Goal: Task Accomplishment & Management: Manage account settings

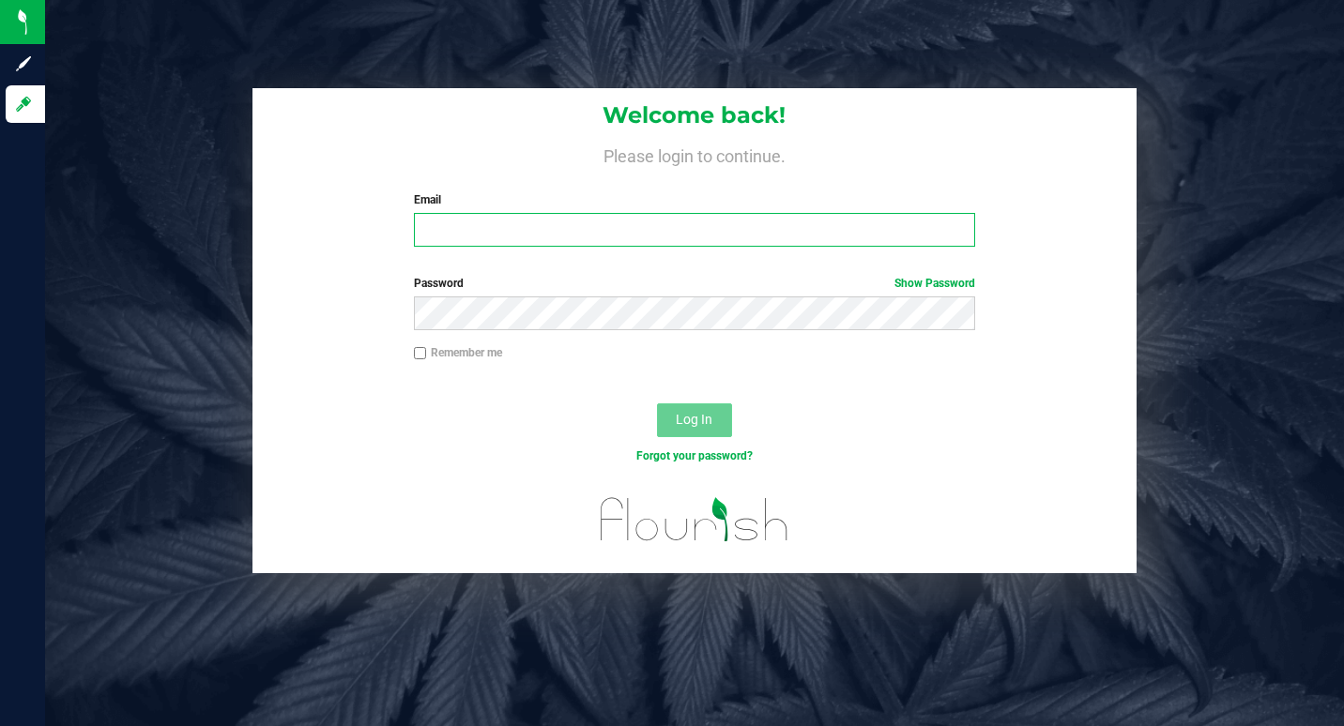
type input "[EMAIL_ADDRESS][DOMAIN_NAME]"
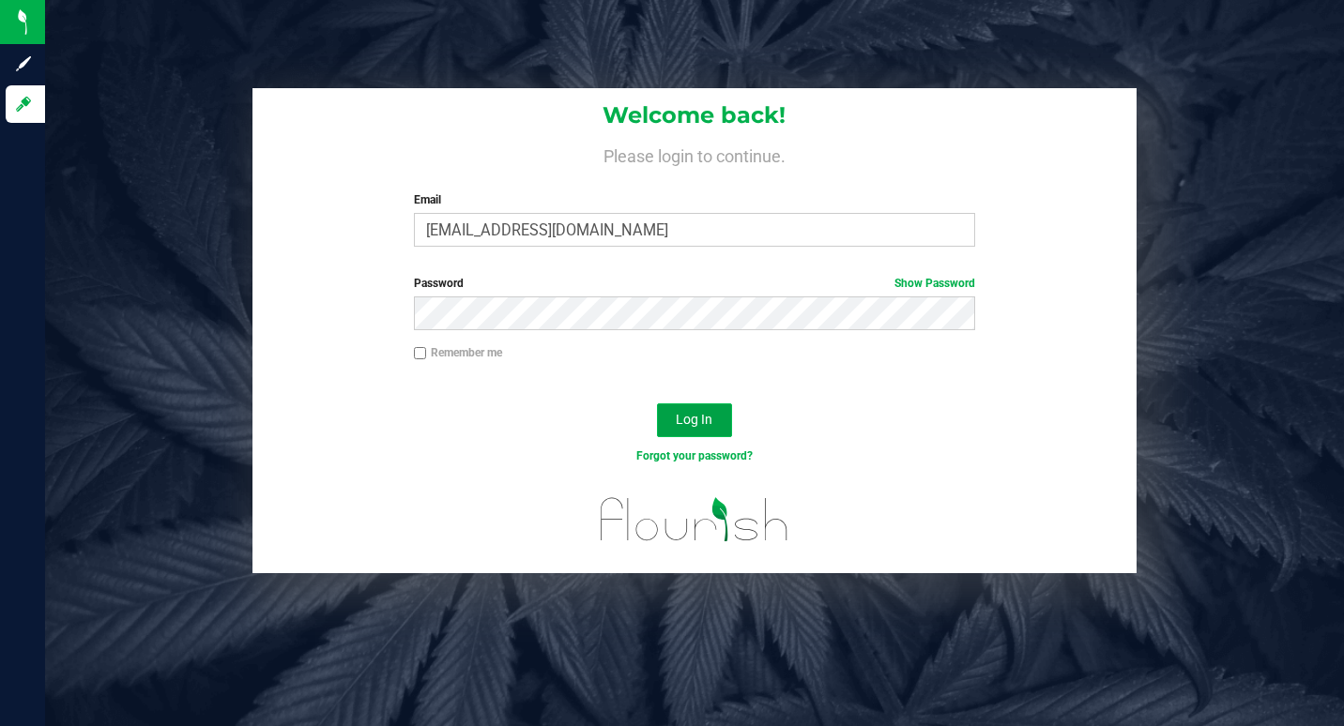
click at [715, 416] on button "Log In" at bounding box center [694, 421] width 75 height 34
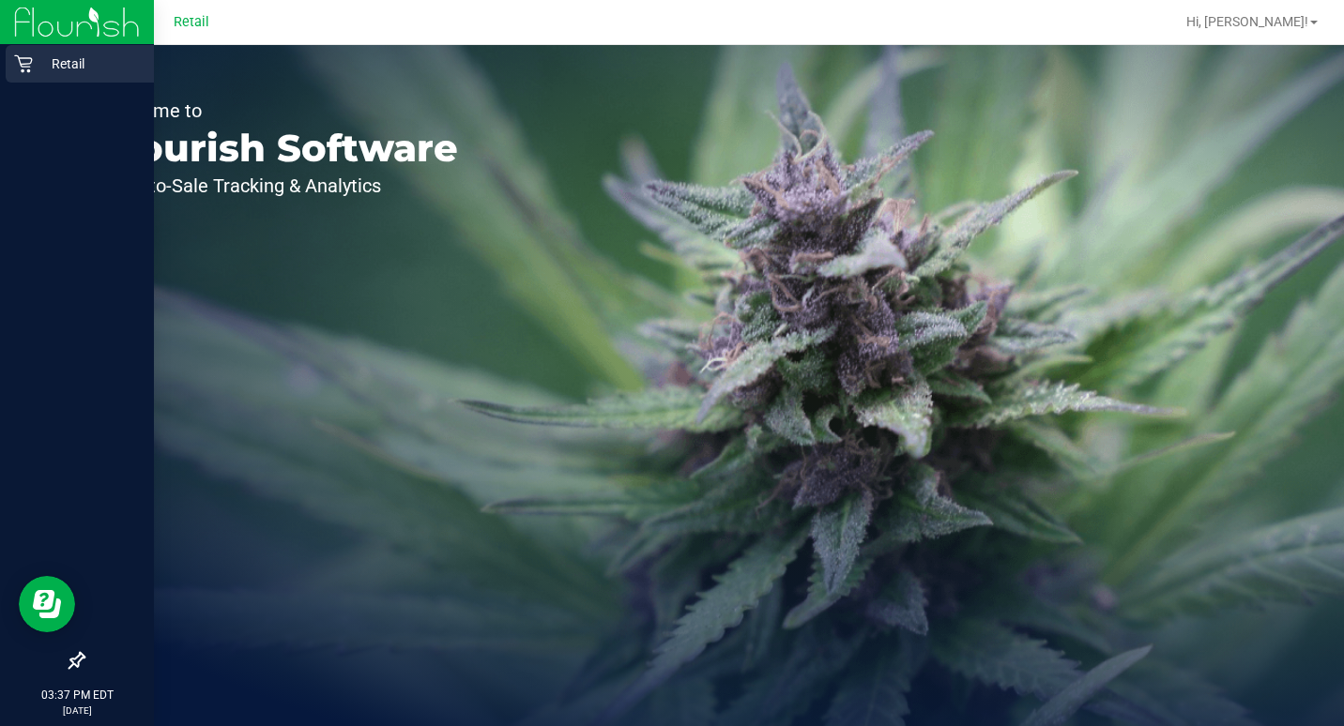
click at [53, 55] on p "Retail" at bounding box center [89, 64] width 113 height 23
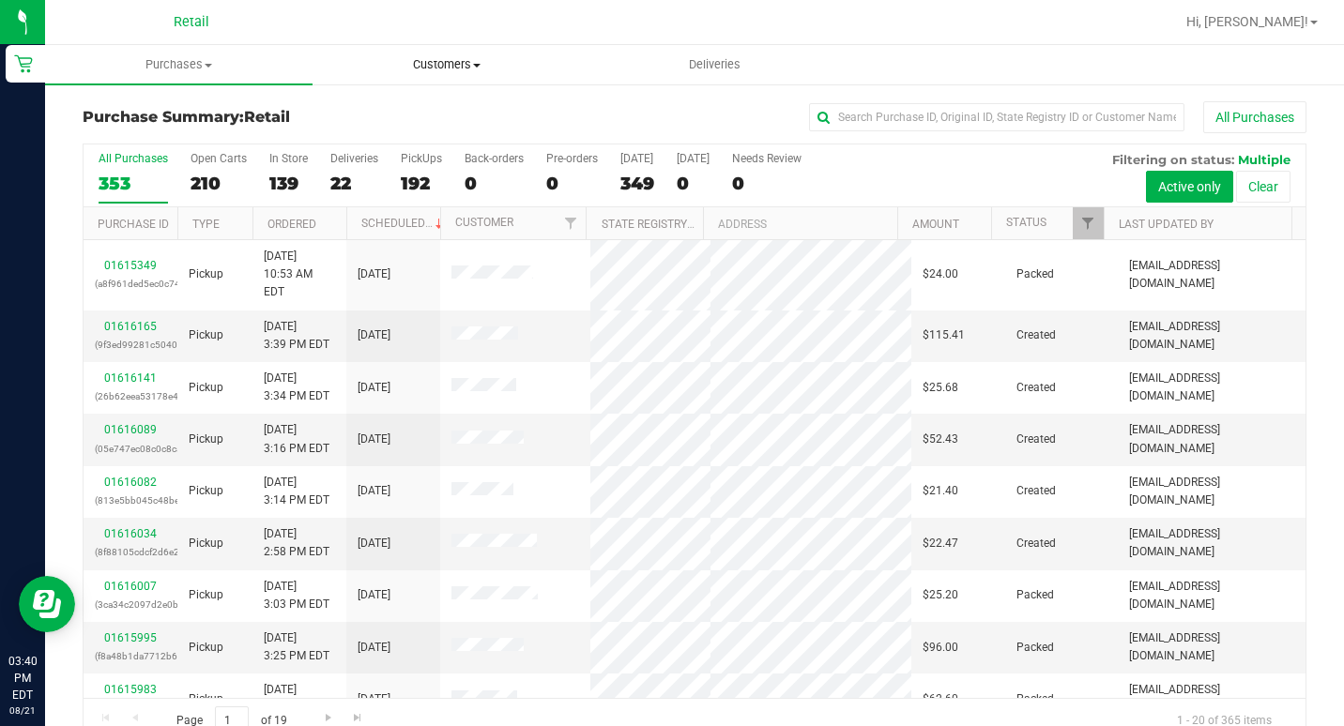
click at [475, 74] on uib-tab-heading "Customers All customers Add a new customer All physicians" at bounding box center [446, 65] width 266 height 38
click at [346, 114] on span "All customers" at bounding box center [379, 113] width 135 height 16
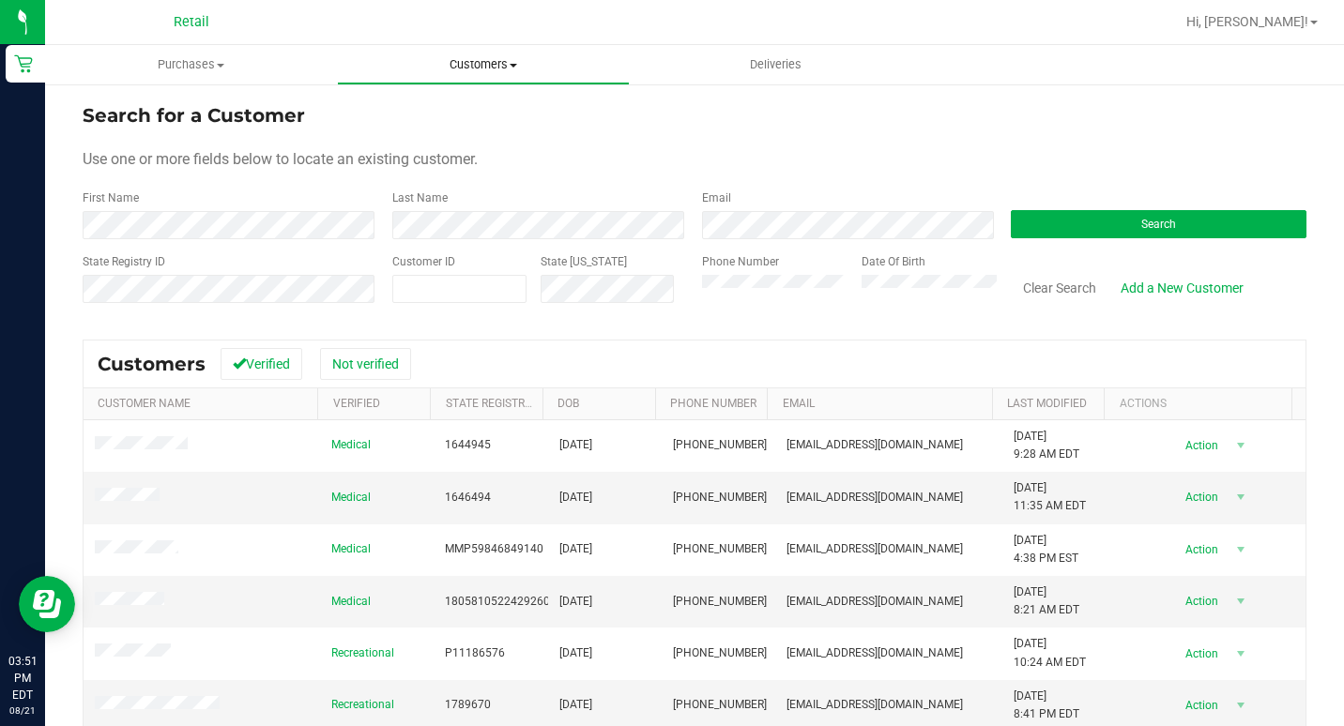
click at [393, 65] on span "Customers" at bounding box center [483, 64] width 290 height 17
click at [209, 72] on span "Purchases" at bounding box center [191, 64] width 290 height 17
click at [159, 114] on span "Summary of purchases" at bounding box center [141, 113] width 192 height 16
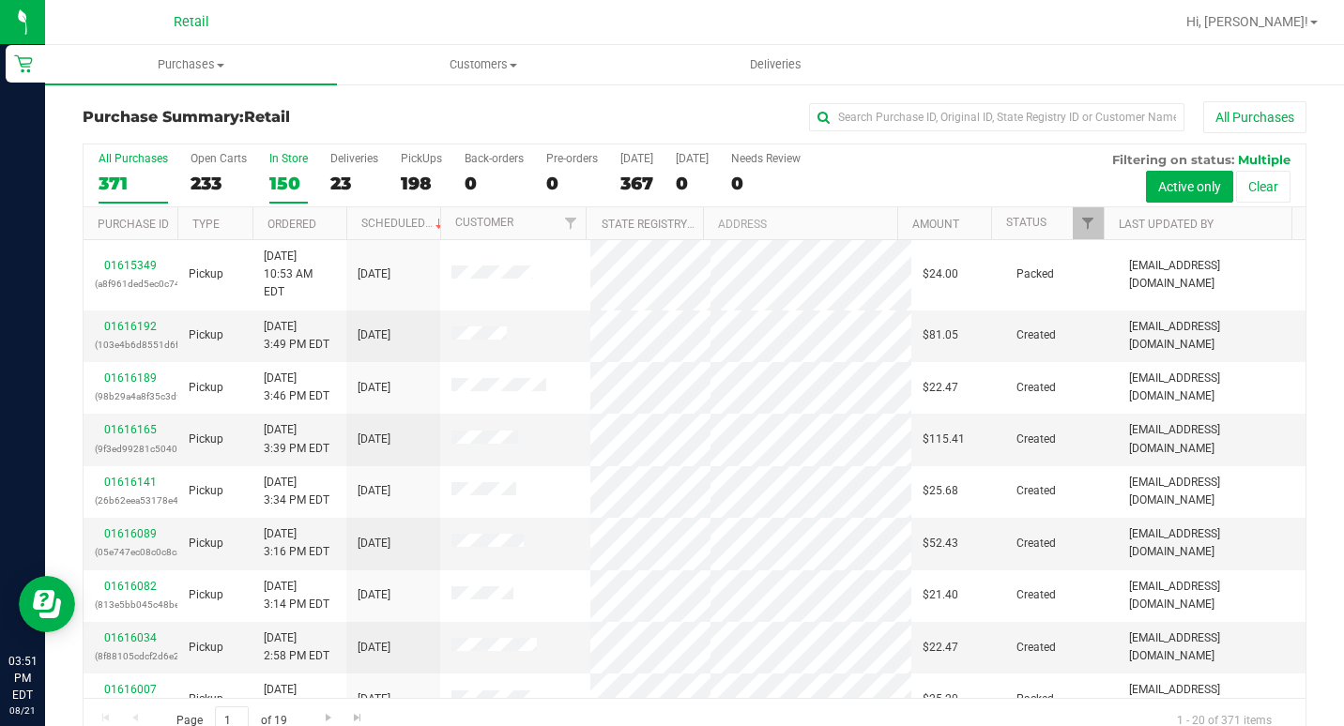
click at [297, 178] on div "150" at bounding box center [288, 184] width 38 height 22
click at [0, 0] on input "In Store 150" at bounding box center [0, 0] width 0 height 0
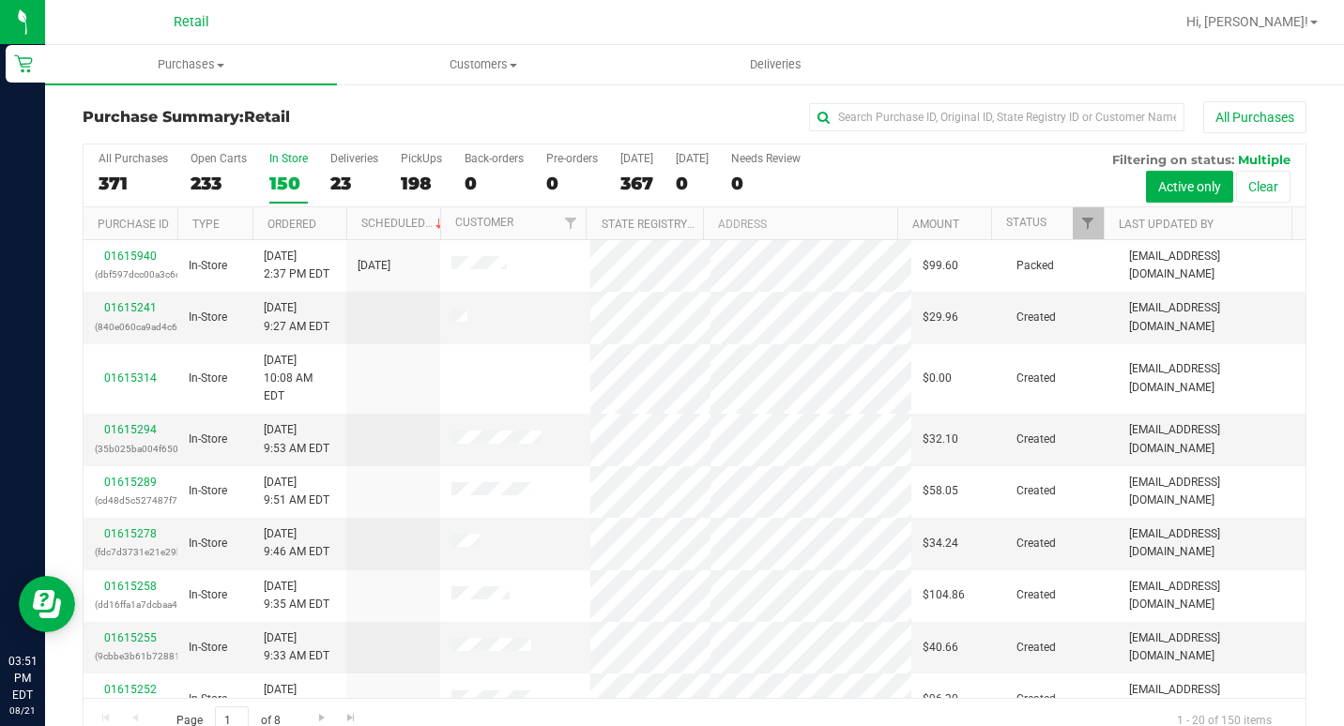
click at [328, 226] on th "Ordered" at bounding box center [299, 223] width 94 height 33
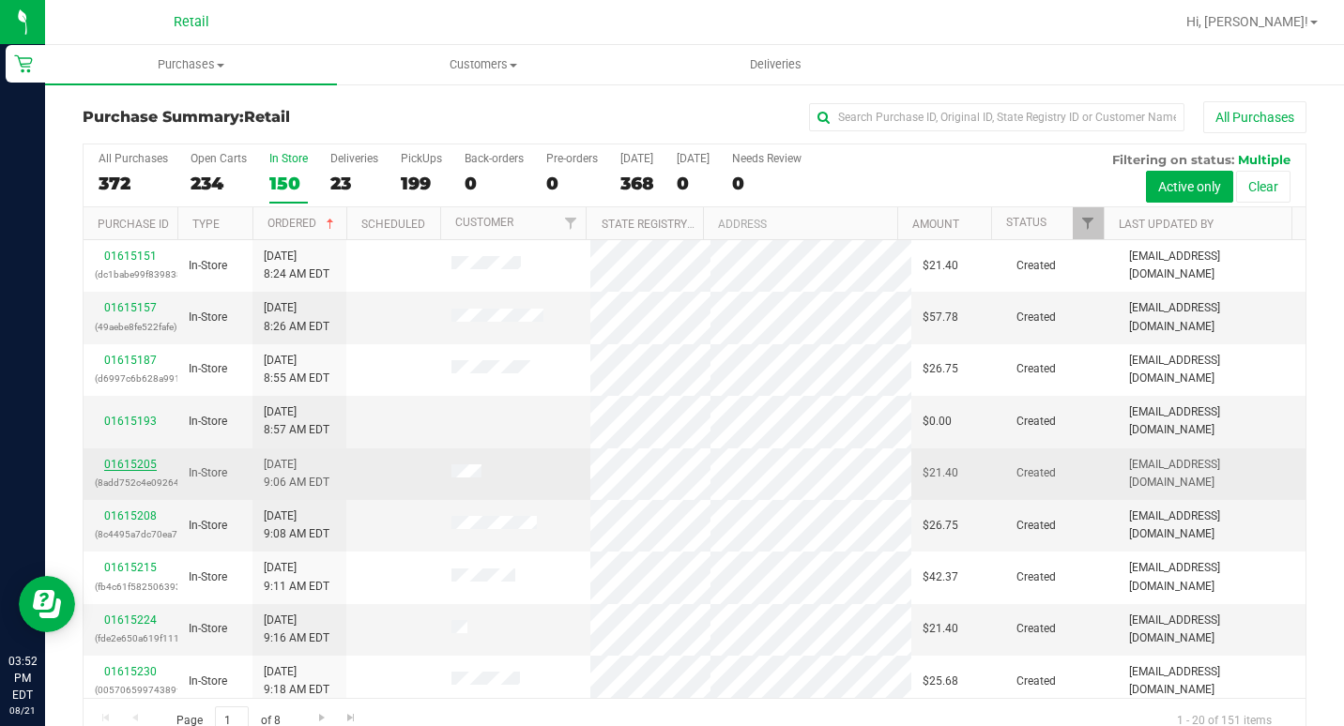
drag, startPoint x: 136, startPoint y: 444, endPoint x: 128, endPoint y: 460, distance: 18.1
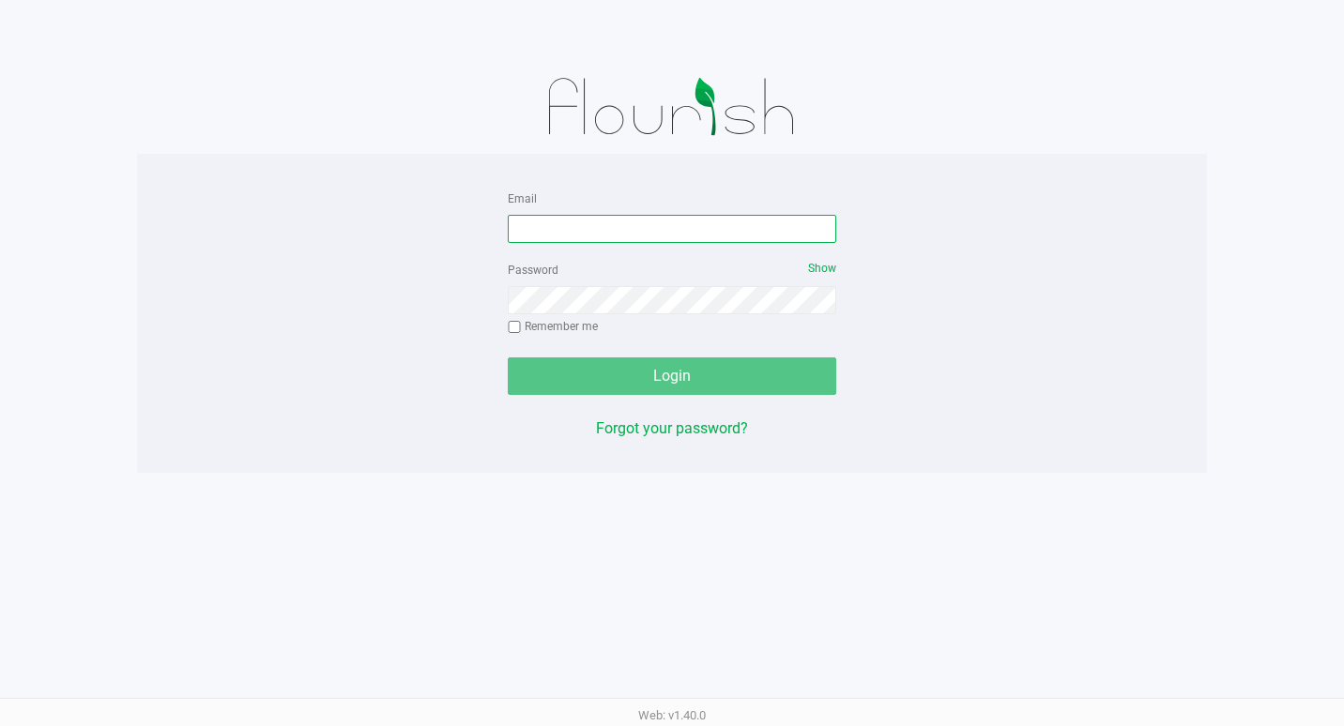
type input "[EMAIL_ADDRESS][DOMAIN_NAME]"
click at [636, 384] on div "Login" at bounding box center [672, 377] width 328 height 38
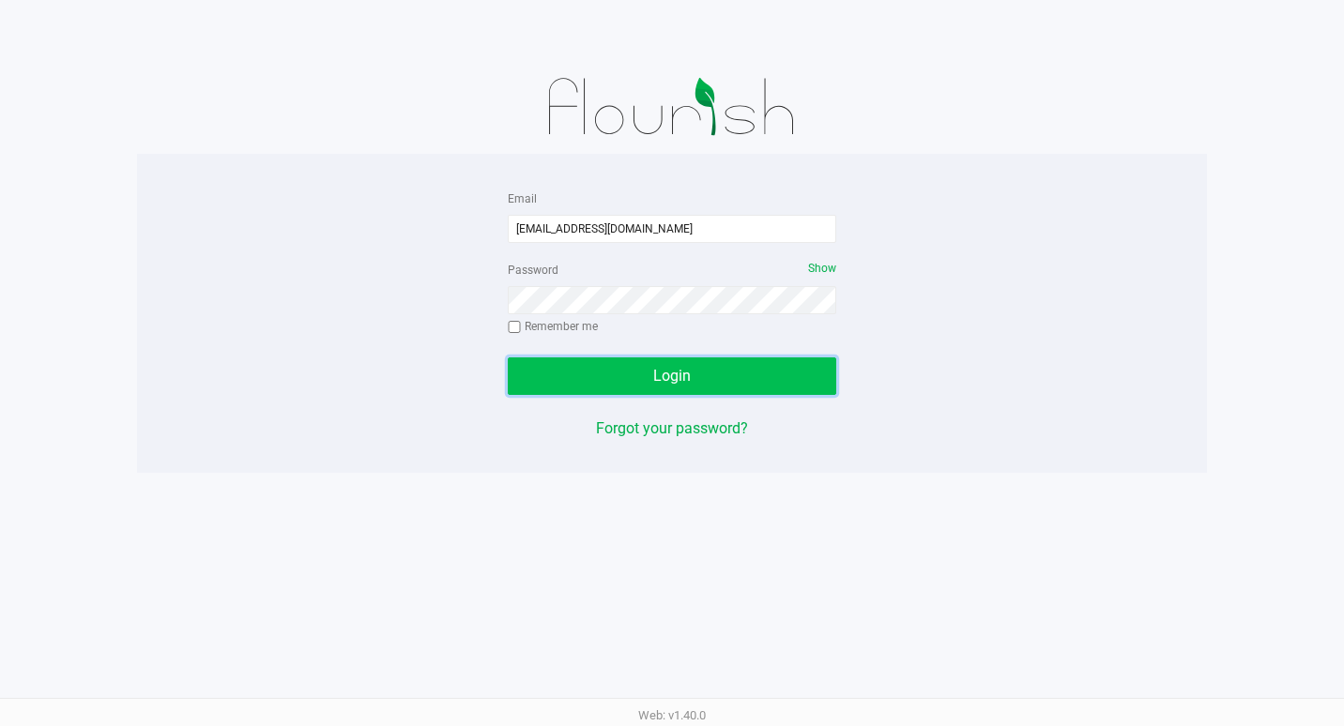
click at [727, 380] on button "Login" at bounding box center [672, 377] width 328 height 38
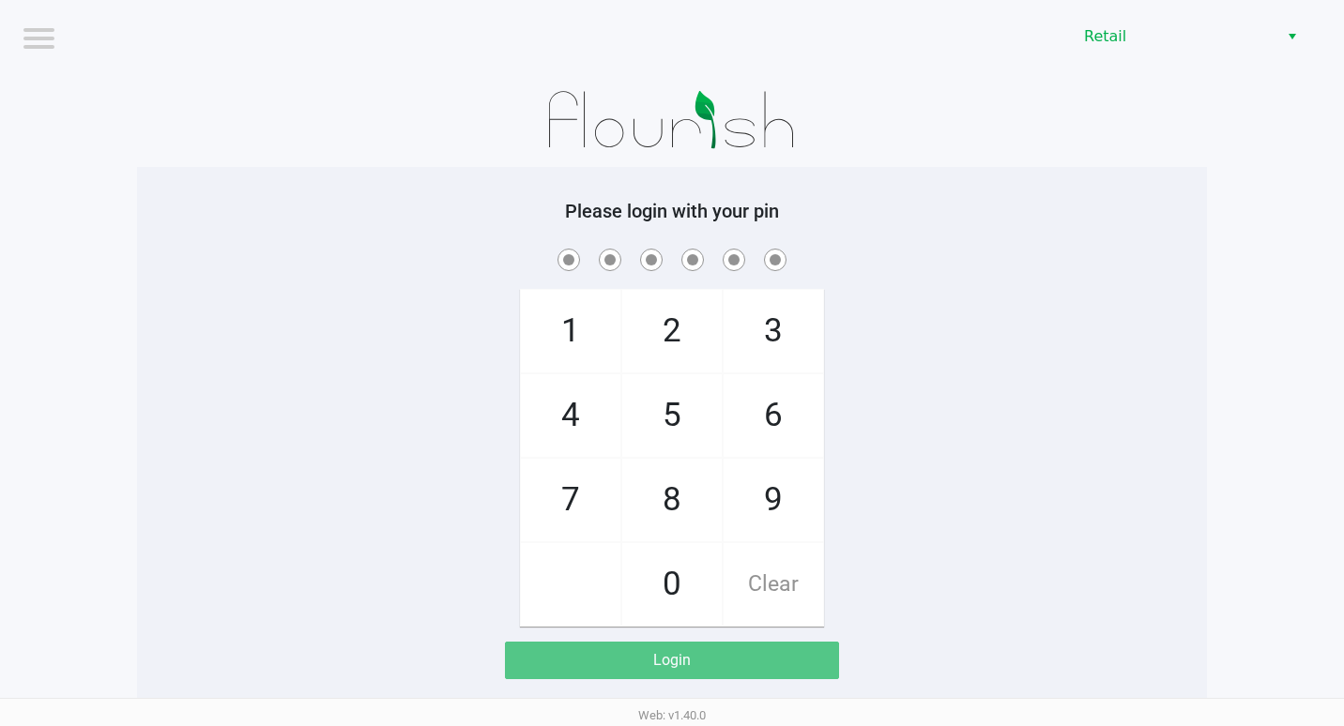
click at [665, 350] on span "2" at bounding box center [671, 331] width 99 height 83
click at [760, 587] on span "Clear" at bounding box center [773, 584] width 99 height 83
checkbox input "true"
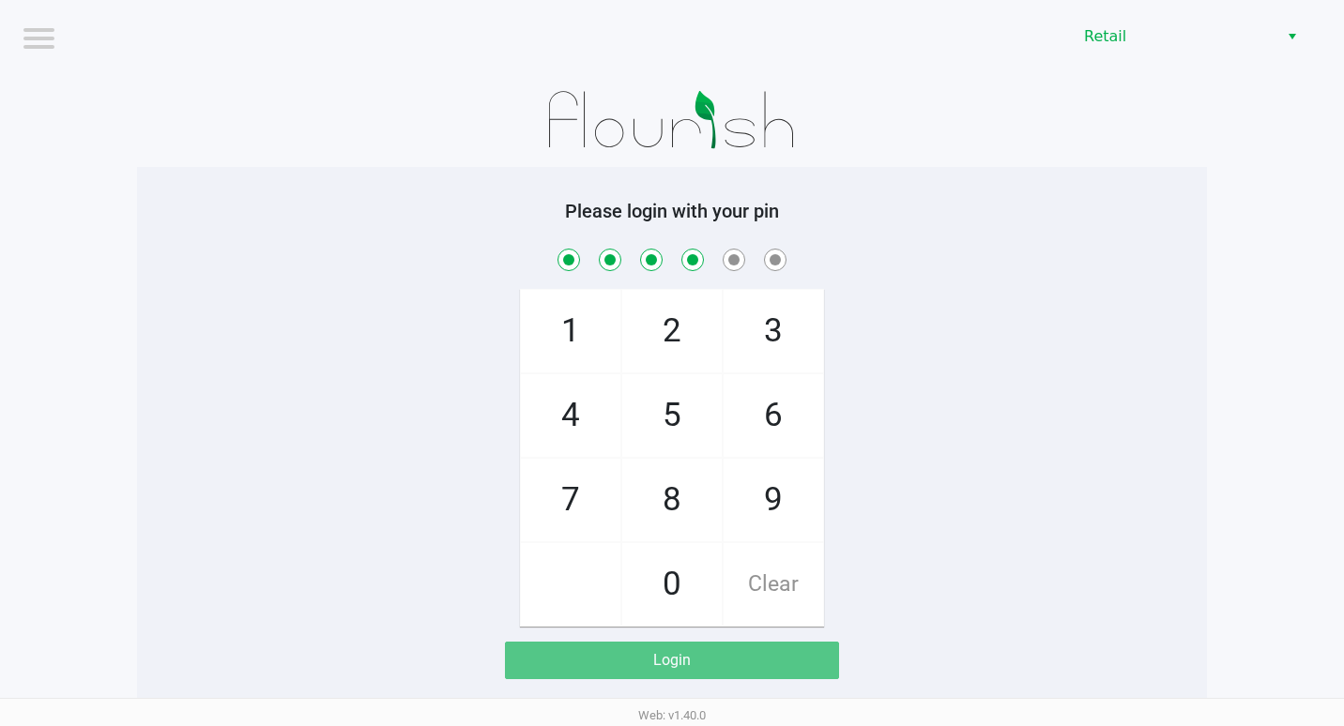
checkbox input "true"
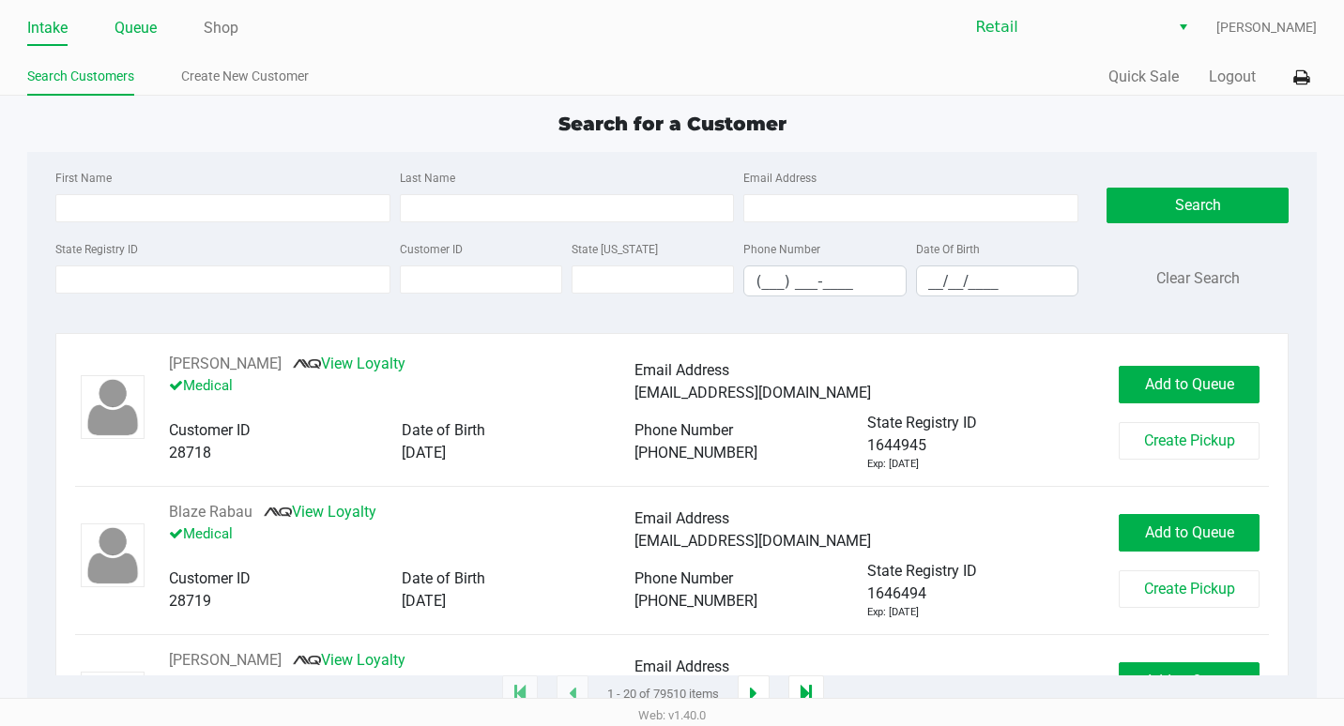
click at [117, 23] on link "Queue" at bounding box center [135, 28] width 42 height 26
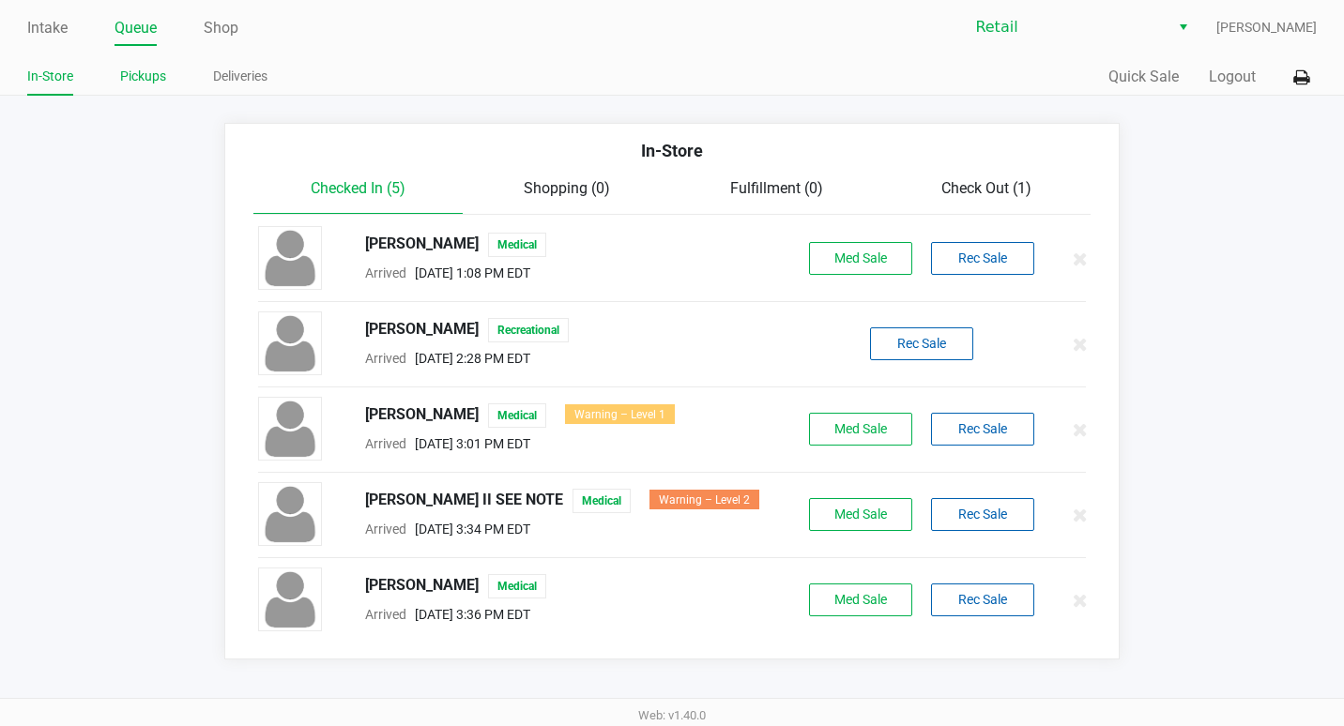
click at [151, 75] on link "Pickups" at bounding box center [143, 76] width 46 height 23
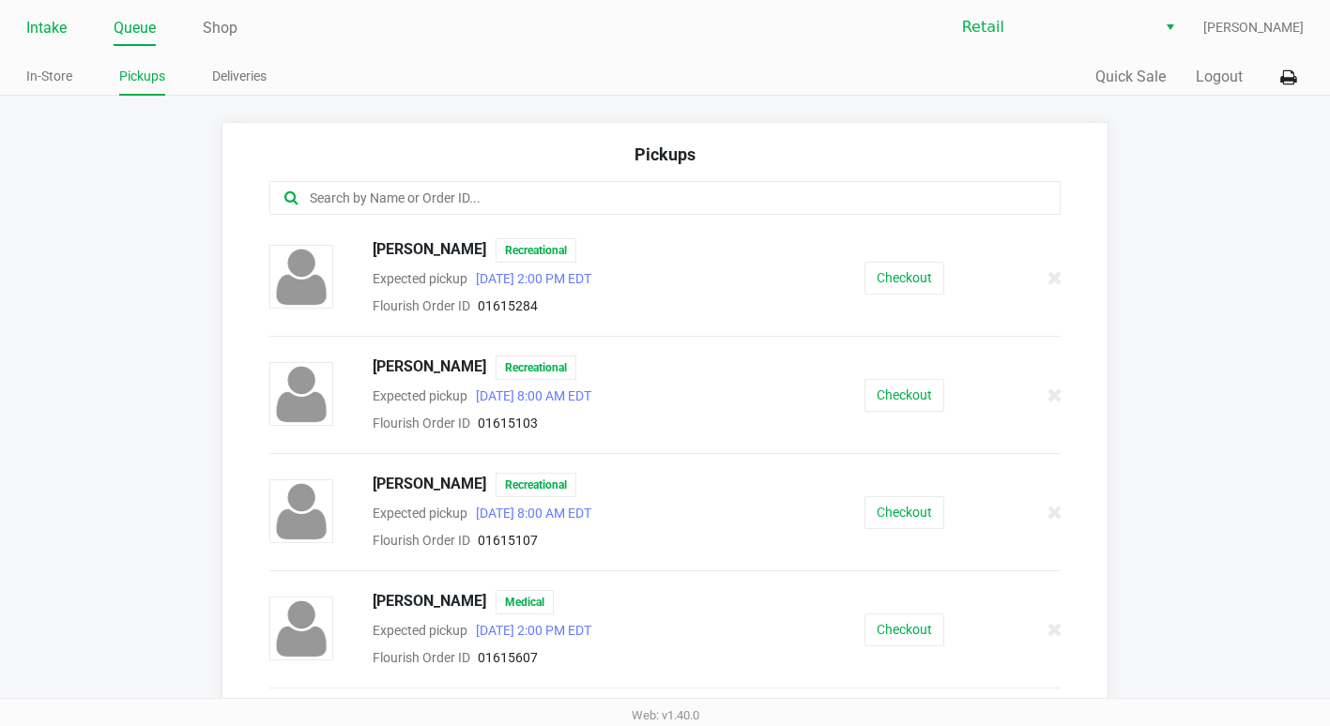
click at [54, 36] on link "Intake" at bounding box center [46, 28] width 40 height 26
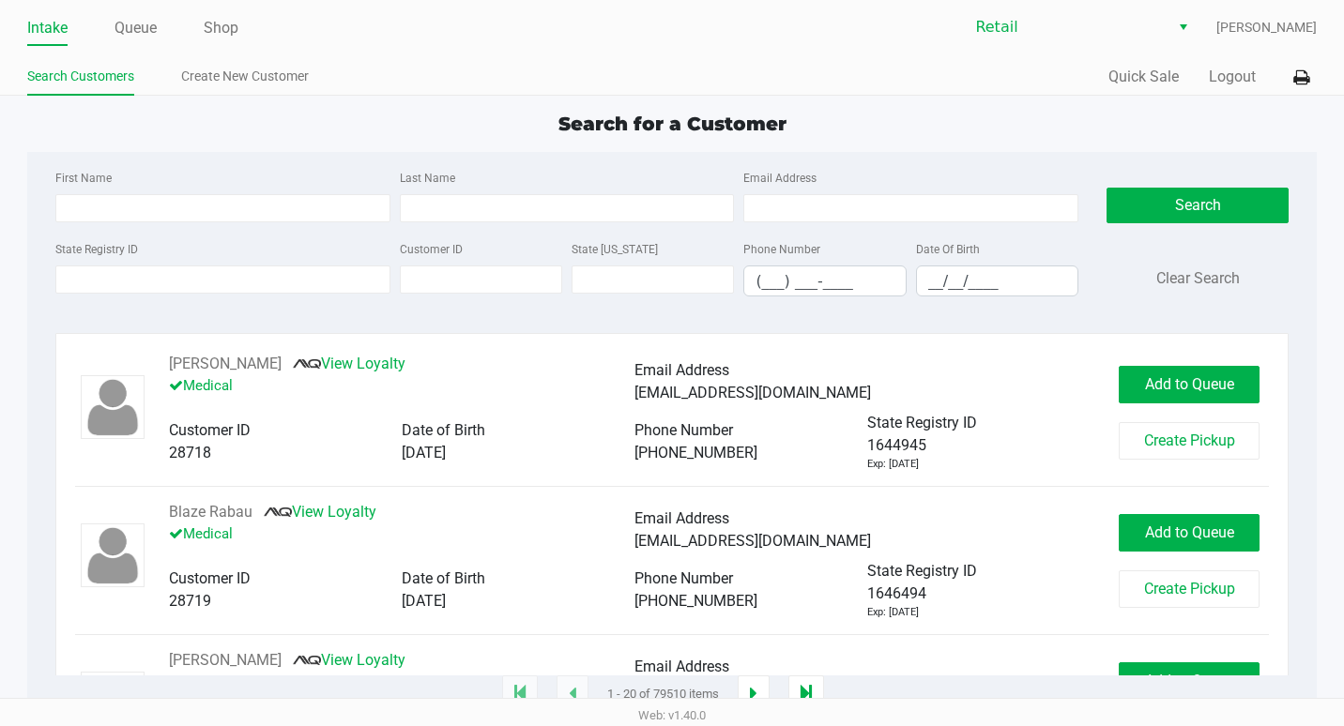
click at [64, 16] on ul "Intake Queue Shop" at bounding box center [349, 29] width 645 height 32
click at [50, 26] on link "Intake" at bounding box center [47, 28] width 40 height 26
click at [61, 32] on link "Intake" at bounding box center [47, 28] width 40 height 26
click at [53, 23] on link "Intake" at bounding box center [47, 28] width 40 height 26
click at [139, 22] on link "Queue" at bounding box center [135, 28] width 42 height 26
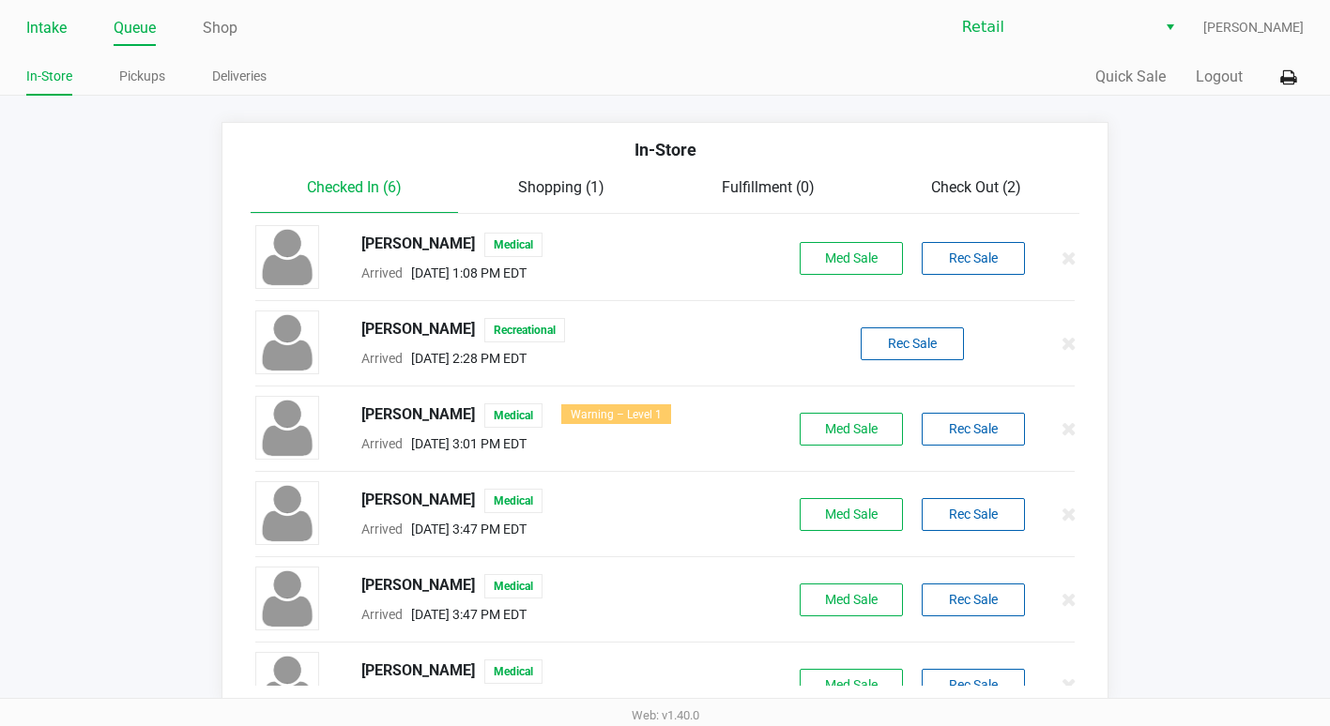
click at [64, 27] on link "Intake" at bounding box center [46, 28] width 40 height 26
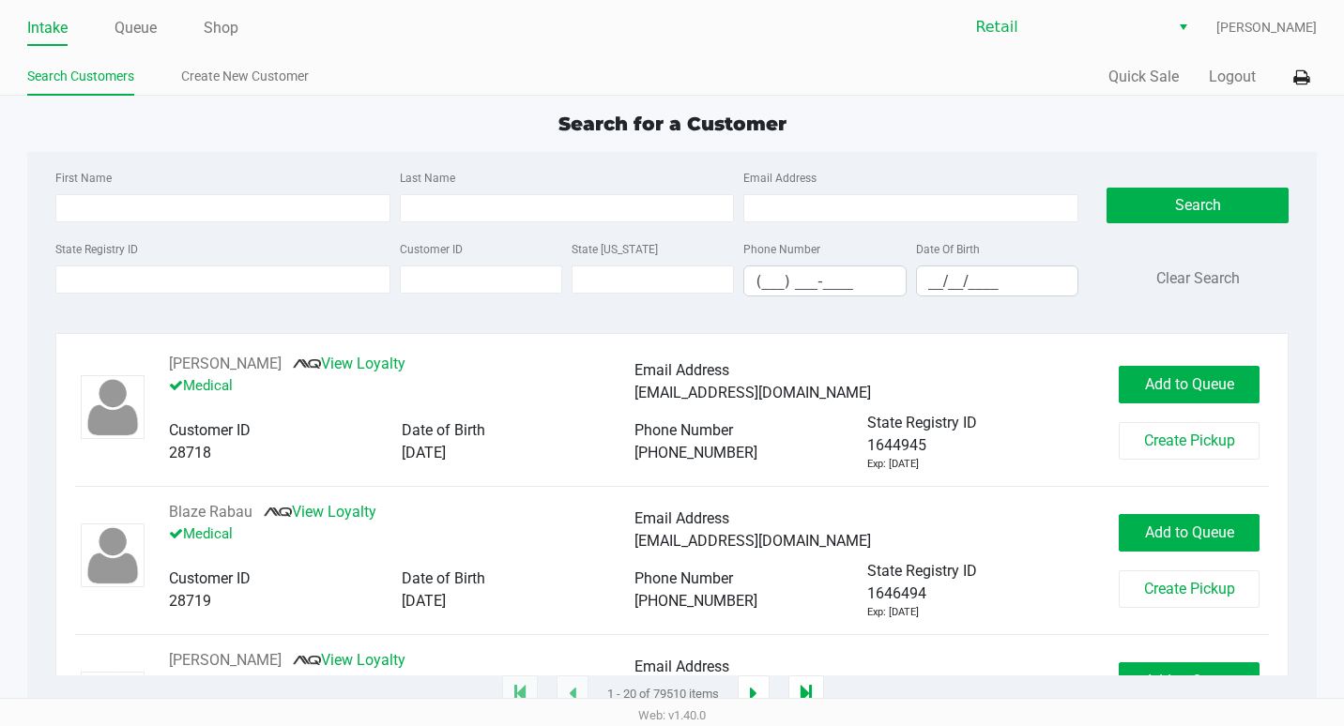
click at [102, 8] on div "Intake Queue Shop Retail Francisco Moret Search Customers Create New Customer Q…" at bounding box center [672, 48] width 1344 height 96
click at [149, 26] on link "Queue" at bounding box center [135, 28] width 42 height 26
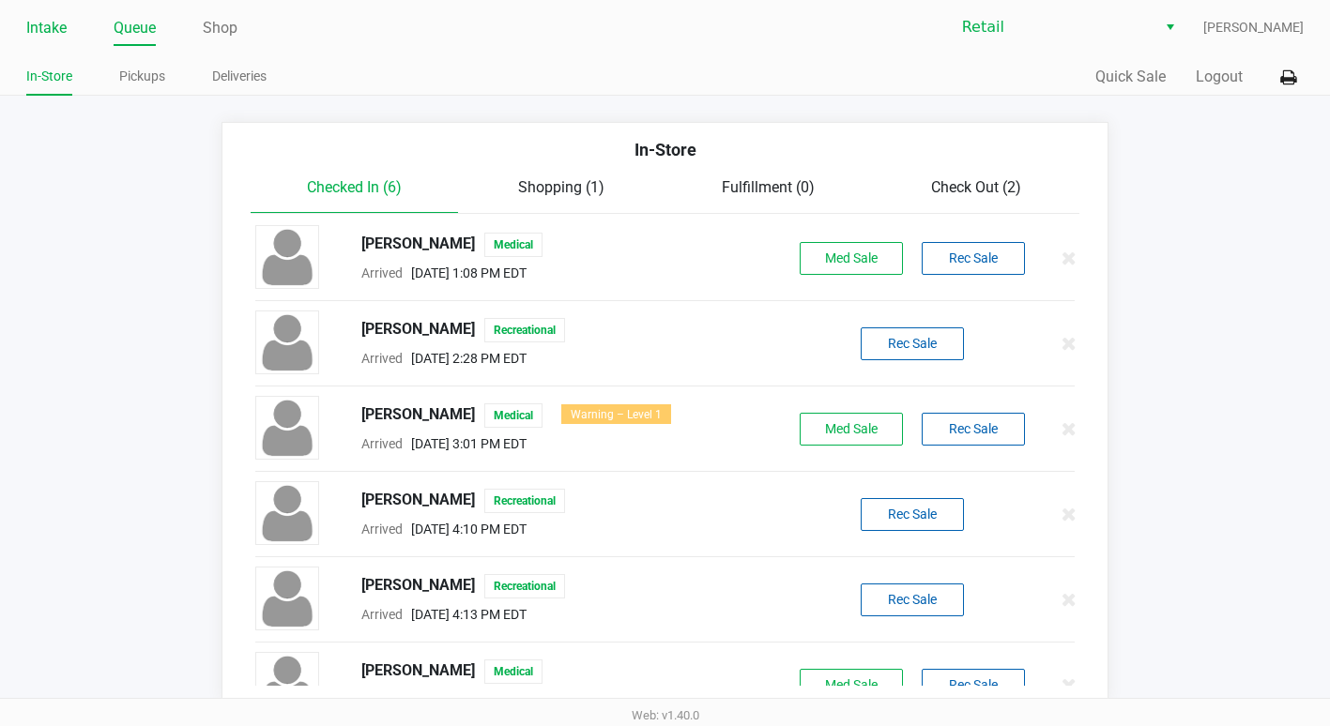
click at [38, 34] on link "Intake" at bounding box center [46, 28] width 40 height 26
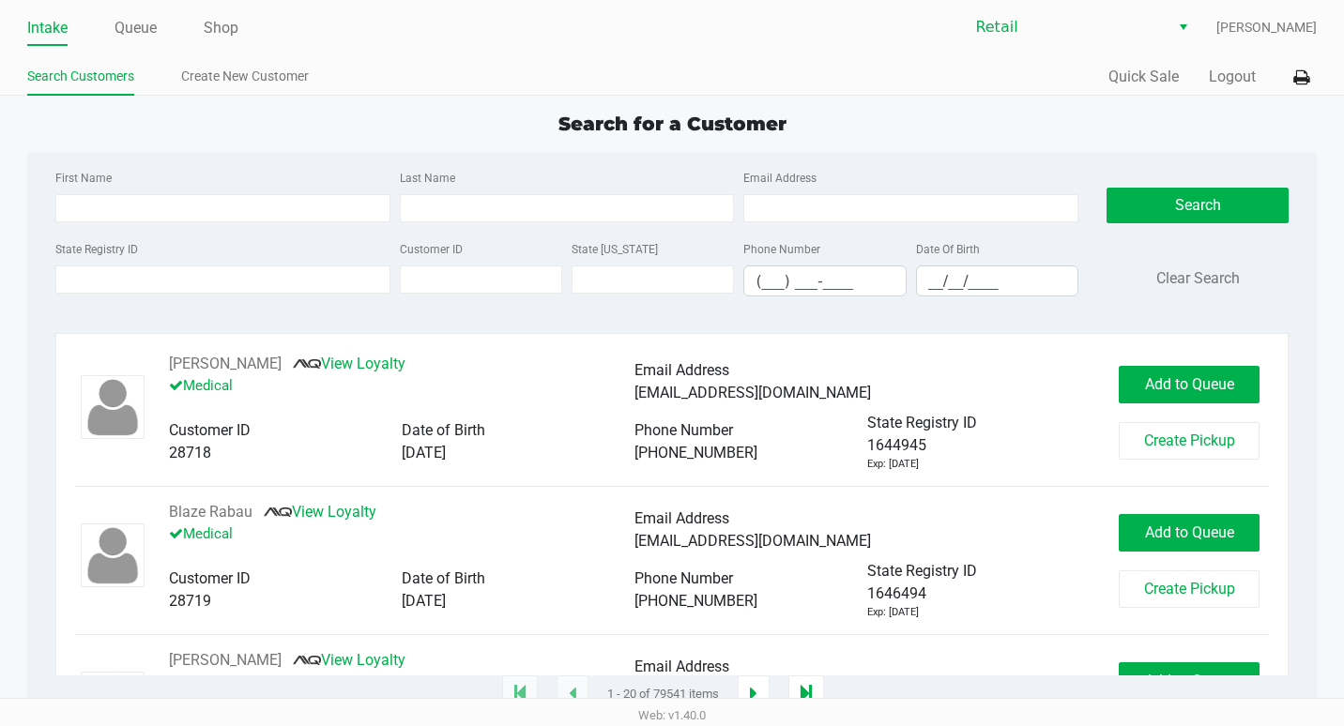
click at [53, 26] on link "Intake" at bounding box center [47, 28] width 40 height 26
click at [759, 268] on input "(___) ___-____" at bounding box center [824, 281] width 160 height 29
drag, startPoint x: 781, startPoint y: 281, endPoint x: 730, endPoint y: 281, distance: 50.7
click at [733, 281] on div "State Registry ID Customer ID State ID Phone Number (241) ___-____ Date Of Birt…" at bounding box center [567, 274] width 1033 height 74
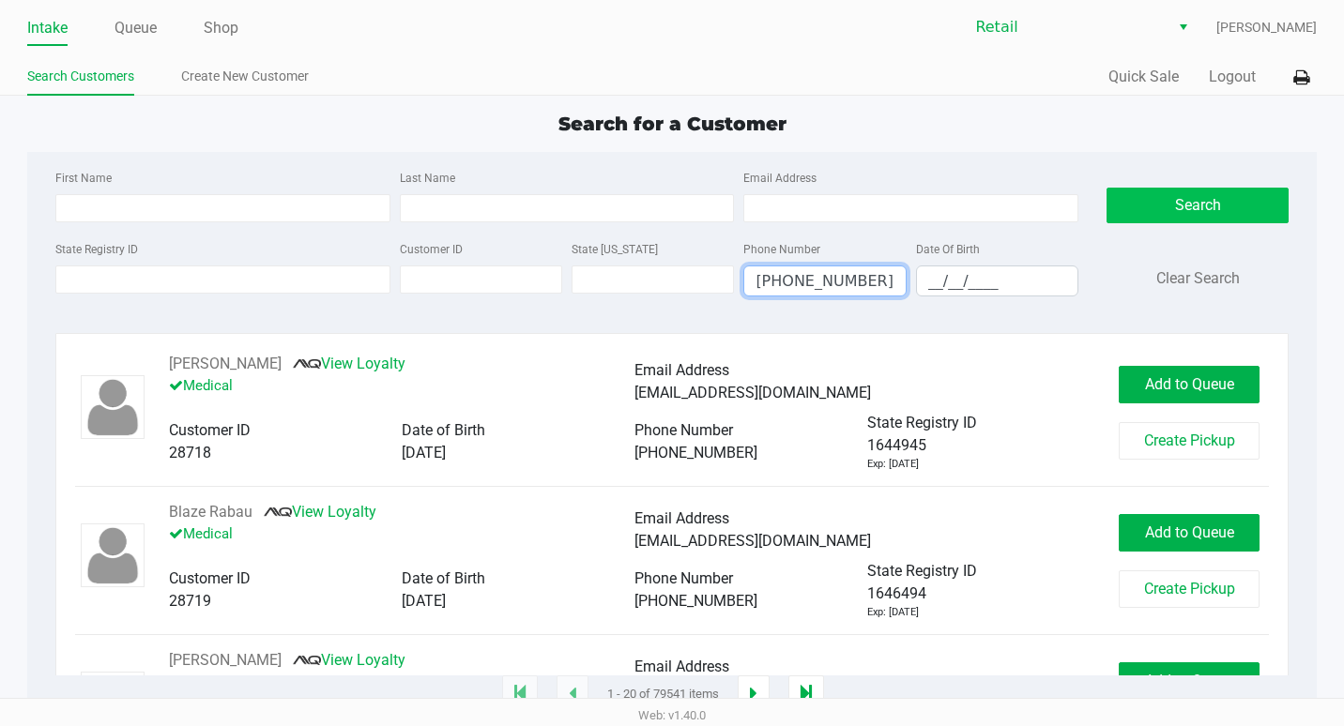
type input "(401) 241-8140"
click at [1216, 206] on button "Search" at bounding box center [1197, 206] width 182 height 36
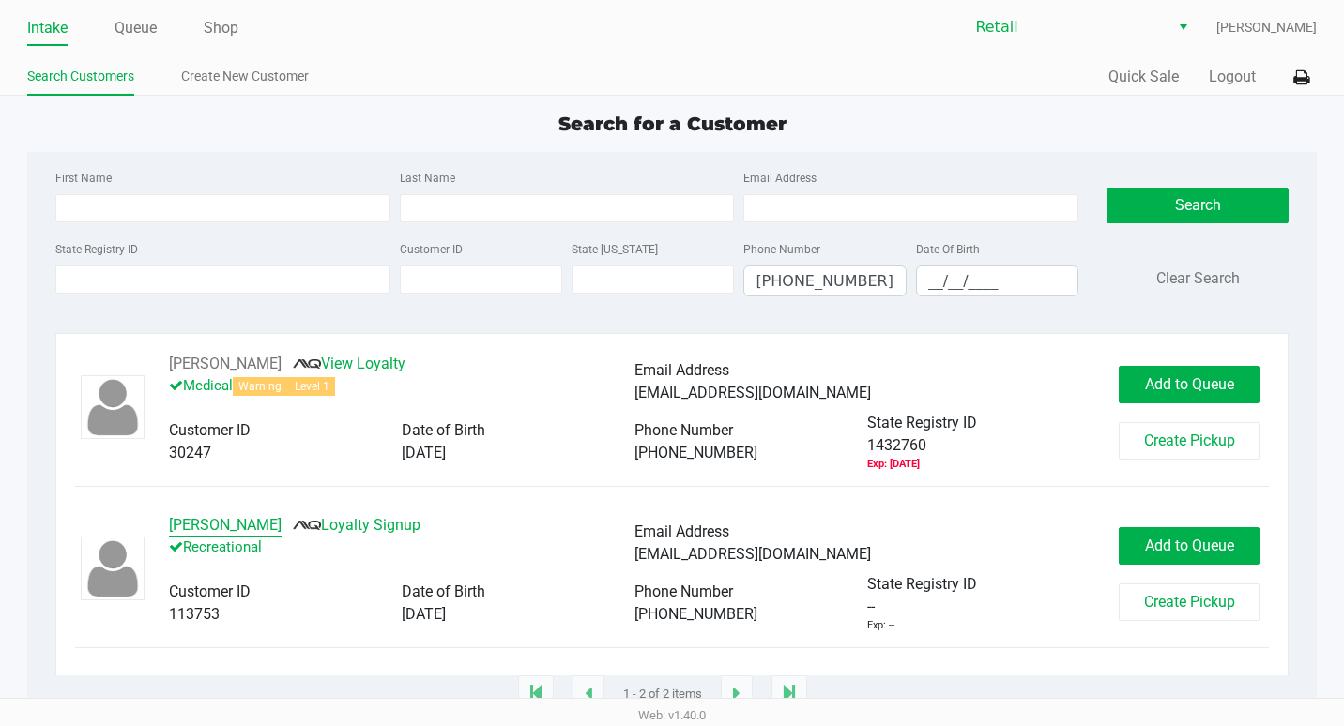
click at [220, 527] on button "Paul Sousa" at bounding box center [225, 525] width 113 height 23
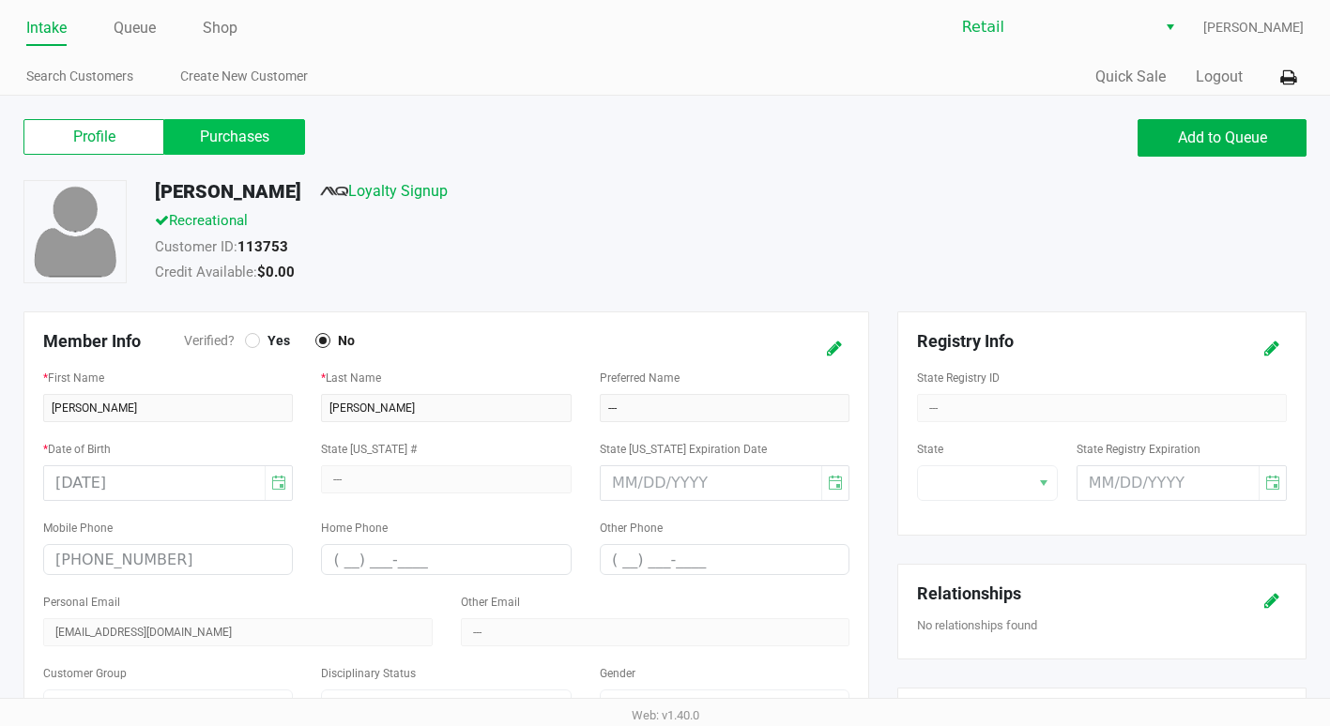
click at [251, 149] on label "Purchases" at bounding box center [234, 137] width 141 height 36
click at [0, 0] on 1 "Purchases" at bounding box center [0, 0] width 0 height 0
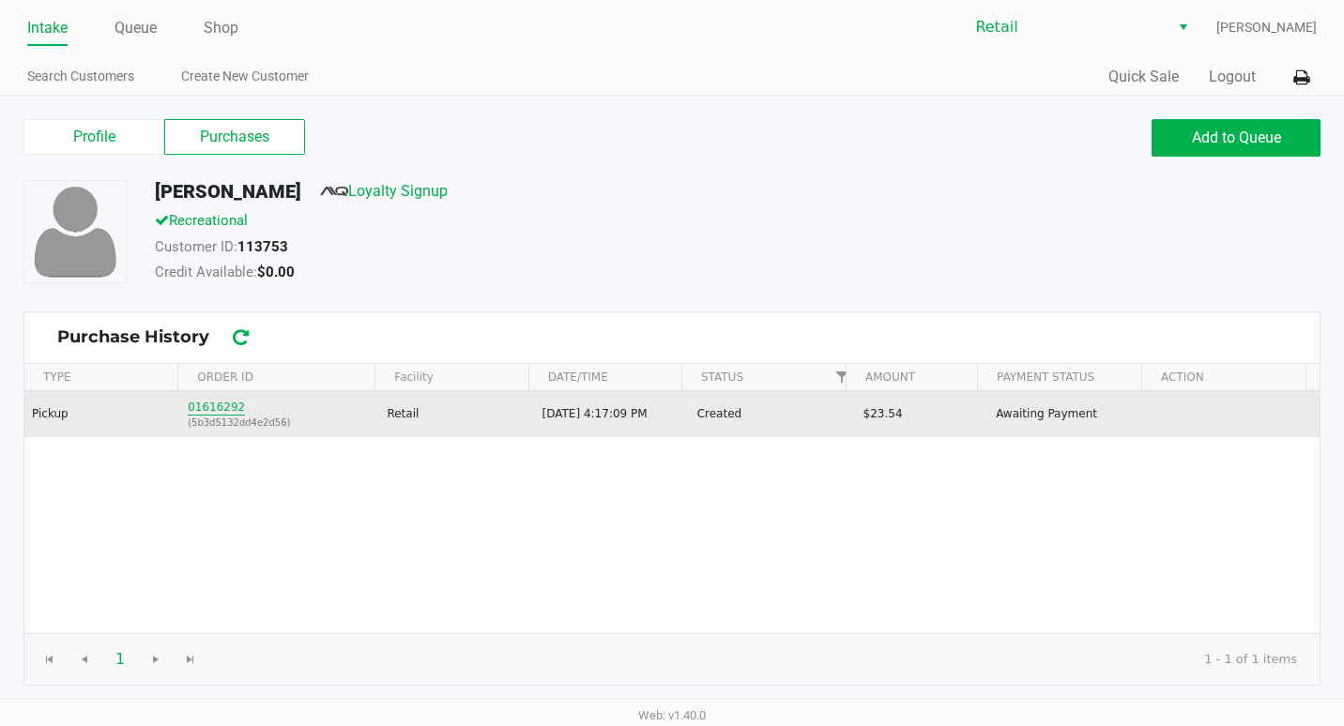
click at [230, 409] on button "01616292" at bounding box center [216, 407] width 57 height 17
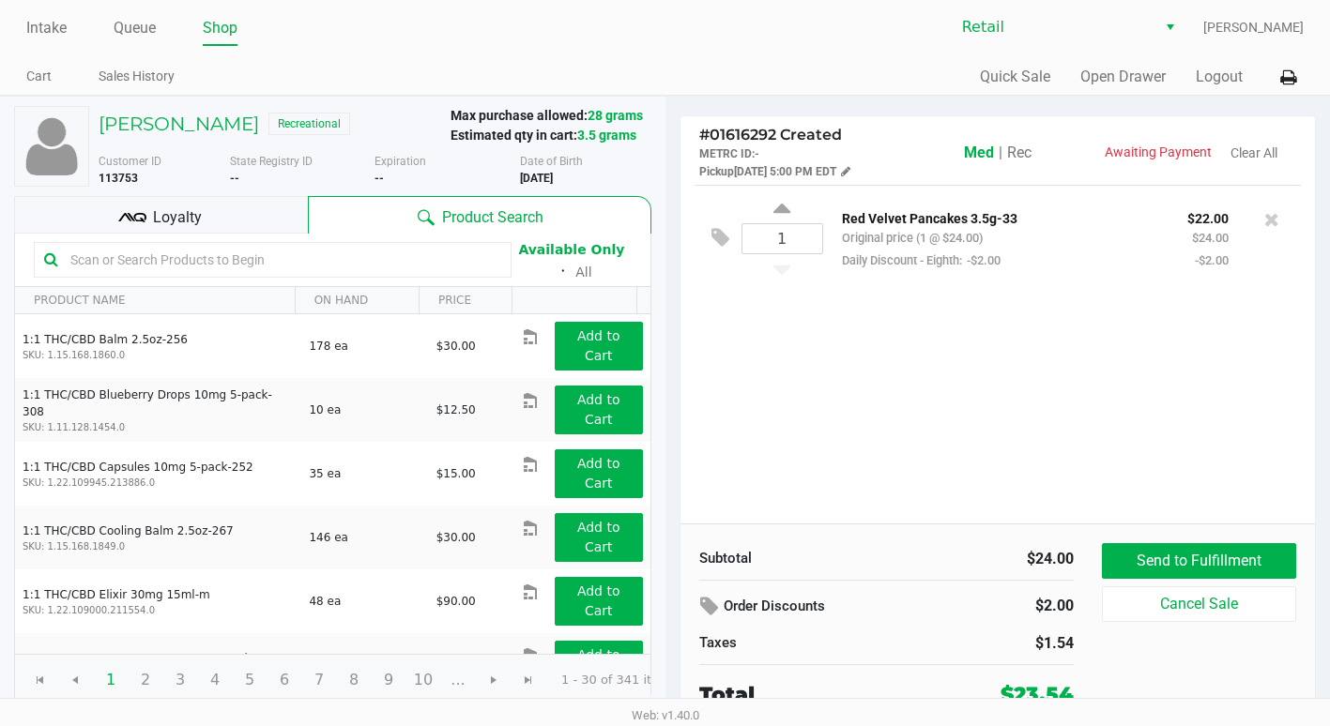
scroll to position [4, 0]
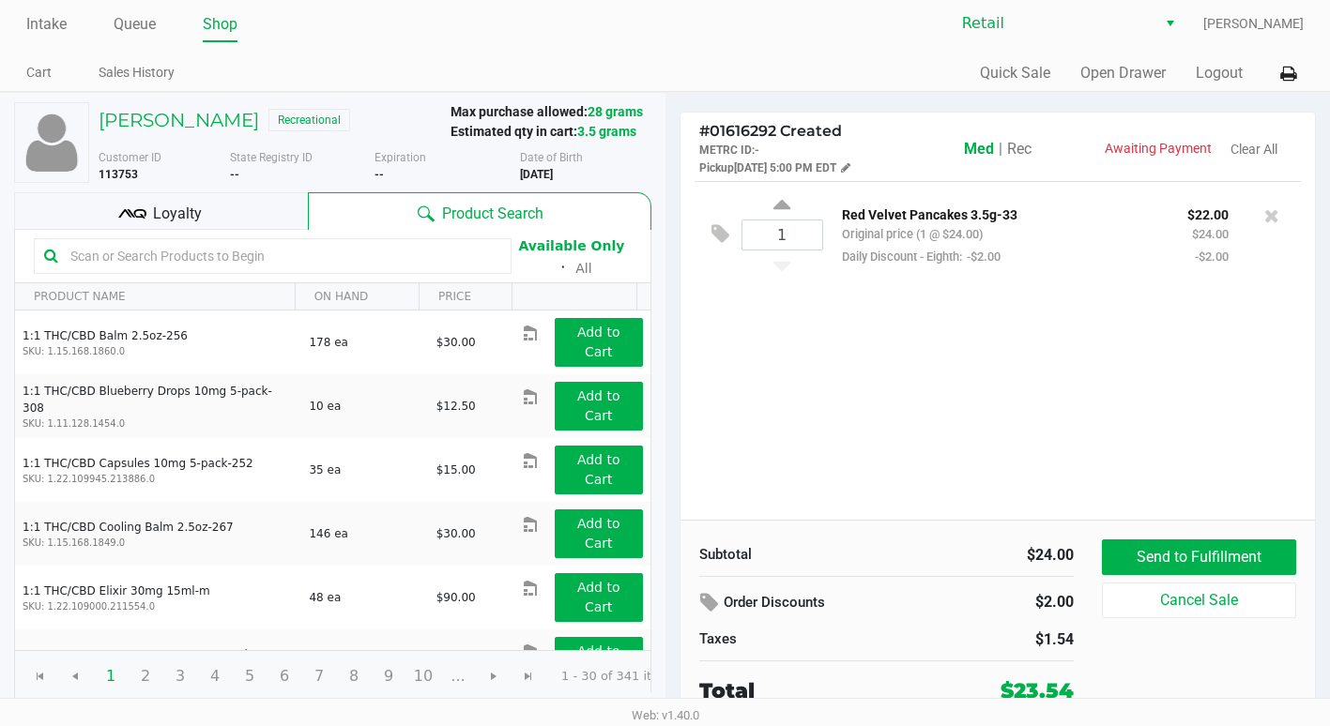
click at [1239, 621] on div "Send to Fulfillment Cancel Sale" at bounding box center [1206, 624] width 208 height 168
click at [1239, 602] on button "Cancel Sale" at bounding box center [1199, 601] width 194 height 36
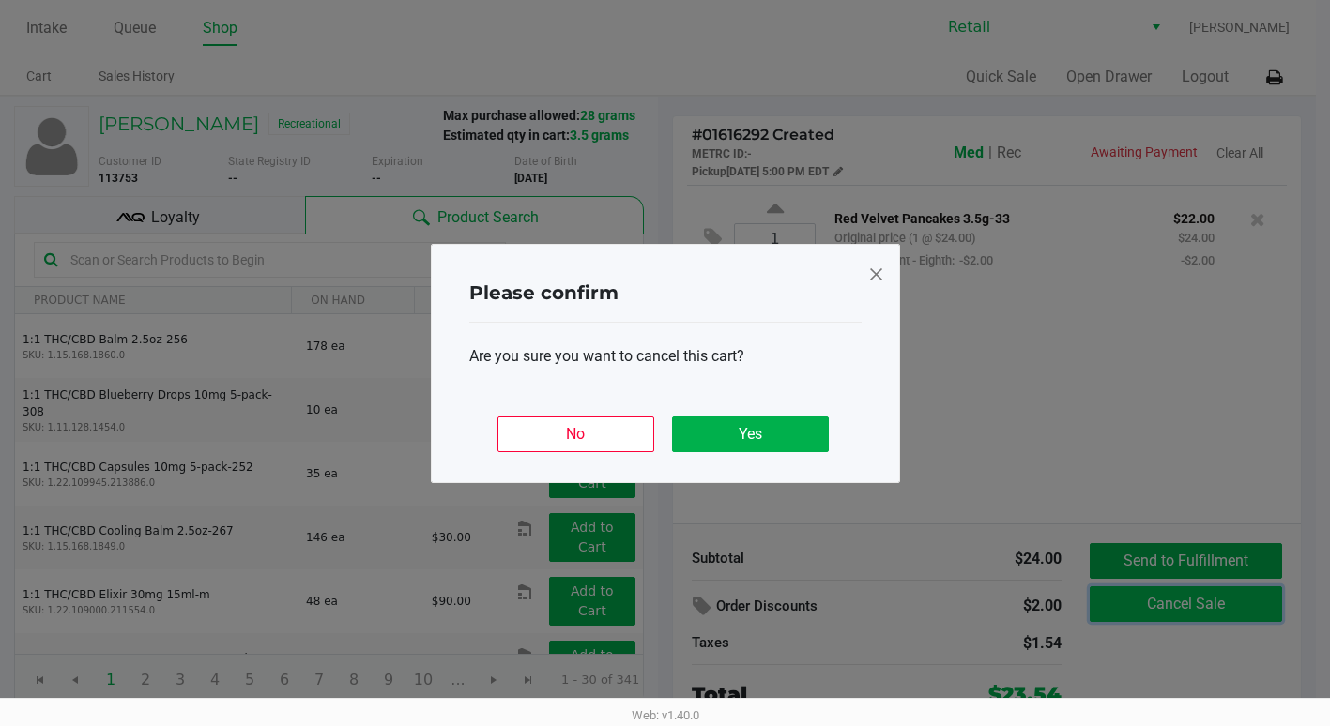
scroll to position [0, 0]
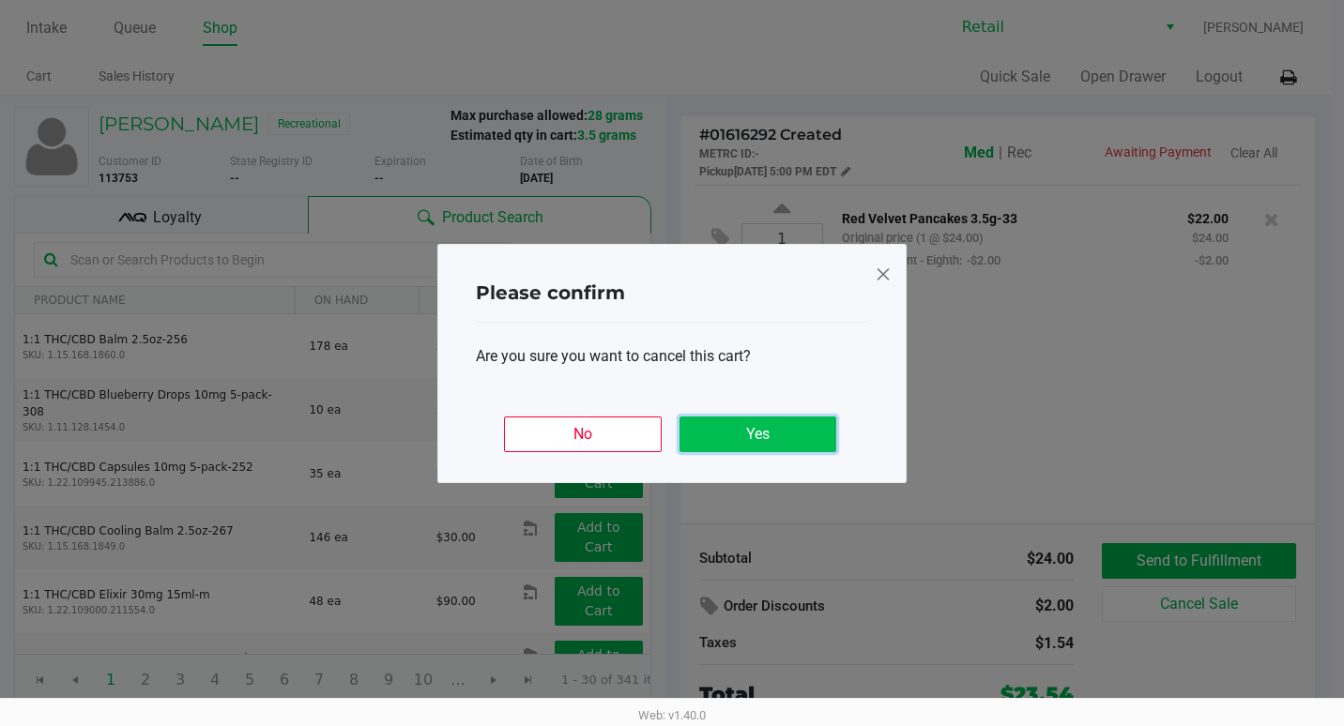
click at [782, 450] on button "Yes" at bounding box center [757, 435] width 157 height 36
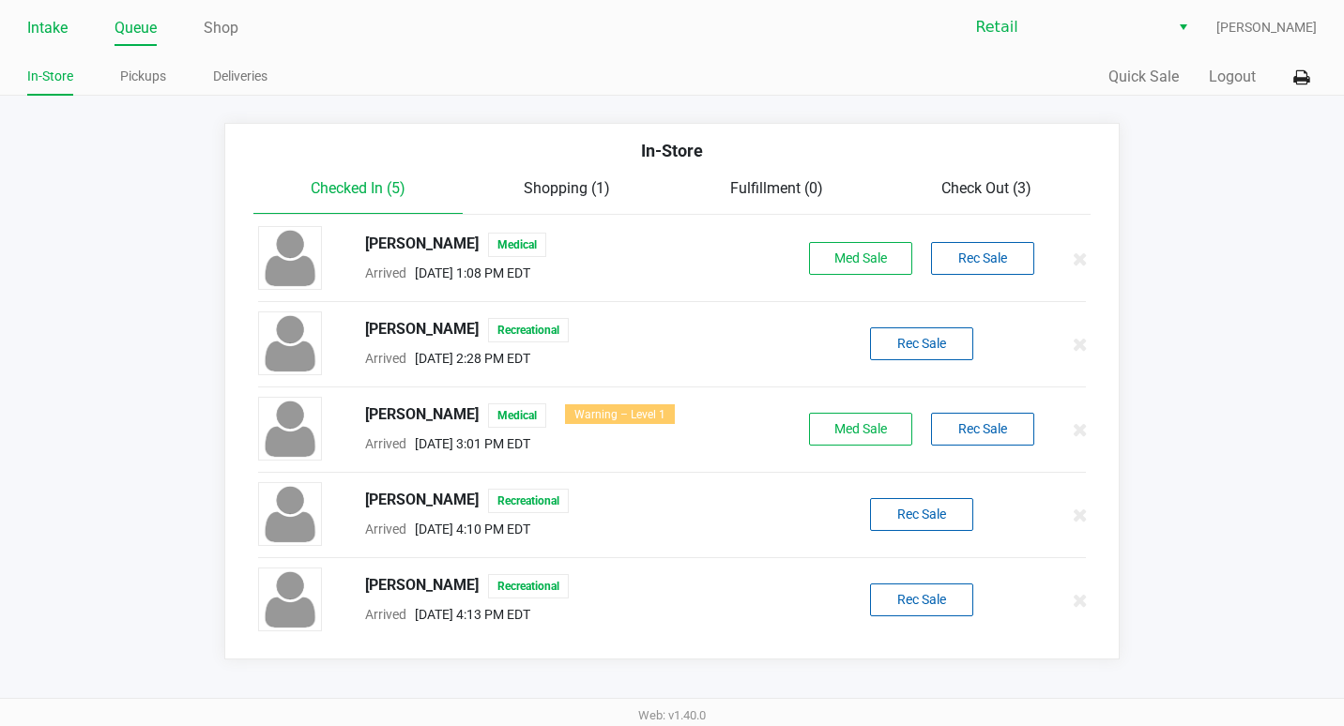
click at [48, 23] on link "Intake" at bounding box center [47, 28] width 40 height 26
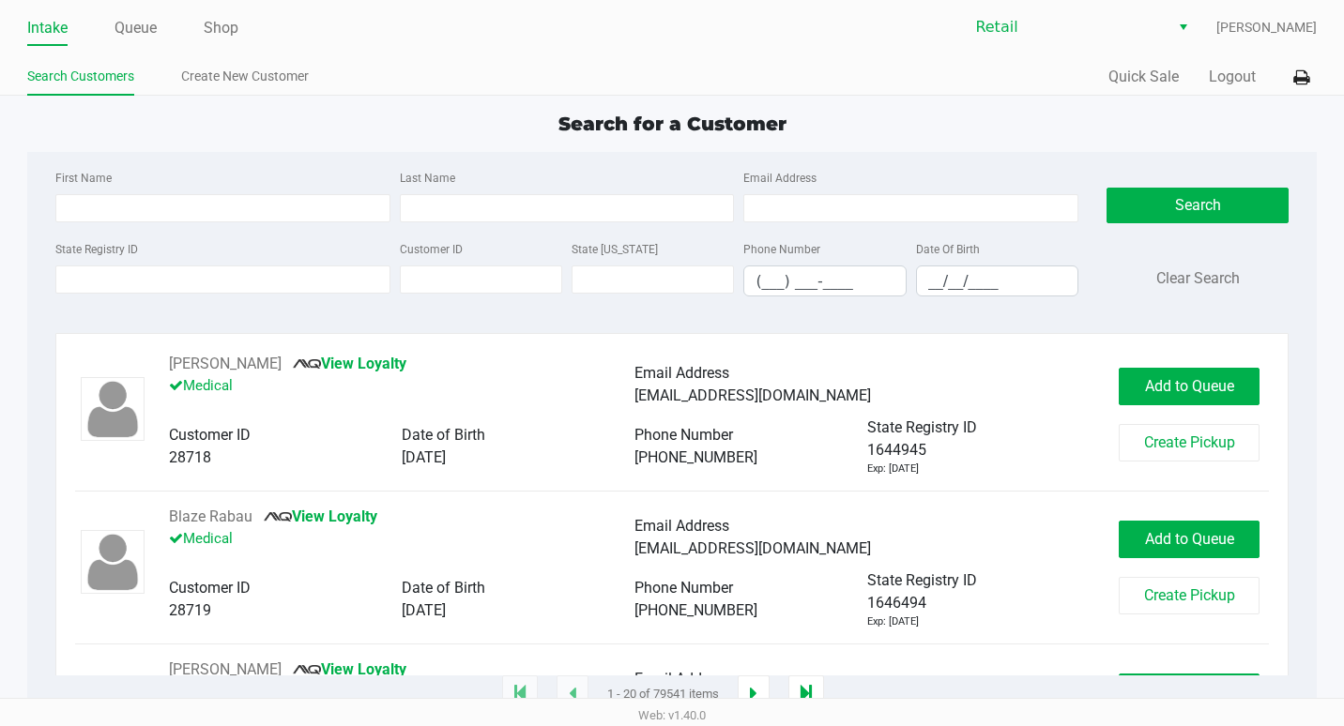
click at [59, 26] on link "Intake" at bounding box center [47, 28] width 40 height 26
click at [128, 17] on link "Queue" at bounding box center [135, 28] width 42 height 26
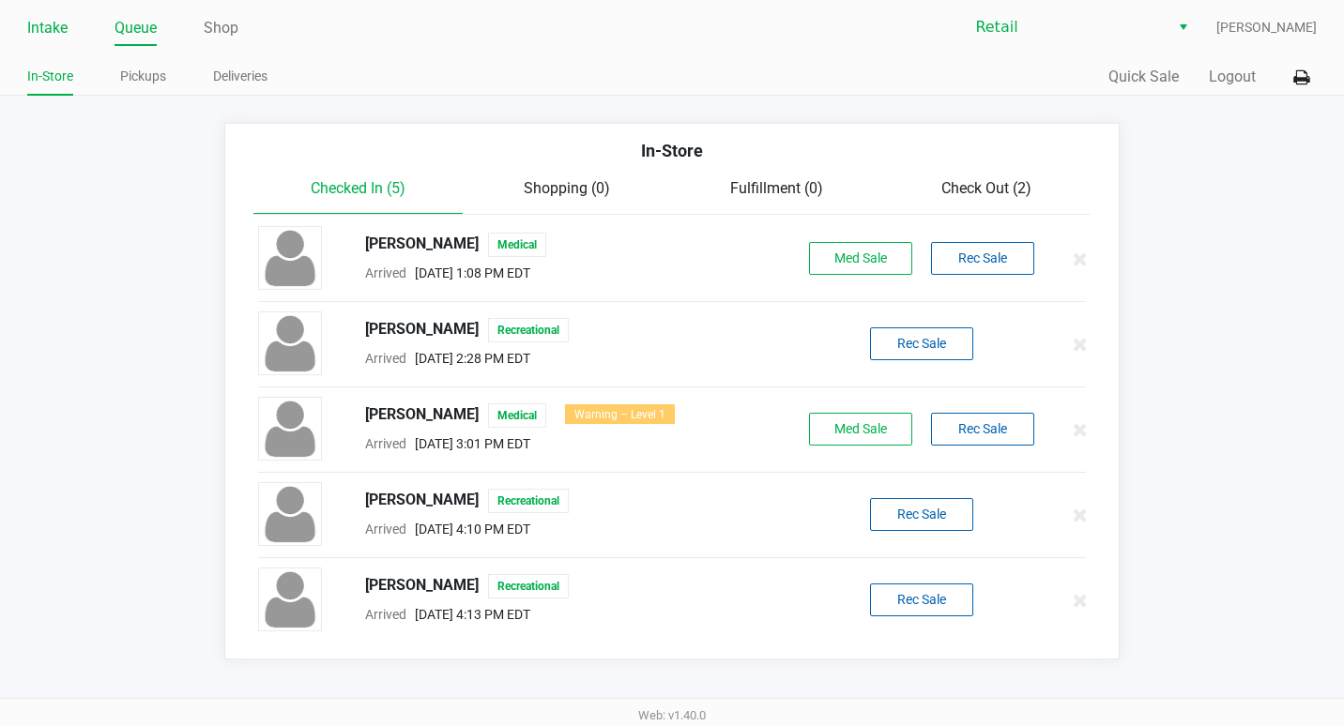
click at [53, 24] on link "Intake" at bounding box center [47, 28] width 40 height 26
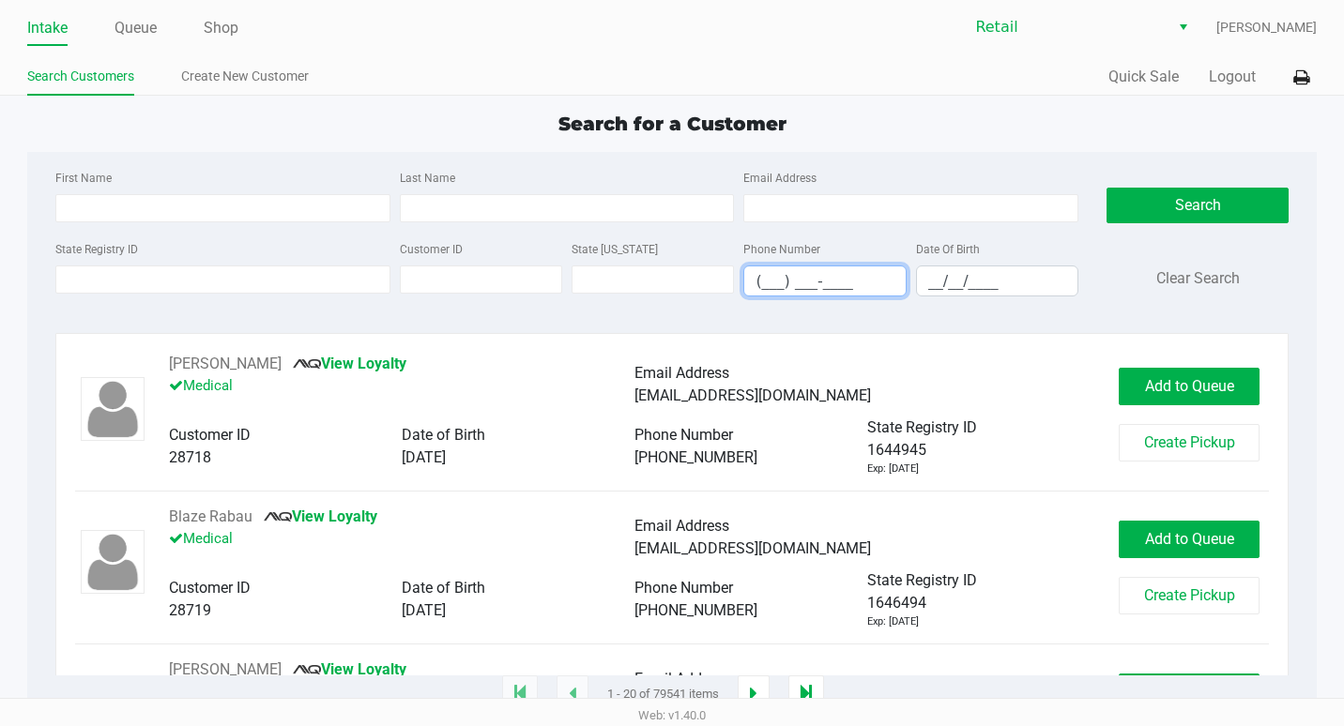
click at [770, 279] on input "(___) ___-____" at bounding box center [824, 281] width 160 height 29
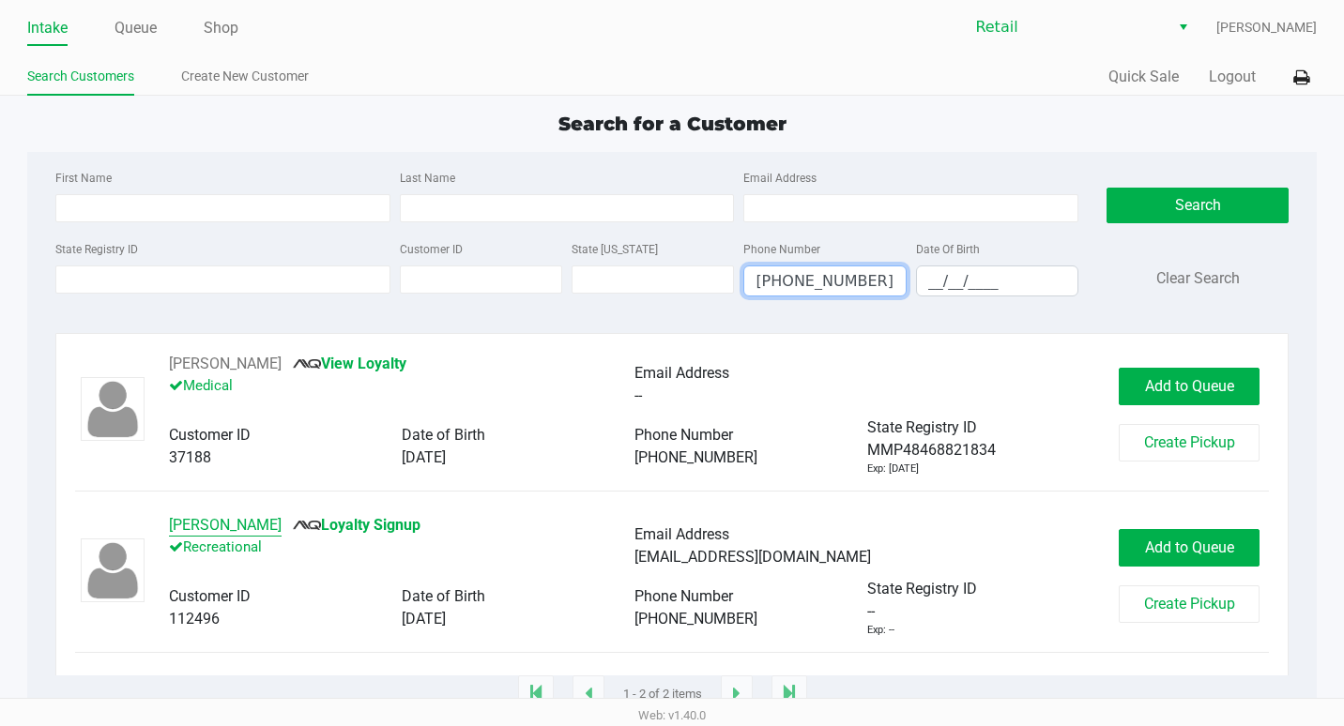
type input "(401) 327-3114"
click at [201, 533] on button "George Vieira" at bounding box center [225, 525] width 113 height 23
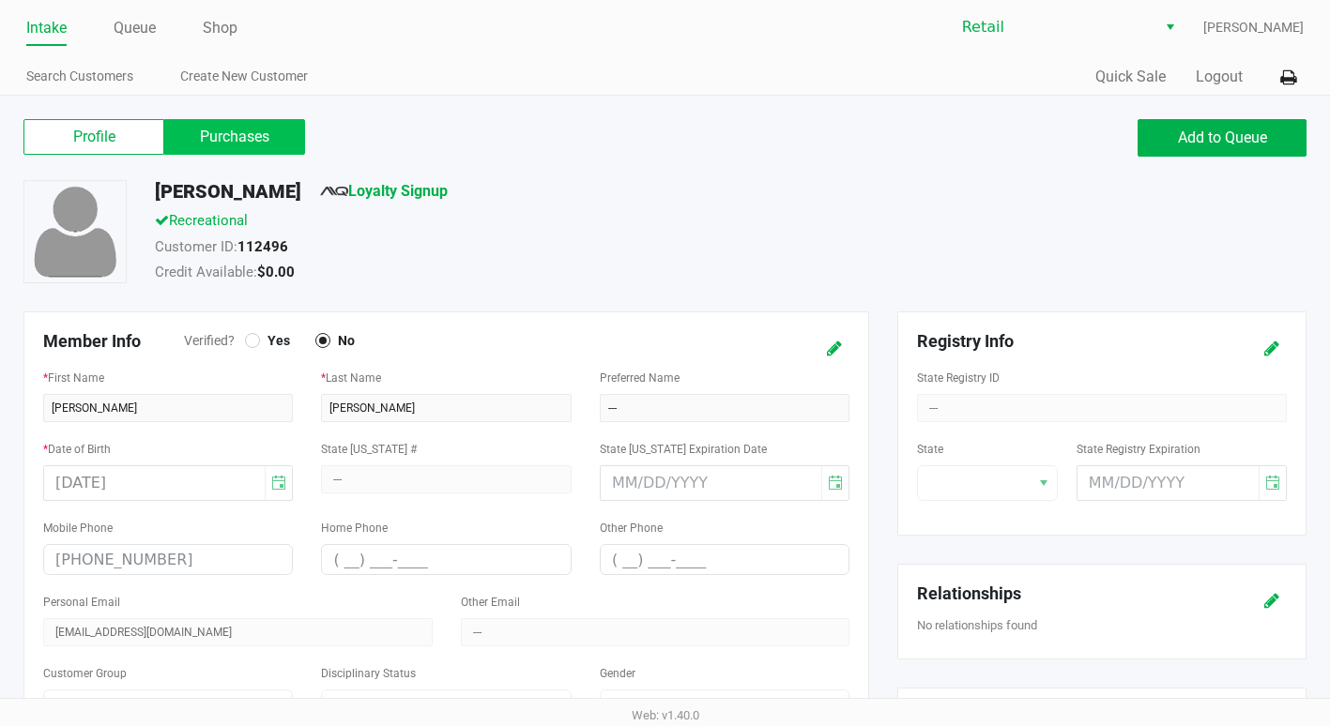
click at [236, 125] on label "Purchases" at bounding box center [234, 137] width 141 height 36
click at [0, 0] on 1 "Purchases" at bounding box center [0, 0] width 0 height 0
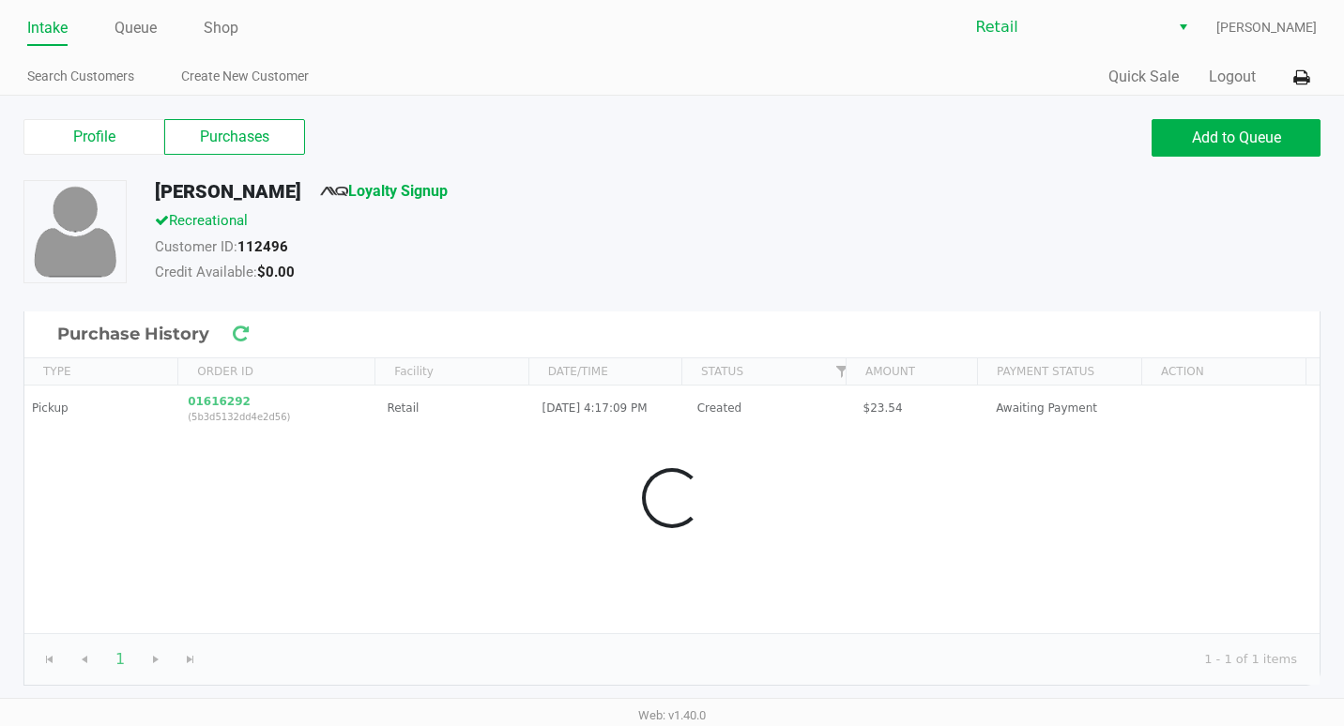
drag, startPoint x: 236, startPoint y: 126, endPoint x: 220, endPoint y: 190, distance: 65.8
click at [236, 126] on label "Purchases" at bounding box center [234, 137] width 141 height 36
click at [0, 0] on 1 "Purchases" at bounding box center [0, 0] width 0 height 0
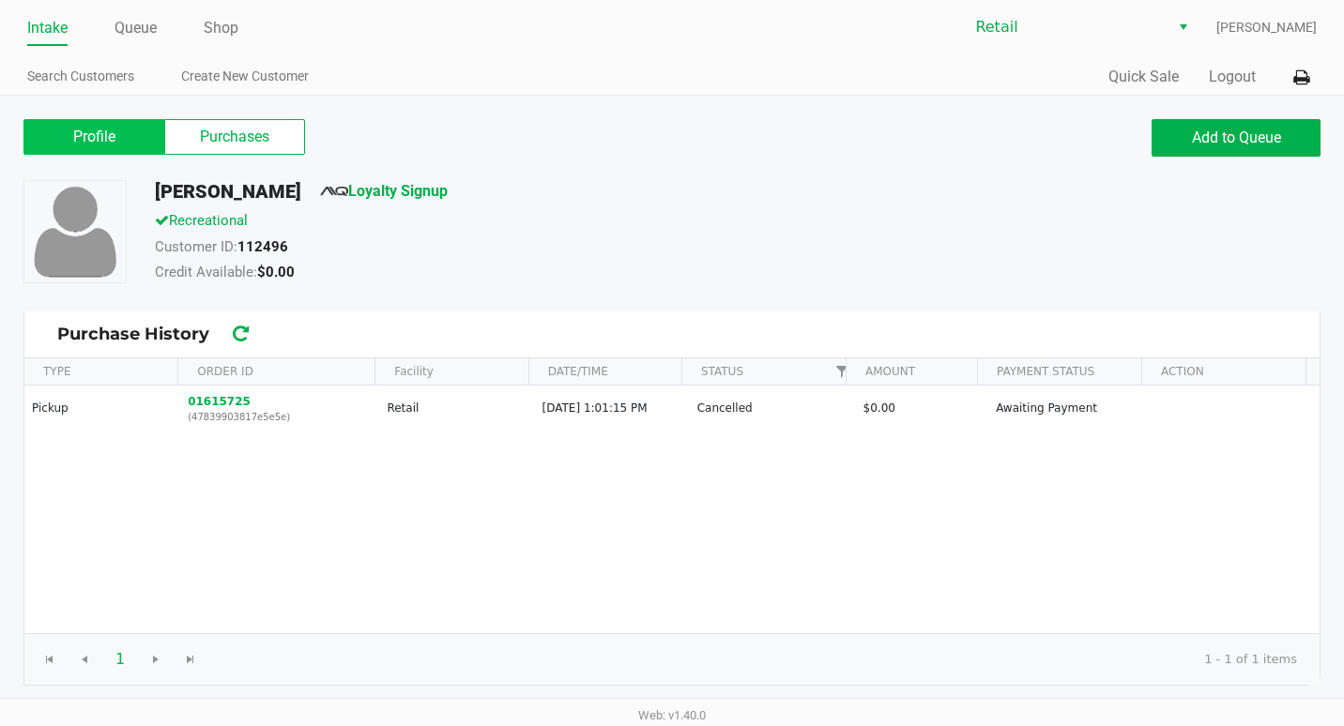
click at [103, 138] on label "Profile" at bounding box center [93, 137] width 141 height 36
click at [0, 0] on 0 "Profile" at bounding box center [0, 0] width 0 height 0
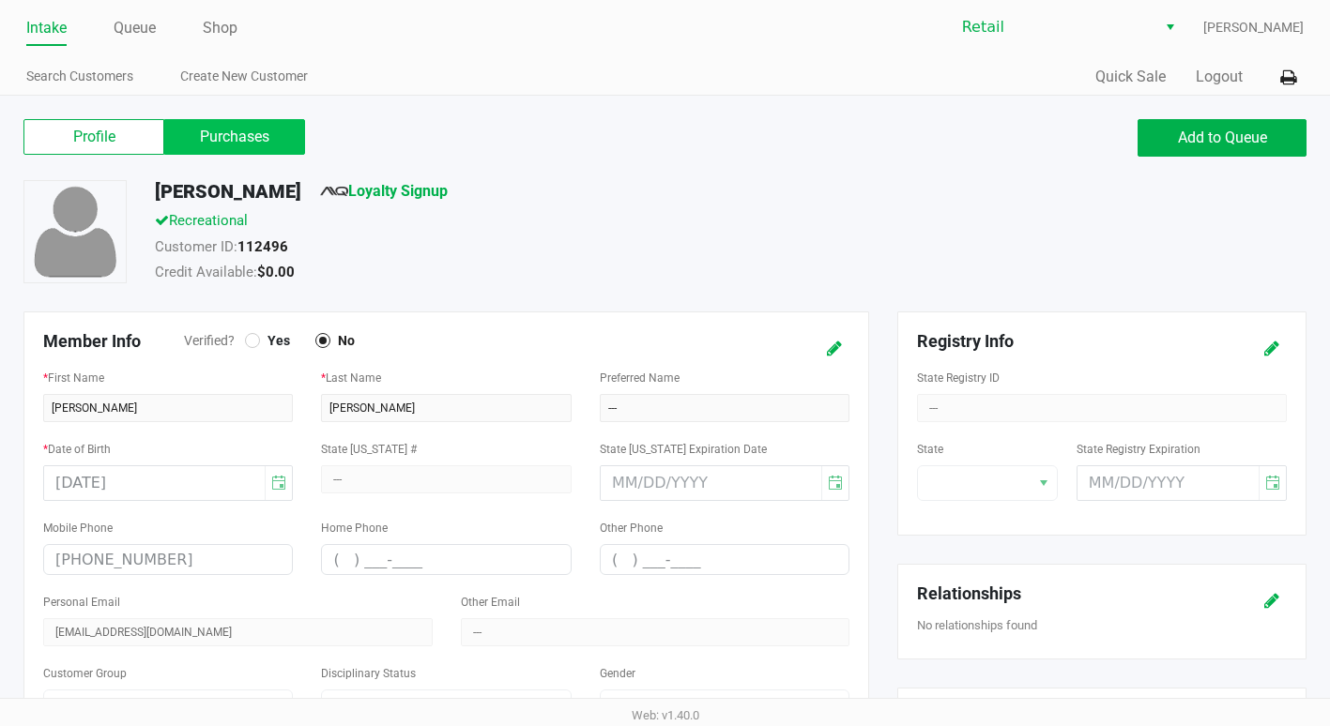
click at [240, 154] on label "Purchases" at bounding box center [234, 137] width 141 height 36
click at [0, 0] on 1 "Purchases" at bounding box center [0, 0] width 0 height 0
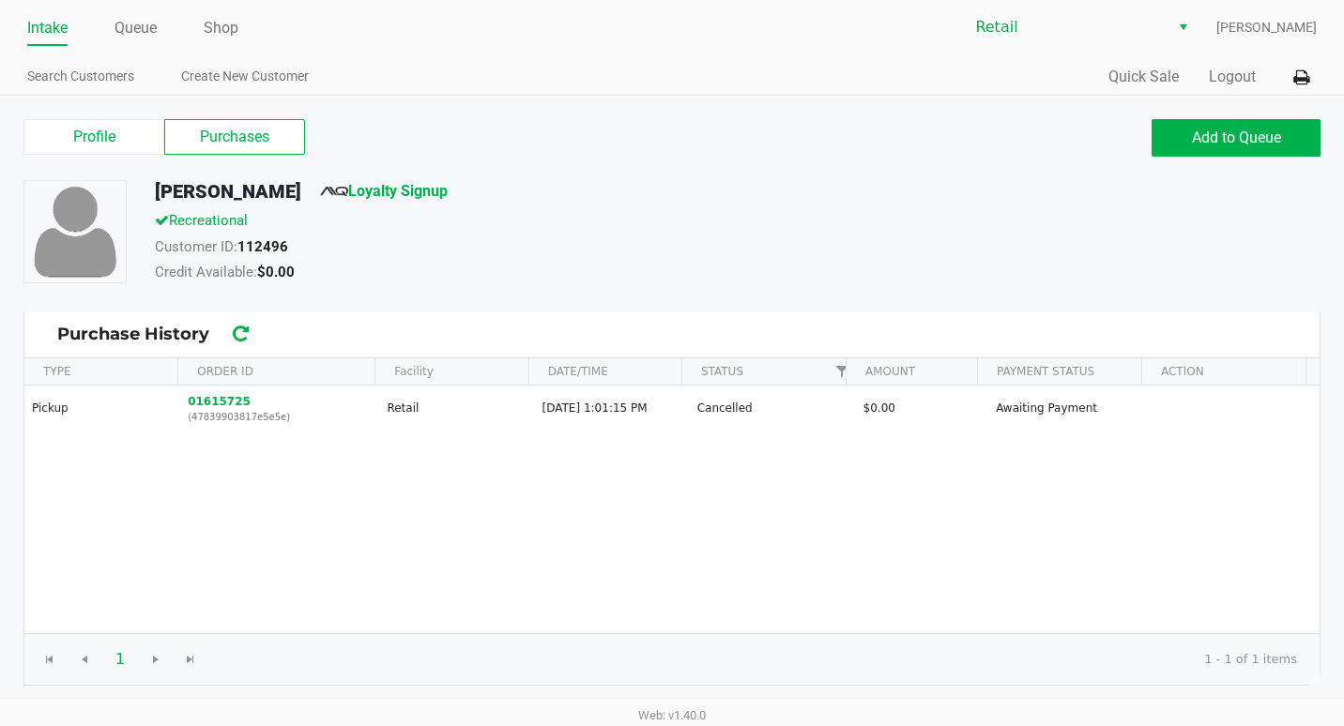
click at [214, 196] on h5 "George Vieira" at bounding box center [228, 191] width 146 height 23
click at [90, 146] on label "Profile" at bounding box center [93, 137] width 141 height 36
click at [0, 0] on 0 "Profile" at bounding box center [0, 0] width 0 height 0
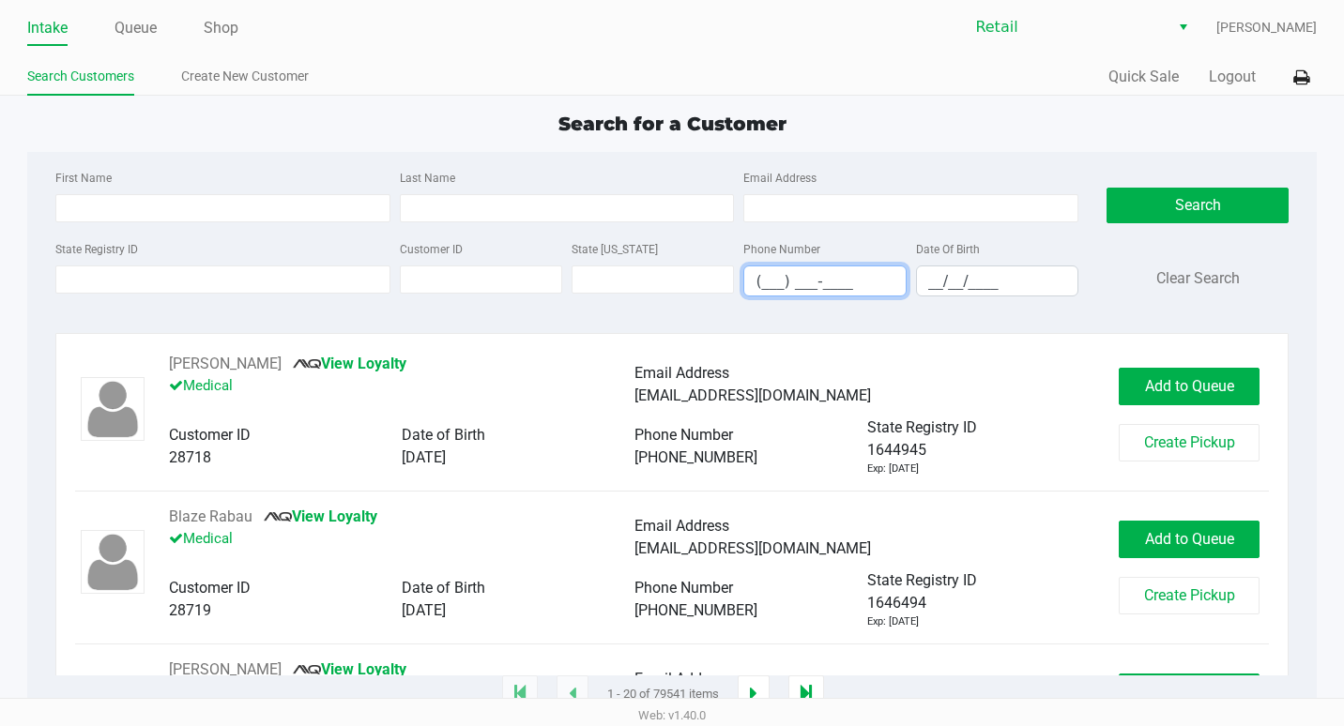
click at [758, 293] on input "(___) ___-____" at bounding box center [824, 281] width 160 height 29
click at [759, 280] on input "(___) ___-____" at bounding box center [824, 281] width 160 height 29
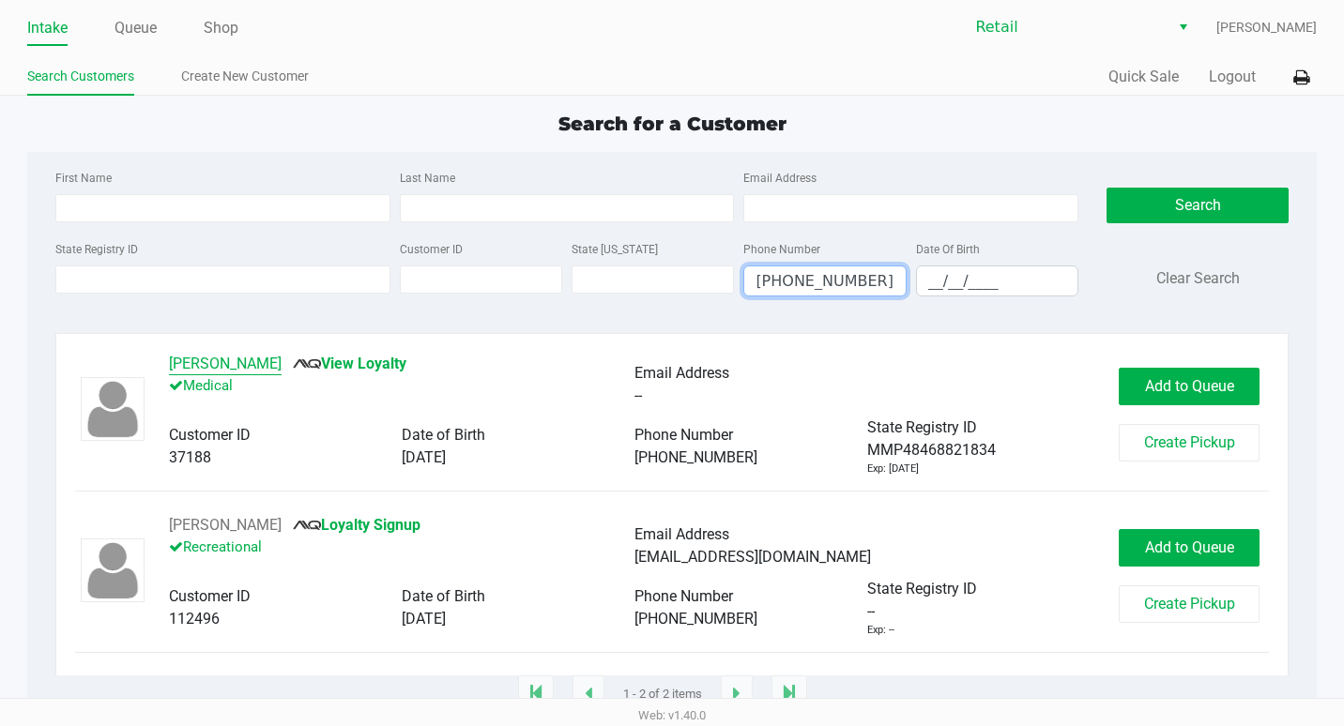
type input "(401) 327-3114"
click at [232, 373] on button "George Vieira" at bounding box center [225, 364] width 113 height 23
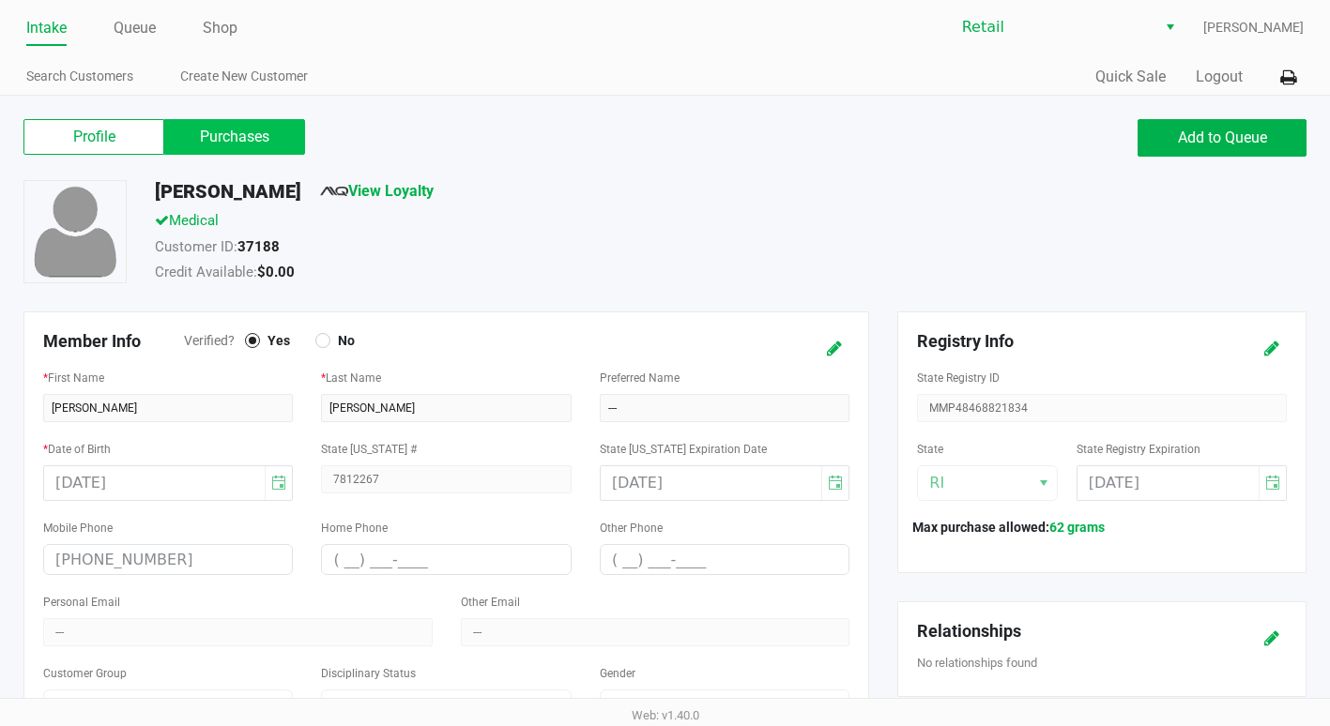
click at [249, 134] on label "Purchases" at bounding box center [234, 137] width 141 height 36
click at [0, 0] on 1 "Purchases" at bounding box center [0, 0] width 0 height 0
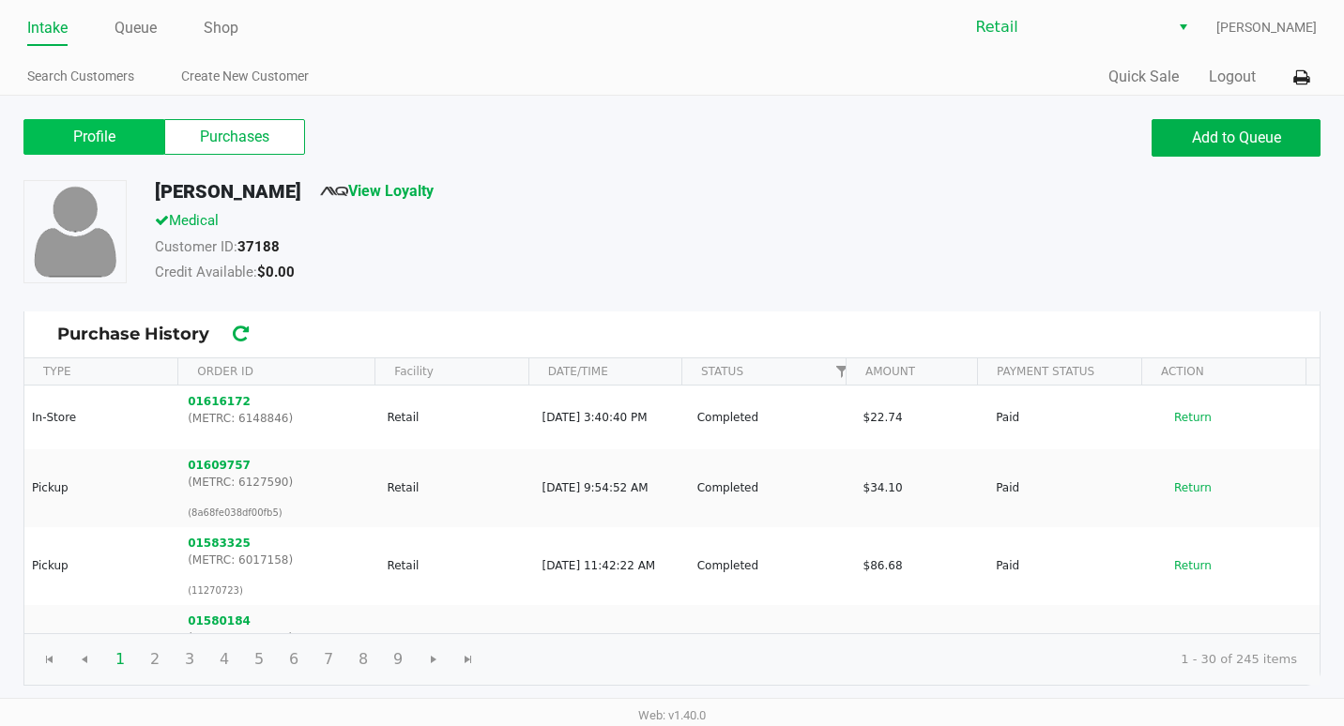
click at [103, 142] on label "Profile" at bounding box center [93, 137] width 141 height 36
click at [0, 0] on 0 "Profile" at bounding box center [0, 0] width 0 height 0
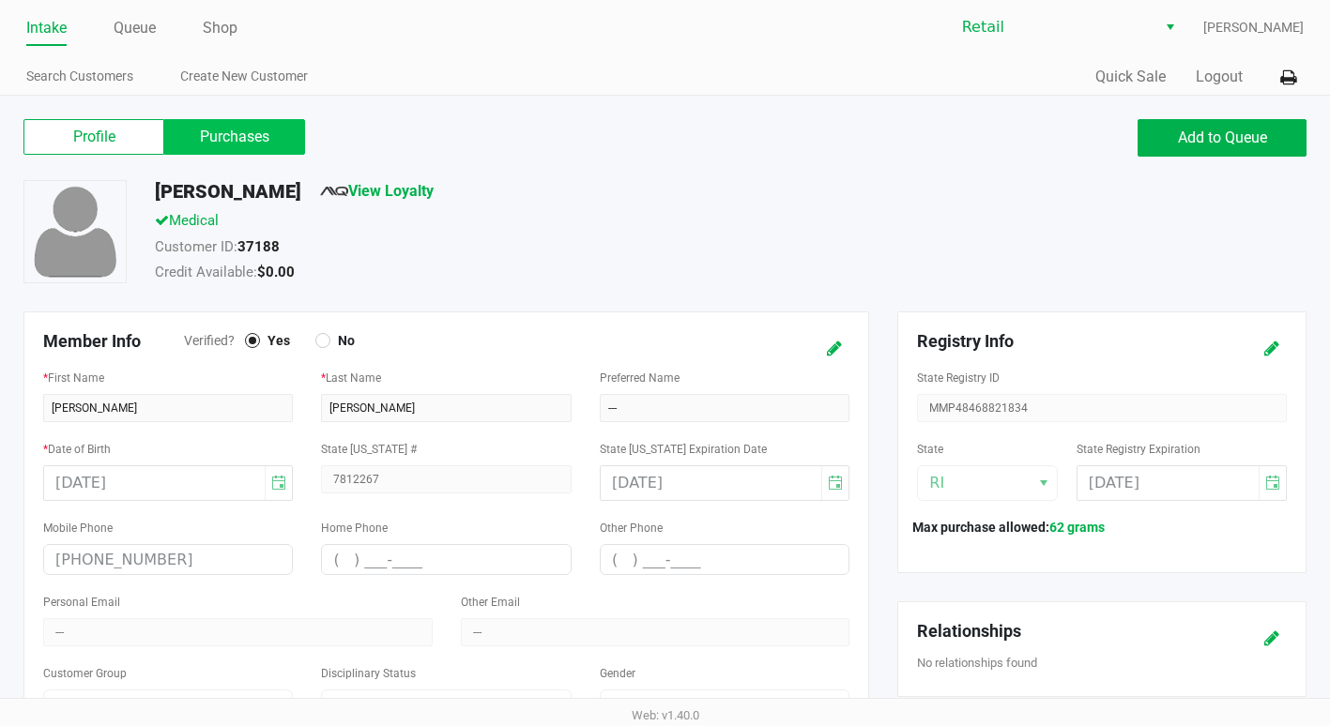
click at [224, 140] on label "Purchases" at bounding box center [234, 137] width 141 height 36
click at [0, 0] on 1 "Purchases" at bounding box center [0, 0] width 0 height 0
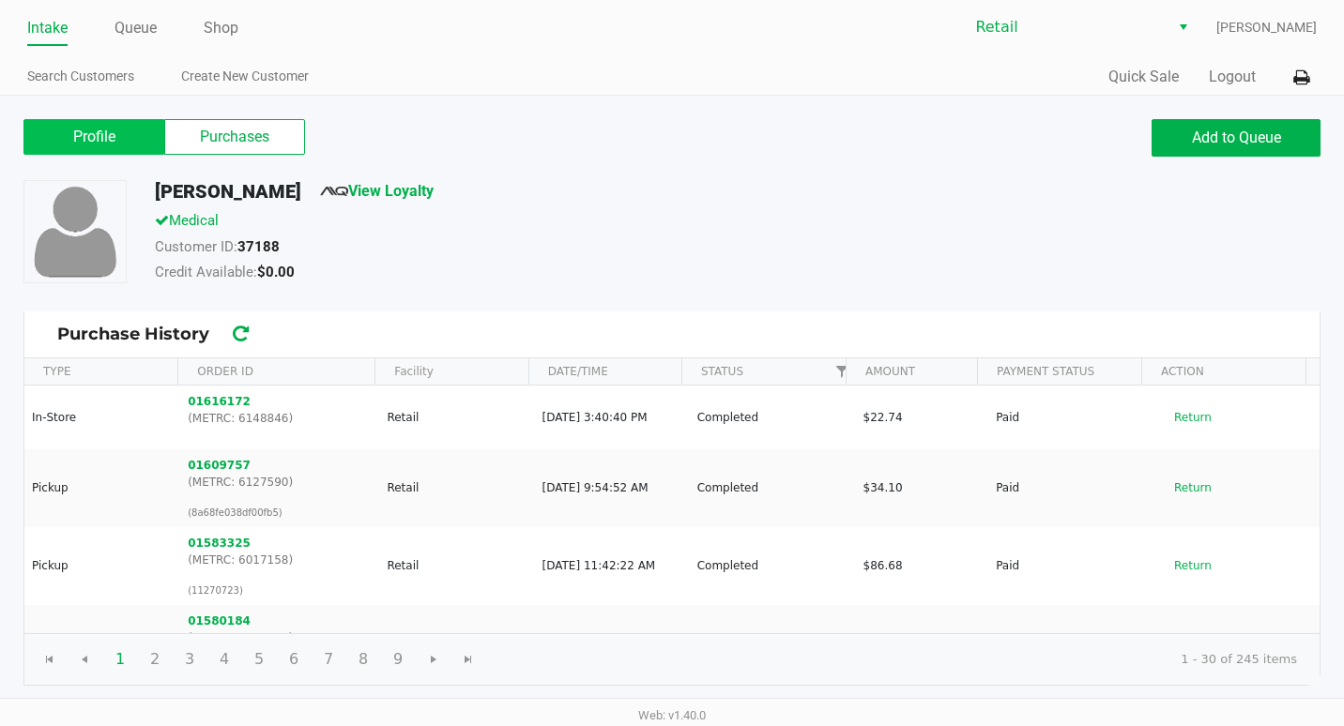
drag, startPoint x: 96, startPoint y: 159, endPoint x: 99, endPoint y: 146, distance: 12.5
click at [96, 158] on div "Profile Purchases Add to Queue" at bounding box center [671, 147] width 1325 height 66
click at [107, 130] on label "Profile" at bounding box center [93, 137] width 141 height 36
click at [0, 0] on 0 "Profile" at bounding box center [0, 0] width 0 height 0
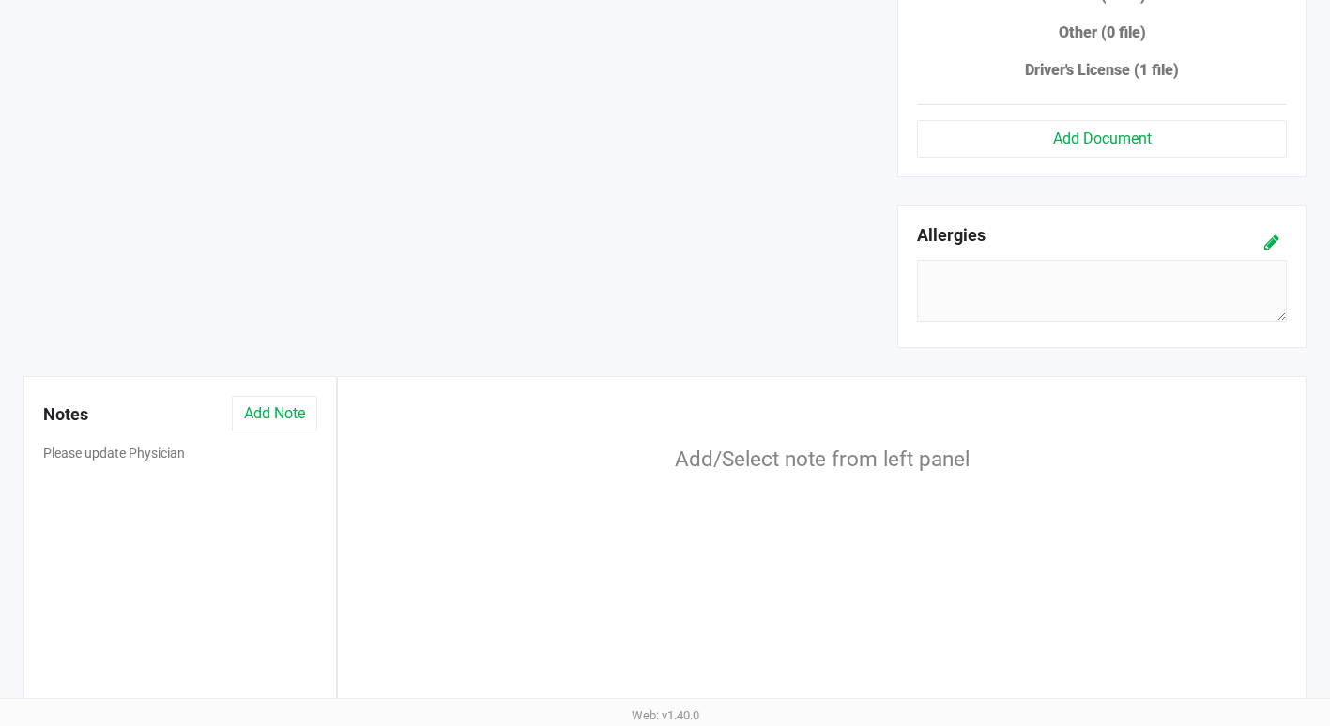
scroll to position [1015, 0]
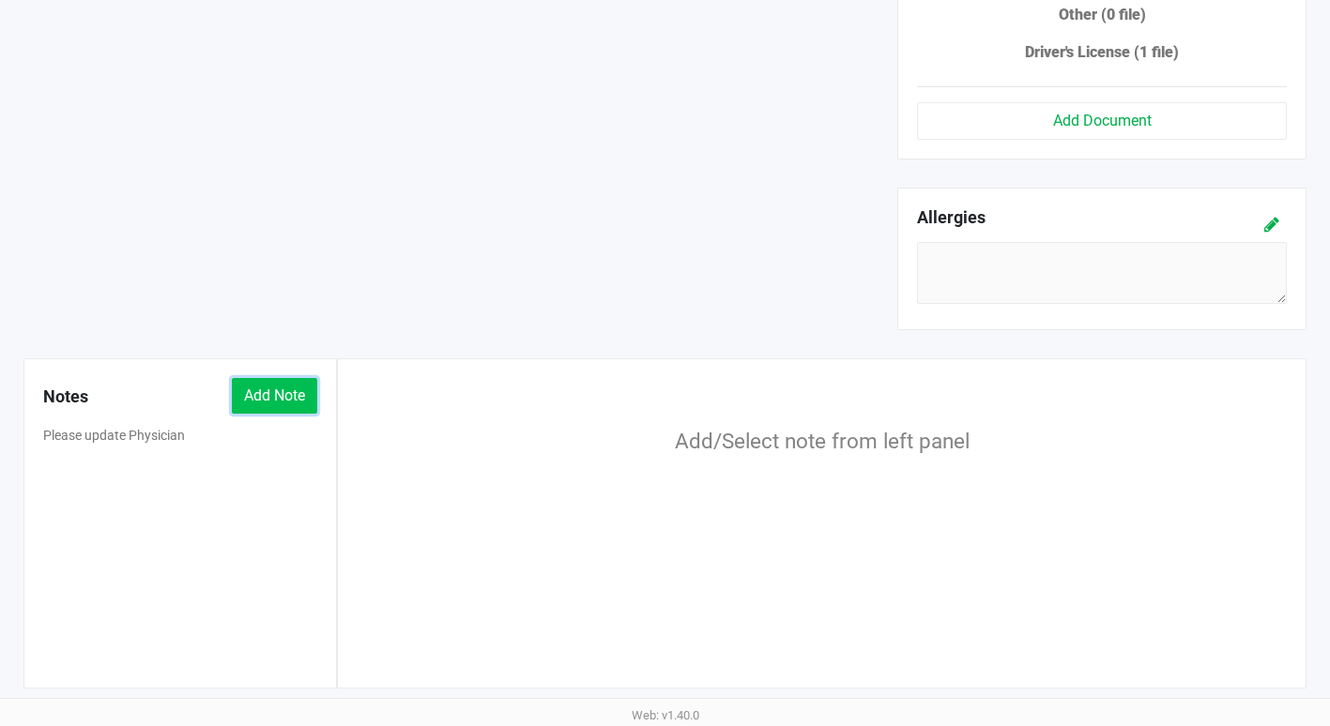
click at [244, 393] on button "Add Note" at bounding box center [274, 396] width 85 height 36
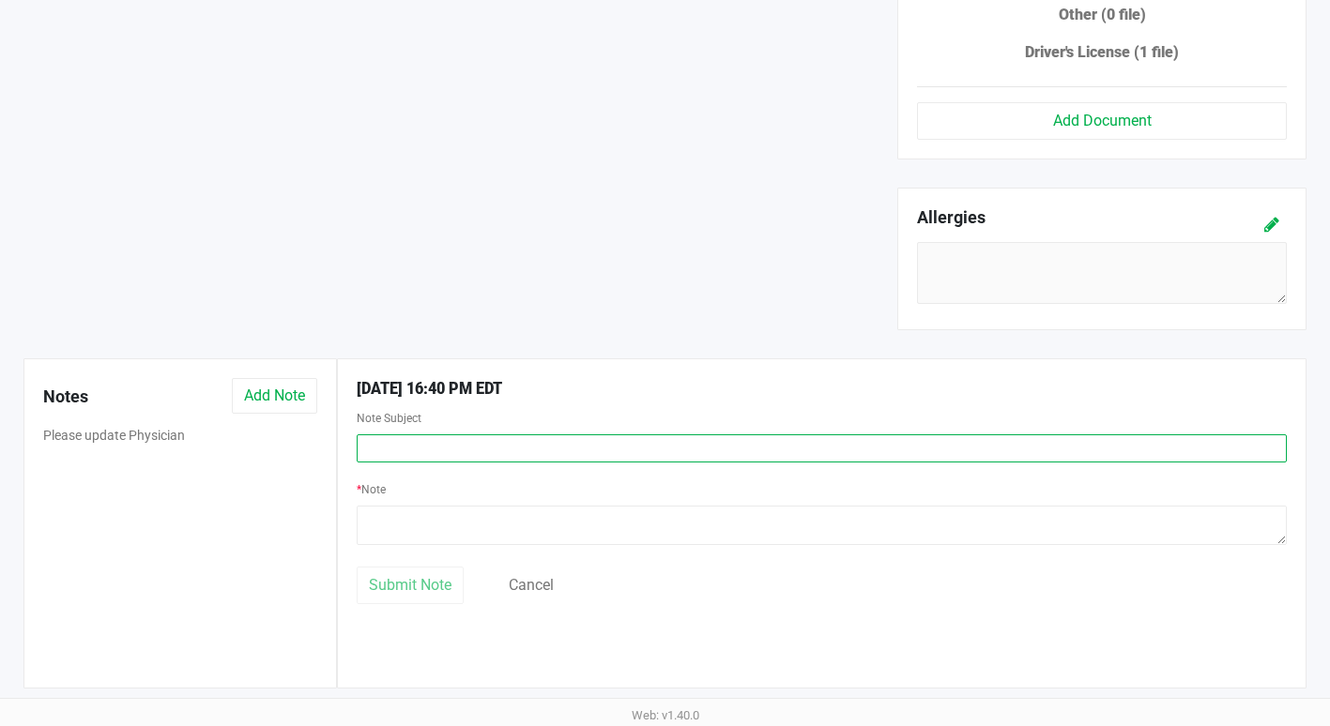
click at [376, 451] on input "text" at bounding box center [822, 448] width 930 height 28
type input "Edibles"
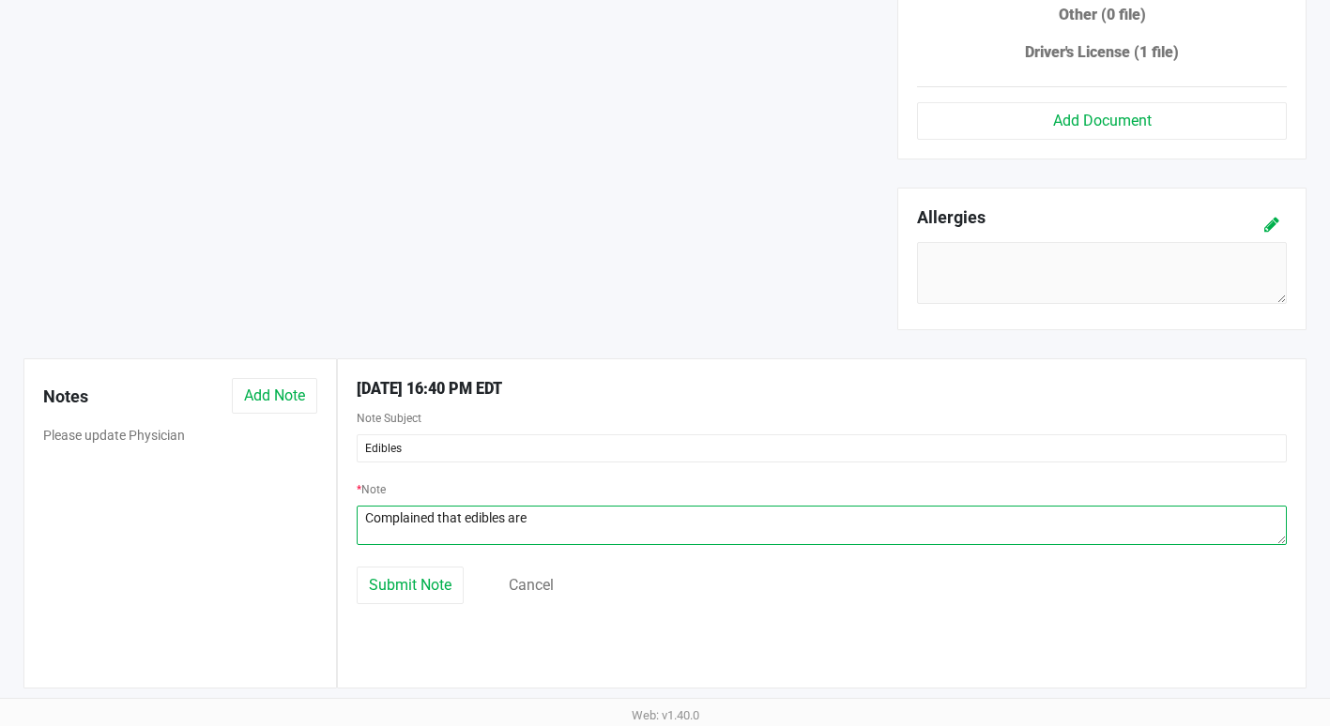
click at [555, 518] on textarea at bounding box center [822, 525] width 930 height 39
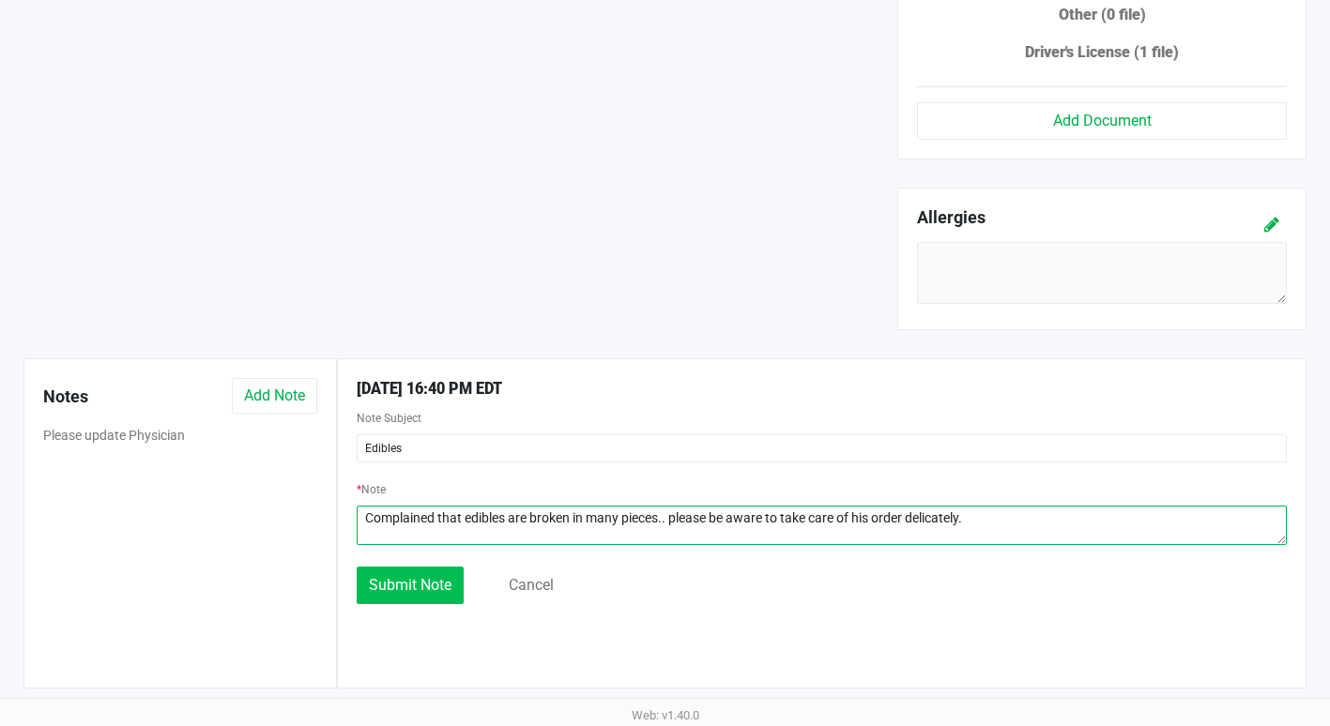
type textarea "Complained that edibles are broken in many pieces.. please be aware to take car…"
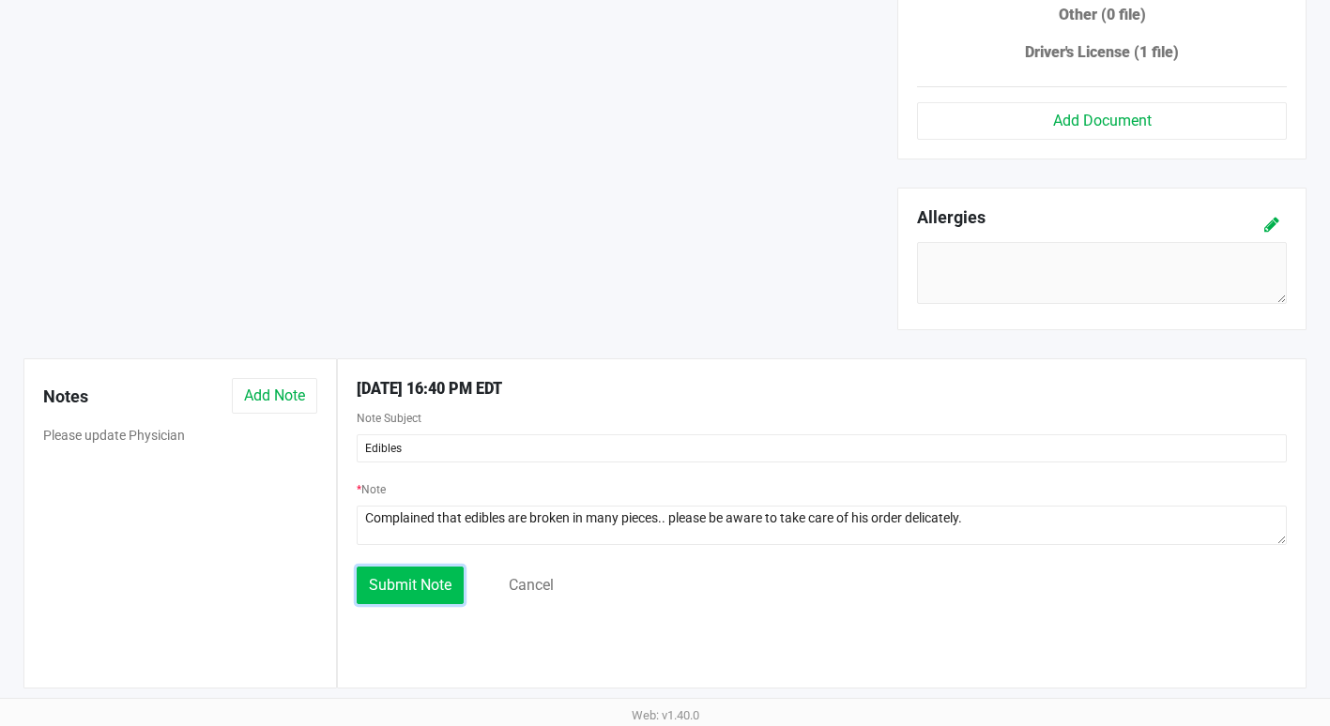
click at [436, 583] on span "Submit Note" at bounding box center [410, 585] width 83 height 18
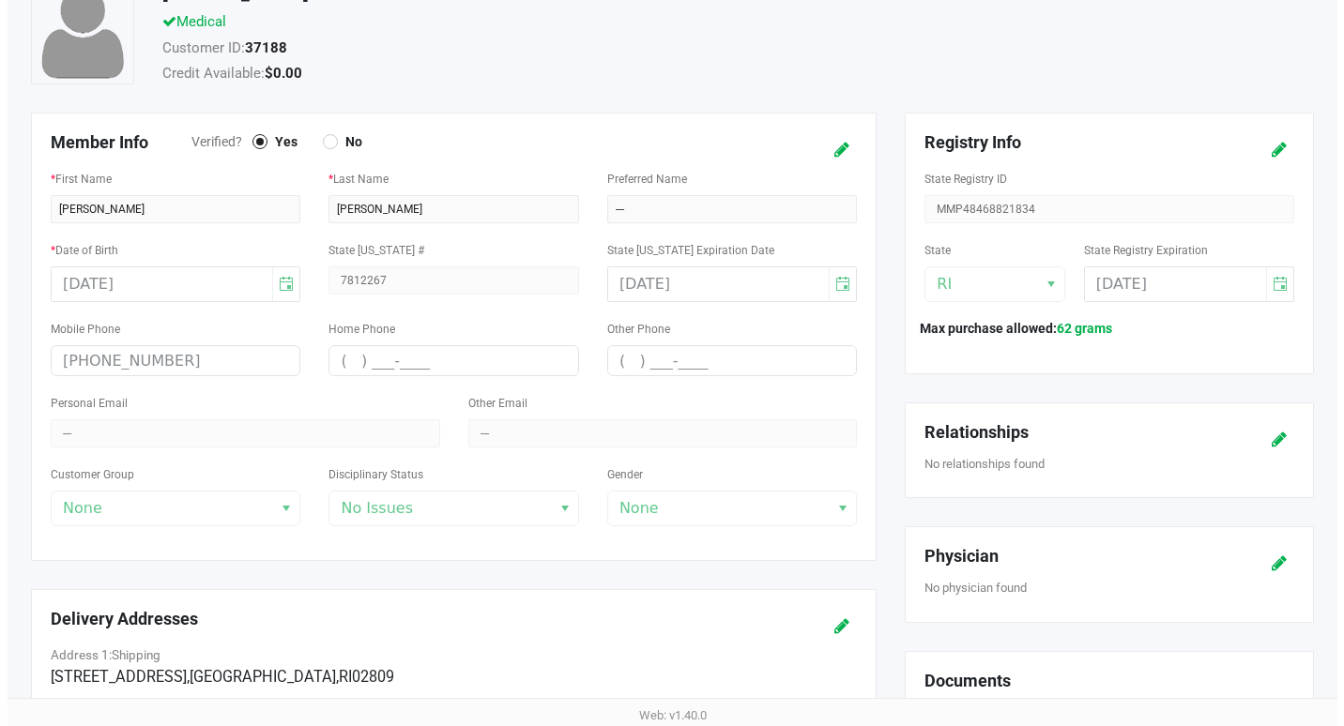
scroll to position [0, 0]
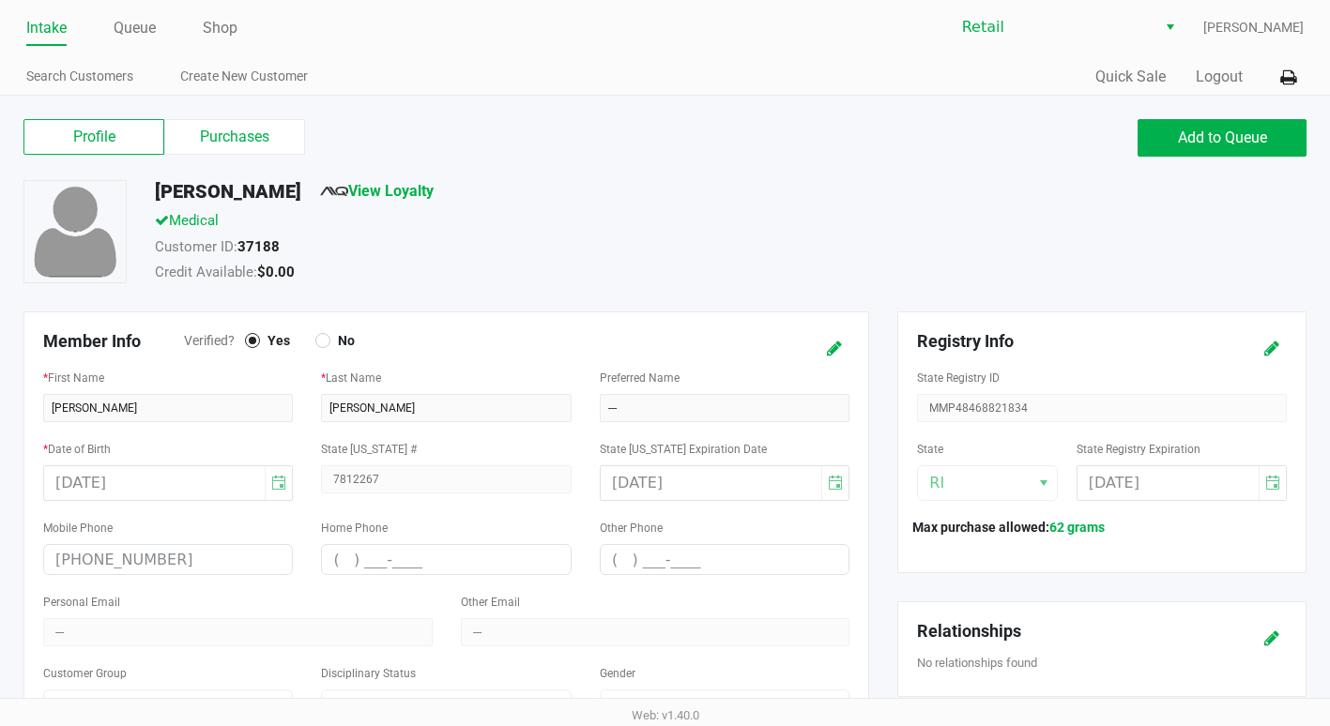
click at [160, 33] on ul "Intake Queue Shop" at bounding box center [345, 29] width 638 height 32
click at [135, 31] on link "Queue" at bounding box center [135, 28] width 42 height 26
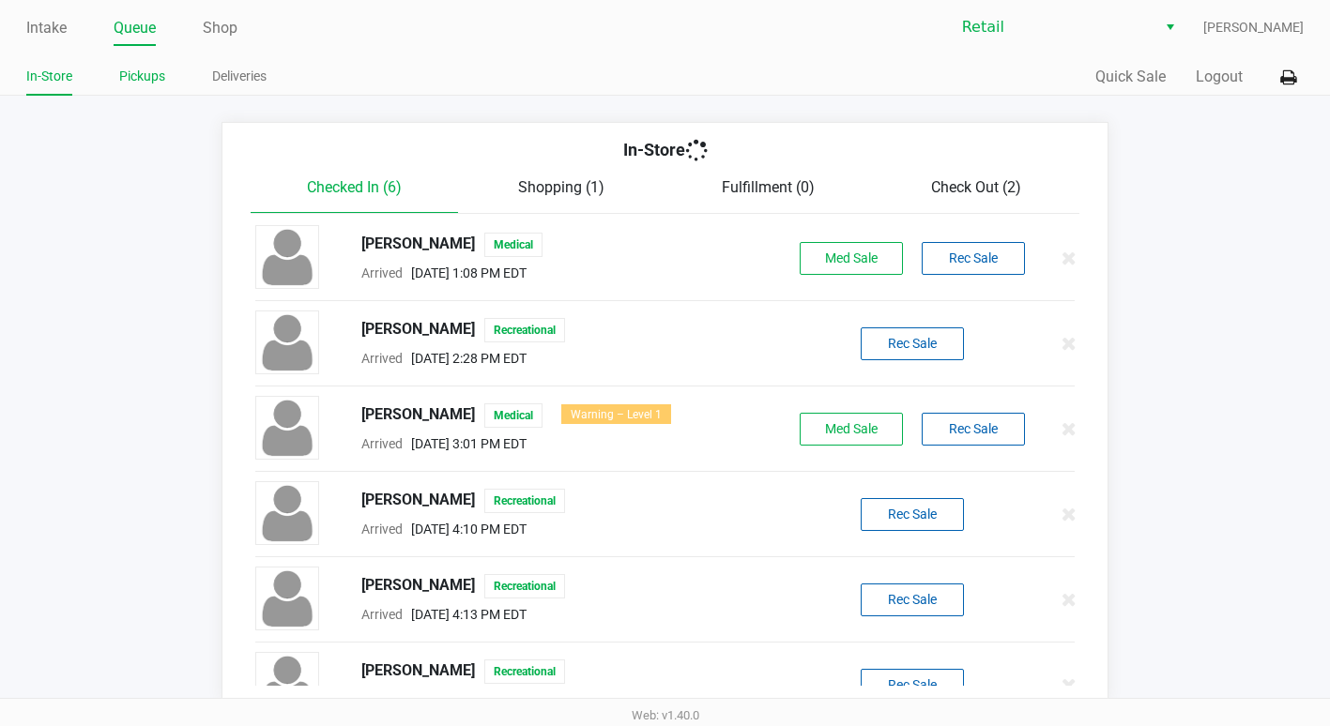
click at [145, 82] on link "Pickups" at bounding box center [142, 76] width 46 height 23
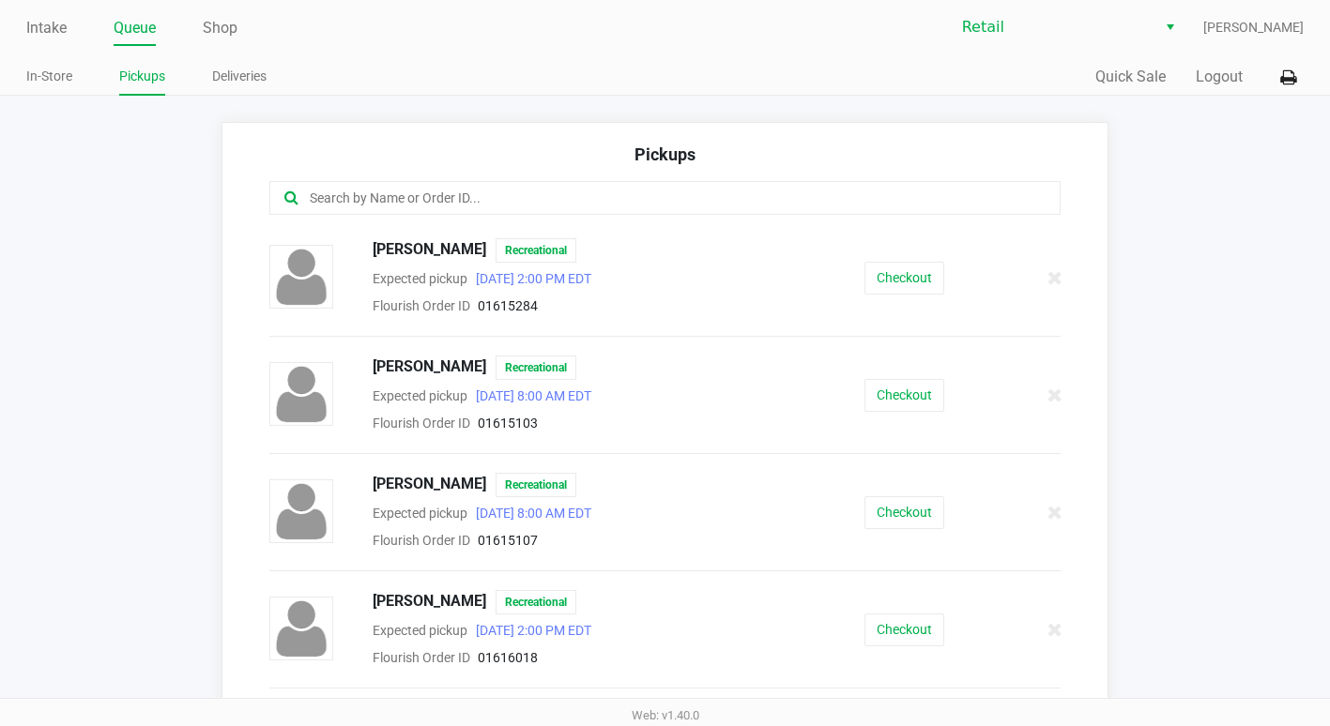
click at [323, 191] on input "text" at bounding box center [650, 199] width 685 height 22
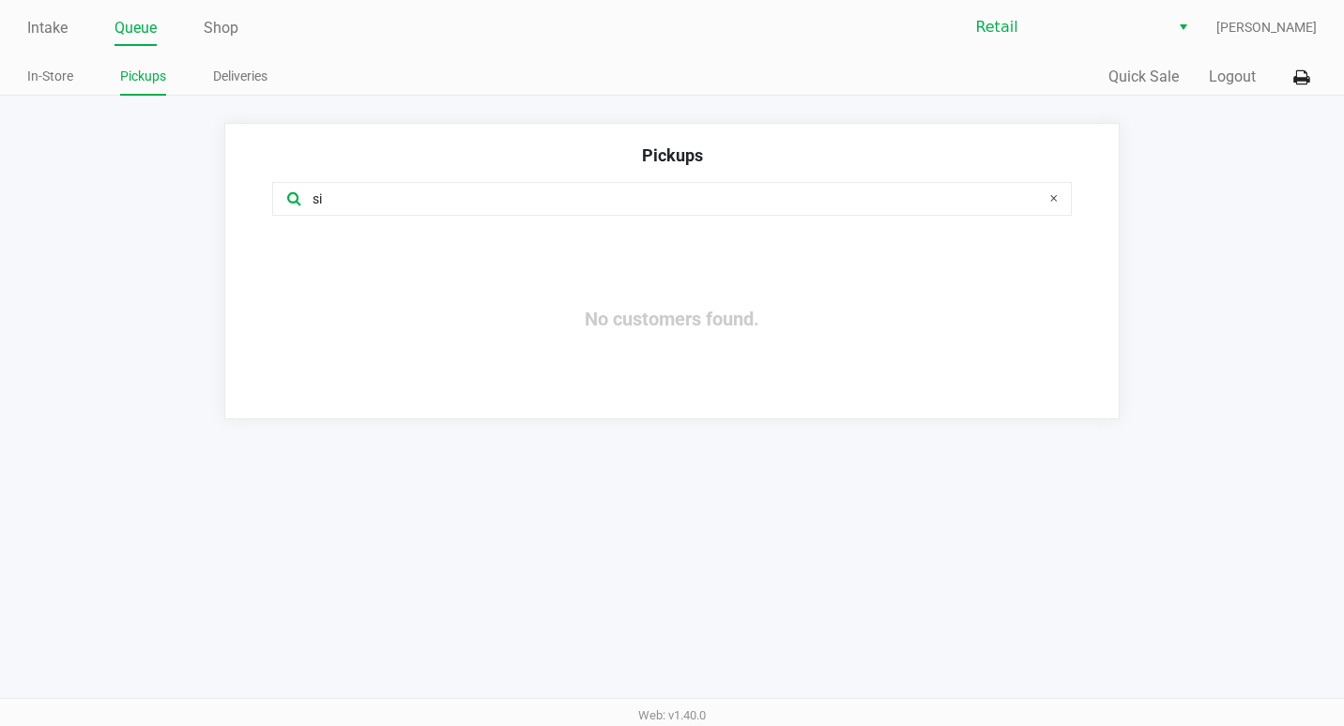
type input "s"
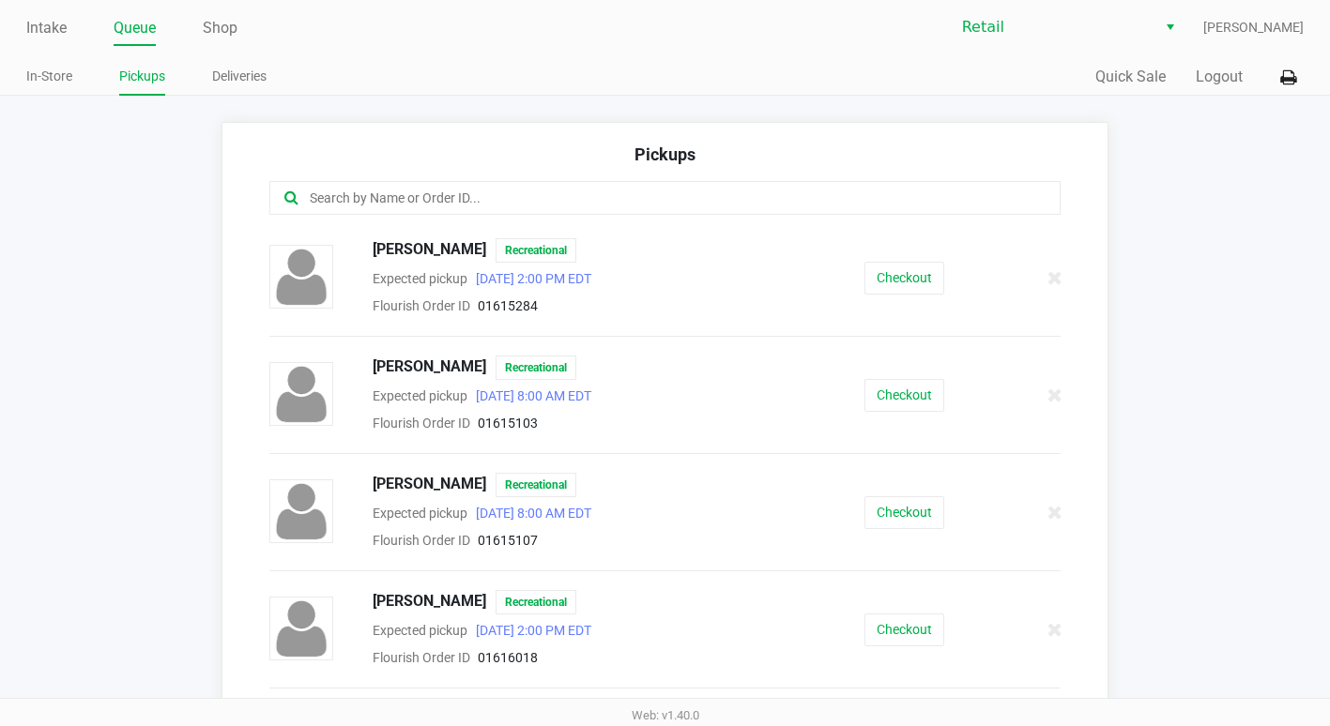
click at [328, 182] on div at bounding box center [664, 198] width 791 height 34
click at [333, 188] on input "text" at bounding box center [650, 199] width 685 height 22
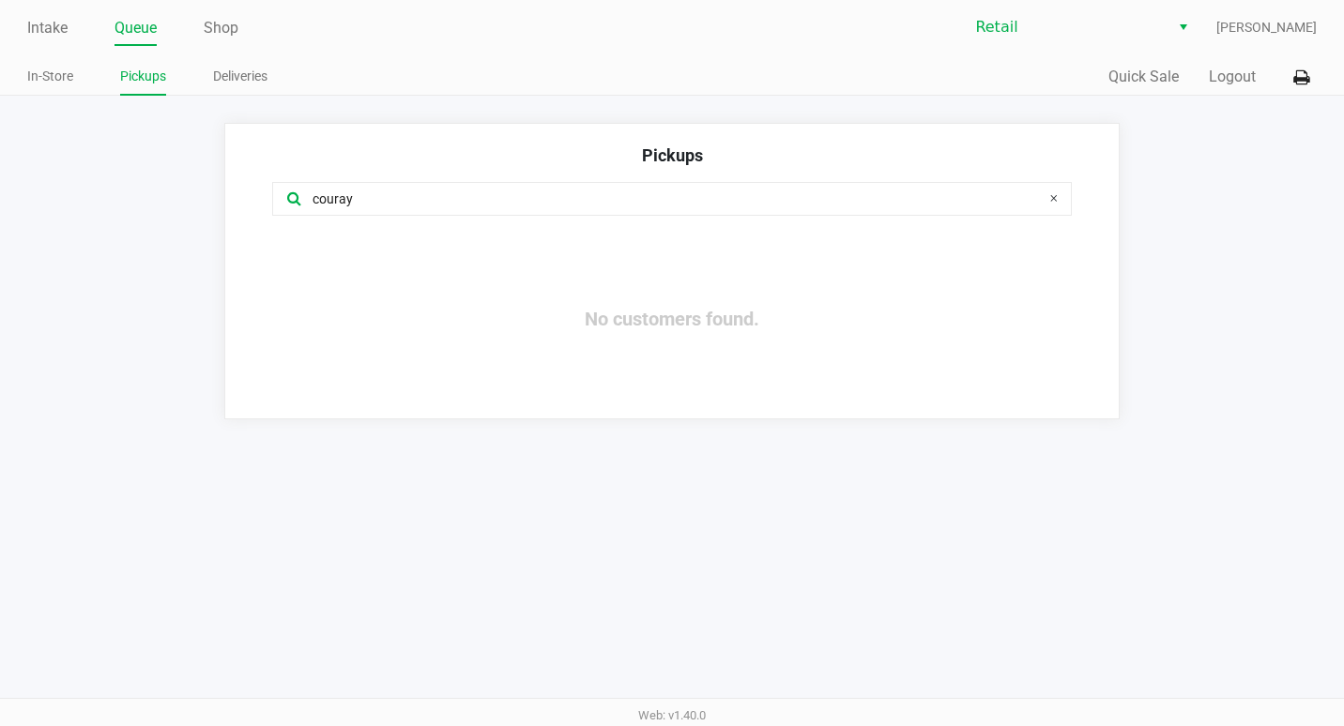
drag, startPoint x: 358, startPoint y: 193, endPoint x: 311, endPoint y: 201, distance: 47.5
click at [311, 201] on input "couray" at bounding box center [657, 200] width 693 height 22
type input "couray"
drag, startPoint x: 315, startPoint y: 201, endPoint x: 349, endPoint y: 137, distance: 72.2
drag, startPoint x: 349, startPoint y: 137, endPoint x: 323, endPoint y: 200, distance: 68.1
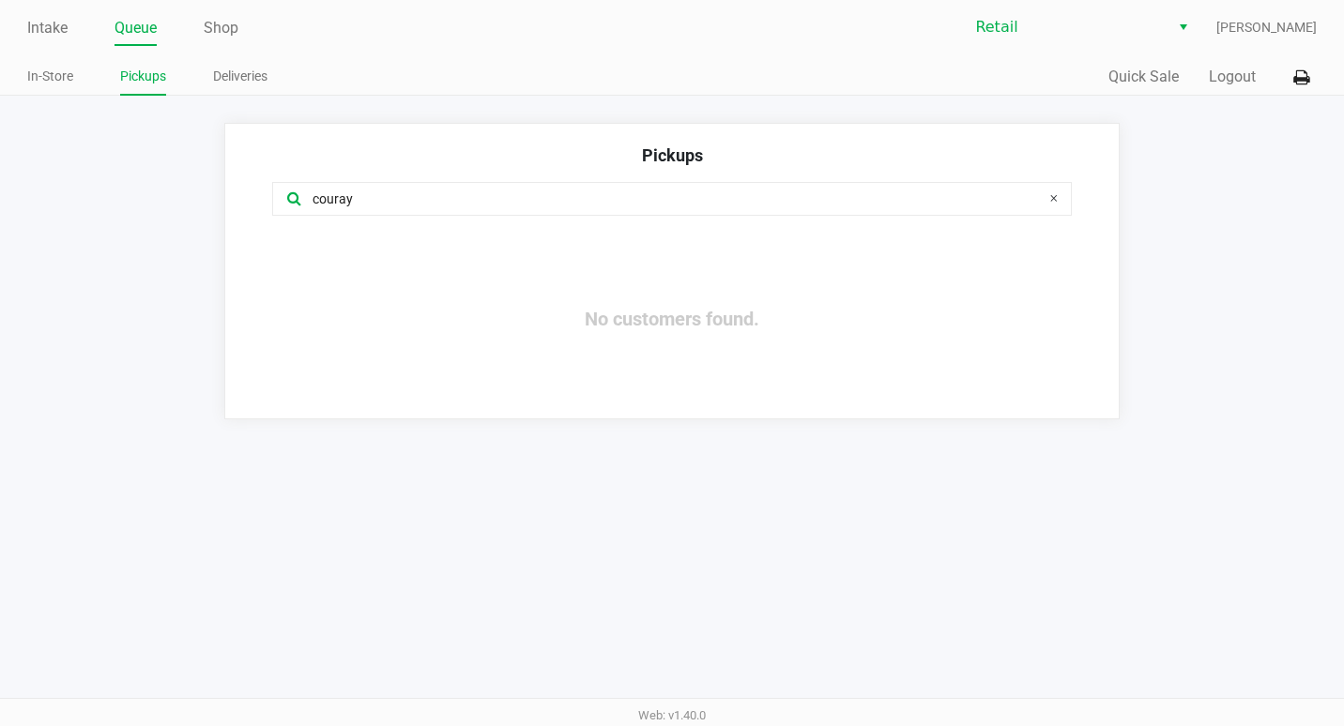
click at [320, 197] on input "couray" at bounding box center [657, 200] width 693 height 22
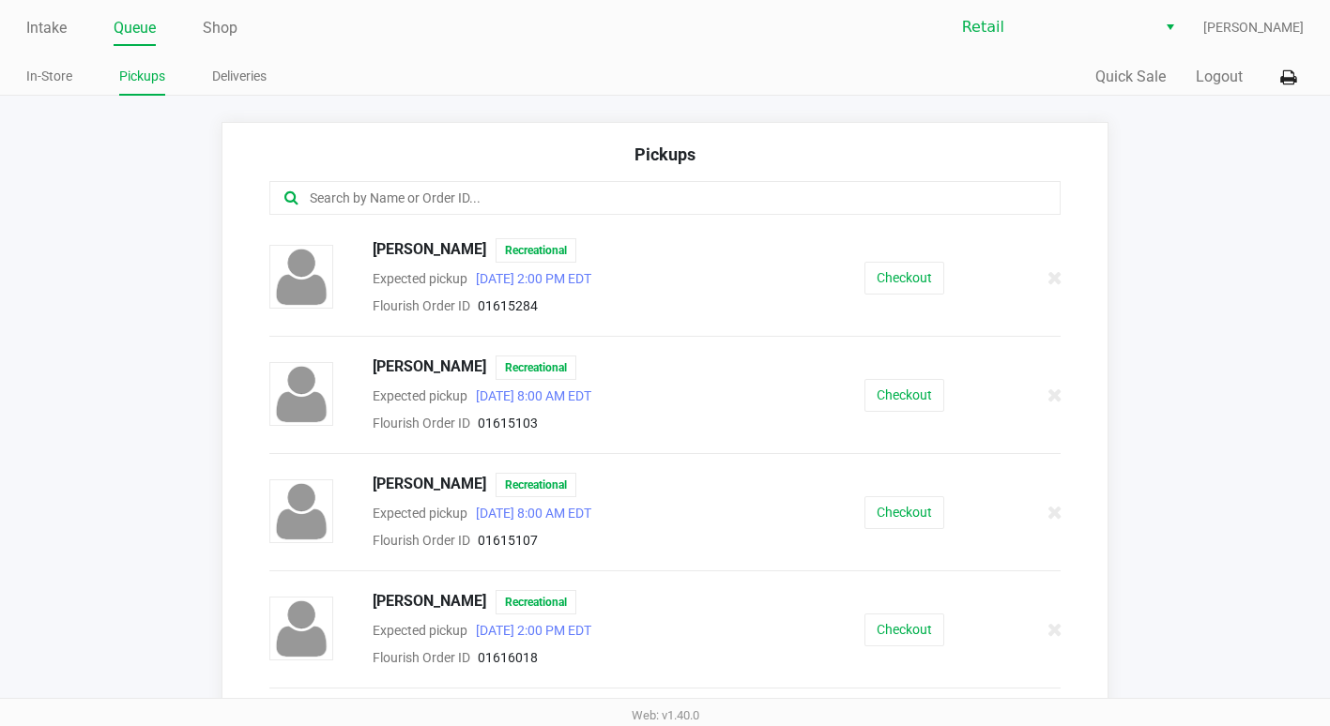
drag, startPoint x: 2, startPoint y: 5, endPoint x: 23, endPoint y: 38, distance: 39.6
click at [23, 38] on div "Intake Queue Shop Retail Francisco Moret In-Store Pickups Deliveries Quick Sale…" at bounding box center [665, 48] width 1330 height 96
click at [43, 38] on link "Intake" at bounding box center [46, 28] width 40 height 26
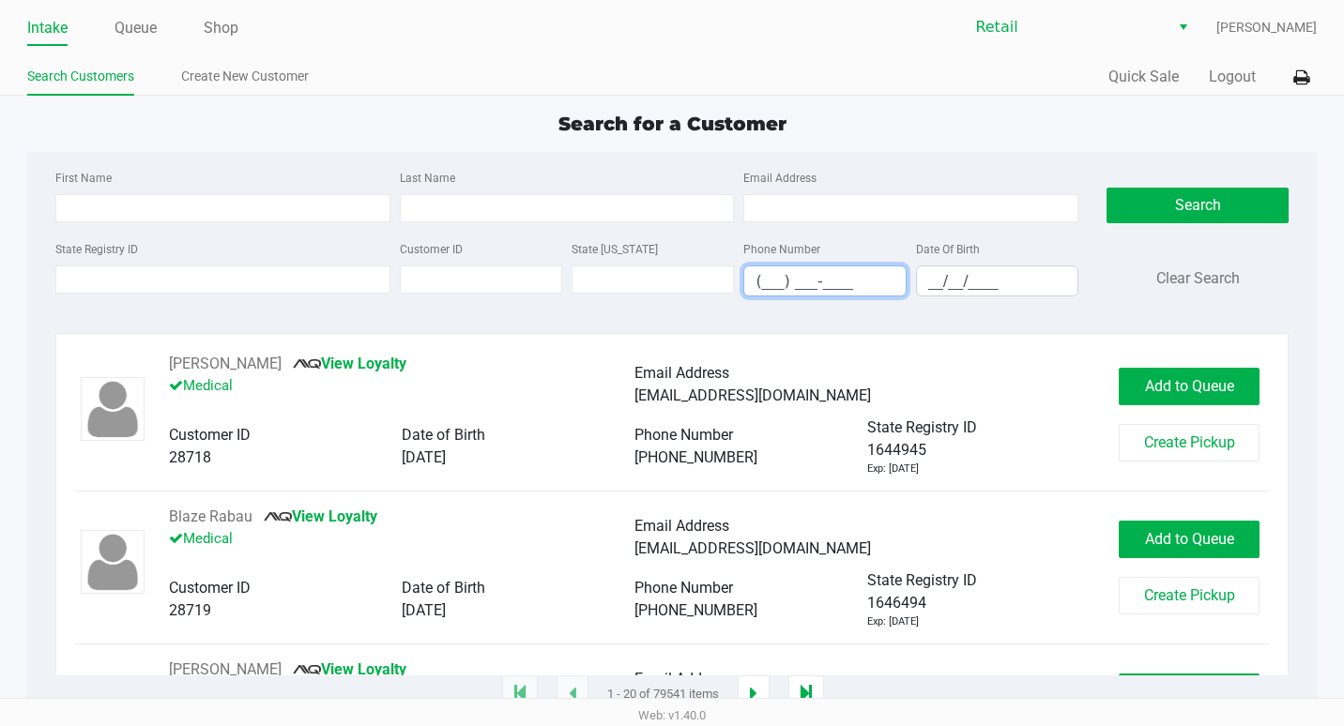
click at [770, 274] on input "(___) ___-____" at bounding box center [824, 281] width 160 height 29
drag, startPoint x: 1125, startPoint y: 204, endPoint x: 1136, endPoint y: 204, distance: 11.3
click at [1136, 204] on button "Search" at bounding box center [1197, 206] width 182 height 36
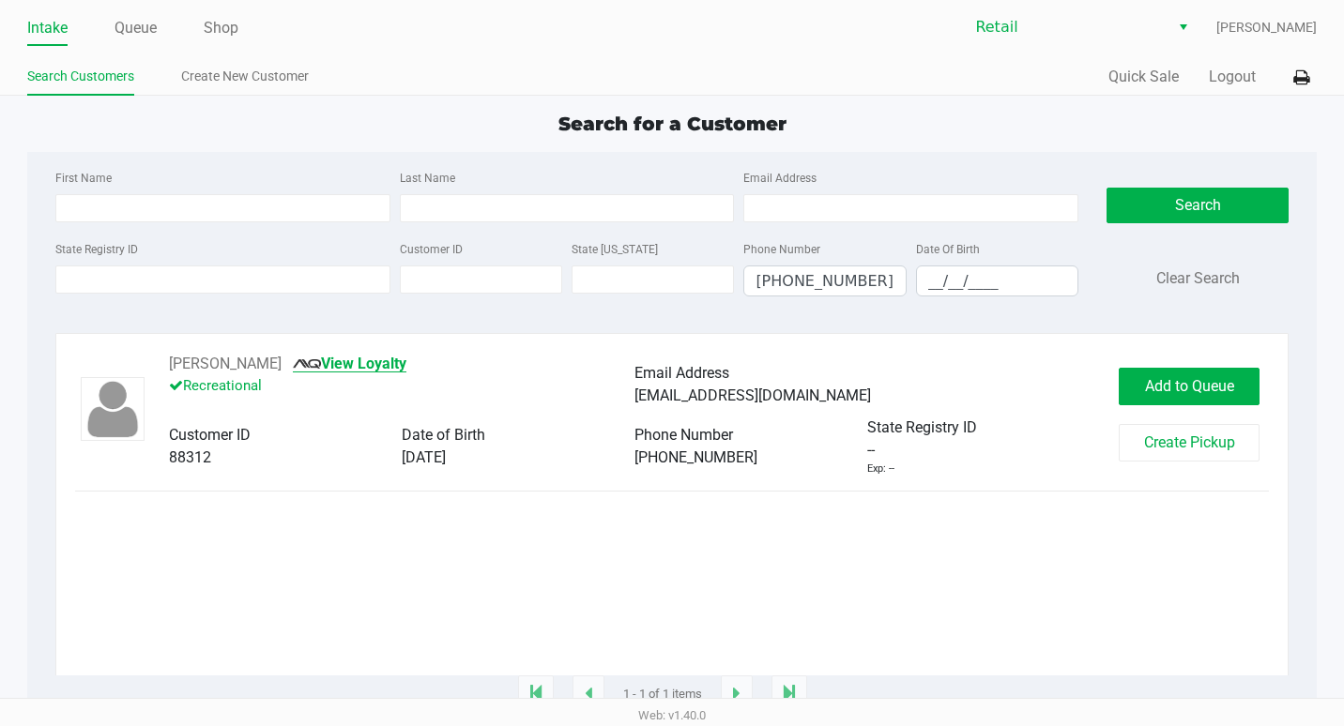
click at [364, 365] on link "View Loyalty" at bounding box center [350, 364] width 114 height 18
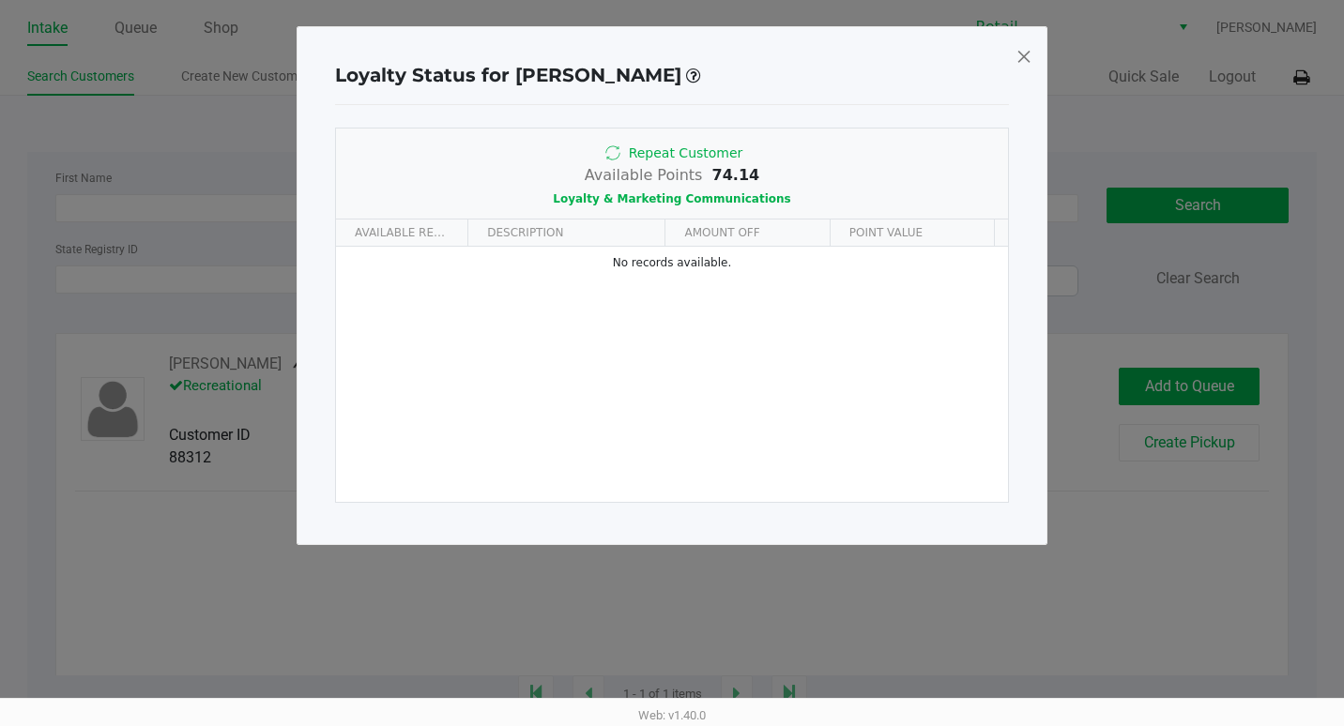
click at [1024, 54] on span at bounding box center [1023, 56] width 17 height 30
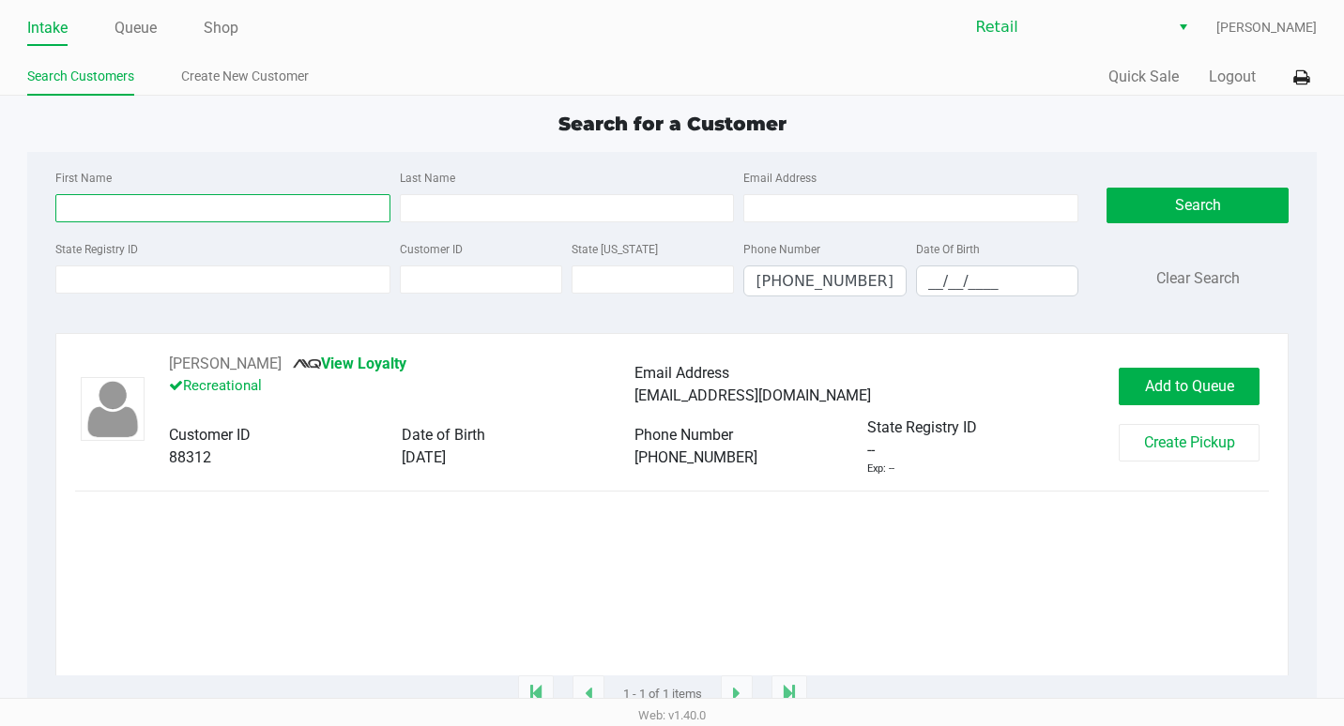
click at [281, 218] on input "First Name" at bounding box center [222, 208] width 335 height 28
click at [1196, 277] on button "Clear Search" at bounding box center [1198, 278] width 84 height 23
type input "(___) ___-____"
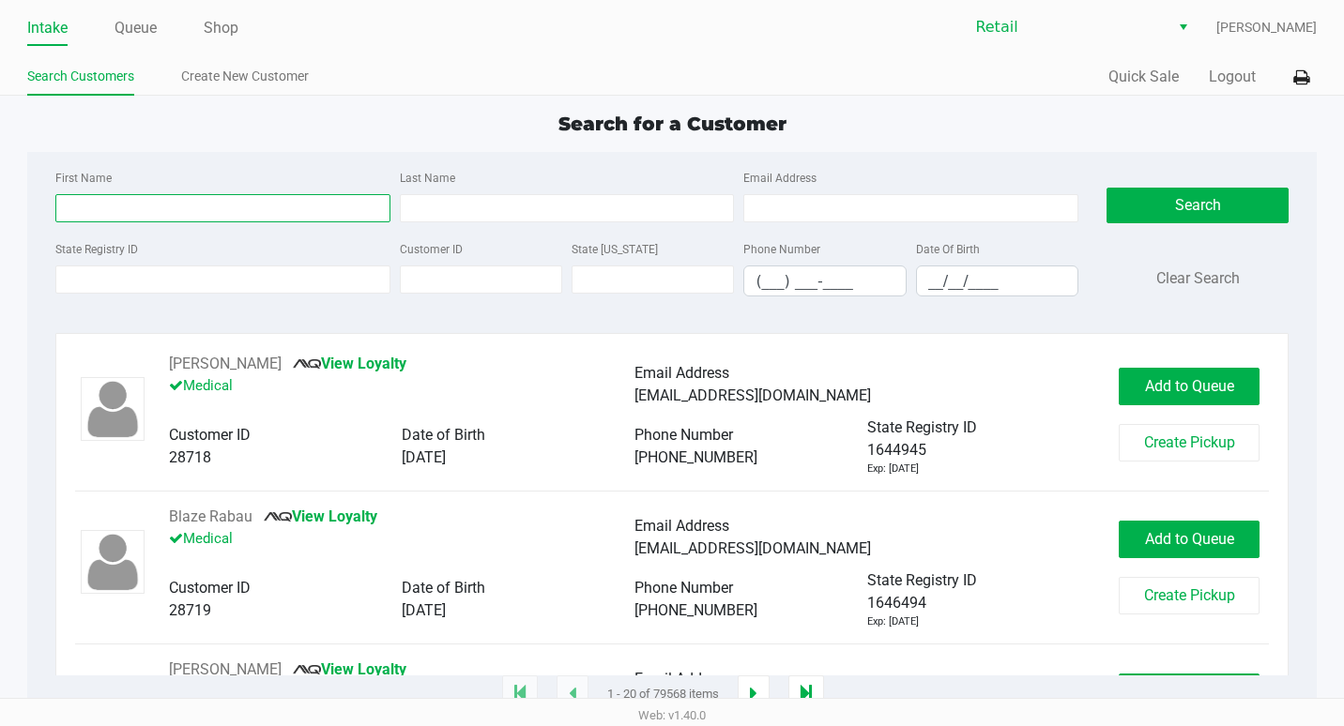
click at [76, 195] on input "First Name" at bounding box center [222, 208] width 335 height 28
type input "jody"
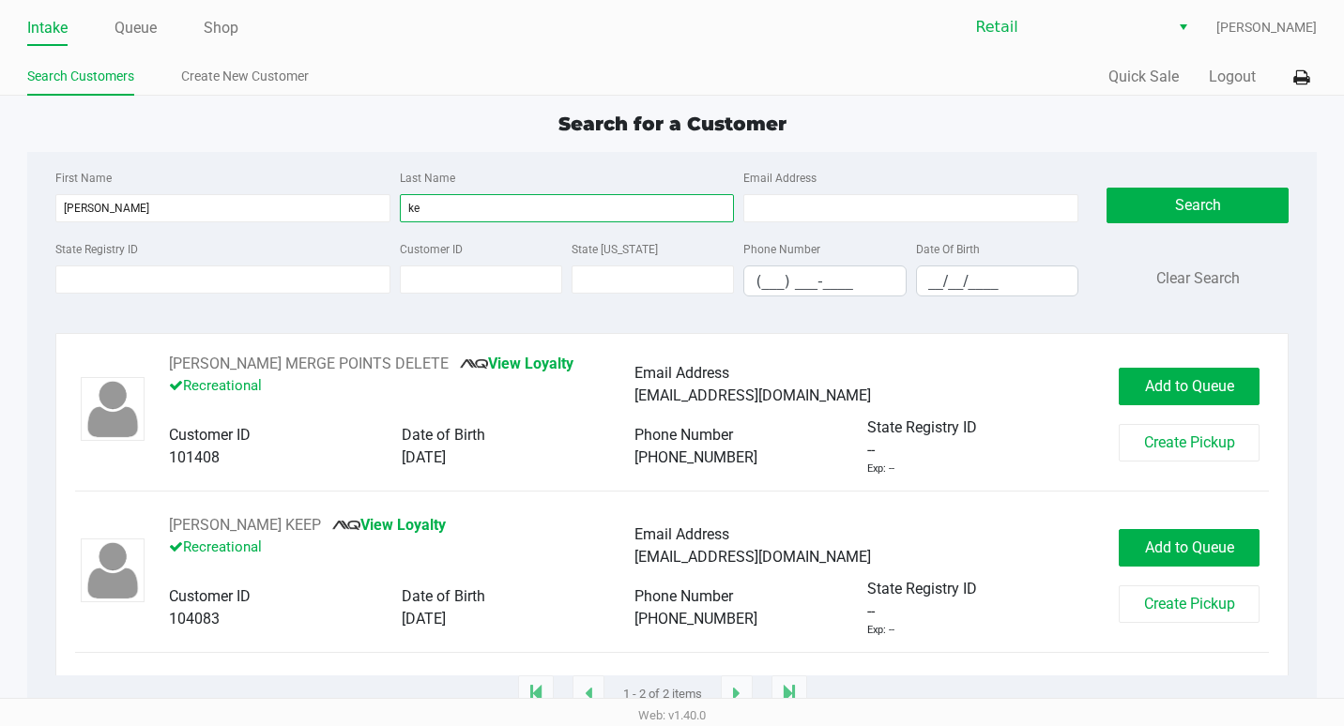
type input "ke"
drag, startPoint x: 319, startPoint y: 463, endPoint x: 317, endPoint y: 483, distance: 20.7
click at [317, 463] on div "101408" at bounding box center [285, 458] width 233 height 23
click at [381, 514] on div "Jody Keth MERGE POINTS DELETE View Loyalty Recreational Email Address Khonnor22…" at bounding box center [672, 433] width 1195 height 161
click at [378, 522] on link "View Loyalty" at bounding box center [389, 525] width 114 height 18
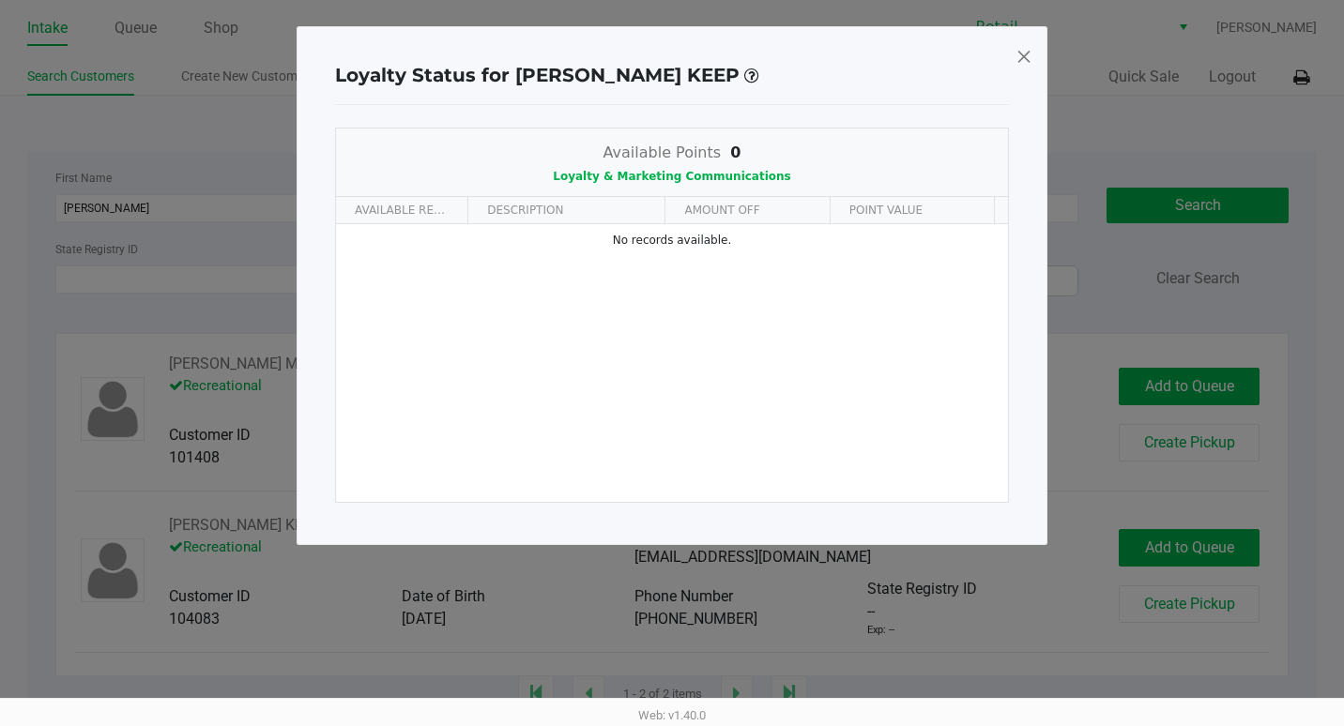
click at [1022, 53] on span at bounding box center [1023, 56] width 17 height 30
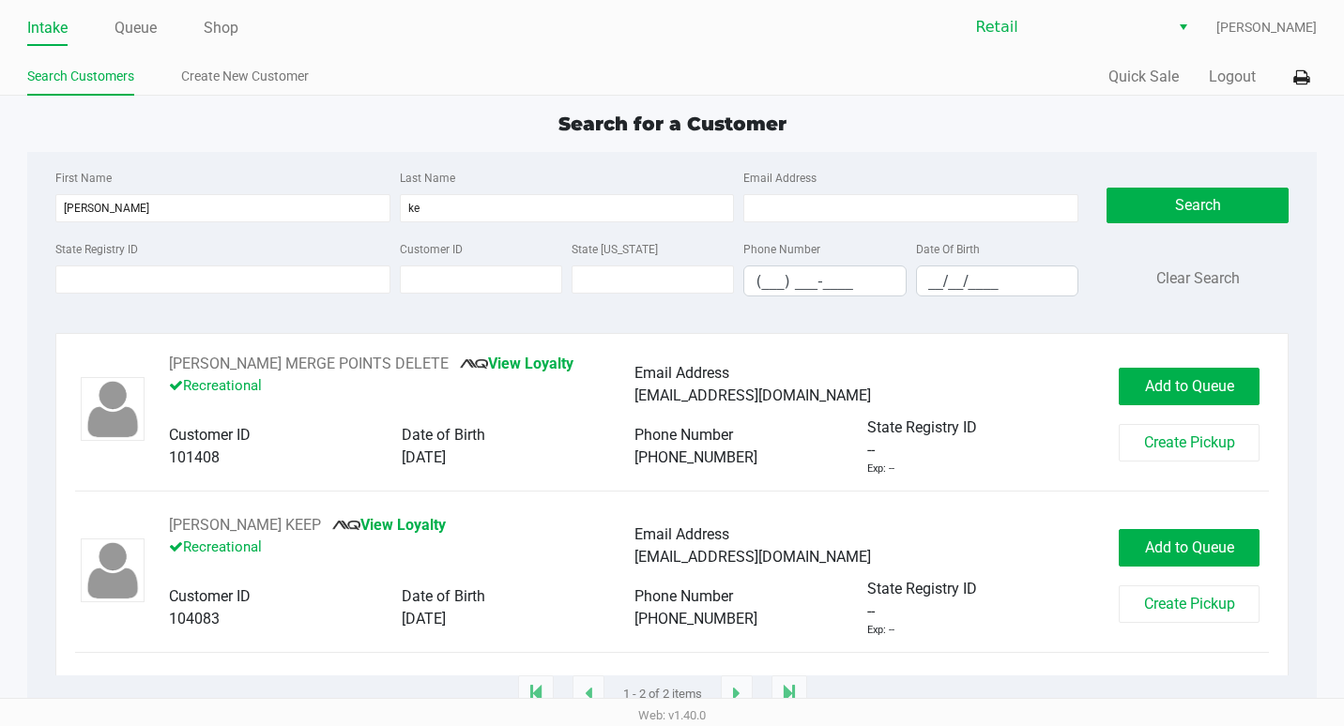
click at [487, 374] on div "Jody Keth MERGE POINTS DELETE View Loyalty Recreational" at bounding box center [401, 385] width 465 height 64
click at [491, 367] on link "View Loyalty" at bounding box center [517, 364] width 114 height 18
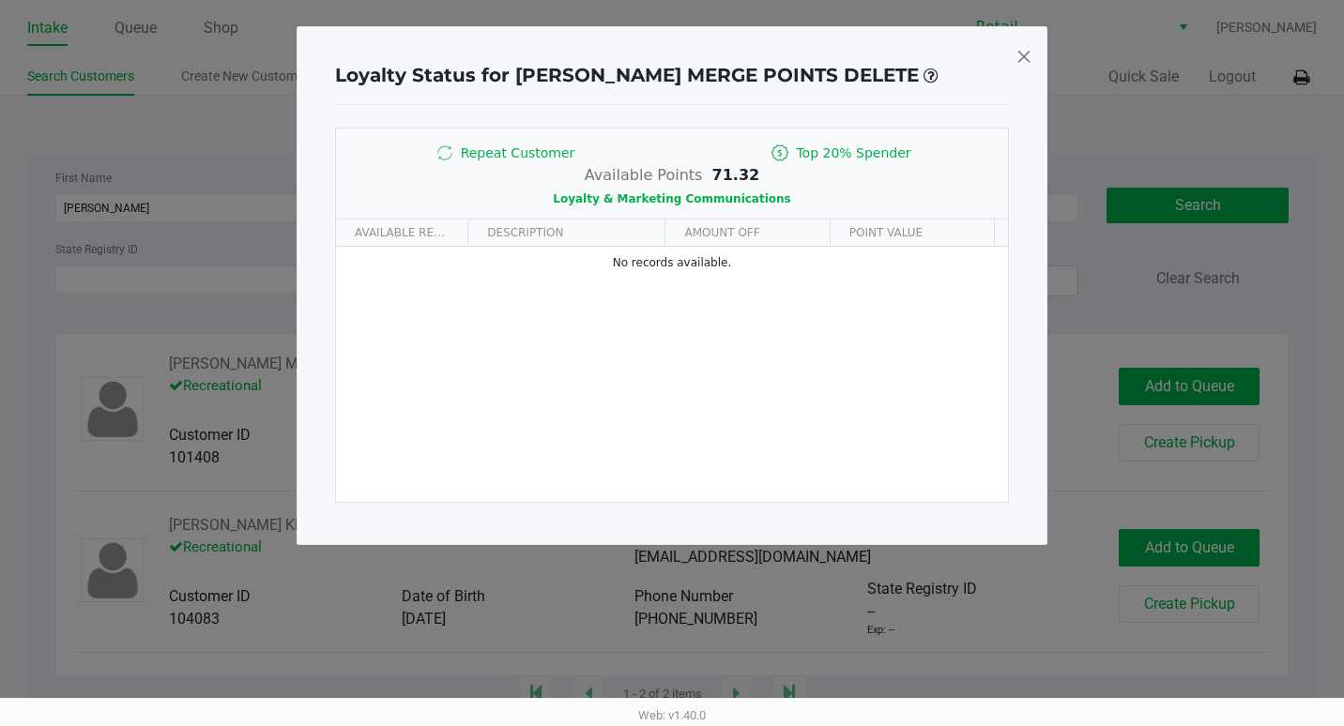
click at [1027, 55] on span at bounding box center [1023, 56] width 17 height 30
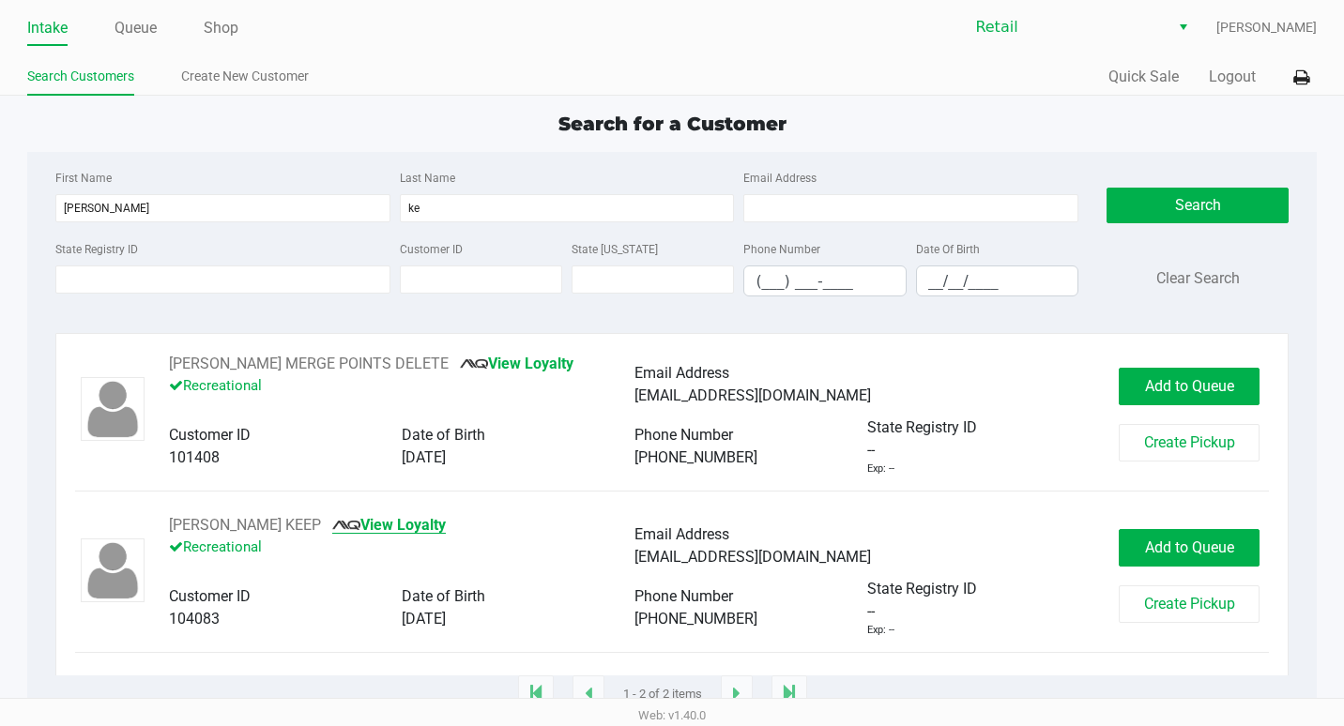
click at [366, 523] on link "View Loyalty" at bounding box center [389, 525] width 114 height 18
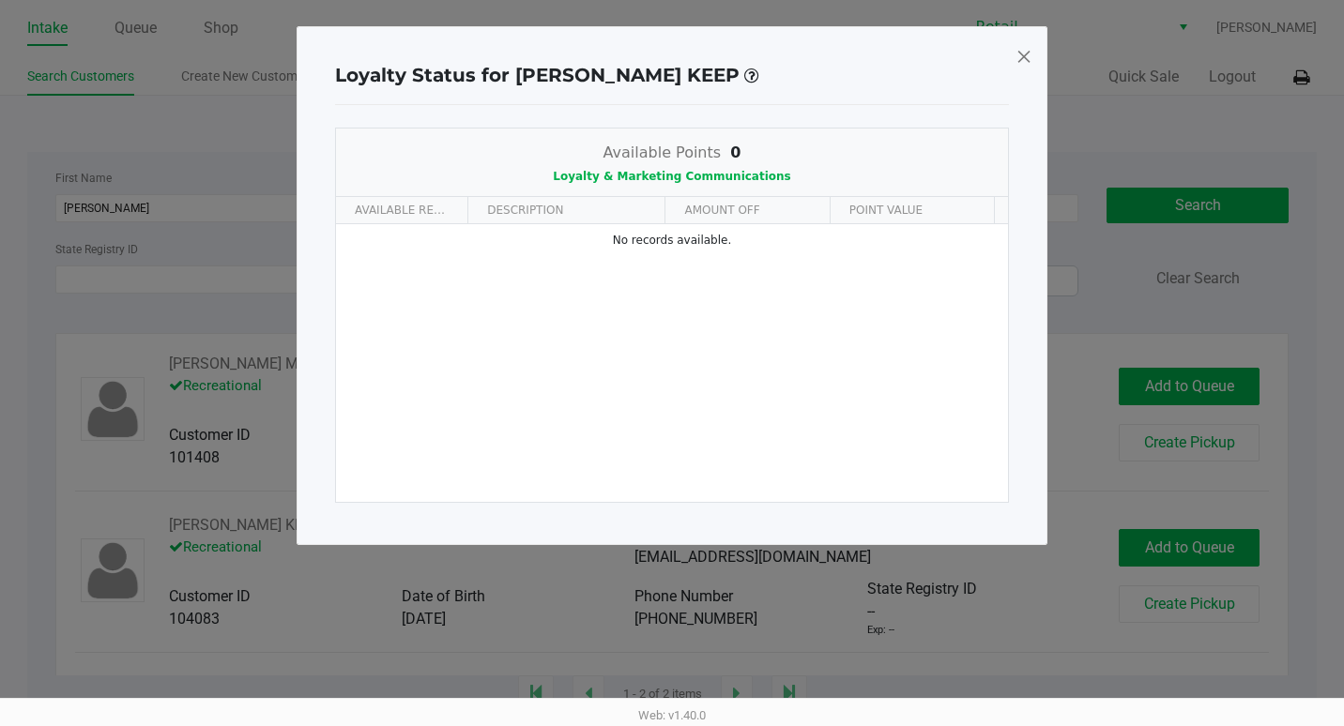
click at [1027, 58] on span at bounding box center [1023, 56] width 17 height 30
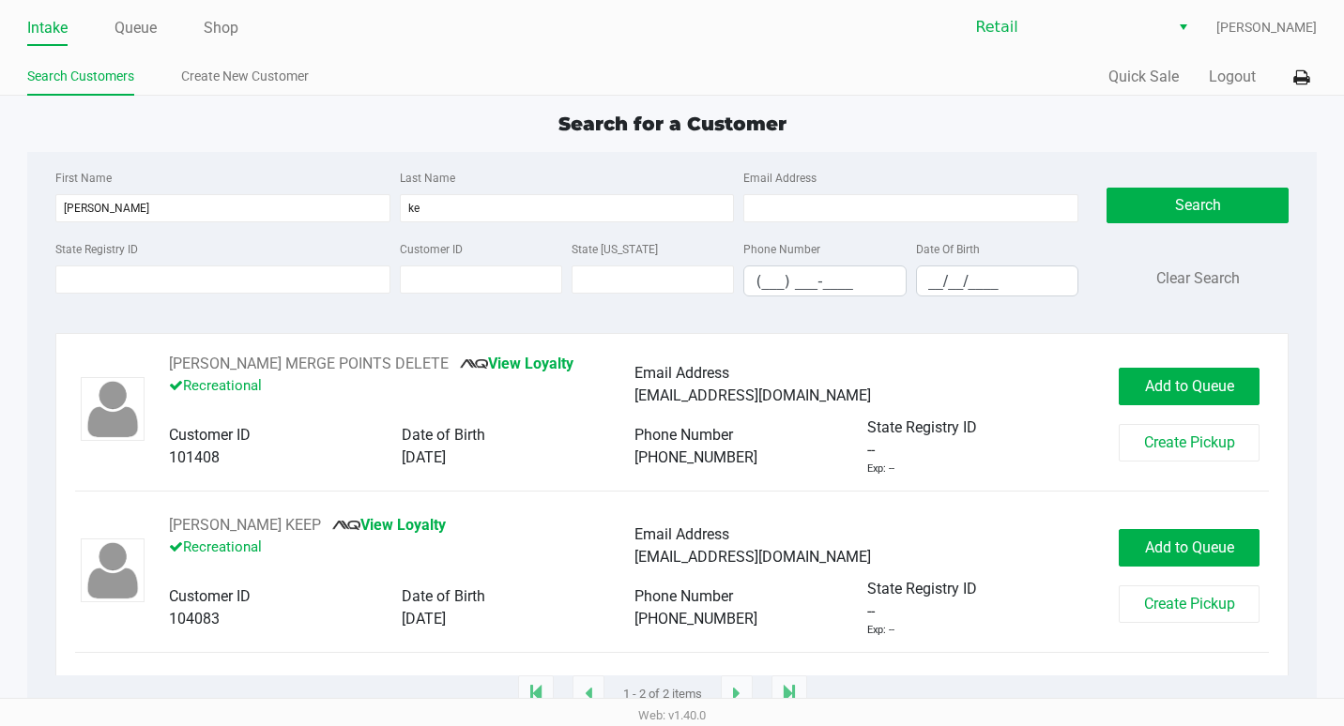
click at [130, 223] on div "First Name jody Last Name ke Email Address" at bounding box center [567, 201] width 1033 height 71
click at [130, 212] on input "jody" at bounding box center [222, 208] width 335 height 28
type input "aaron"
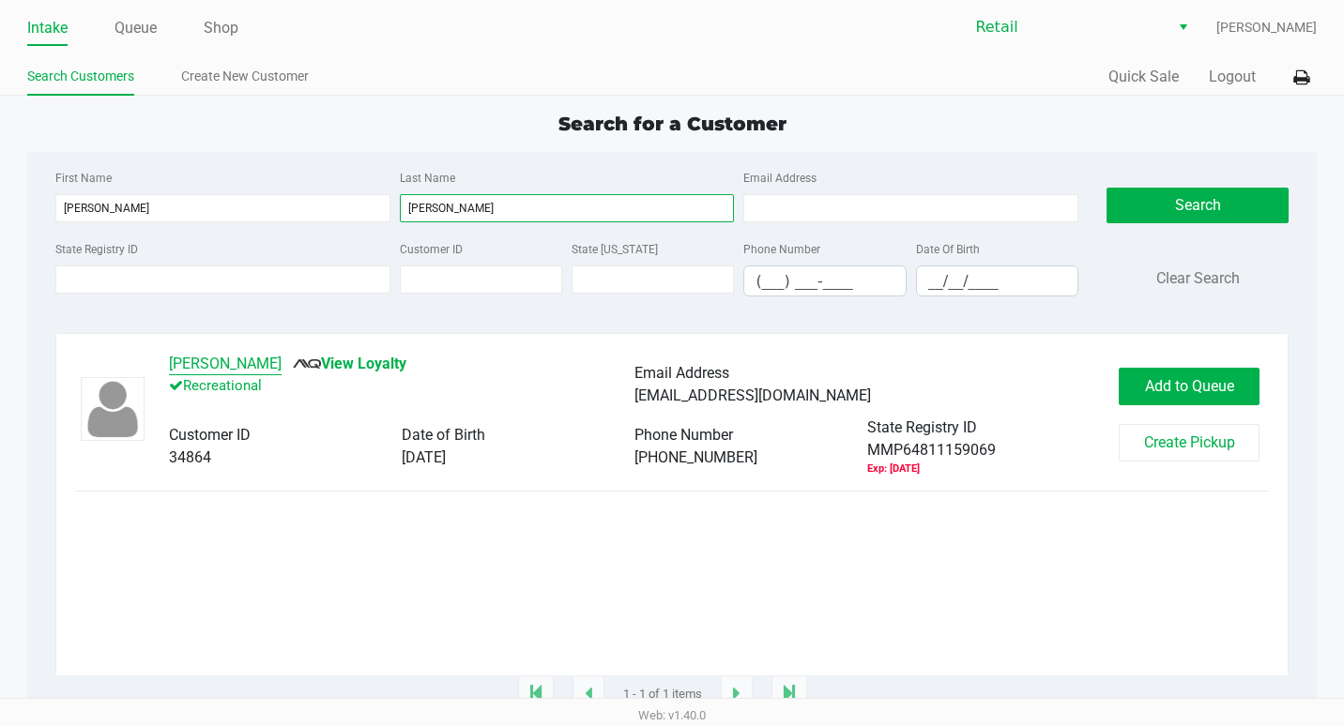
type input "andrade"
click at [251, 362] on button "Aaron Andrade" at bounding box center [225, 364] width 113 height 23
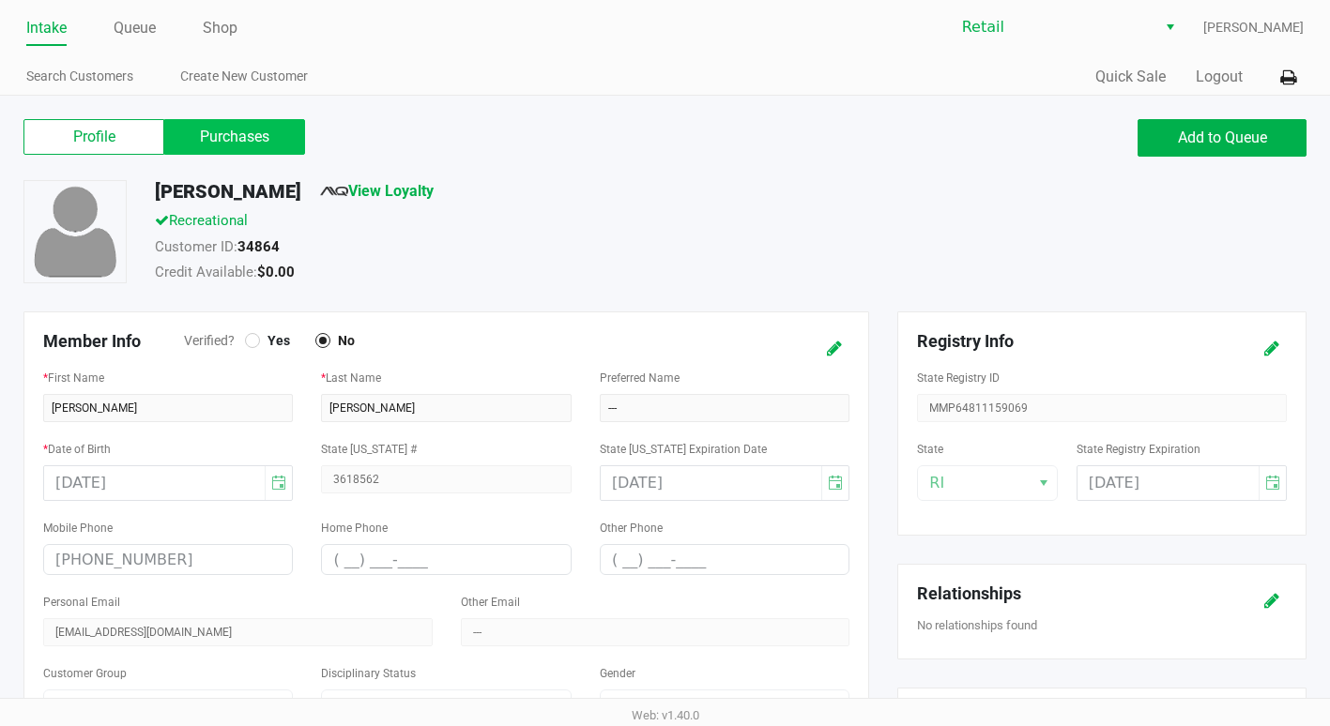
click at [236, 131] on label "Purchases" at bounding box center [234, 137] width 141 height 36
click at [0, 0] on 1 "Purchases" at bounding box center [0, 0] width 0 height 0
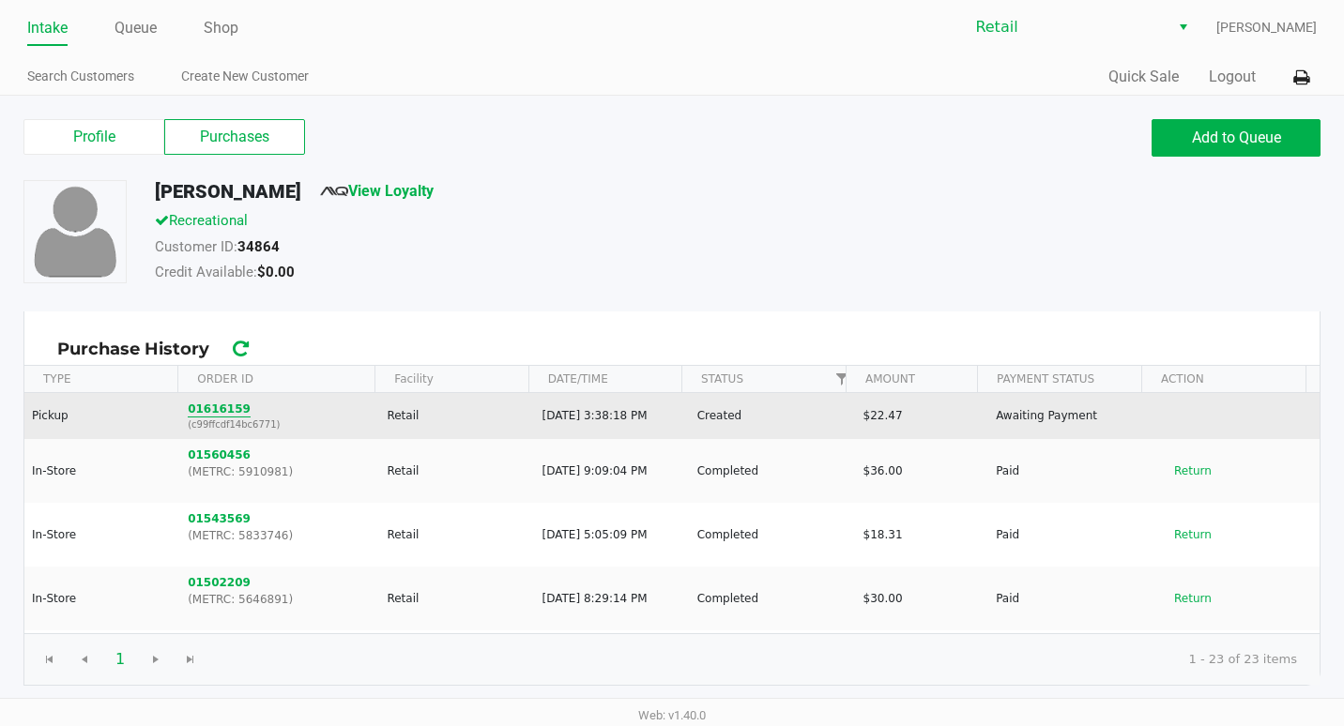
click at [210, 406] on button "01616159" at bounding box center [219, 409] width 63 height 17
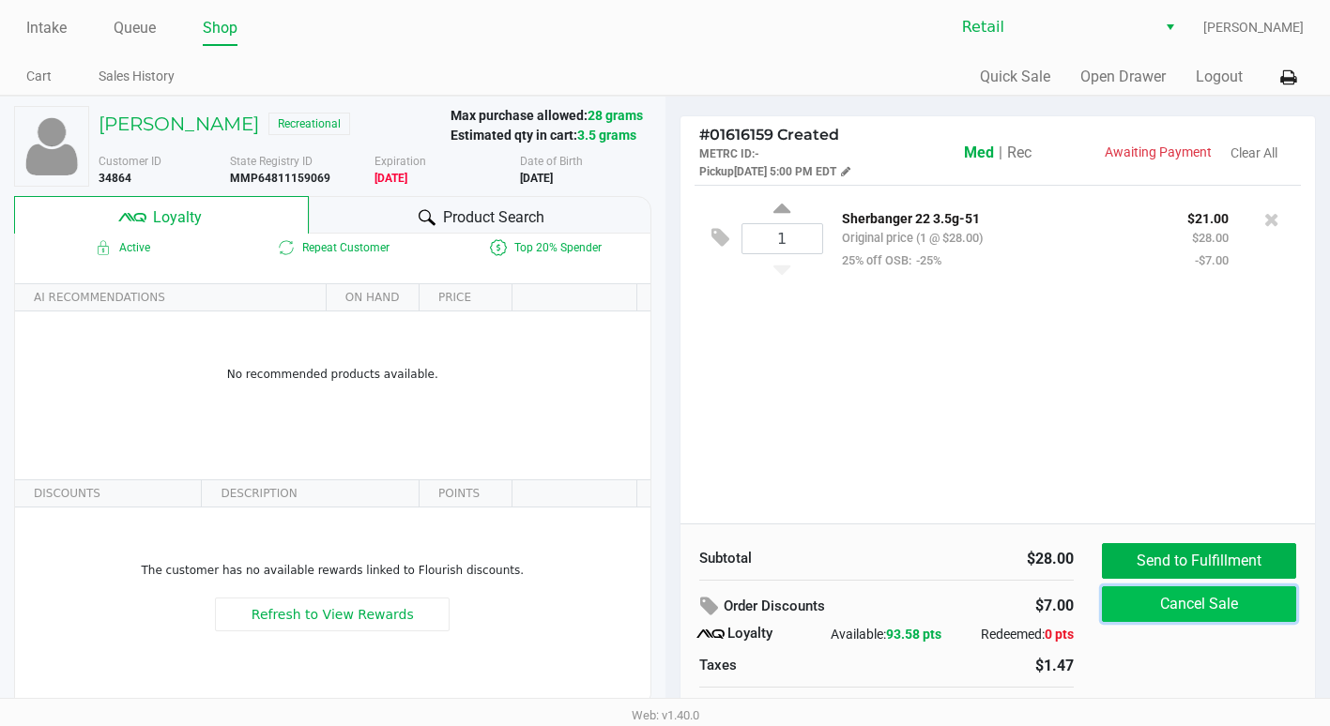
click at [1179, 607] on button "Cancel Sale" at bounding box center [1199, 605] width 194 height 36
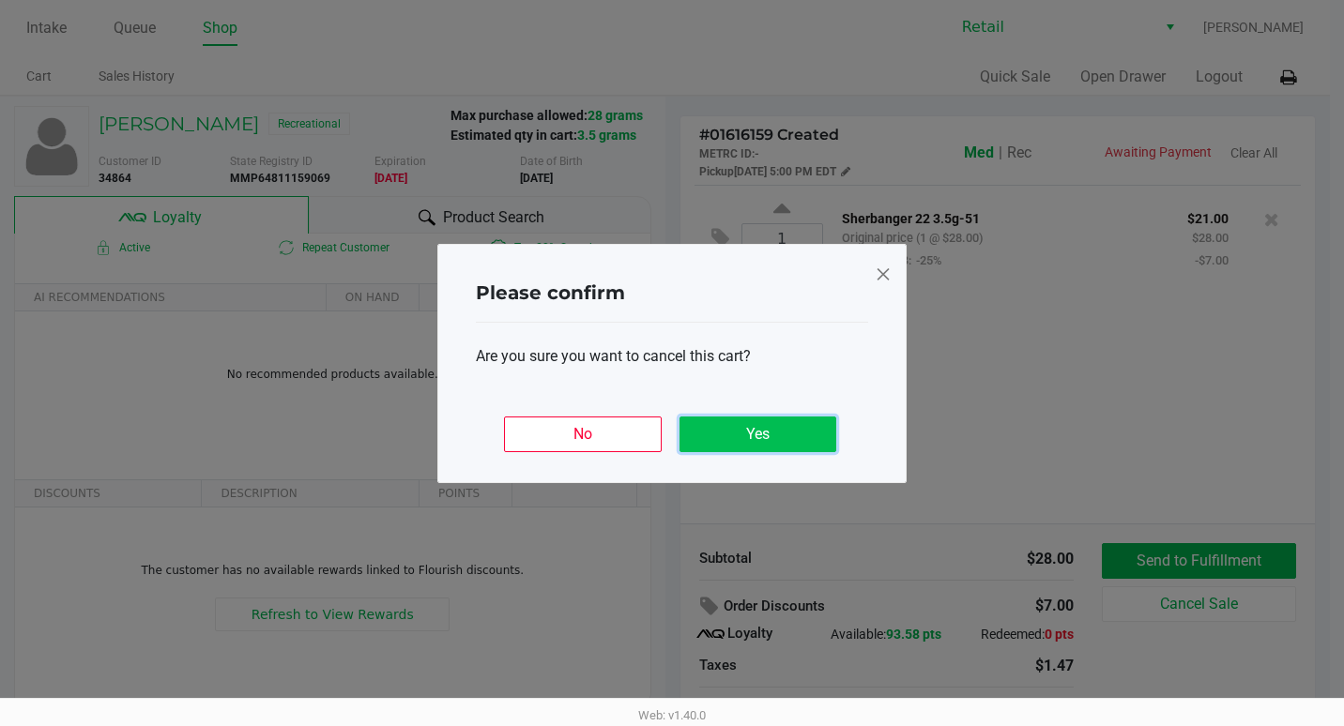
click at [756, 431] on button "Yes" at bounding box center [757, 435] width 157 height 36
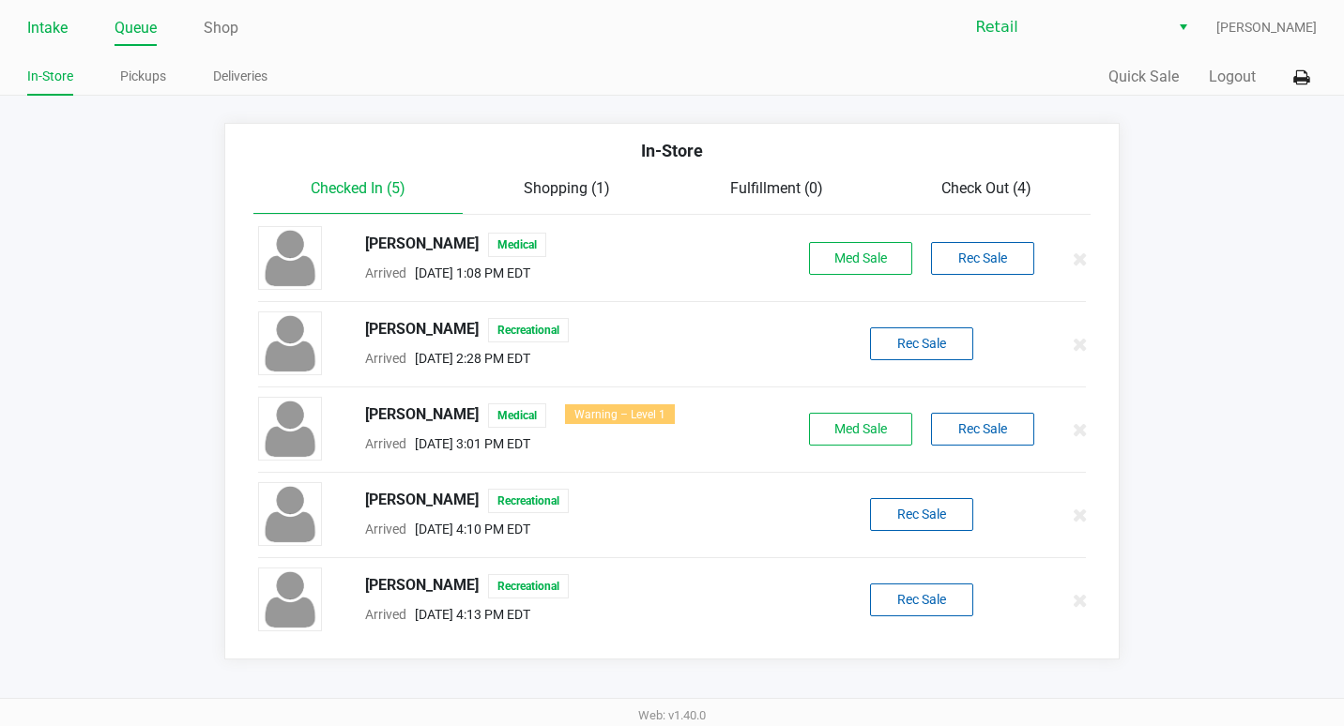
click at [62, 36] on link "Intake" at bounding box center [47, 28] width 40 height 26
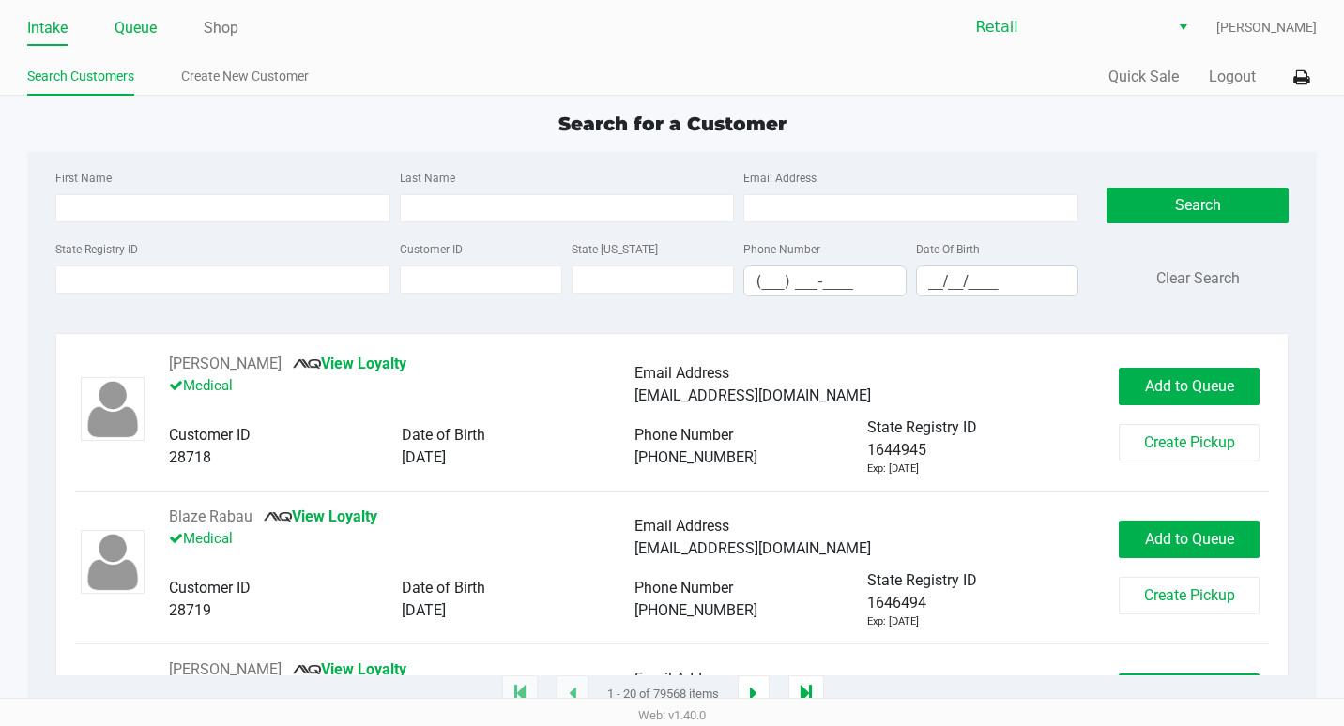
click at [145, 22] on link "Queue" at bounding box center [135, 28] width 42 height 26
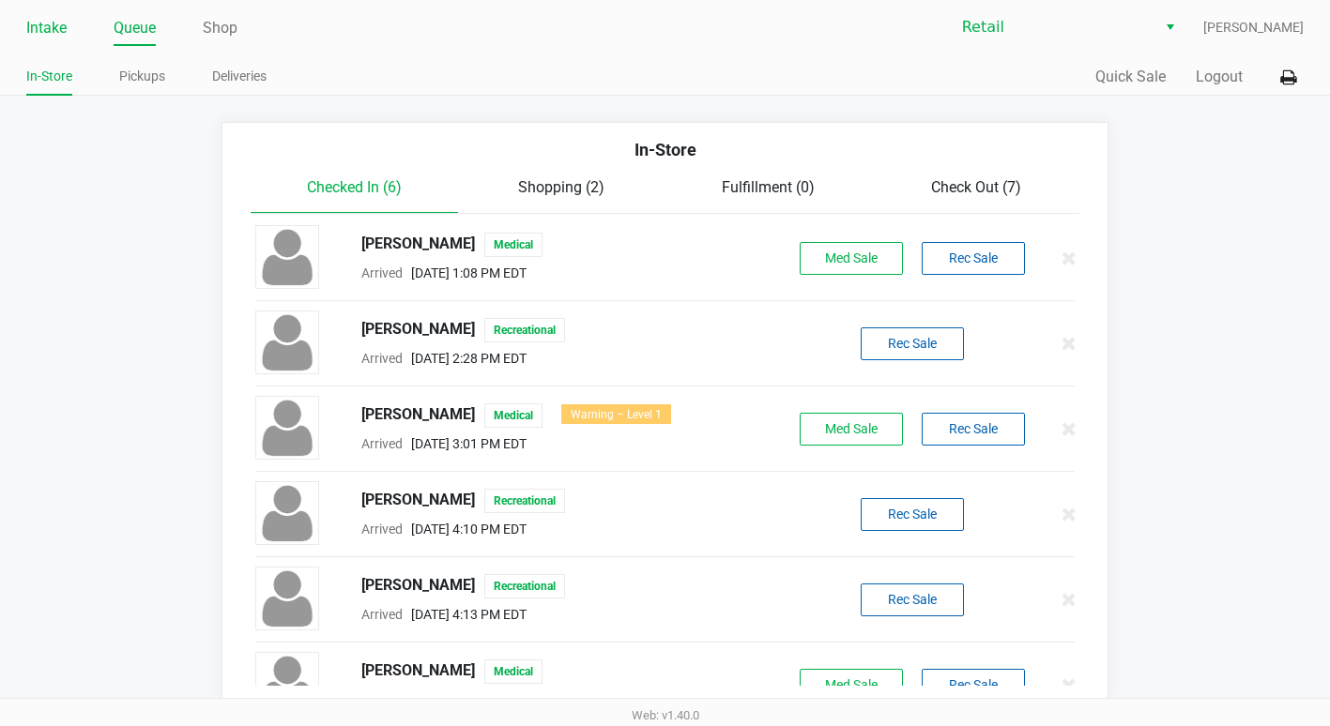
click at [35, 26] on link "Intake" at bounding box center [46, 28] width 40 height 26
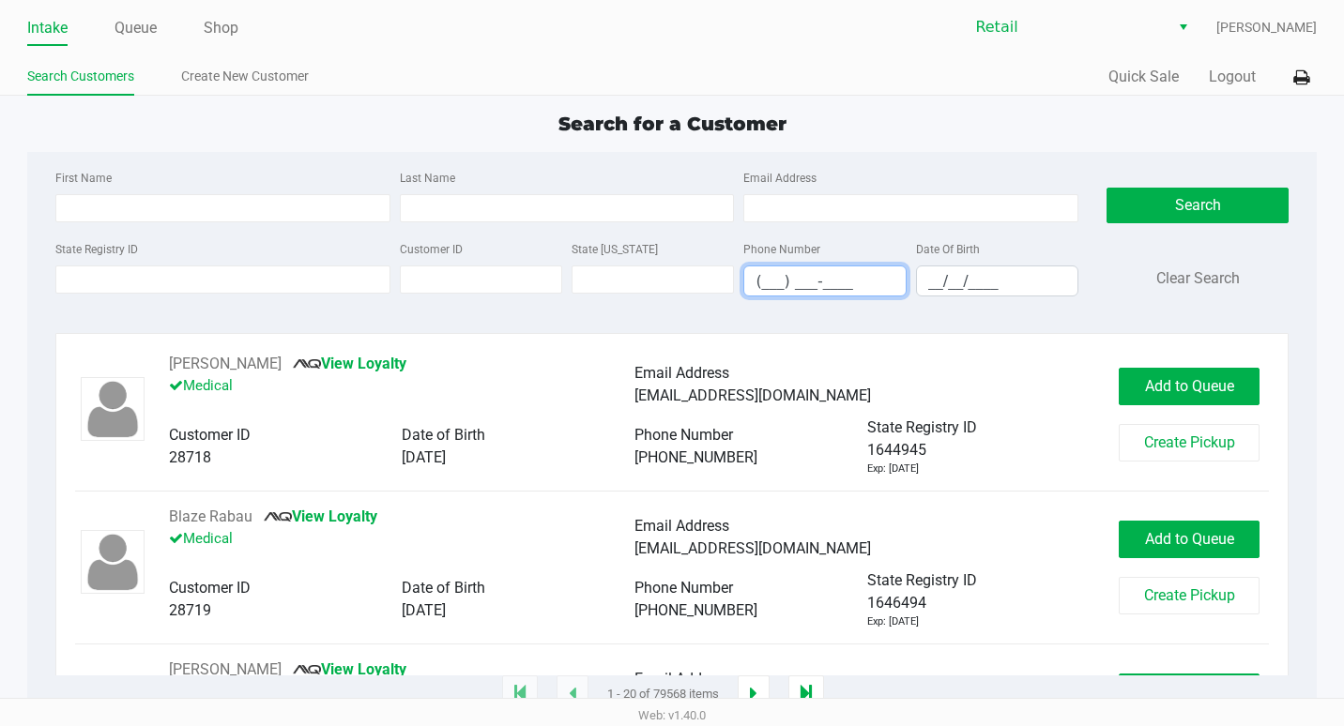
click at [761, 284] on input "(___) ___-____" at bounding box center [824, 281] width 160 height 29
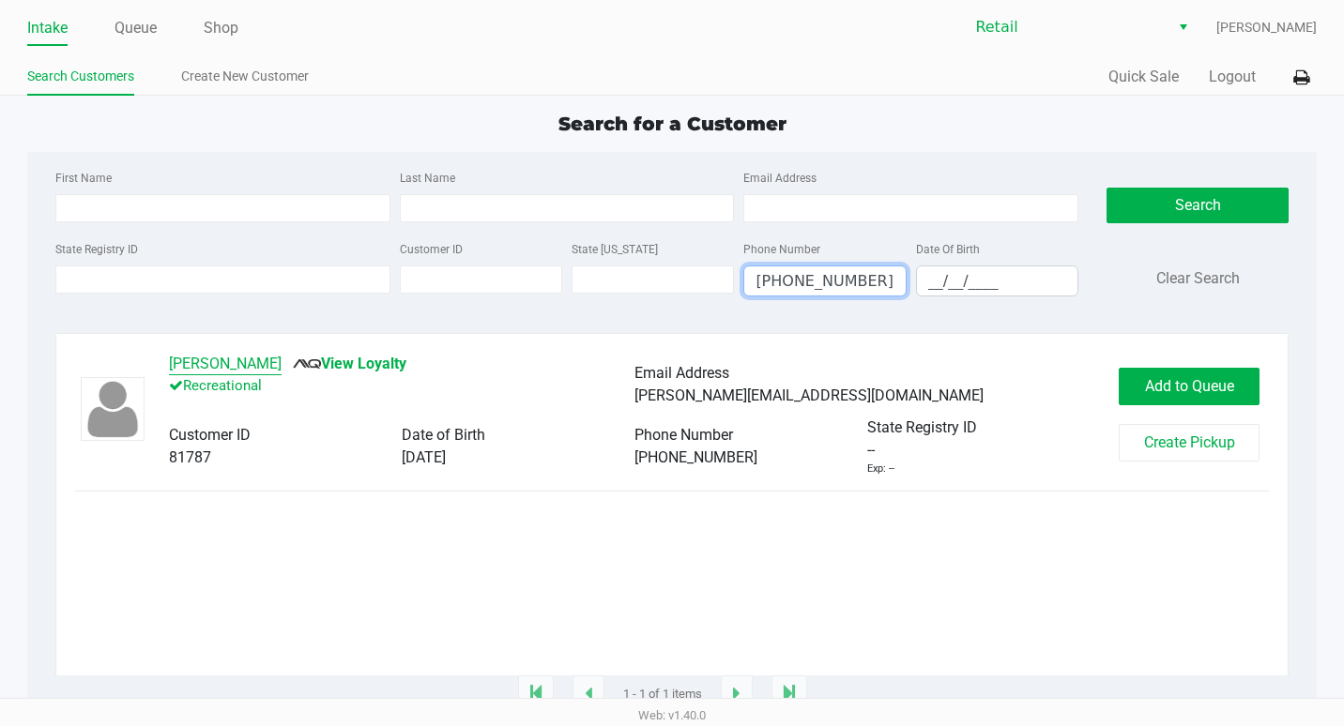
type input "(401) 338-8140"
click at [248, 360] on button "Jeremy Stone" at bounding box center [225, 364] width 113 height 23
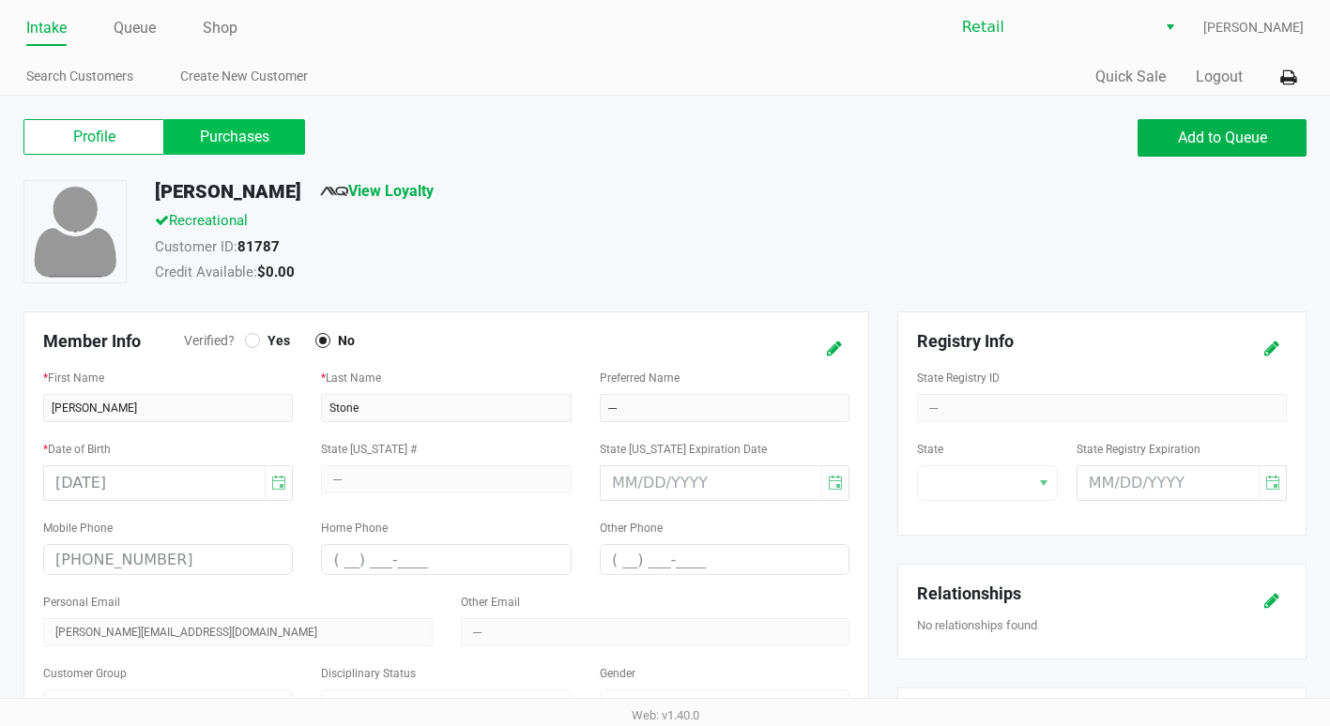
click at [210, 130] on label "Purchases" at bounding box center [234, 137] width 141 height 36
click at [0, 0] on 1 "Purchases" at bounding box center [0, 0] width 0 height 0
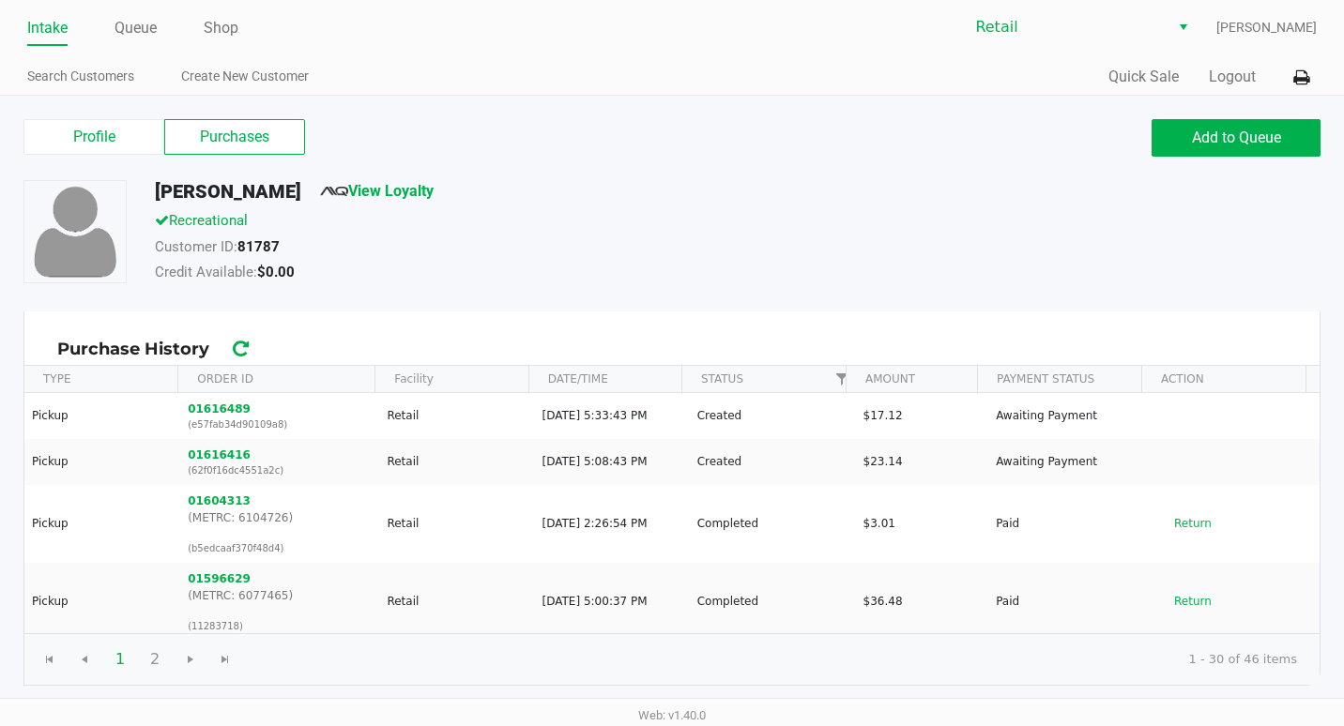
drag, startPoint x: 232, startPoint y: 132, endPoint x: 244, endPoint y: 161, distance: 31.5
click at [232, 132] on label "Purchases" at bounding box center [234, 137] width 141 height 36
click at [0, 0] on 1 "Purchases" at bounding box center [0, 0] width 0 height 0
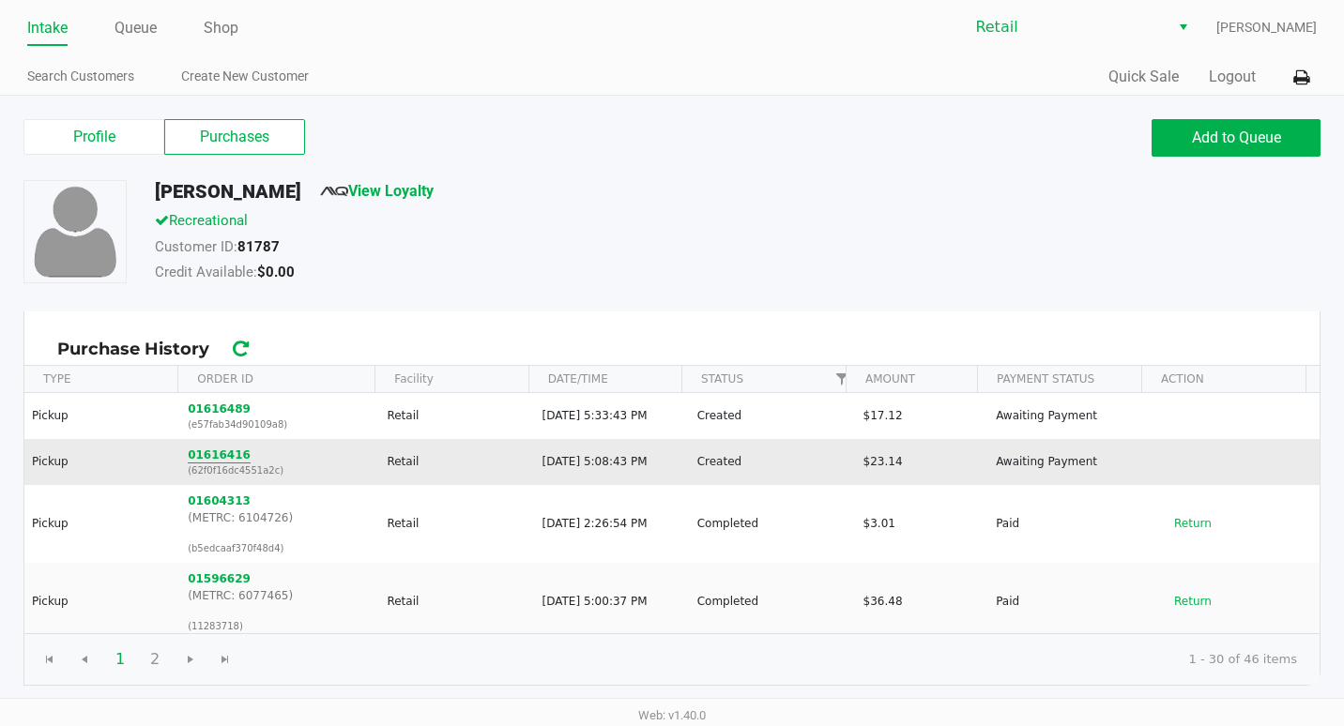
click at [225, 455] on button "01616416" at bounding box center [219, 455] width 63 height 17
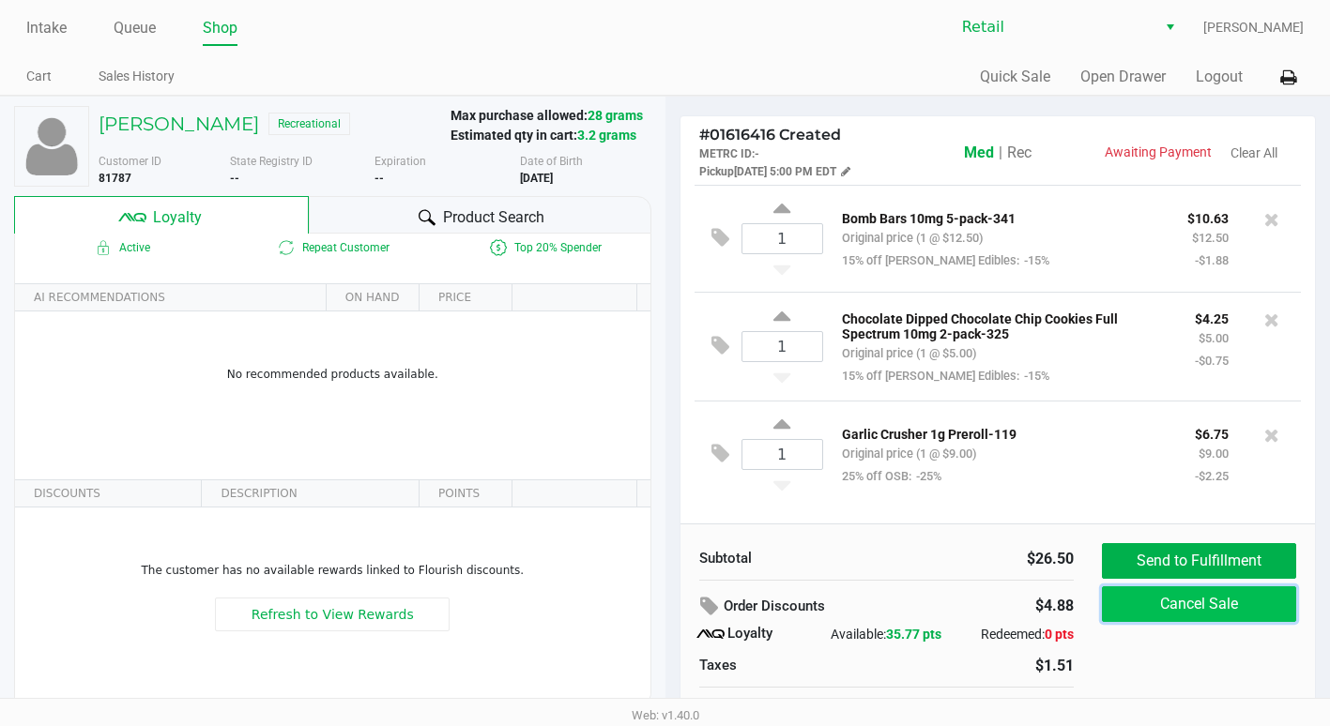
click at [1212, 597] on button "Cancel Sale" at bounding box center [1199, 605] width 194 height 36
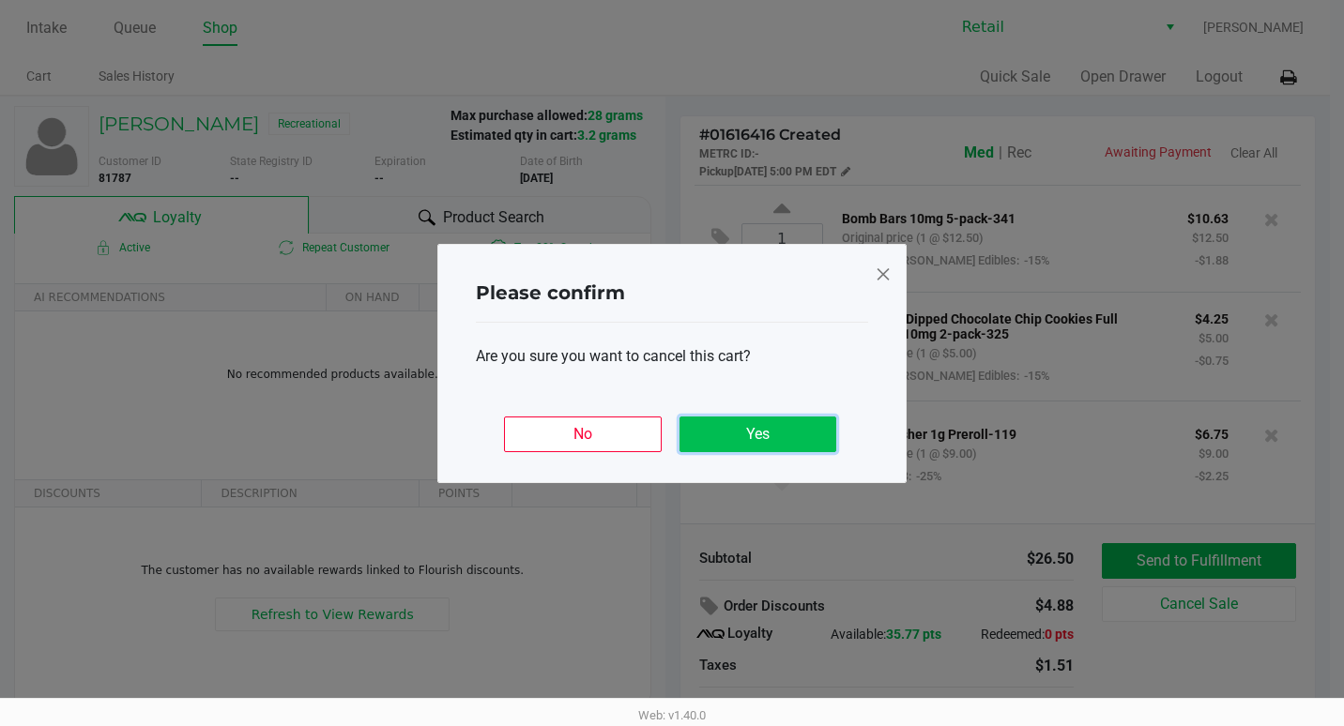
click at [770, 437] on button "Yes" at bounding box center [757, 435] width 157 height 36
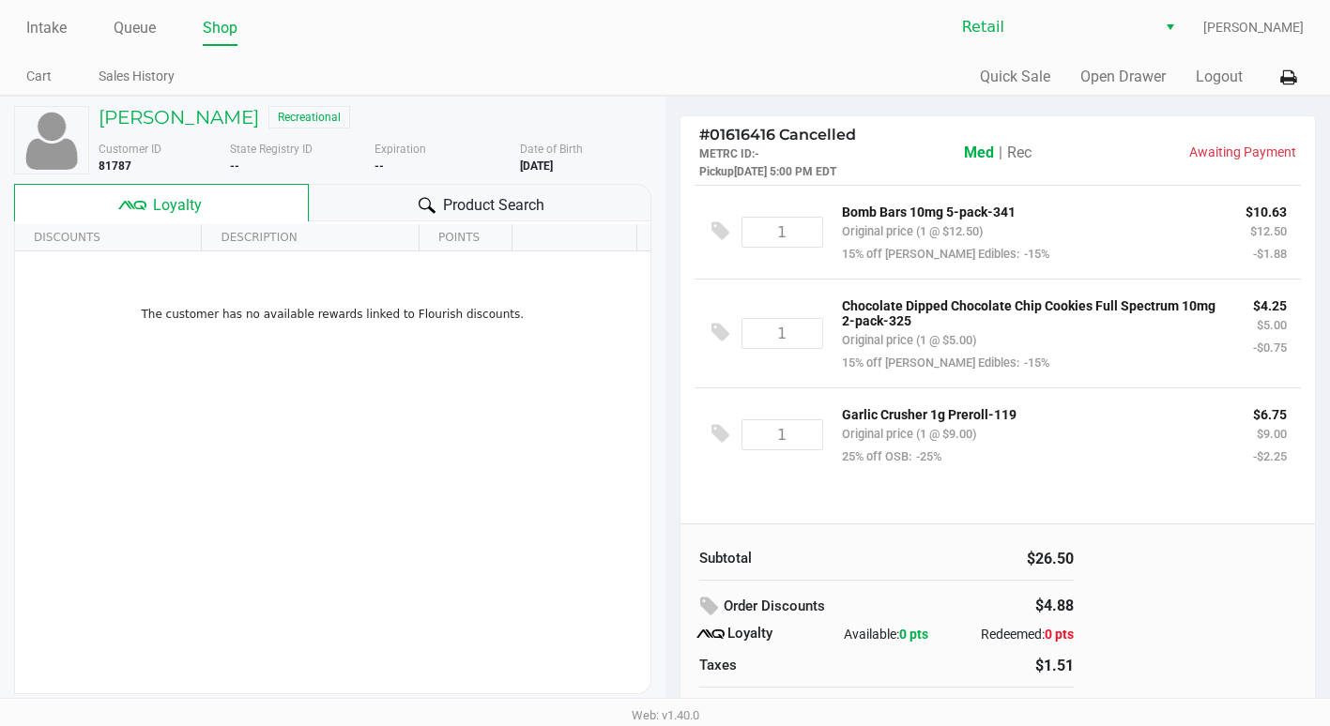
click at [157, 130] on div "Jeremy Stone Recreational" at bounding box center [374, 119] width 581 height 27
click at [160, 123] on h5 "Jeremy Stone" at bounding box center [179, 117] width 160 height 23
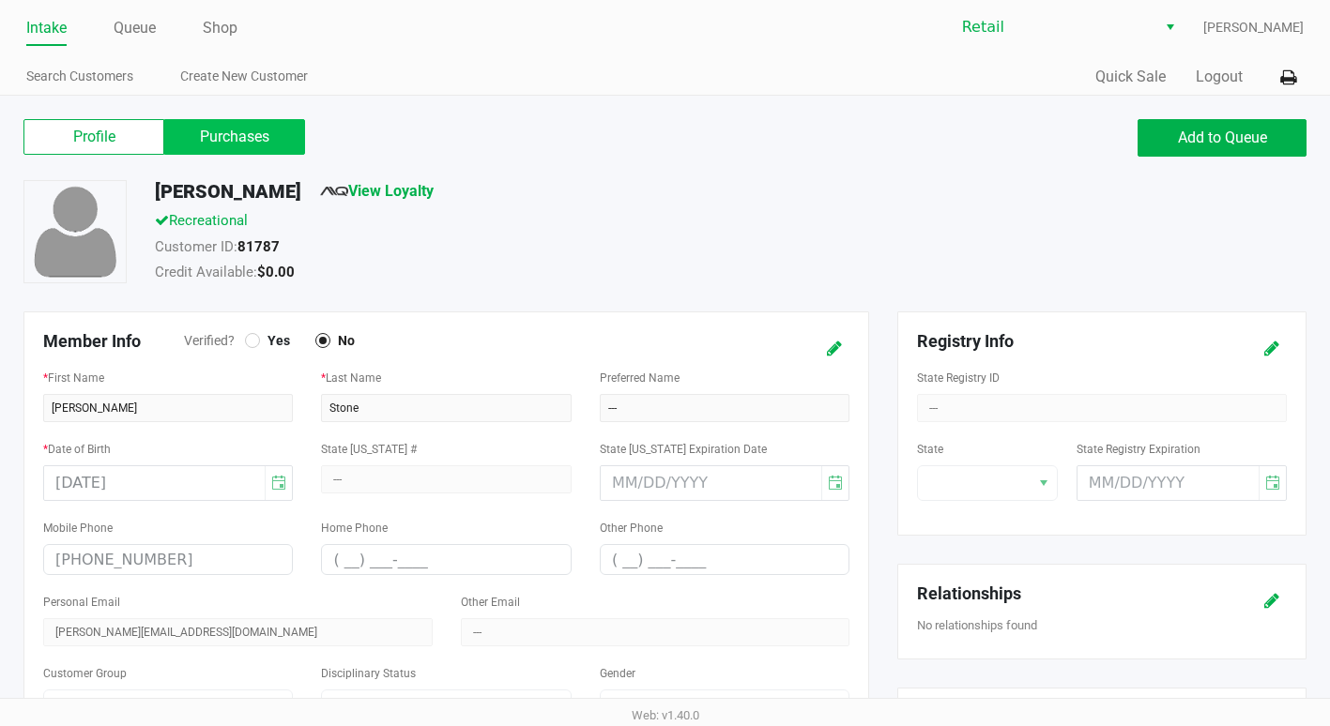
click at [262, 128] on label "Purchases" at bounding box center [234, 137] width 141 height 36
click at [0, 0] on 1 "Purchases" at bounding box center [0, 0] width 0 height 0
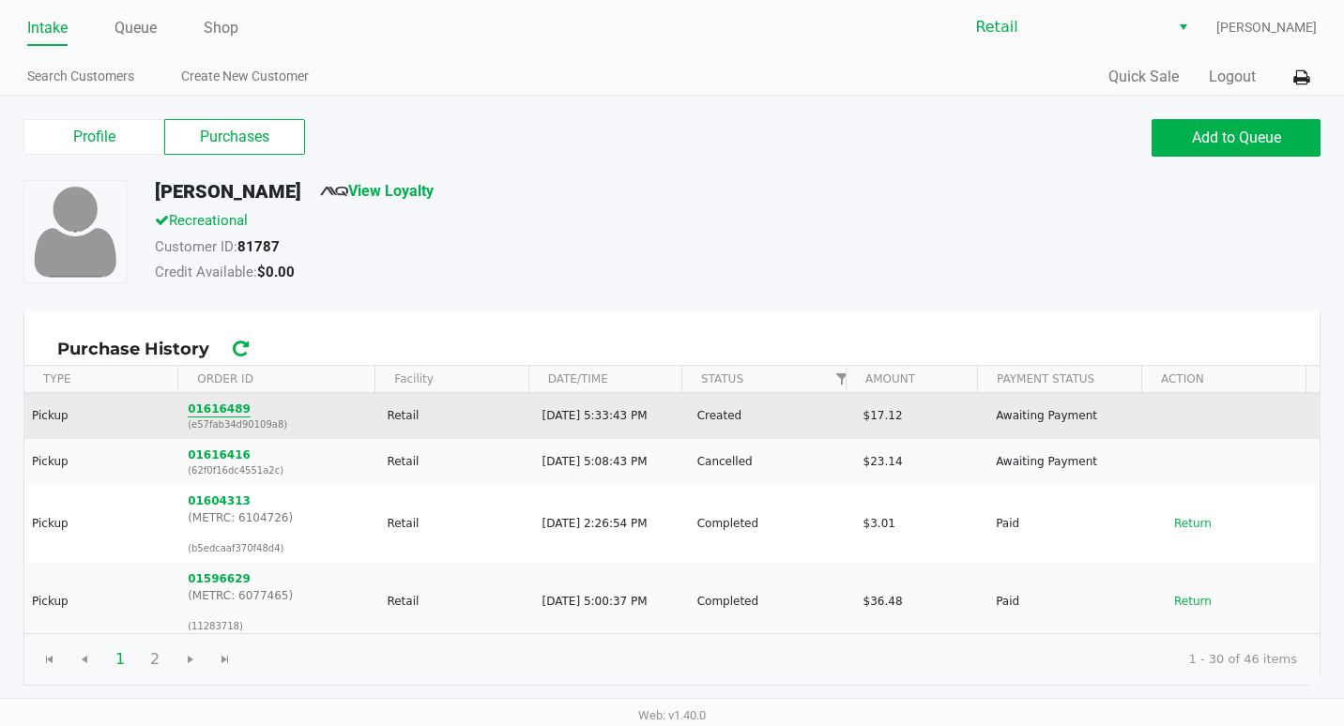
click at [222, 406] on button "01616489" at bounding box center [219, 409] width 63 height 17
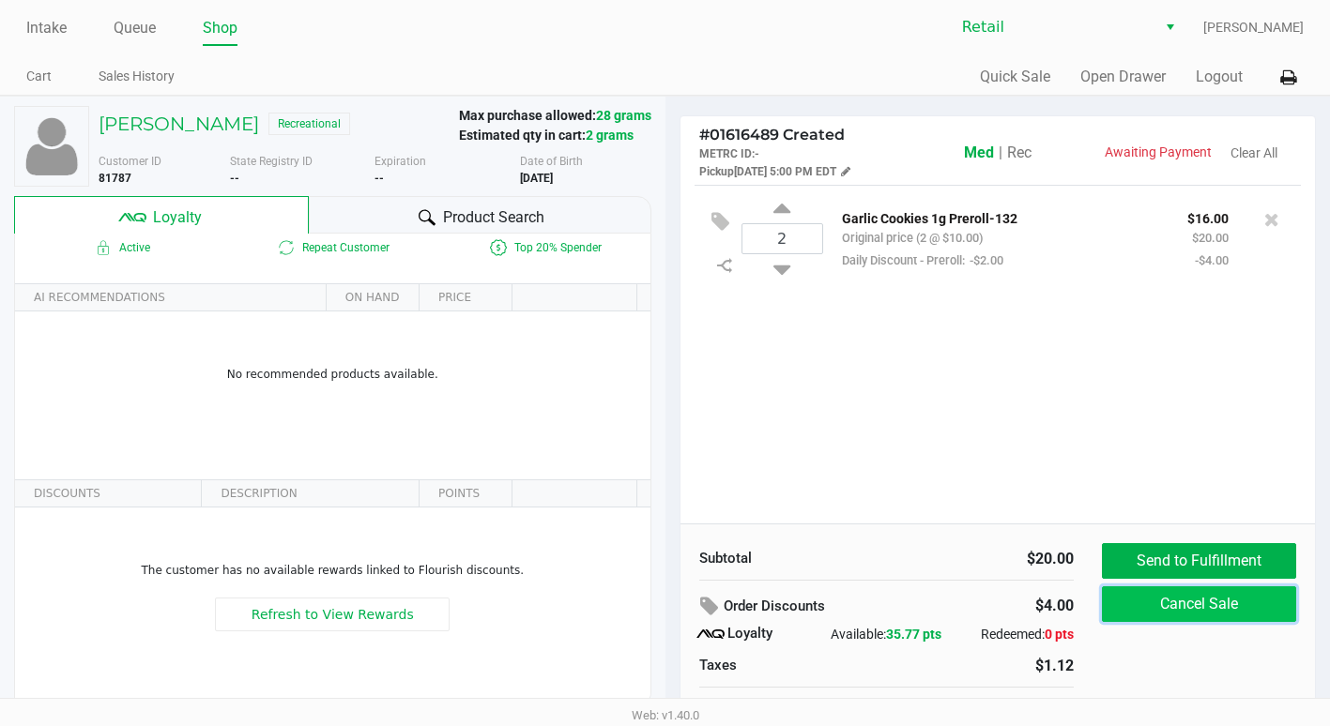
click at [1148, 597] on button "Cancel Sale" at bounding box center [1199, 605] width 194 height 36
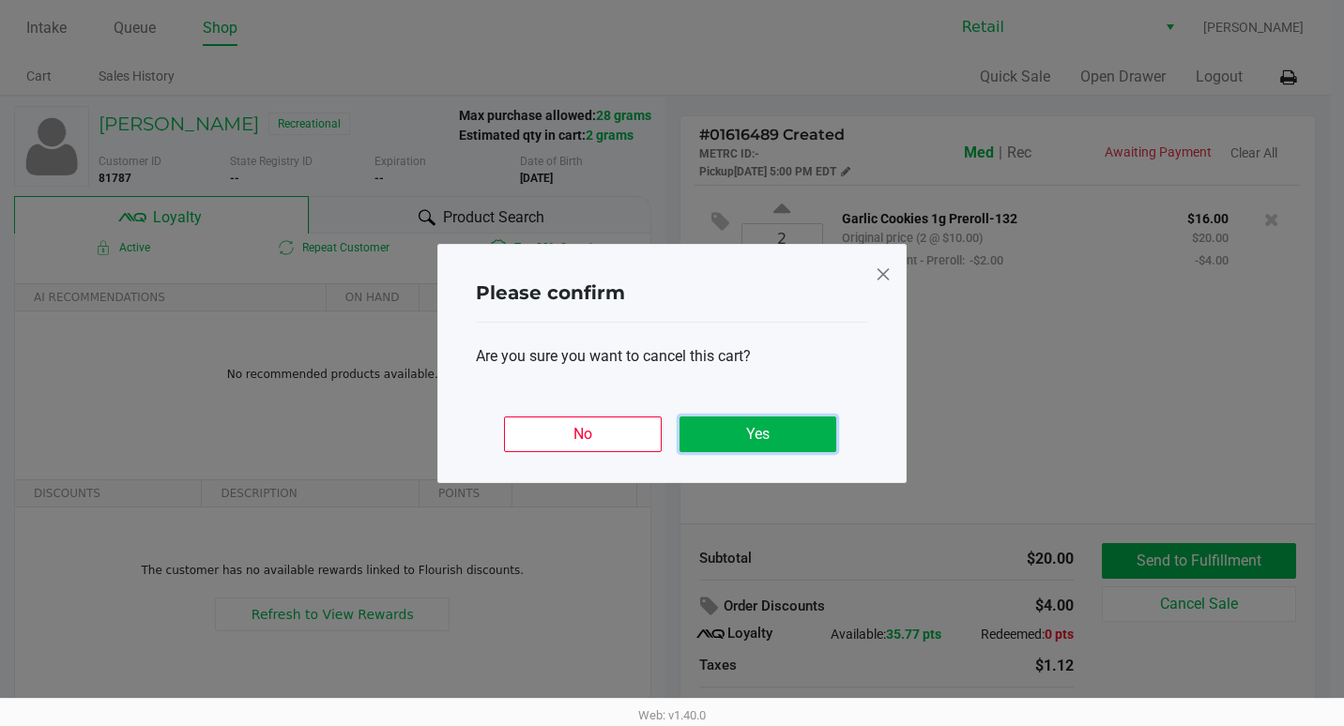
click at [710, 425] on button "Yes" at bounding box center [757, 435] width 157 height 36
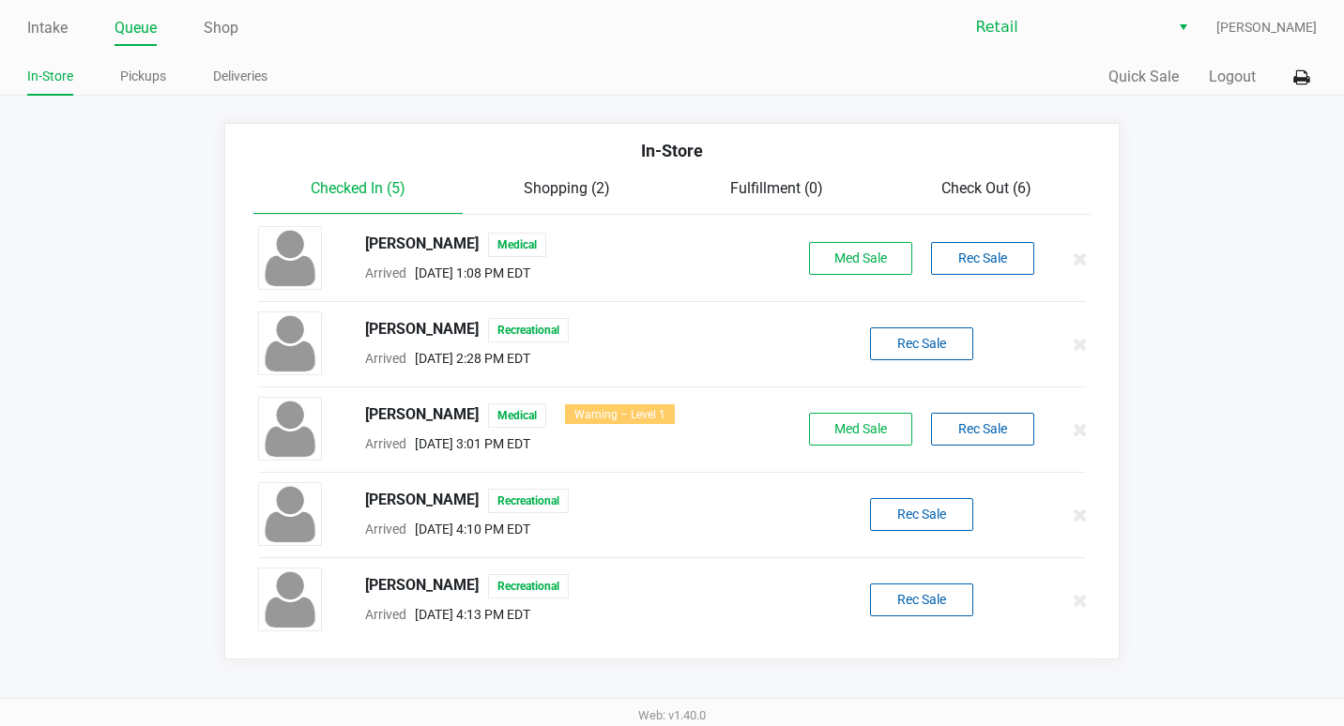
click at [48, 12] on div "Intake Queue Shop" at bounding box center [349, 27] width 645 height 35
click at [52, 23] on link "Intake" at bounding box center [47, 28] width 40 height 26
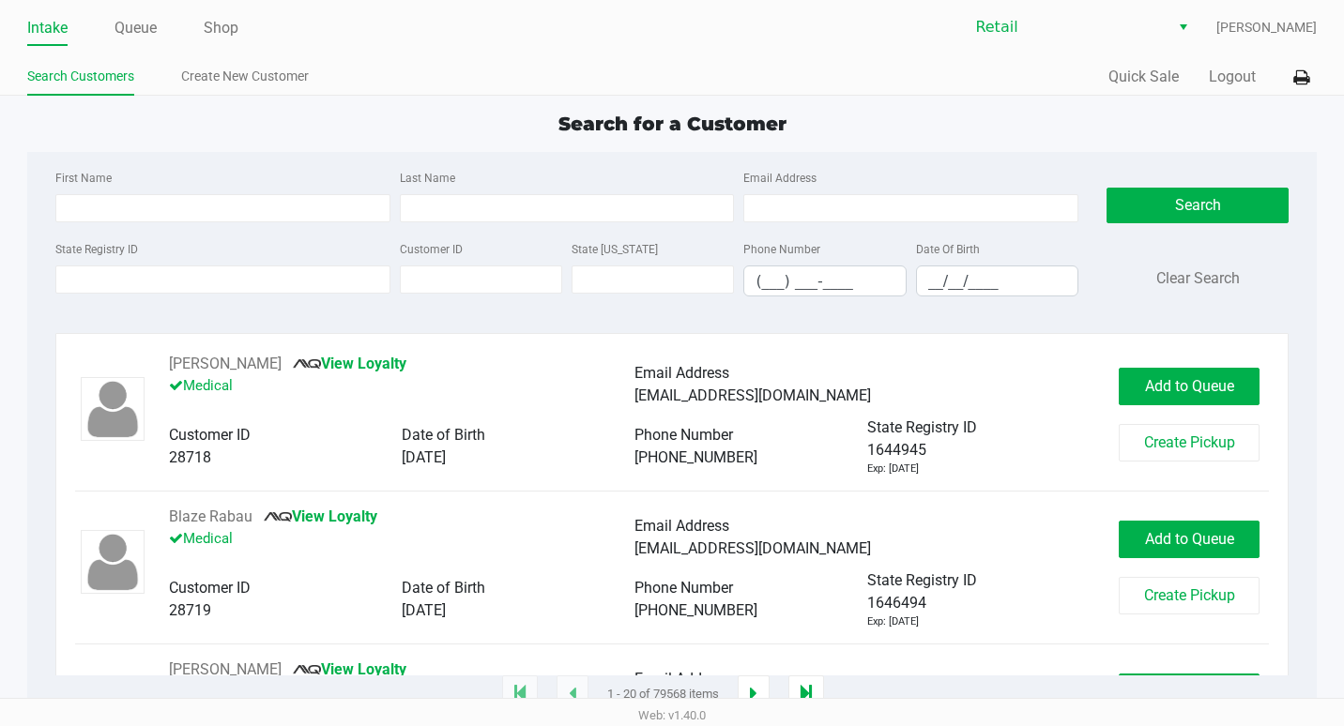
click at [72, 36] on ul "Intake Queue Shop" at bounding box center [349, 29] width 645 height 32
click at [35, 27] on link "Intake" at bounding box center [47, 28] width 40 height 26
click at [763, 272] on input "(___) ___-____" at bounding box center [824, 281] width 160 height 29
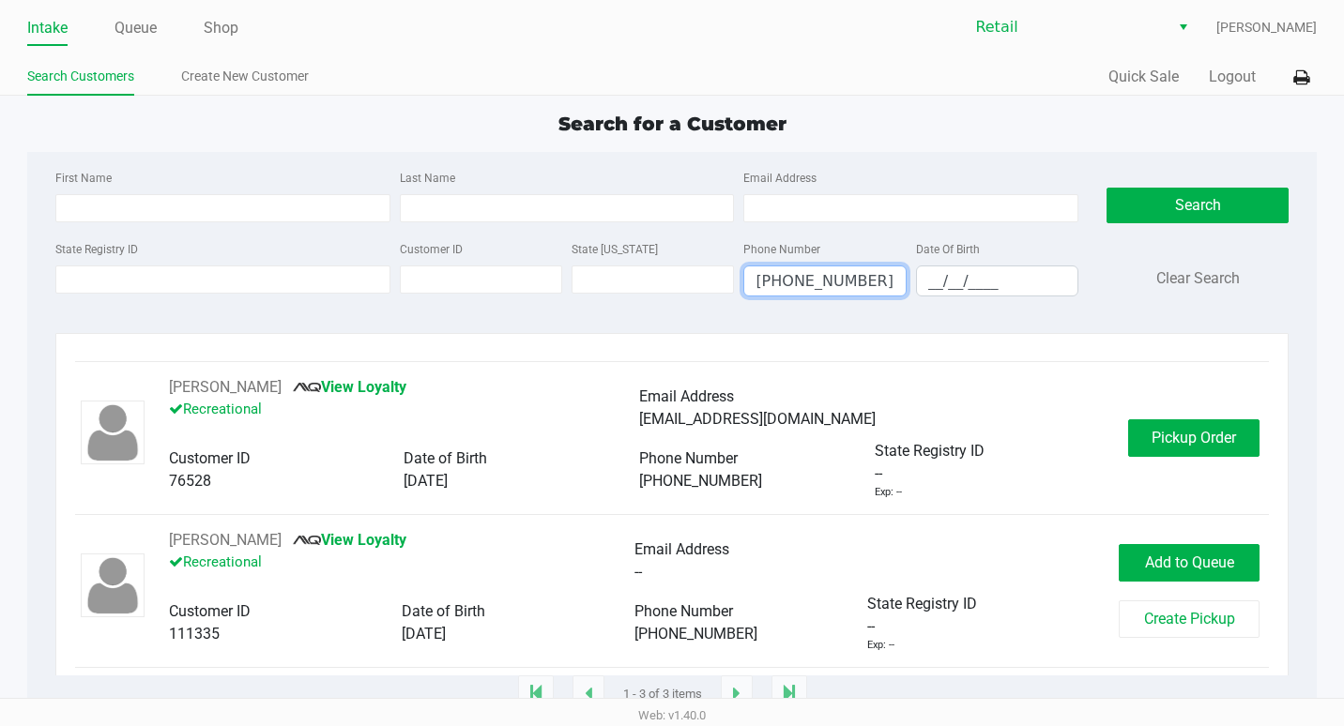
scroll to position [136, 0]
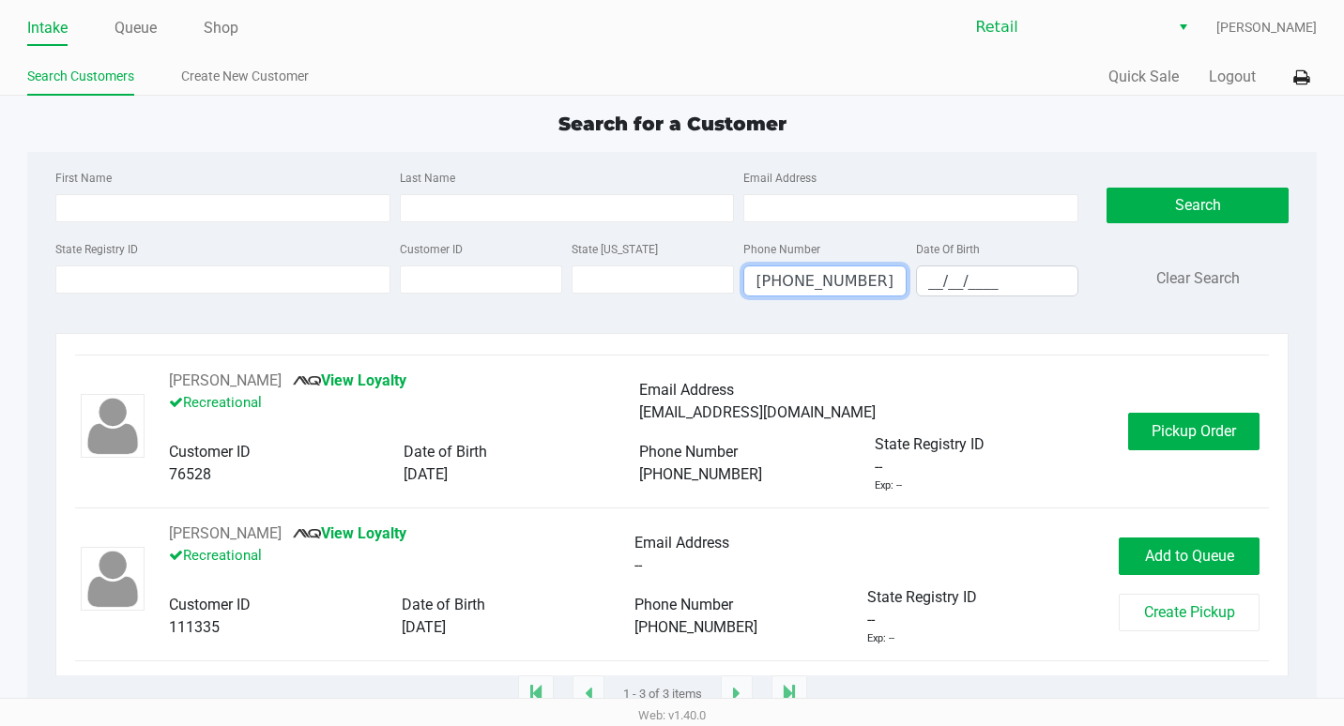
type input "(401) 855-7554"
drag, startPoint x: 112, startPoint y: 15, endPoint x: 117, endPoint y: 25, distance: 11.8
click at [115, 21] on ul "Intake Queue Shop" at bounding box center [349, 29] width 645 height 32
click at [123, 36] on link "Queue" at bounding box center [135, 28] width 42 height 26
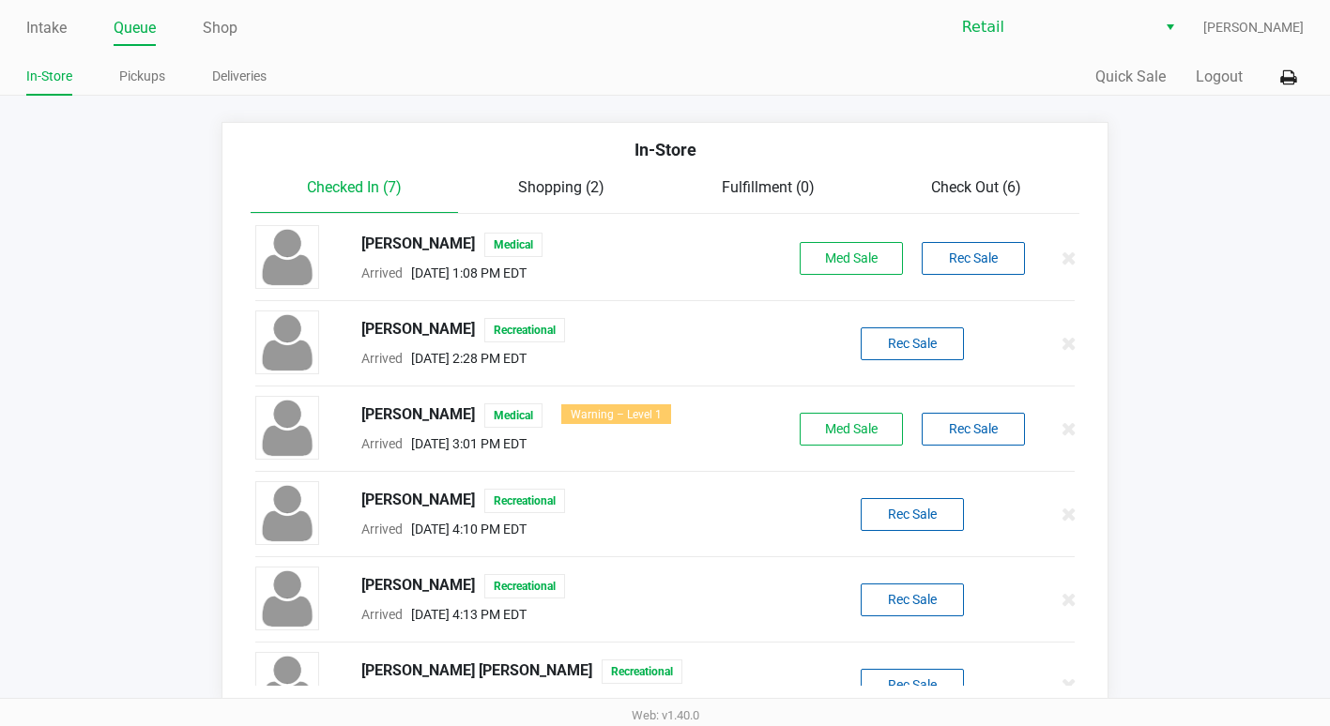
click at [49, 8] on div "Intake Queue Shop Retail Francisco Moret In-Store Pickups Deliveries Quick Sale…" at bounding box center [665, 48] width 1330 height 96
click at [52, 30] on link "Intake" at bounding box center [46, 28] width 40 height 26
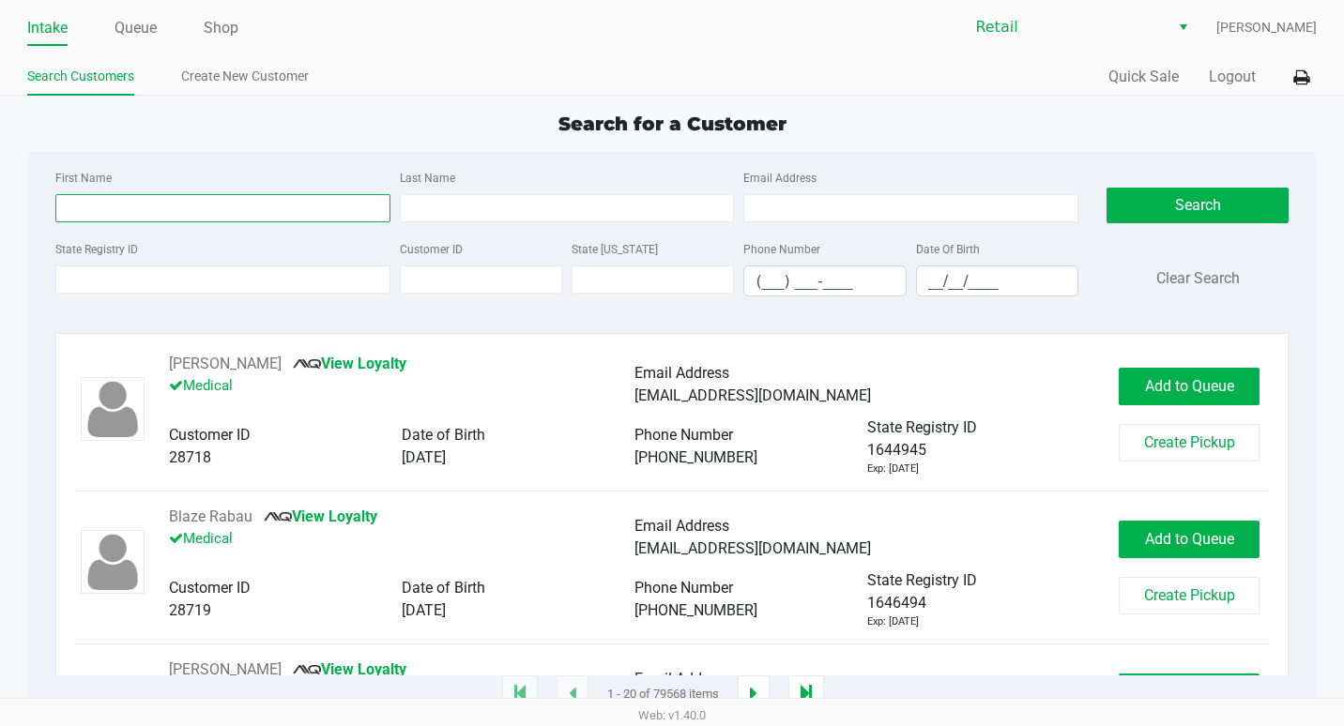
click at [222, 218] on input "First Name" at bounding box center [222, 208] width 335 height 28
paste input "Aixa"
type input "Aixa"
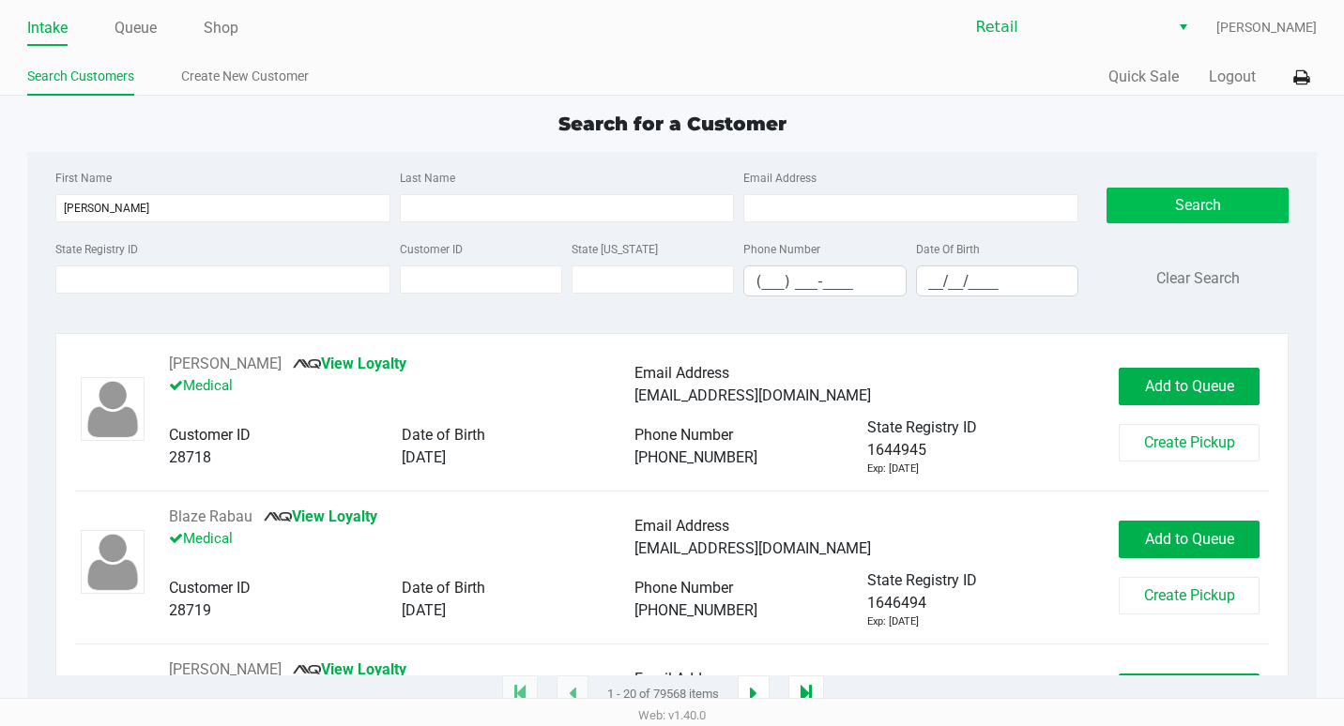
drag, startPoint x: 1176, startPoint y: 186, endPoint x: 1175, endPoint y: 201, distance: 15.0
click at [1177, 190] on div "Search Clear Search" at bounding box center [1197, 238] width 182 height 145
click at [1175, 201] on button "Search" at bounding box center [1197, 206] width 182 height 36
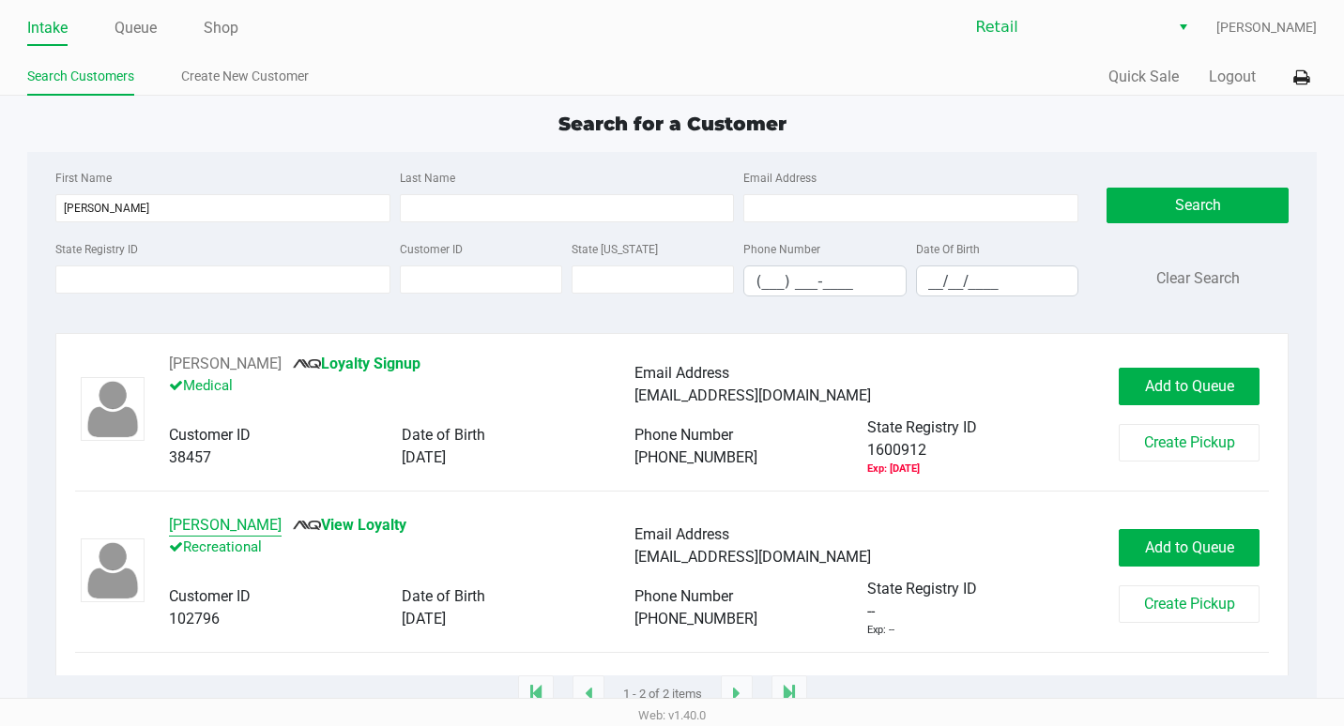
drag, startPoint x: 206, startPoint y: 527, endPoint x: 342, endPoint y: 556, distance: 138.2
click at [342, 556] on div "Aixa Figueroa View Loyalty Recreational" at bounding box center [401, 546] width 465 height 64
click at [358, 538] on div "Aixa Figueroa View Loyalty Recreational" at bounding box center [401, 546] width 465 height 64
click at [362, 534] on link "View Loyalty" at bounding box center [350, 525] width 114 height 18
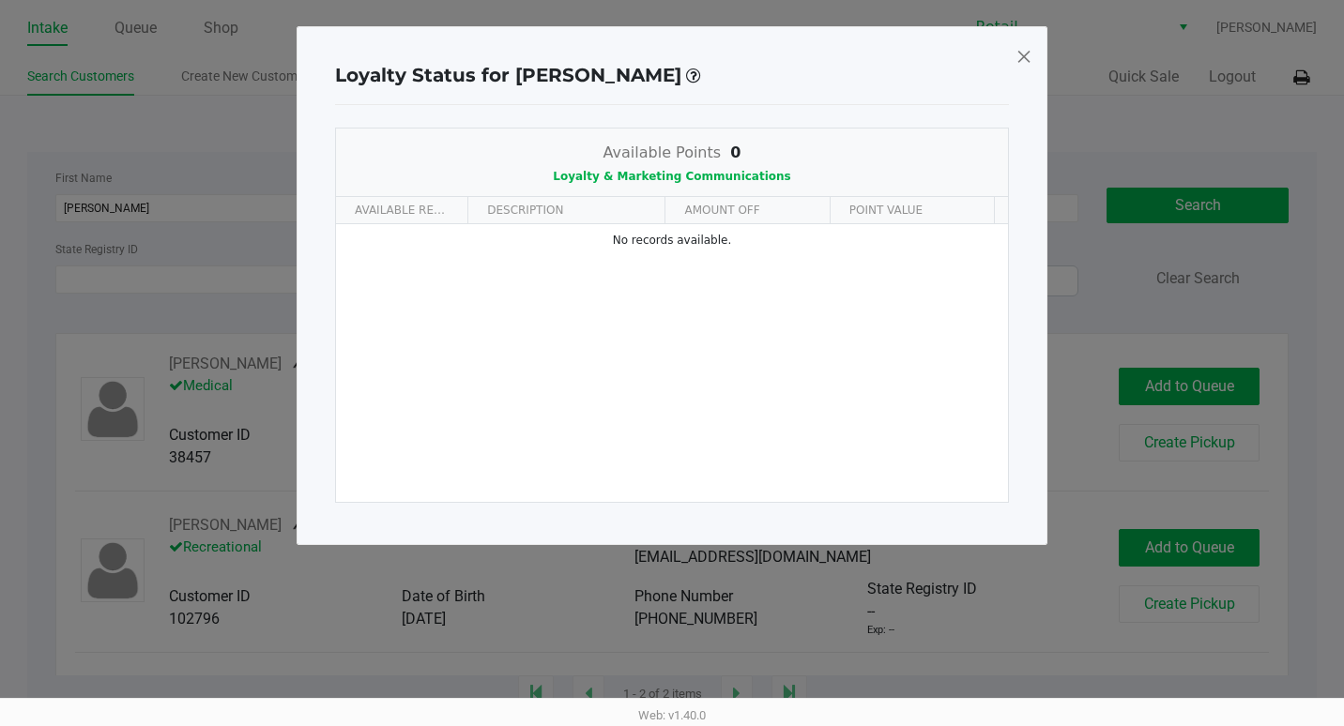
click at [1028, 52] on span at bounding box center [1023, 56] width 17 height 30
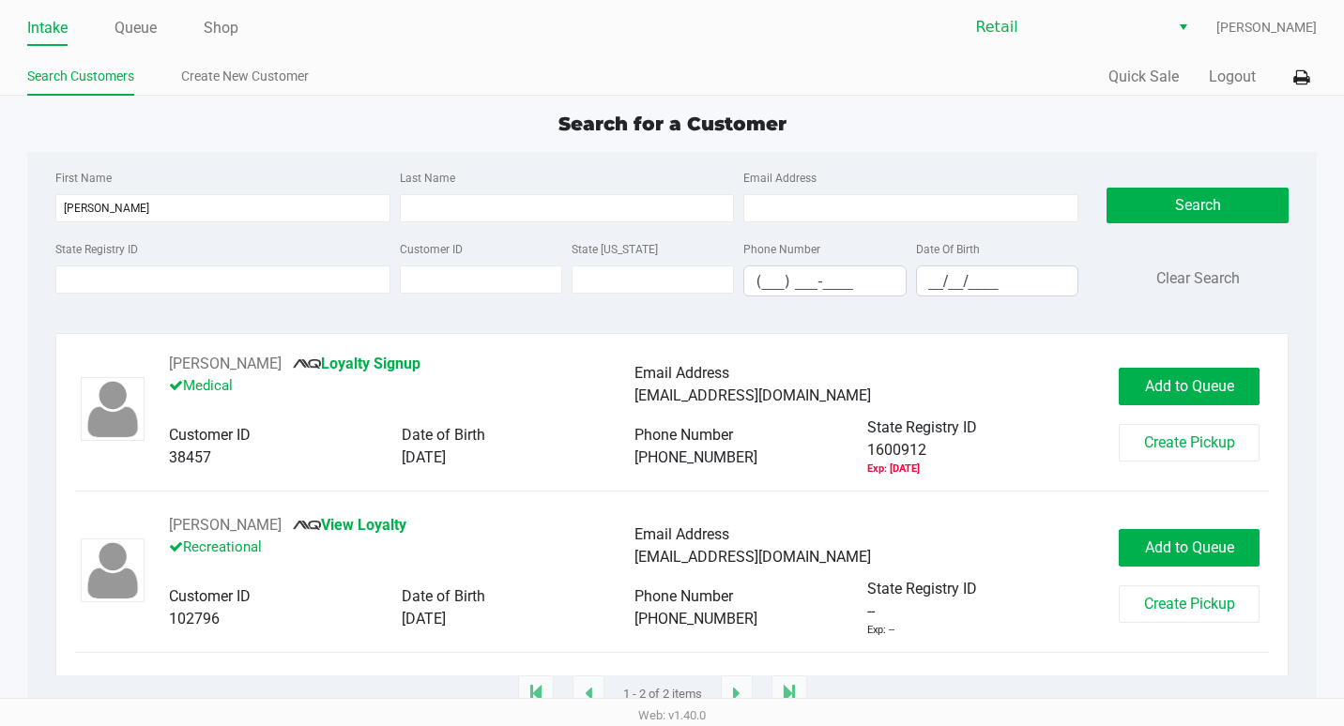
drag, startPoint x: 630, startPoint y: 621, endPoint x: 736, endPoint y: 617, distance: 106.1
click at [736, 617] on div "Customer ID 102796 Date of Birth 07/30/1998 Phone Number (347) 461-1496 State R…" at bounding box center [635, 608] width 932 height 61
drag, startPoint x: 736, startPoint y: 617, endPoint x: 744, endPoint y: 629, distance: 14.1
click at [744, 629] on div "(347) 461-1496" at bounding box center [750, 619] width 233 height 23
drag, startPoint x: 711, startPoint y: 620, endPoint x: 635, endPoint y: 620, distance: 76.0
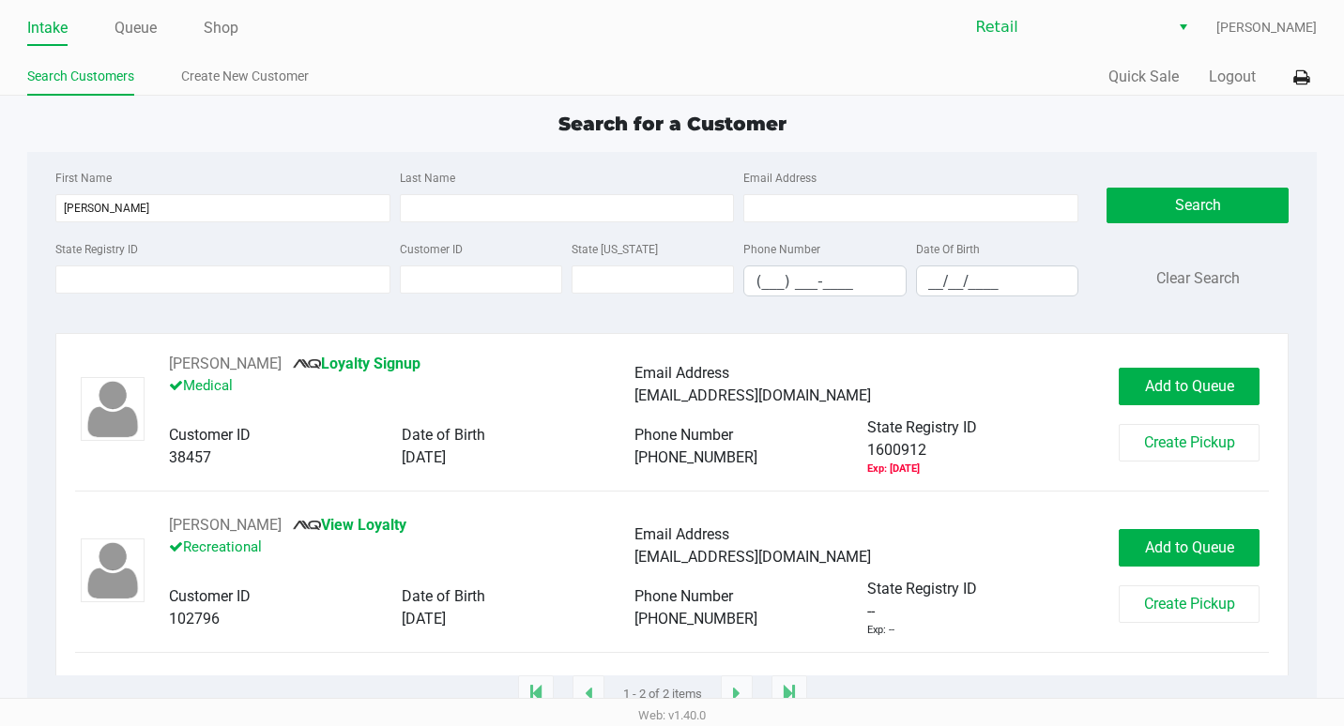
click at [635, 620] on span "(347) 461-1496" at bounding box center [695, 619] width 123 height 18
drag, startPoint x: 770, startPoint y: 282, endPoint x: 757, endPoint y: 279, distance: 13.7
paste input "347) 461-1496"
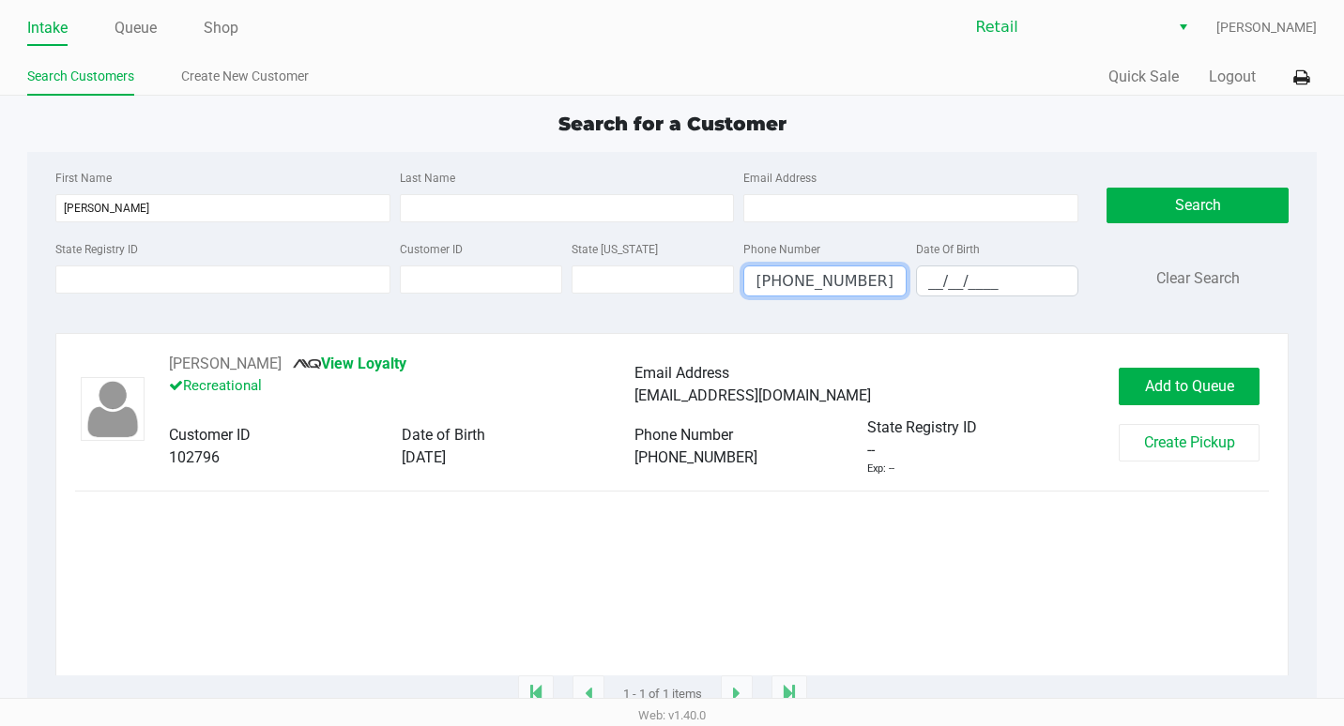
type input "(347) 461-1496"
drag, startPoint x: 124, startPoint y: 184, endPoint x: 112, endPoint y: 202, distance: 21.6
click at [112, 201] on div "First Name Aixa" at bounding box center [223, 194] width 344 height 56
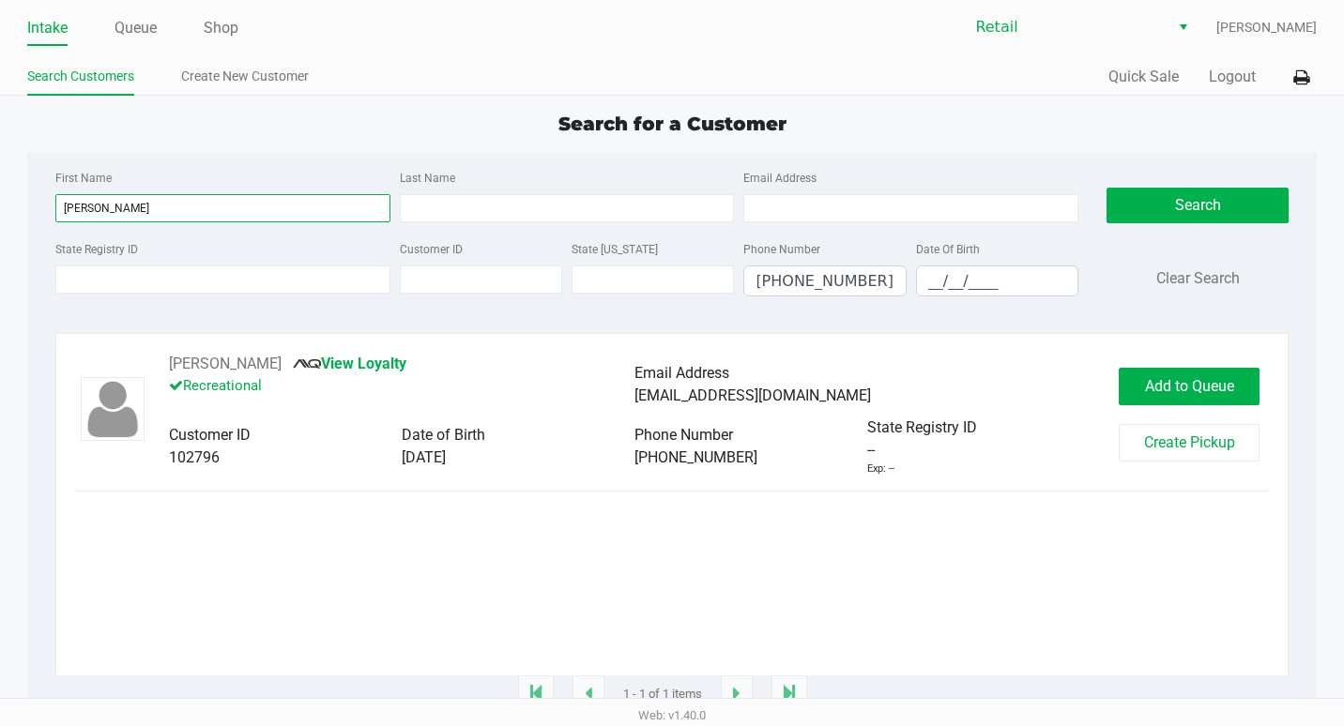
drag, startPoint x: 112, startPoint y: 203, endPoint x: 84, endPoint y: 206, distance: 27.4
click at [84, 206] on input "Aixa" at bounding box center [222, 208] width 335 height 28
type input "A"
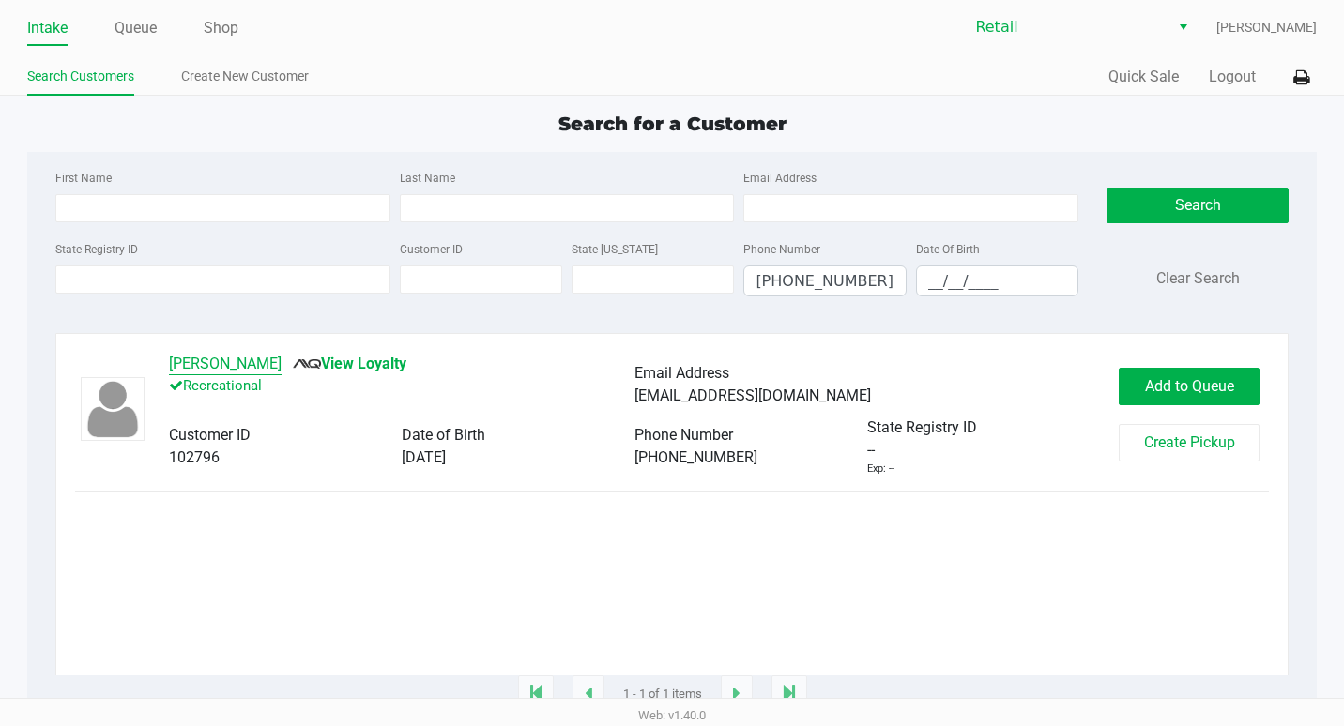
click at [224, 367] on button "Aixa Figueroa" at bounding box center [225, 364] width 113 height 23
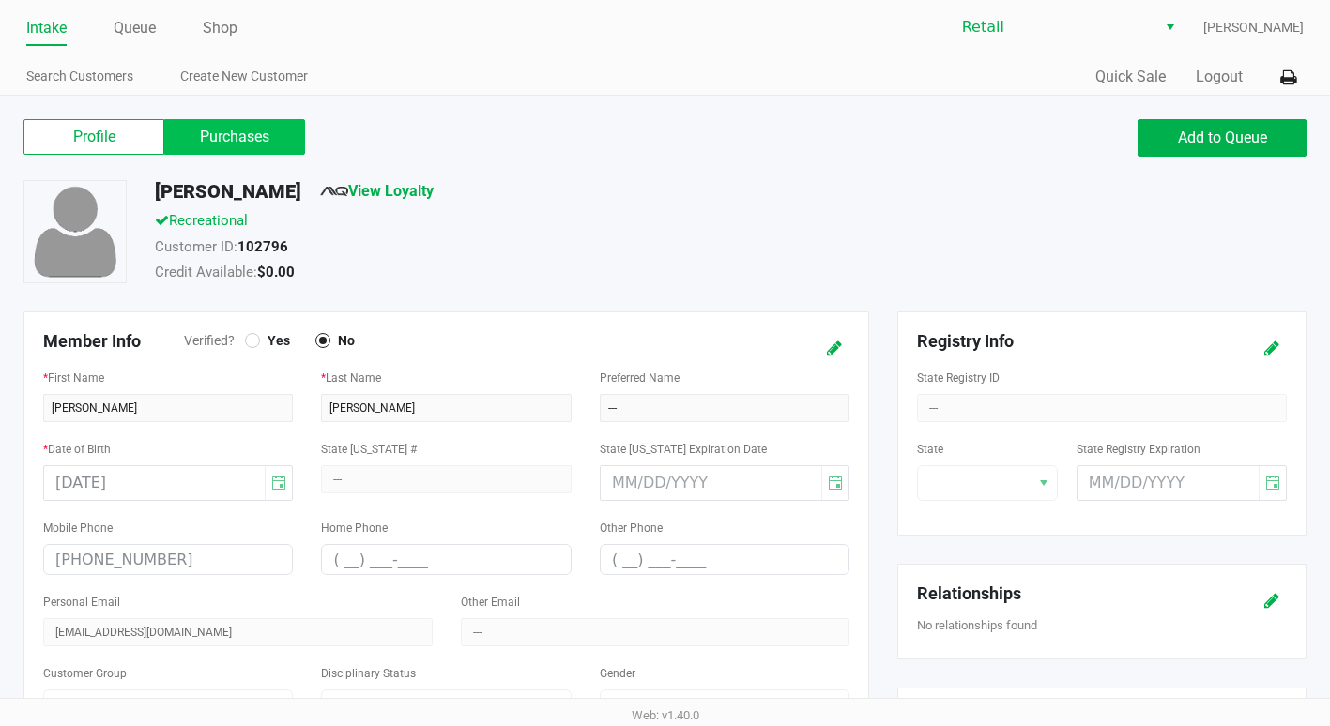
click at [257, 142] on label "Purchases" at bounding box center [234, 137] width 141 height 36
click at [0, 0] on 1 "Purchases" at bounding box center [0, 0] width 0 height 0
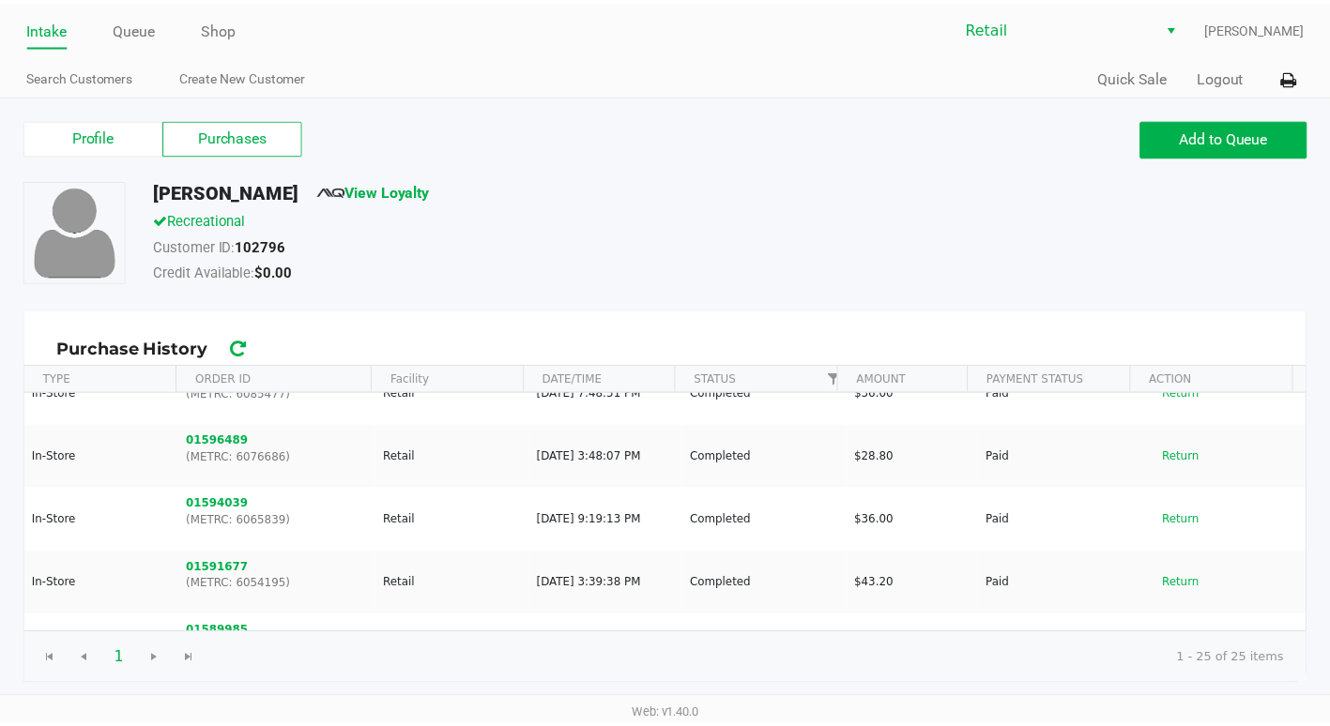
scroll to position [845, 0]
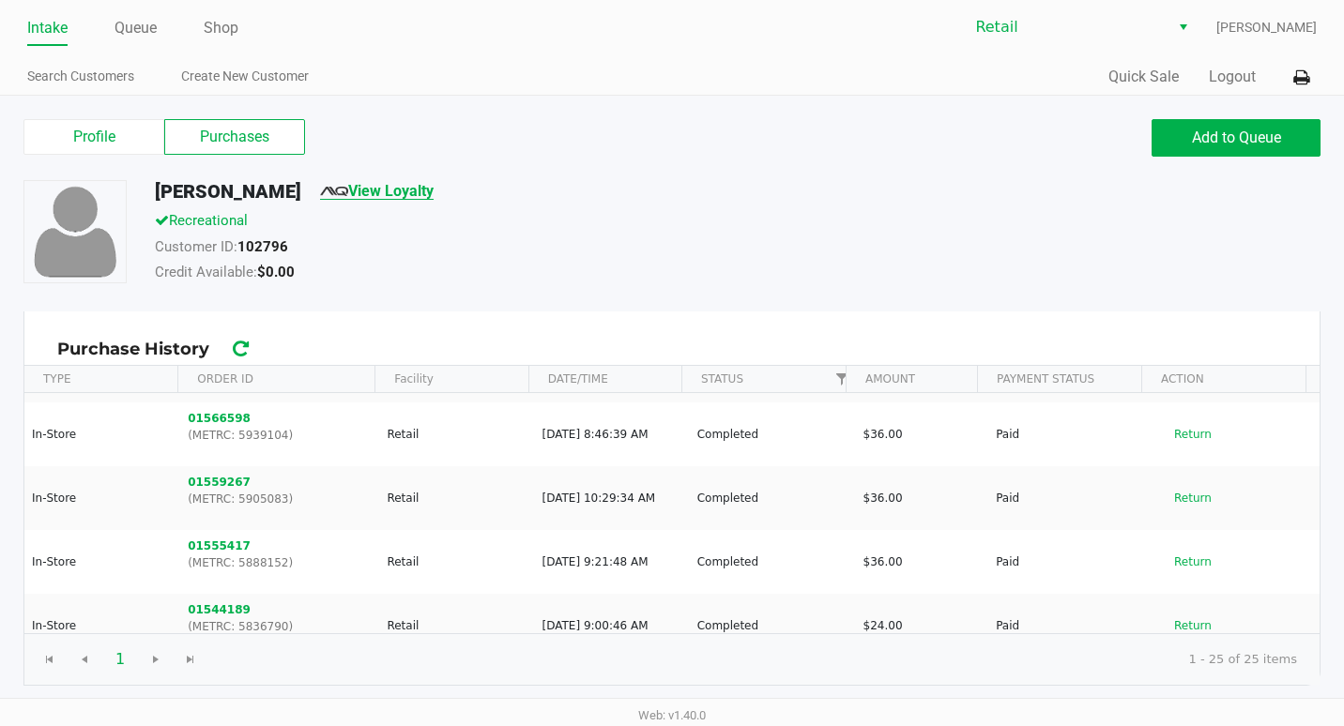
click at [335, 198] on link "View Loyalty" at bounding box center [377, 191] width 114 height 18
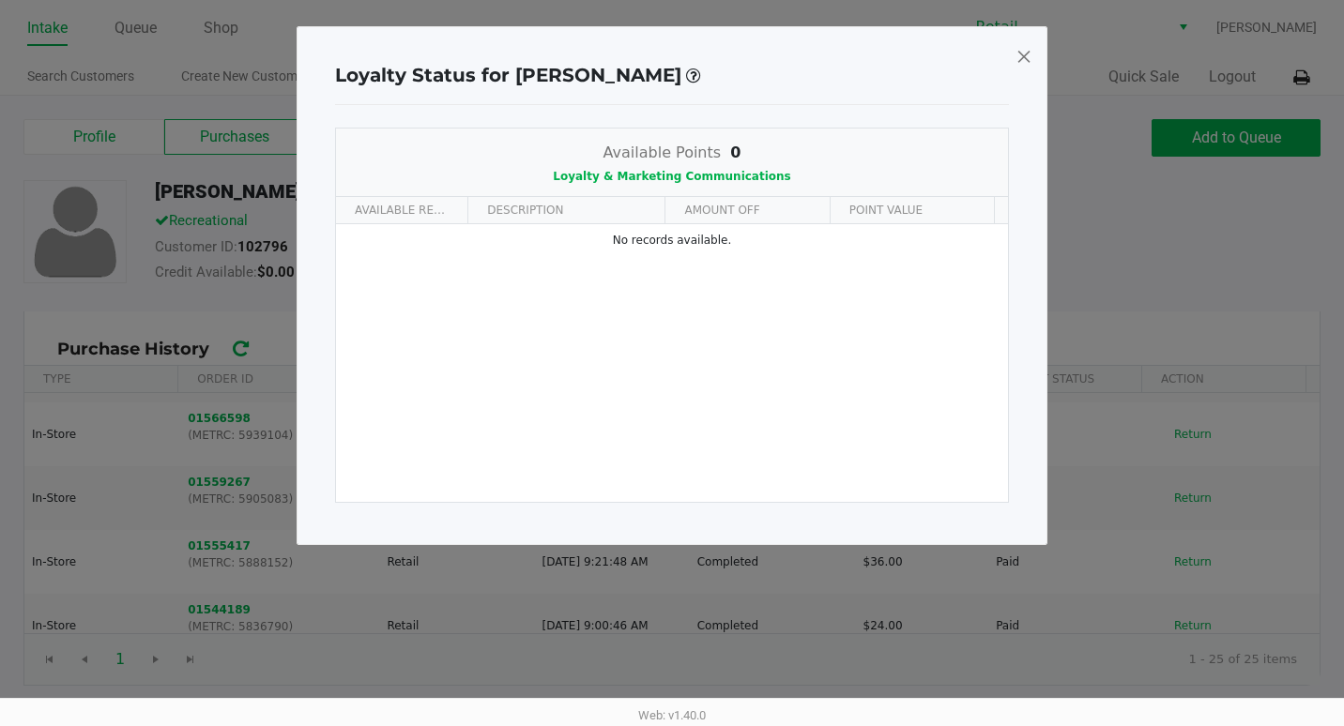
click at [730, 154] on span "0" at bounding box center [735, 153] width 10 height 18
click at [1020, 55] on span at bounding box center [1023, 56] width 17 height 30
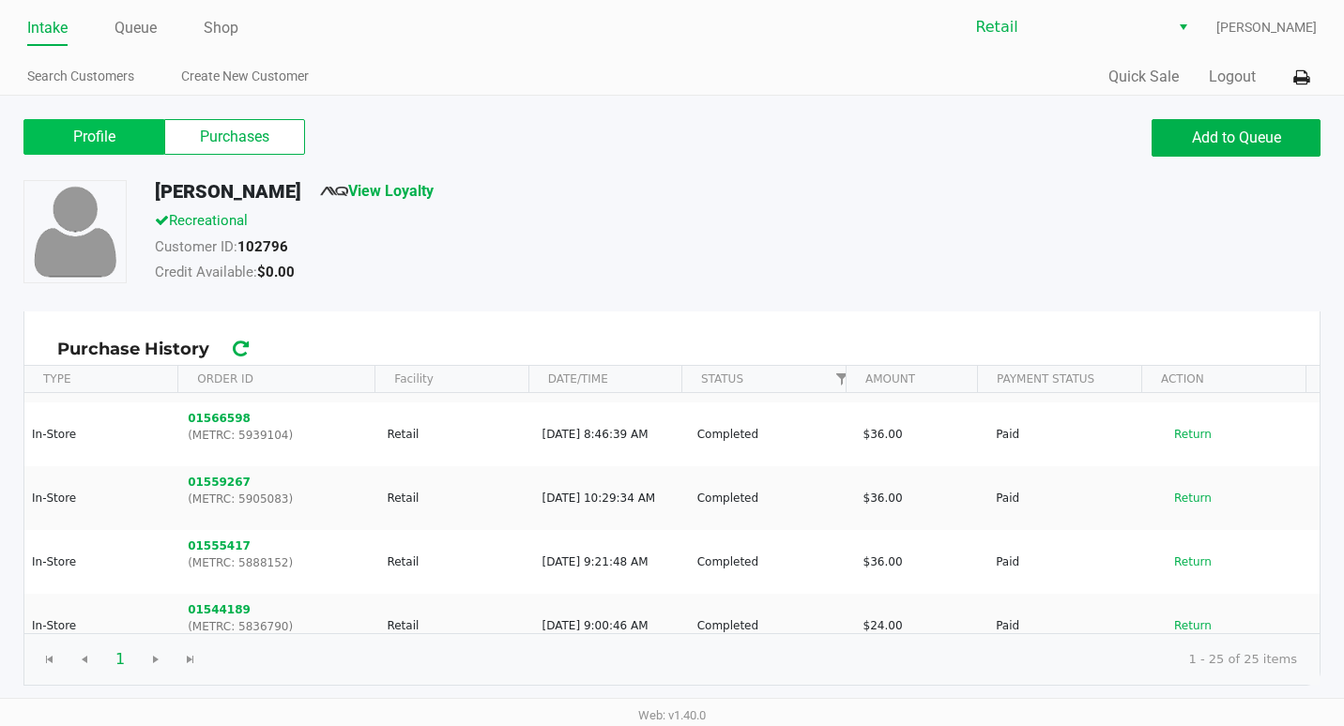
click at [94, 133] on label "Profile" at bounding box center [93, 137] width 141 height 36
click at [0, 0] on 0 "Profile" at bounding box center [0, 0] width 0 height 0
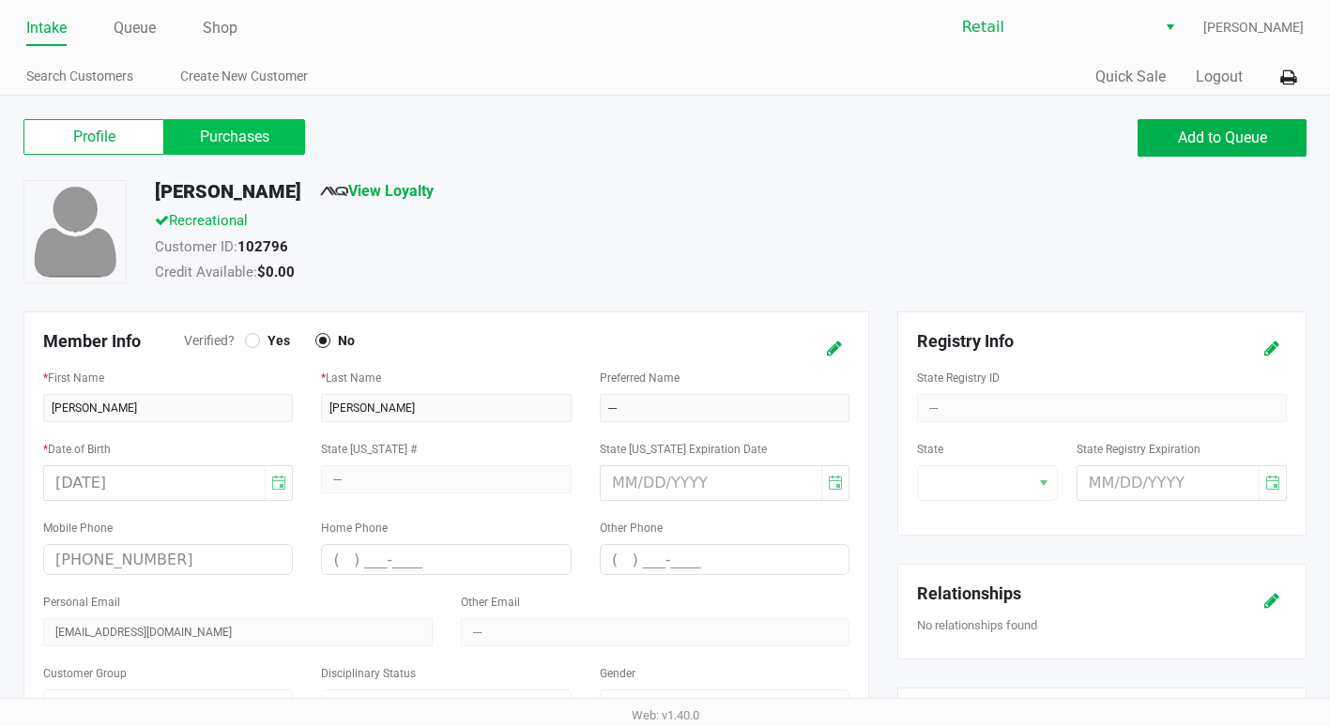
click at [251, 130] on label "Purchases" at bounding box center [234, 137] width 141 height 36
click at [0, 0] on 1 "Purchases" at bounding box center [0, 0] width 0 height 0
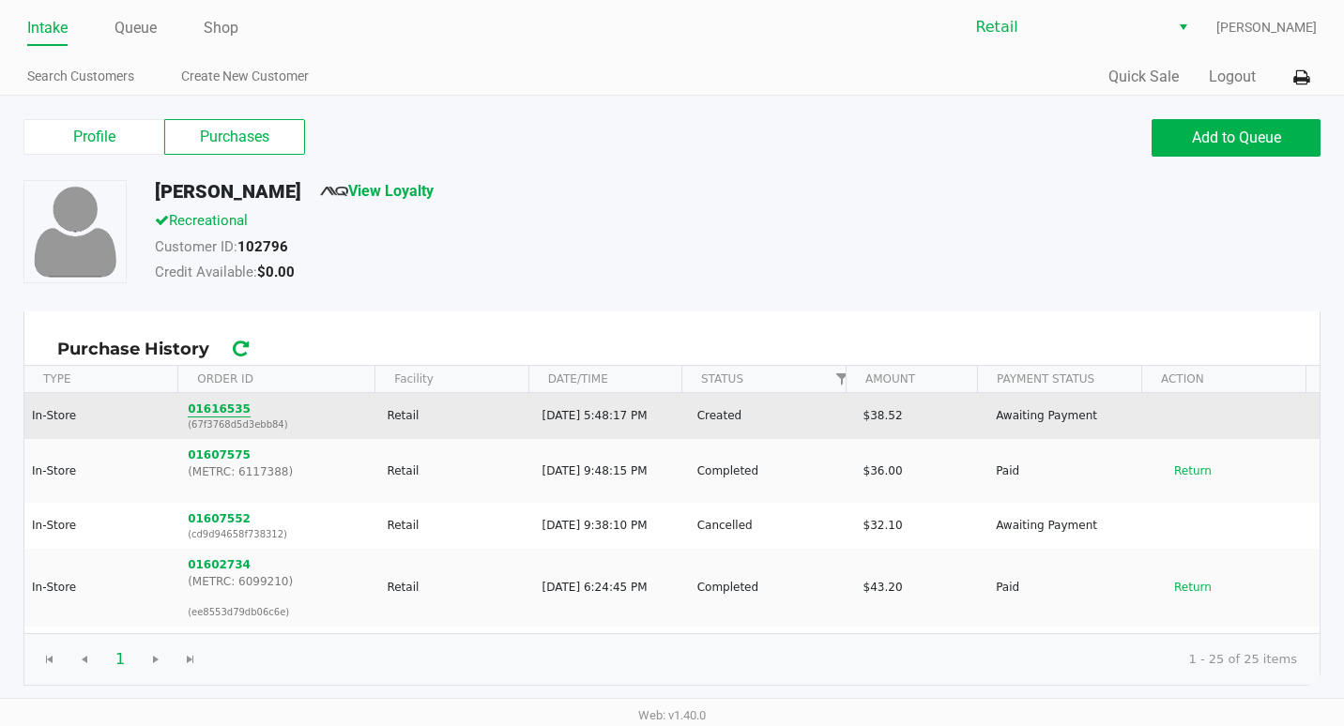
click at [224, 407] on button "01616535" at bounding box center [219, 409] width 63 height 17
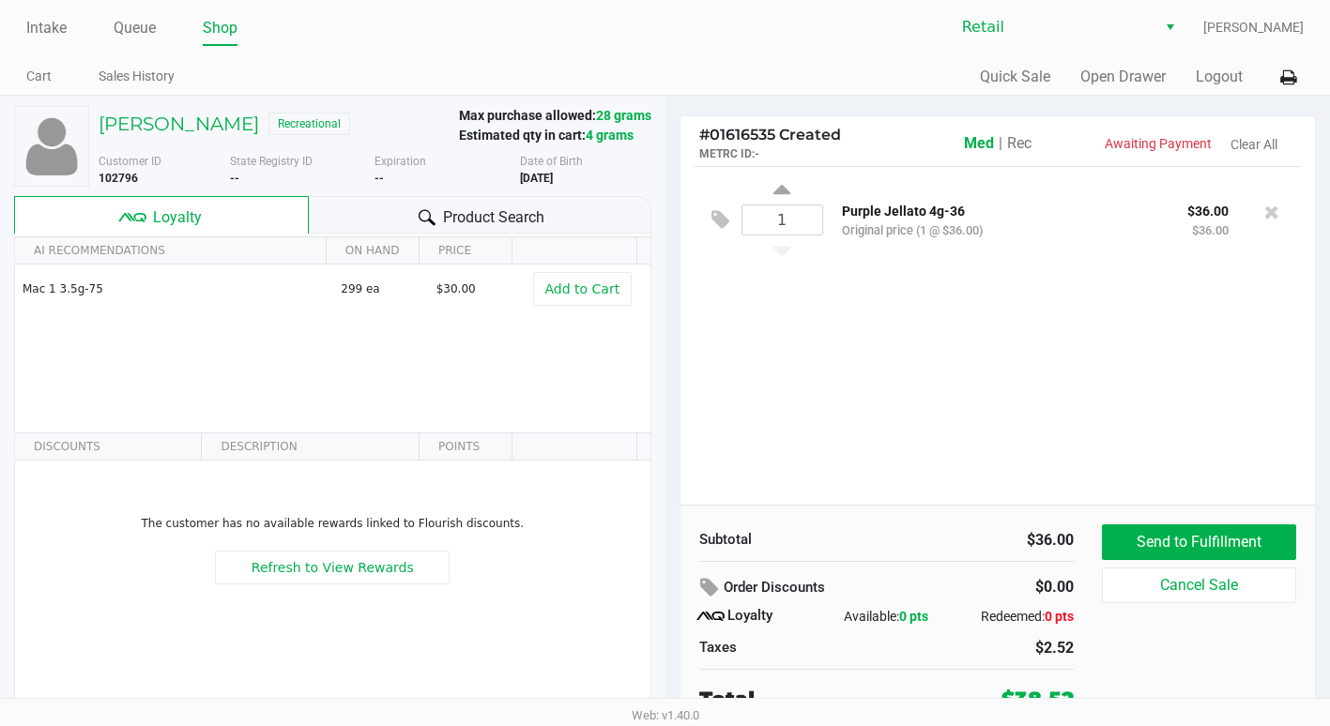
click at [215, 223] on div "Loyalty" at bounding box center [161, 215] width 295 height 38
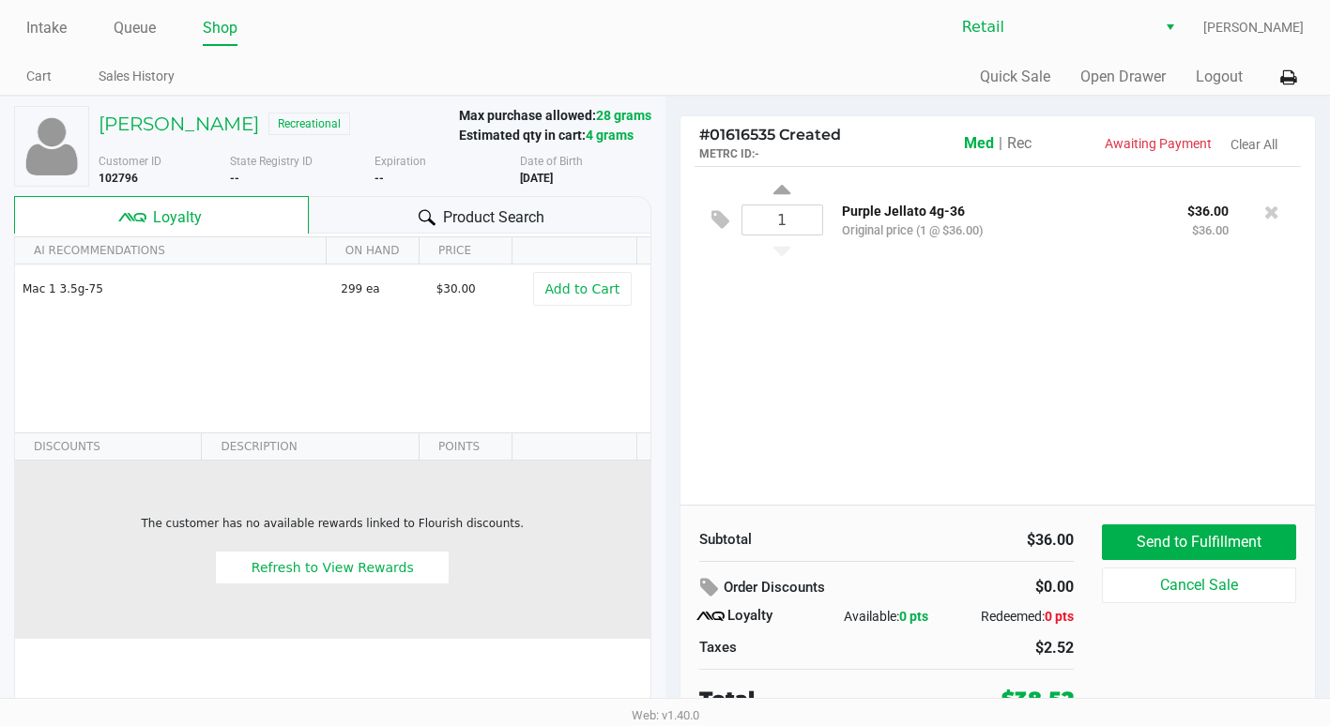
scroll to position [38, 0]
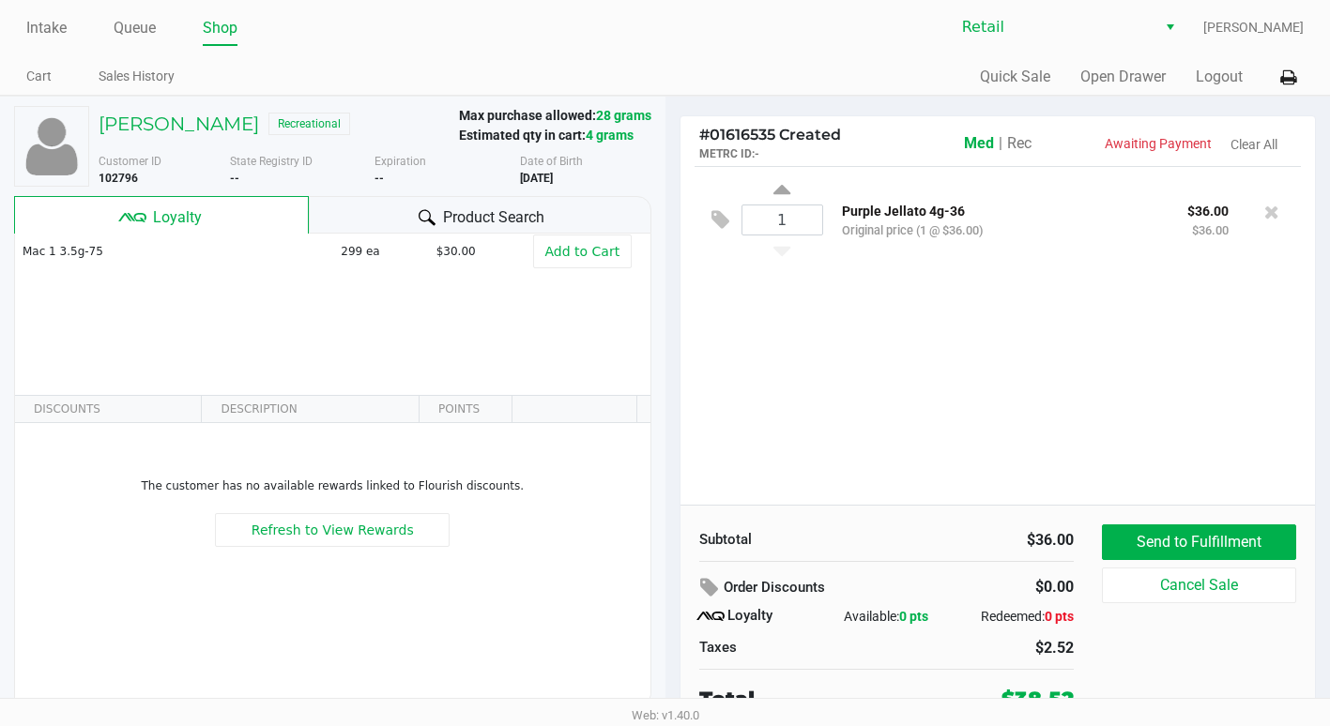
click at [915, 609] on span "0 pts" at bounding box center [913, 616] width 29 height 15
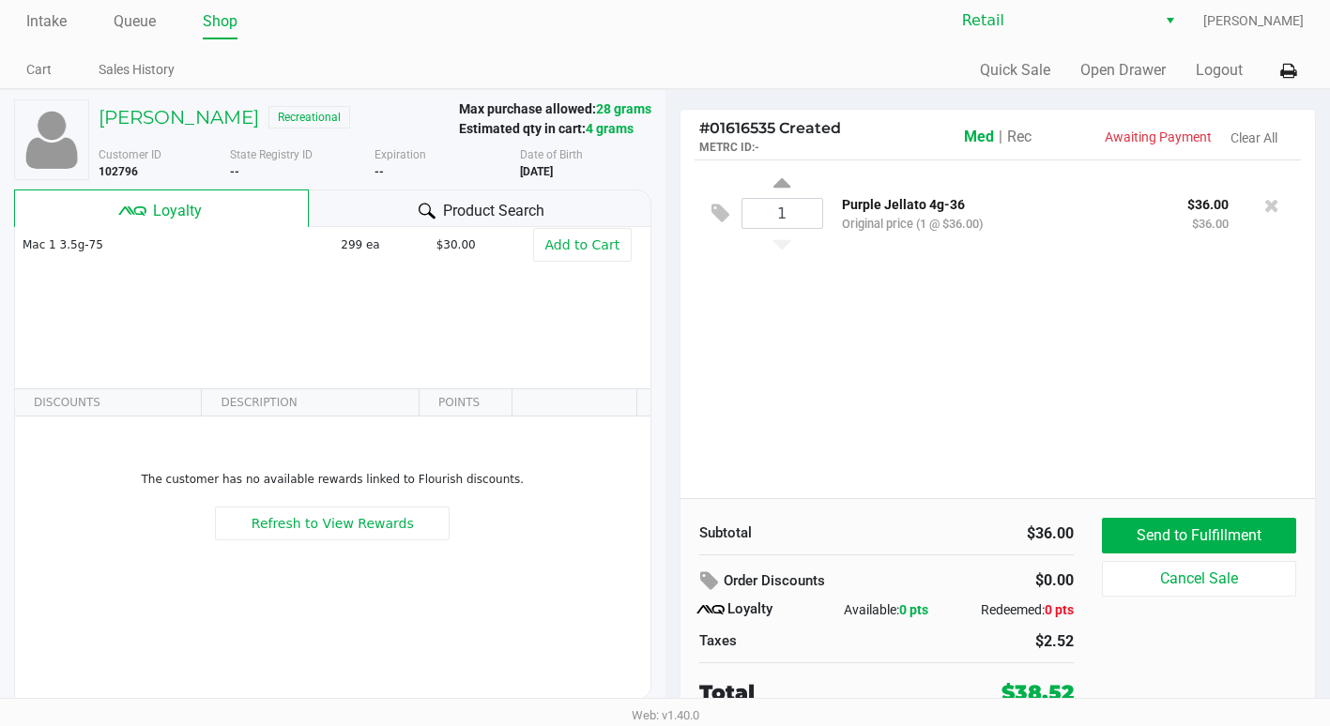
scroll to position [8, 0]
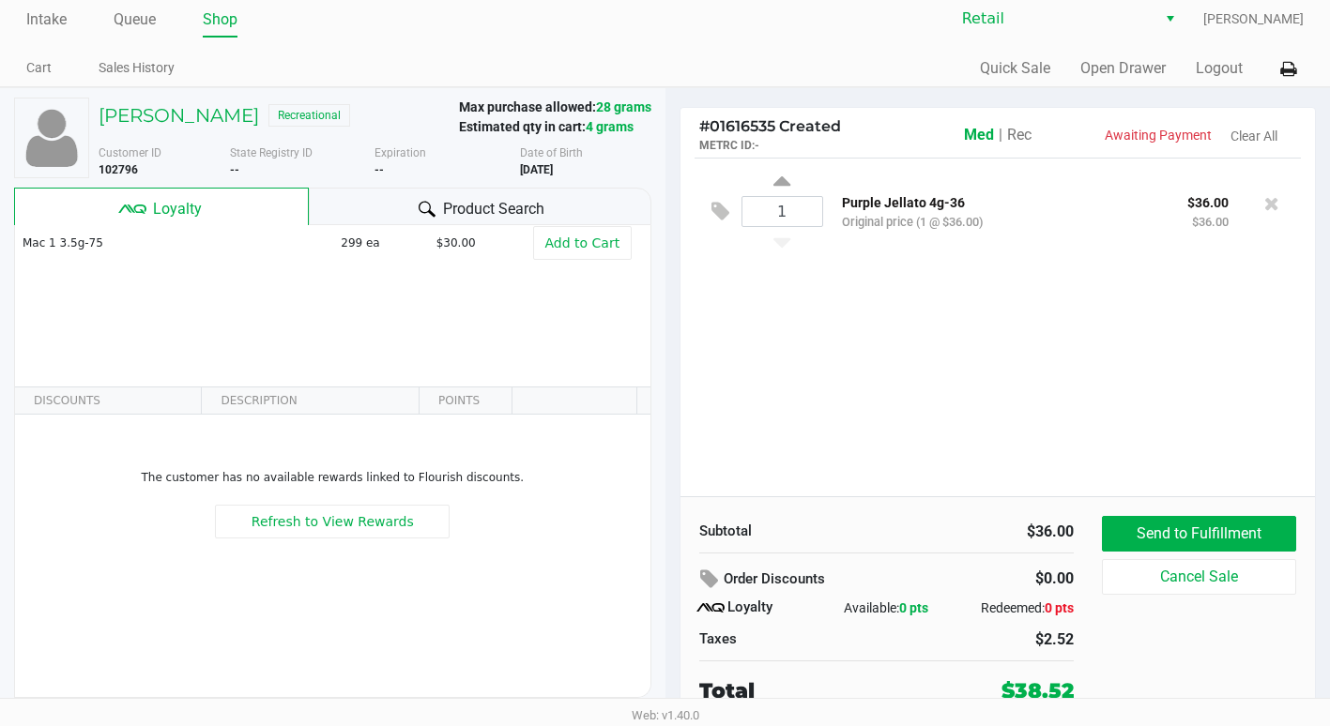
click at [1023, 132] on span "Rec" at bounding box center [1019, 135] width 24 height 18
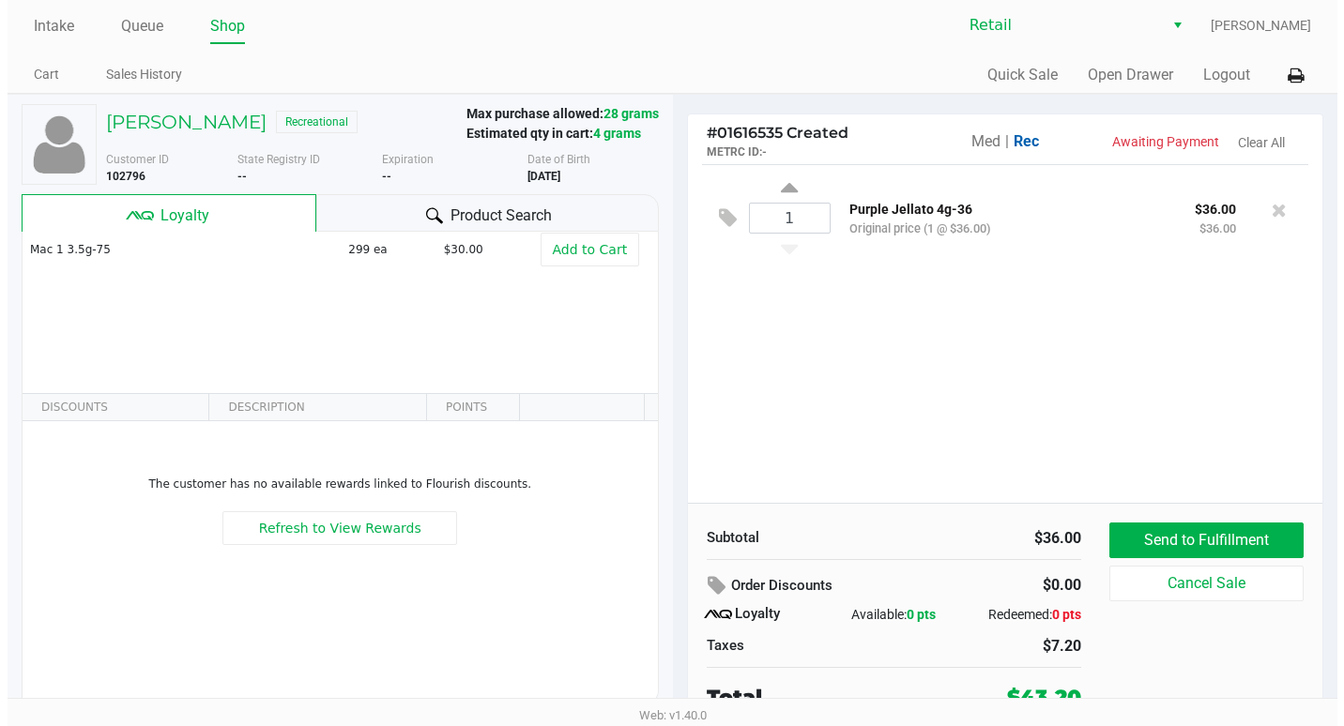
scroll to position [0, 0]
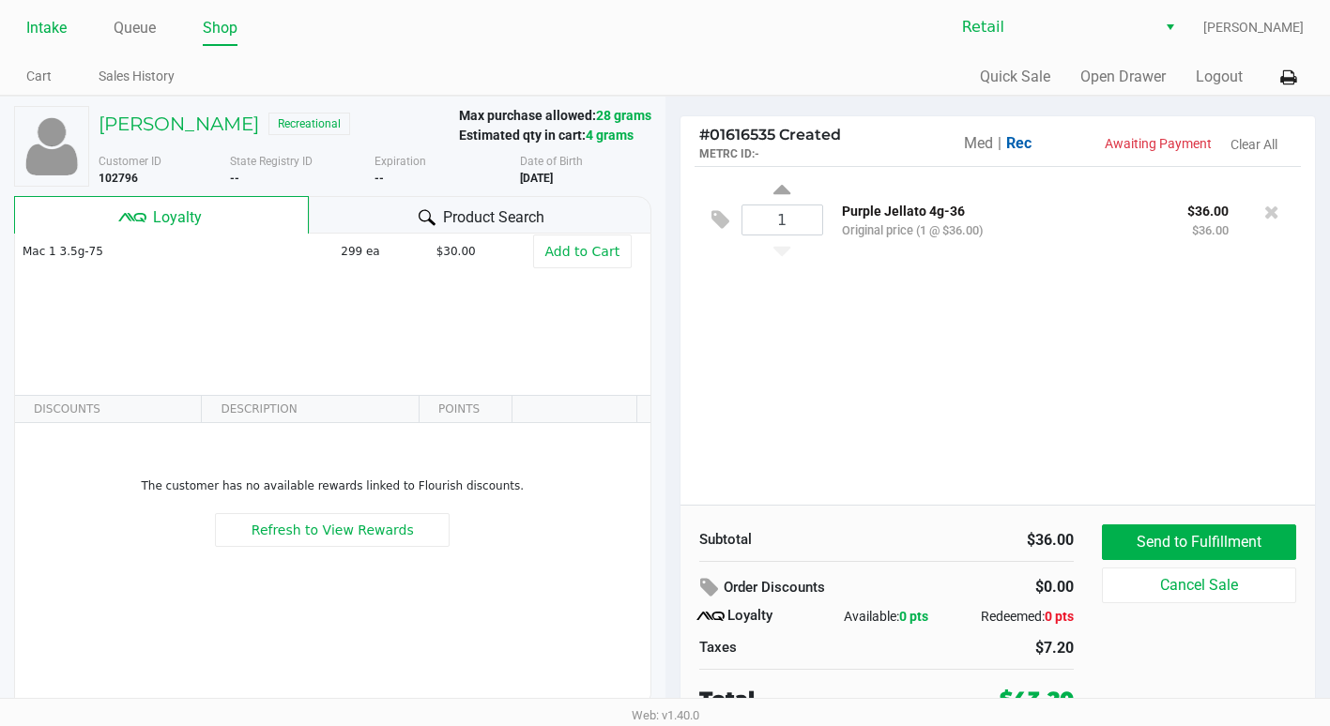
click at [58, 31] on link "Intake" at bounding box center [46, 28] width 40 height 26
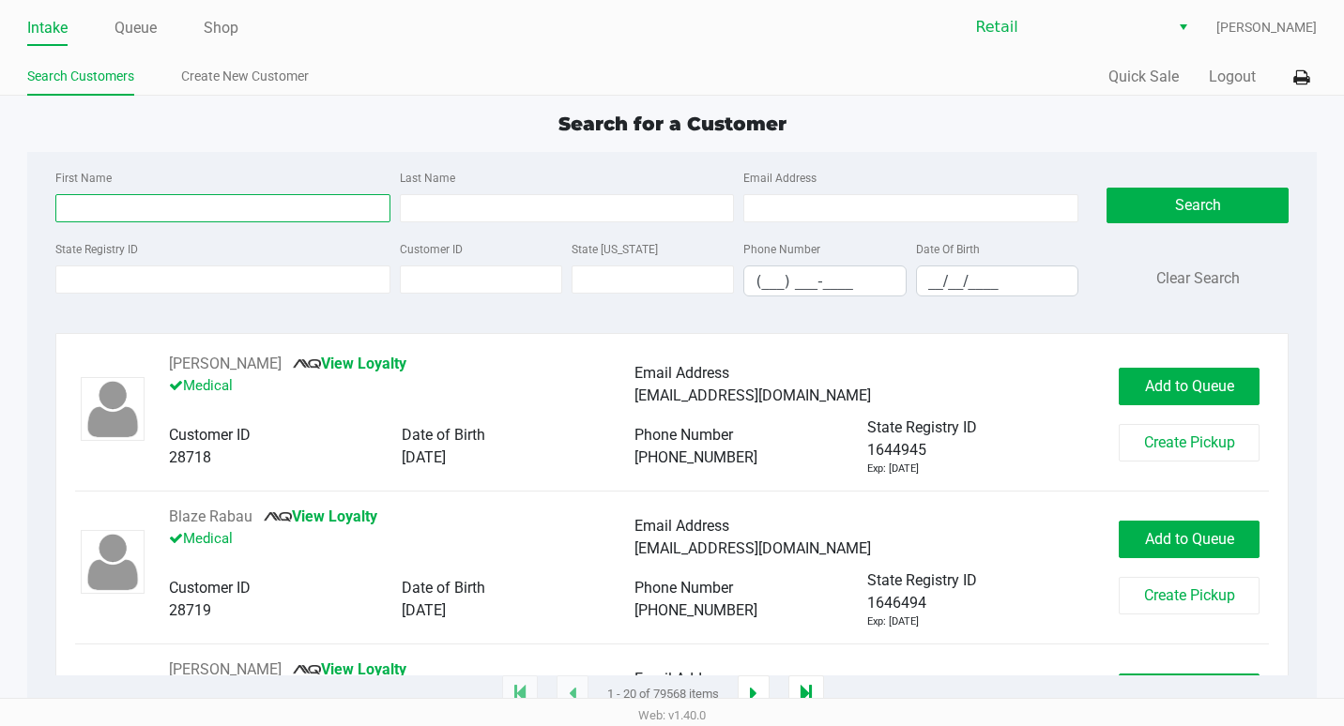
click at [222, 205] on input "First Name" at bounding box center [222, 208] width 335 height 28
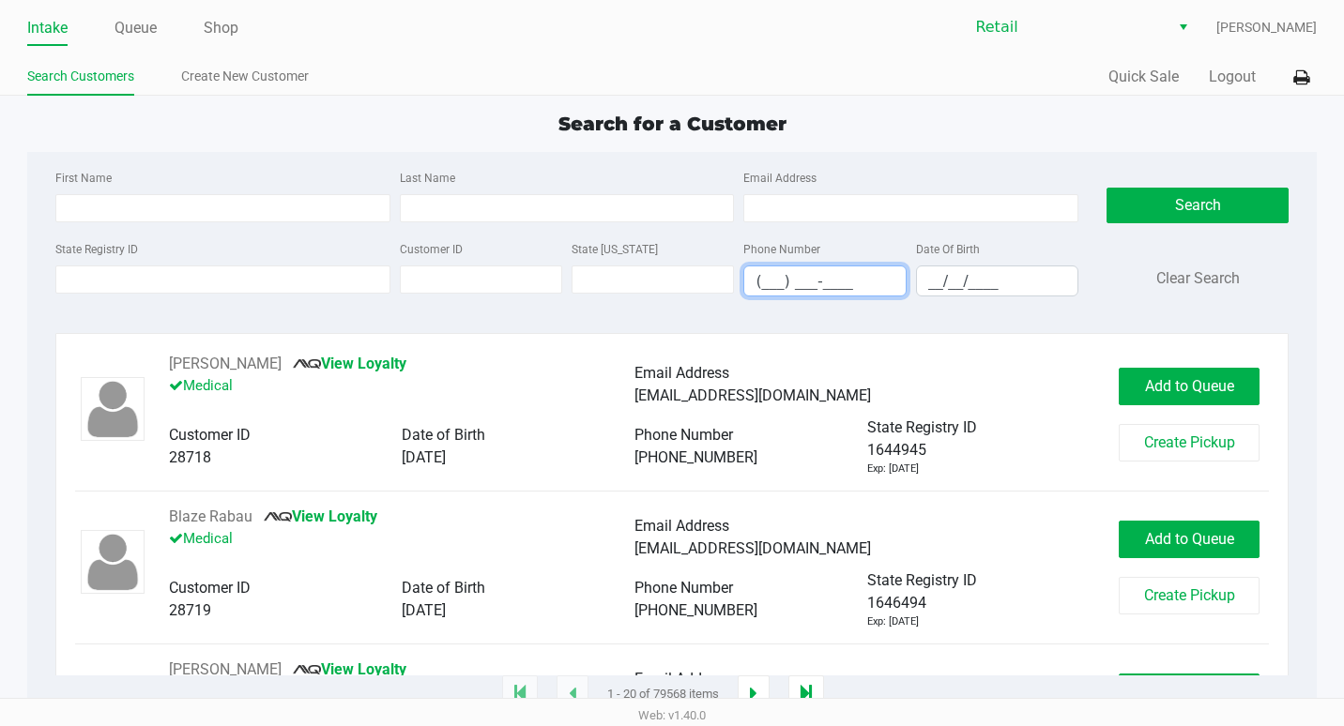
click at [769, 280] on input "(___) ___-____" at bounding box center [824, 281] width 160 height 29
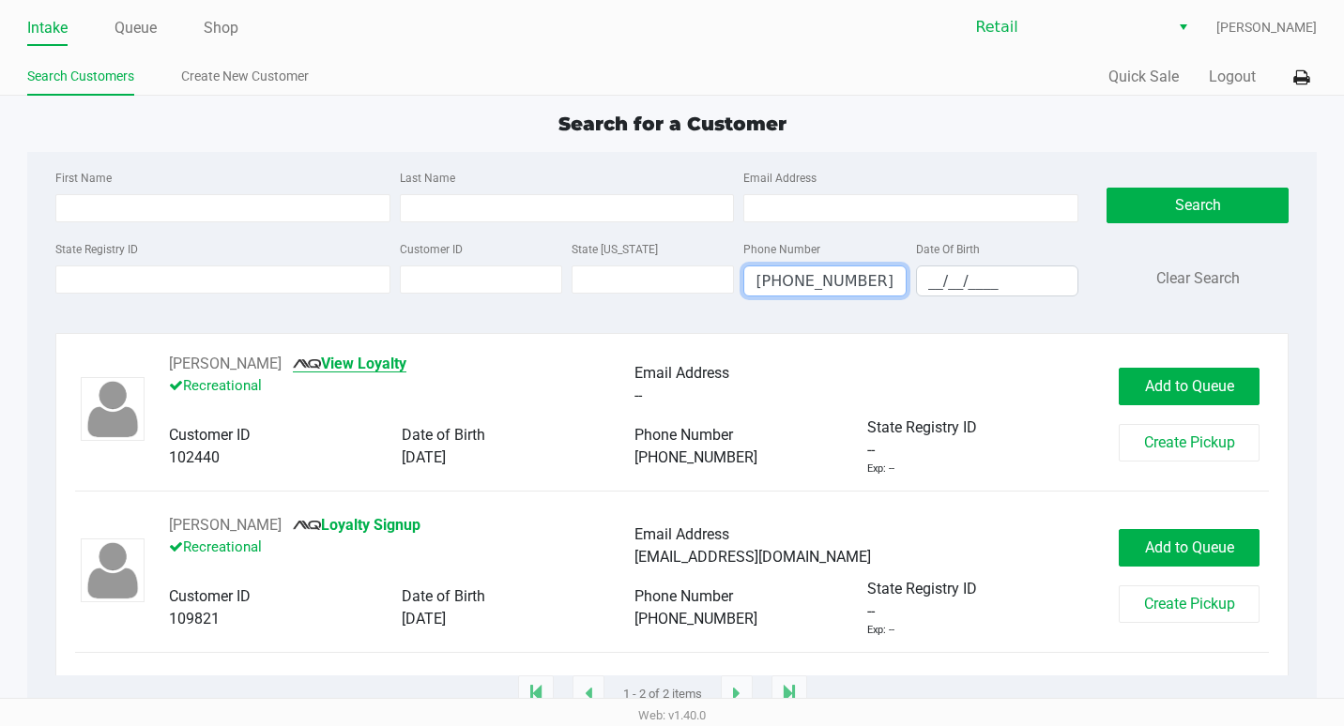
type input "(401) 298-0012"
click at [381, 362] on link "View Loyalty" at bounding box center [350, 364] width 114 height 18
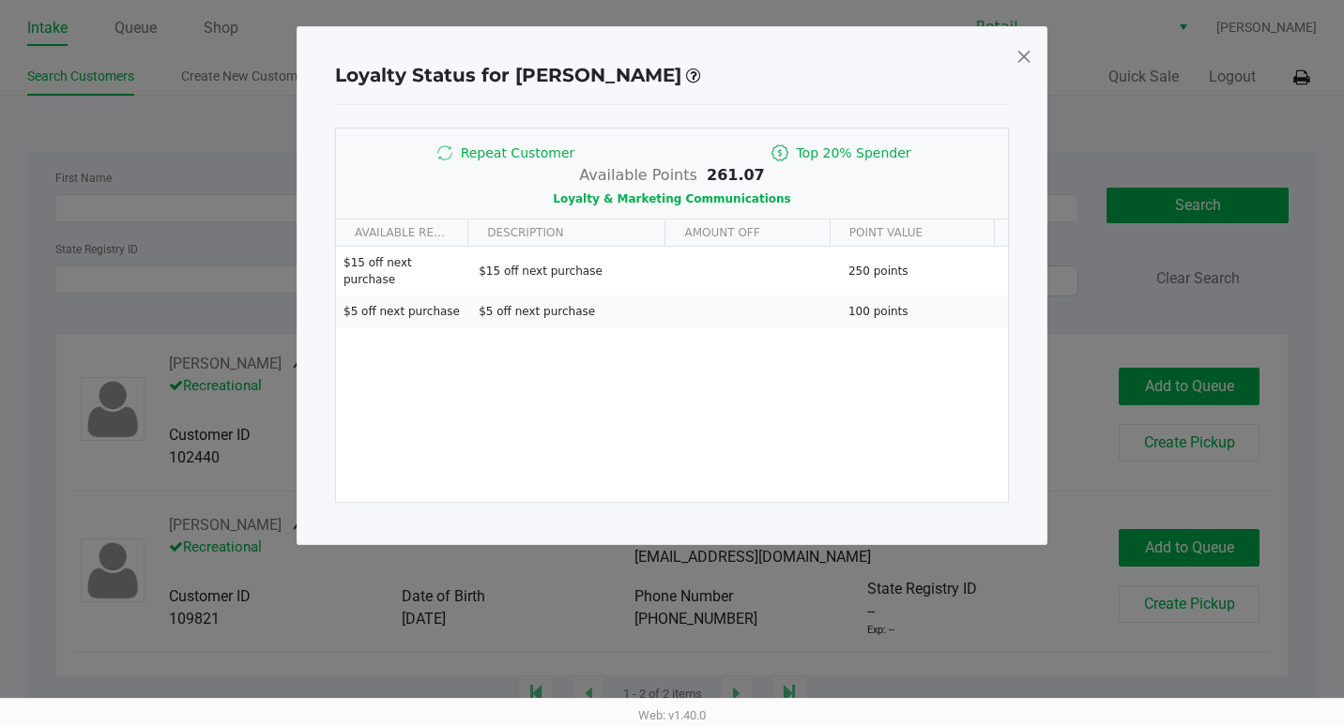
click at [1026, 57] on span at bounding box center [1023, 56] width 17 height 30
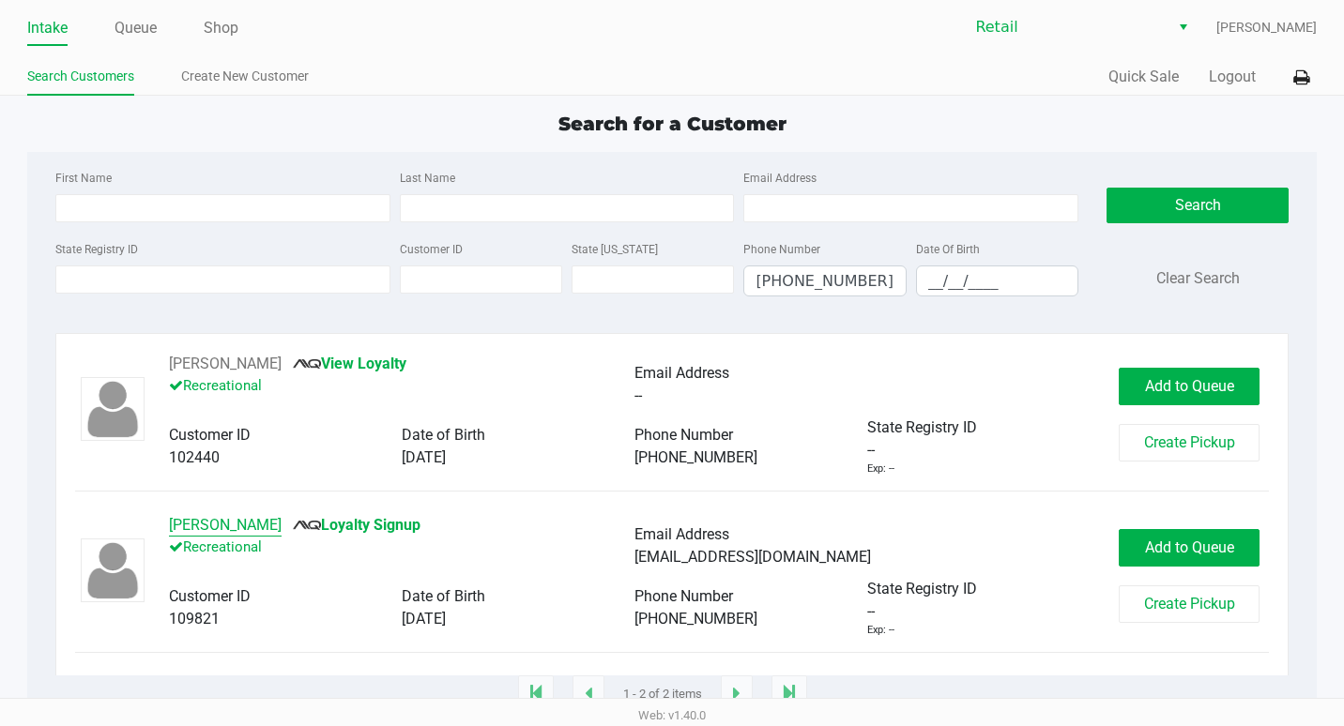
click at [221, 524] on button "Manny Pickering" at bounding box center [225, 525] width 113 height 23
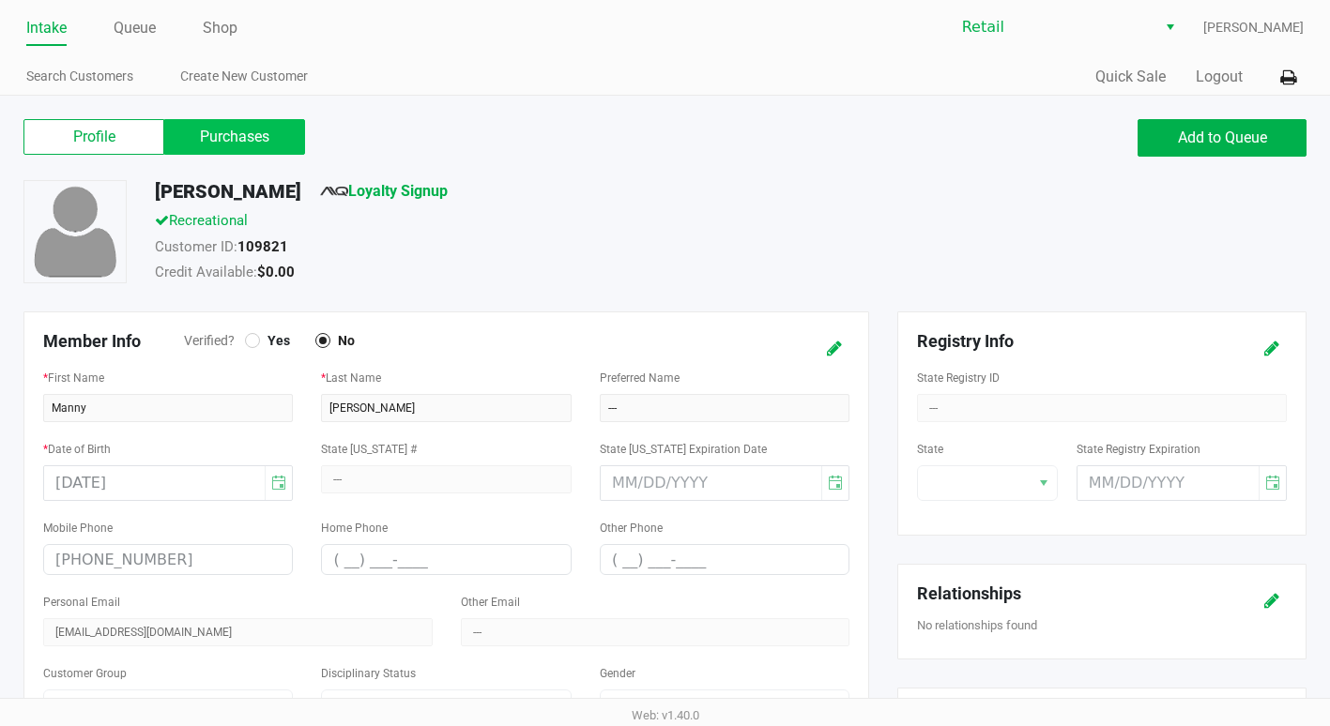
click at [245, 143] on label "Purchases" at bounding box center [234, 137] width 141 height 36
click at [0, 0] on 1 "Purchases" at bounding box center [0, 0] width 0 height 0
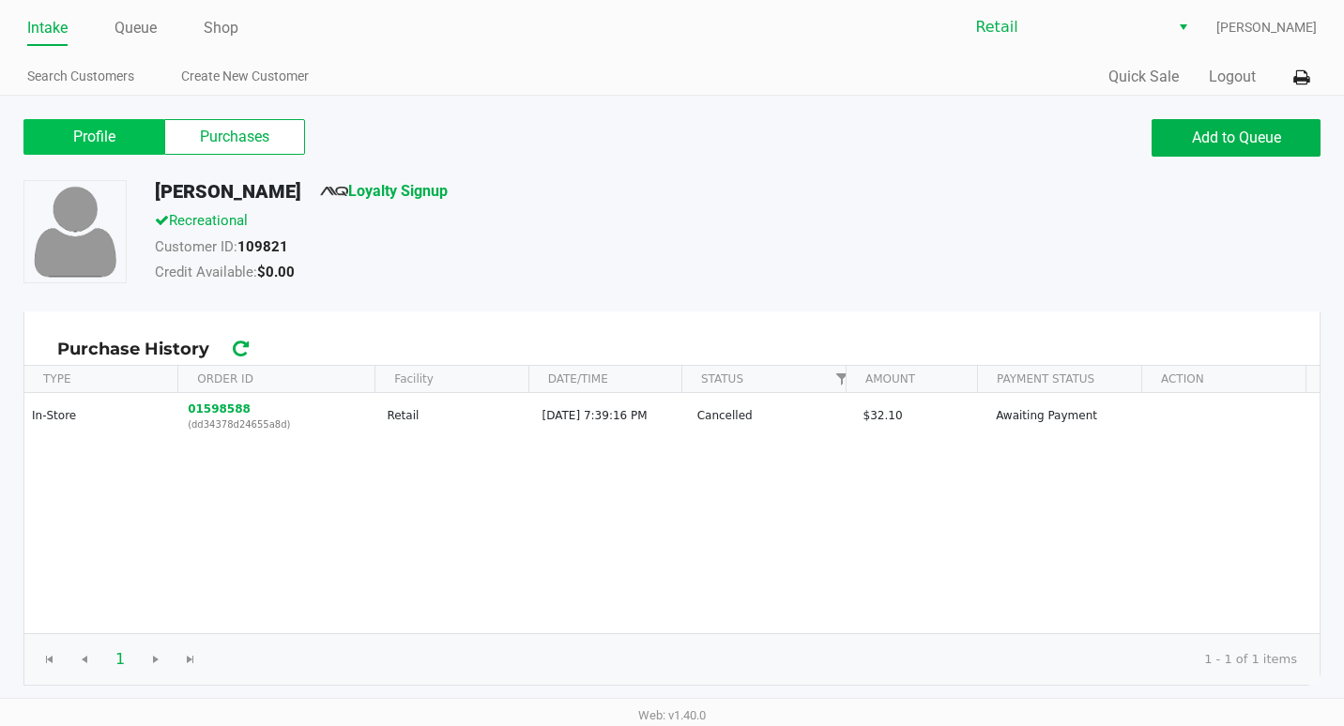
click at [110, 125] on label "Profile" at bounding box center [93, 137] width 141 height 36
click at [0, 0] on 0 "Profile" at bounding box center [0, 0] width 0 height 0
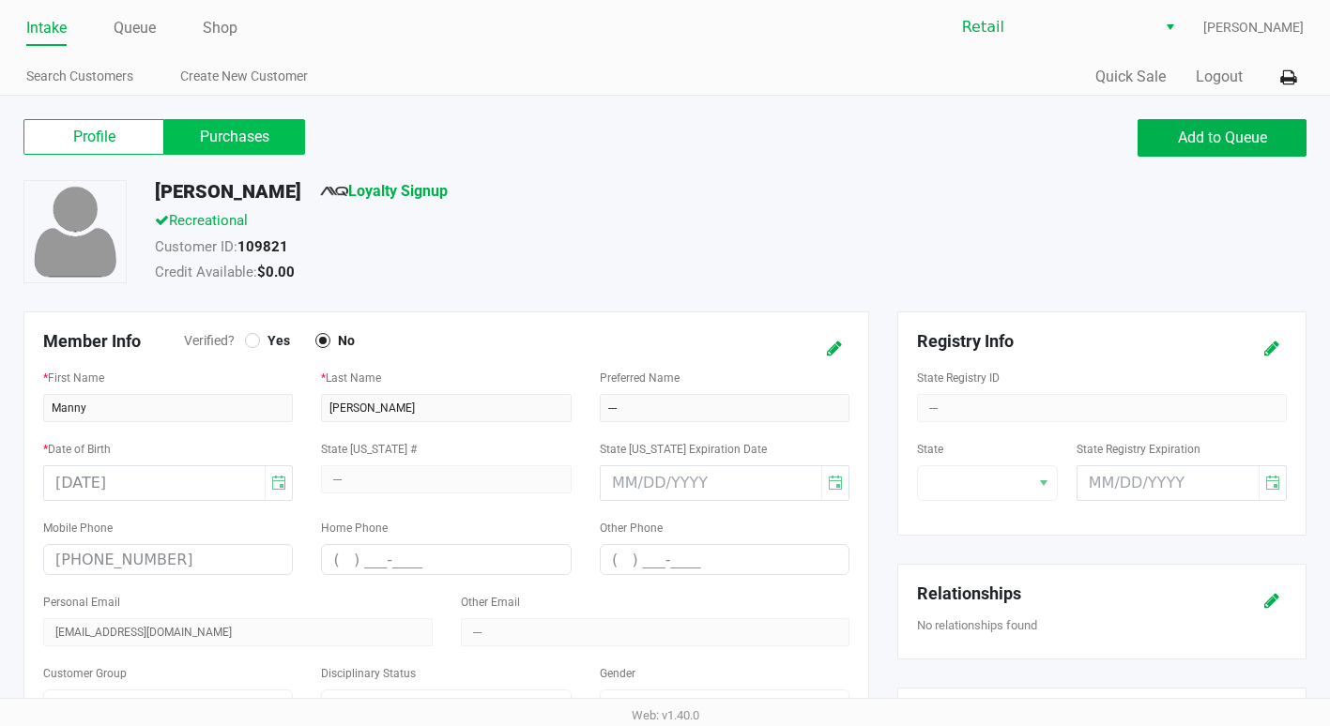
click at [191, 121] on label "Purchases" at bounding box center [234, 137] width 141 height 36
click at [0, 0] on 1 "Purchases" at bounding box center [0, 0] width 0 height 0
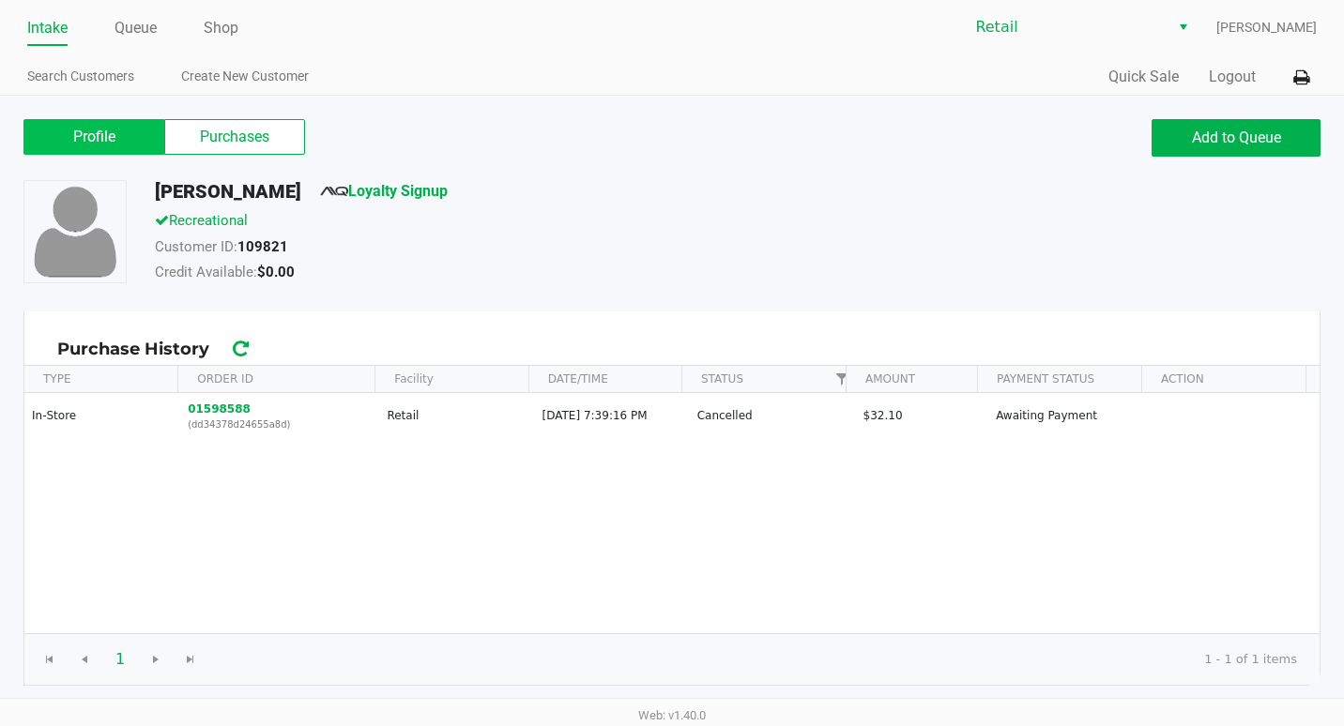
click at [89, 136] on label "Profile" at bounding box center [93, 137] width 141 height 36
click at [0, 0] on 0 "Profile" at bounding box center [0, 0] width 0 height 0
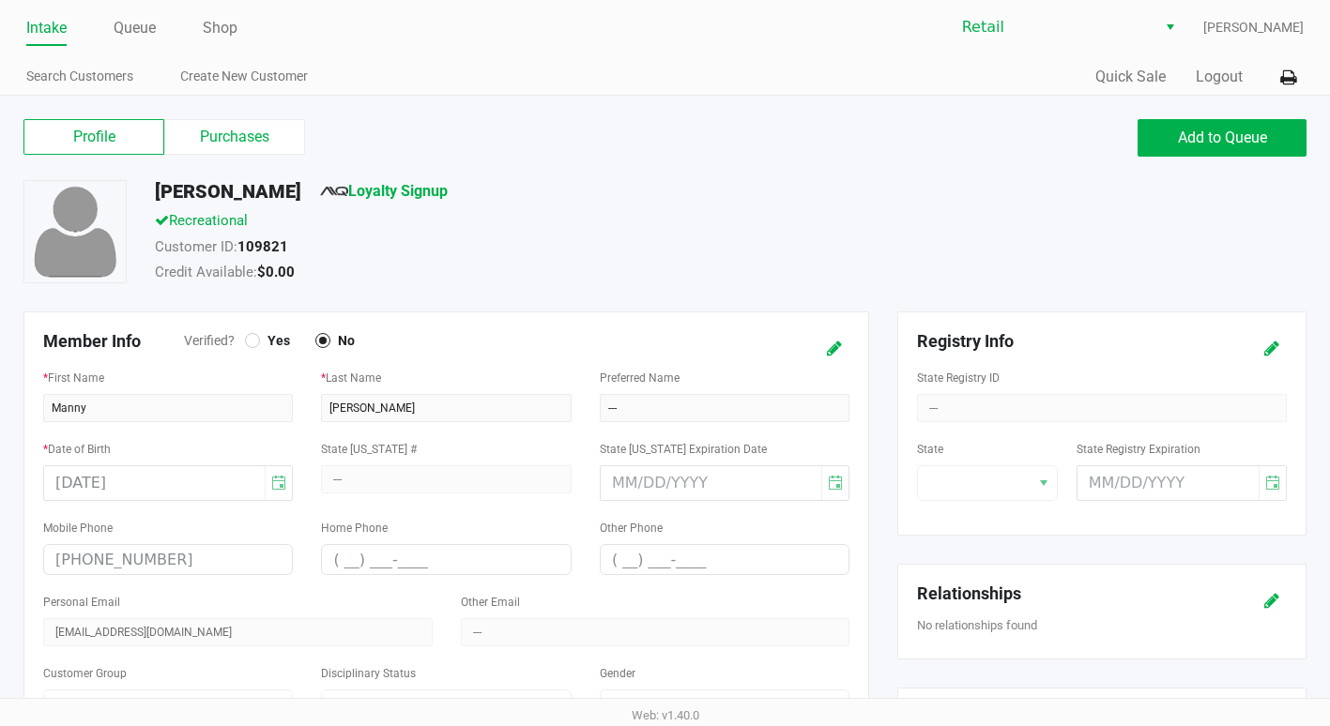
drag, startPoint x: 169, startPoint y: 562, endPoint x: 52, endPoint y: 553, distance: 117.7
click at [52, 553] on div "Mobile Phone (401) 298-0012" at bounding box center [168, 545] width 250 height 59
click at [95, 564] on div "Mobile Phone (401) 298-0012" at bounding box center [168, 545] width 250 height 59
click at [96, 564] on div "Mobile Phone (401) 298-0012" at bounding box center [168, 545] width 250 height 59
click at [180, 572] on div "Mobile Phone (401) 298-0012" at bounding box center [168, 545] width 250 height 59
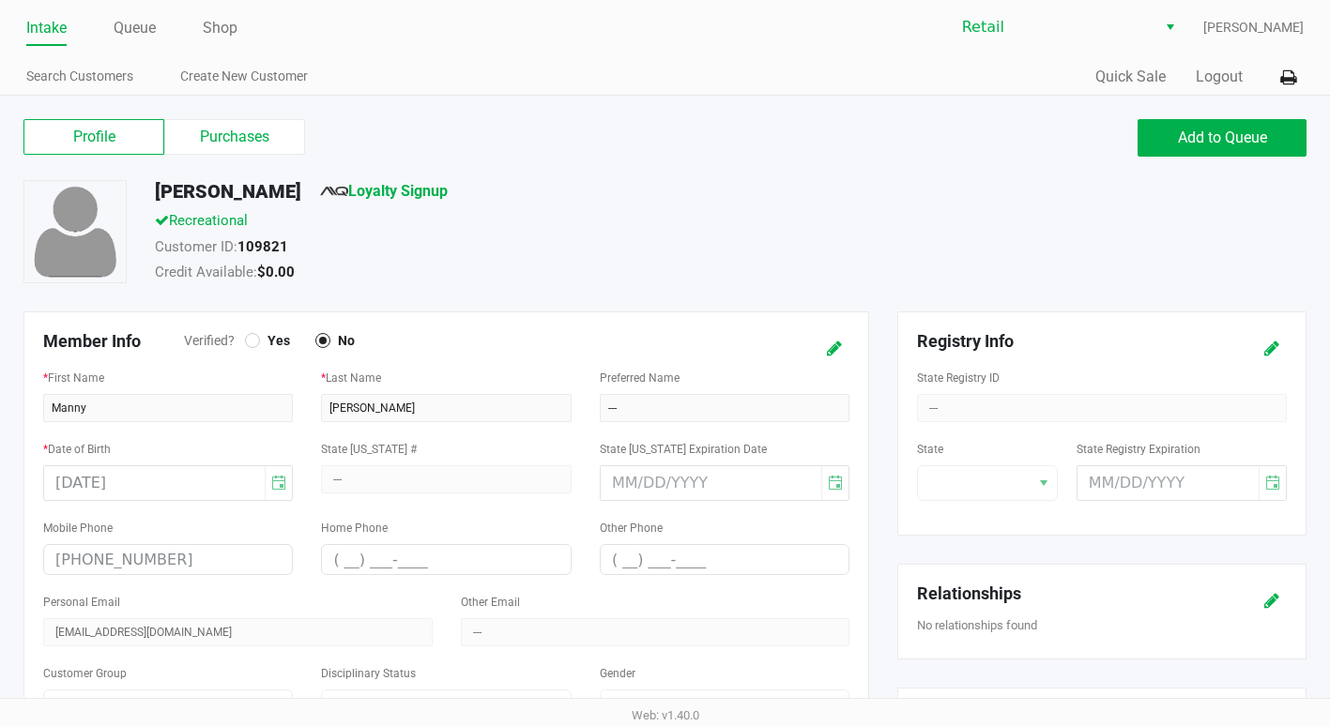
drag, startPoint x: 173, startPoint y: 563, endPoint x: 54, endPoint y: 567, distance: 118.3
click at [54, 567] on div "Mobile Phone (401) 298-0012" at bounding box center [168, 545] width 250 height 59
click at [60, 552] on div "Mobile Phone (401) 298-0012" at bounding box center [168, 545] width 250 height 59
drag, startPoint x: 60, startPoint y: 552, endPoint x: 66, endPoint y: 561, distance: 10.9
click at [63, 556] on div "Mobile Phone (401) 298-0012" at bounding box center [168, 545] width 250 height 59
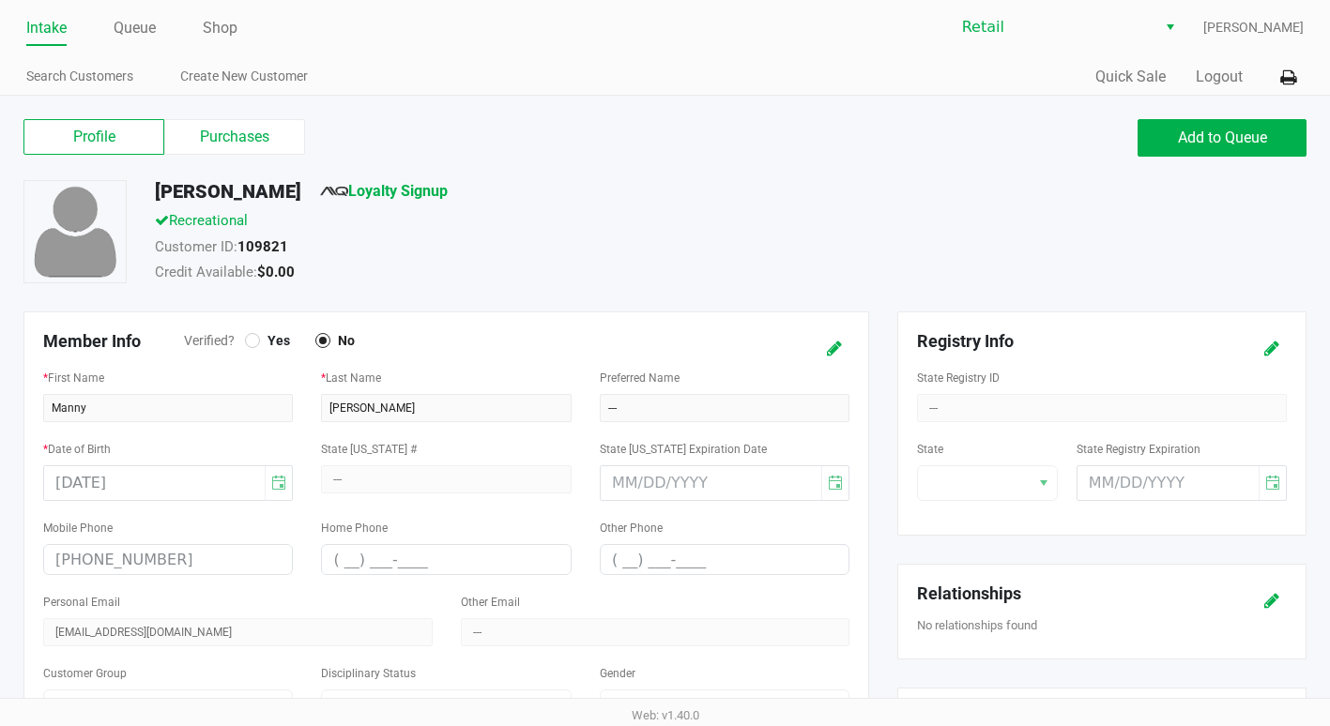
click at [66, 561] on div "Mobile Phone (401) 298-0012" at bounding box center [168, 545] width 250 height 59
click at [145, 560] on div "Mobile Phone (401) 298-0012" at bounding box center [168, 545] width 250 height 59
drag, startPoint x: 858, startPoint y: 349, endPoint x: 820, endPoint y: 356, distance: 38.1
click at [855, 353] on div at bounding box center [828, 348] width 69 height 35
click at [820, 356] on button at bounding box center [834, 348] width 30 height 35
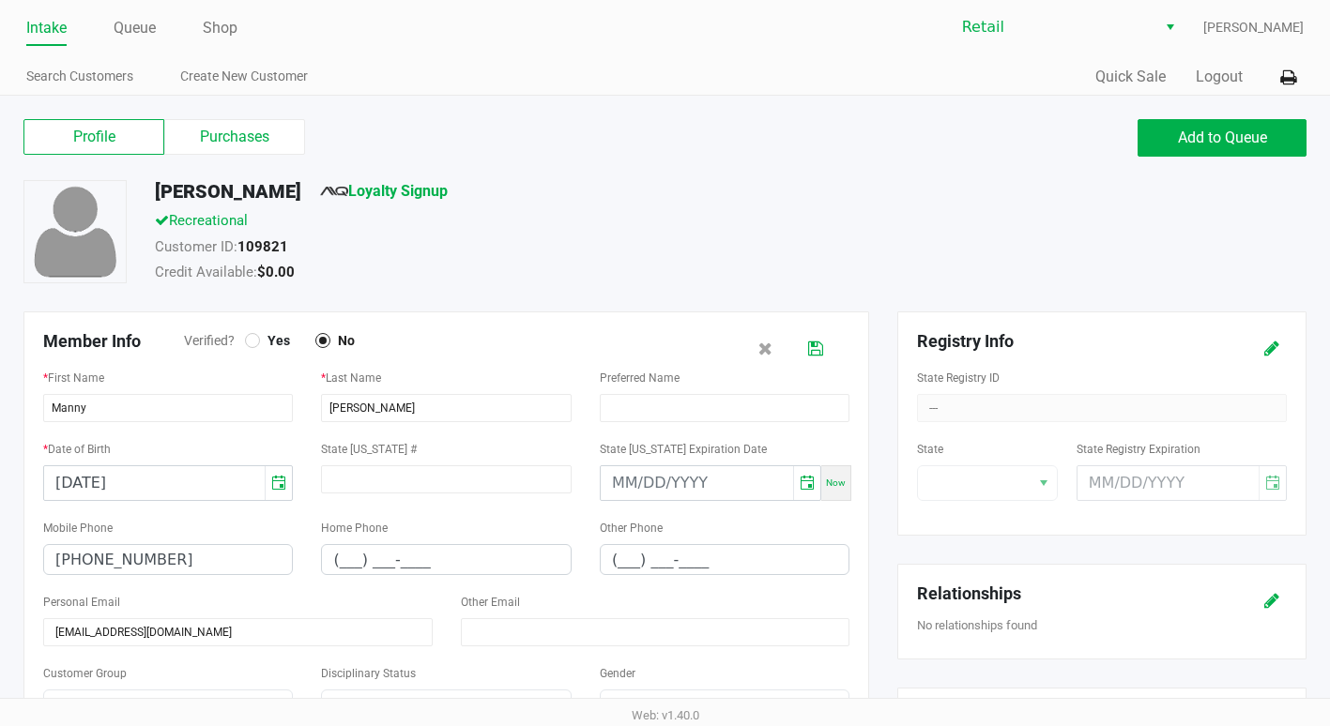
click at [56, 31] on link "Intake" at bounding box center [46, 28] width 40 height 26
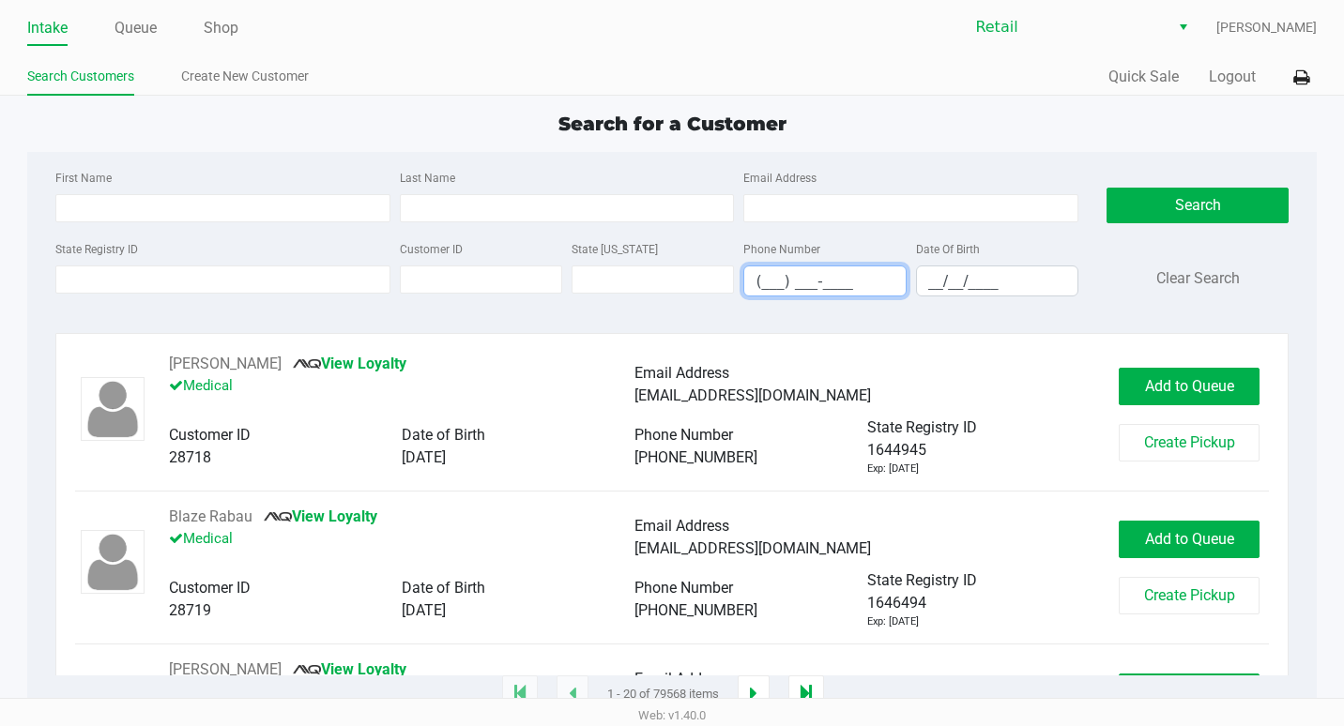
click at [755, 280] on input "(___) ___-____" at bounding box center [824, 281] width 160 height 29
click at [768, 289] on input "(___) ___-____" at bounding box center [824, 281] width 160 height 29
click at [1184, 221] on button "Search" at bounding box center [1197, 206] width 182 height 36
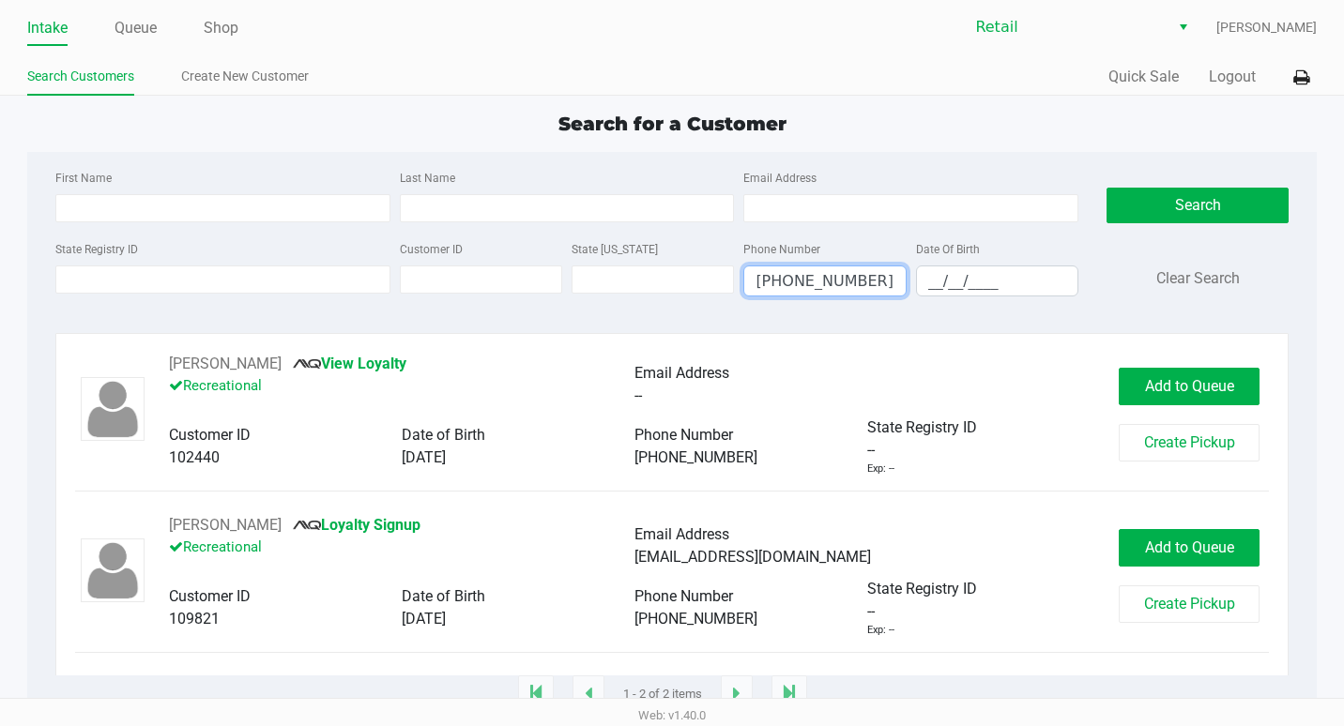
drag, startPoint x: 888, startPoint y: 278, endPoint x: 737, endPoint y: 286, distance: 151.3
click at [740, 286] on div "Phone Number (401) 298-0012" at bounding box center [825, 266] width 172 height 59
click at [764, 285] on input "(___) ___-____" at bounding box center [824, 281] width 160 height 29
type input "(___) ___-____"
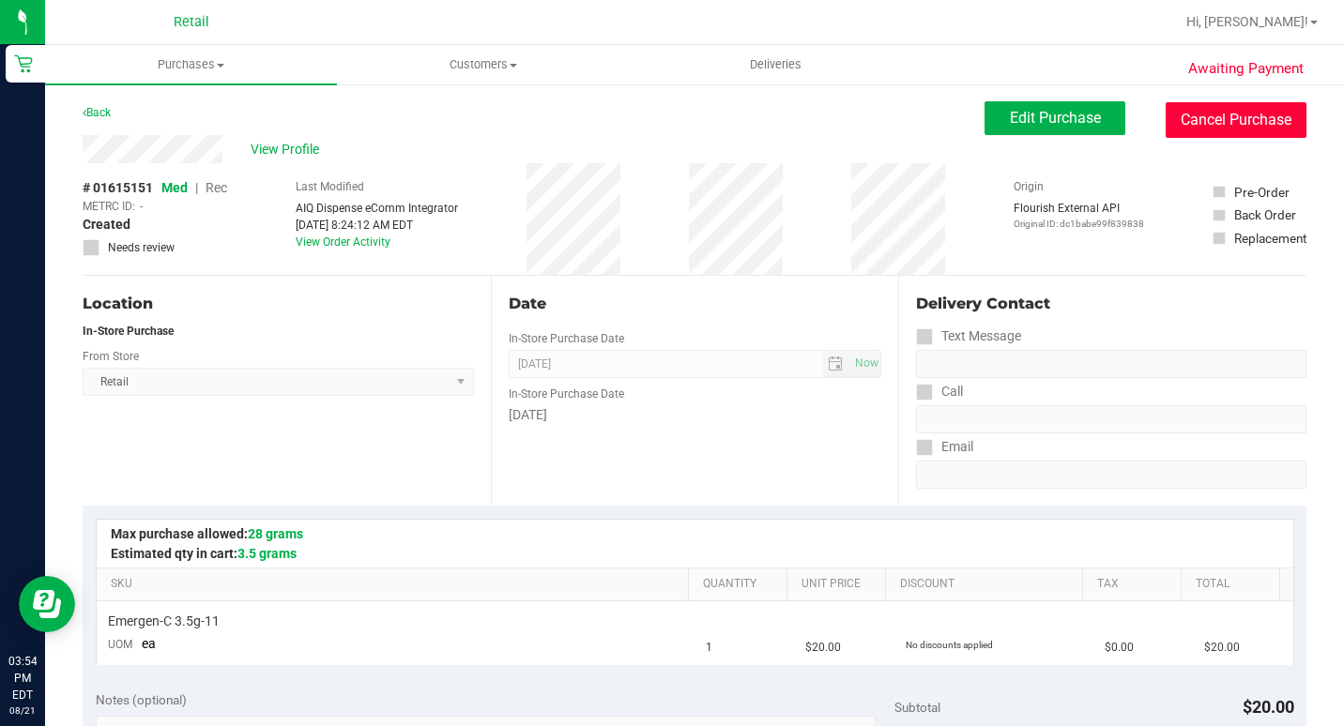
click at [1185, 131] on button "Cancel Purchase" at bounding box center [1236, 120] width 141 height 36
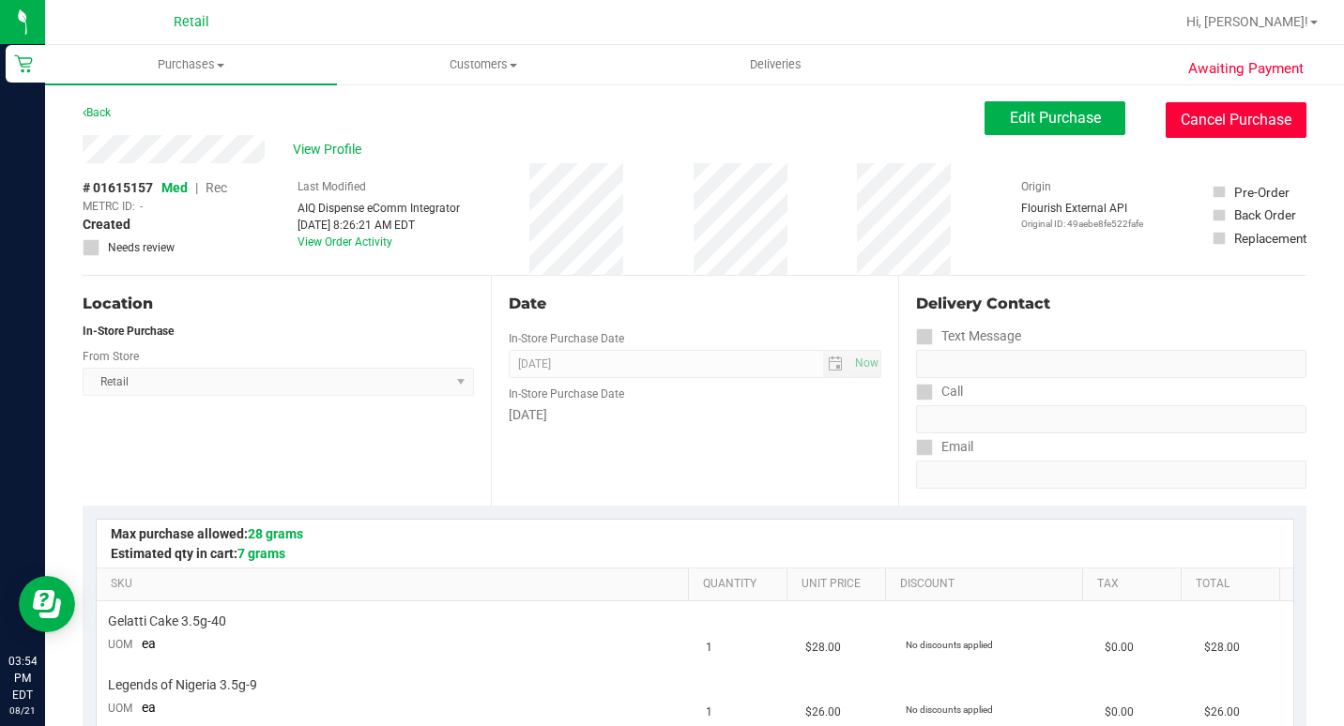
click at [1192, 122] on button "Cancel Purchase" at bounding box center [1236, 120] width 141 height 36
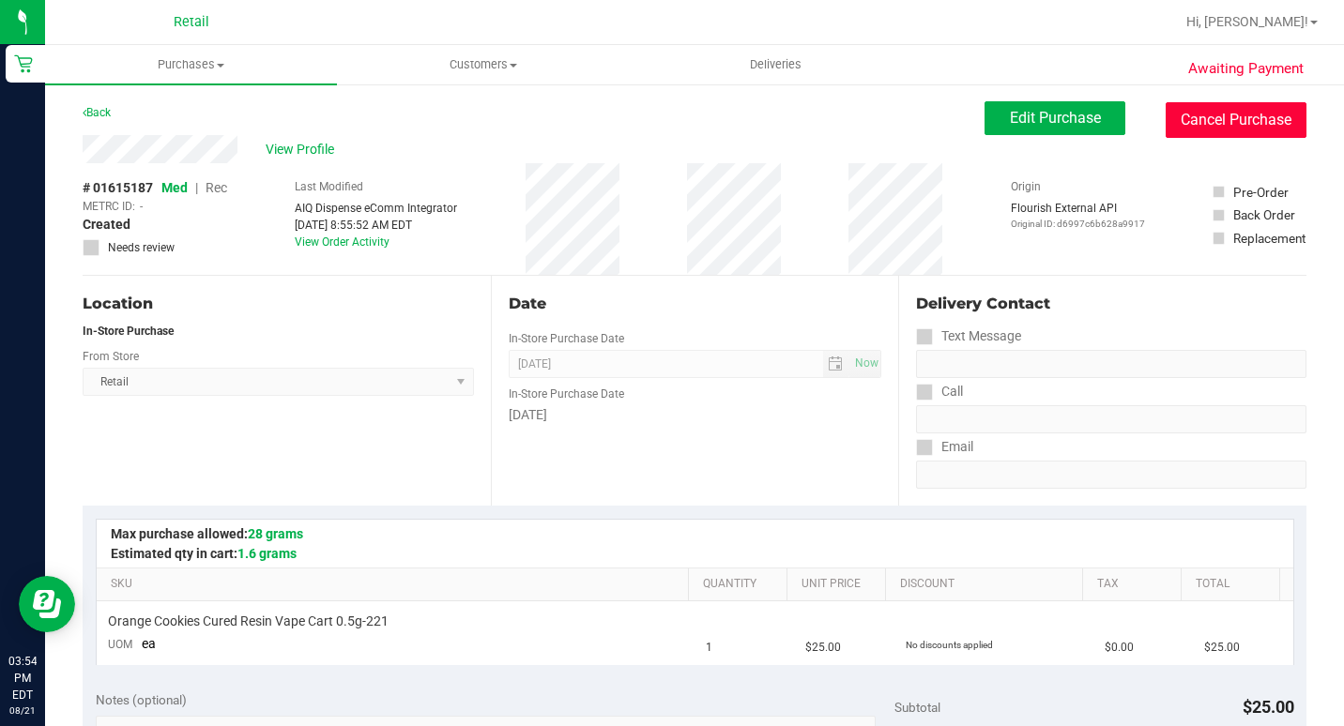
click at [1201, 132] on button "Cancel Purchase" at bounding box center [1236, 120] width 141 height 36
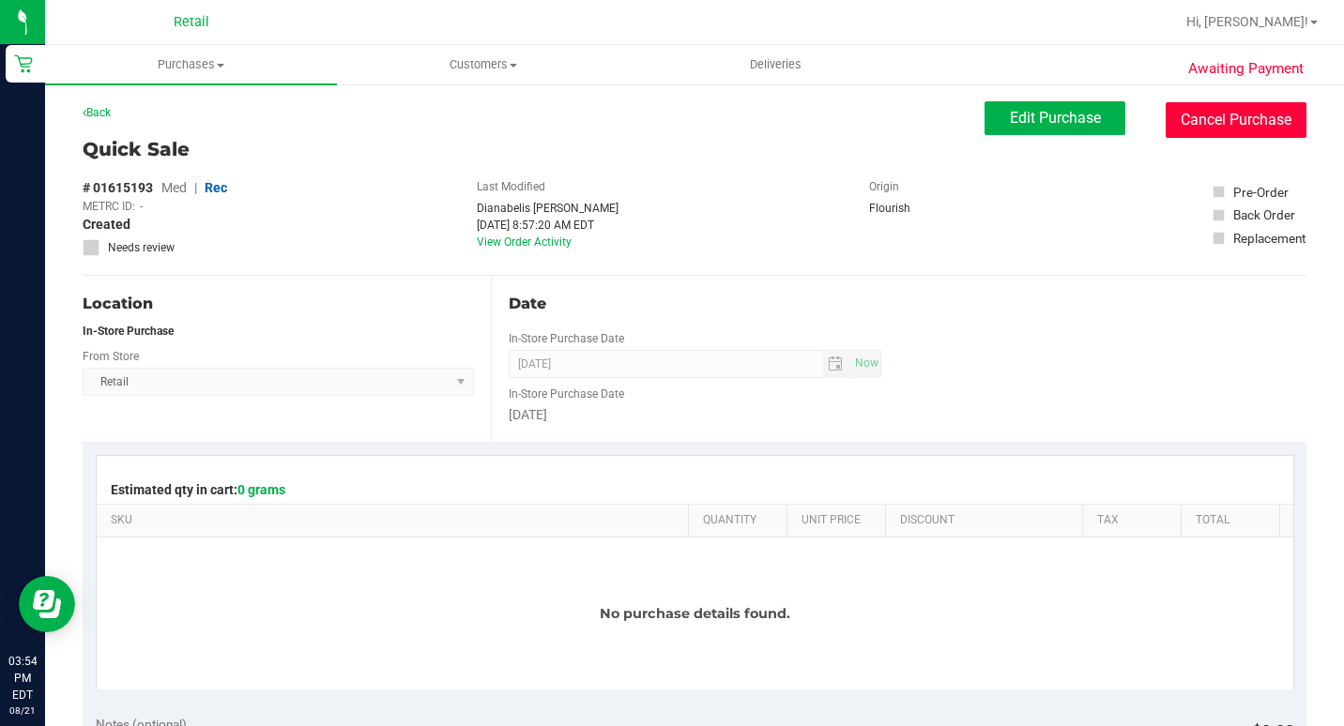
drag, startPoint x: 1228, startPoint y: 125, endPoint x: 756, endPoint y: 123, distance: 472.0
click at [1227, 125] on button "Cancel Purchase" at bounding box center [1236, 120] width 141 height 36
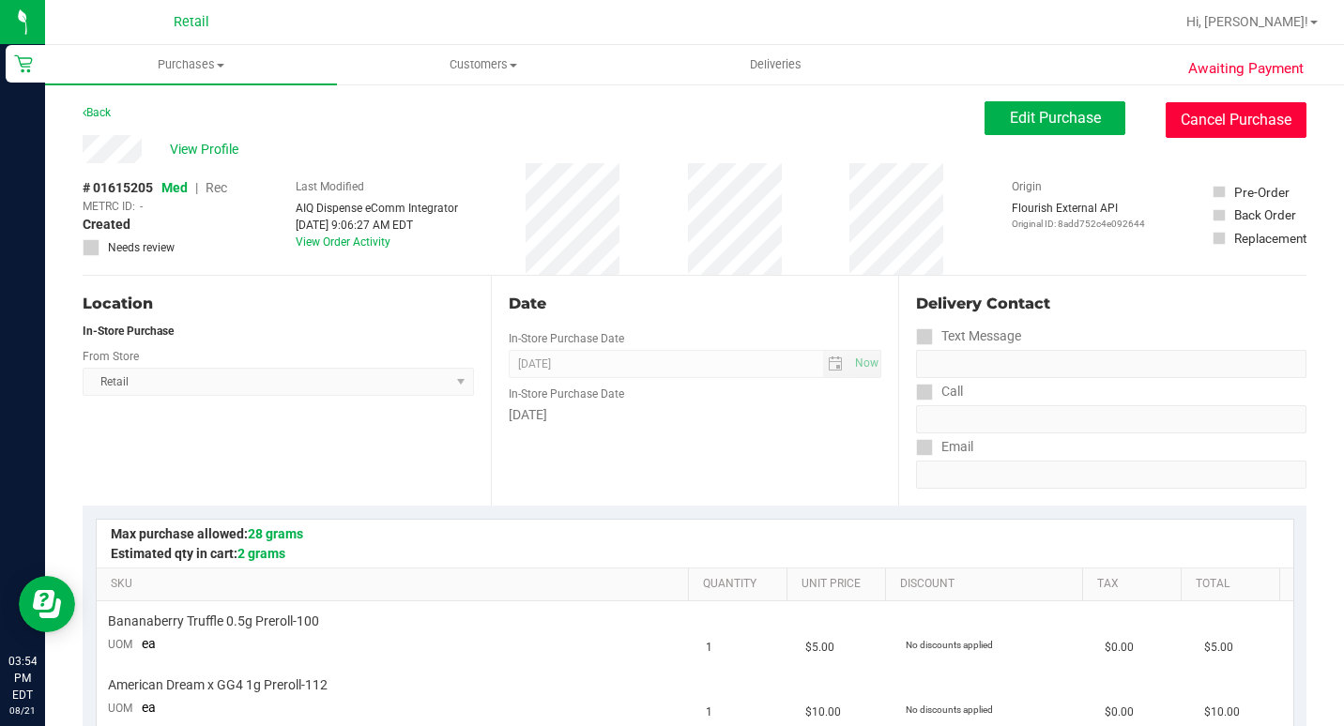
click at [1179, 112] on button "Cancel Purchase" at bounding box center [1236, 120] width 141 height 36
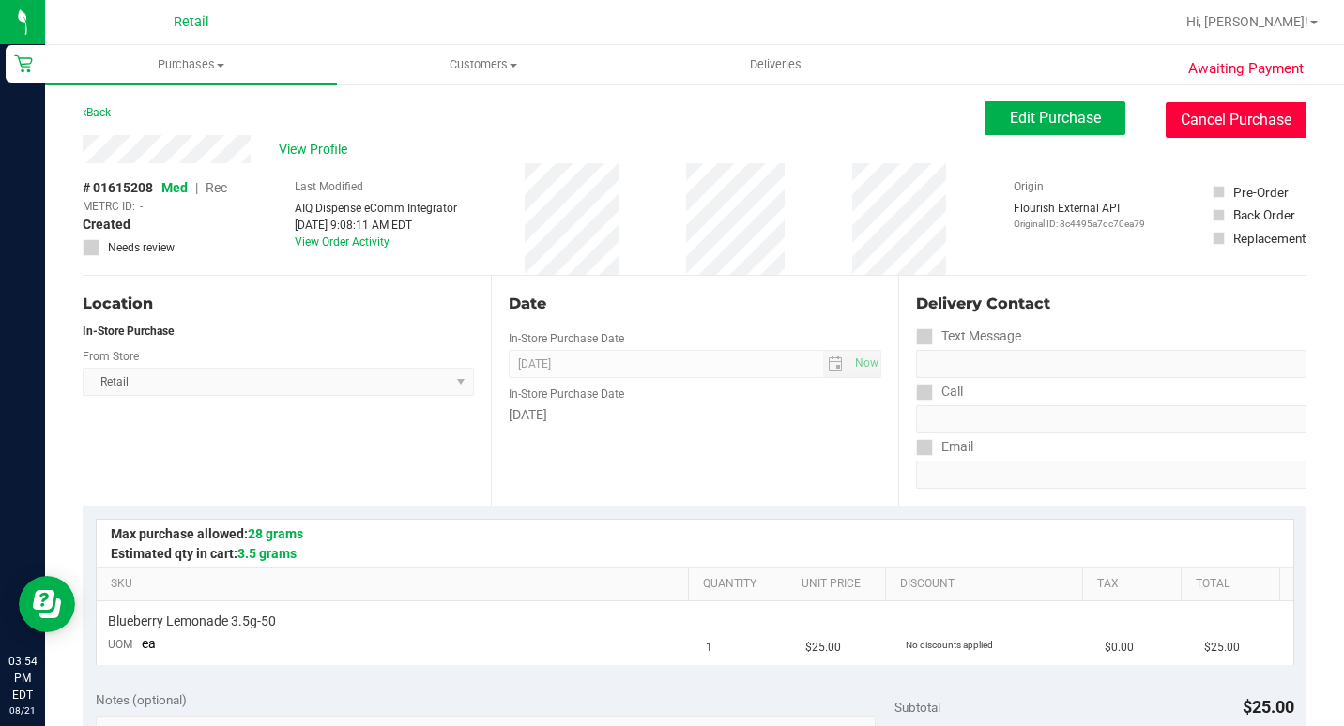
click at [1196, 127] on button "Cancel Purchase" at bounding box center [1236, 120] width 141 height 36
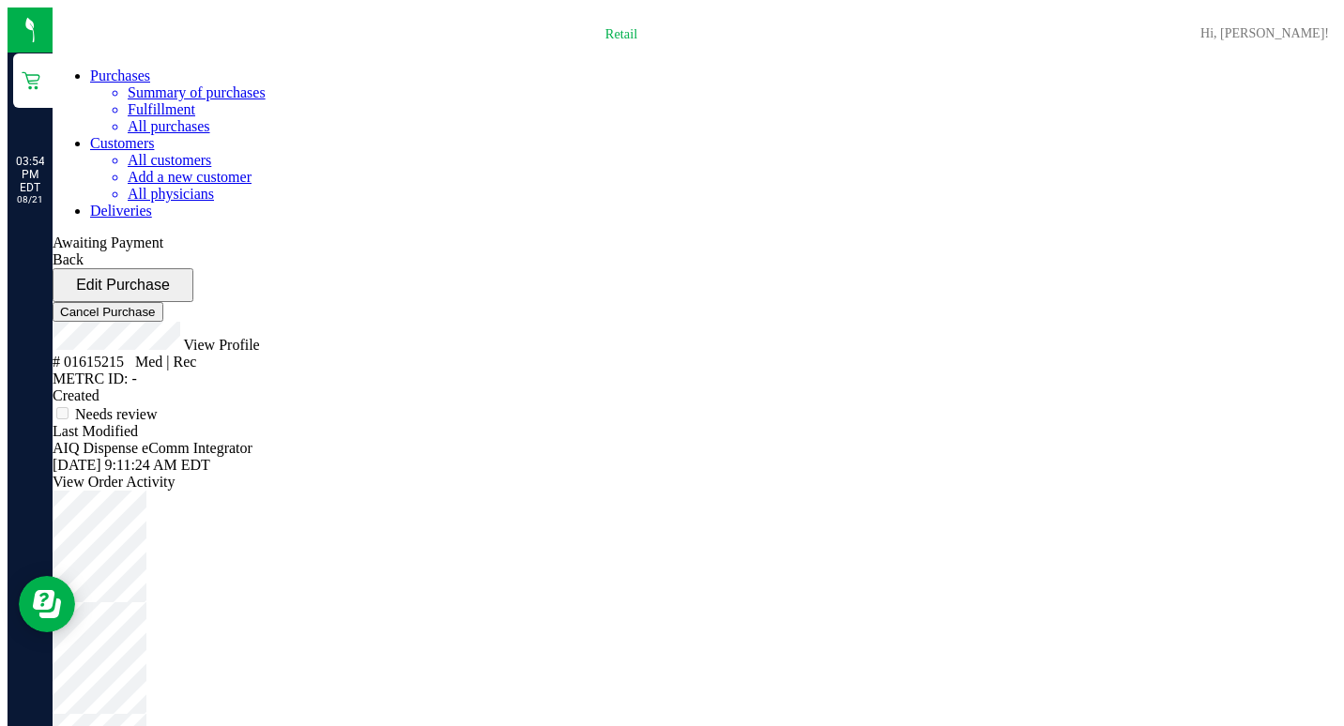
click at [163, 302] on button "Cancel Purchase" at bounding box center [108, 312] width 111 height 20
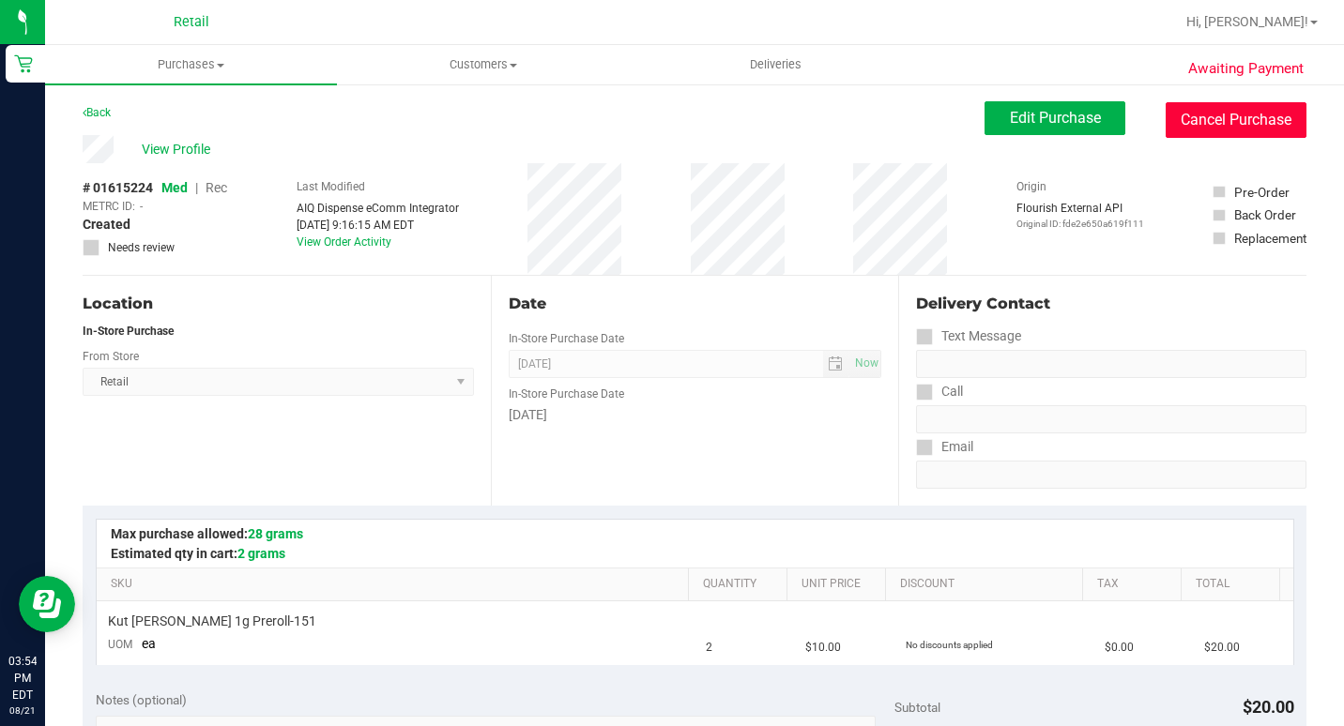
click at [1166, 104] on button "Cancel Purchase" at bounding box center [1236, 120] width 141 height 36
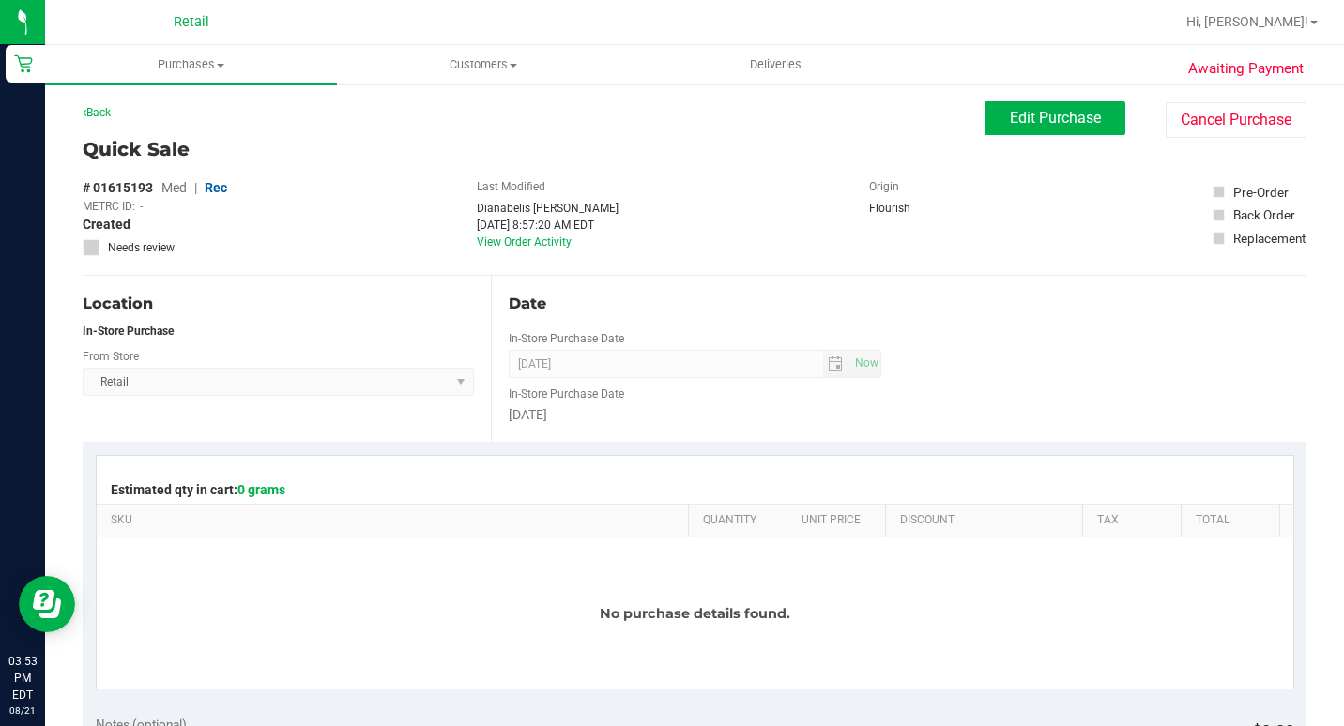
click at [1255, 141] on div "Quick Sale # 01615193 Med | Rec METRC ID: - Created Needs review Last Modified …" at bounding box center [695, 205] width 1224 height 141
click at [1255, 130] on button "Cancel Purchase" at bounding box center [1236, 120] width 141 height 36
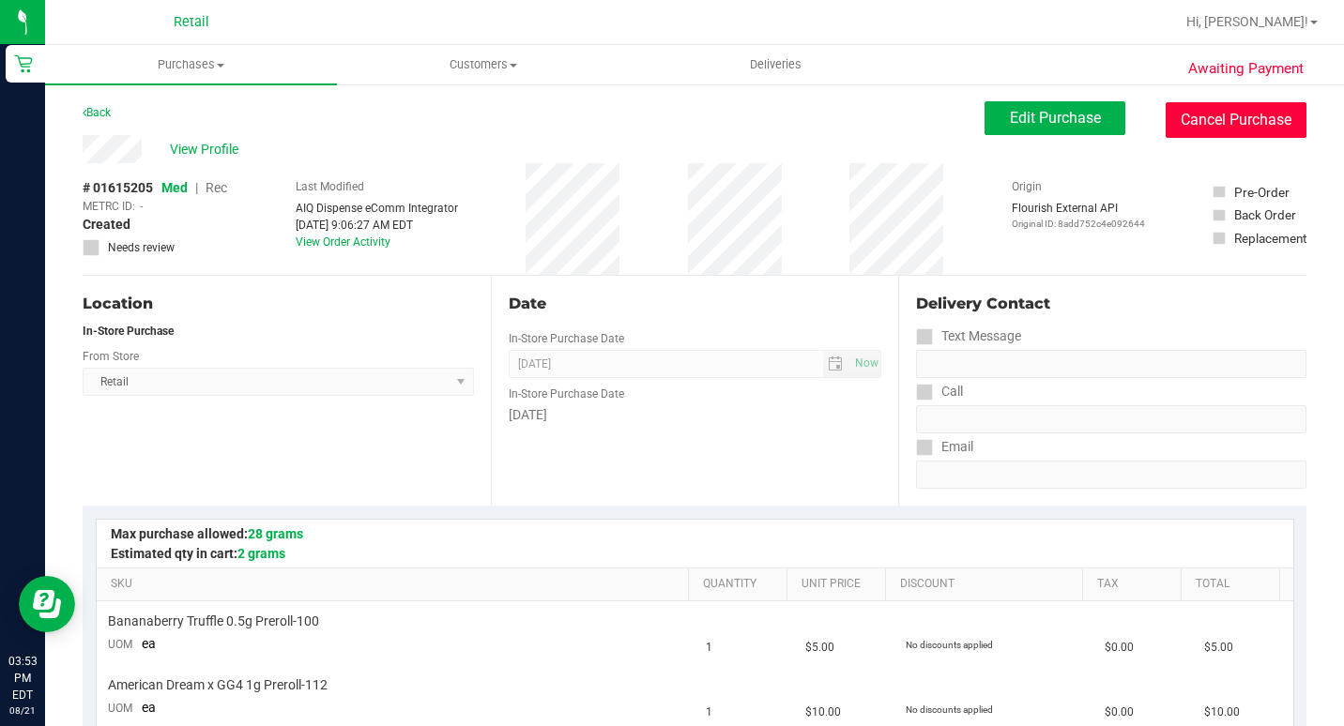
click at [1214, 123] on button "Cancel Purchase" at bounding box center [1236, 120] width 141 height 36
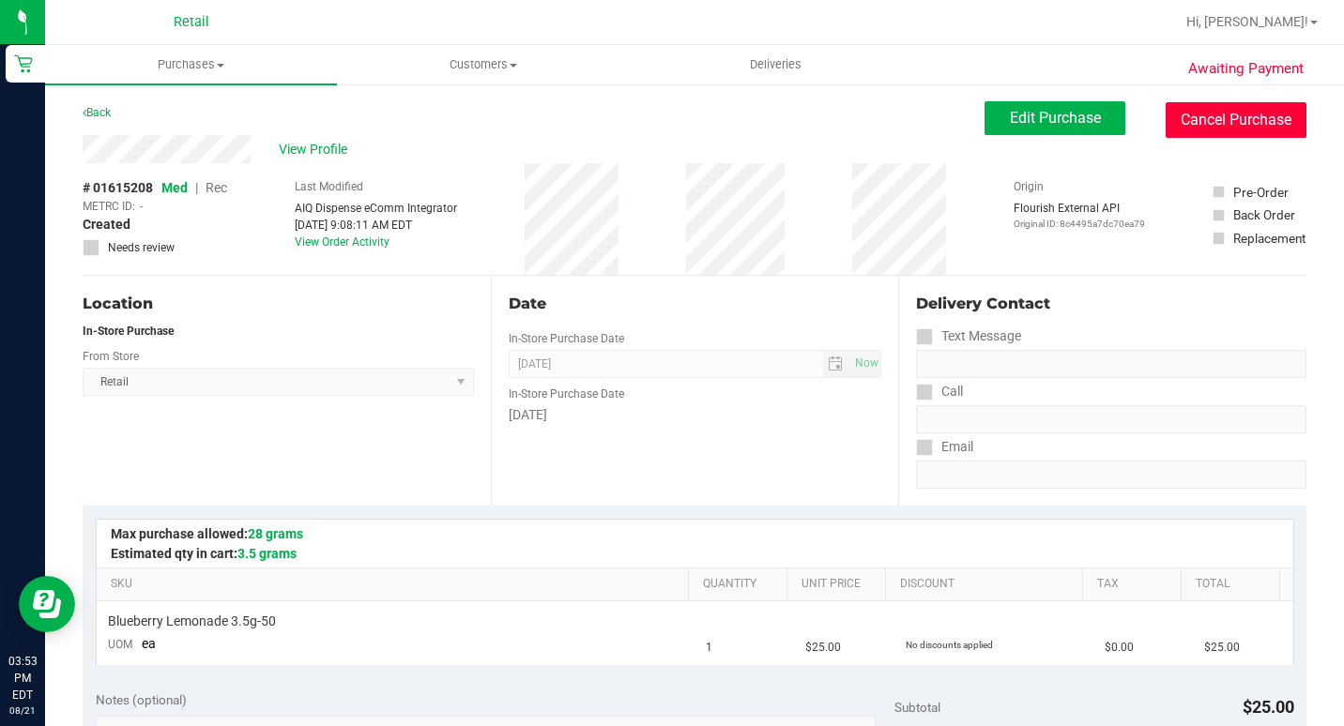
click at [1231, 109] on button "Cancel Purchase" at bounding box center [1236, 120] width 141 height 36
drag, startPoint x: 1217, startPoint y: 119, endPoint x: 742, endPoint y: 117, distance: 474.8
click at [1217, 119] on button "Cancel Purchase" at bounding box center [1236, 120] width 141 height 36
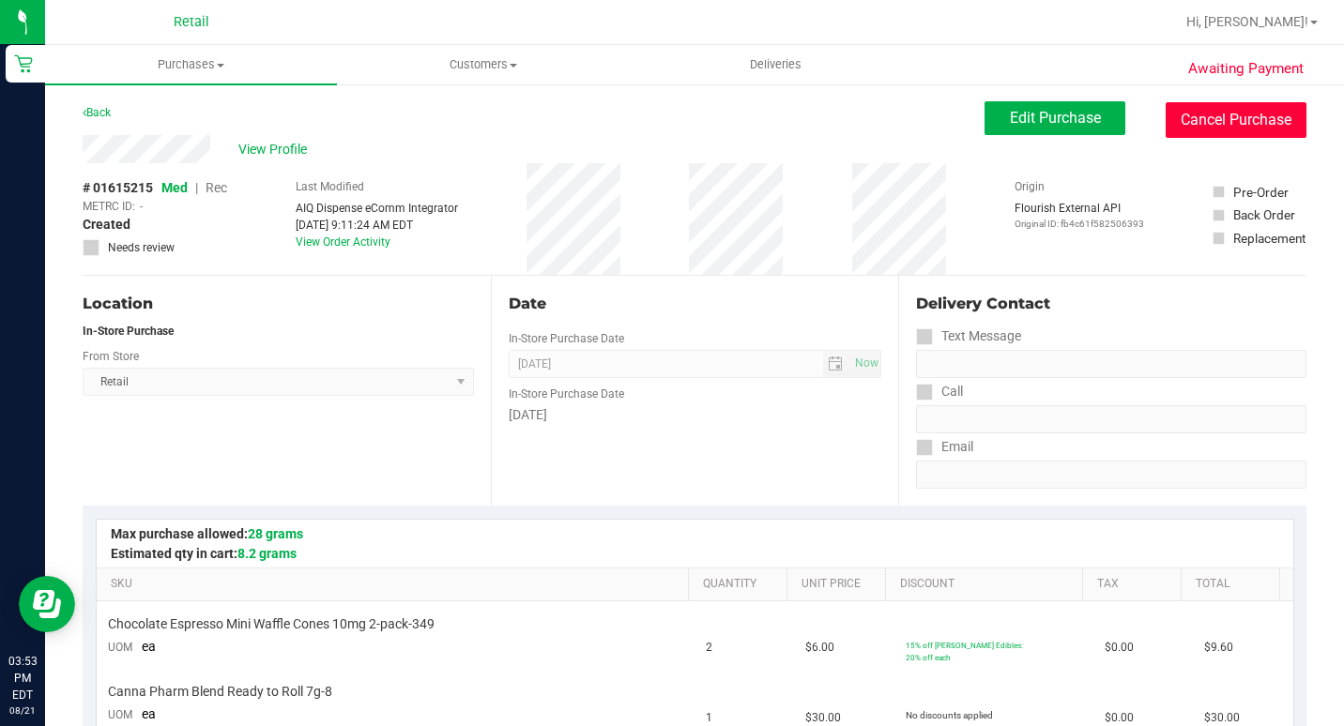
click at [1230, 123] on button "Cancel Purchase" at bounding box center [1236, 120] width 141 height 36
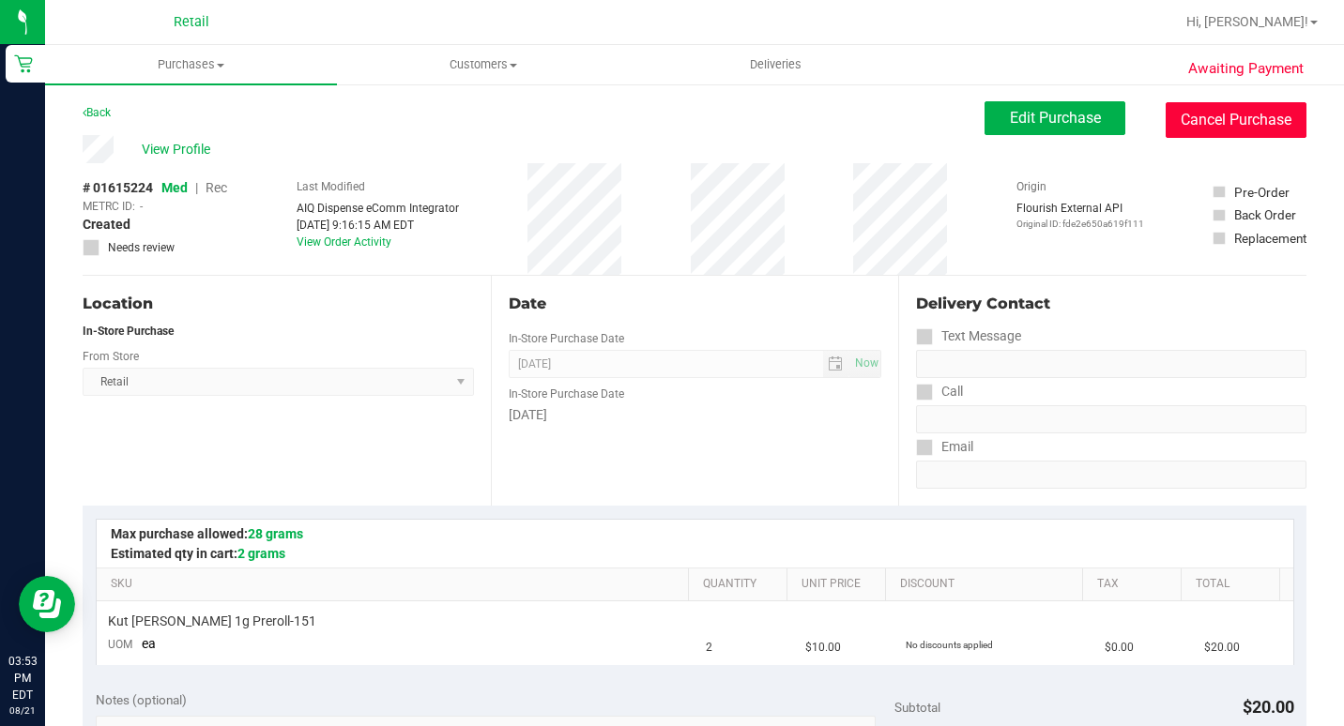
click at [1170, 105] on button "Cancel Purchase" at bounding box center [1236, 120] width 141 height 36
click at [1261, 124] on button "Cancel Purchase" at bounding box center [1236, 120] width 141 height 36
click at [1206, 110] on button "Cancel Purchase" at bounding box center [1236, 120] width 141 height 36
click at [1246, 110] on button "Cancel Purchase" at bounding box center [1236, 120] width 141 height 36
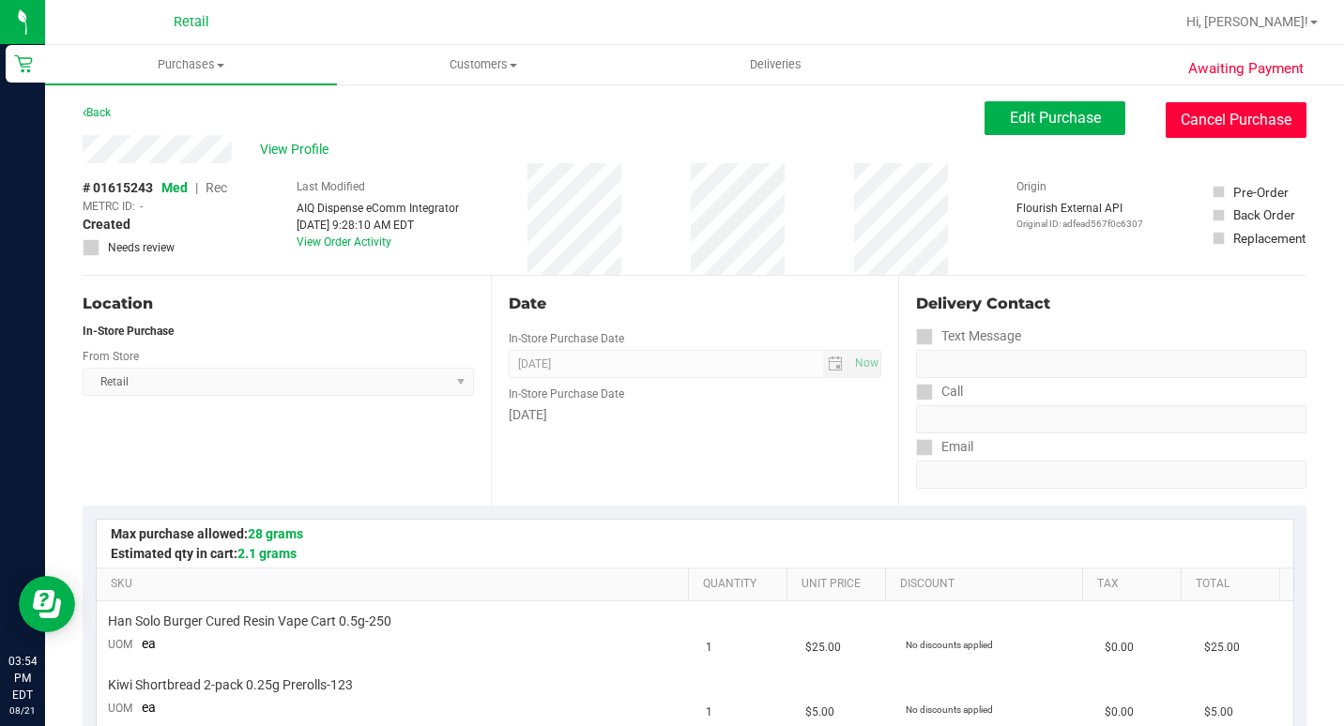
click at [1209, 130] on button "Cancel Purchase" at bounding box center [1236, 120] width 141 height 36
drag, startPoint x: 1265, startPoint y: 115, endPoint x: 760, endPoint y: 116, distance: 504.9
click at [1264, 116] on button "Cancel Purchase" at bounding box center [1236, 120] width 141 height 36
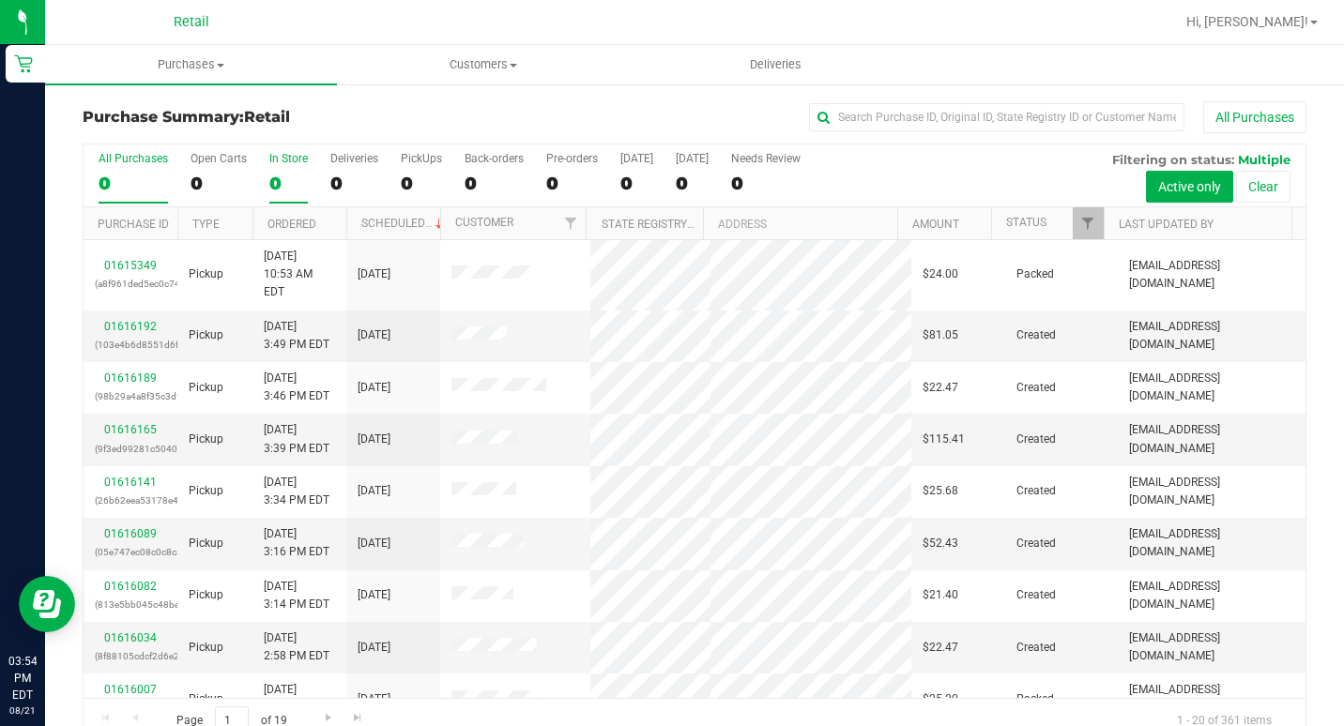
click at [278, 173] on div "0" at bounding box center [288, 184] width 38 height 22
click at [0, 0] on input "In Store 0" at bounding box center [0, 0] width 0 height 0
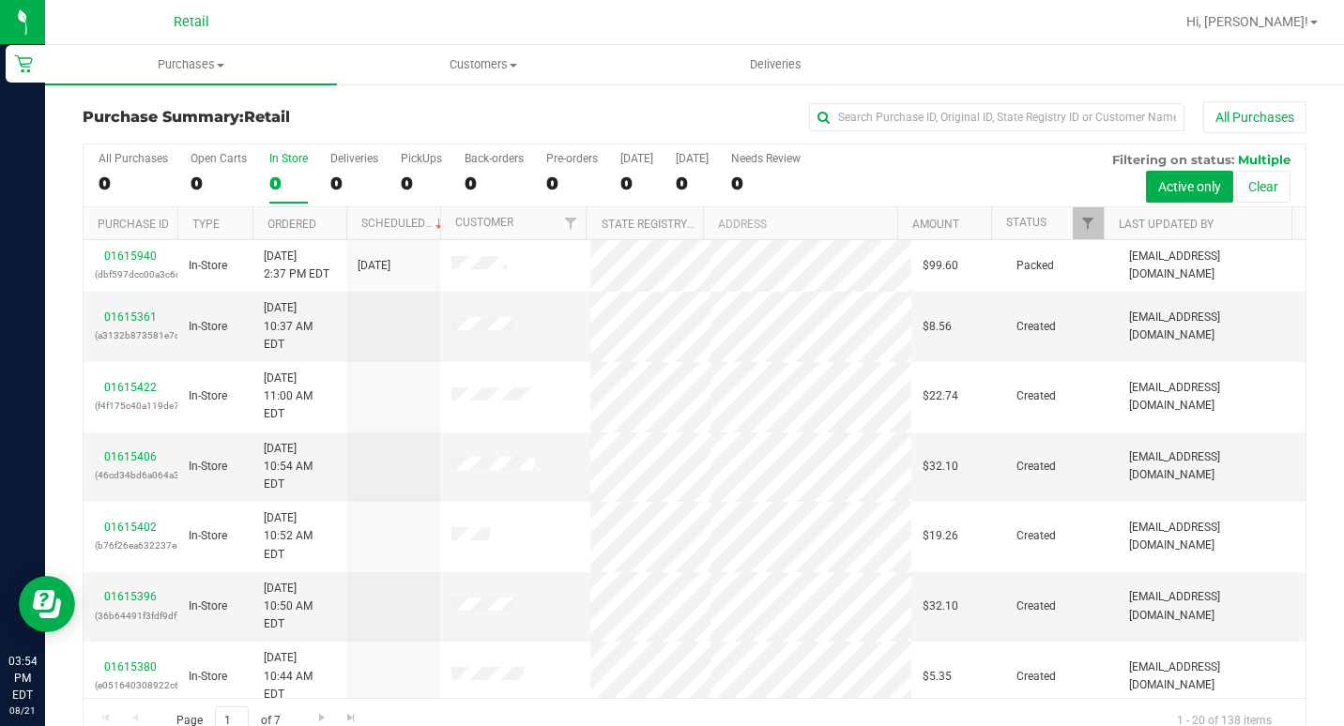
click at [321, 220] on th "Ordered" at bounding box center [299, 223] width 94 height 33
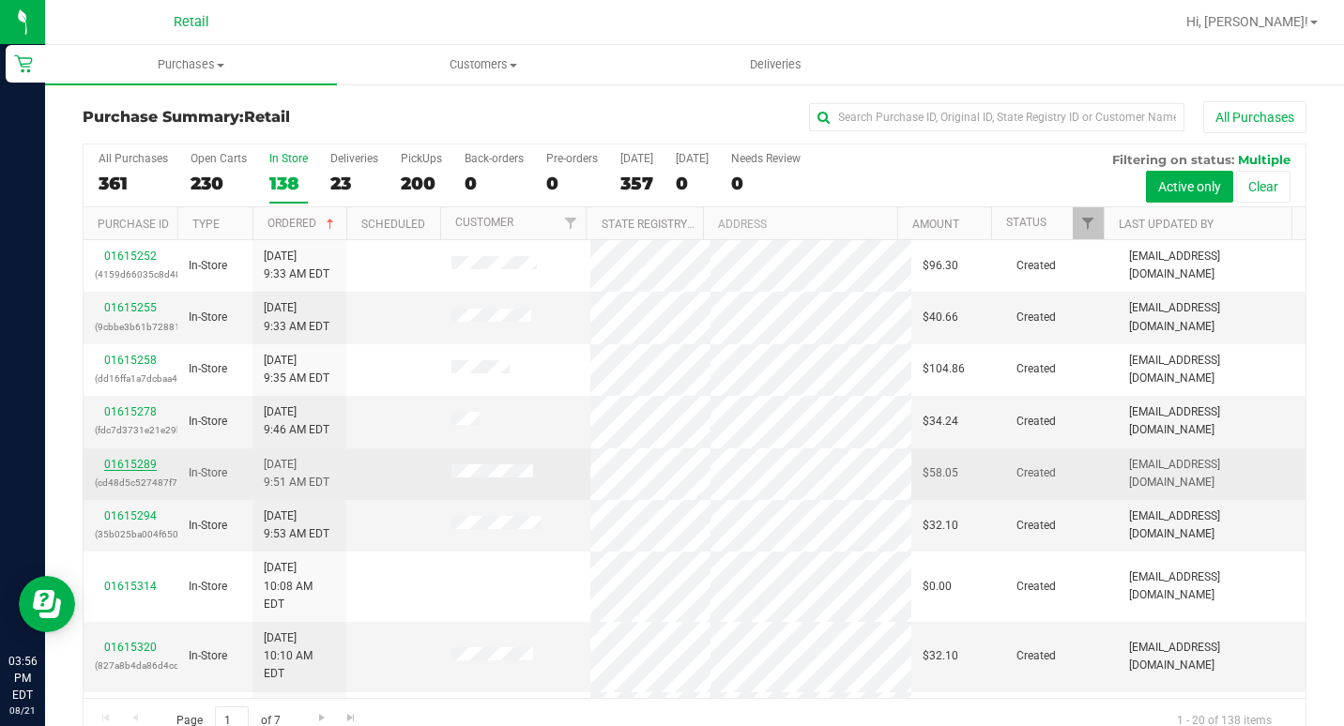
drag, startPoint x: 127, startPoint y: 457, endPoint x: 115, endPoint y: 469, distance: 16.6
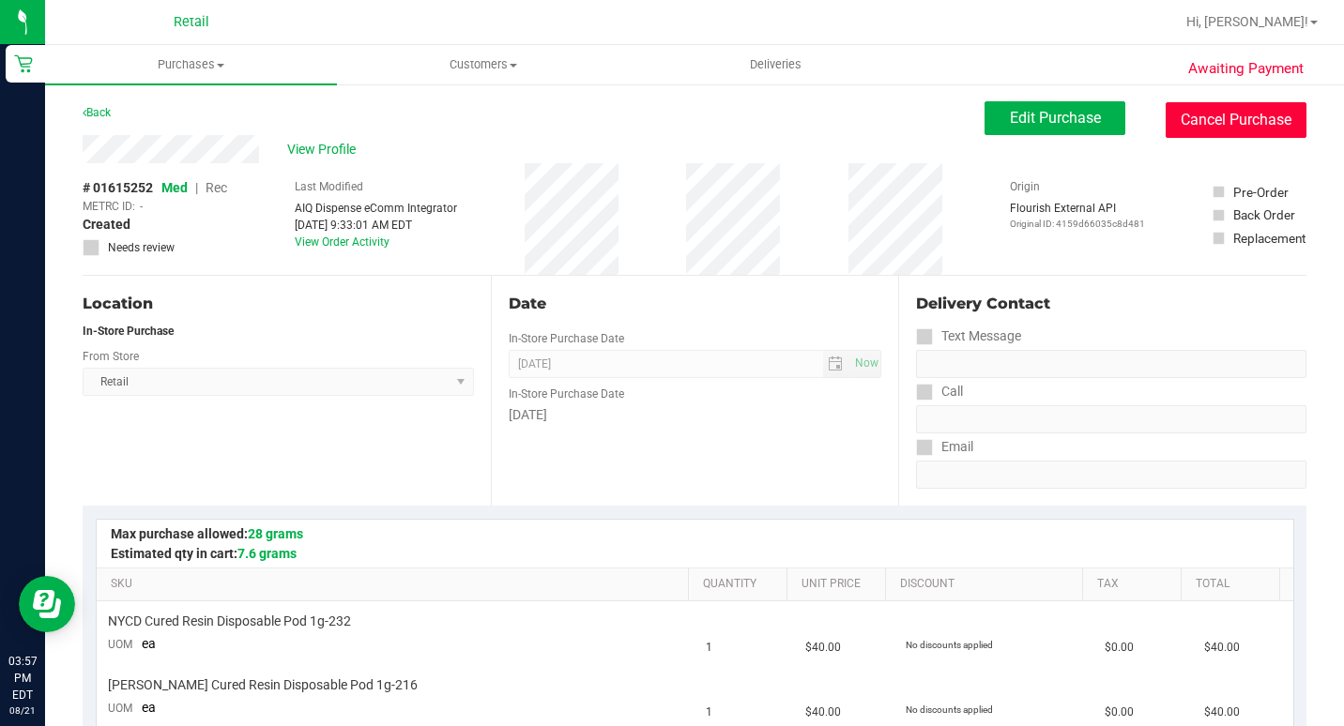
drag, startPoint x: 1290, startPoint y: 131, endPoint x: 746, endPoint y: 114, distance: 544.6
click at [1288, 131] on button "Cancel Purchase" at bounding box center [1236, 120] width 141 height 36
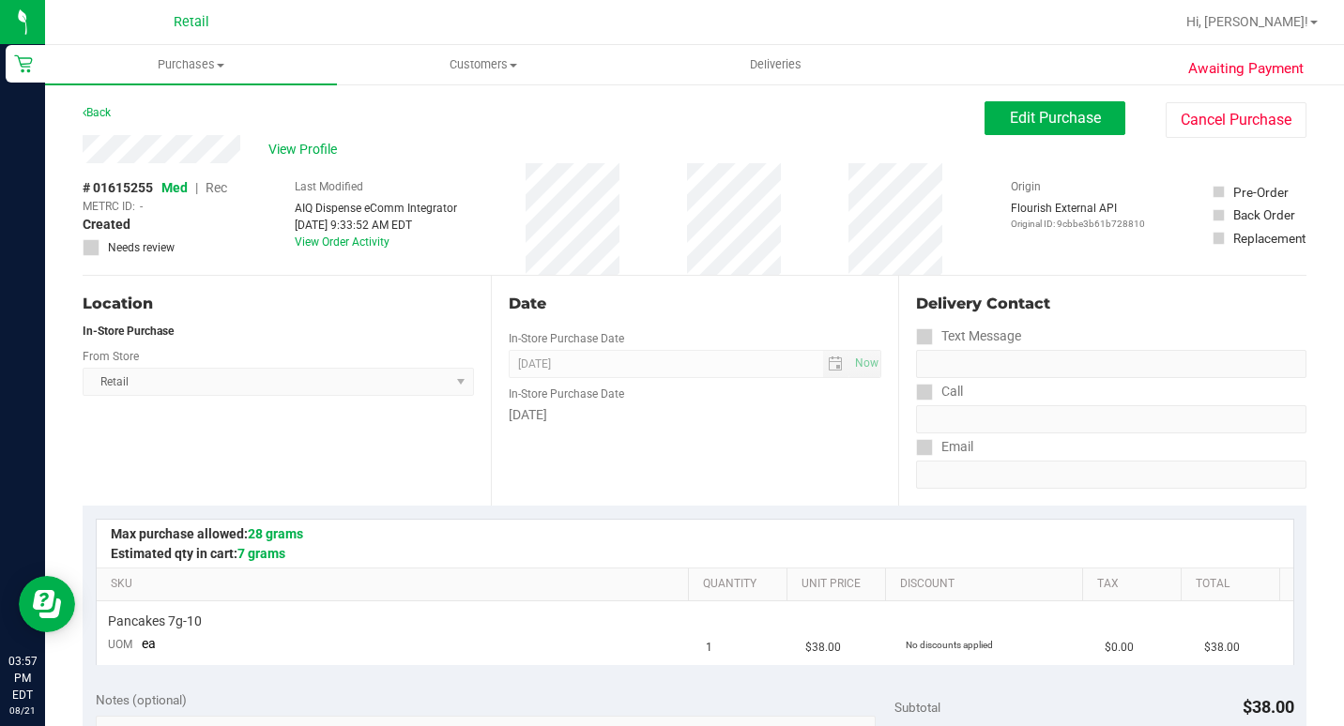
drag, startPoint x: 1262, startPoint y: 110, endPoint x: 739, endPoint y: 104, distance: 523.7
click at [1261, 110] on button "Cancel Purchase" at bounding box center [1236, 120] width 141 height 36
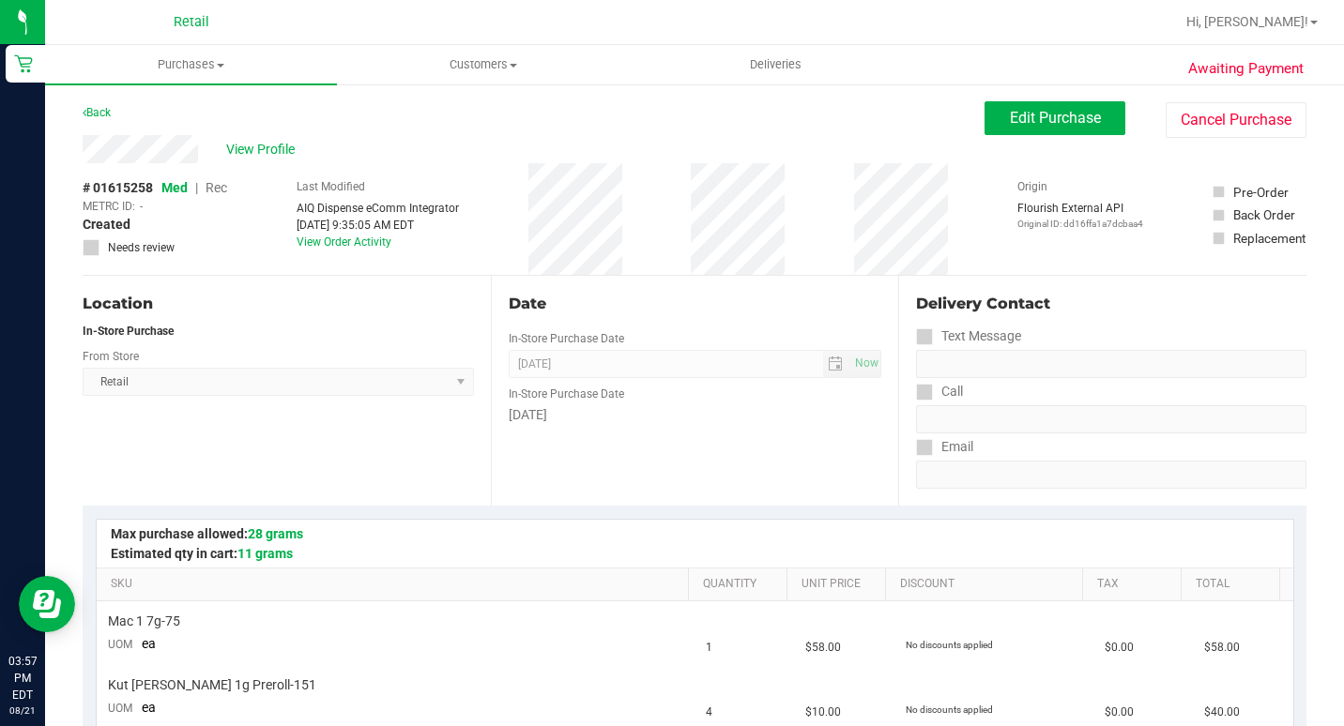
click at [1201, 139] on div "View Profile # 01615258 Med | Rec METRC ID: - Created Needs review Last Modifie…" at bounding box center [695, 205] width 1224 height 141
click at [1201, 118] on button "Cancel Purchase" at bounding box center [1236, 120] width 141 height 36
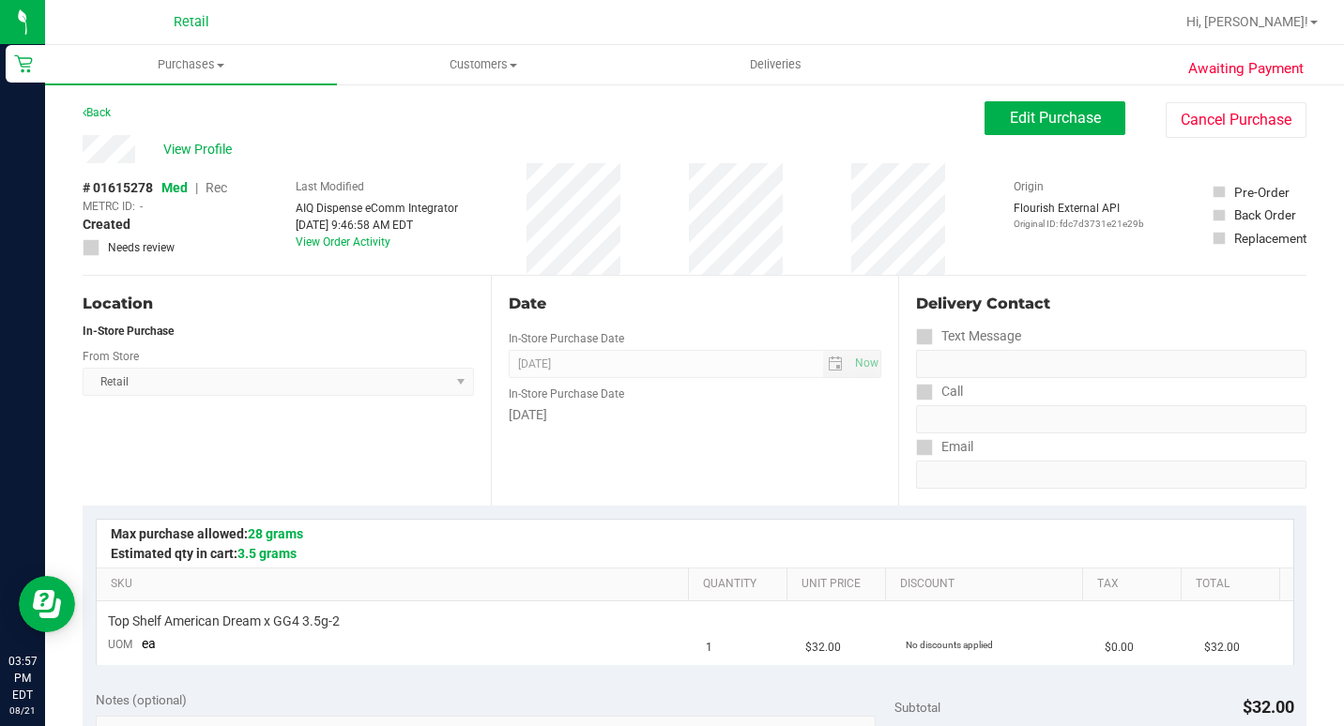
click at [1229, 138] on div "View Profile # 01615278 Med | Rec METRC ID: - Created Needs review Last Modifie…" at bounding box center [695, 205] width 1224 height 141
click at [1227, 127] on button "Cancel Purchase" at bounding box center [1236, 120] width 141 height 36
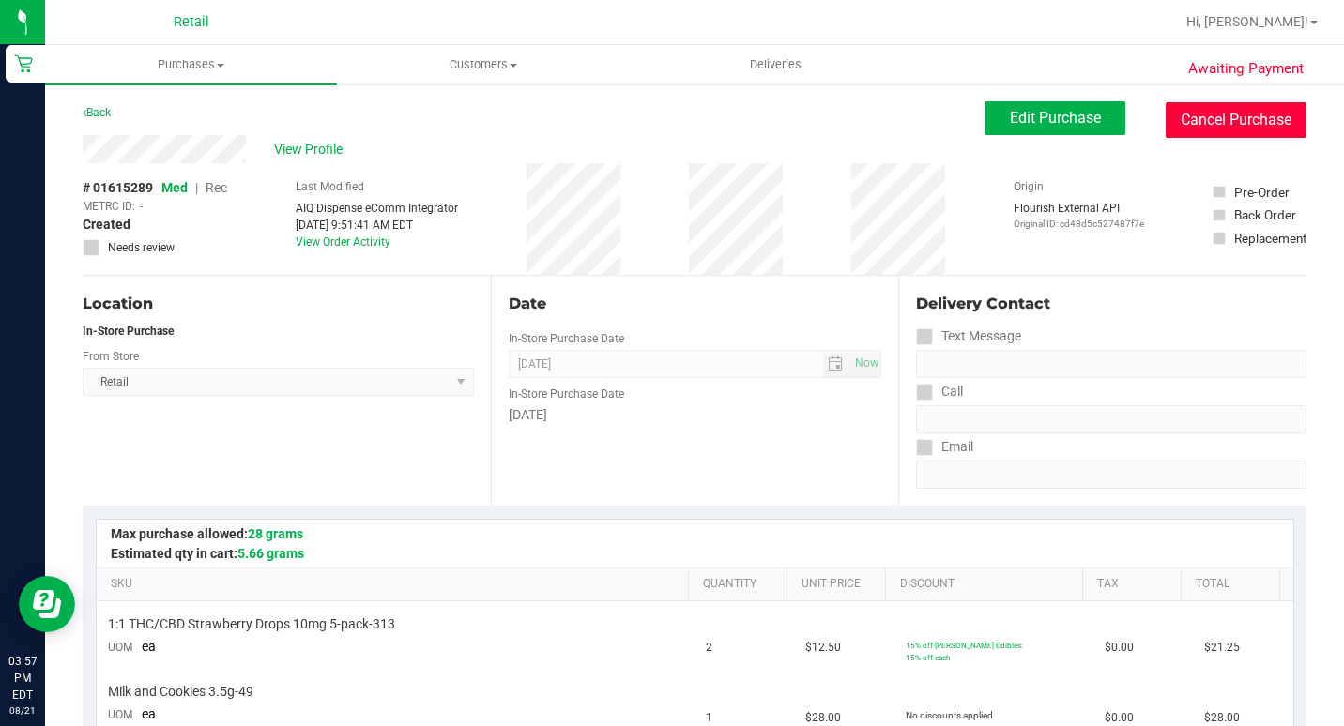
click at [1205, 130] on button "Cancel Purchase" at bounding box center [1236, 120] width 141 height 36
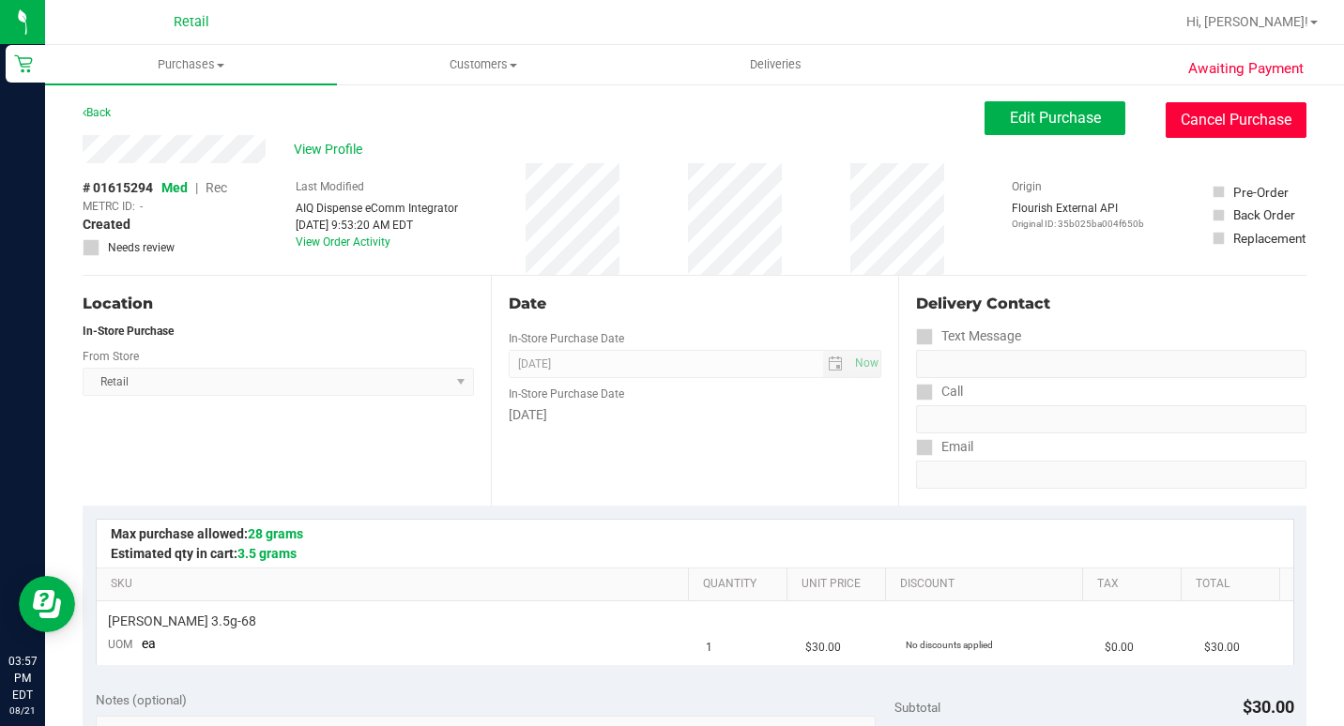
click at [1236, 115] on button "Cancel Purchase" at bounding box center [1236, 120] width 141 height 36
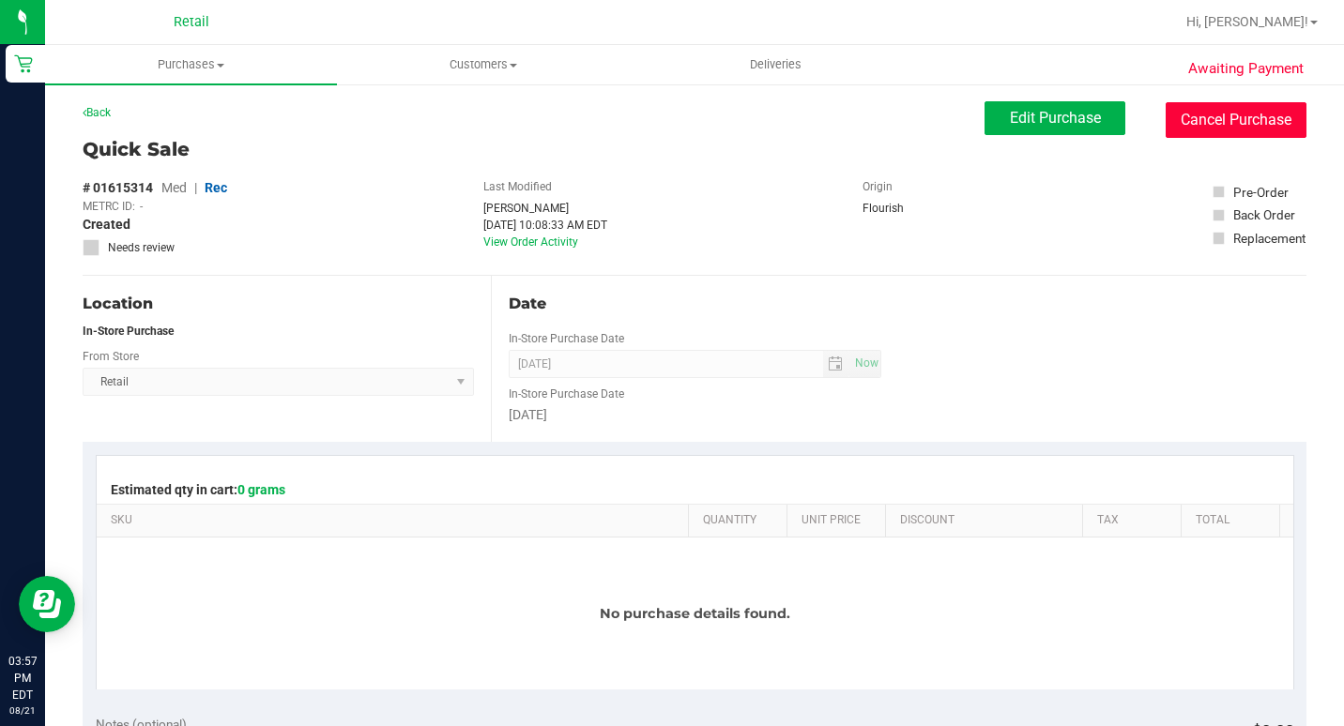
click at [1260, 114] on button "Cancel Purchase" at bounding box center [1236, 120] width 141 height 36
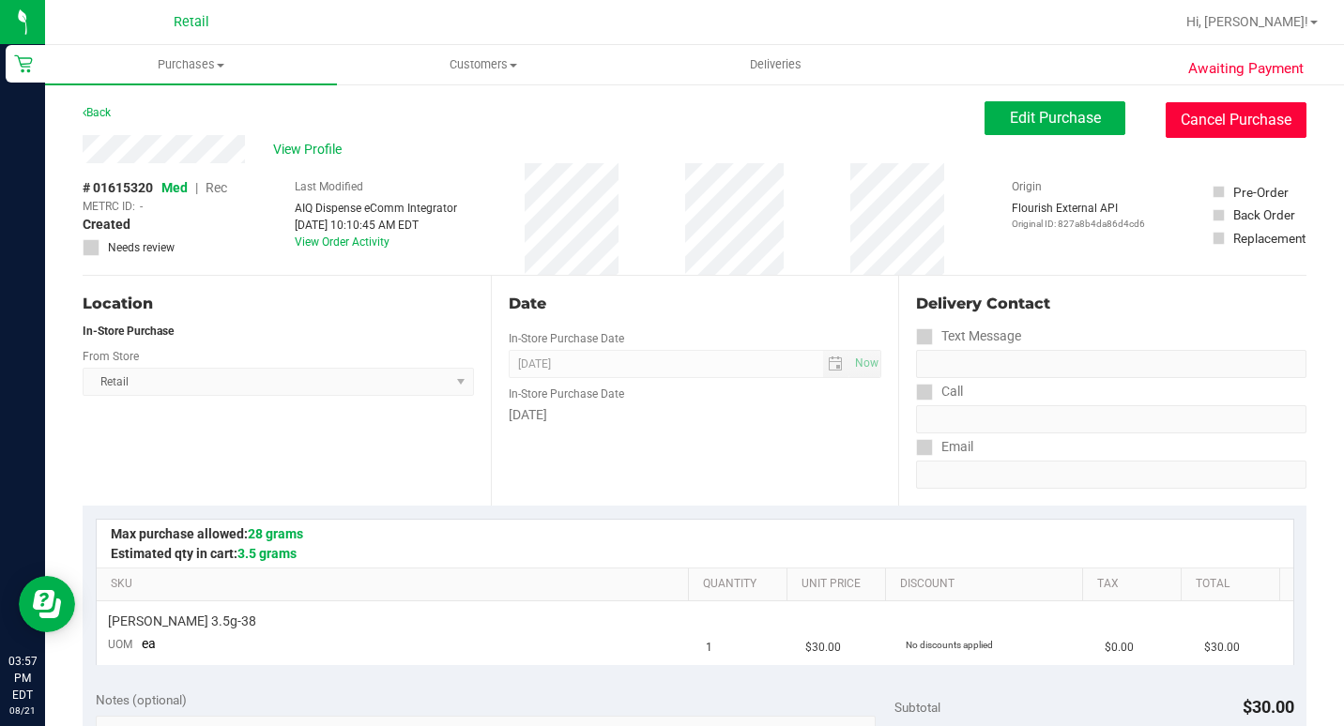
click at [1183, 111] on button "Cancel Purchase" at bounding box center [1236, 120] width 141 height 36
click at [1197, 126] on button "Cancel Purchase" at bounding box center [1236, 120] width 141 height 36
click at [1166, 118] on button "Cancel Purchase" at bounding box center [1236, 120] width 141 height 36
click at [1217, 124] on button "Cancel Purchase" at bounding box center [1236, 120] width 141 height 36
click at [1238, 128] on button "Cancel Purchase" at bounding box center [1236, 120] width 141 height 36
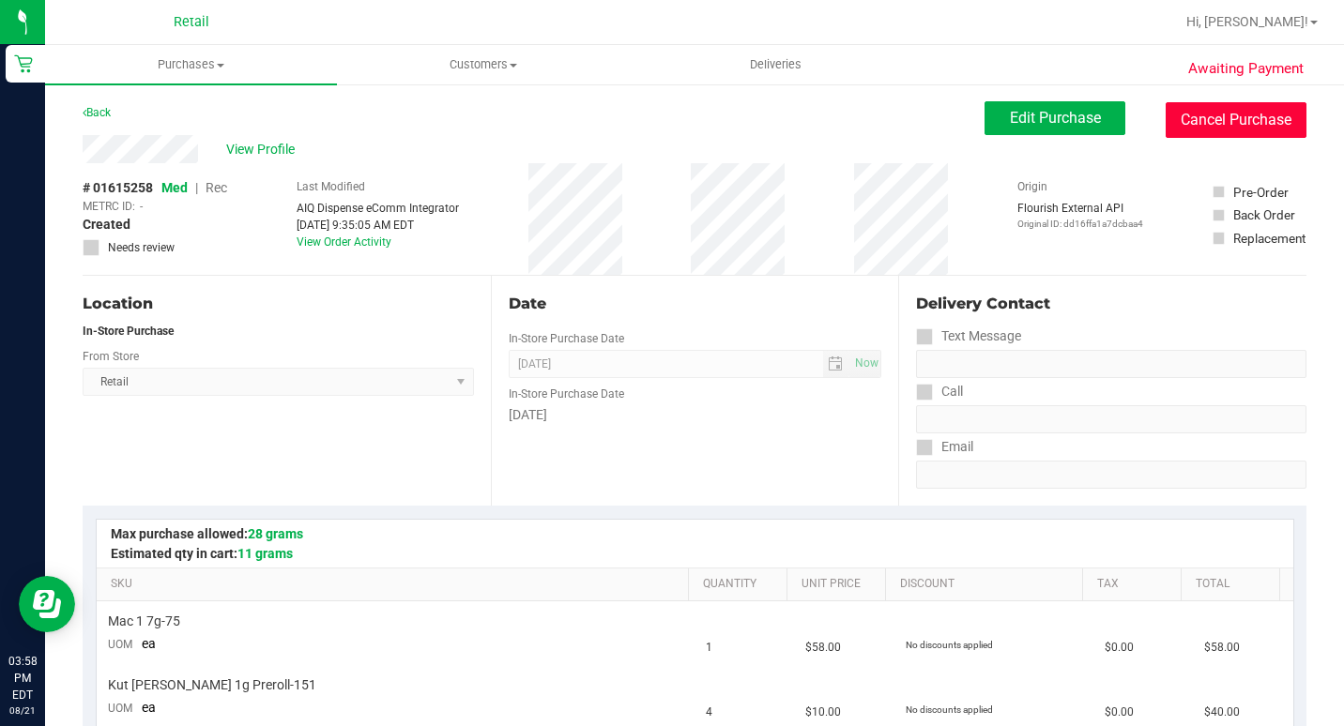
click at [1187, 120] on button "Cancel Purchase" at bounding box center [1236, 120] width 141 height 36
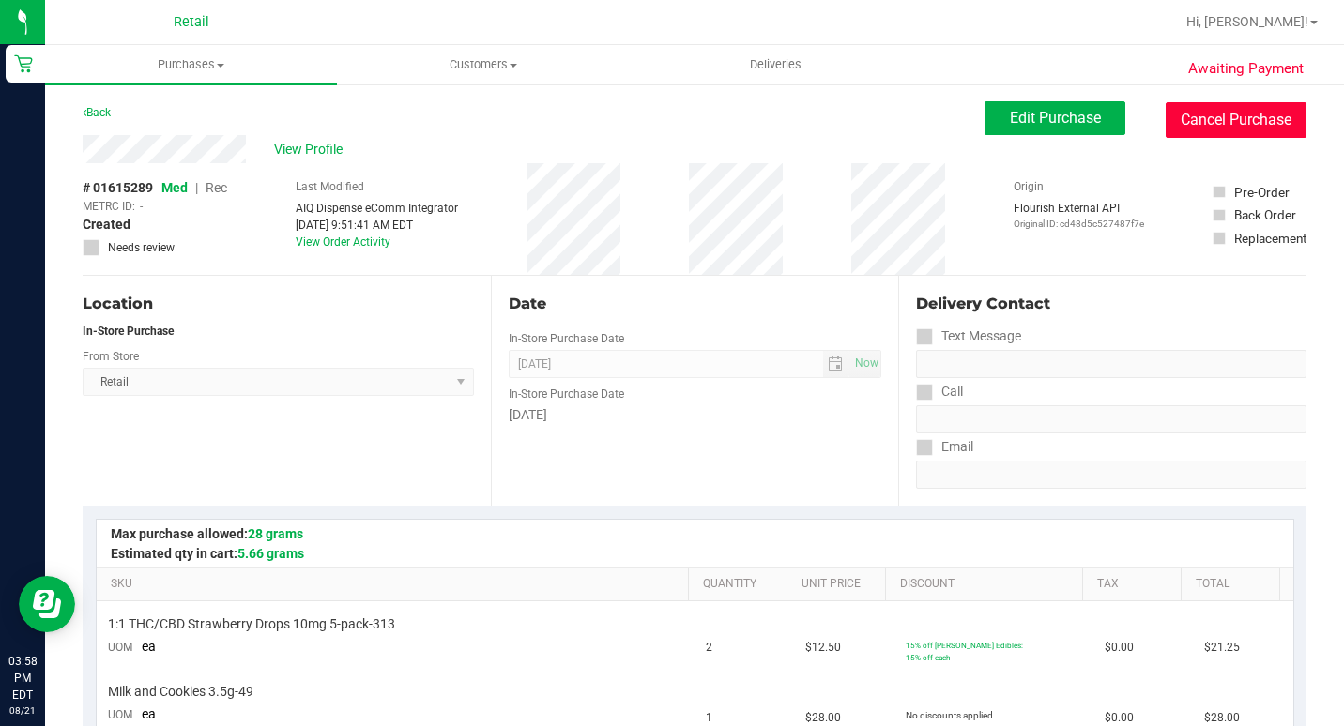
click at [1196, 128] on button "Cancel Purchase" at bounding box center [1236, 120] width 141 height 36
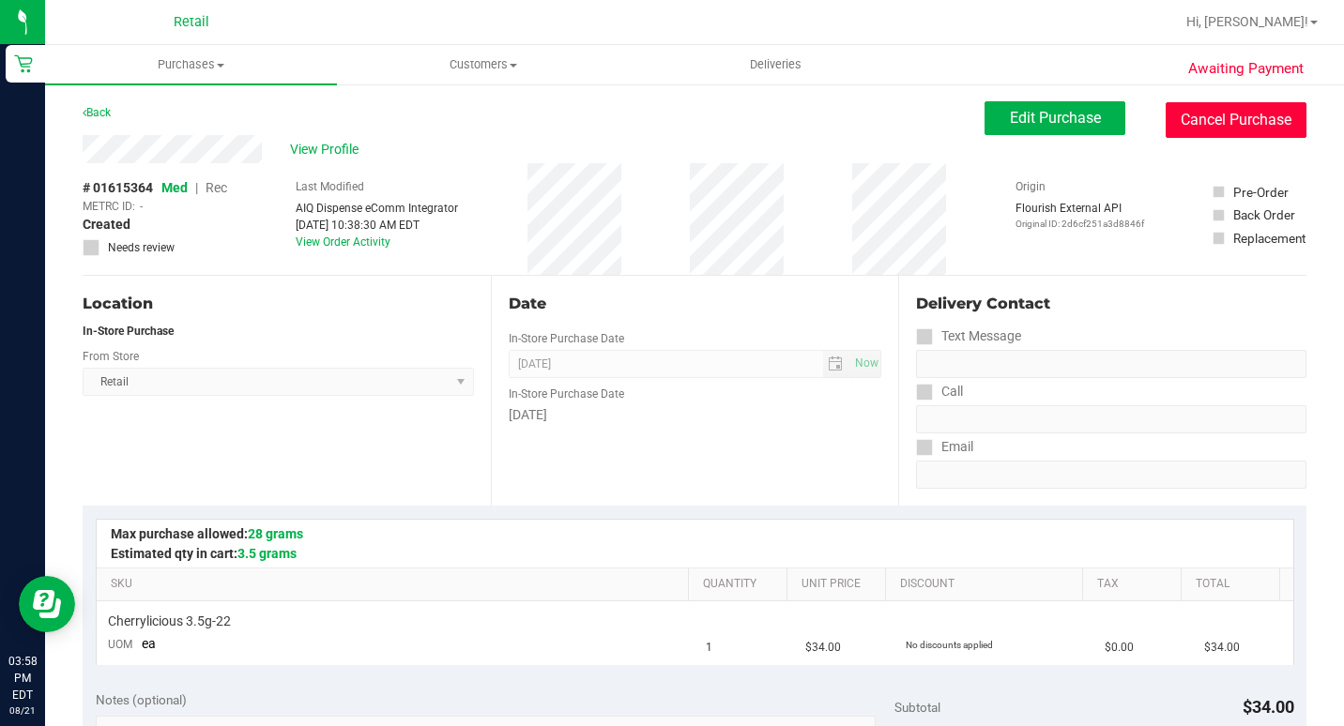
click at [1207, 107] on button "Cancel Purchase" at bounding box center [1236, 120] width 141 height 36
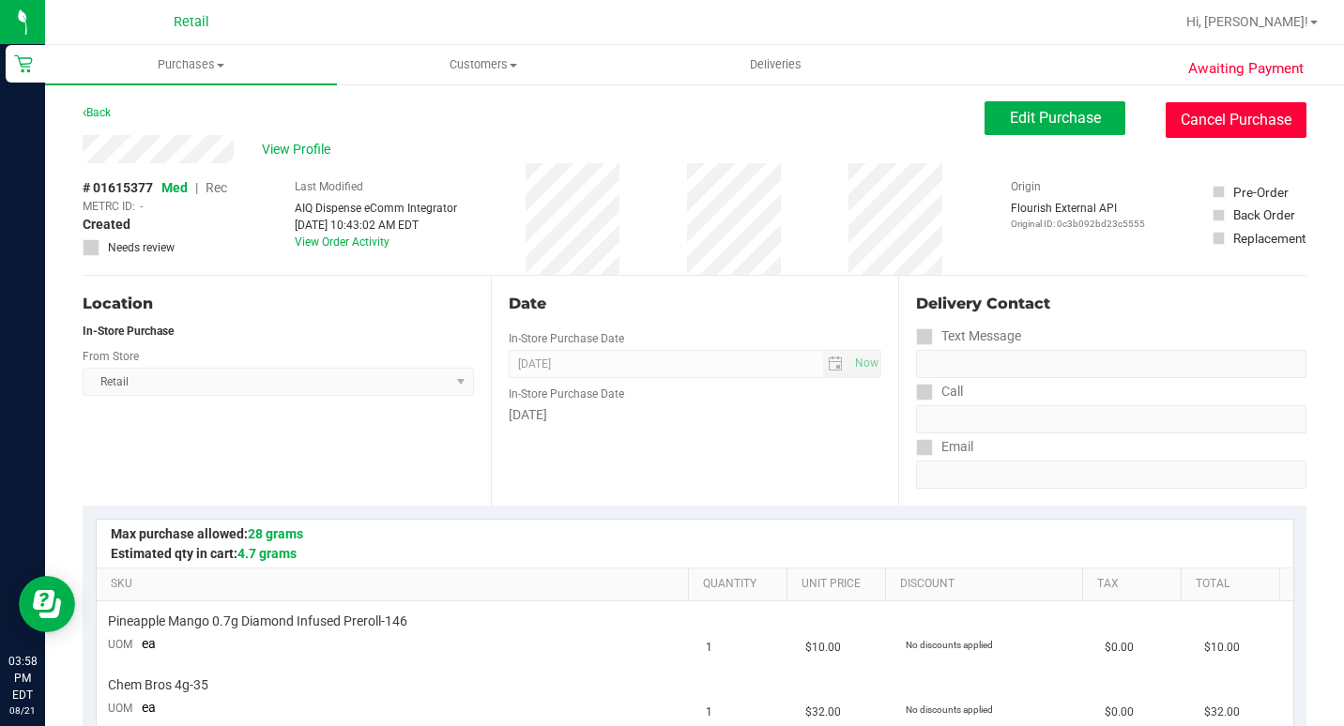
click at [1166, 125] on button "Cancel Purchase" at bounding box center [1236, 120] width 141 height 36
click at [1245, 123] on button "Cancel Purchase" at bounding box center [1236, 120] width 141 height 36
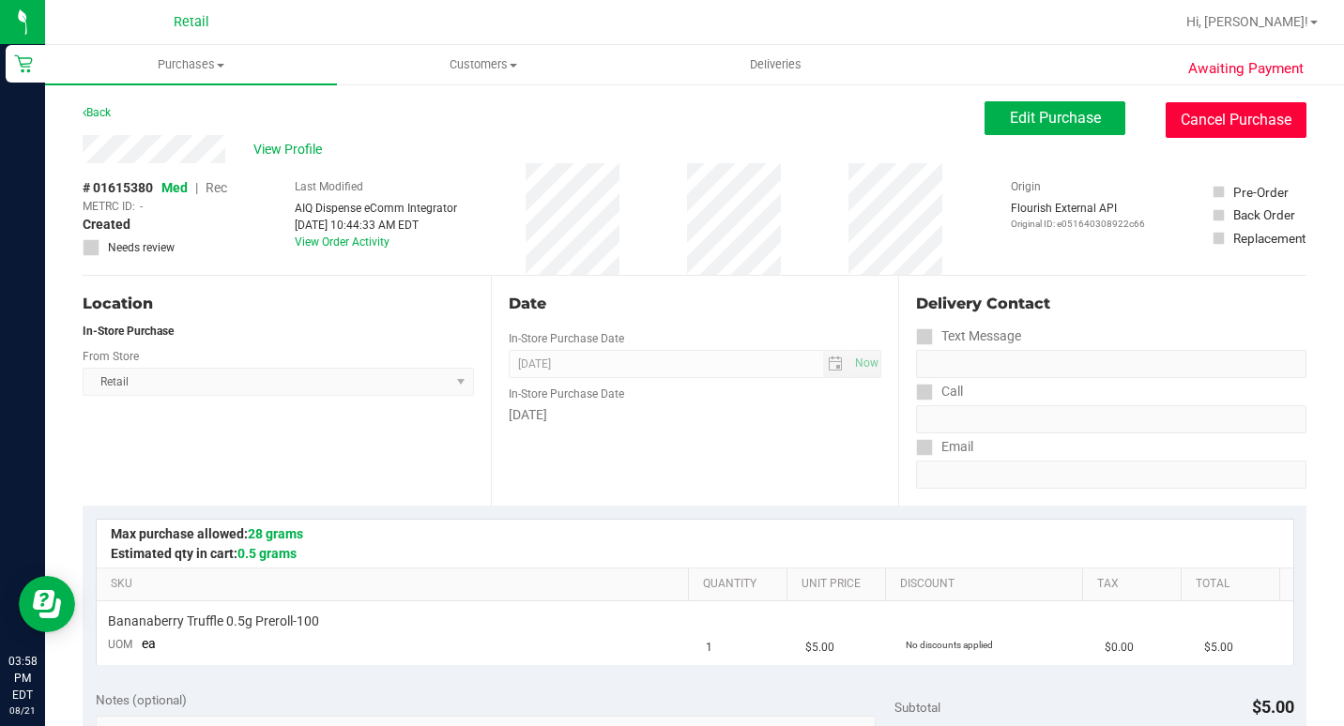
click at [1227, 121] on button "Cancel Purchase" at bounding box center [1236, 120] width 141 height 36
click at [1220, 136] on button "Cancel Purchase" at bounding box center [1236, 120] width 141 height 36
click at [1228, 117] on button "Cancel Purchase" at bounding box center [1236, 120] width 141 height 36
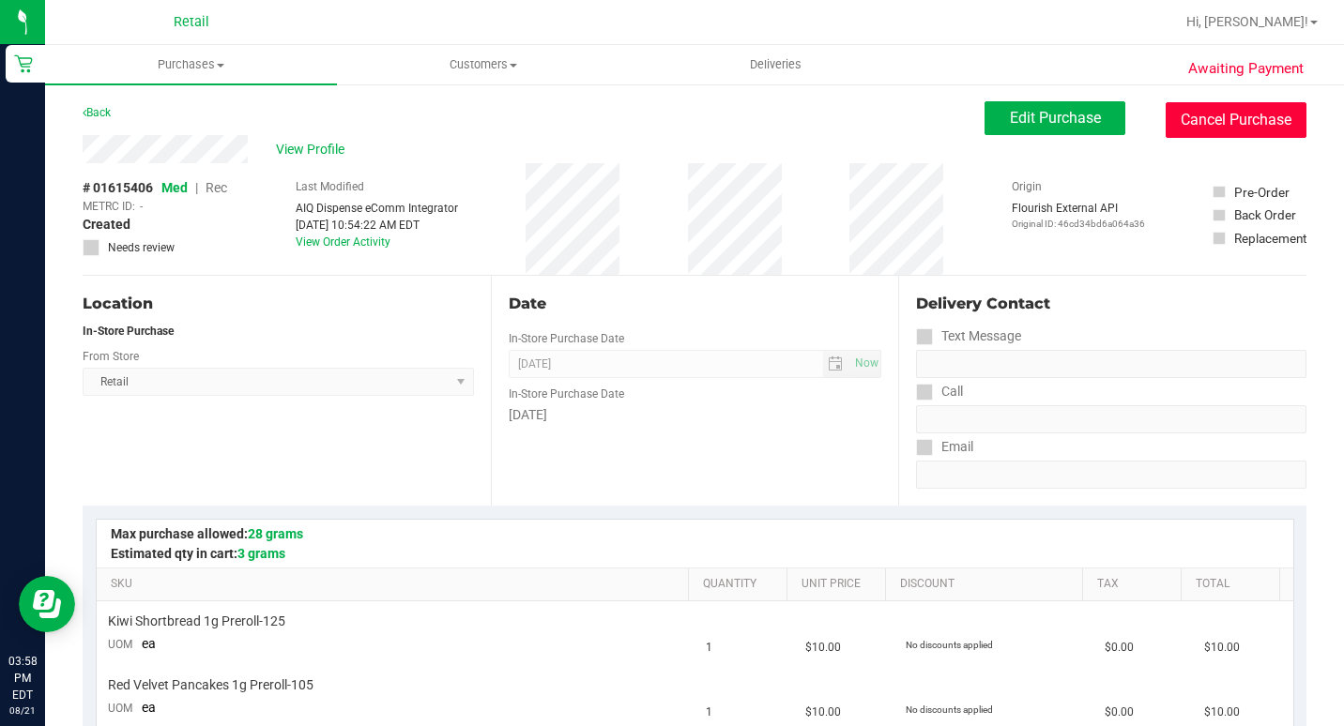
click at [1196, 106] on button "Cancel Purchase" at bounding box center [1236, 120] width 141 height 36
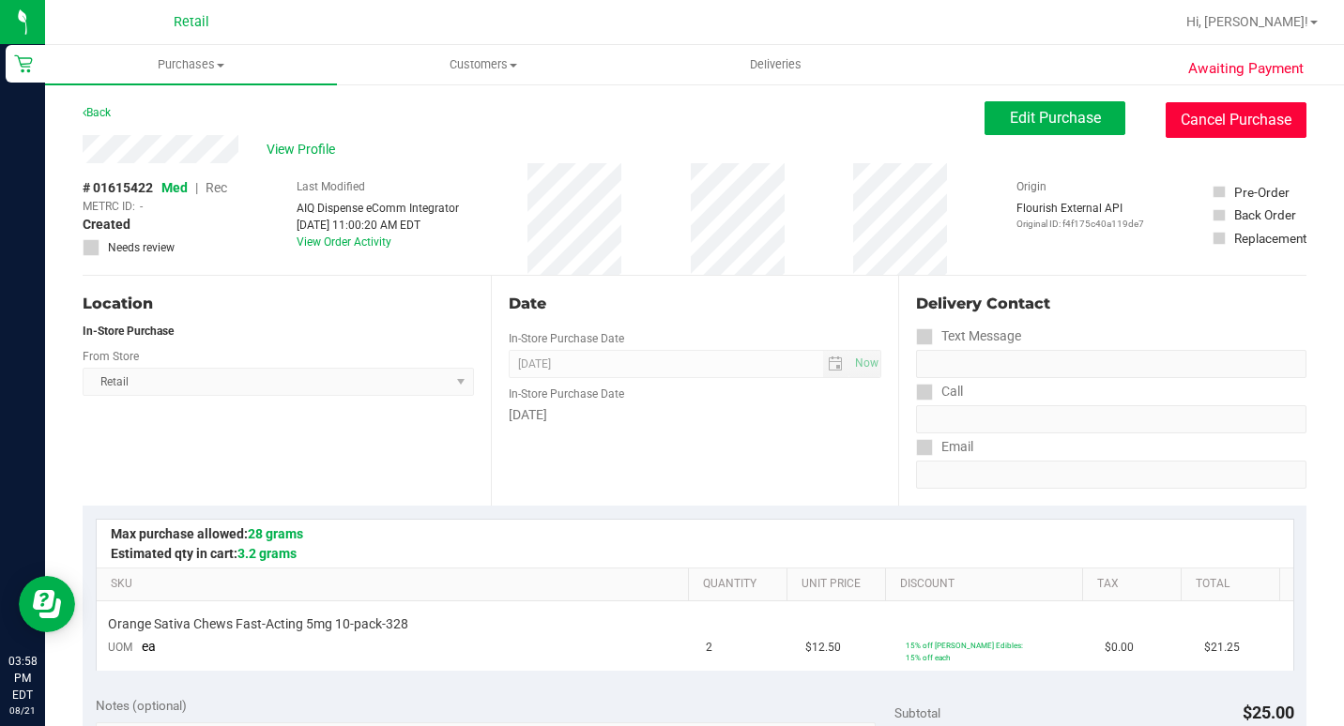
click at [1205, 107] on button "Cancel Purchase" at bounding box center [1236, 120] width 141 height 36
click at [1166, 123] on button "Cancel Purchase" at bounding box center [1236, 120] width 141 height 36
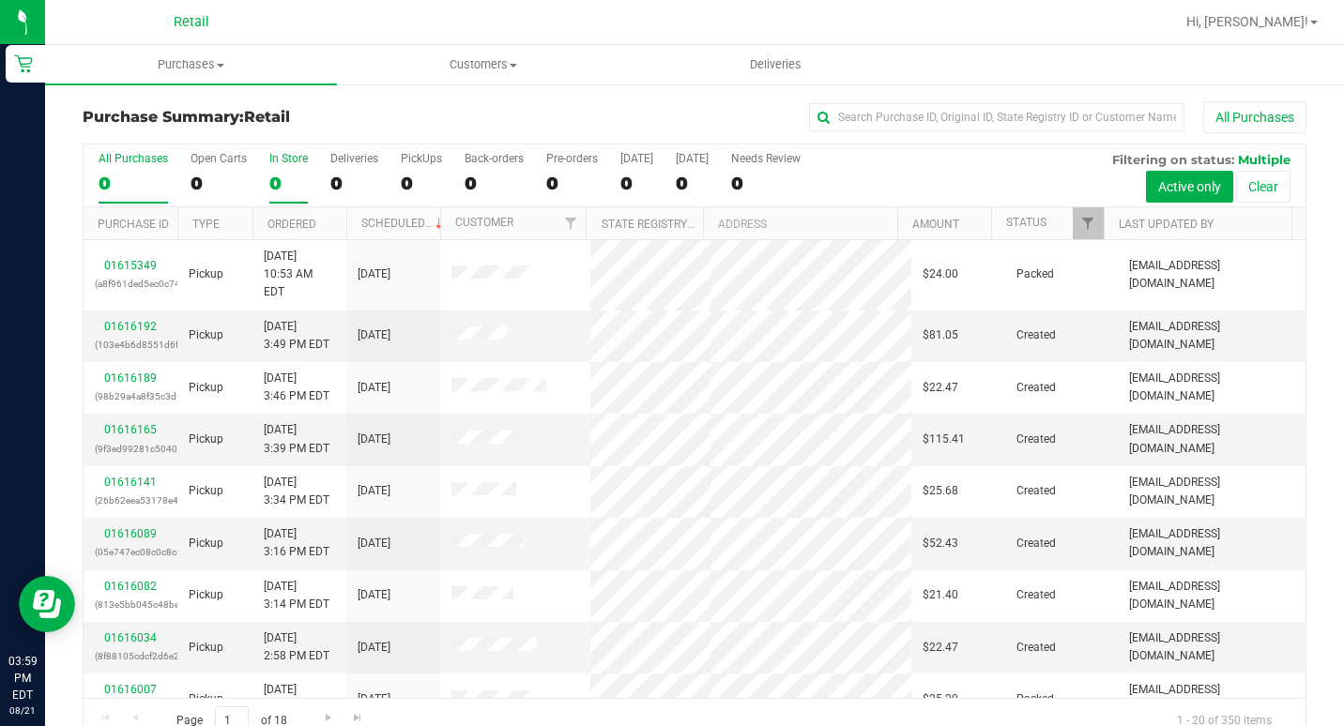
click at [276, 167] on label "In Store 0" at bounding box center [288, 178] width 38 height 52
click at [0, 0] on input "In Store 0" at bounding box center [0, 0] width 0 height 0
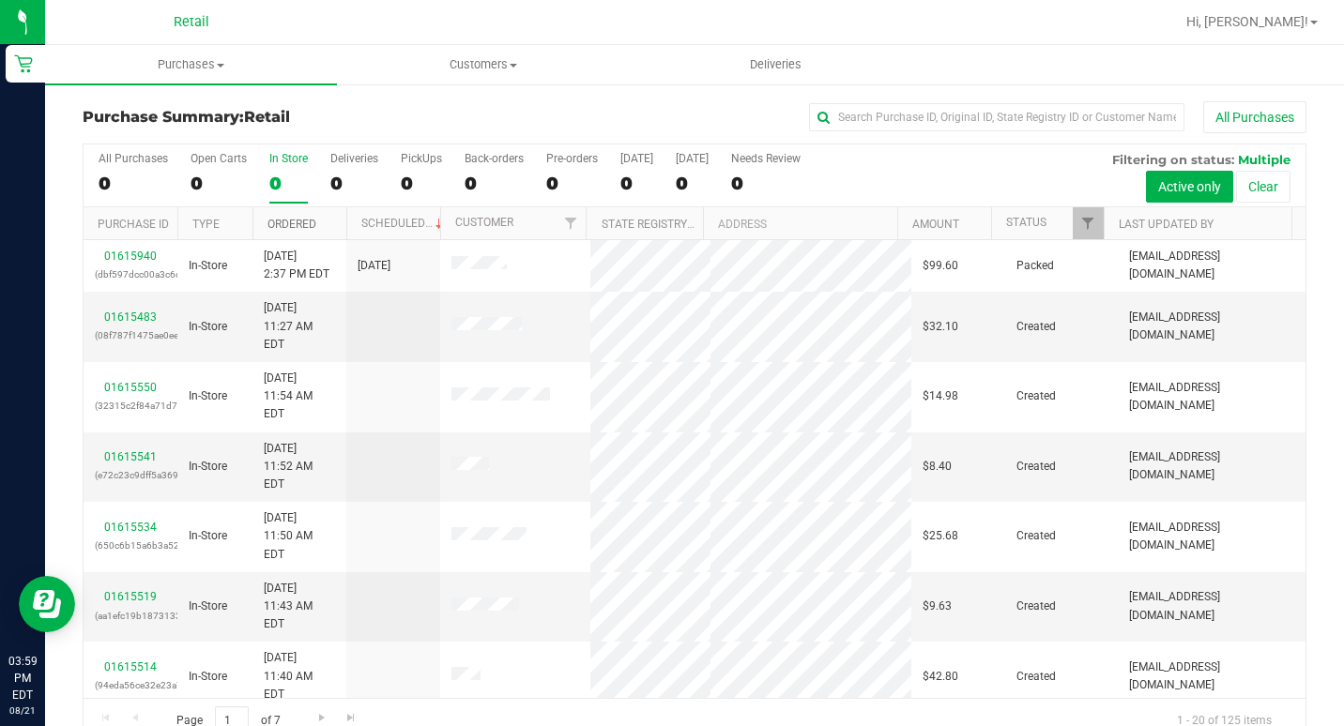
click at [316, 219] on link "Ordered" at bounding box center [291, 224] width 49 height 13
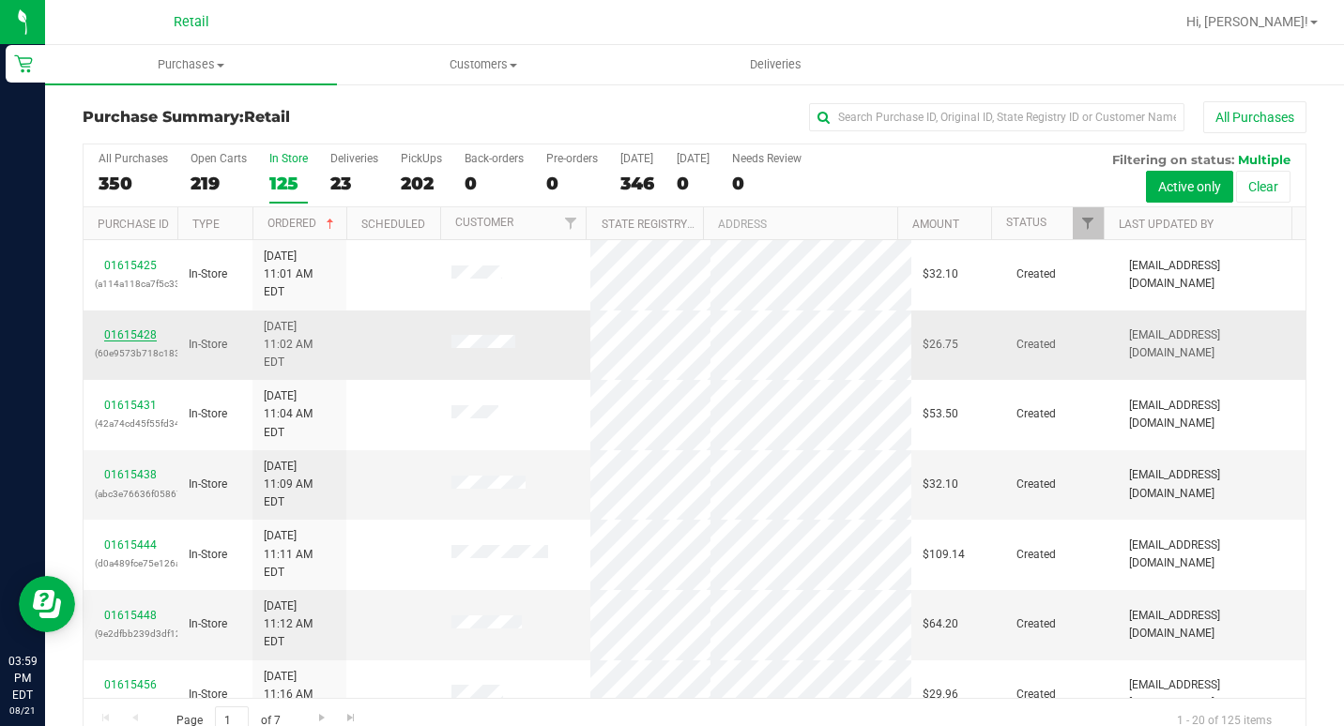
drag, startPoint x: 121, startPoint y: 312, endPoint x: 123, endPoint y: 303, distance: 9.6
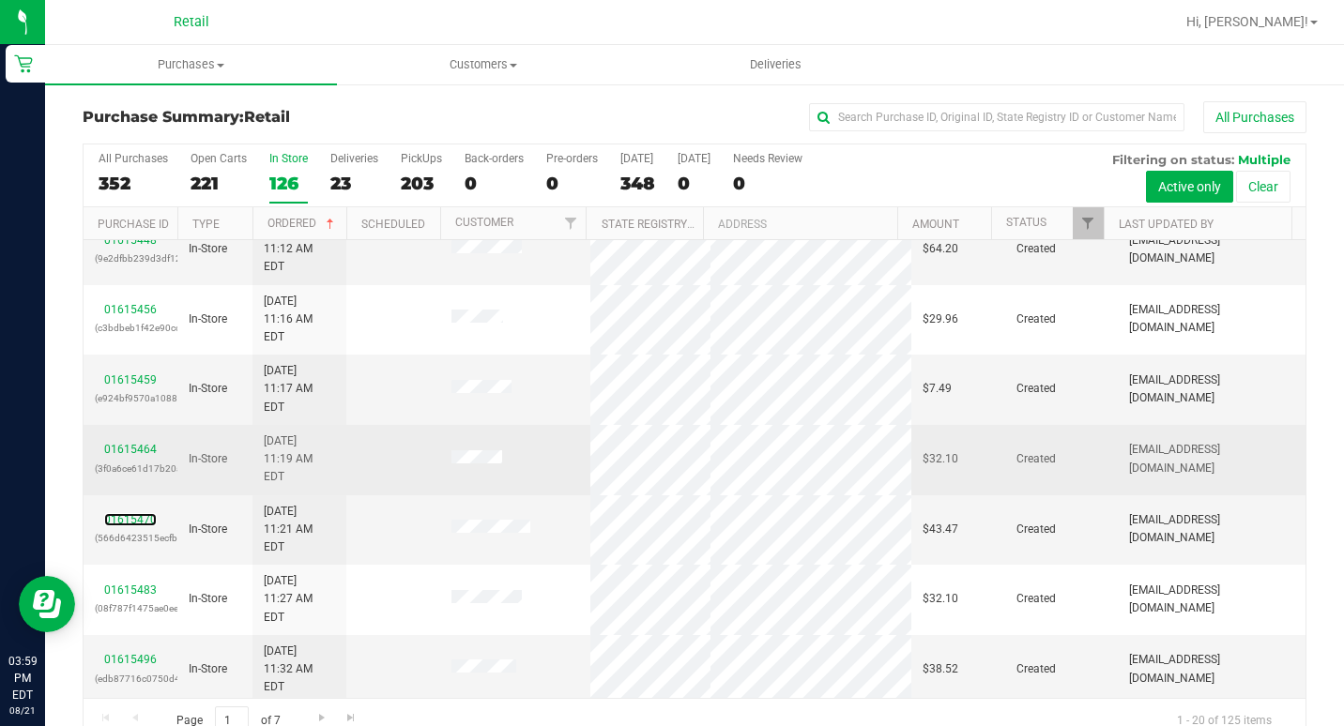
scroll to position [469, 0]
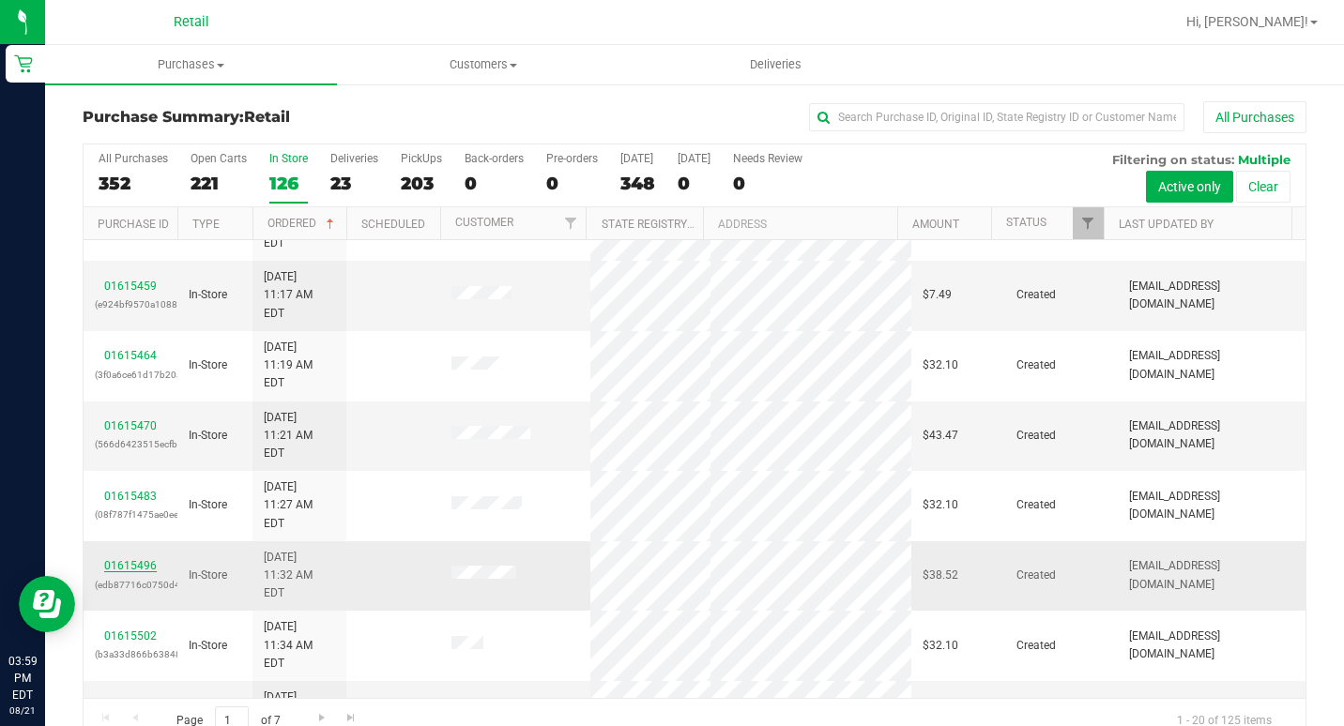
drag, startPoint x: 142, startPoint y: 349, endPoint x: 130, endPoint y: 359, distance: 16.0
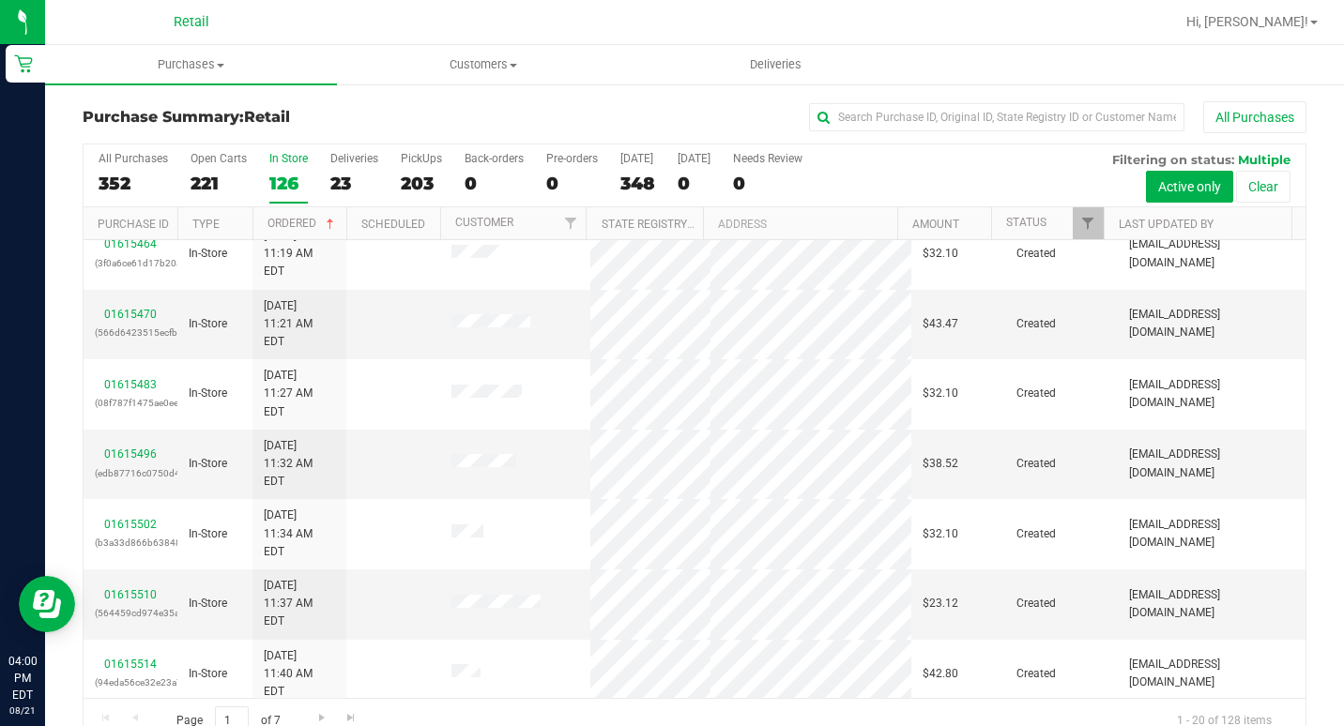
scroll to position [0, 0]
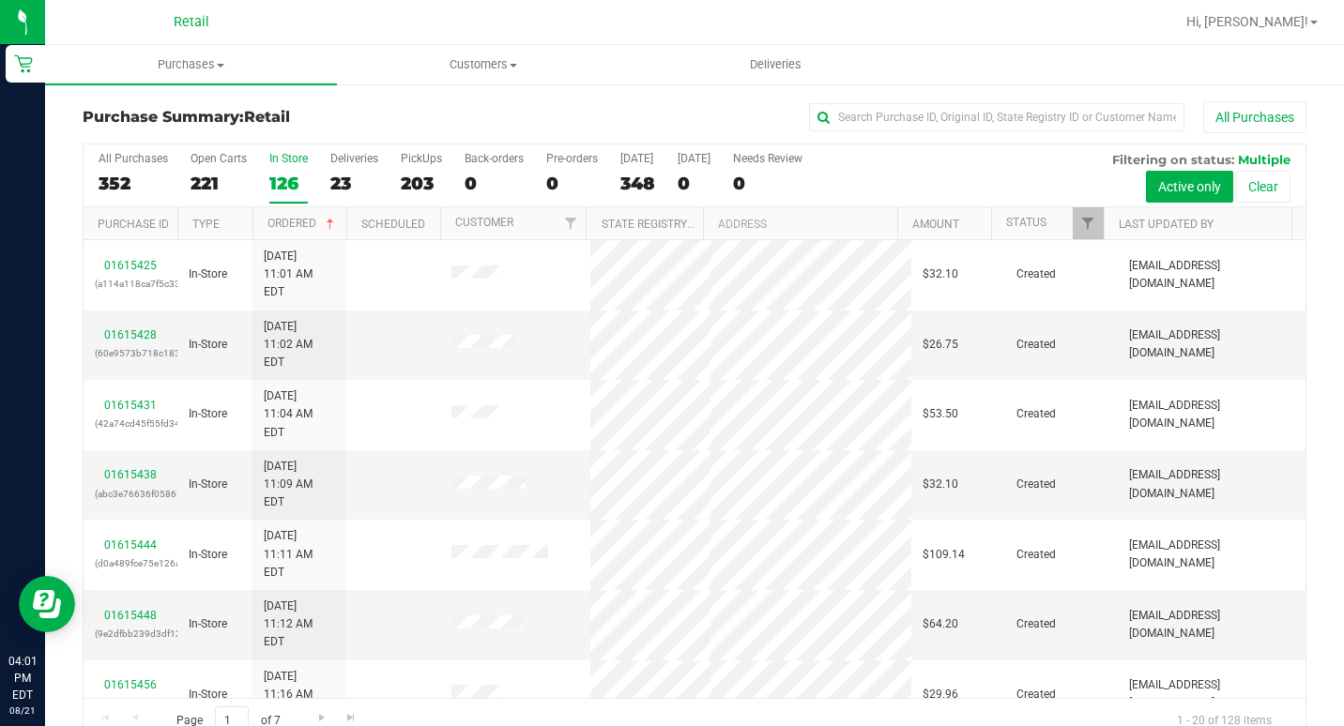
click at [297, 173] on div "126" at bounding box center [288, 184] width 38 height 22
click at [0, 0] on input "In Store 126" at bounding box center [0, 0] width 0 height 0
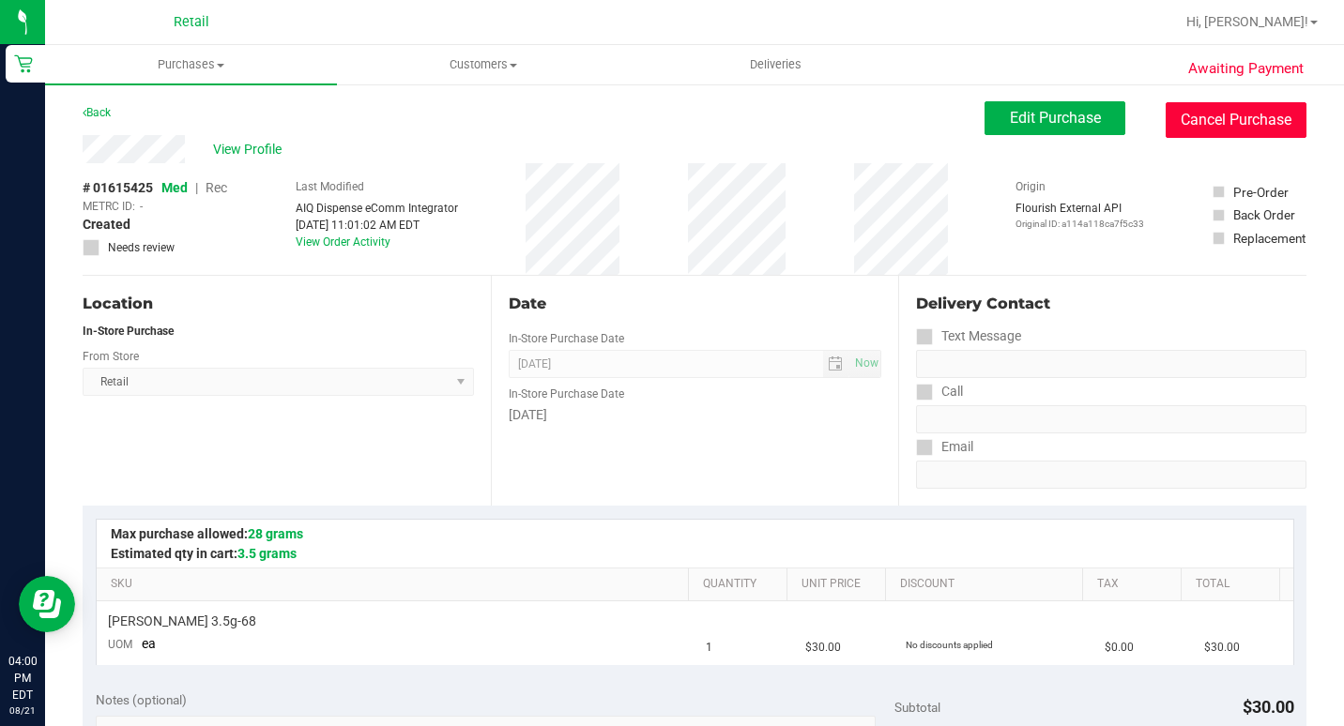
click at [1250, 118] on button "Cancel Purchase" at bounding box center [1236, 120] width 141 height 36
click at [1247, 118] on button "Cancel Purchase" at bounding box center [1236, 120] width 141 height 36
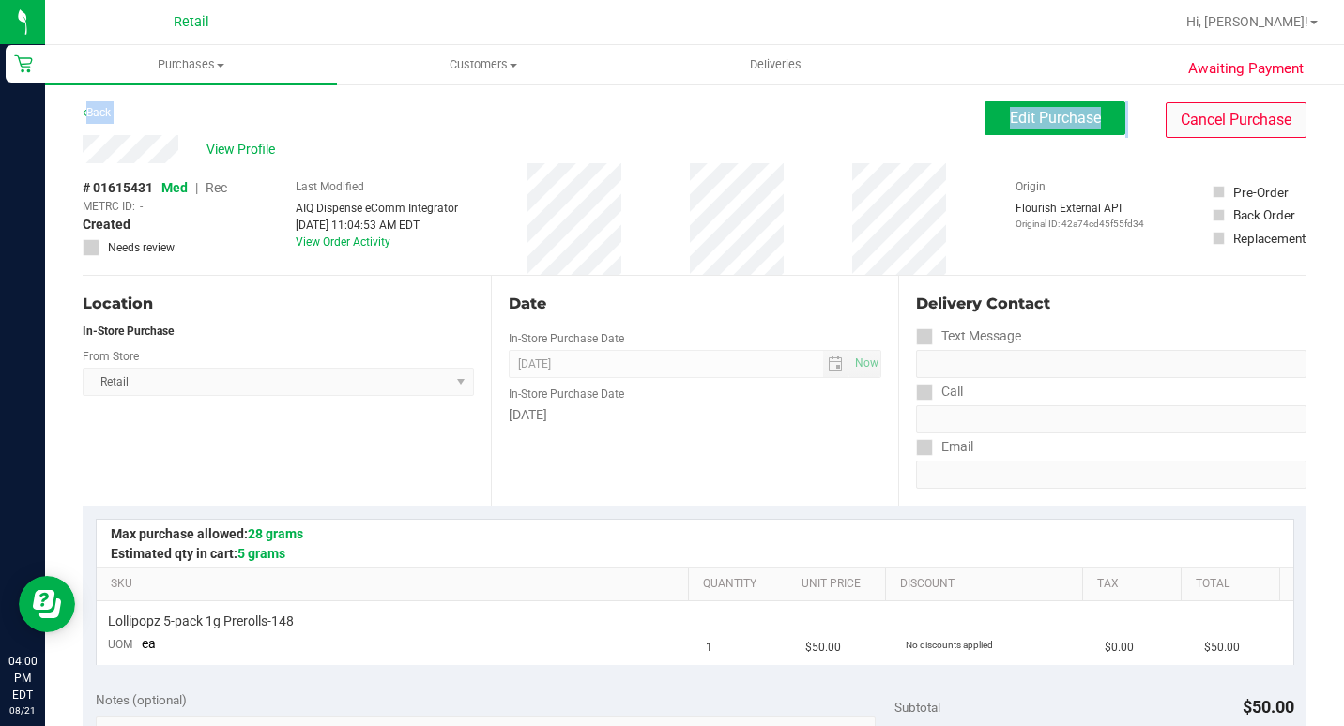
drag, startPoint x: 1211, startPoint y: 115, endPoint x: 745, endPoint y: 111, distance: 465.5
click at [1211, 115] on button "Cancel Purchase" at bounding box center [1236, 120] width 141 height 36
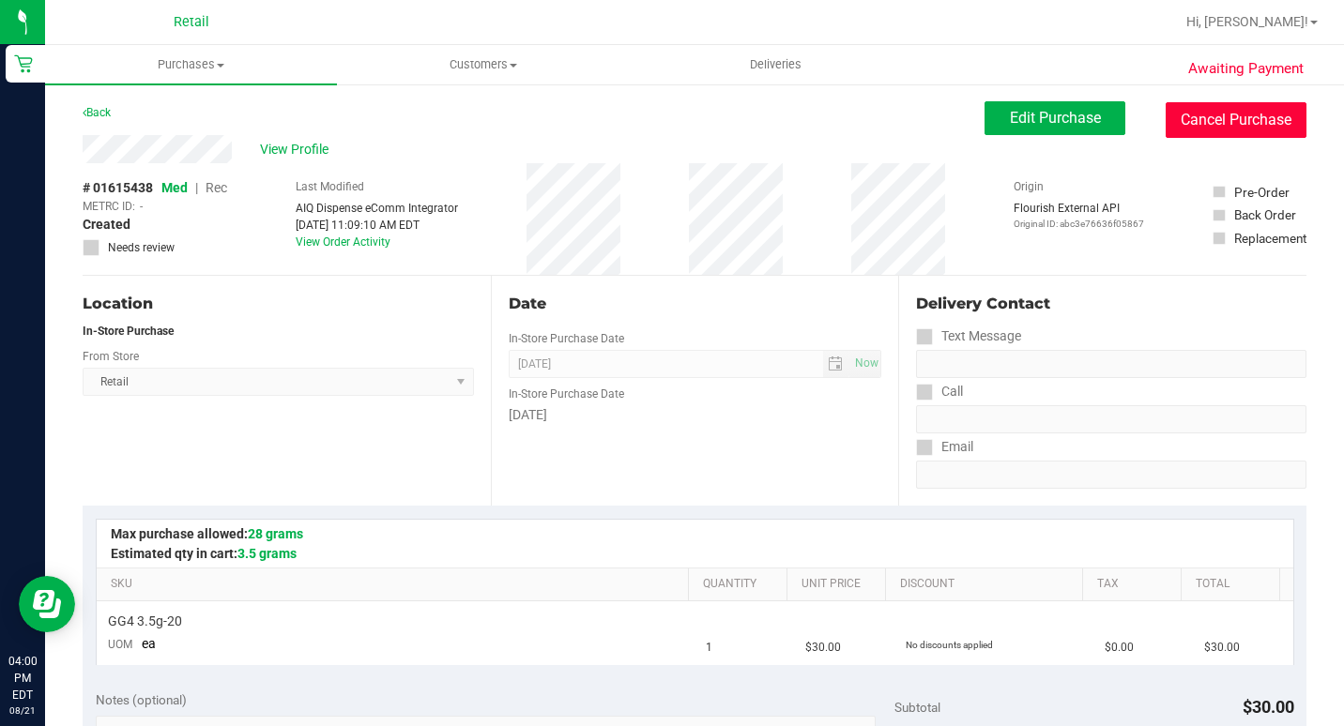
click at [1260, 125] on button "Cancel Purchase" at bounding box center [1236, 120] width 141 height 36
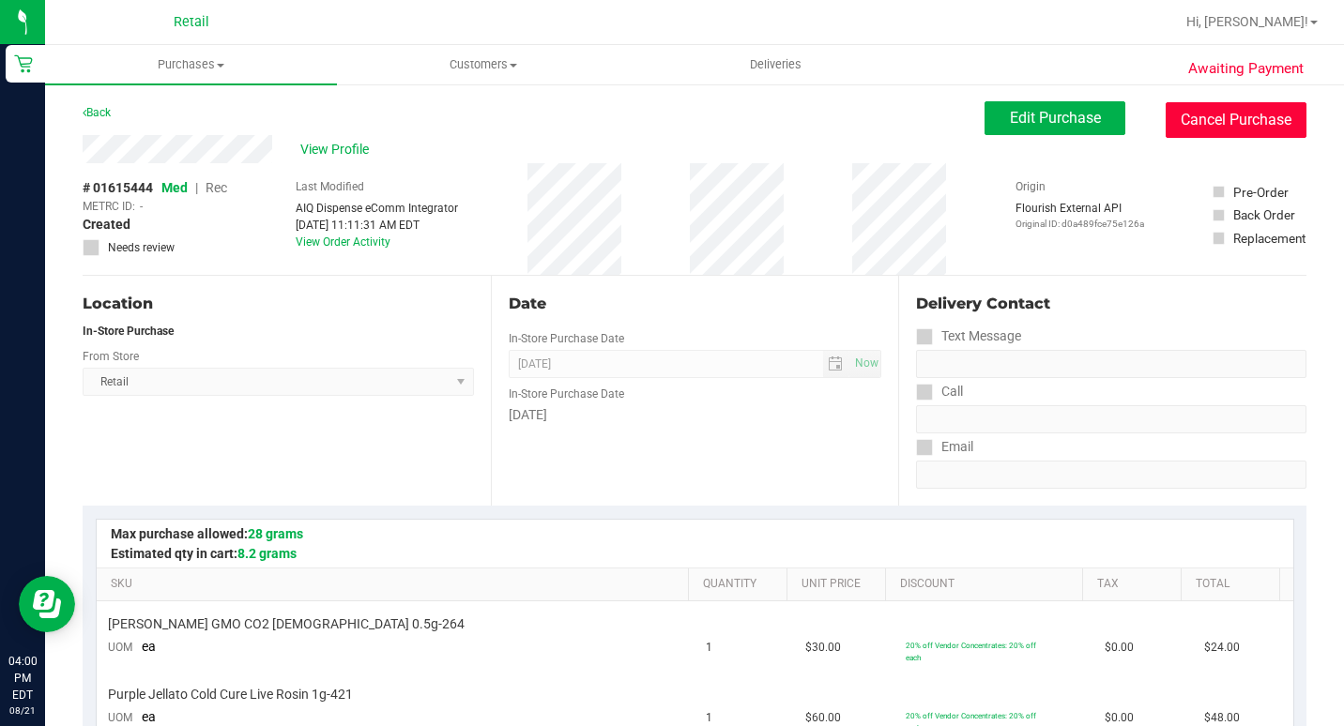
click at [1243, 118] on button "Cancel Purchase" at bounding box center [1236, 120] width 141 height 36
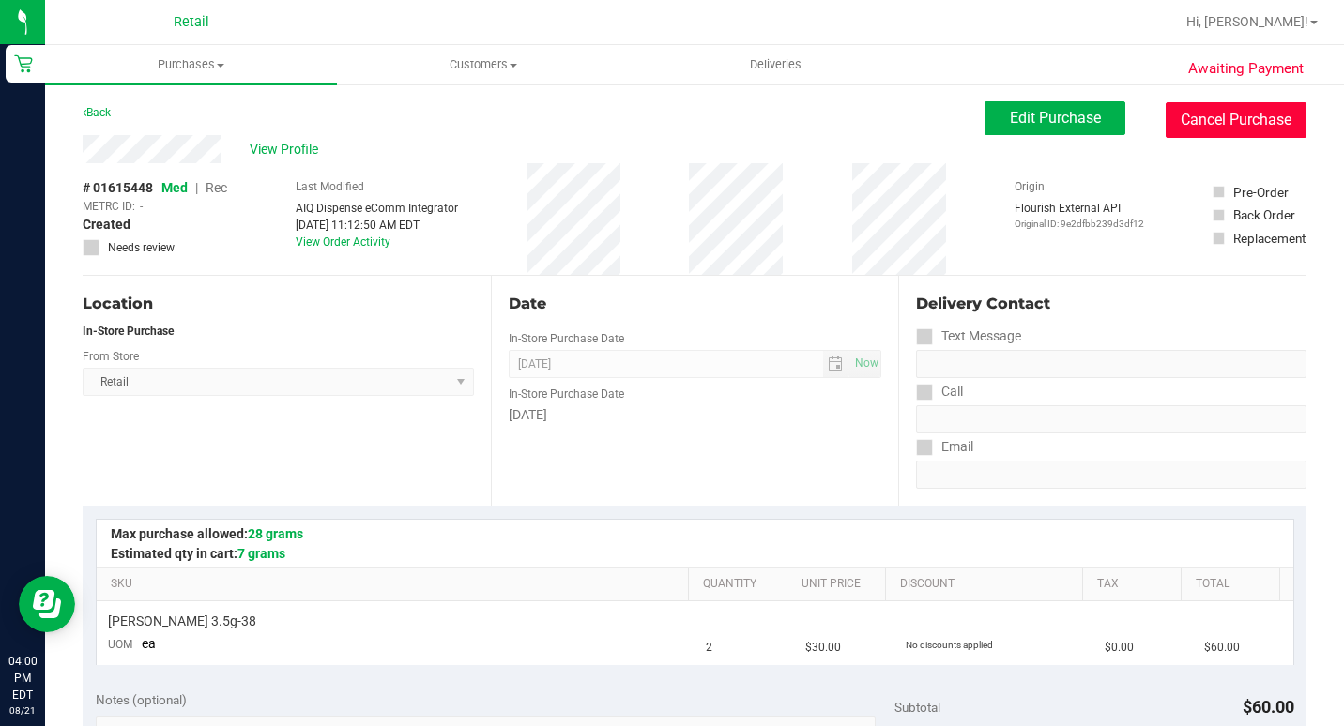
click at [1196, 125] on button "Cancel Purchase" at bounding box center [1236, 120] width 141 height 36
click at [1211, 127] on button "Cancel Purchase" at bounding box center [1236, 120] width 141 height 36
drag, startPoint x: 1246, startPoint y: 121, endPoint x: 741, endPoint y: 117, distance: 504.9
click at [1246, 120] on button "Cancel Purchase" at bounding box center [1236, 120] width 141 height 36
click at [1255, 138] on div "View Profile # 01615464 Med | Rec METRC ID: - Created Needs review Last Modifie…" at bounding box center [695, 205] width 1224 height 141
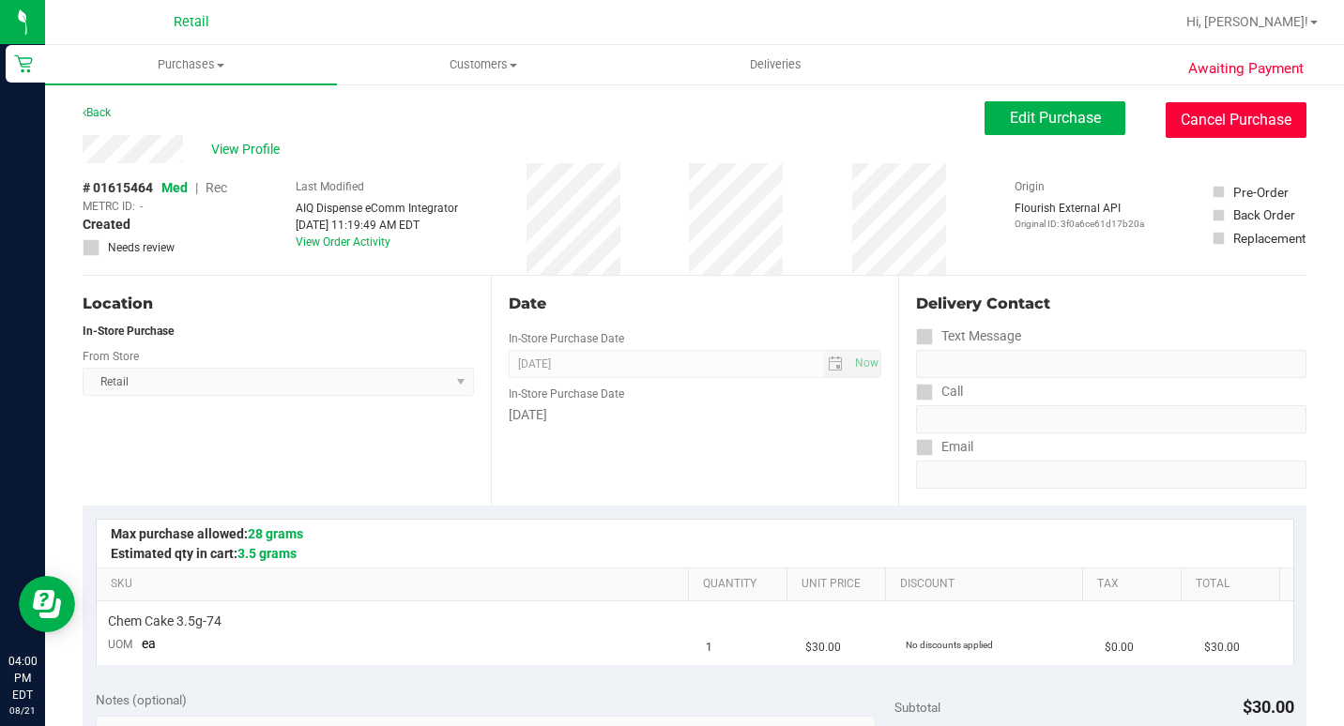
drag, startPoint x: 1251, startPoint y: 110, endPoint x: 759, endPoint y: 124, distance: 491.9
click at [1250, 109] on button "Cancel Purchase" at bounding box center [1236, 120] width 141 height 36
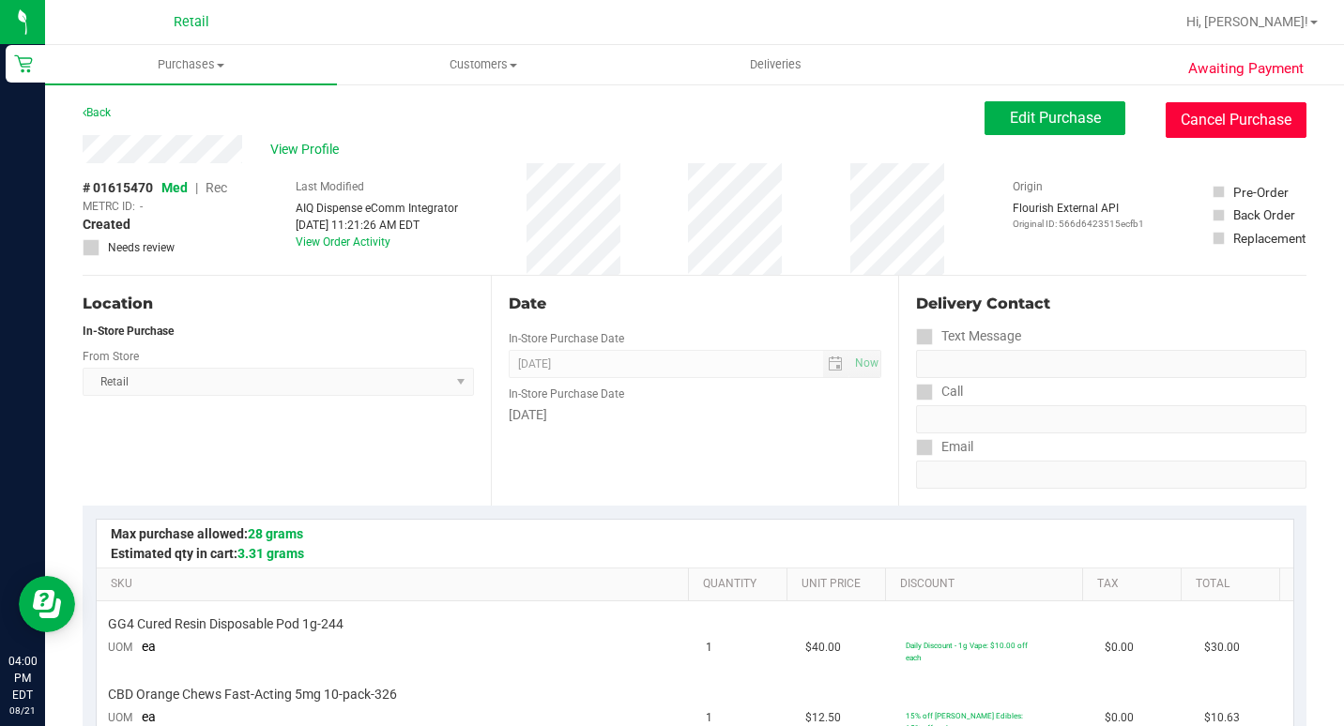
drag, startPoint x: 1256, startPoint y: 118, endPoint x: 769, endPoint y: 117, distance: 487.0
click at [1254, 118] on button "Cancel Purchase" at bounding box center [1236, 120] width 141 height 36
drag, startPoint x: 1232, startPoint y: 126, endPoint x: 785, endPoint y: 117, distance: 446.8
click at [1232, 127] on button "Cancel Purchase" at bounding box center [1236, 120] width 141 height 36
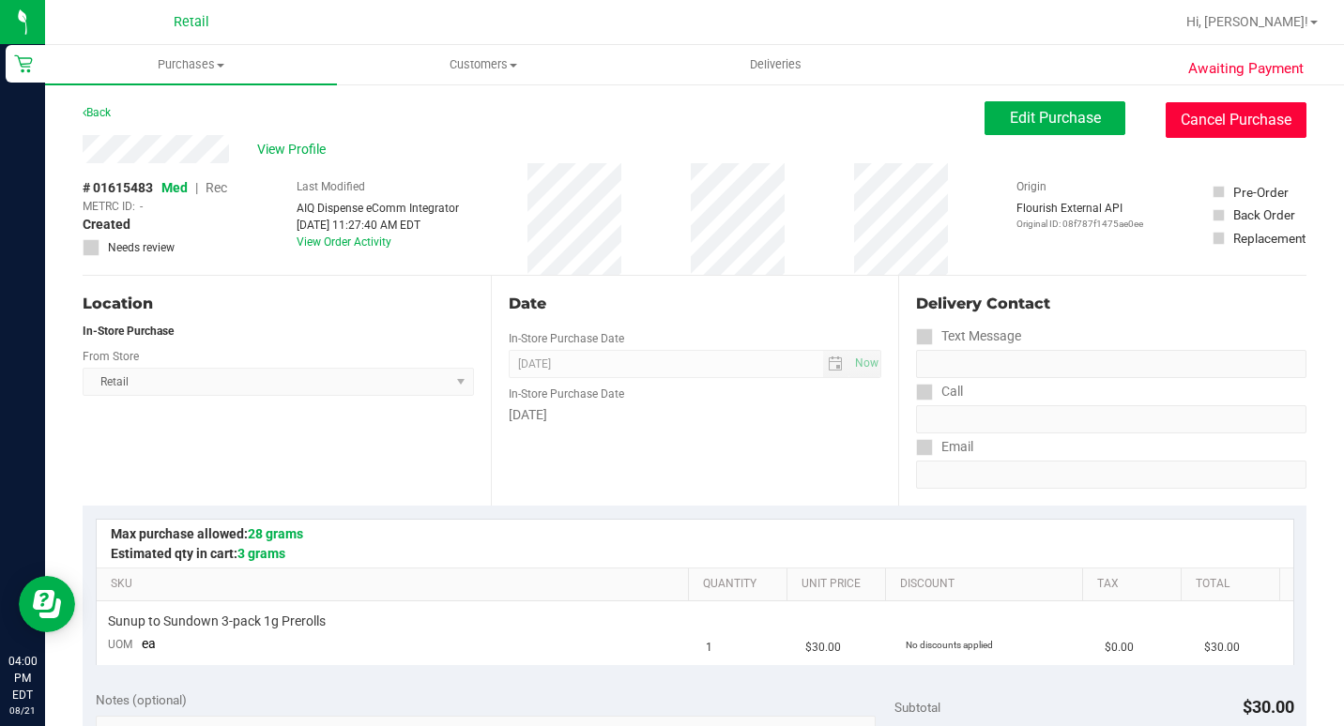
click at [1208, 114] on button "Cancel Purchase" at bounding box center [1236, 120] width 141 height 36
drag, startPoint x: 1223, startPoint y: 107, endPoint x: 761, endPoint y: 130, distance: 462.3
click at [1223, 106] on button "Cancel Purchase" at bounding box center [1236, 120] width 141 height 36
click at [1166, 111] on button "Cancel Purchase" at bounding box center [1236, 120] width 141 height 36
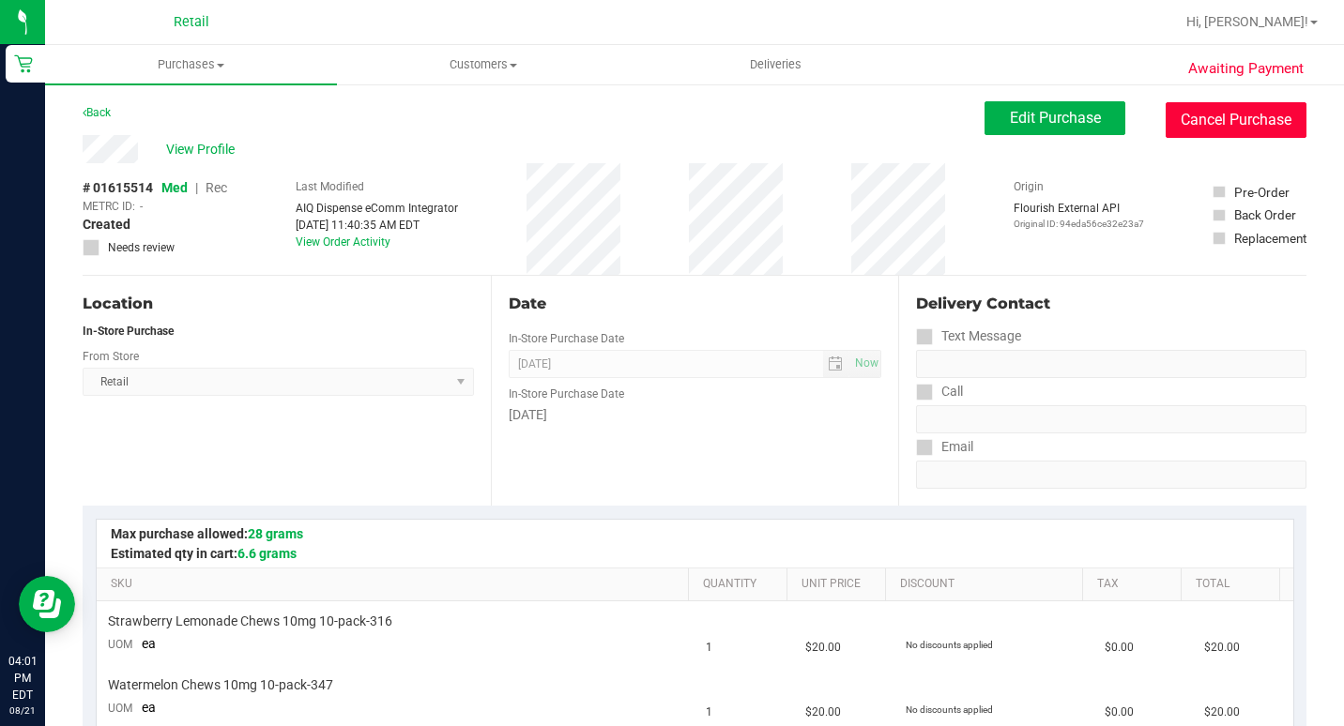
drag, startPoint x: 1188, startPoint y: 121, endPoint x: 761, endPoint y: 121, distance: 427.0
click at [1188, 122] on button "Cancel Purchase" at bounding box center [1236, 120] width 141 height 36
click at [1174, 119] on button "Cancel Purchase" at bounding box center [1236, 120] width 141 height 36
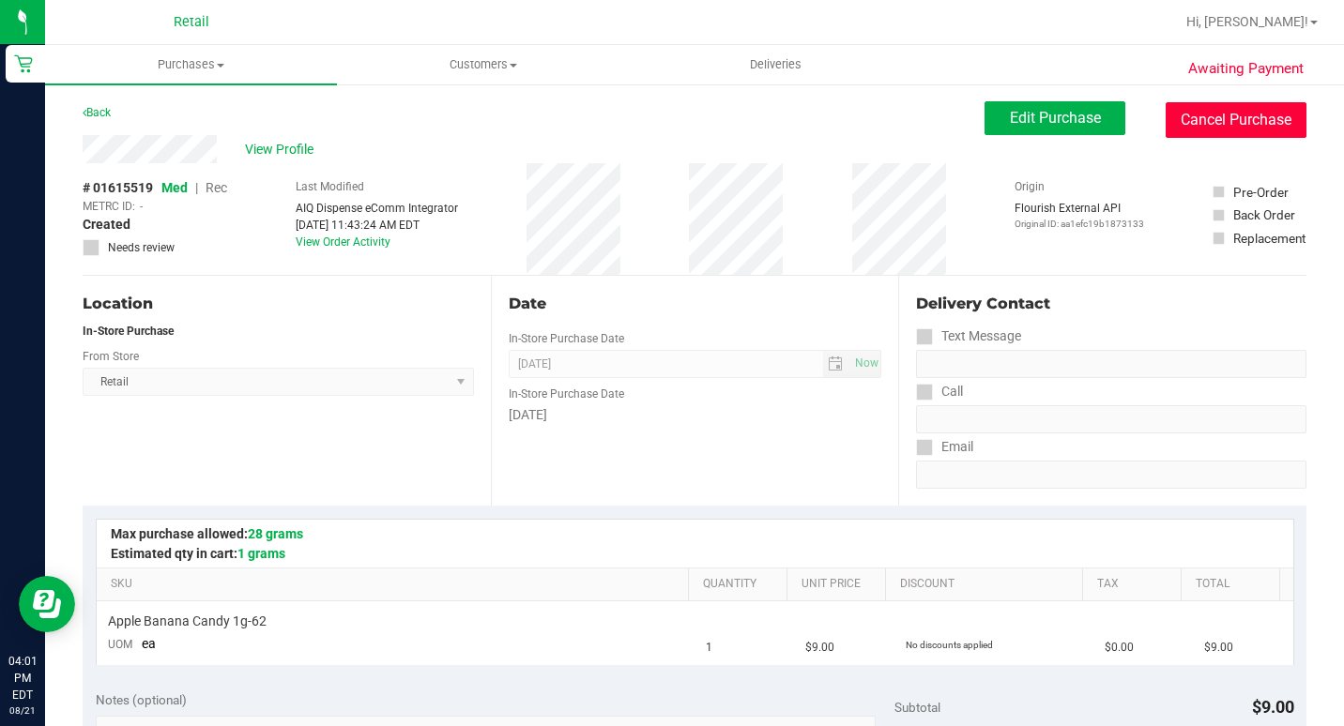
click at [1166, 120] on button "Cancel Purchase" at bounding box center [1236, 120] width 141 height 36
drag, startPoint x: 1196, startPoint y: 129, endPoint x: 746, endPoint y: 120, distance: 450.5
click at [1197, 130] on button "Cancel Purchase" at bounding box center [1236, 120] width 141 height 36
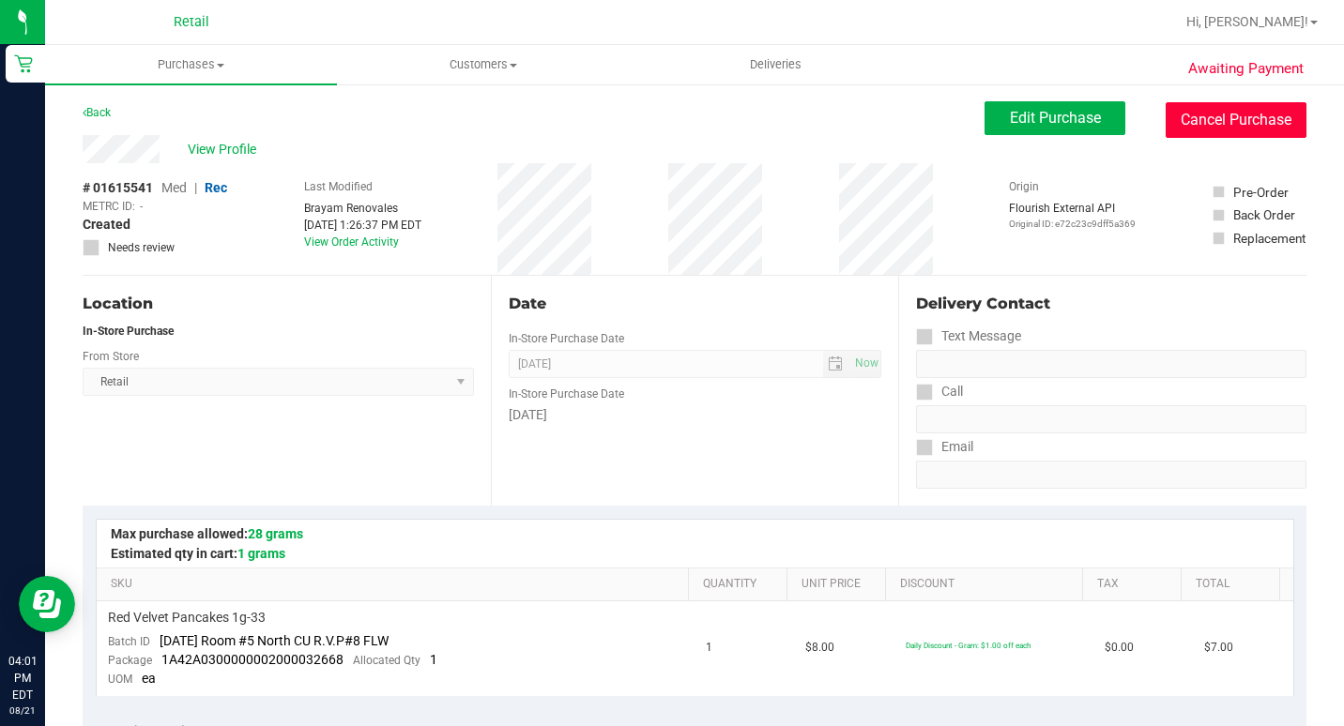
click at [1202, 127] on button "Cancel Purchase" at bounding box center [1236, 120] width 141 height 36
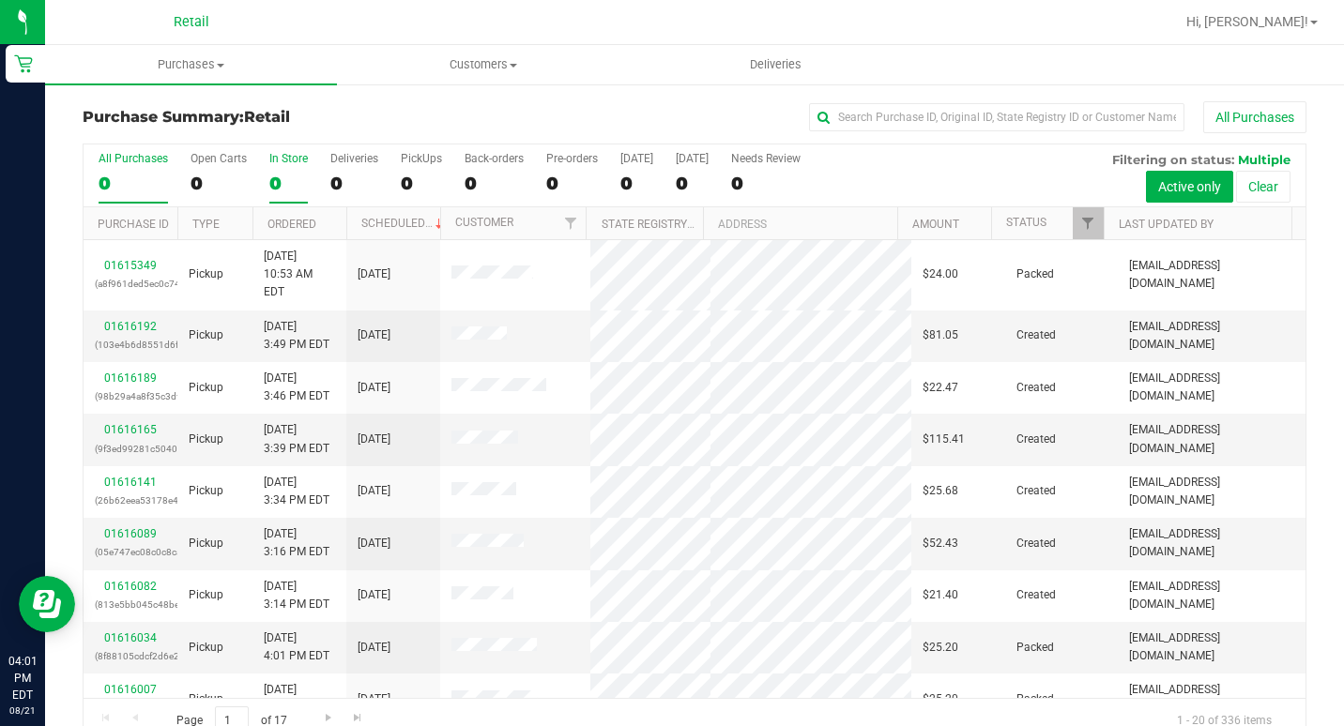
click at [282, 169] on label "In Store 0" at bounding box center [288, 178] width 38 height 52
click at [0, 0] on input "In Store 0" at bounding box center [0, 0] width 0 height 0
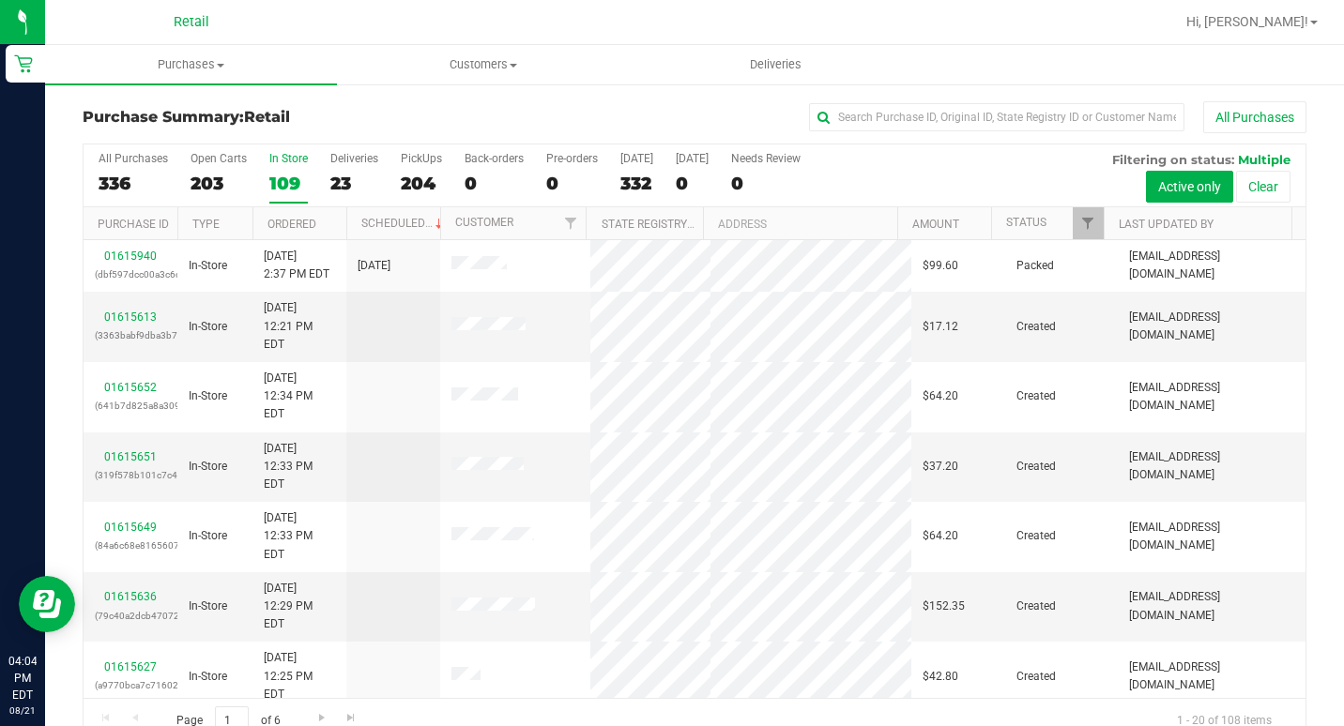
click at [328, 227] on th "Ordered" at bounding box center [299, 223] width 94 height 33
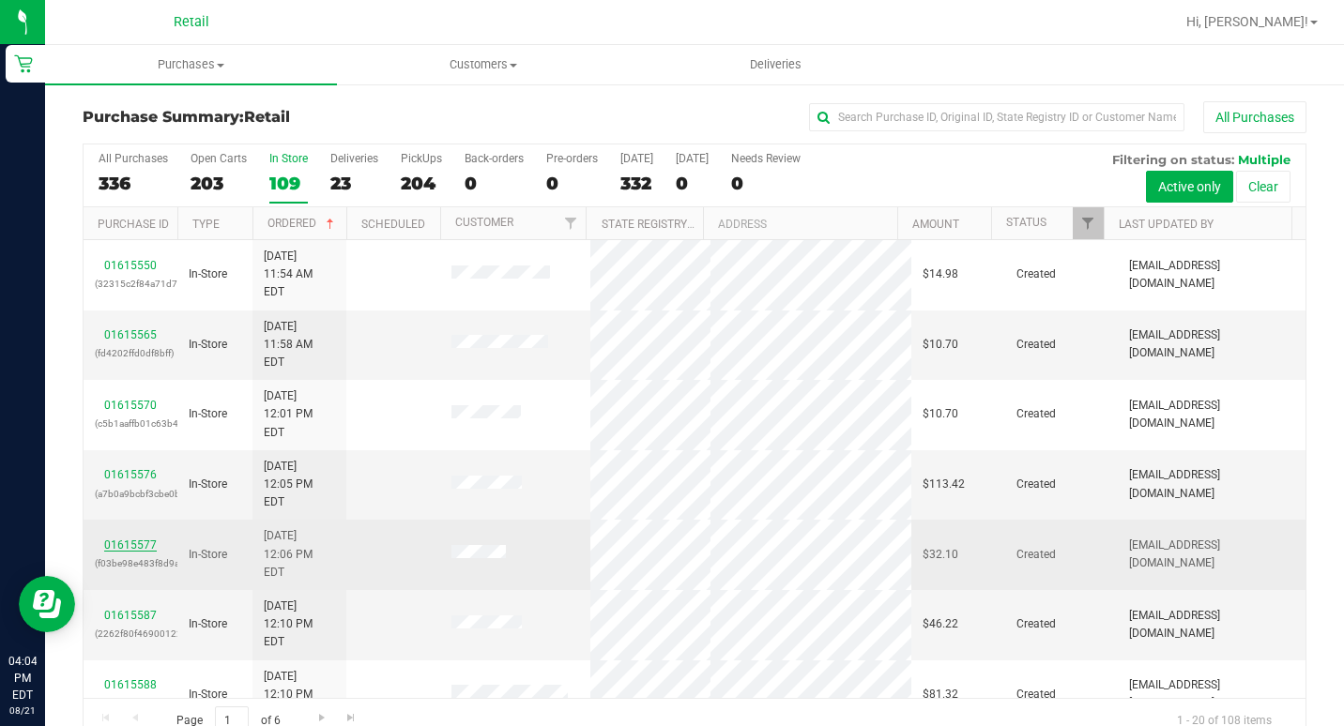
drag, startPoint x: 122, startPoint y: 454, endPoint x: 115, endPoint y: 465, distance: 13.0
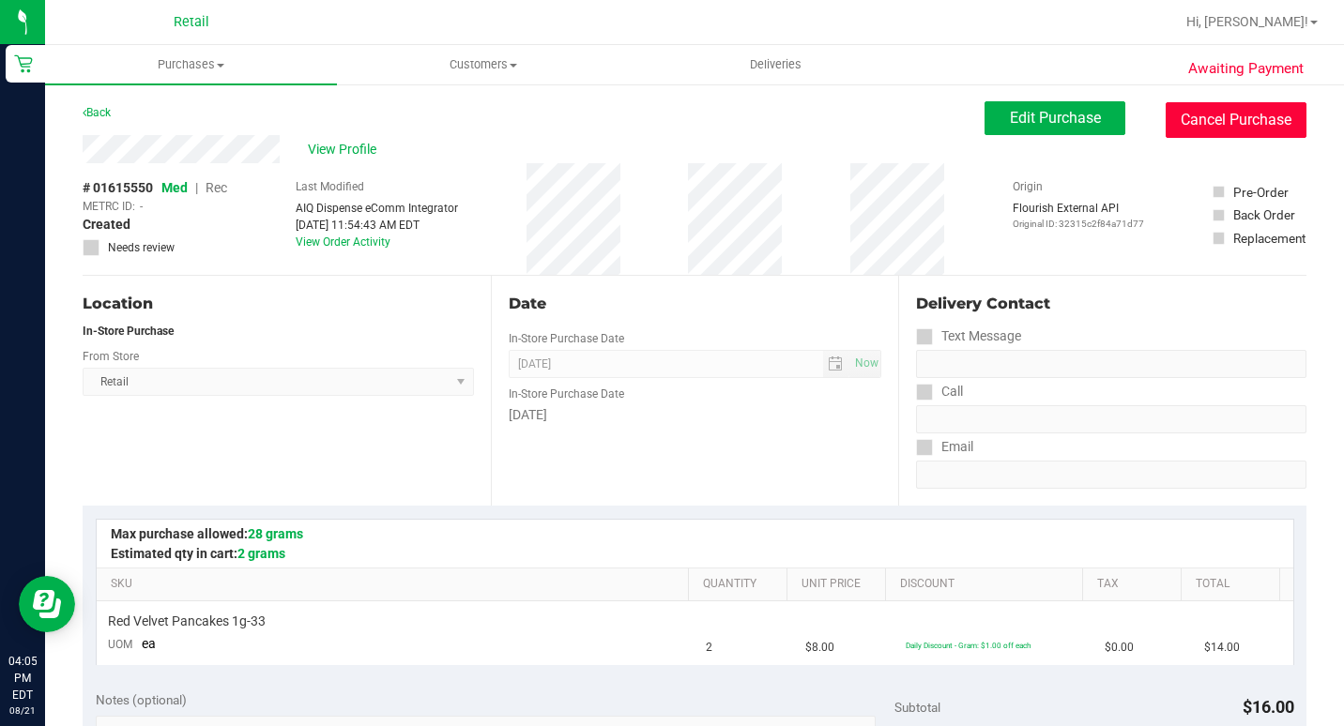
drag, startPoint x: 1240, startPoint y: 130, endPoint x: 748, endPoint y: 115, distance: 492.0
click at [1240, 130] on button "Cancel Purchase" at bounding box center [1236, 120] width 141 height 36
click at [1278, 122] on button "Cancel Purchase" at bounding box center [1236, 120] width 141 height 36
drag, startPoint x: 1196, startPoint y: 116, endPoint x: 761, endPoint y: 112, distance: 435.5
click at [1196, 116] on button "Cancel Purchase" at bounding box center [1236, 120] width 141 height 36
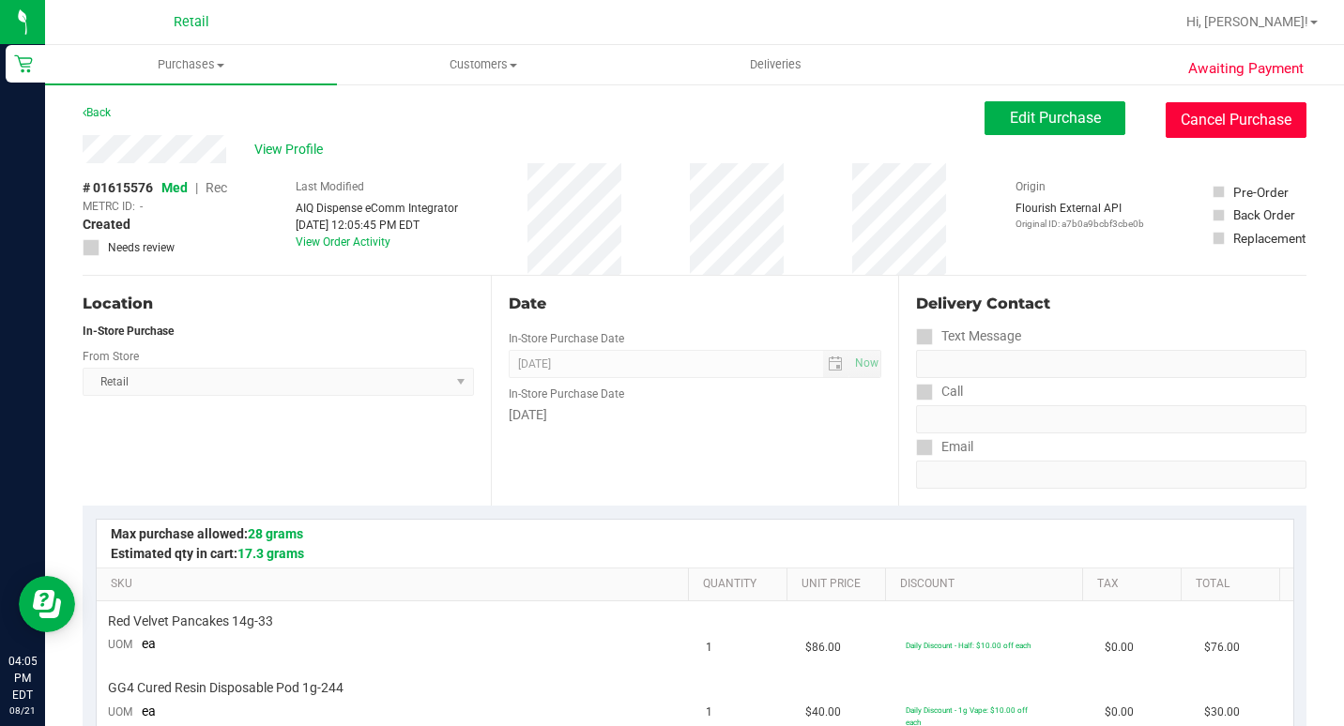
click at [1224, 127] on button "Cancel Purchase" at bounding box center [1236, 120] width 141 height 36
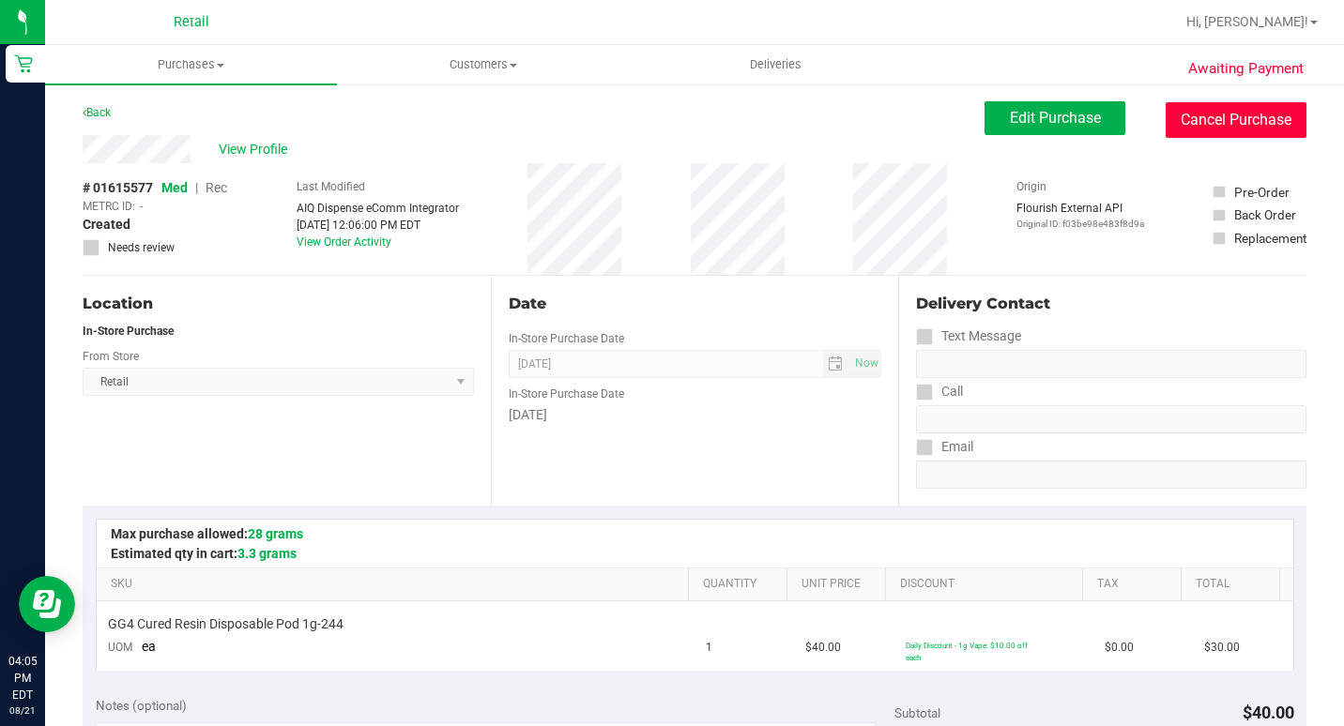
click at [1269, 128] on button "Cancel Purchase" at bounding box center [1236, 120] width 141 height 36
drag, startPoint x: 1217, startPoint y: 130, endPoint x: 764, endPoint y: 124, distance: 453.3
click at [1217, 130] on button "Cancel Purchase" at bounding box center [1236, 120] width 141 height 36
click at [1234, 113] on button "Cancel Purchase" at bounding box center [1236, 120] width 141 height 36
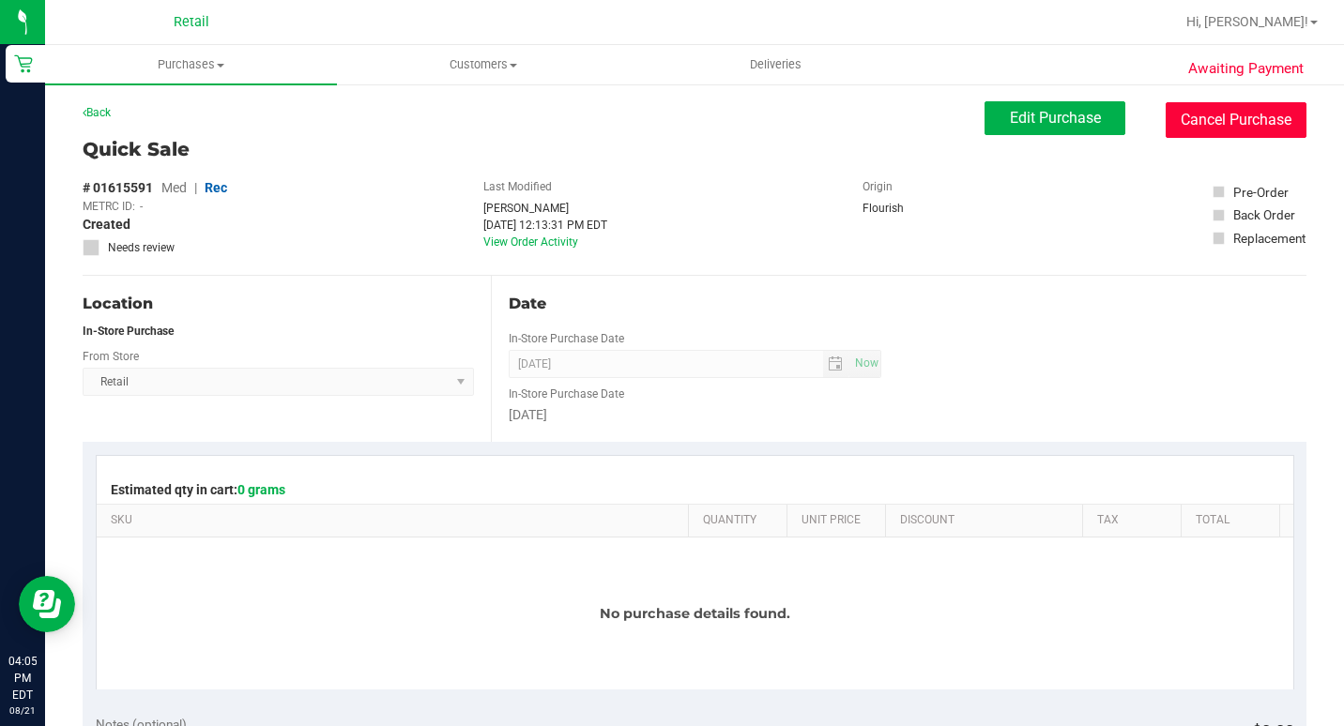
click at [1166, 109] on button "Cancel Purchase" at bounding box center [1236, 120] width 141 height 36
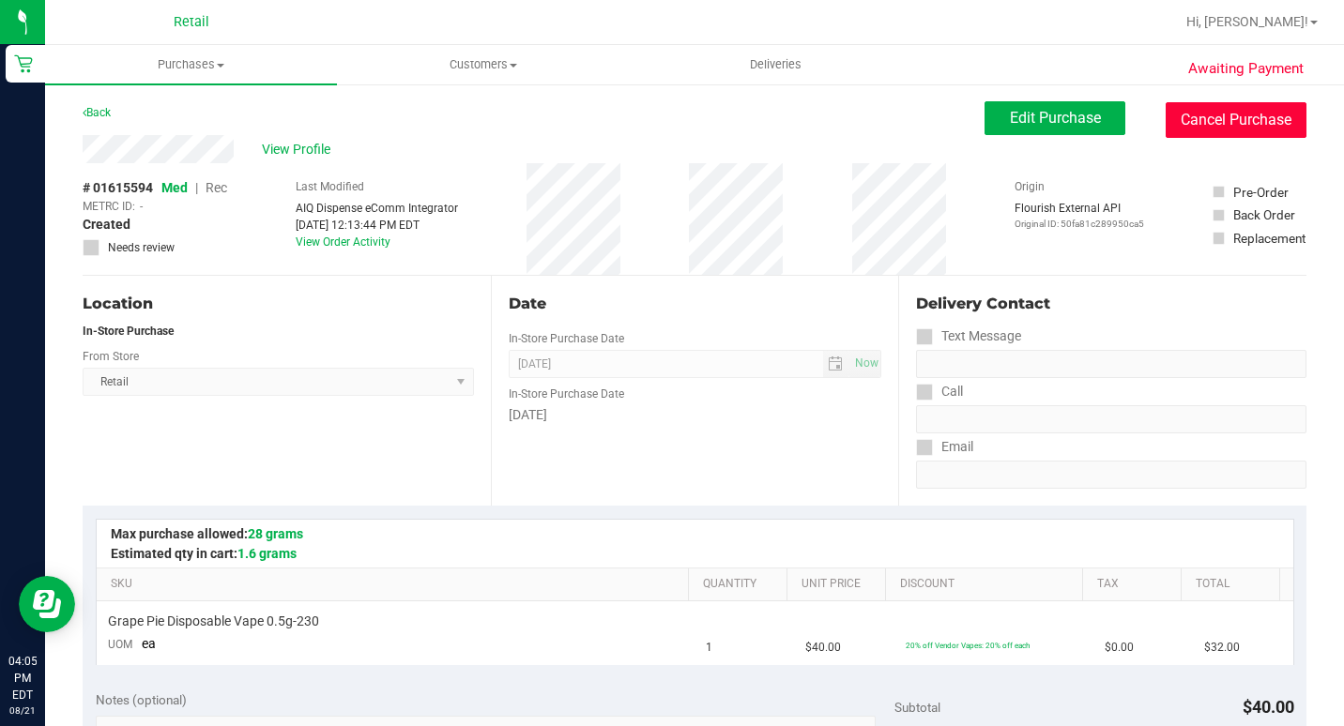
click at [1217, 123] on button "Cancel Purchase" at bounding box center [1236, 120] width 141 height 36
click at [1176, 114] on button "Cancel Purchase" at bounding box center [1236, 120] width 141 height 36
drag, startPoint x: 1199, startPoint y: 105, endPoint x: 756, endPoint y: 122, distance: 443.3
click at [1204, 128] on button "Cancel Purchase" at bounding box center [1236, 120] width 141 height 36
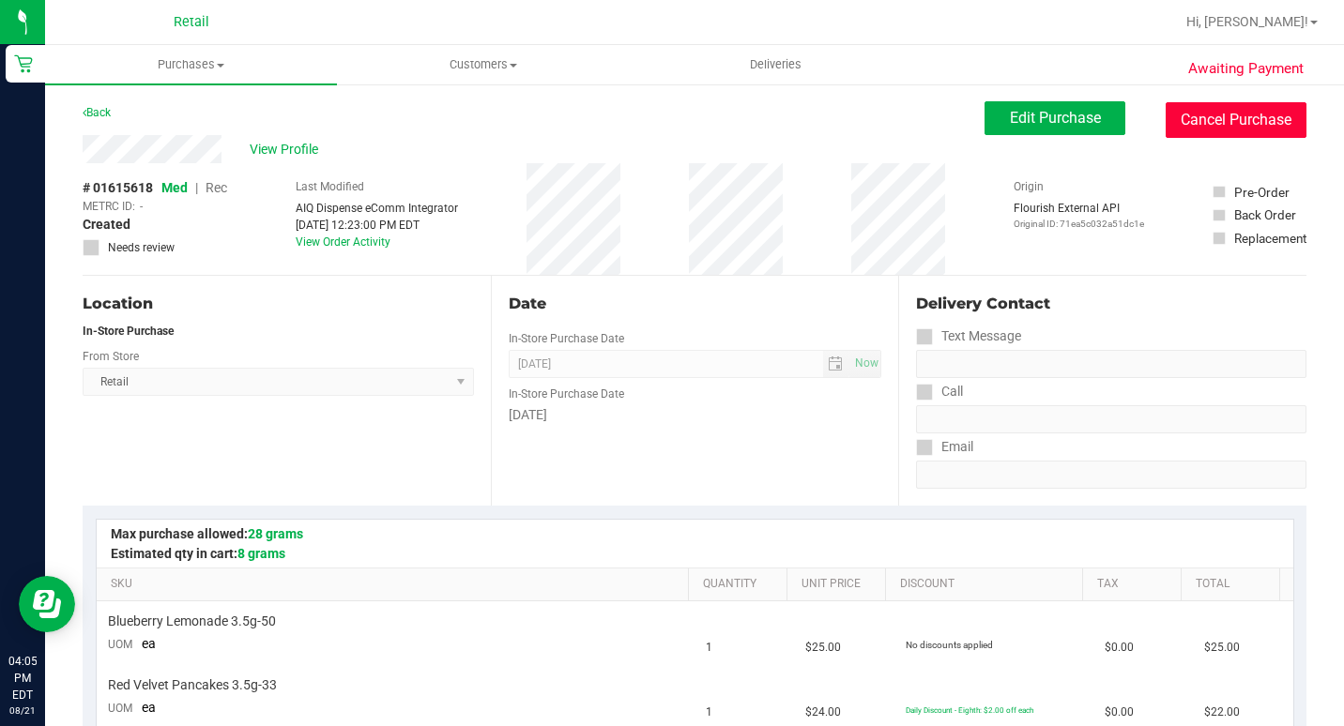
drag, startPoint x: 1201, startPoint y: 121, endPoint x: 742, endPoint y: 114, distance: 458.9
click at [1201, 122] on button "Cancel Purchase" at bounding box center [1236, 120] width 141 height 36
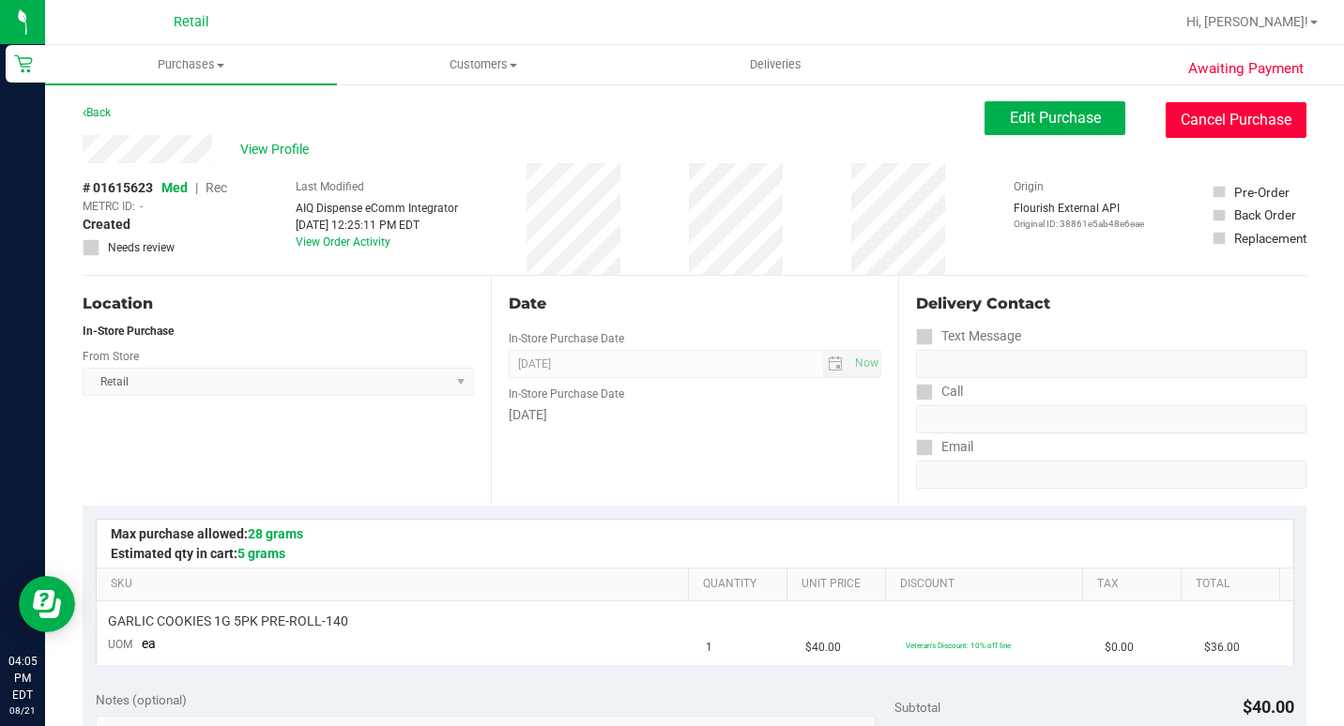
click at [1198, 124] on button "Cancel Purchase" at bounding box center [1236, 120] width 141 height 36
click at [1245, 130] on button "Cancel Purchase" at bounding box center [1236, 120] width 141 height 36
click at [1182, 117] on button "Cancel Purchase" at bounding box center [1236, 120] width 141 height 36
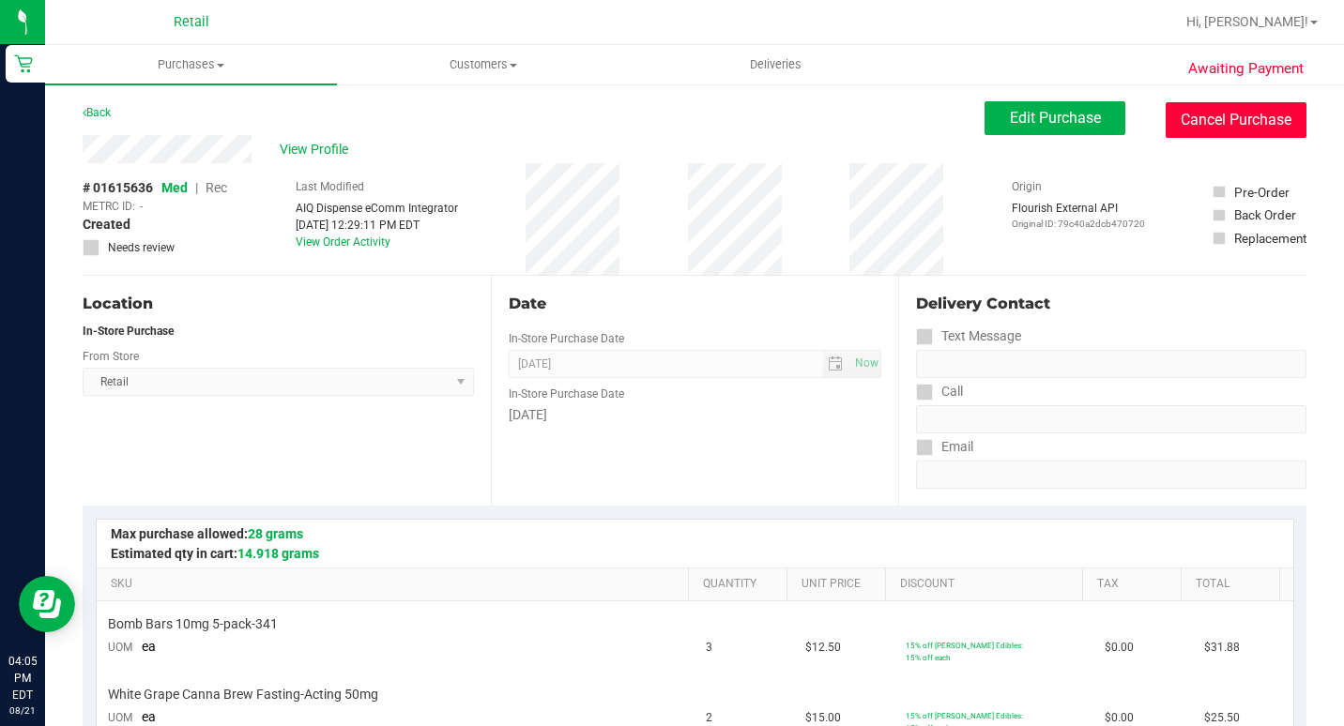
click at [1202, 130] on button "Cancel Purchase" at bounding box center [1236, 120] width 141 height 36
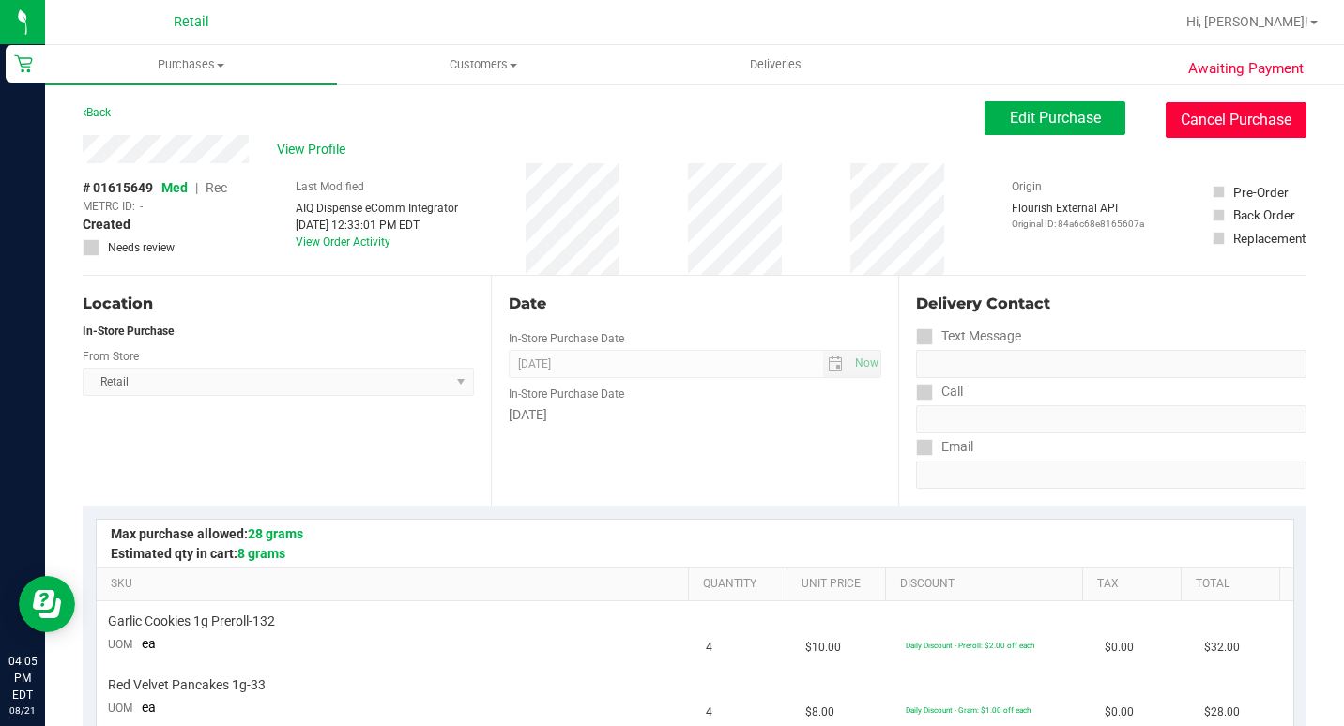
click at [1196, 132] on button "Cancel Purchase" at bounding box center [1236, 120] width 141 height 36
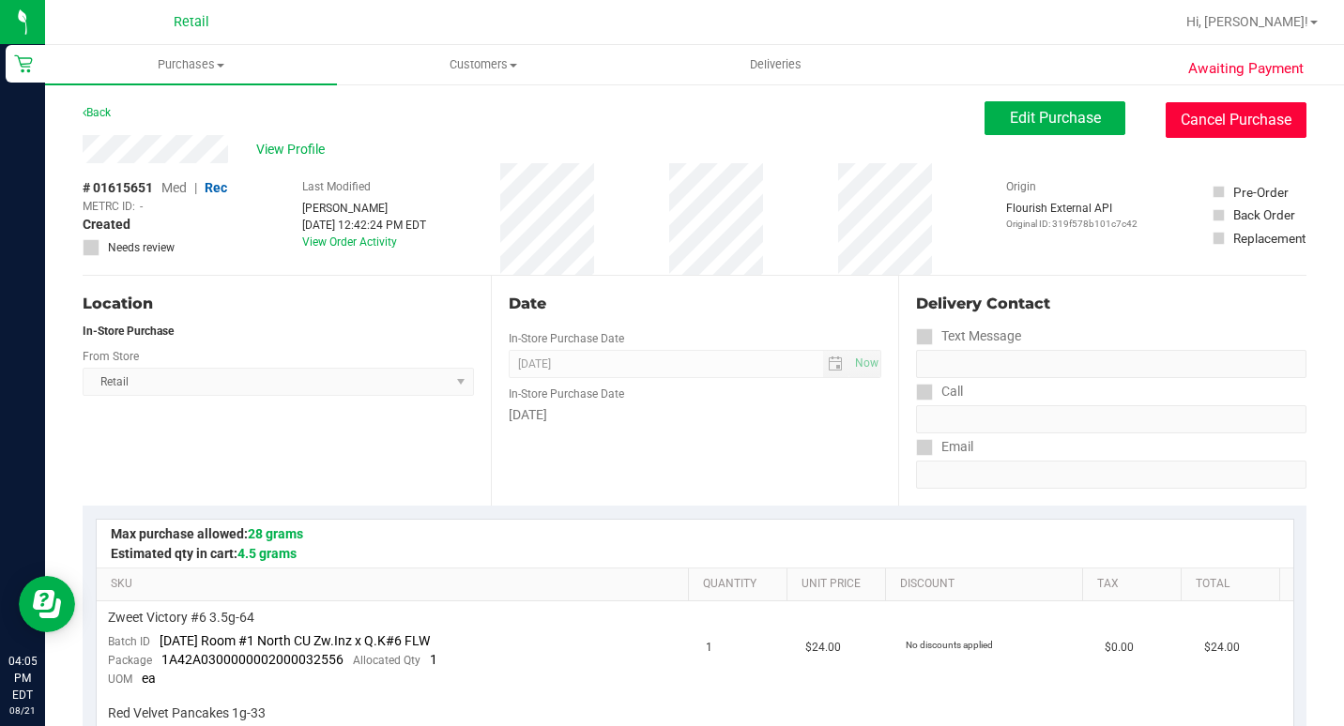
drag, startPoint x: 1224, startPoint y: 114, endPoint x: 761, endPoint y: 120, distance: 462.7
click at [1222, 113] on button "Cancel Purchase" at bounding box center [1236, 120] width 141 height 36
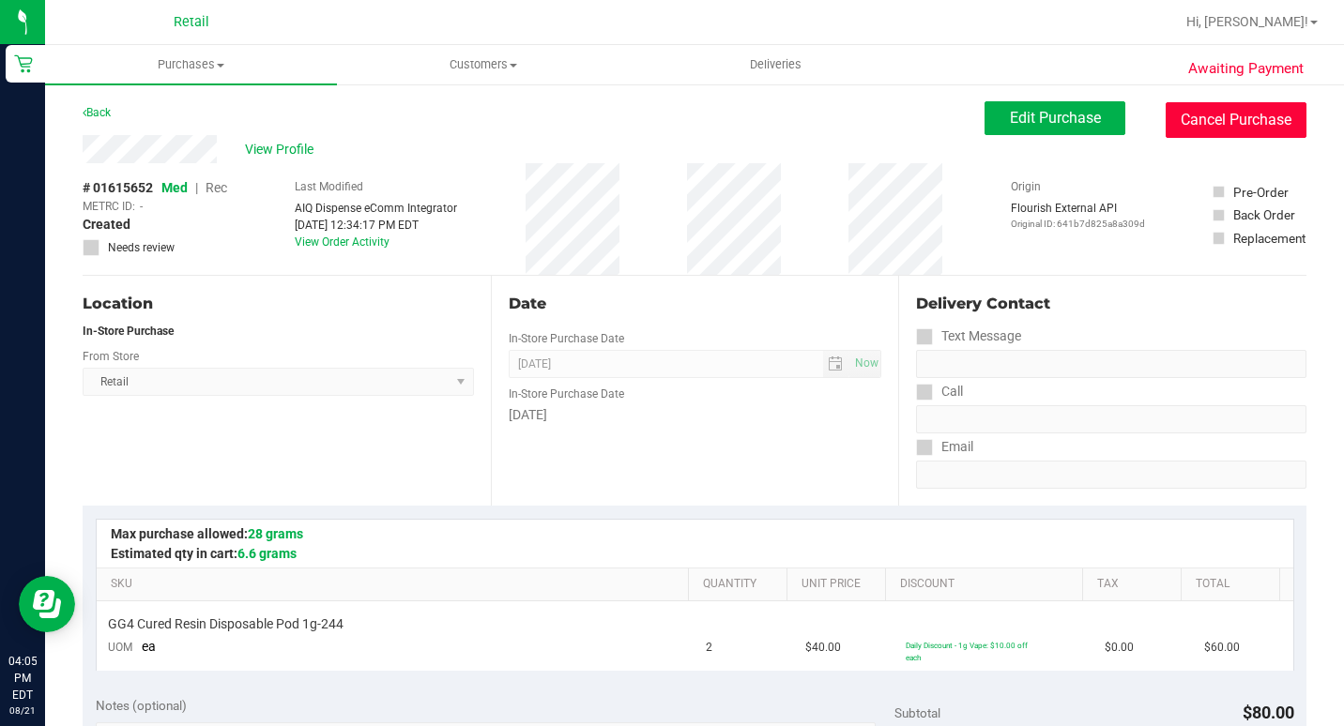
click at [1224, 131] on button "Cancel Purchase" at bounding box center [1236, 120] width 141 height 36
click at [1190, 112] on button "Cancel Purchase" at bounding box center [1236, 120] width 141 height 36
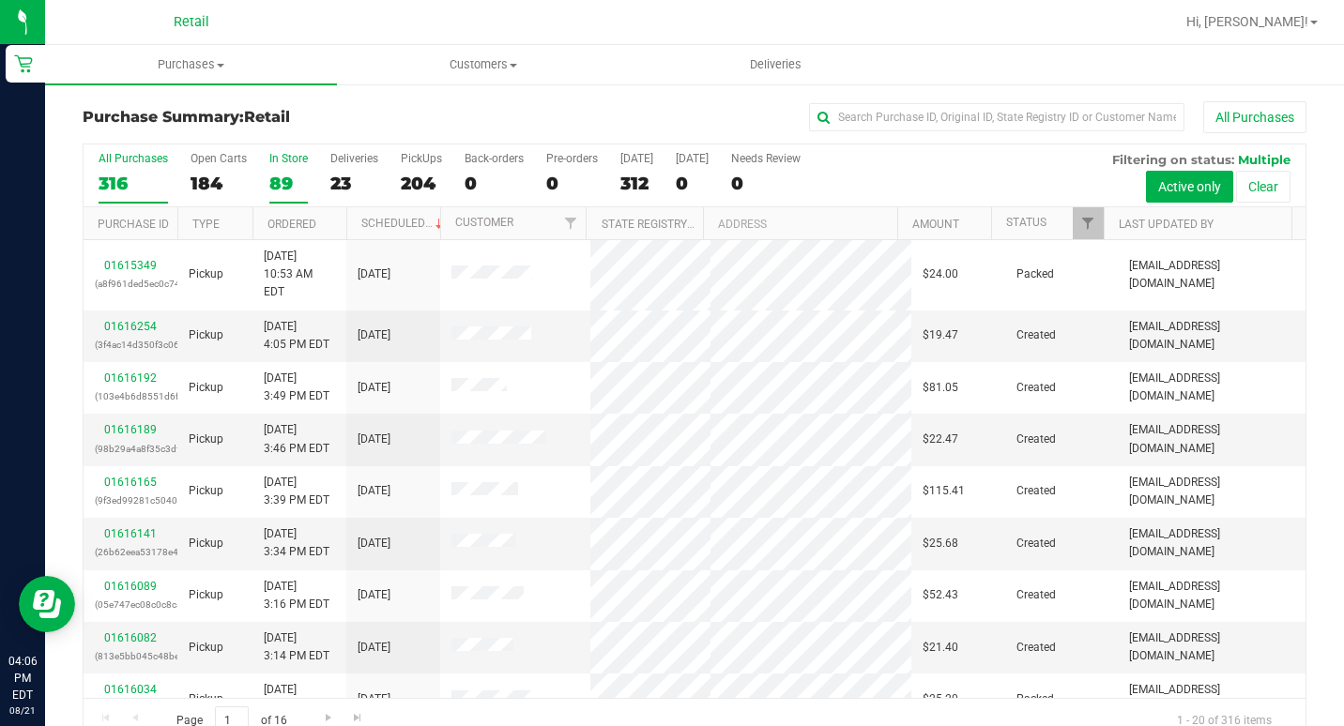
click at [282, 175] on div "89" at bounding box center [288, 184] width 38 height 22
click at [0, 0] on input "In Store 89" at bounding box center [0, 0] width 0 height 0
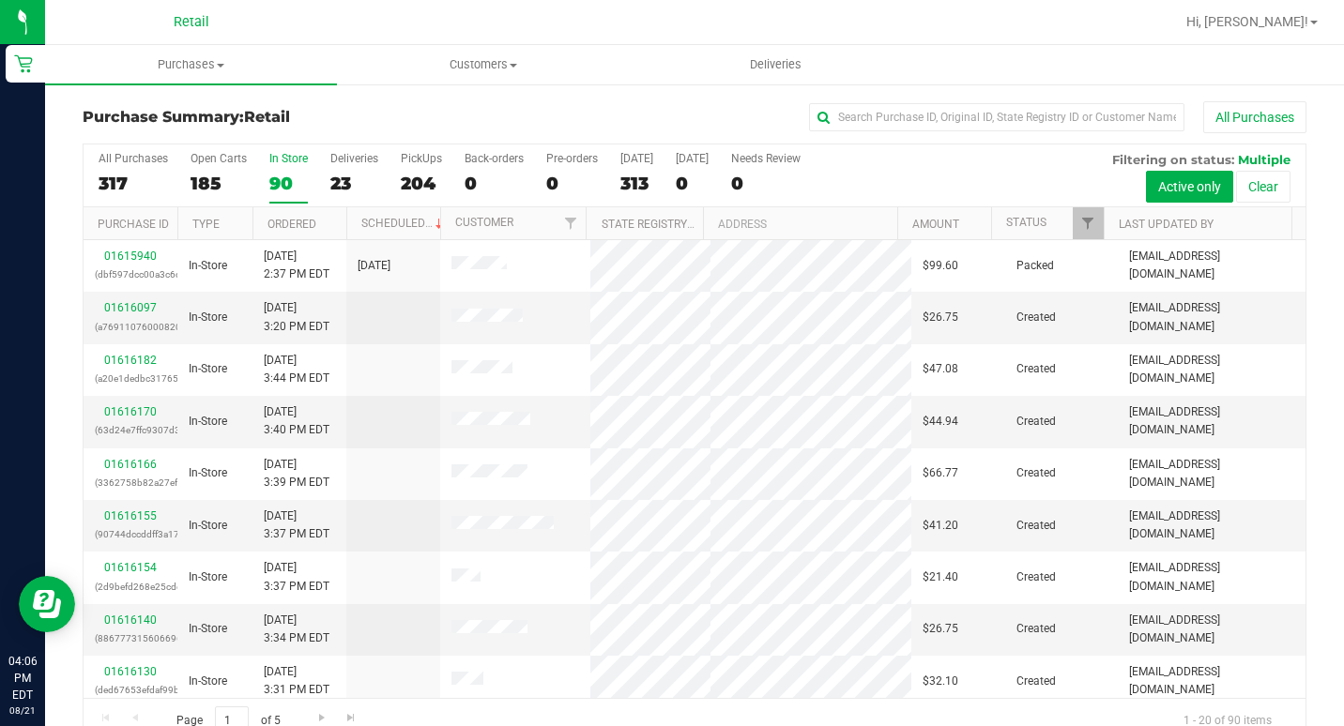
click at [324, 215] on th "Ordered" at bounding box center [299, 223] width 94 height 33
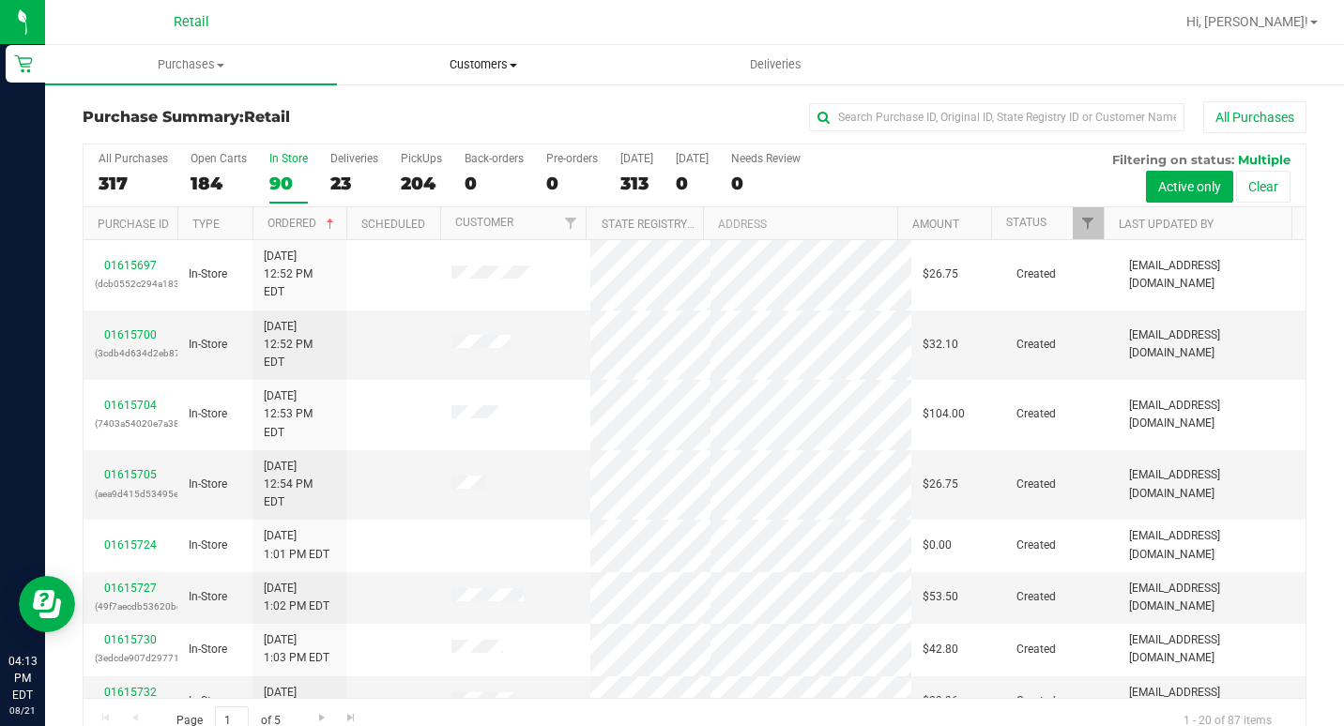
click at [479, 67] on span "Customers" at bounding box center [483, 64] width 290 height 17
click at [429, 112] on span "All customers" at bounding box center [404, 113] width 135 height 16
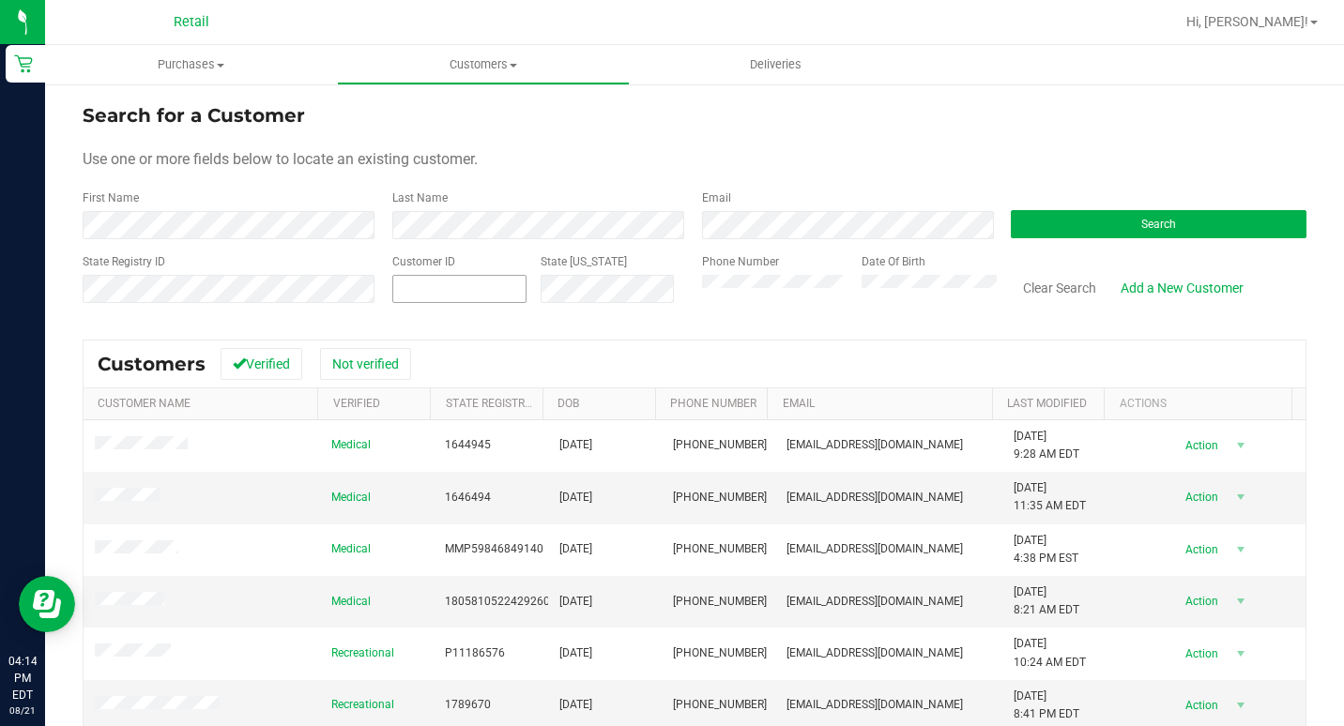
click at [442, 290] on span at bounding box center [459, 289] width 134 height 28
click at [1195, 232] on button "Search" at bounding box center [1159, 224] width 296 height 28
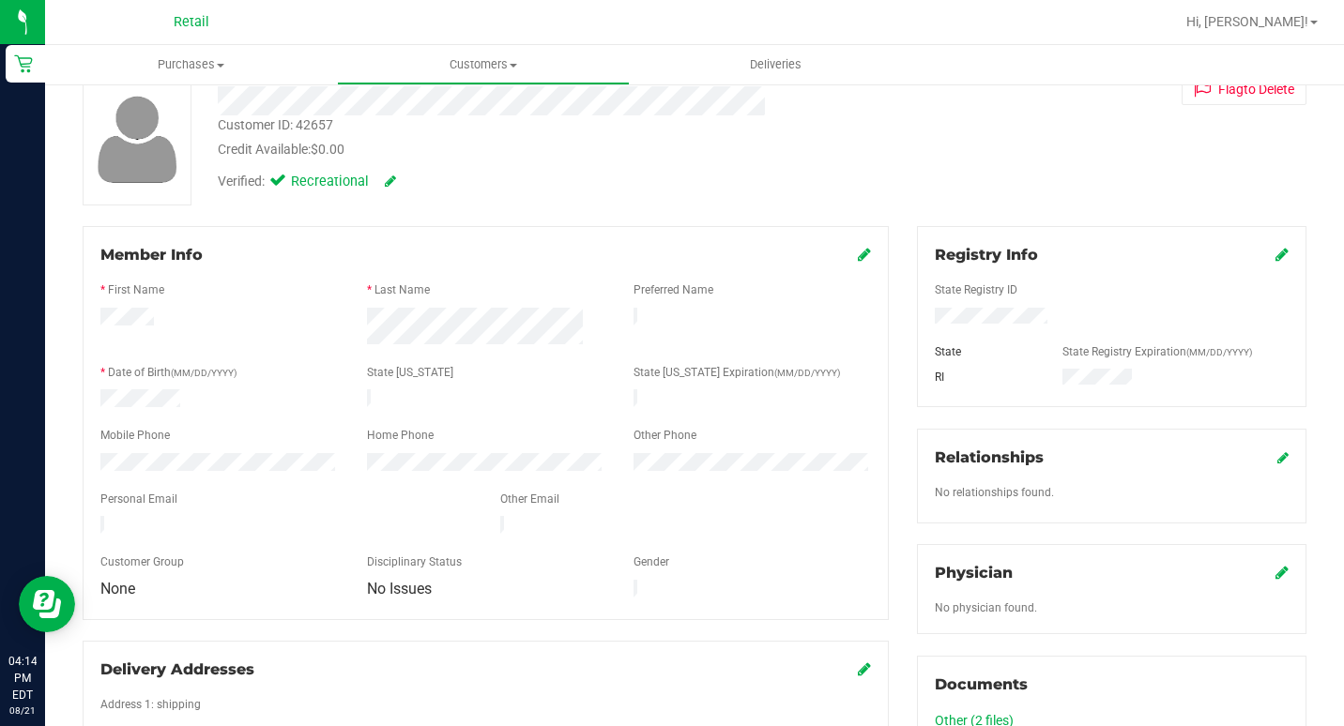
scroll to position [94, 0]
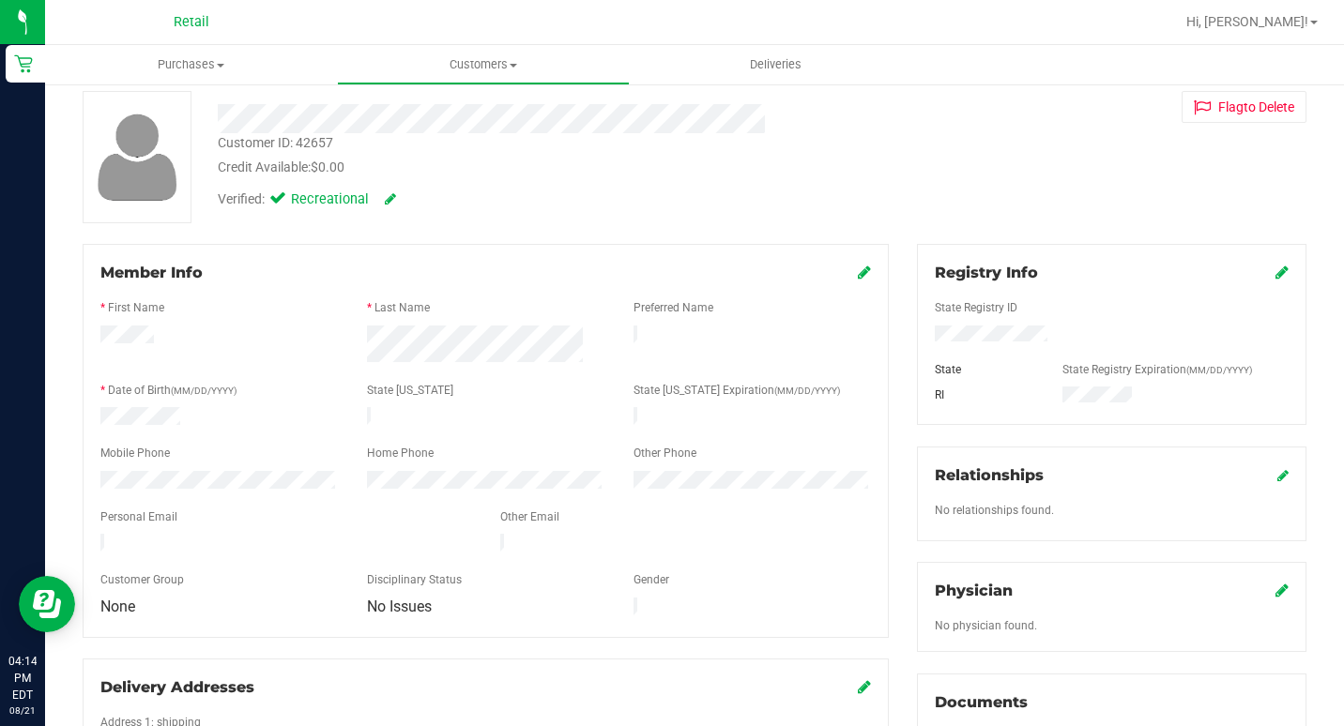
click at [1259, 274] on div "Registry Info" at bounding box center [1112, 273] width 354 height 23
click at [1275, 275] on icon at bounding box center [1281, 272] width 13 height 15
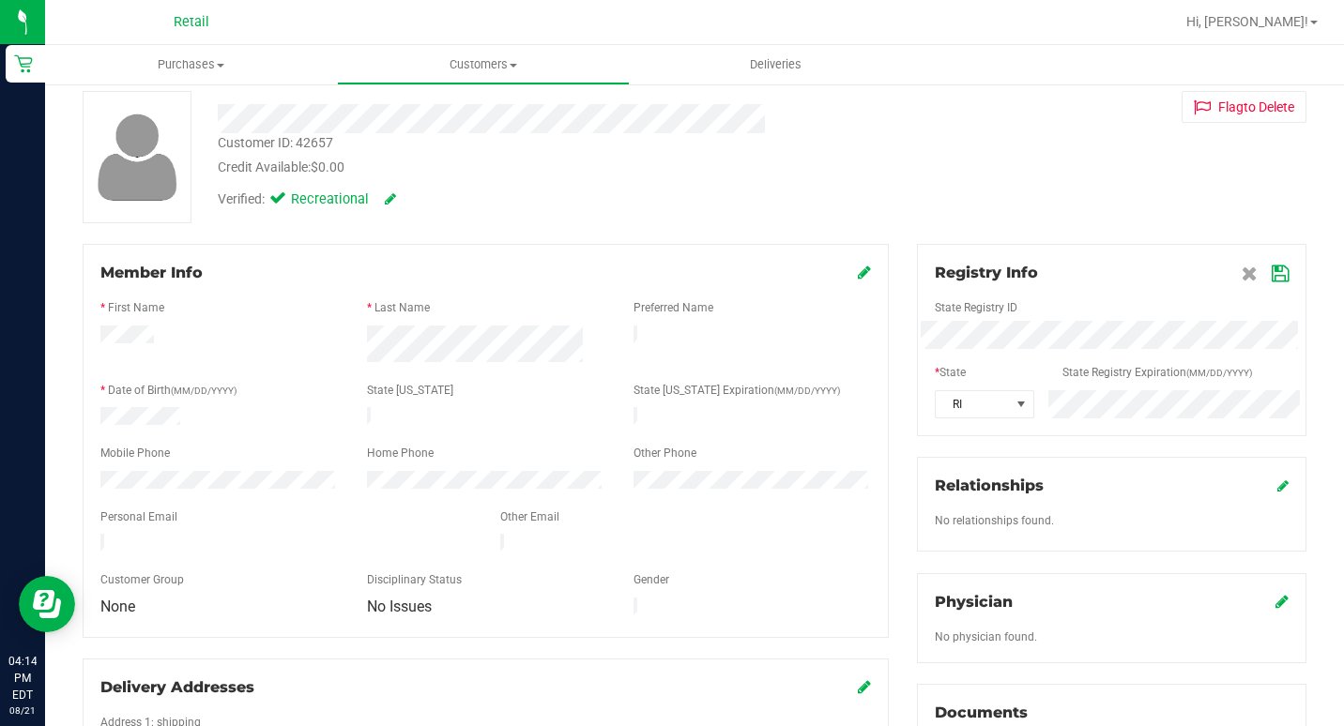
click at [1272, 274] on icon at bounding box center [1280, 274] width 17 height 15
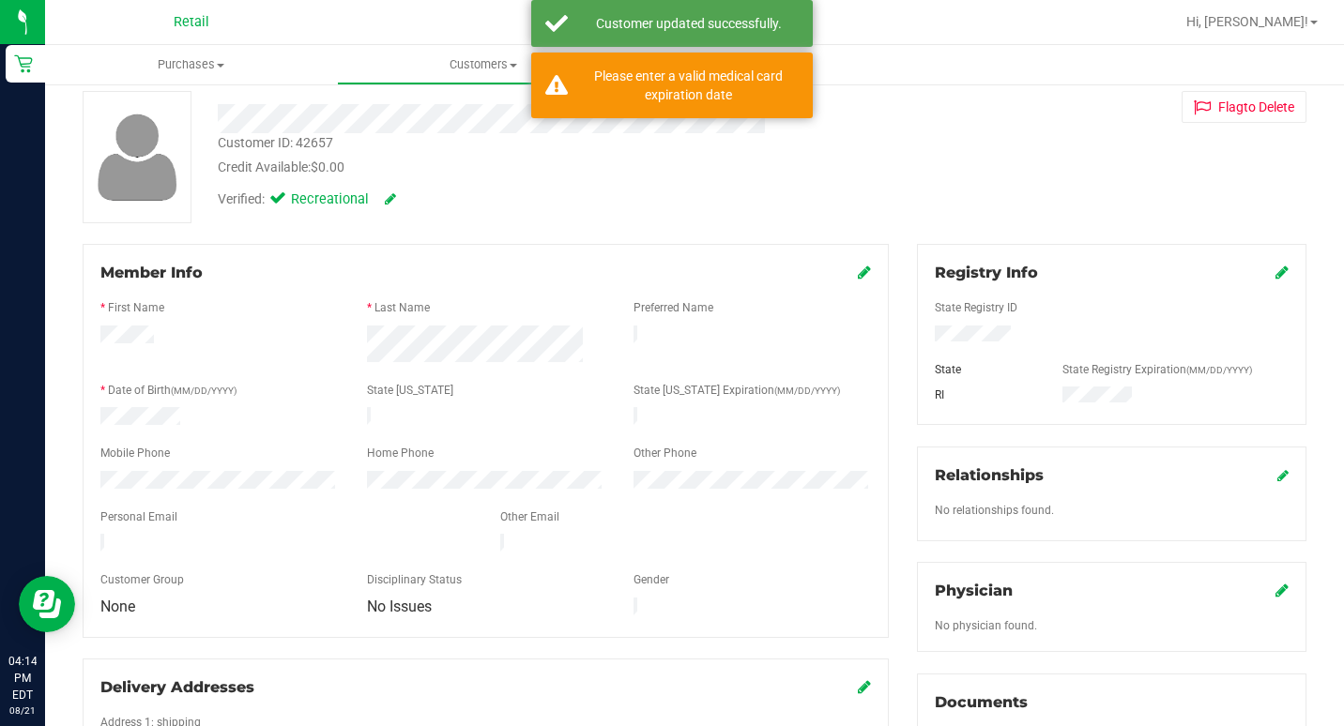
click at [1263, 260] on div "Registry Info State Registry ID State State Registry Expiration (MM/DD/YYYY) RI" at bounding box center [1111, 334] width 389 height 181
click at [1275, 270] on icon at bounding box center [1281, 272] width 13 height 15
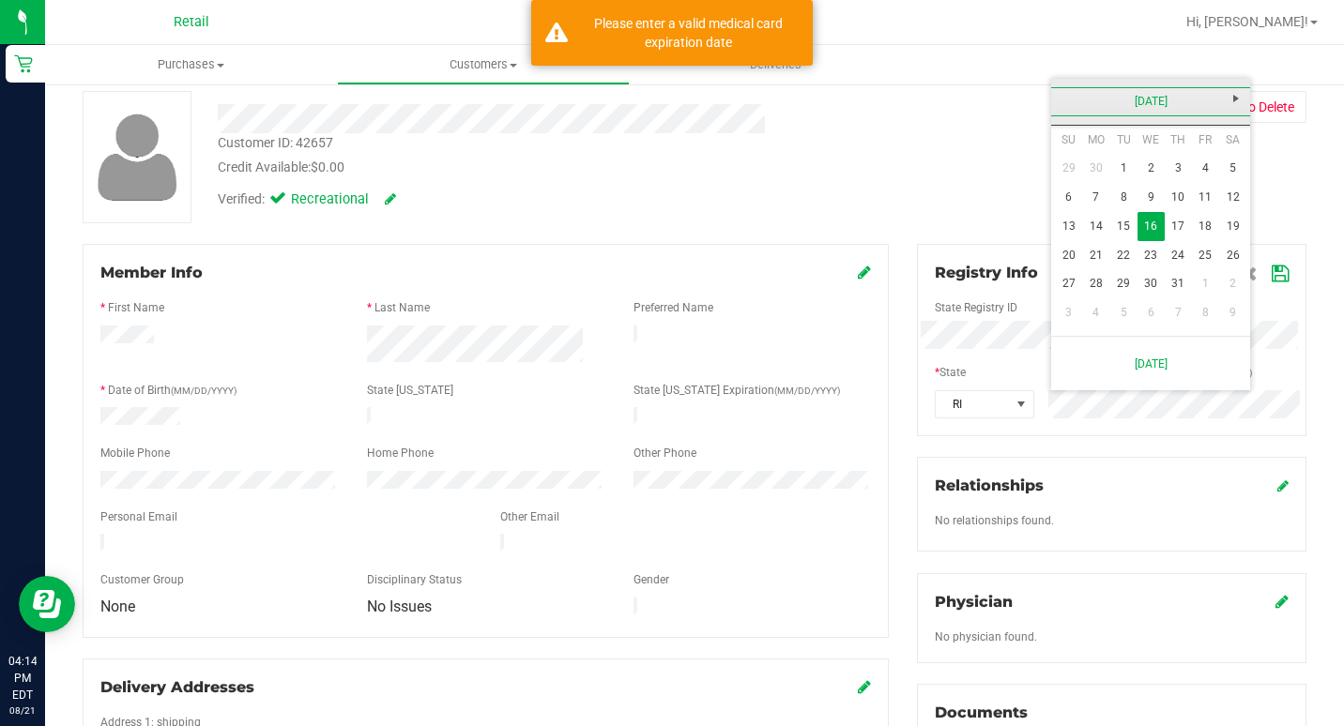
click at [1142, 98] on link "July 2025" at bounding box center [1151, 101] width 202 height 29
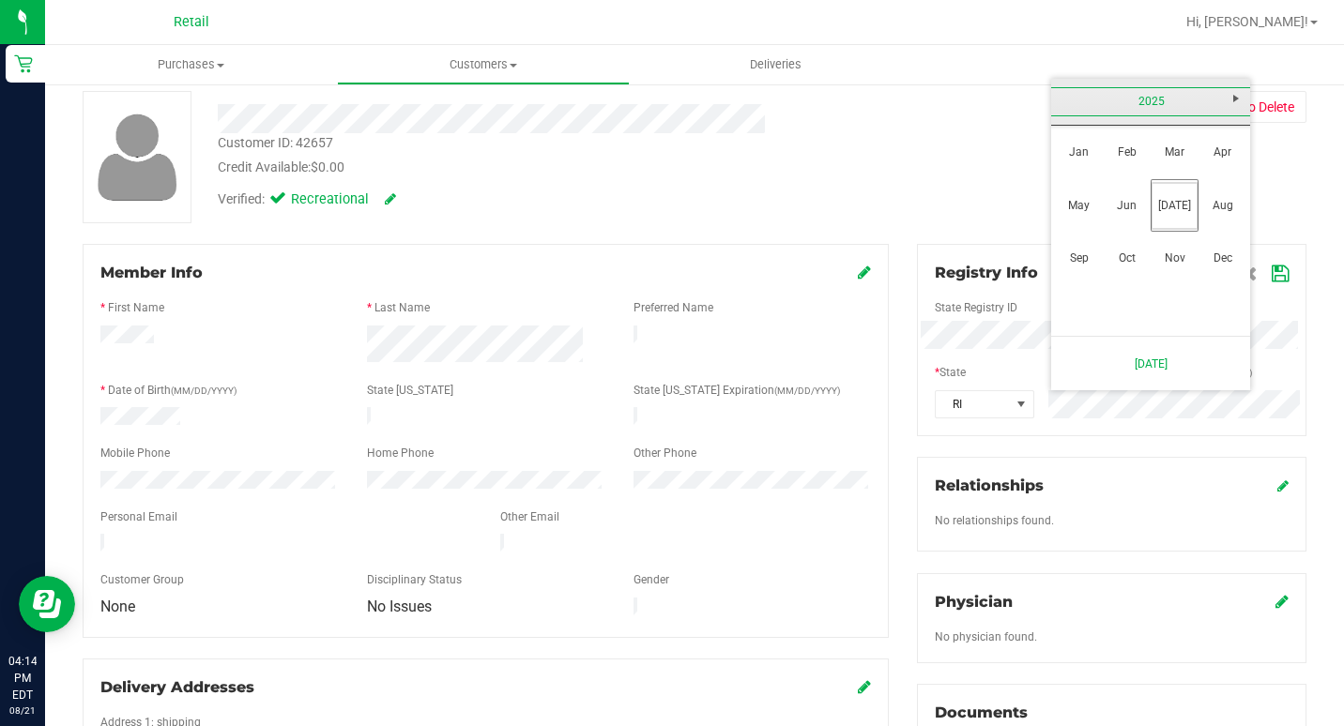
click at [1149, 97] on link "2025" at bounding box center [1151, 101] width 202 height 29
click at [1225, 212] on link "2026" at bounding box center [1222, 206] width 48 height 48
click at [1237, 206] on link "Aug" at bounding box center [1222, 206] width 48 height 48
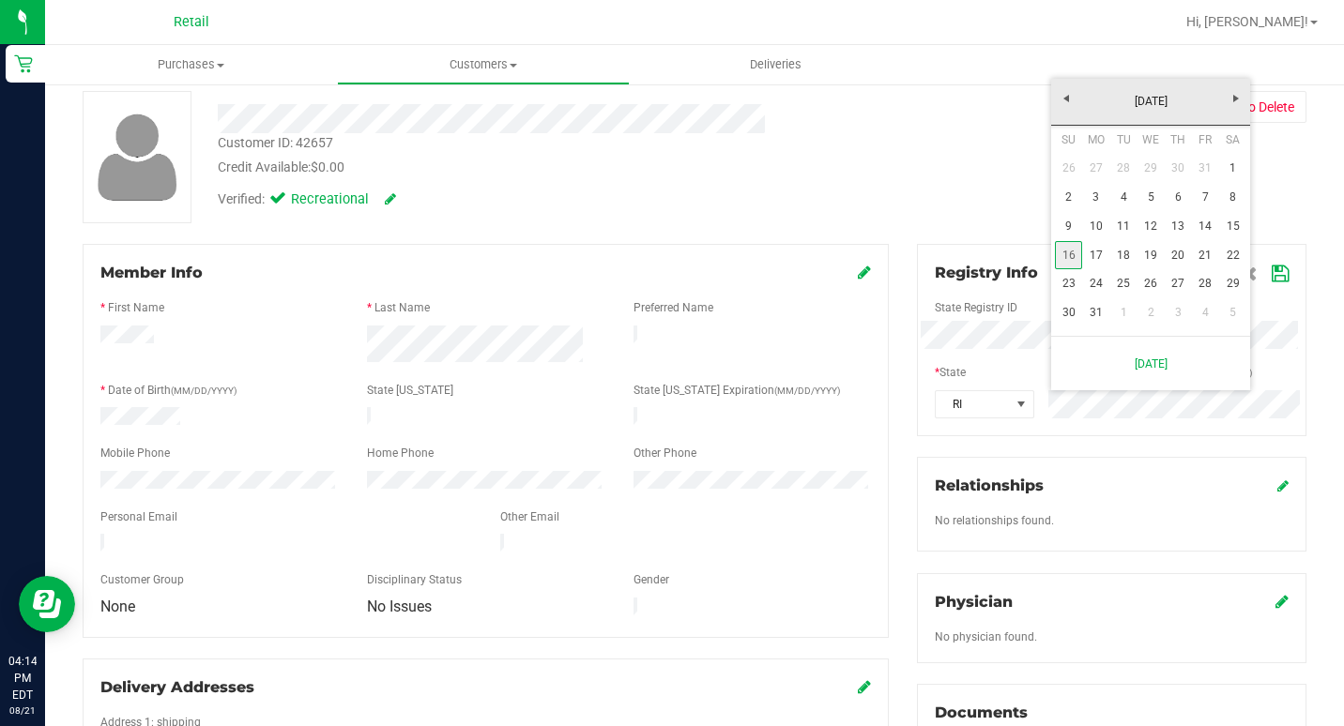
click at [1074, 250] on link "16" at bounding box center [1068, 255] width 27 height 29
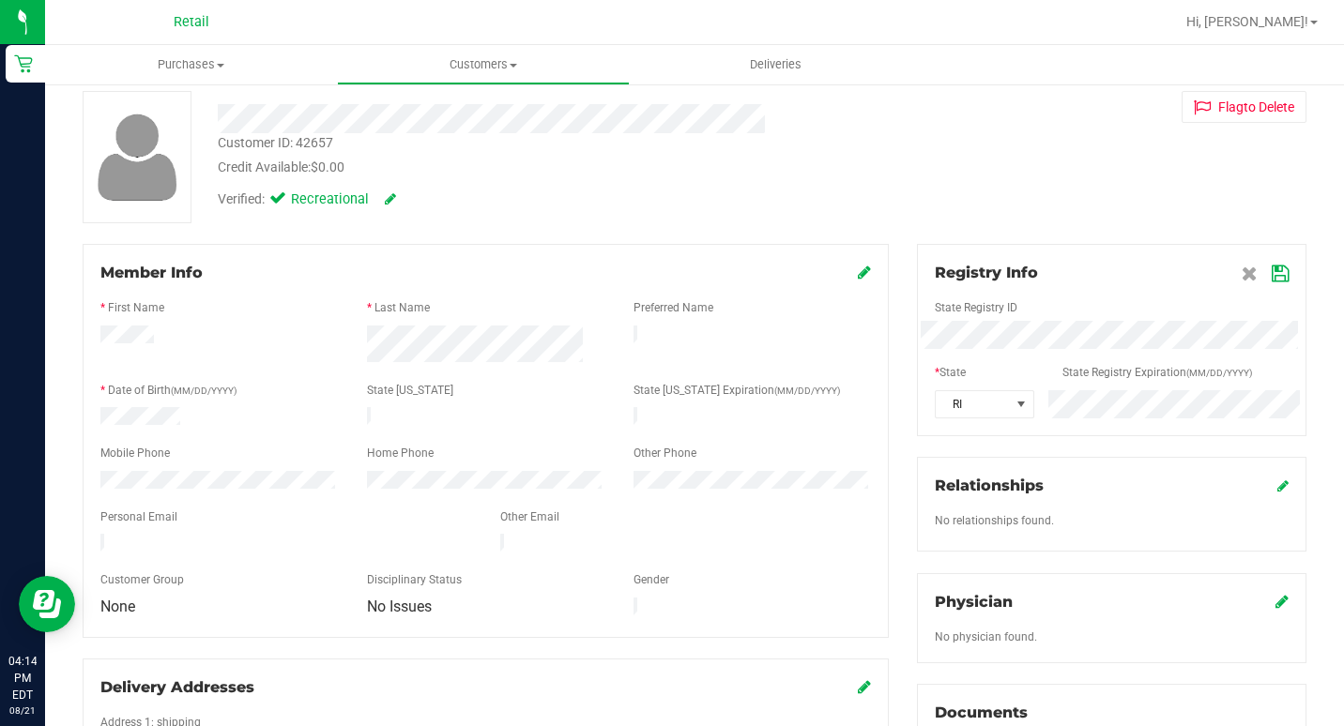
click at [1273, 279] on icon at bounding box center [1280, 274] width 17 height 15
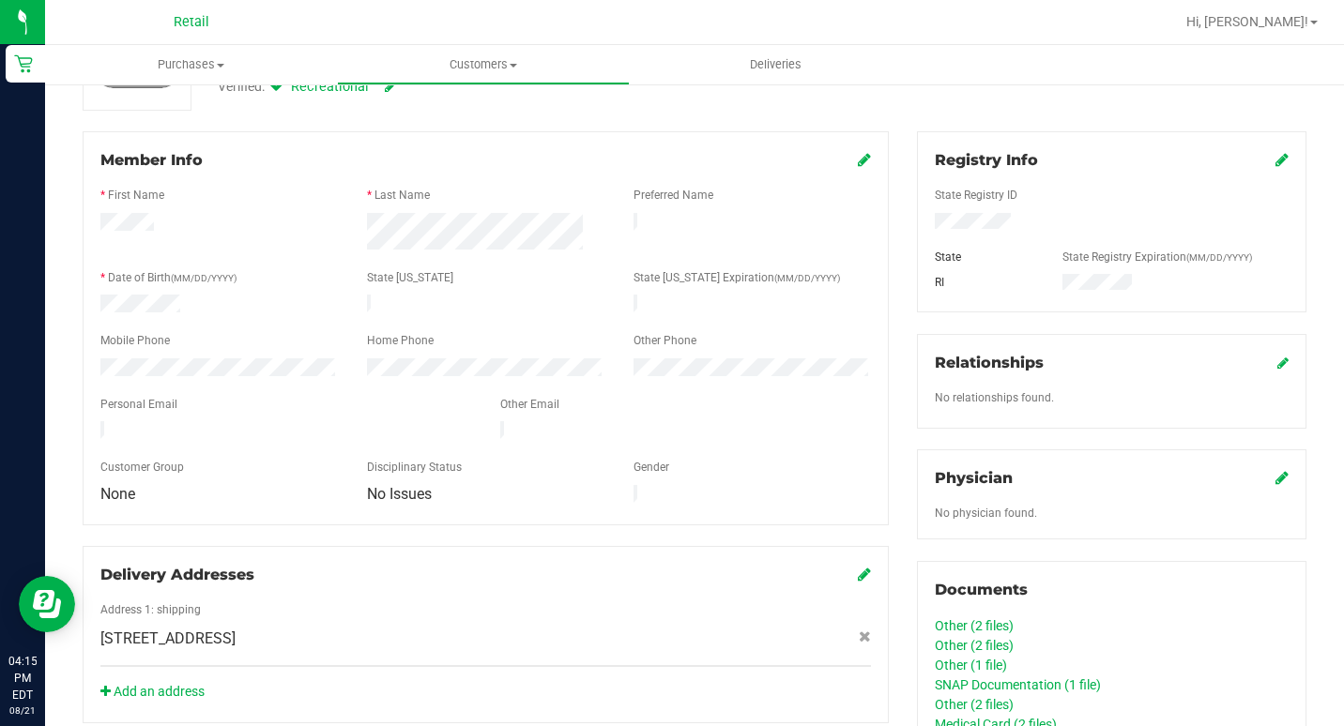
scroll to position [0, 0]
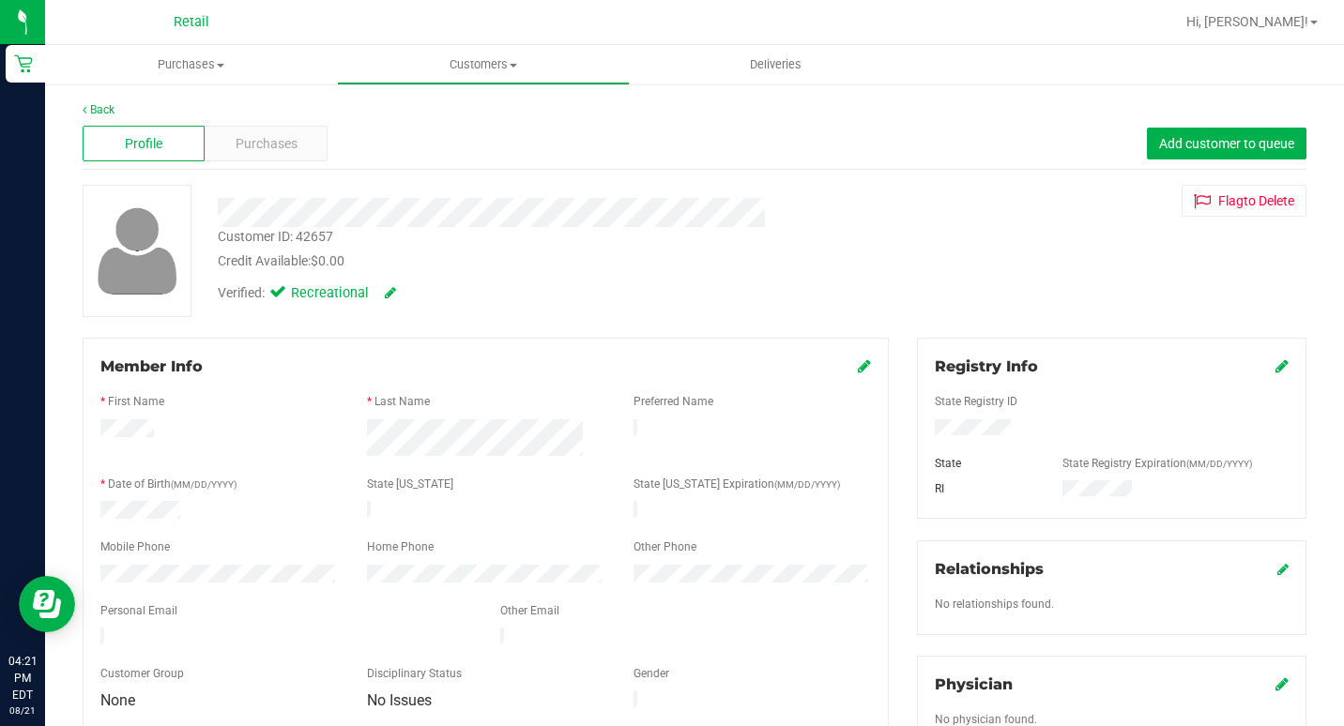
click at [386, 288] on icon at bounding box center [390, 292] width 11 height 13
drag, startPoint x: 280, startPoint y: 284, endPoint x: 282, endPoint y: 297, distance: 12.5
click at [280, 284] on label "Medical" at bounding box center [312, 295] width 79 height 24
click at [0, 0] on input "Medical" at bounding box center [0, 0] width 0 height 0
click at [408, 298] on icon at bounding box center [411, 293] width 15 height 13
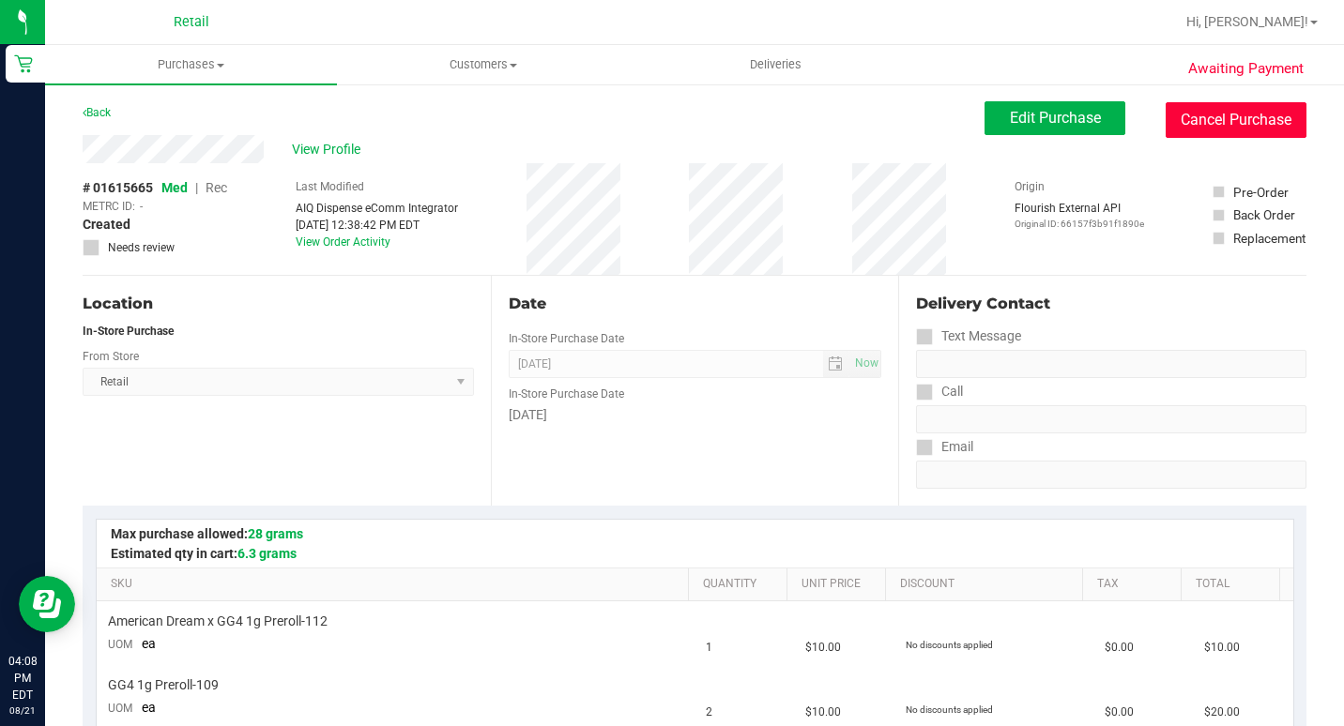
click at [1241, 105] on button "Cancel Purchase" at bounding box center [1236, 120] width 141 height 36
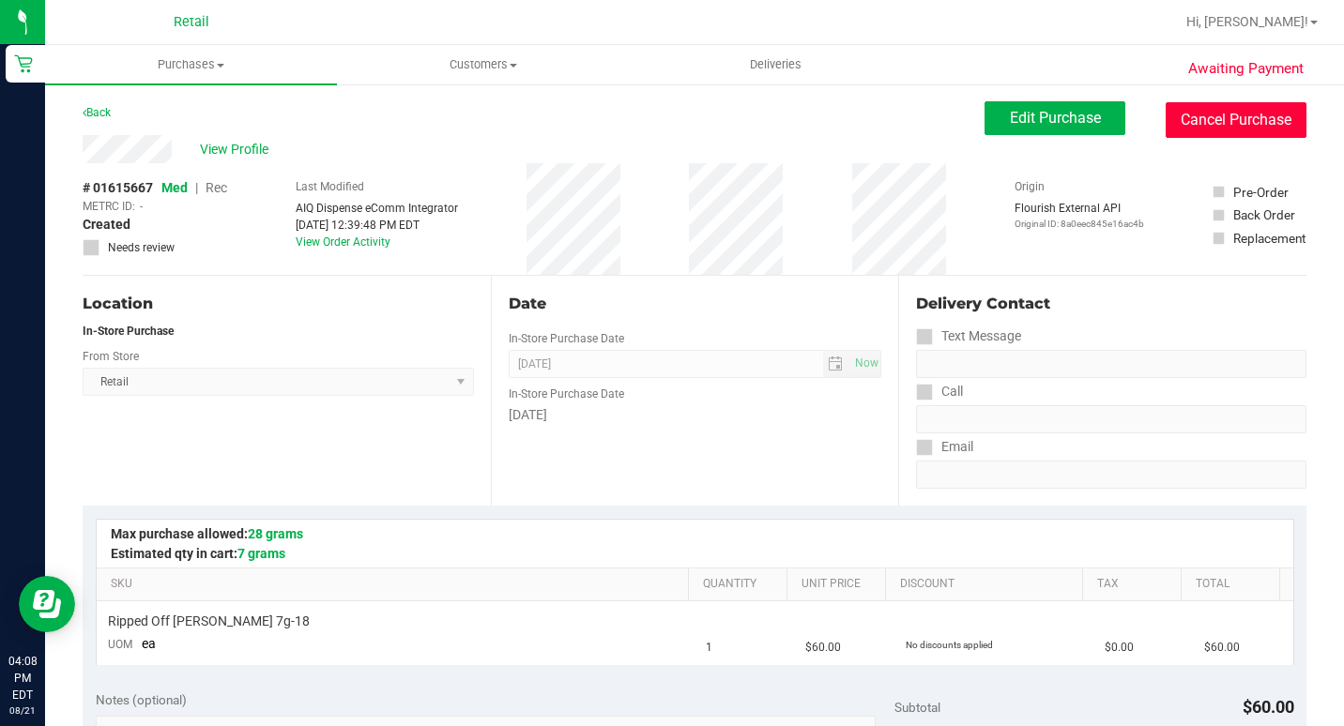
click at [1227, 106] on button "Cancel Purchase" at bounding box center [1236, 120] width 141 height 36
click at [1259, 109] on button "Cancel Purchase" at bounding box center [1236, 120] width 141 height 36
drag, startPoint x: 1241, startPoint y: 107, endPoint x: 745, endPoint y: 111, distance: 495.5
click at [1241, 107] on button "Cancel Purchase" at bounding box center [1236, 120] width 141 height 36
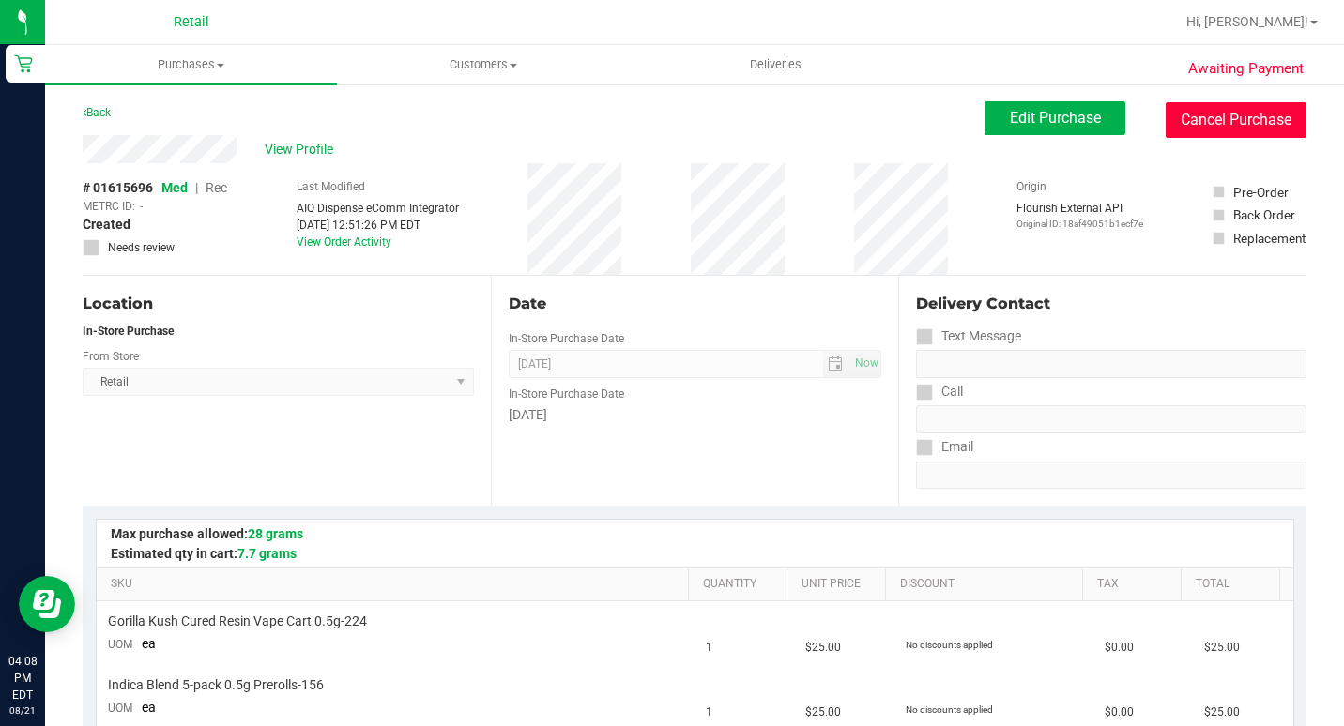
click at [1256, 108] on button "Cancel Purchase" at bounding box center [1236, 120] width 141 height 36
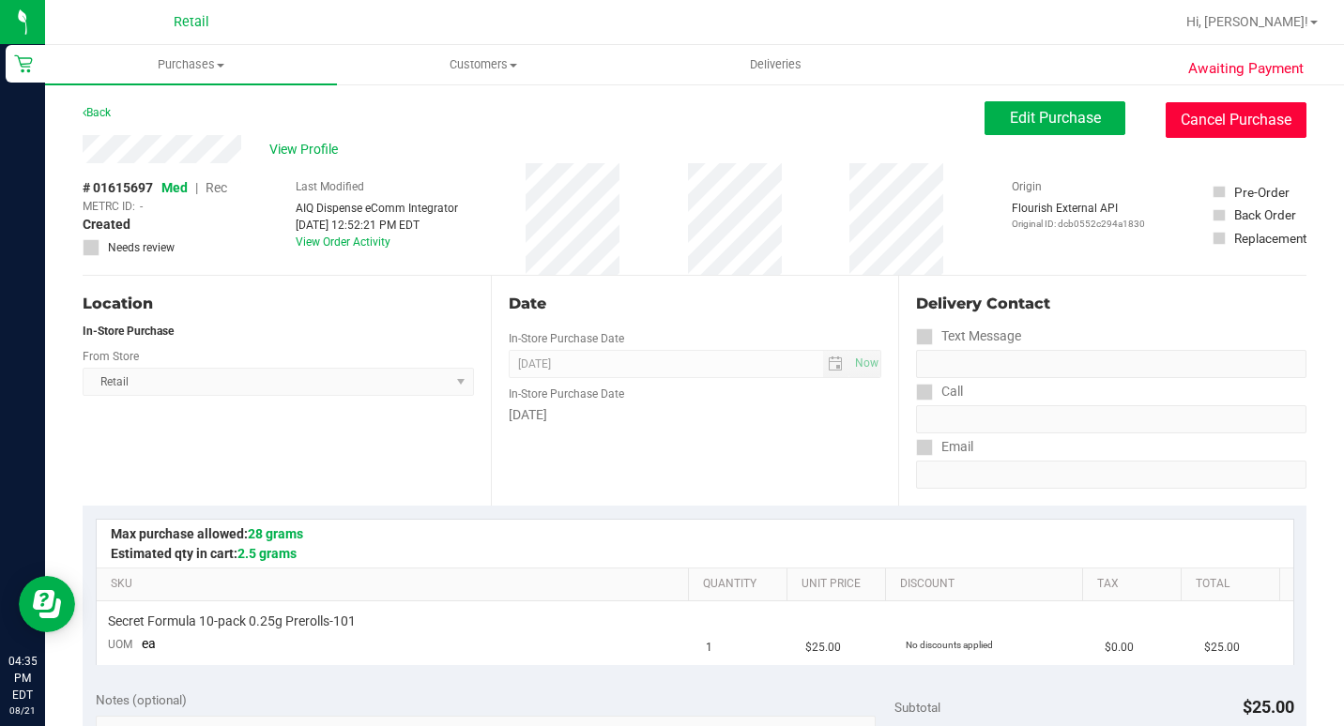
click at [1214, 125] on button "Cancel Purchase" at bounding box center [1236, 120] width 141 height 36
click at [1166, 114] on button "Cancel Purchase" at bounding box center [1236, 120] width 141 height 36
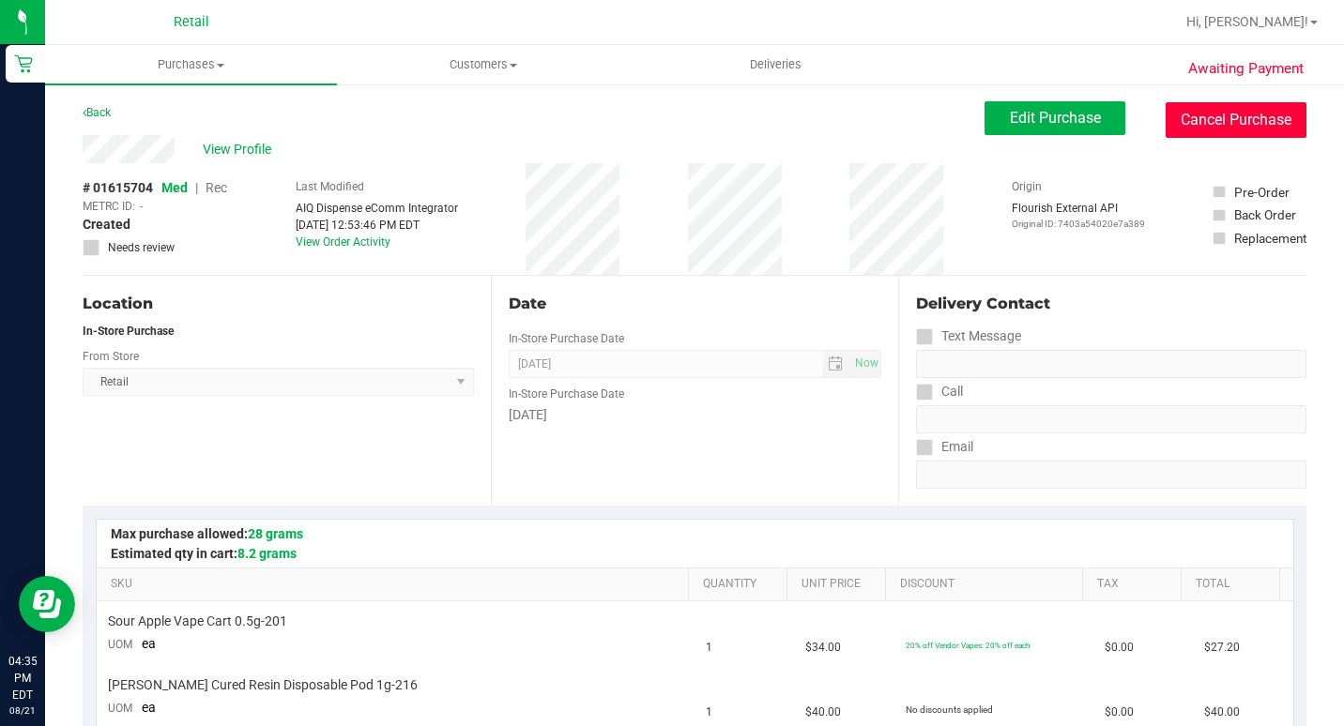
click at [1269, 126] on button "Cancel Purchase" at bounding box center [1236, 120] width 141 height 36
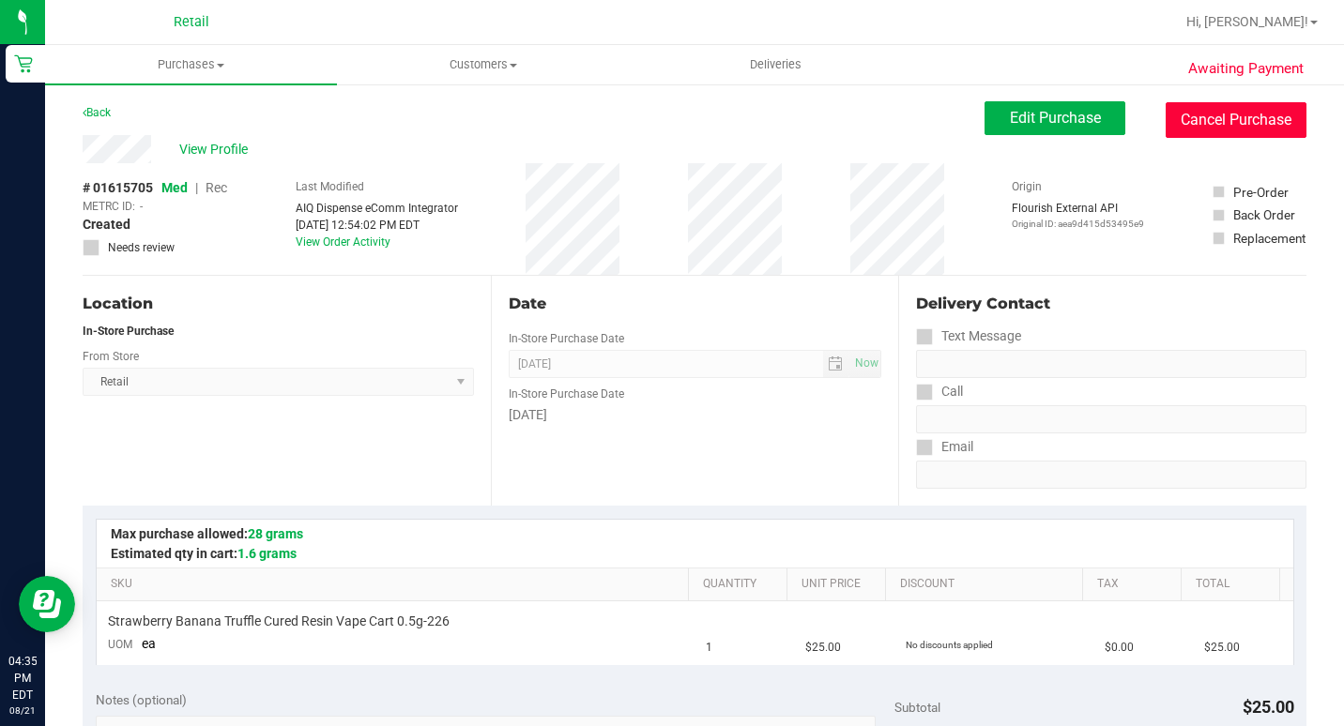
drag, startPoint x: 1232, startPoint y: 113, endPoint x: 773, endPoint y: 114, distance: 458.9
click at [1234, 114] on button "Cancel Purchase" at bounding box center [1236, 120] width 141 height 36
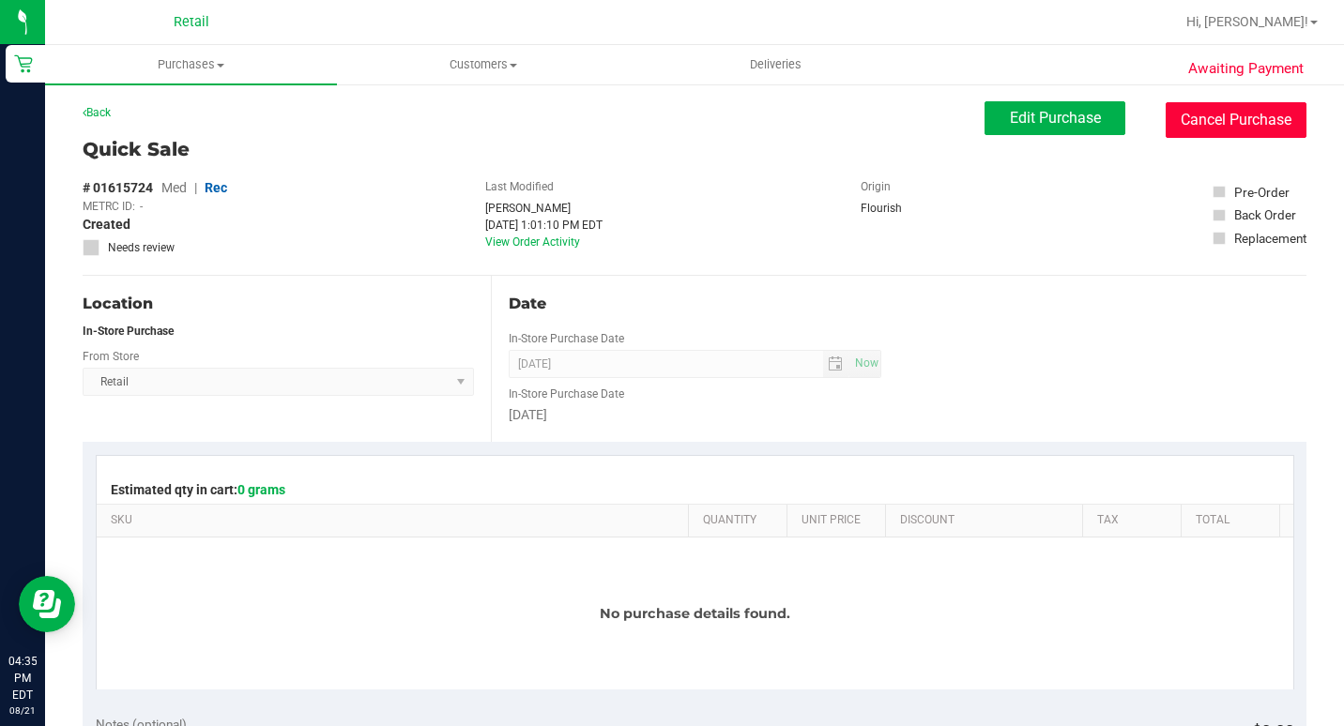
click at [1176, 127] on button "Cancel Purchase" at bounding box center [1236, 120] width 141 height 36
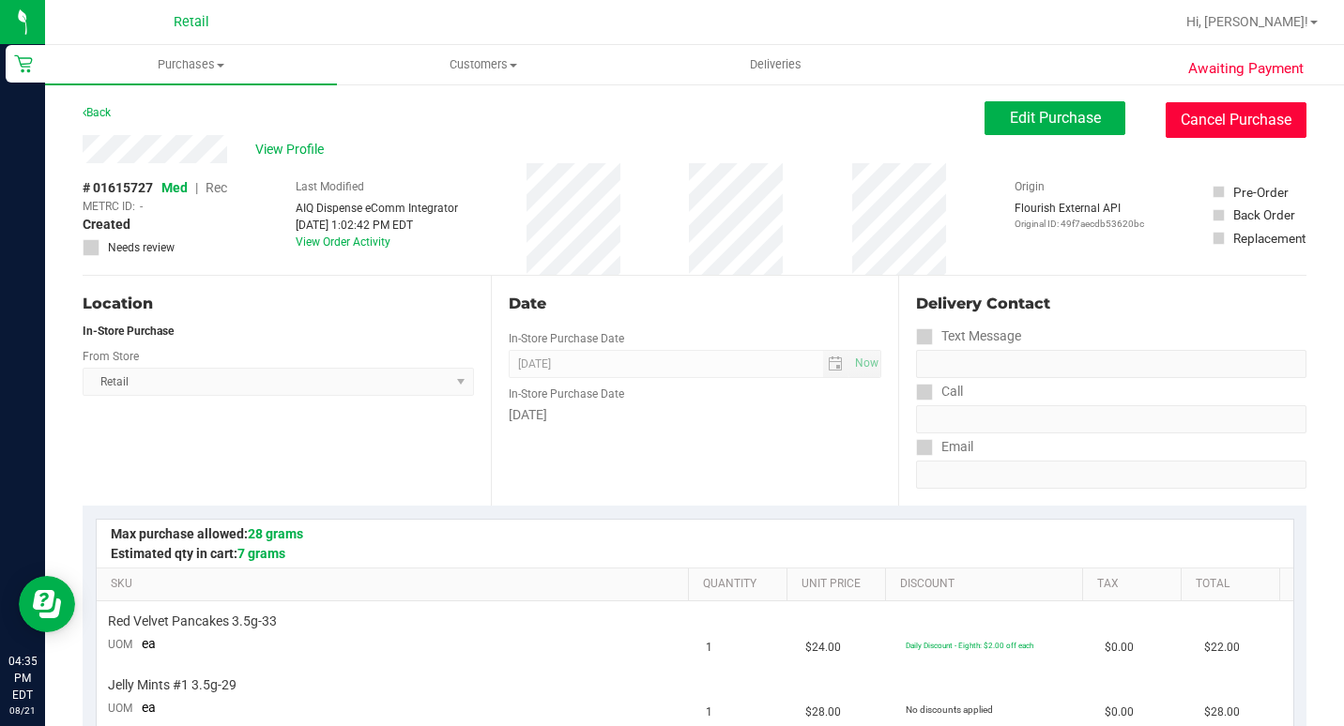
click at [1190, 122] on button "Cancel Purchase" at bounding box center [1236, 120] width 141 height 36
click at [1190, 119] on button "Cancel Purchase" at bounding box center [1236, 120] width 141 height 36
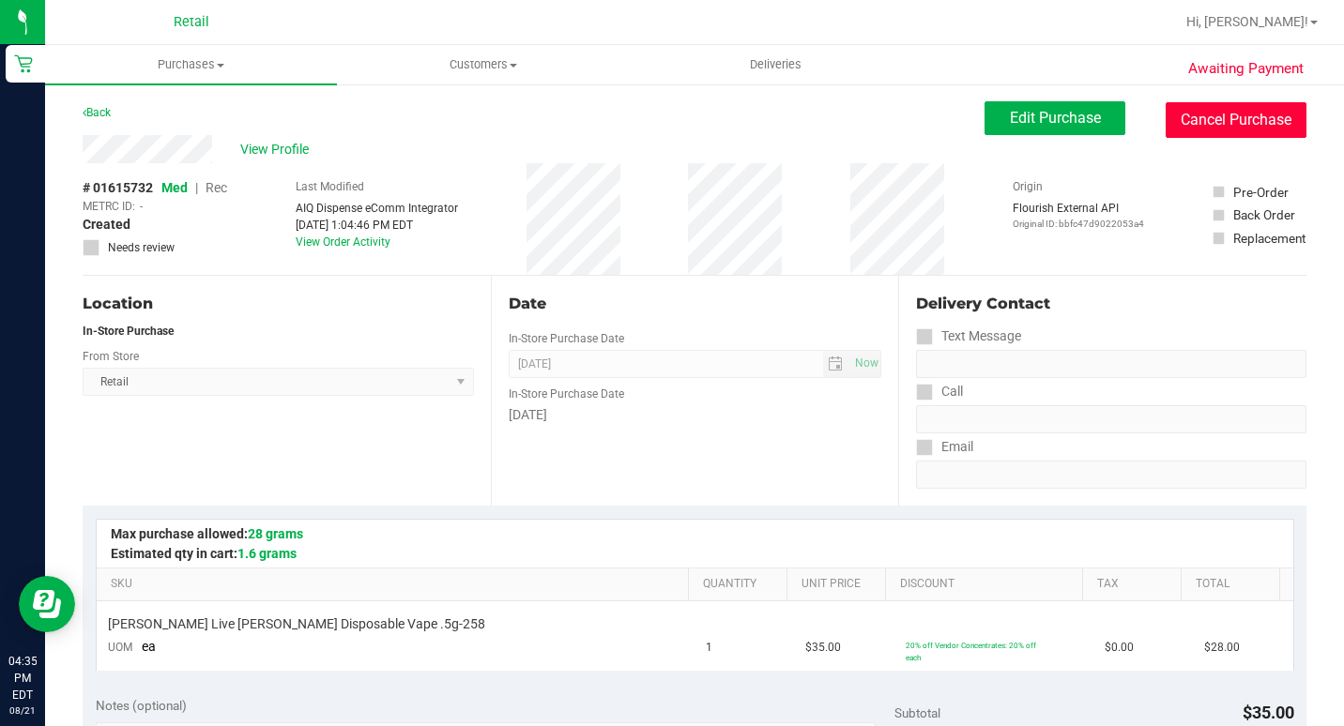
click at [1222, 121] on button "Cancel Purchase" at bounding box center [1236, 120] width 141 height 36
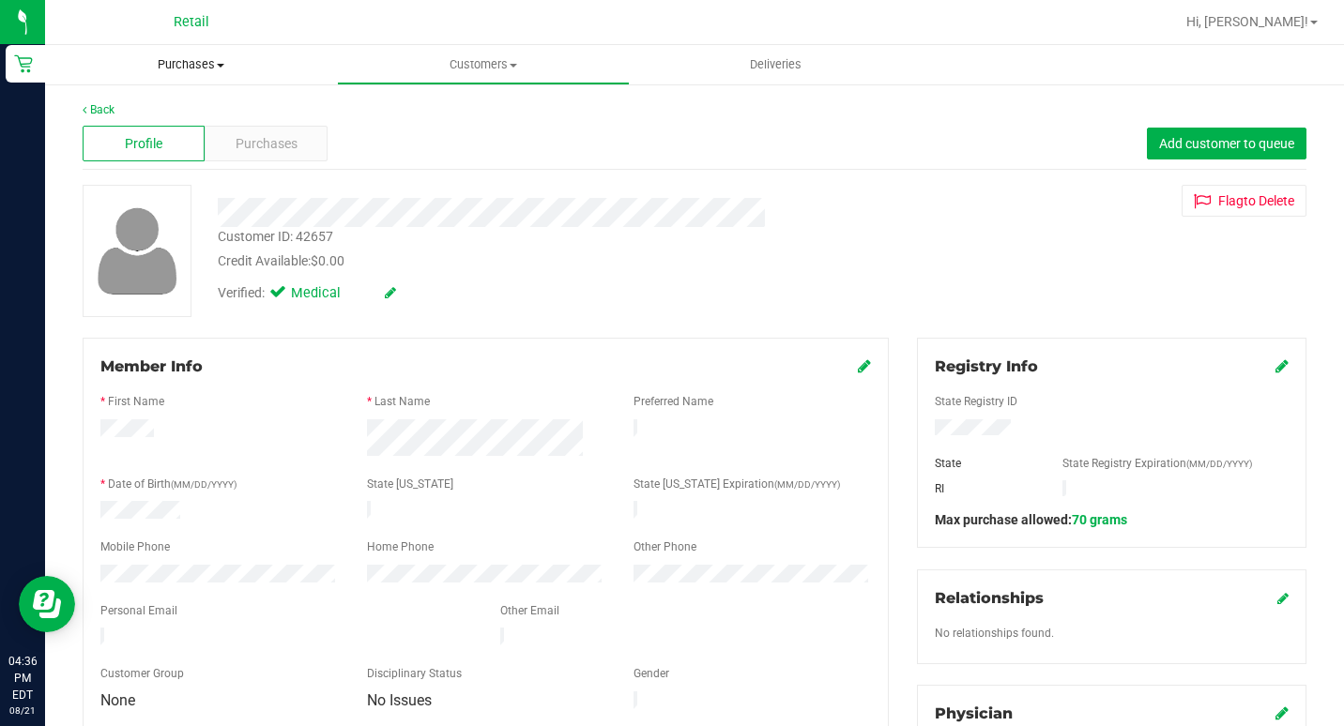
drag, startPoint x: 162, startPoint y: 70, endPoint x: 173, endPoint y: 72, distance: 10.5
click at [162, 70] on span "Purchases" at bounding box center [191, 64] width 292 height 17
click at [174, 130] on li "Fulfillment" at bounding box center [191, 136] width 292 height 23
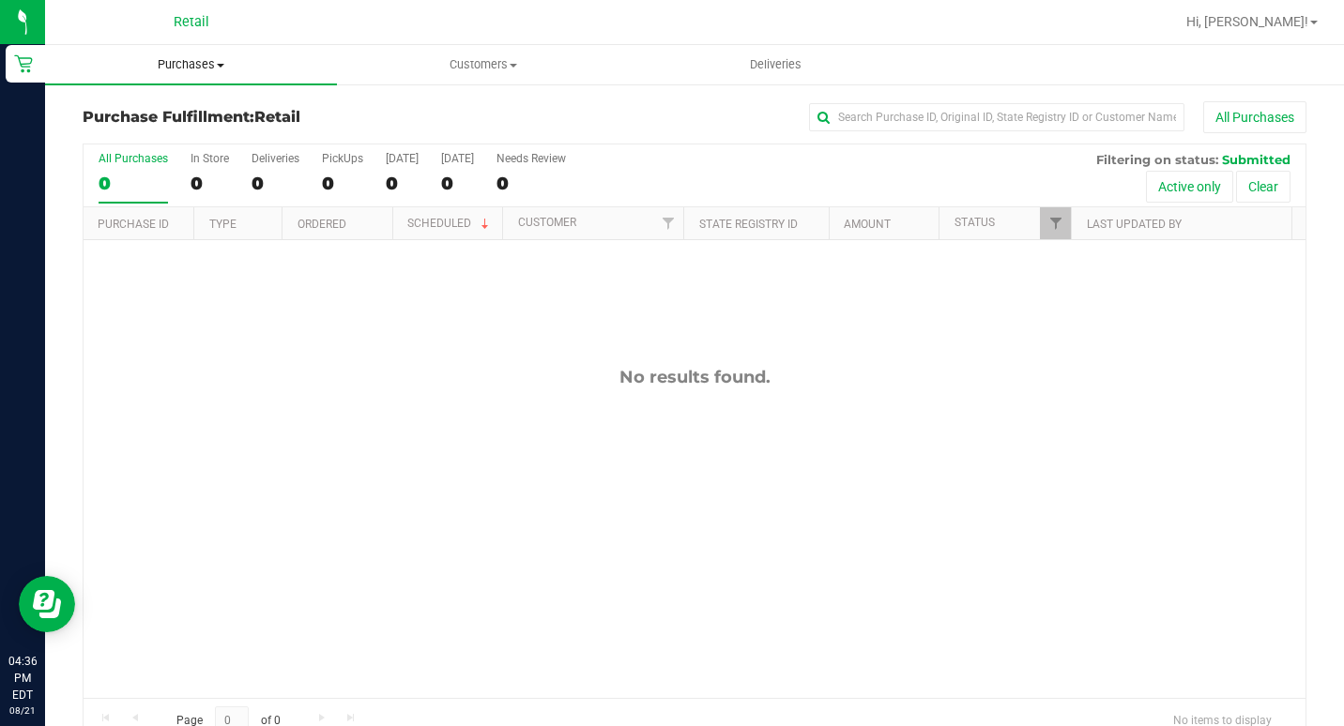
click at [166, 55] on uib-tab-heading "Purchases Summary of purchases Fulfillment All purchases" at bounding box center [191, 64] width 292 height 39
click at [516, 64] on span at bounding box center [514, 66] width 8 height 4
click at [191, 64] on span "Purchases" at bounding box center [191, 64] width 290 height 17
click at [134, 134] on span "Fulfillment" at bounding box center [103, 136] width 116 height 16
click at [211, 68] on span "Purchases" at bounding box center [191, 64] width 292 height 17
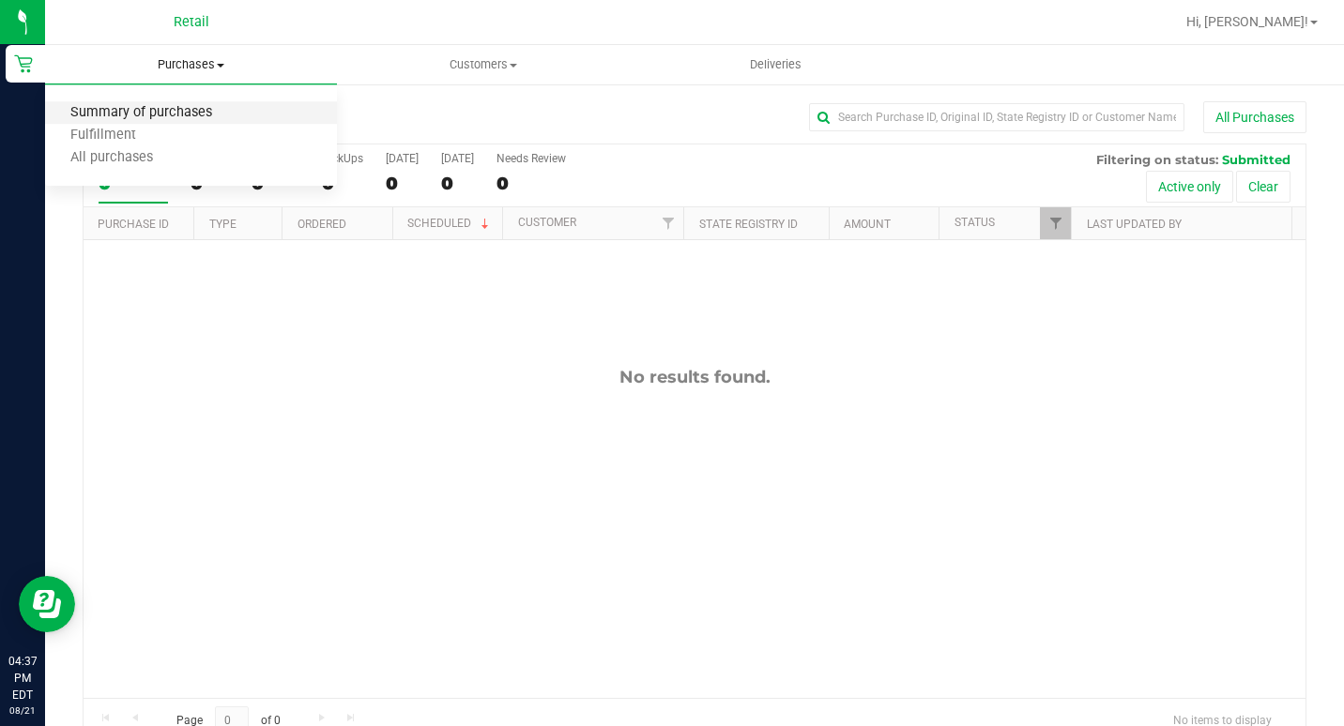
click at [142, 116] on span "Summary of purchases" at bounding box center [141, 113] width 192 height 16
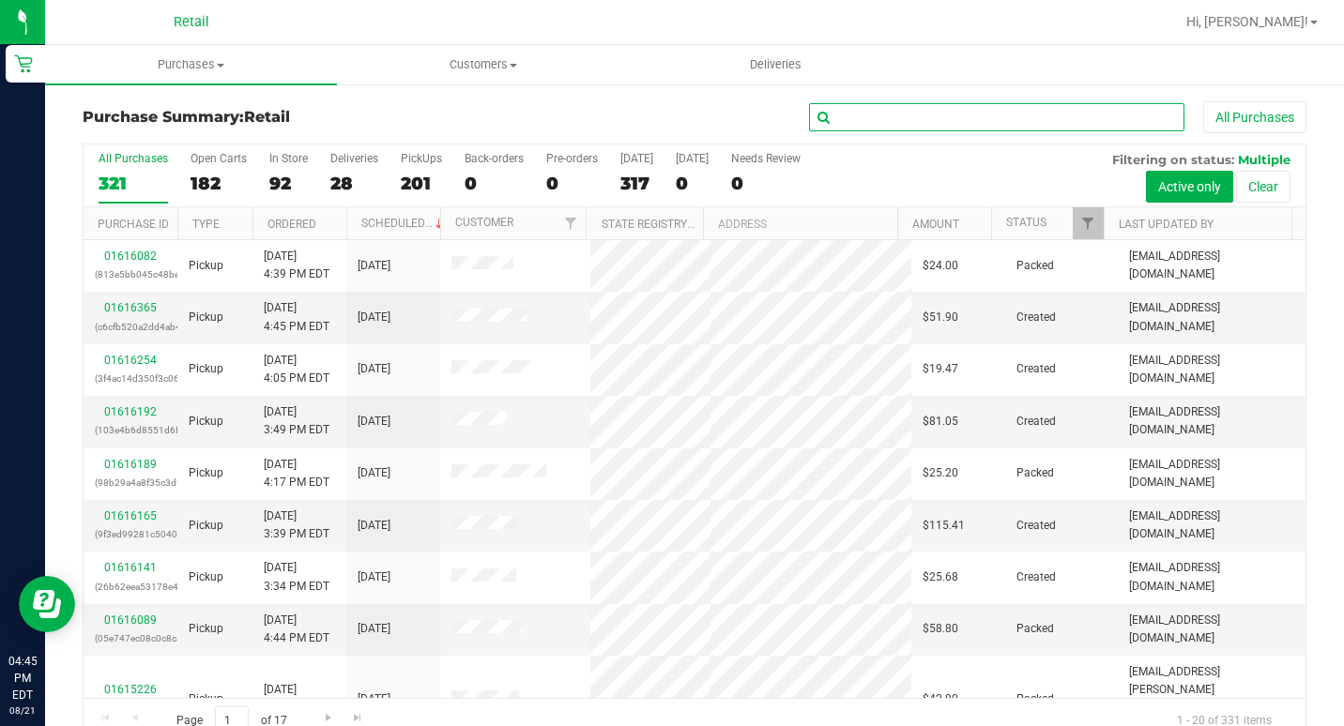
click at [996, 116] on input "text" at bounding box center [996, 117] width 375 height 28
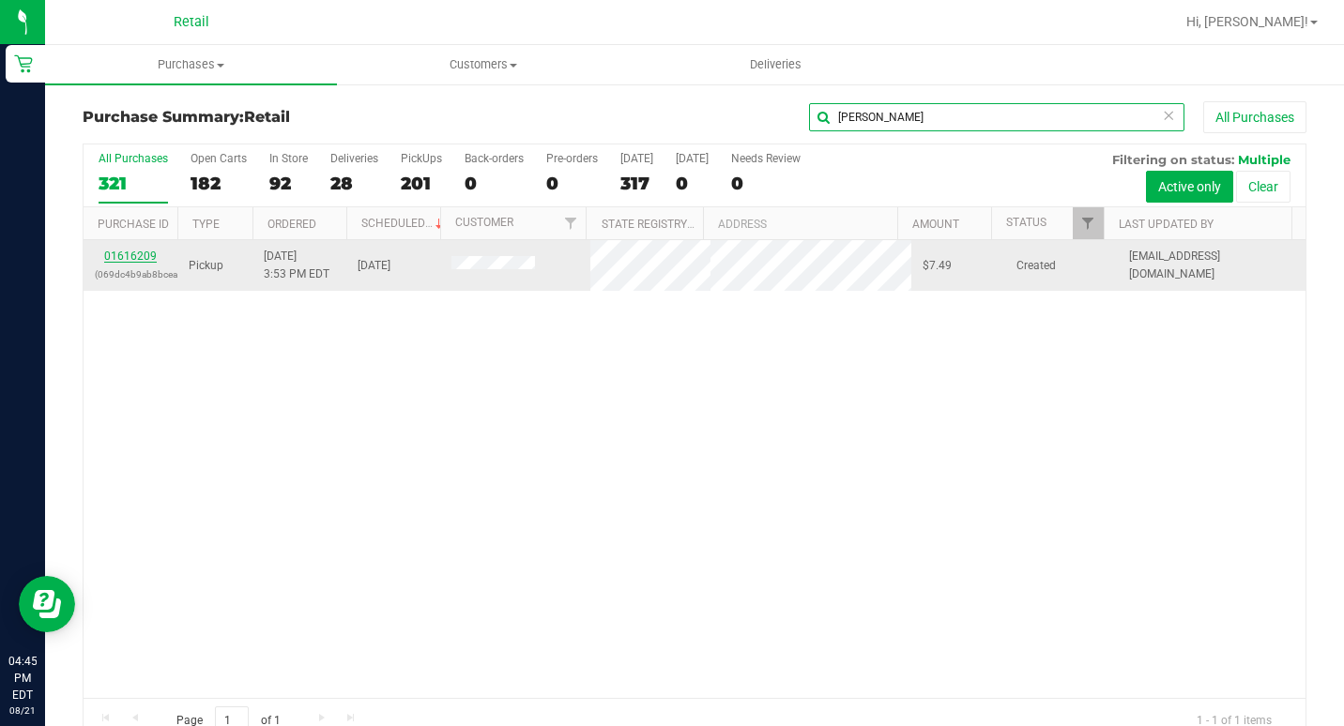
type input "[PERSON_NAME]"
click at [142, 257] on link "01616209" at bounding box center [130, 256] width 53 height 13
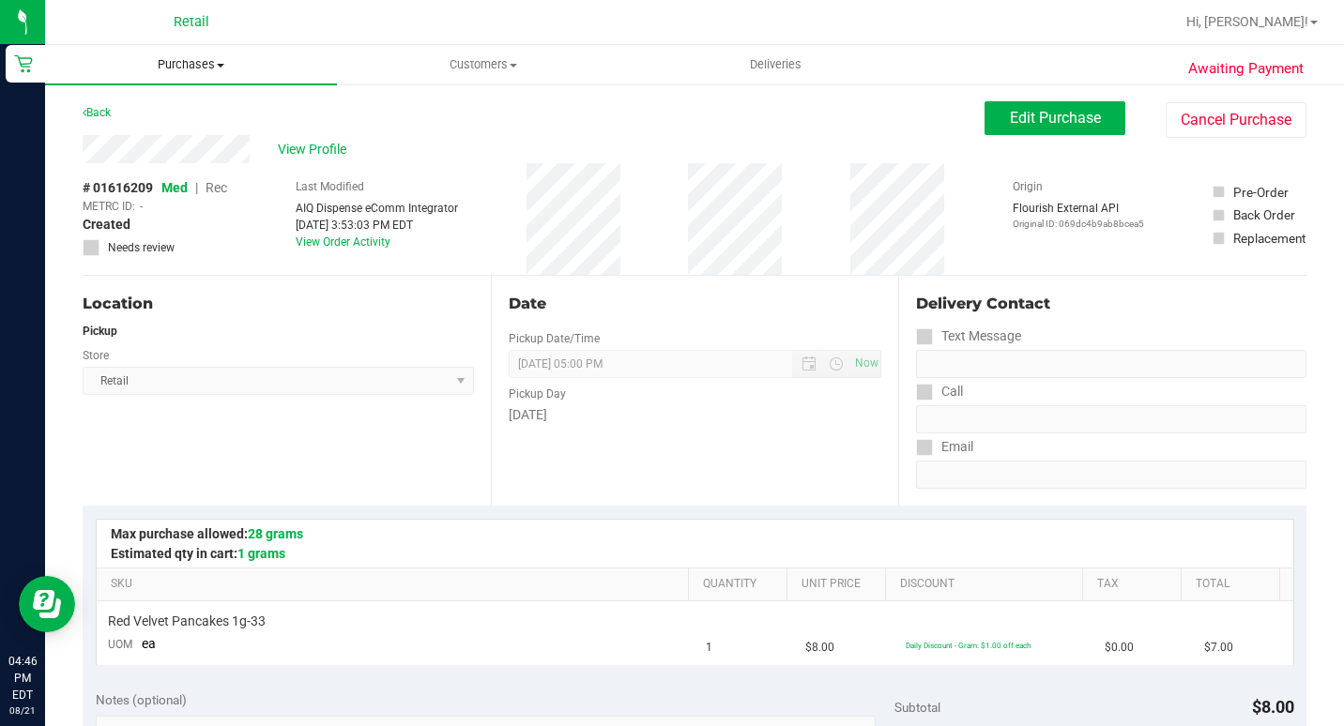
drag, startPoint x: 250, startPoint y: 58, endPoint x: 198, endPoint y: 60, distance: 51.6
click at [248, 58] on span "Purchases" at bounding box center [191, 64] width 292 height 17
click at [187, 60] on span "Purchases" at bounding box center [191, 64] width 292 height 17
click at [174, 66] on span "Purchases" at bounding box center [191, 64] width 292 height 17
click at [110, 134] on span "Fulfillment" at bounding box center [103, 136] width 116 height 16
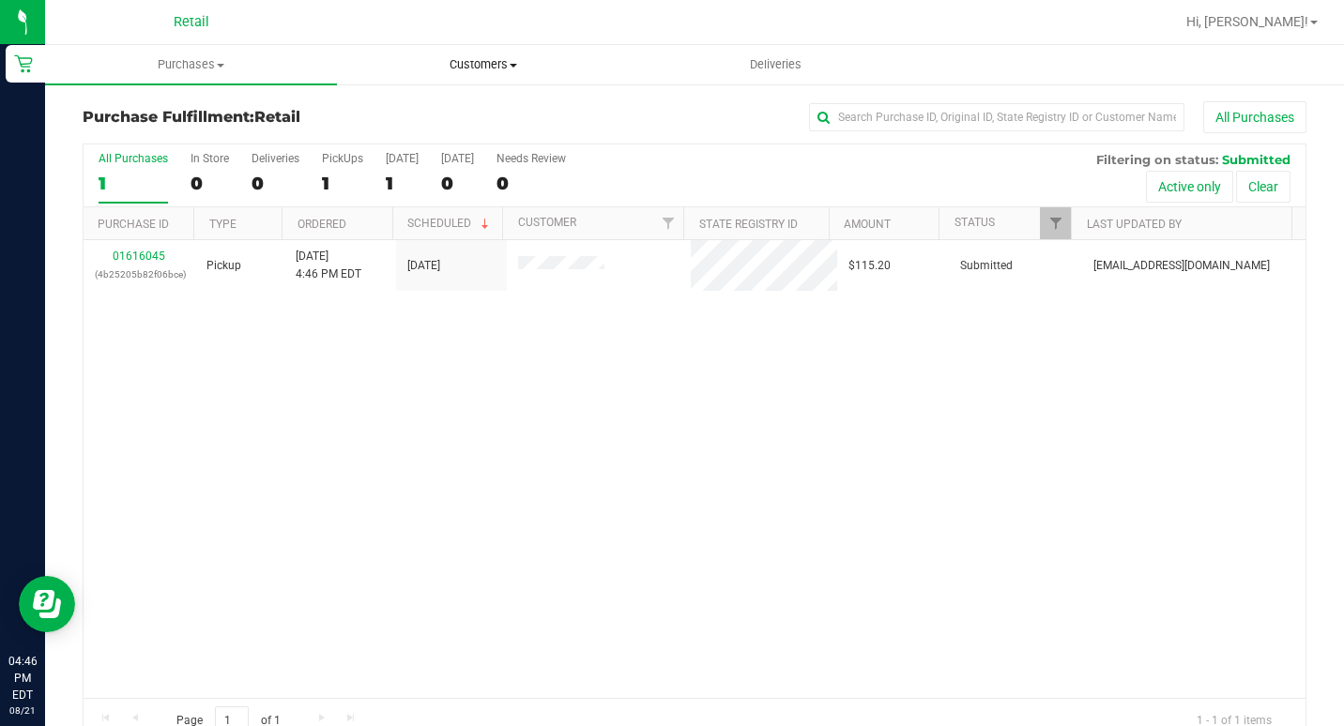
click at [433, 75] on uib-tab-heading "Customers All customers Add a new customer All physicians" at bounding box center [483, 65] width 290 height 38
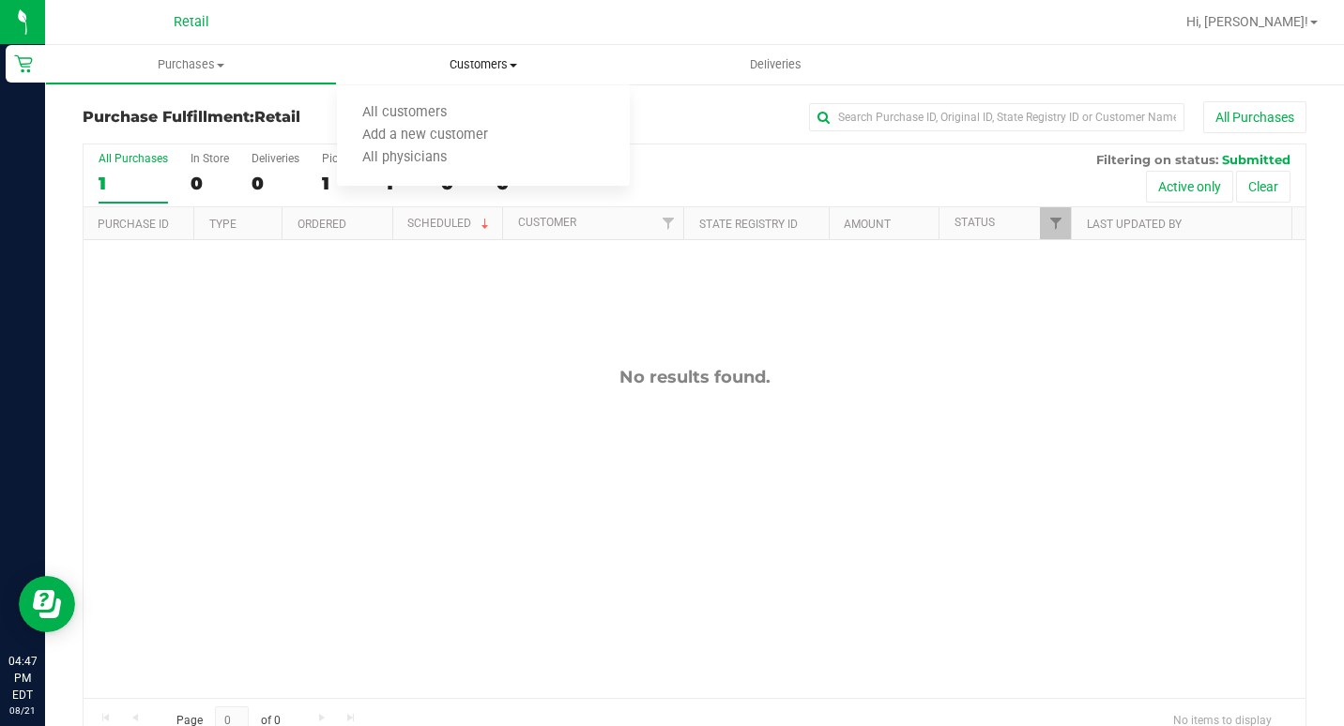
click at [452, 49] on uib-tab-heading "Customers All customers Add a new customer All physicians" at bounding box center [483, 64] width 292 height 39
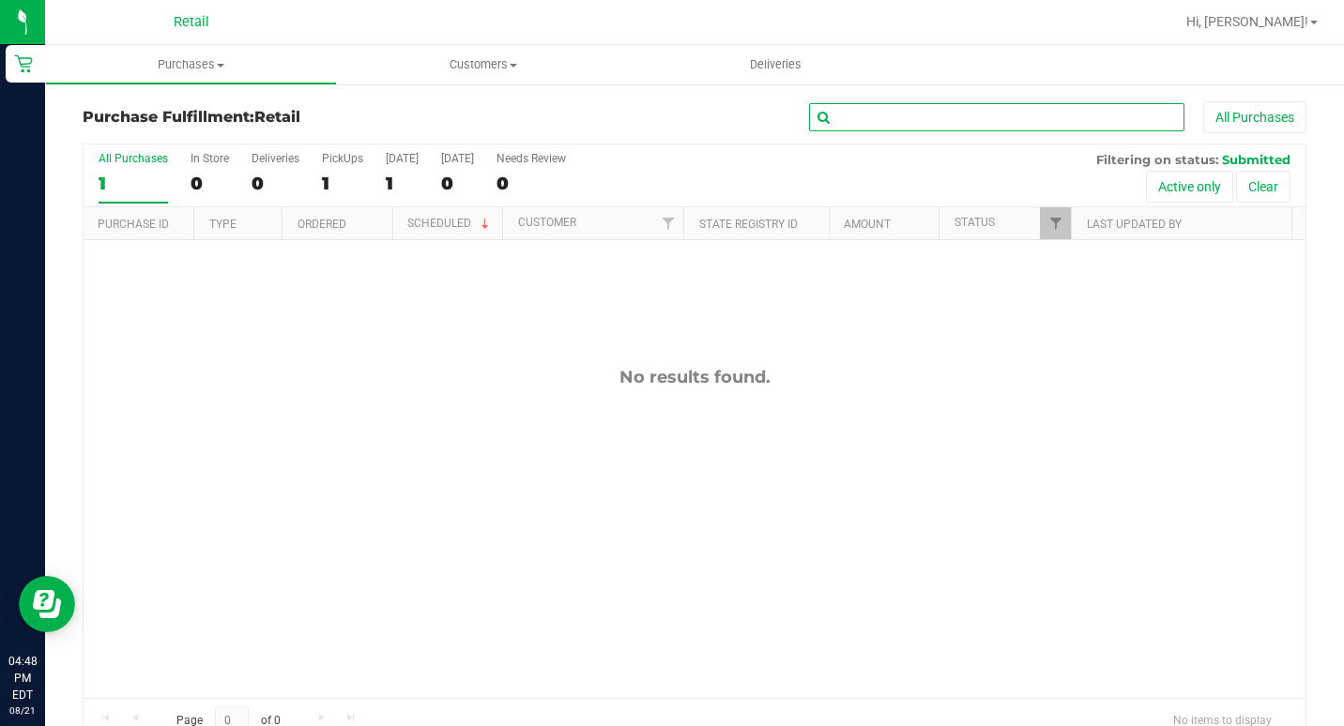
click at [842, 113] on input "text" at bounding box center [996, 117] width 375 height 28
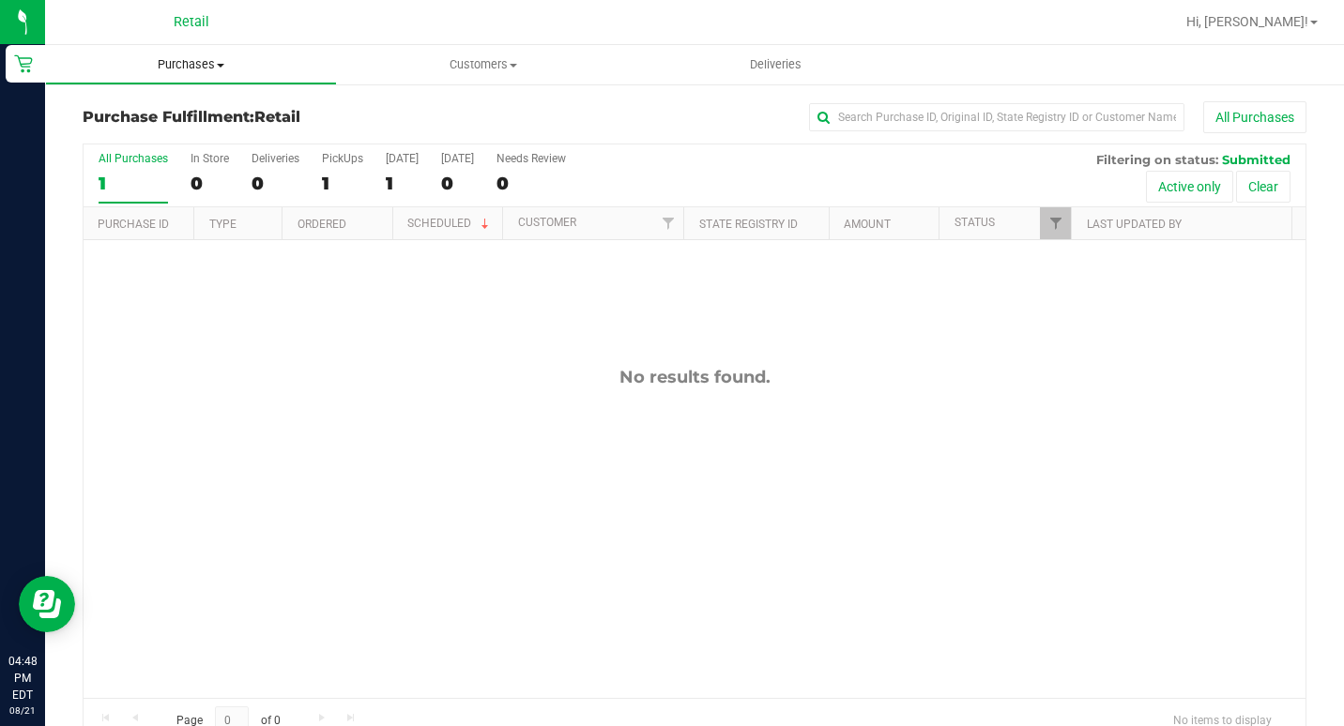
click at [187, 55] on uib-tab-heading "Purchases Summary of purchases Fulfillment All purchases" at bounding box center [191, 65] width 290 height 38
click at [473, 77] on uib-tab-heading "Customers All customers Add a new customer All physicians" at bounding box center [483, 65] width 290 height 38
click at [373, 105] on span "All customers" at bounding box center [404, 113] width 135 height 16
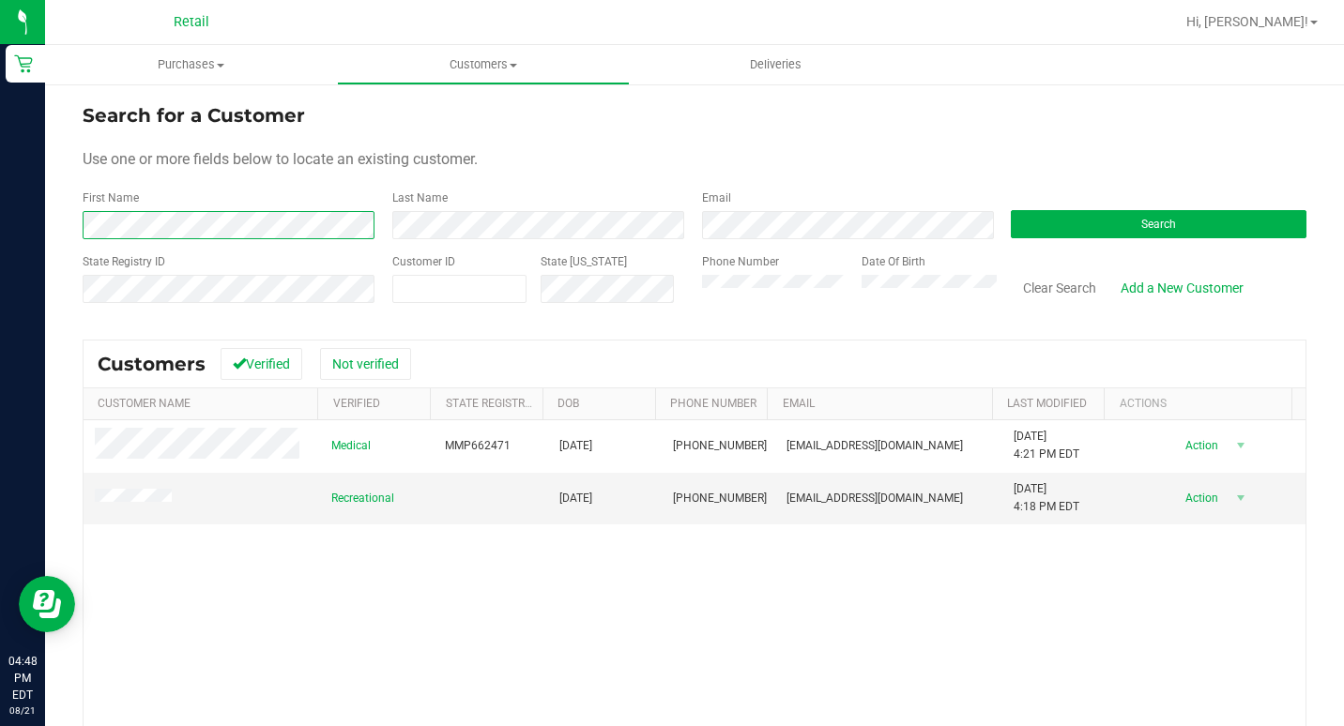
click at [0, 241] on html "Retail 04:48 PM EDT [DATE] 08/21 Retail Hi, [PERSON_NAME]! Purchases Summary of…" at bounding box center [672, 363] width 1344 height 726
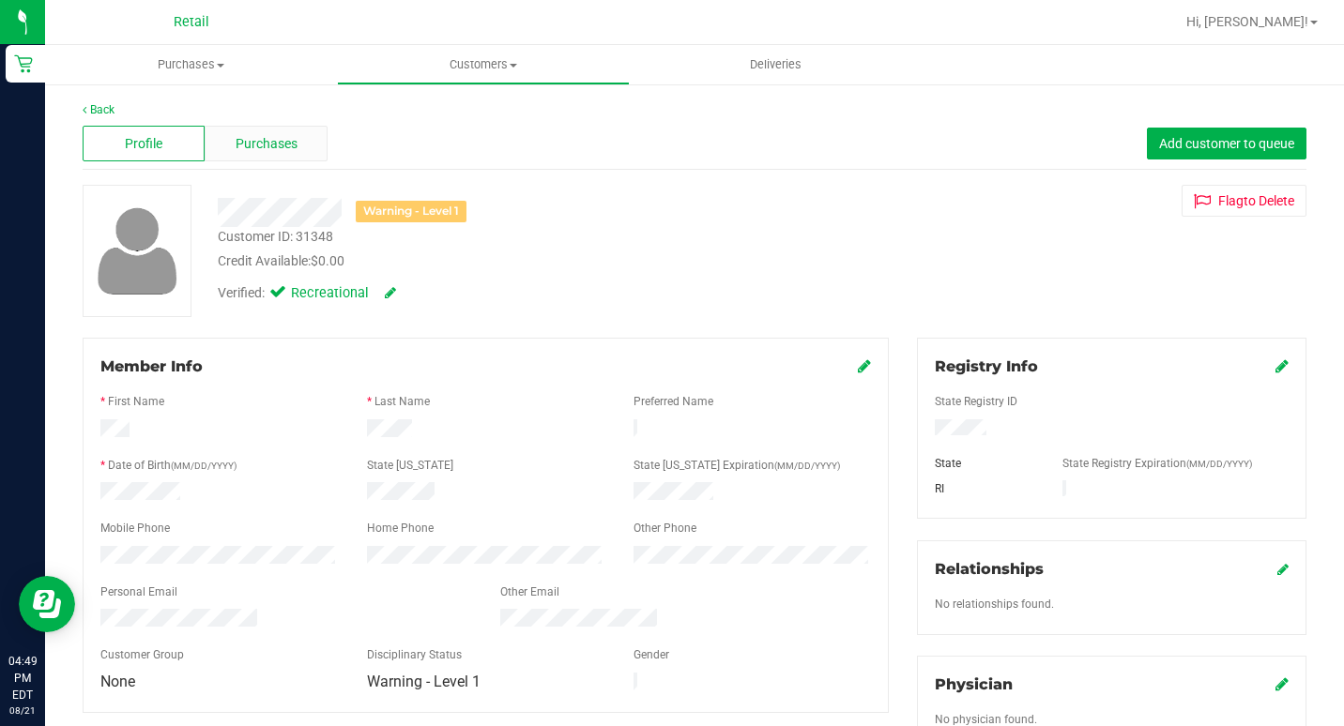
click at [262, 137] on span "Purchases" at bounding box center [267, 144] width 62 height 20
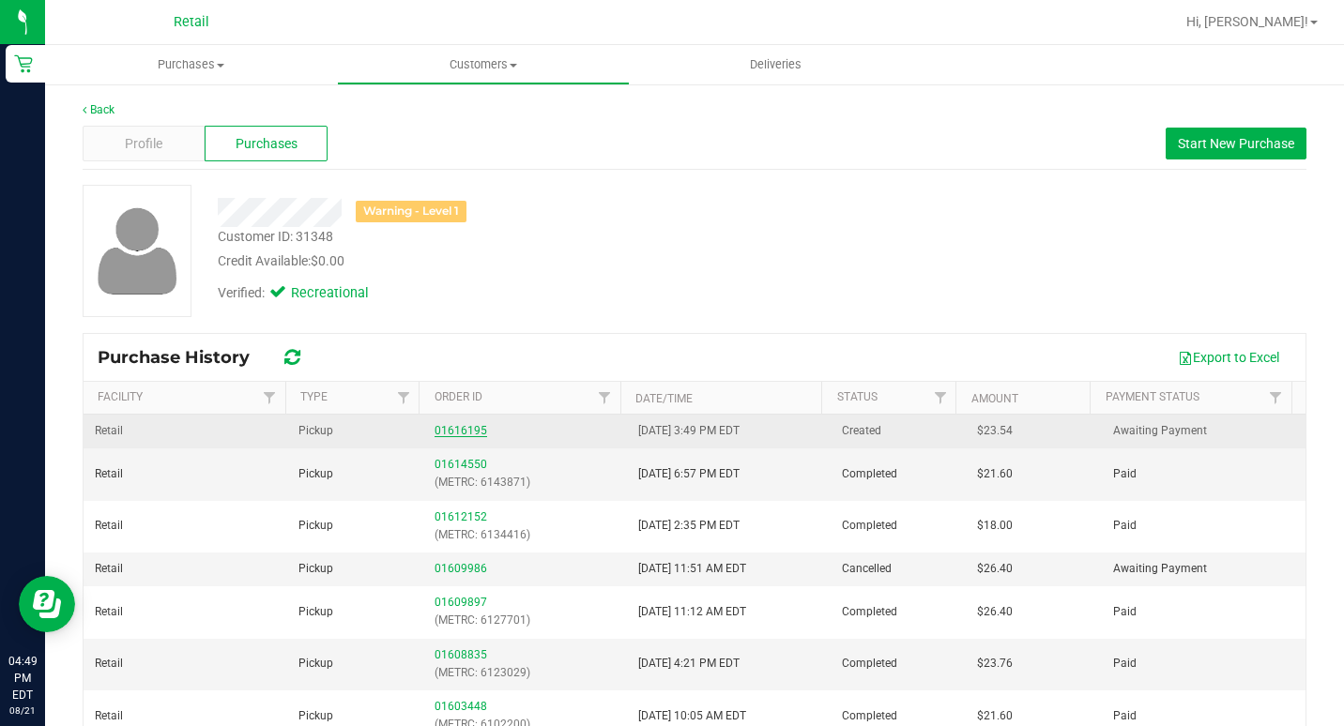
click at [457, 430] on link "01616195" at bounding box center [460, 430] width 53 height 13
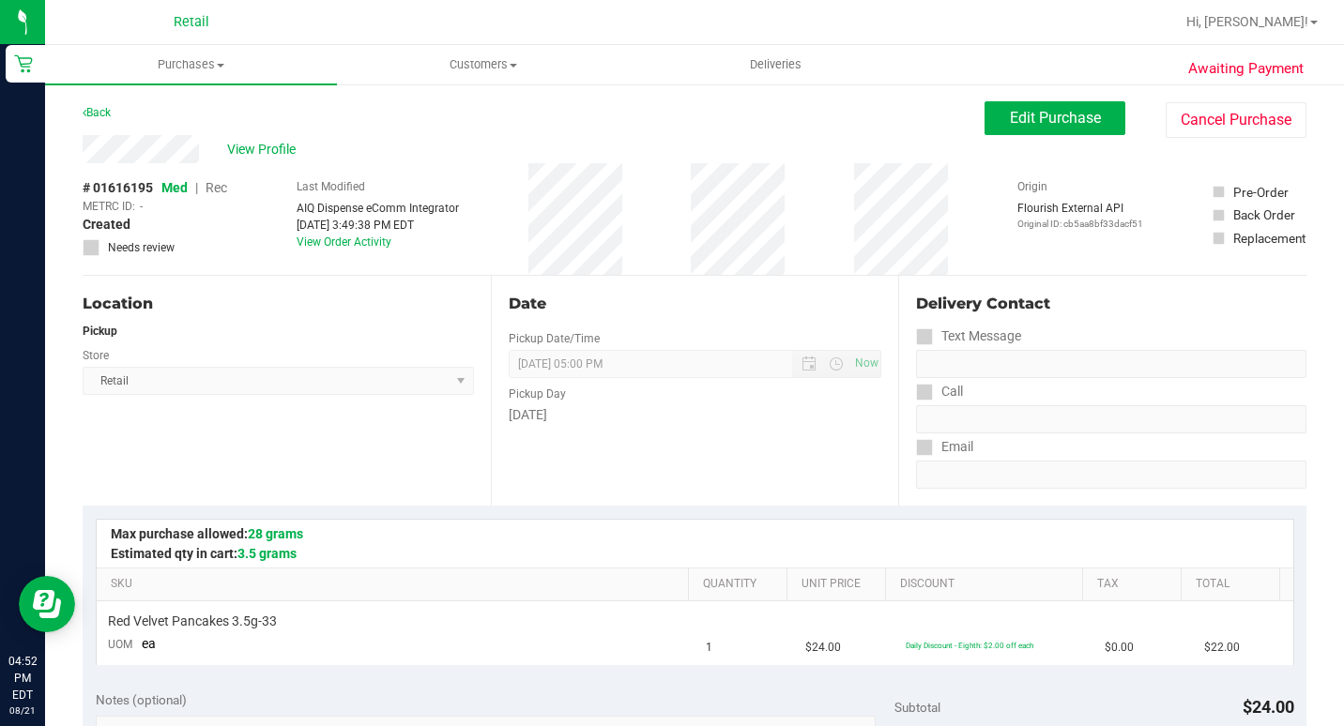
click at [363, 213] on div "AIQ Dispense eComm Integrator" at bounding box center [378, 208] width 162 height 17
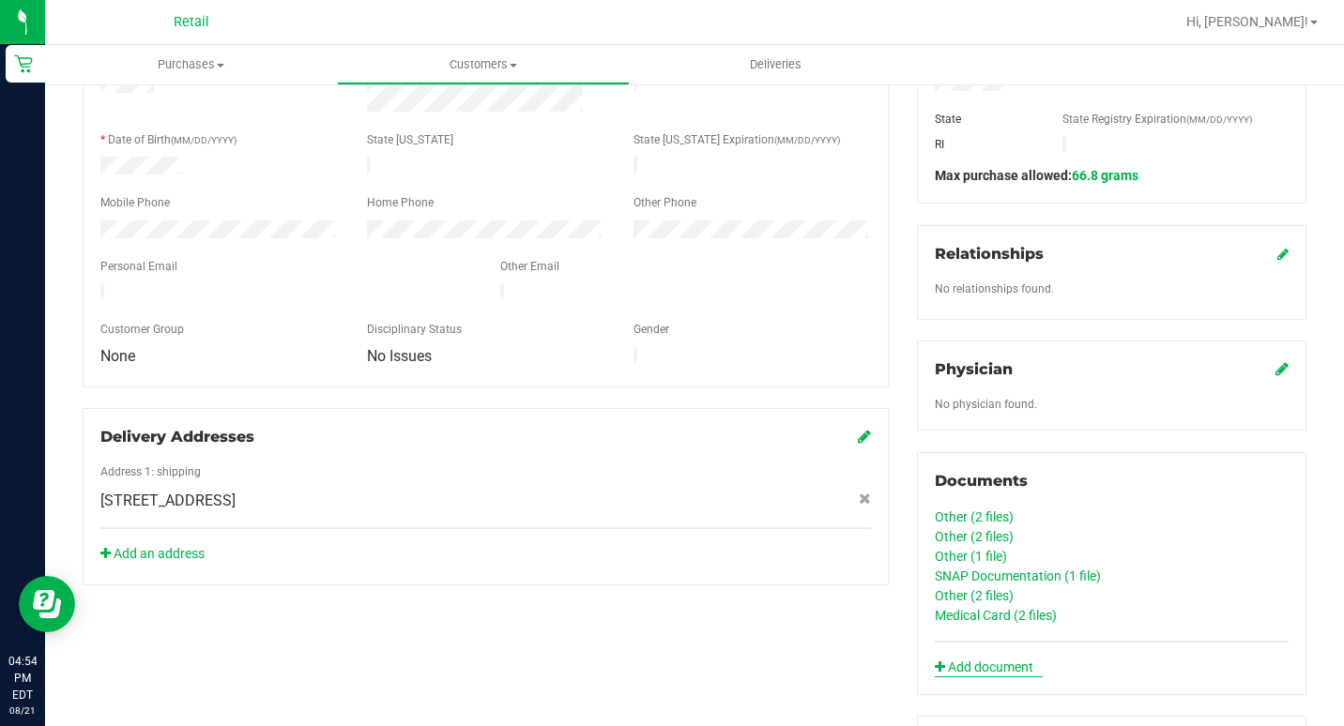
scroll to position [375, 0]
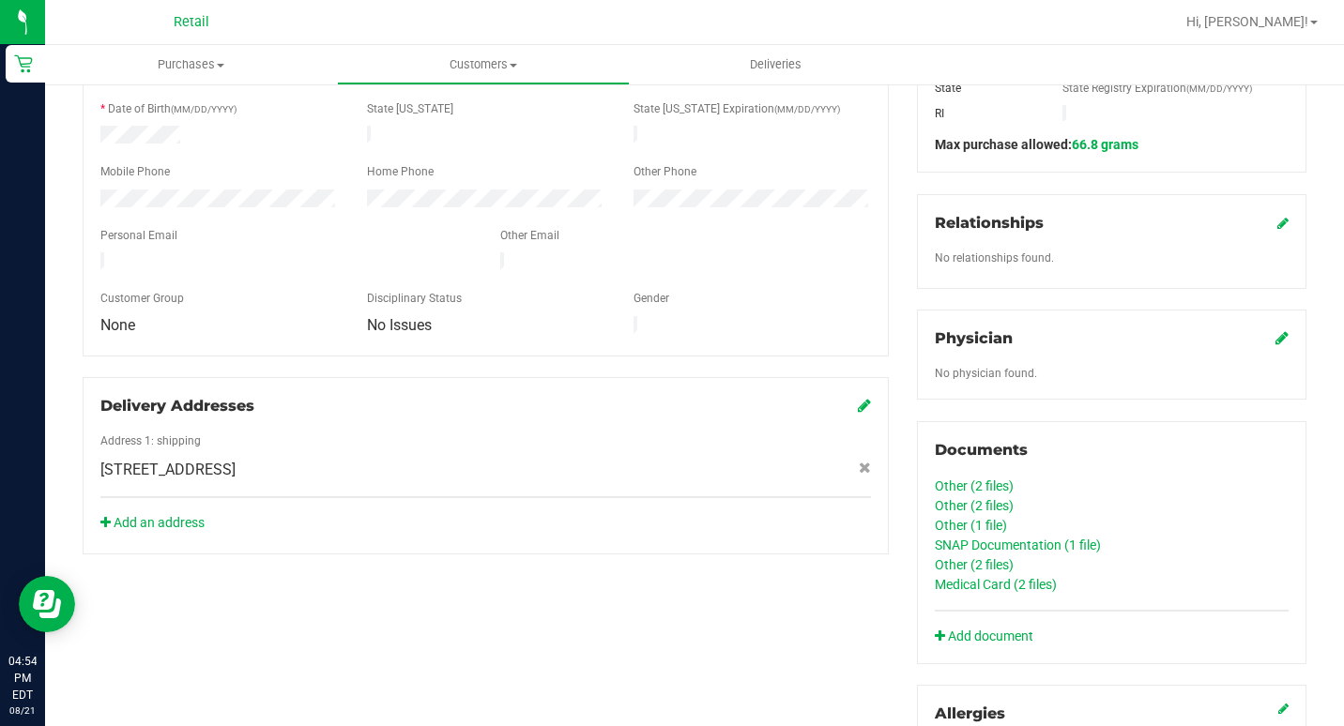
click at [956, 587] on link "Medical Card (2 files)" at bounding box center [996, 584] width 122 height 15
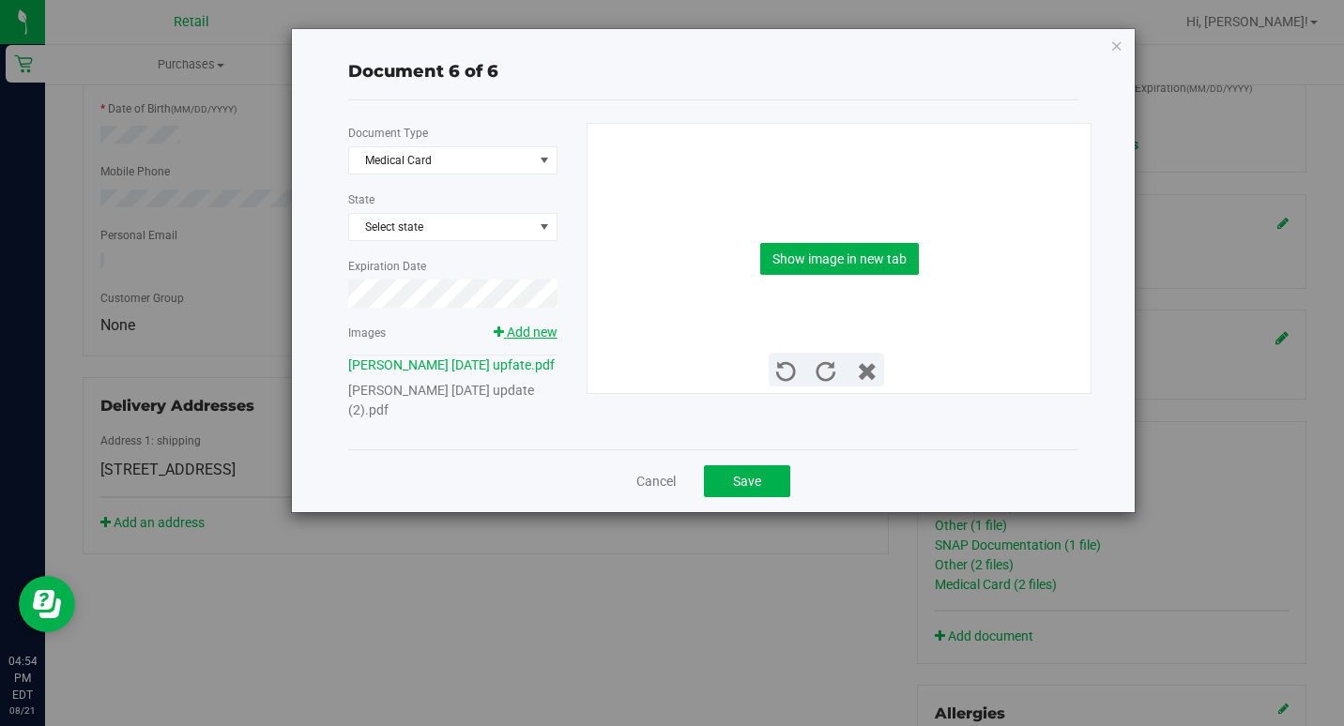
click at [532, 325] on span "Add new" at bounding box center [532, 332] width 51 height 15
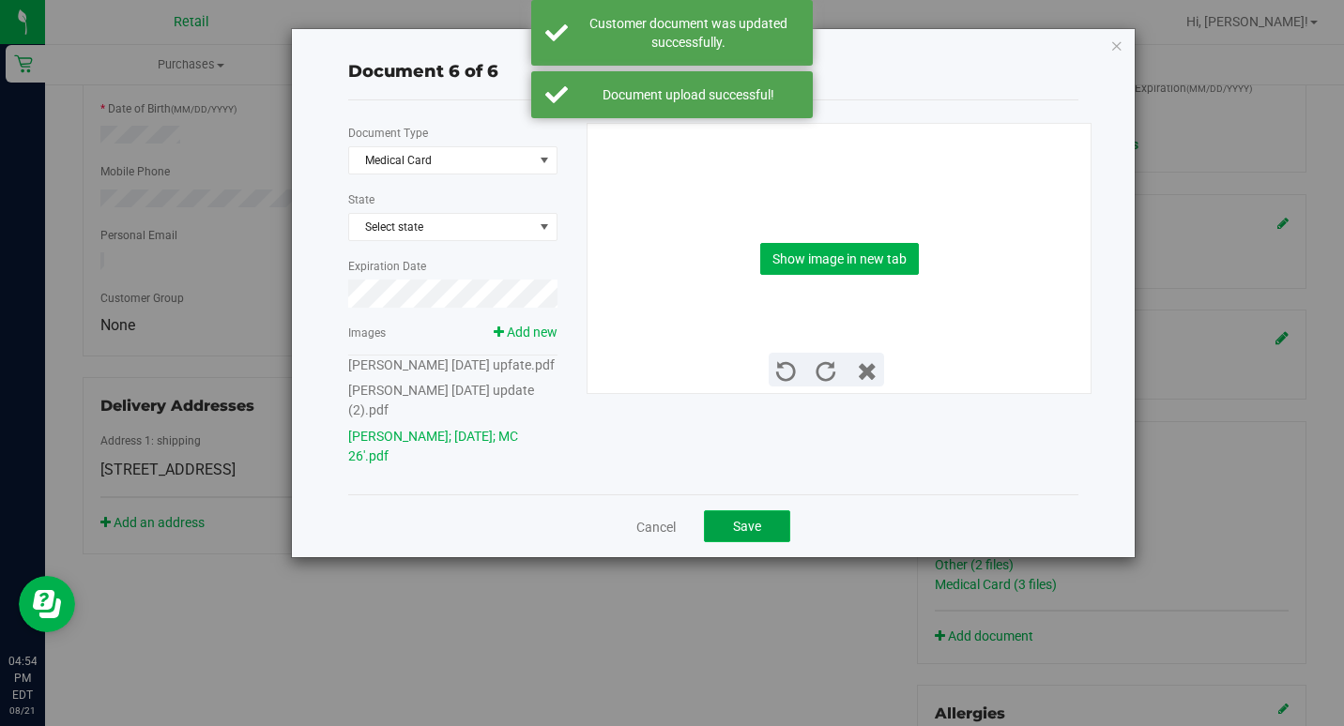
click at [738, 534] on span "Save" at bounding box center [747, 526] width 28 height 15
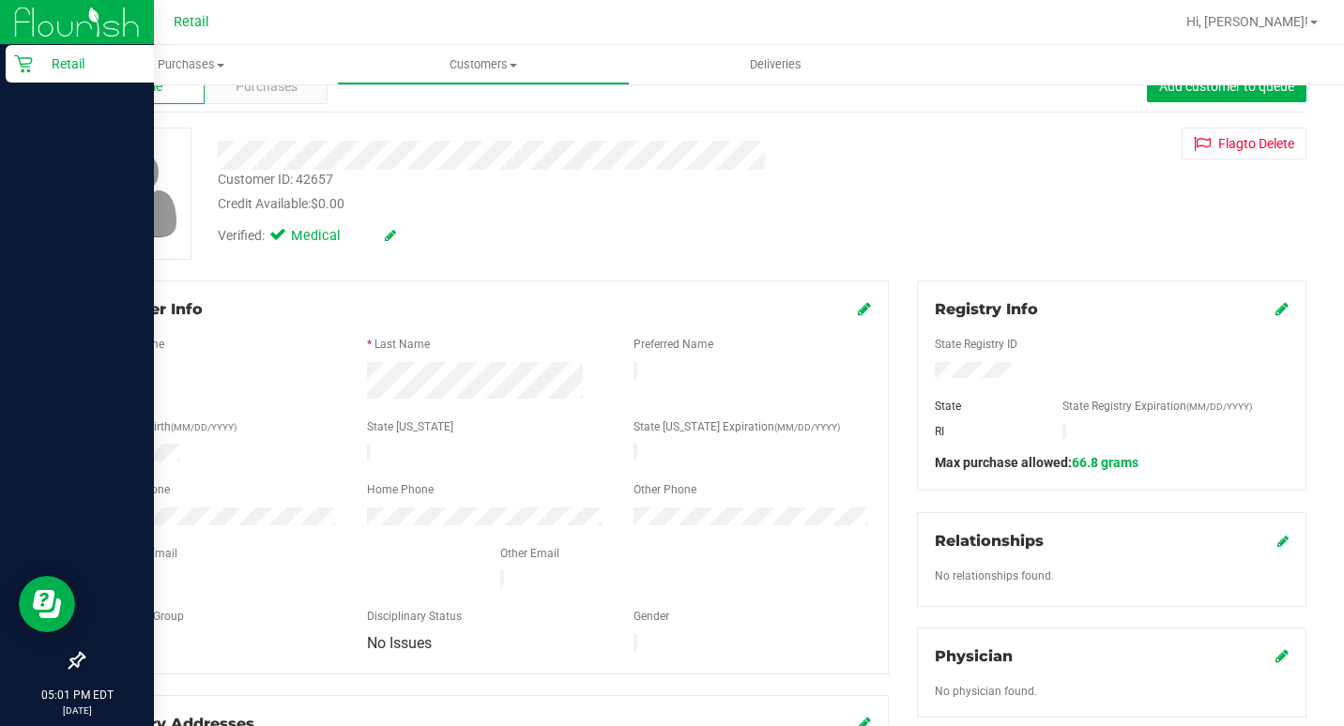
scroll to position [0, 0]
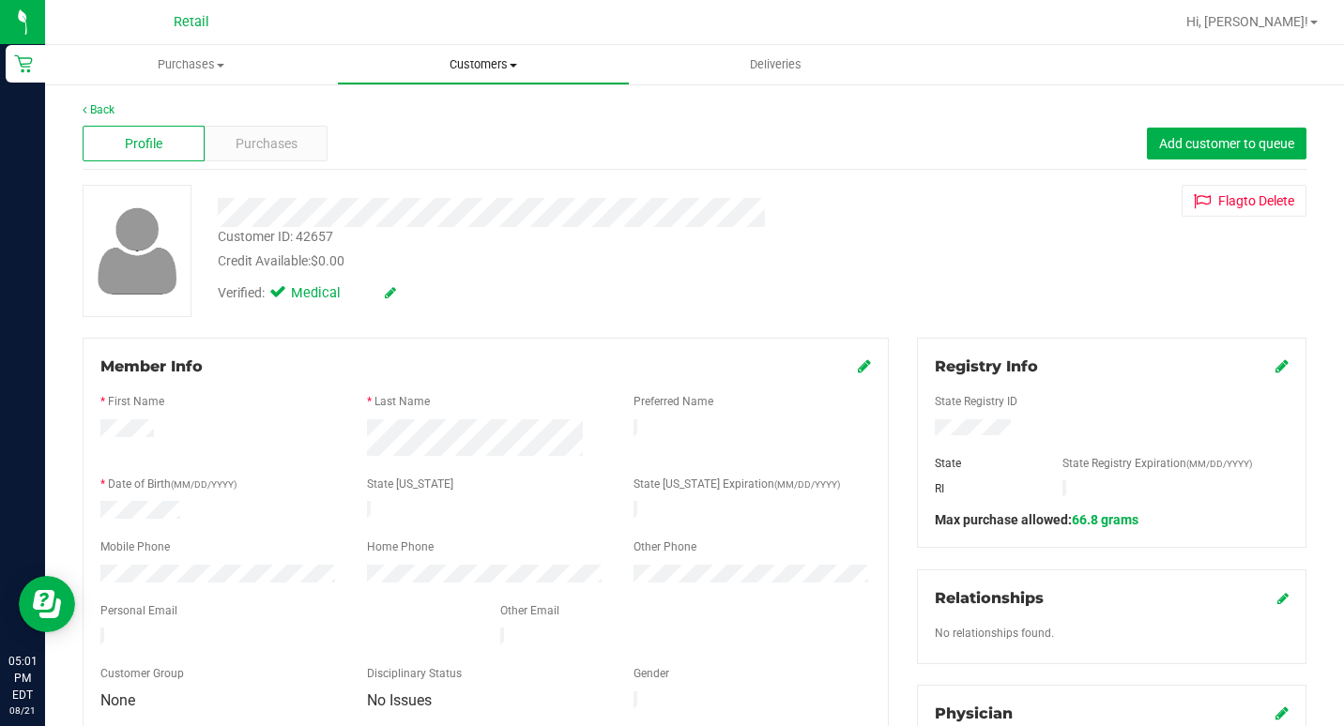
drag, startPoint x: 495, startPoint y: 59, endPoint x: 467, endPoint y: 83, distance: 35.9
click at [492, 60] on span "Customers" at bounding box center [483, 64] width 290 height 17
click at [427, 112] on span "All customers" at bounding box center [404, 113] width 135 height 16
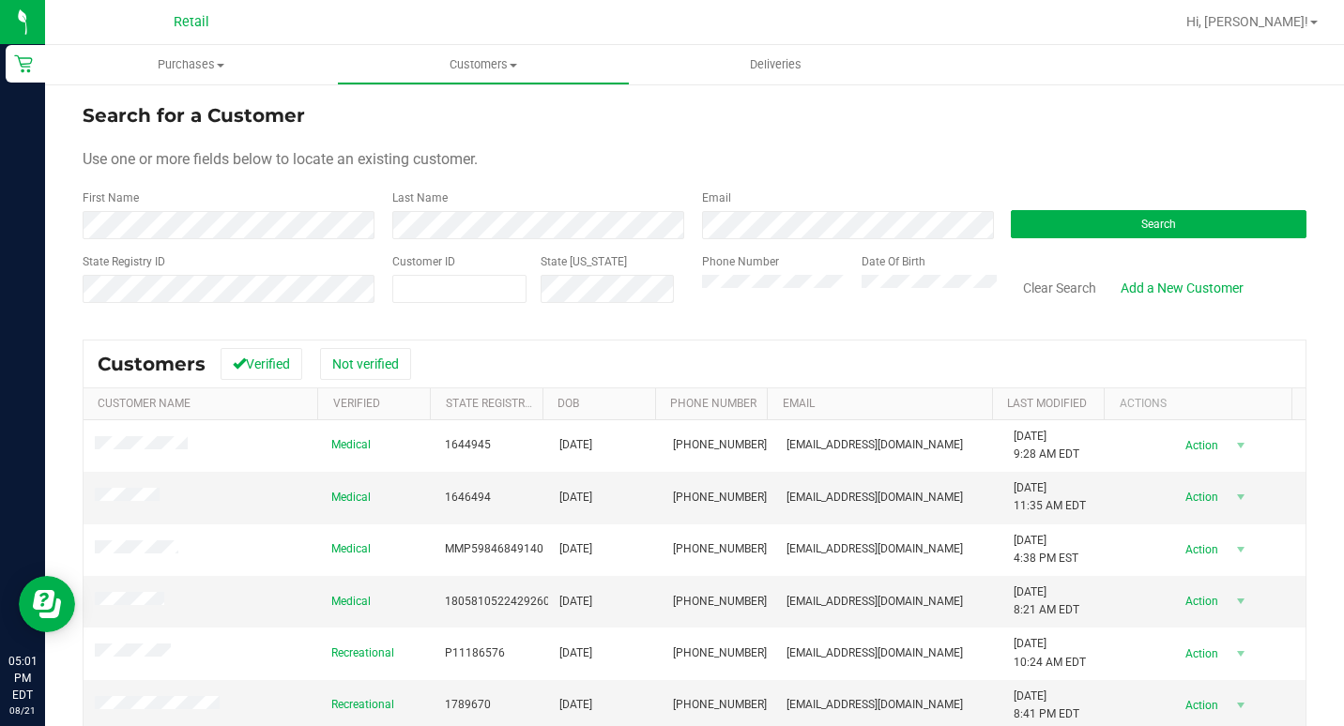
click at [108, 205] on label "First Name" at bounding box center [111, 198] width 56 height 17
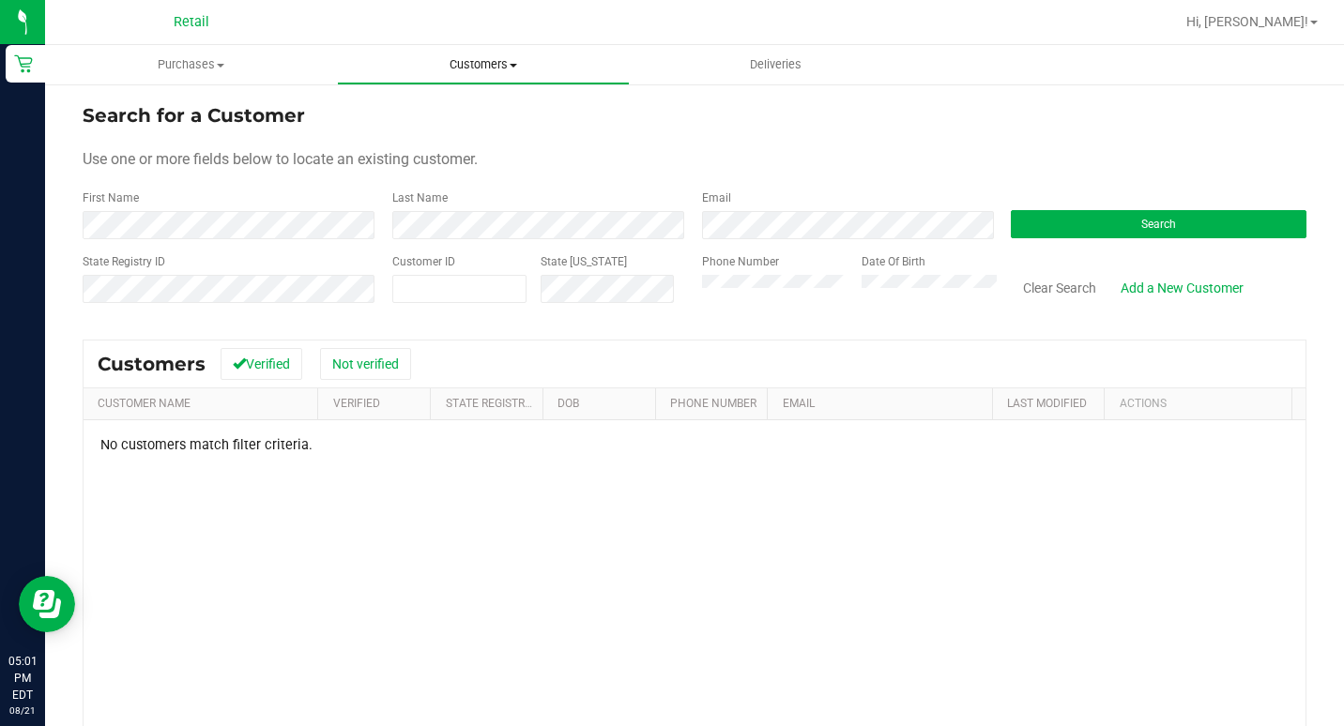
click at [487, 60] on span "Customers" at bounding box center [483, 64] width 290 height 17
click at [441, 248] on form "Search for a Customer Use one or more fields below to locate an existing custom…" at bounding box center [695, 210] width 1224 height 219
drag, startPoint x: 153, startPoint y: 251, endPoint x: 154, endPoint y: 241, distance: 10.4
click at [153, 251] on form "Search for a Customer Use one or more fields below to locate an existing custom…" at bounding box center [695, 210] width 1224 height 219
click at [472, 48] on uib-tab-heading "Customers All customers Add a new customer All physicians" at bounding box center [483, 64] width 292 height 39
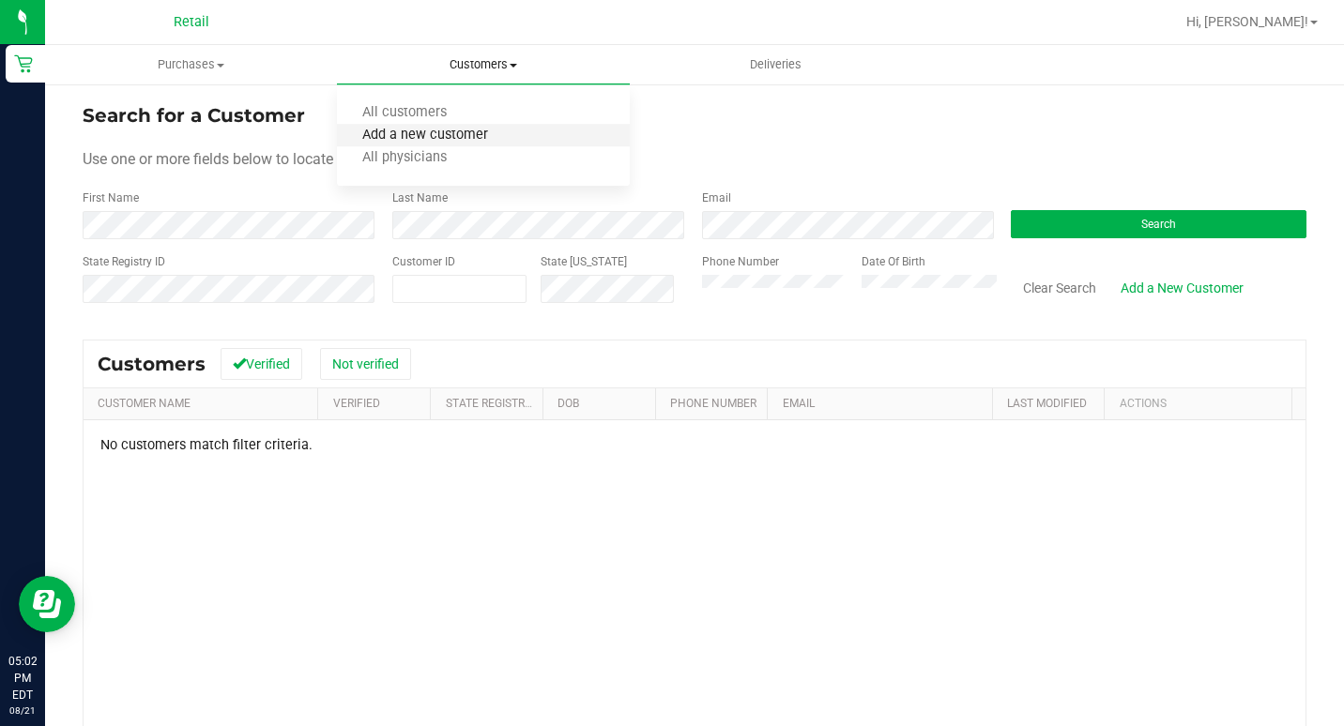
click at [438, 135] on span "Add a new customer" at bounding box center [425, 136] width 176 height 16
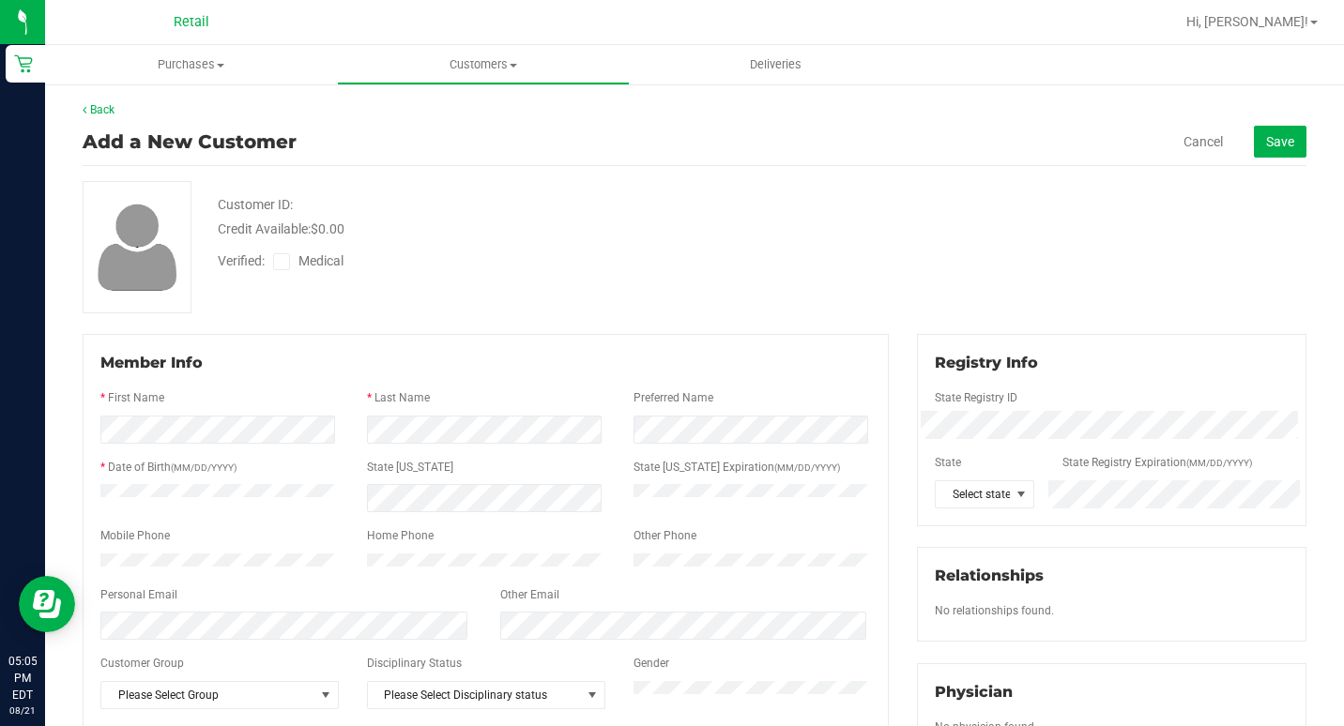
click at [284, 262] on icon at bounding box center [282, 262] width 12 height 0
click at [0, 0] on input "Medical" at bounding box center [0, 0] width 0 height 0
click at [1023, 476] on div "* State" at bounding box center [985, 465] width 128 height 22
click at [1014, 501] on span at bounding box center [1021, 494] width 15 height 15
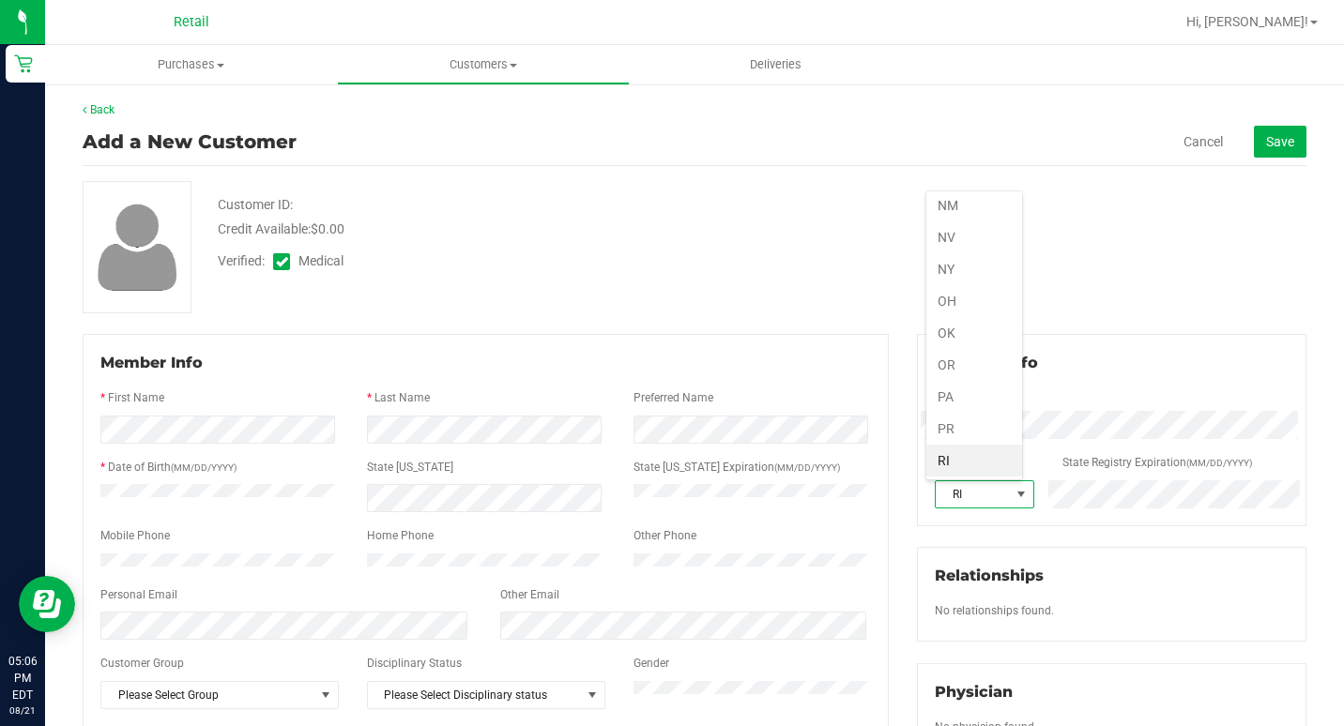
click at [956, 454] on li "RI" at bounding box center [974, 461] width 96 height 32
click at [1055, 238] on div "Customer ID: Credit Available: $0.00 Verified: Medical" at bounding box center [695, 247] width 1252 height 132
click at [1273, 134] on span "Save" at bounding box center [1280, 141] width 28 height 15
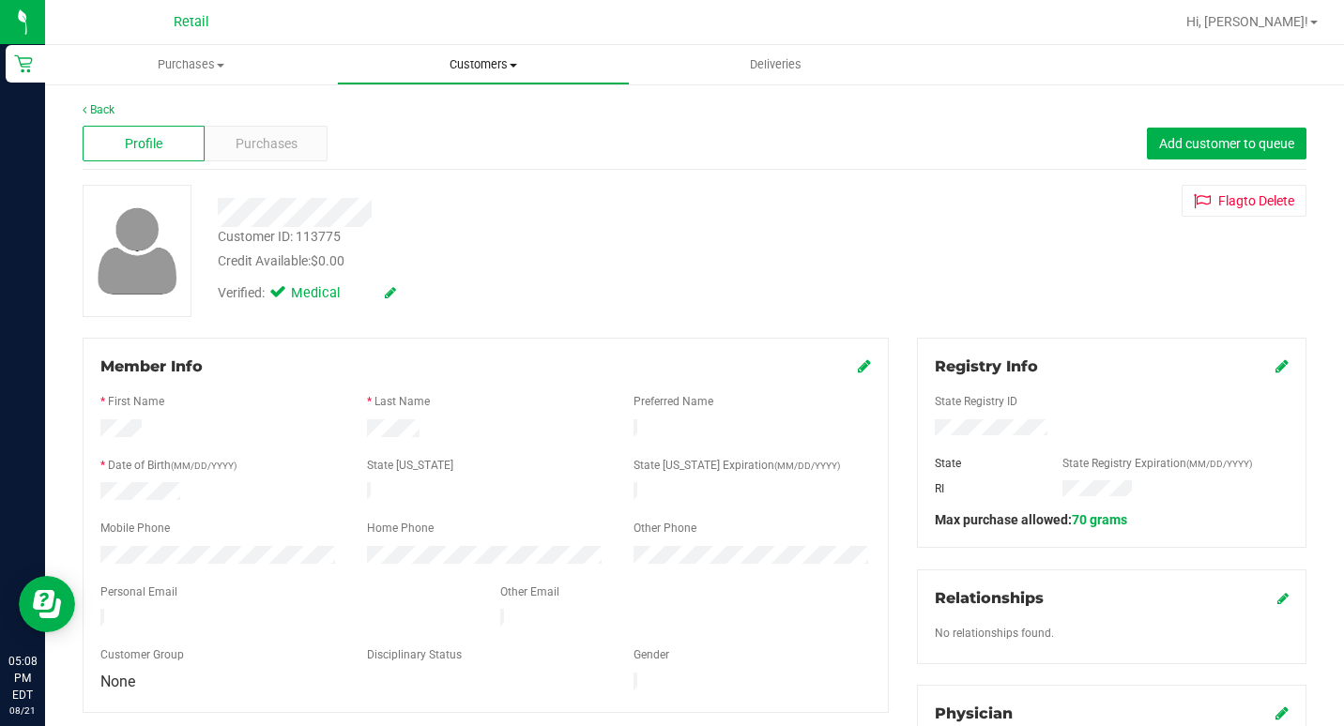
click at [467, 51] on uib-tab-heading "Customers All customers Add a new customer All physicians" at bounding box center [483, 65] width 290 height 38
click at [436, 123] on li "All customers" at bounding box center [483, 113] width 292 height 23
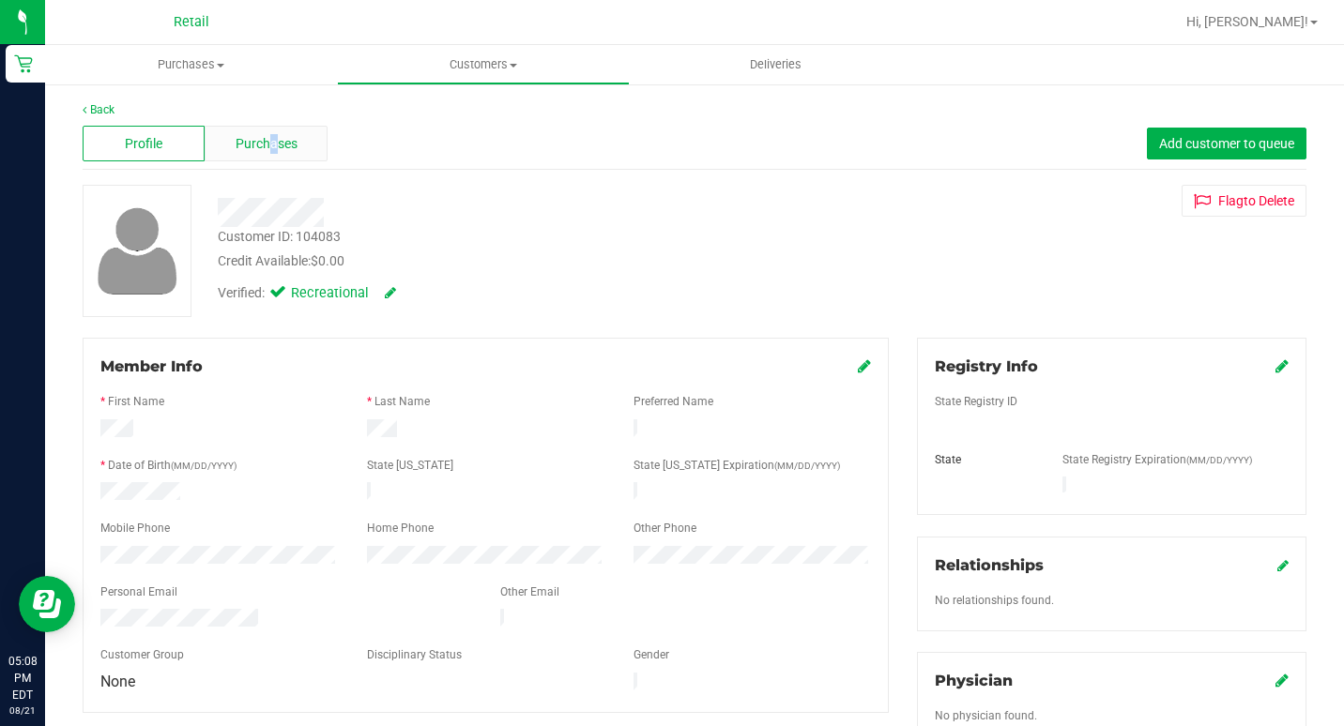
click at [271, 151] on span "Purchases" at bounding box center [267, 144] width 62 height 20
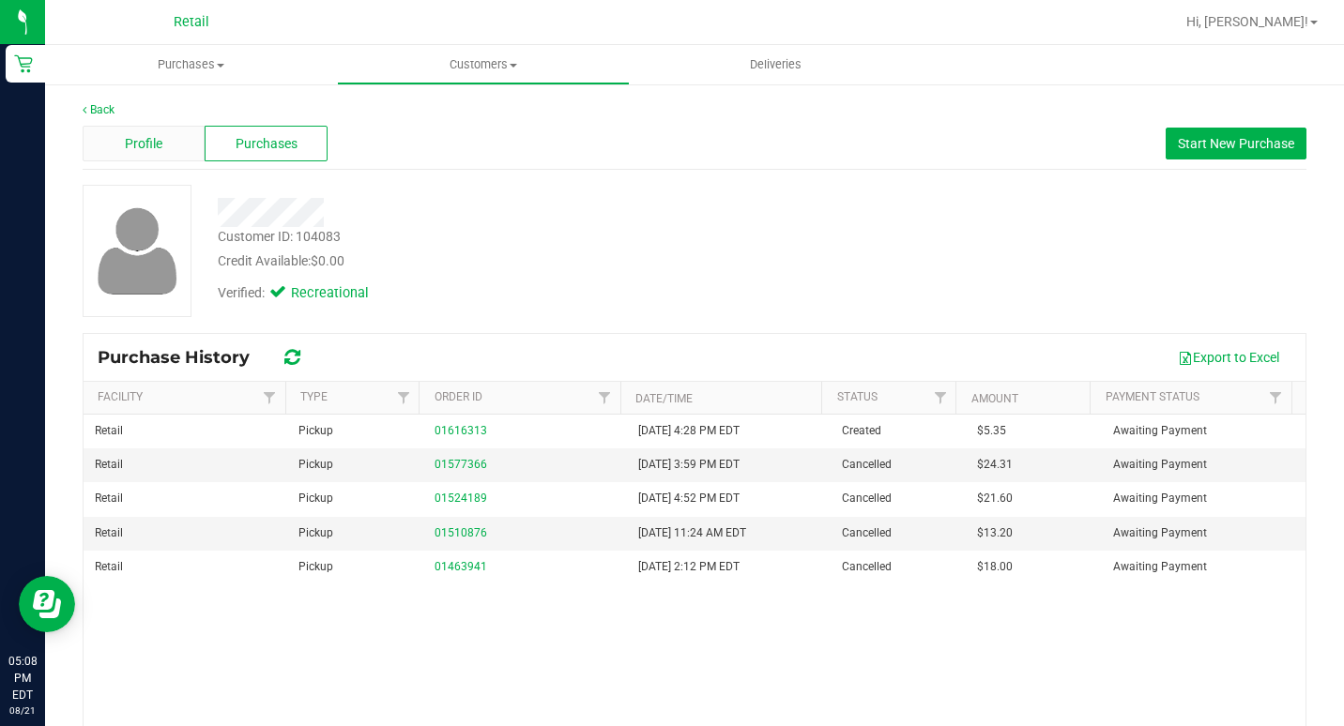
drag, startPoint x: 271, startPoint y: 151, endPoint x: 151, endPoint y: 136, distance: 121.1
click at [151, 136] on span "Profile" at bounding box center [144, 144] width 38 height 20
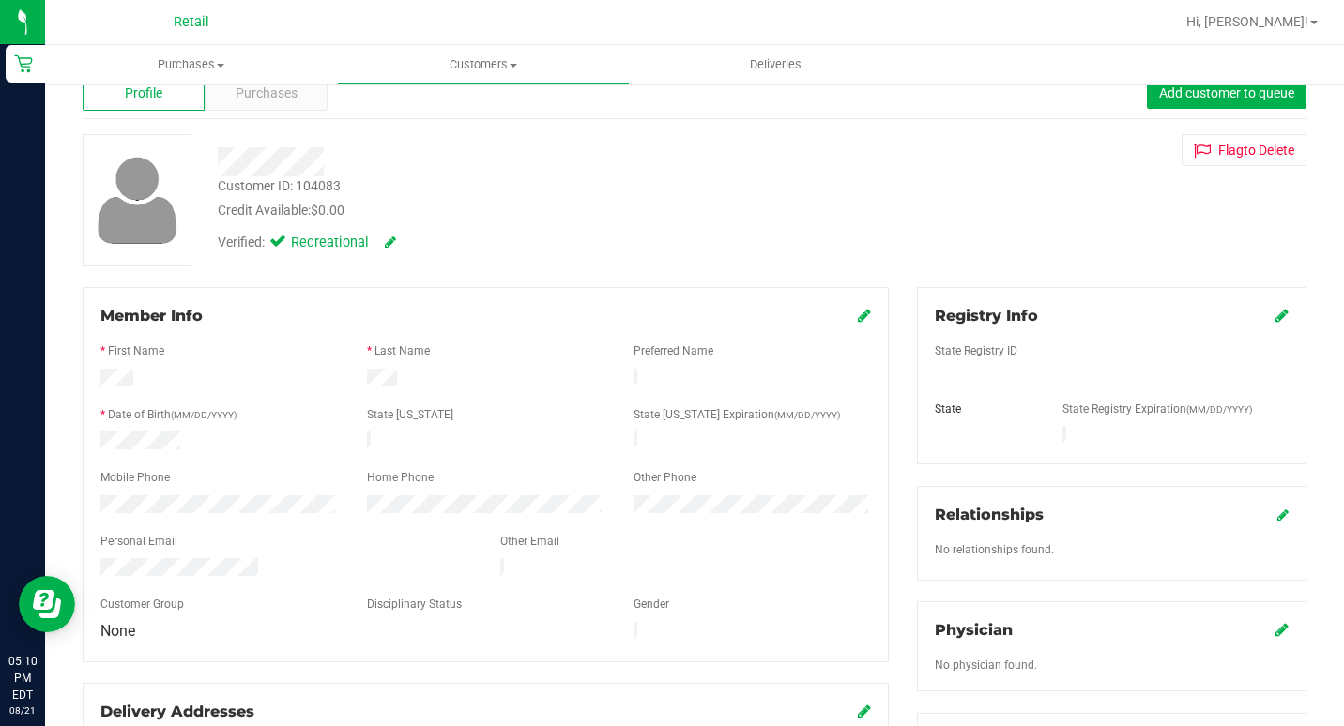
scroll to position [94, 0]
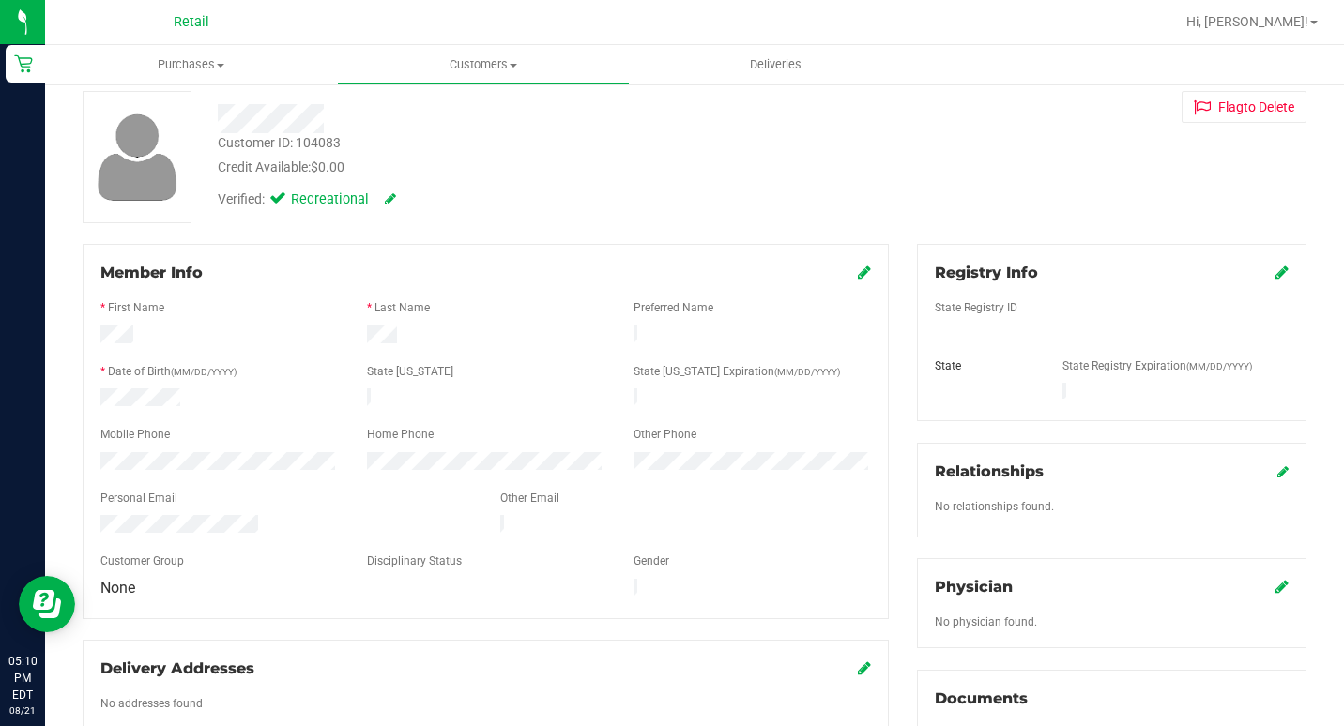
click at [838, 270] on div "Member Info" at bounding box center [485, 273] width 770 height 23
click at [858, 270] on icon at bounding box center [864, 272] width 13 height 15
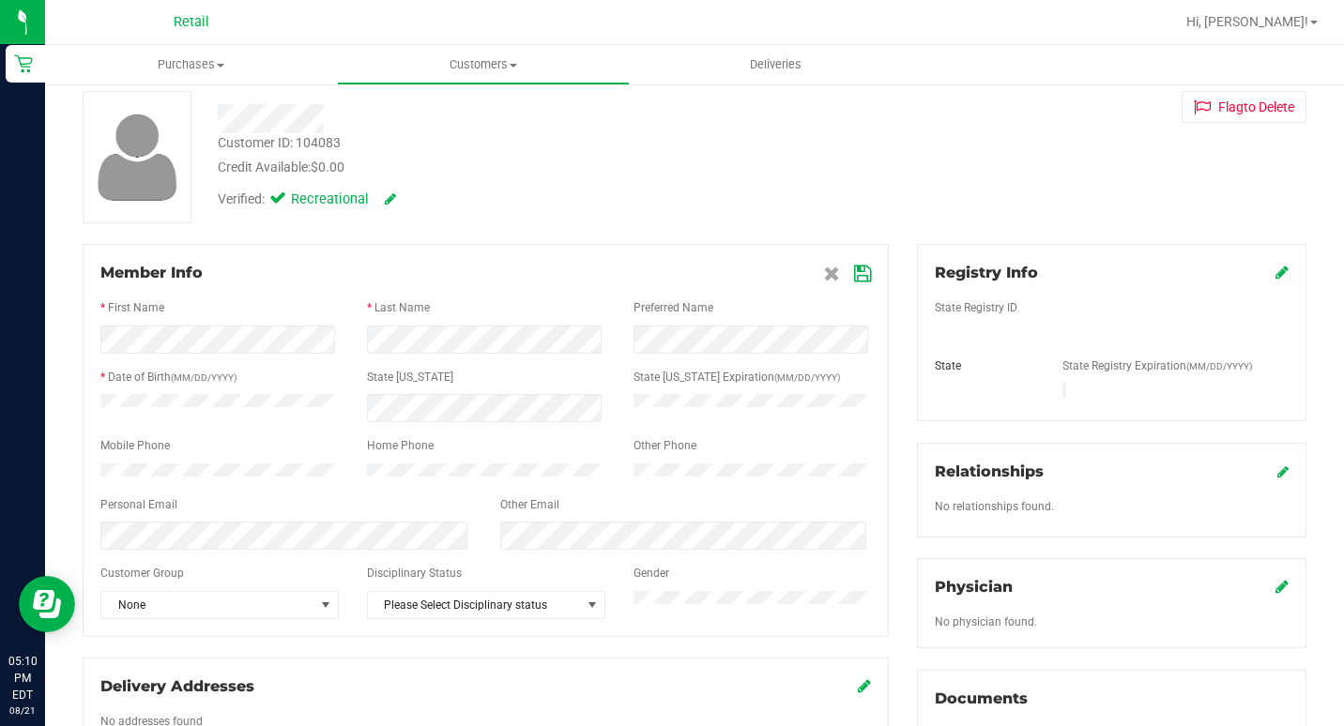
click at [854, 273] on icon at bounding box center [862, 274] width 17 height 15
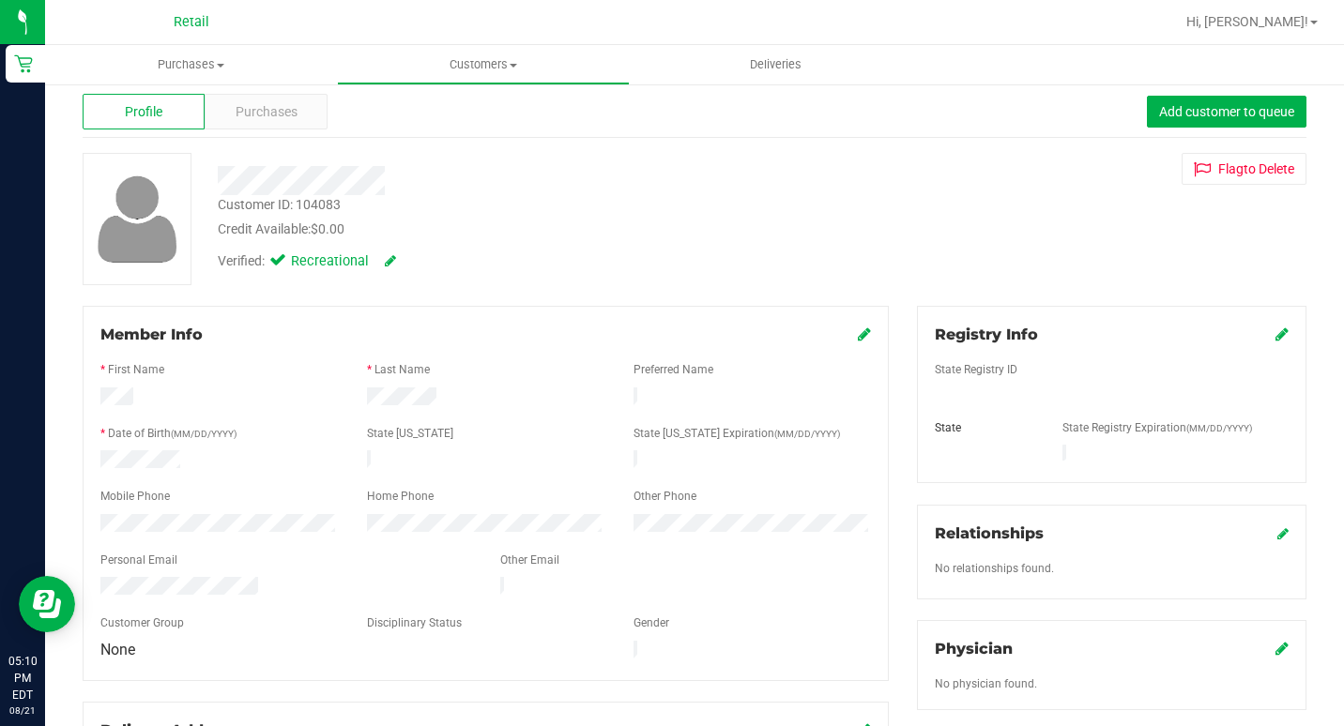
scroll to position [0, 0]
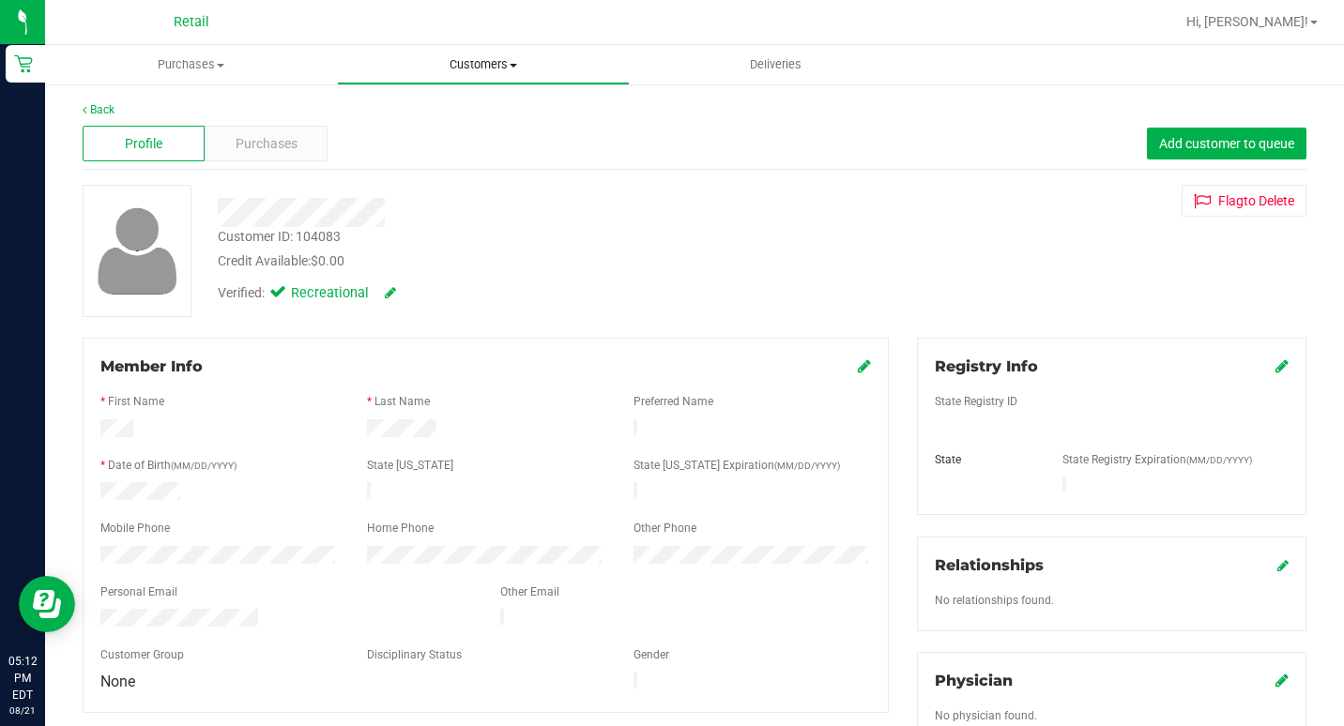
click at [508, 62] on span "Customers" at bounding box center [483, 64] width 290 height 17
click at [411, 109] on span "All customers" at bounding box center [404, 113] width 135 height 16
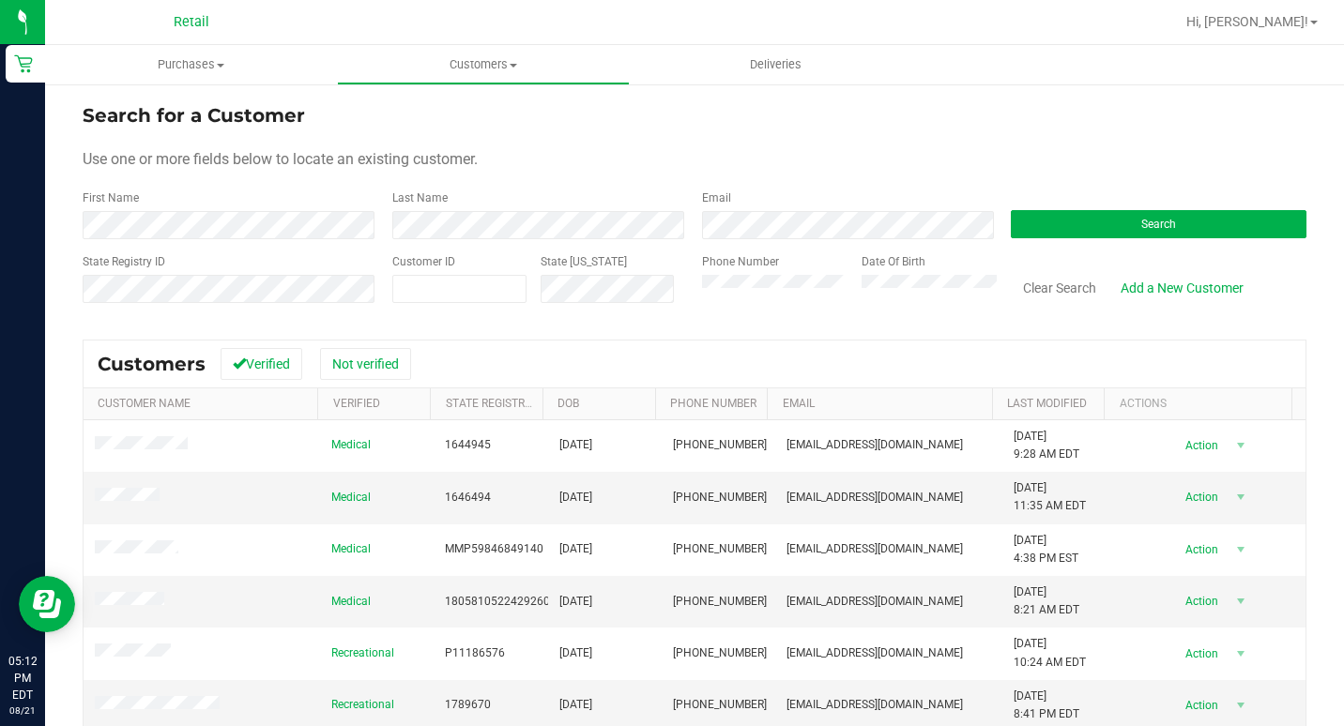
click at [269, 202] on div "First Name" at bounding box center [231, 215] width 296 height 50
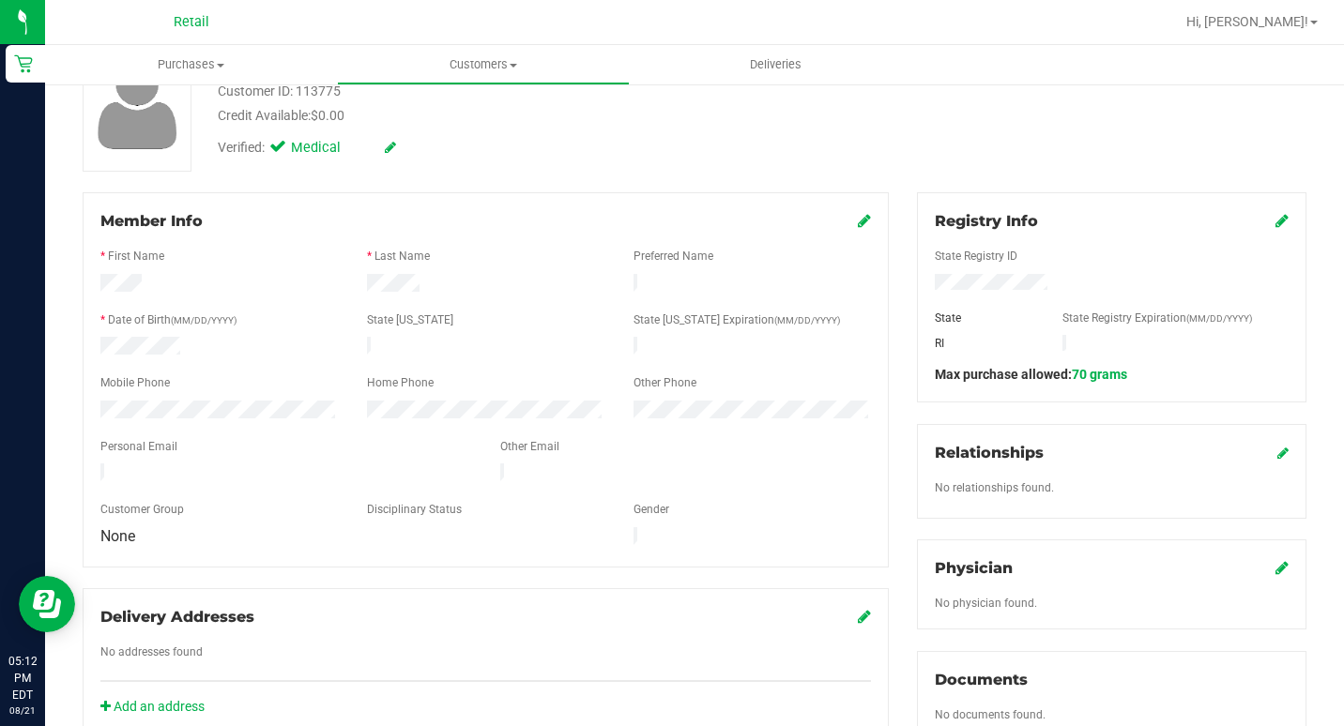
scroll to position [188, 0]
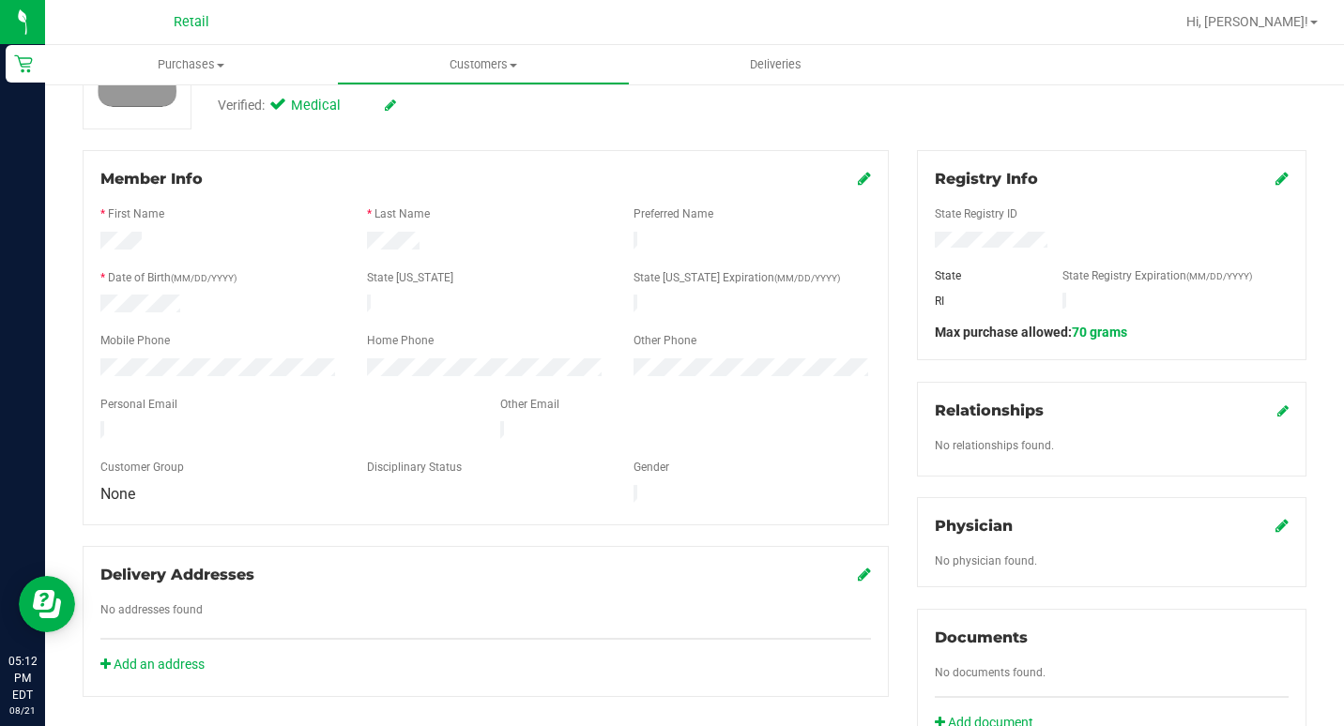
click at [858, 176] on icon at bounding box center [864, 178] width 13 height 15
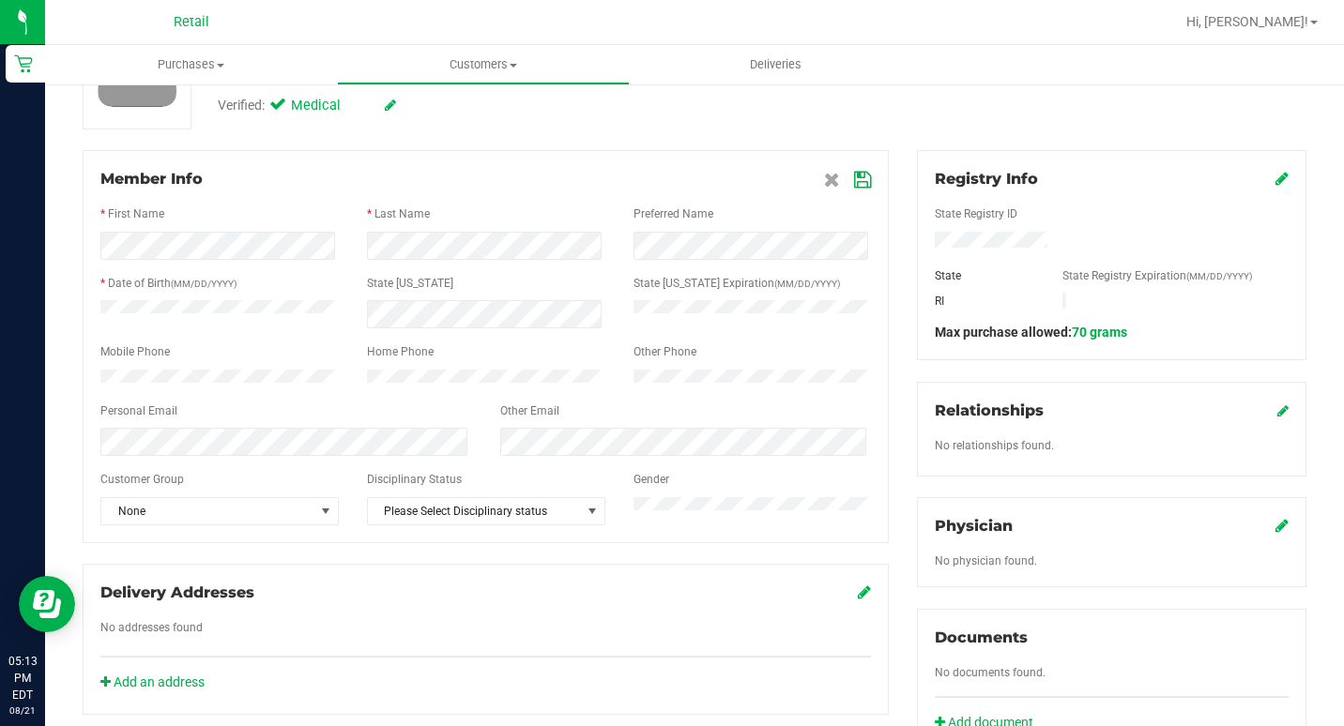
click at [202, 330] on div at bounding box center [485, 335] width 770 height 15
click at [66, 363] on div "Back Profile Purchases Add customer to queue Customer ID: 113775 Credit Availab…" at bounding box center [694, 546] width 1299 height 1303
click at [858, 184] on icon at bounding box center [862, 180] width 17 height 15
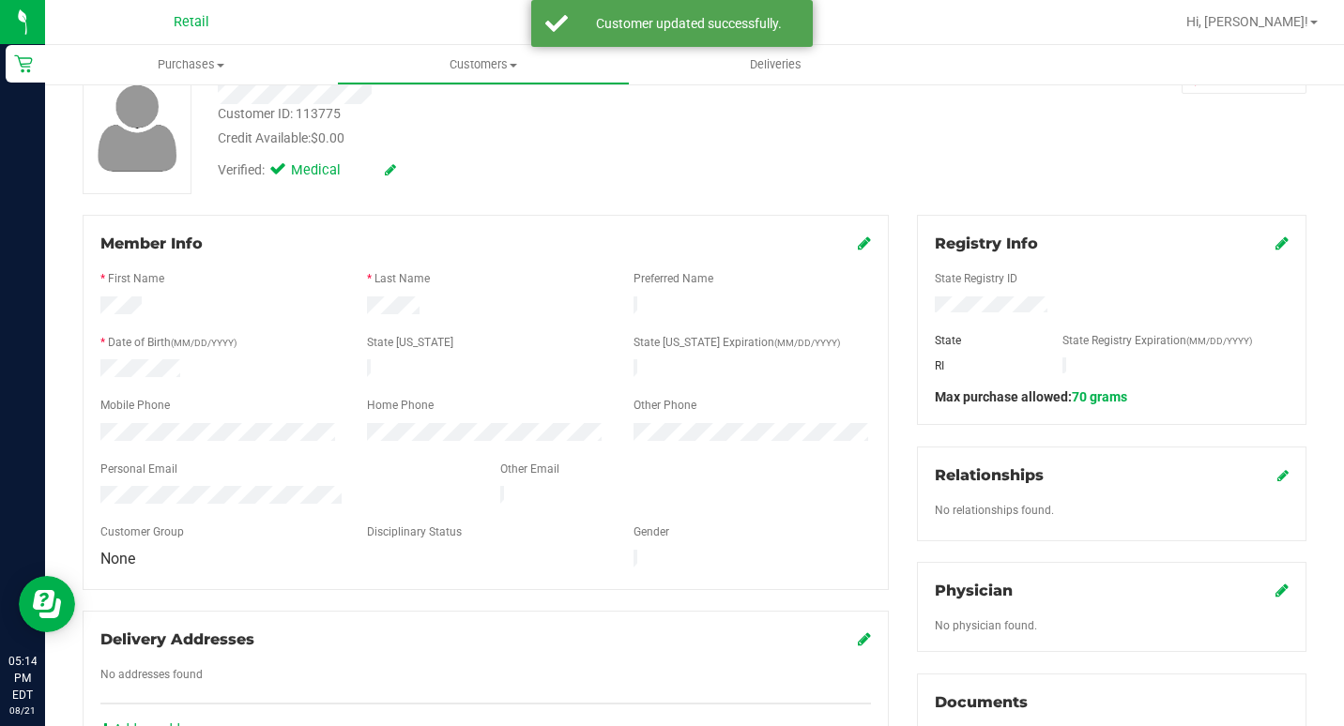
scroll to position [0, 0]
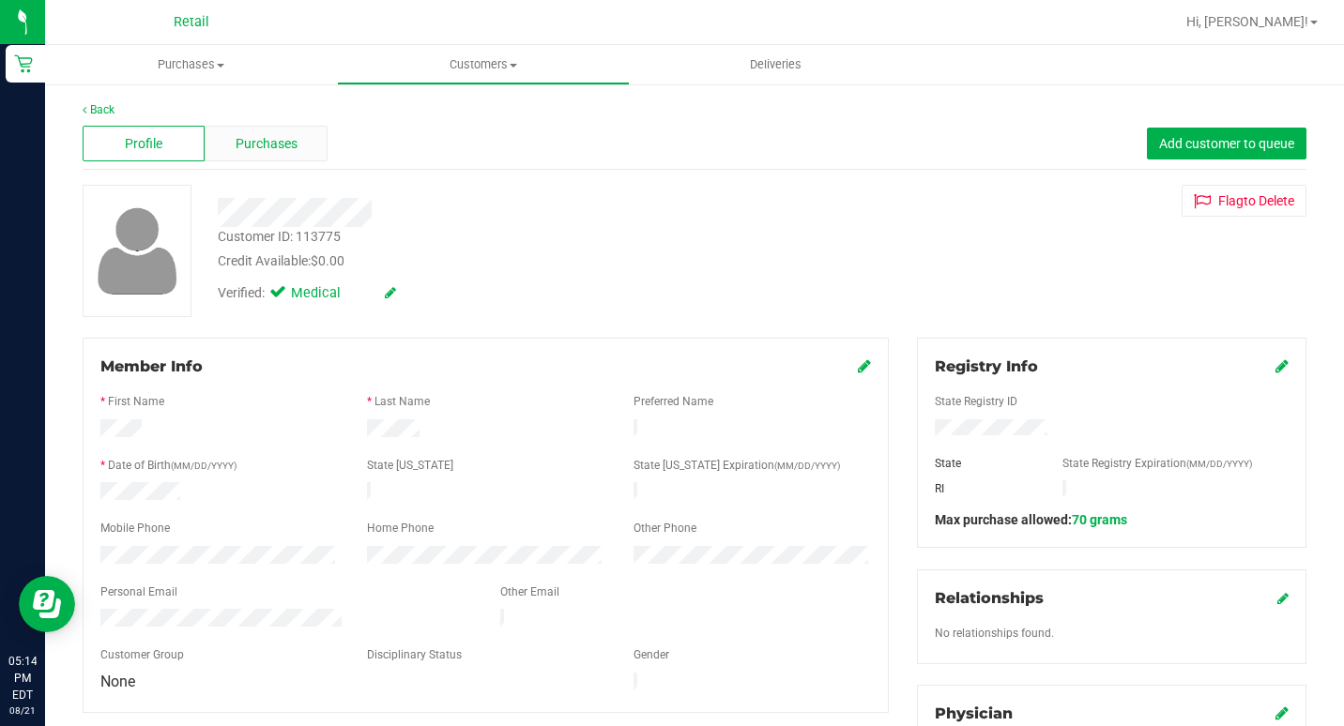
click at [280, 129] on div "Purchases" at bounding box center [266, 144] width 122 height 36
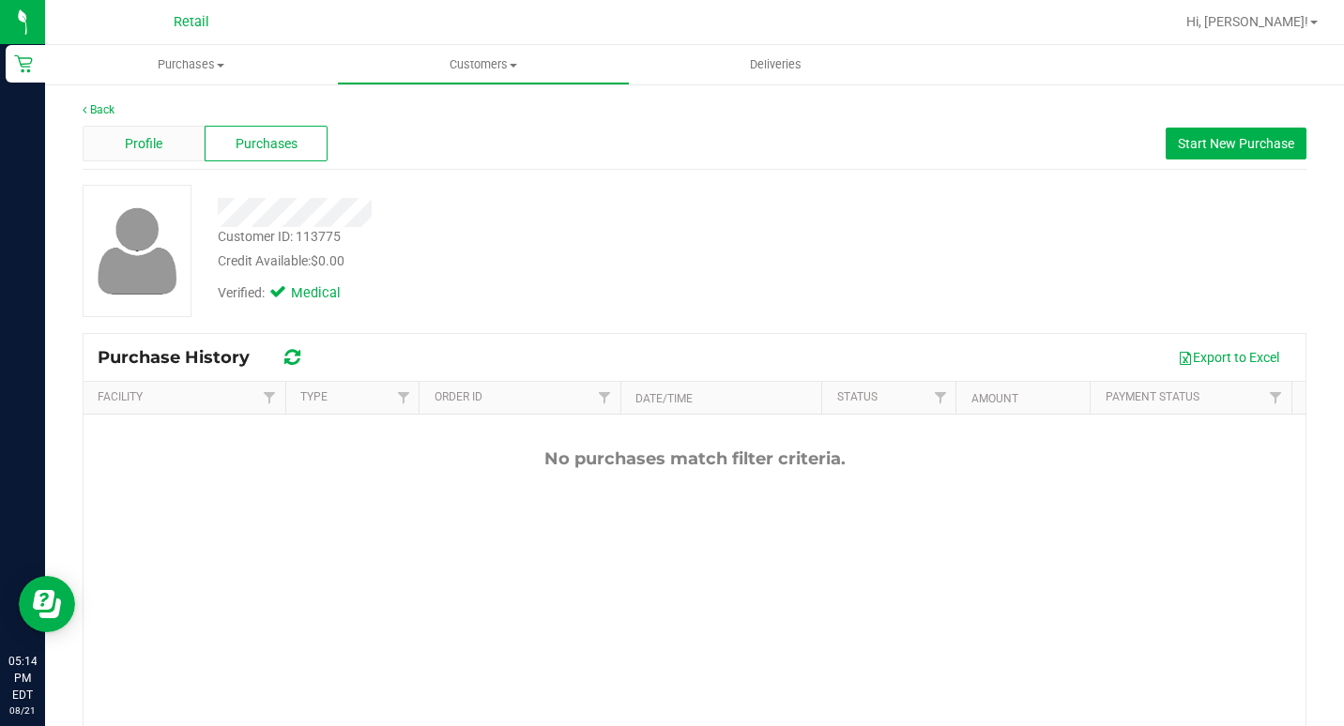
click at [171, 160] on div "Profile" at bounding box center [144, 144] width 122 height 36
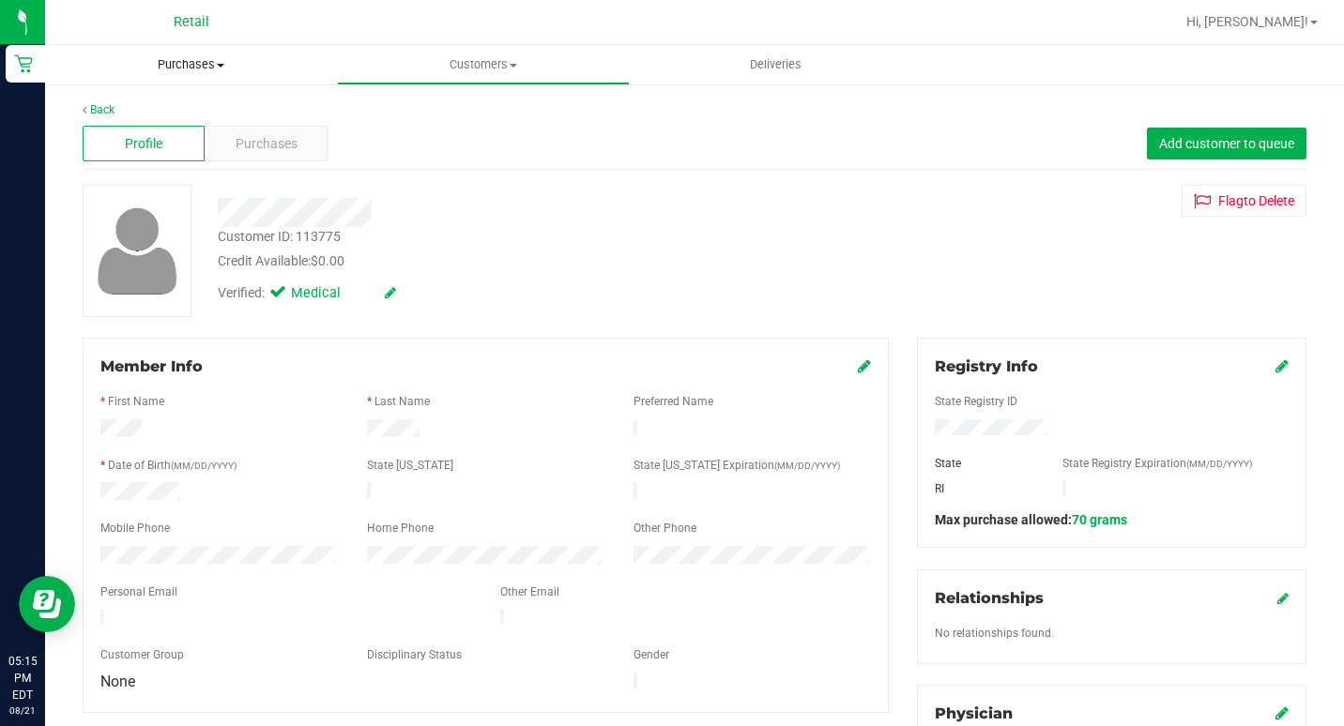
click at [204, 67] on span "Purchases" at bounding box center [191, 64] width 292 height 17
click at [508, 67] on span "Customers" at bounding box center [483, 64] width 290 height 17
click at [233, 75] on uib-tab-heading "Purchases Summary of purchases Fulfillment All purchases" at bounding box center [191, 65] width 290 height 38
click at [148, 111] on span "Summary of purchases" at bounding box center [141, 113] width 192 height 16
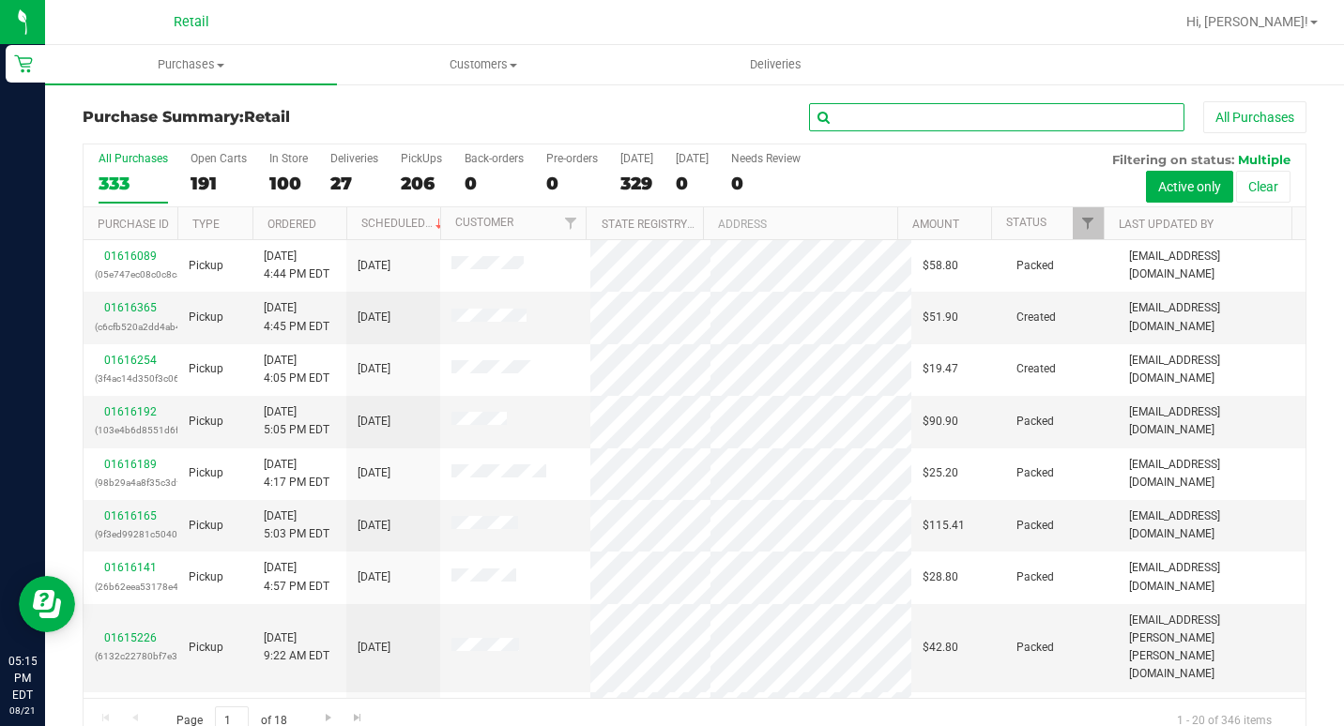
click at [917, 117] on input "text" at bounding box center [996, 117] width 375 height 28
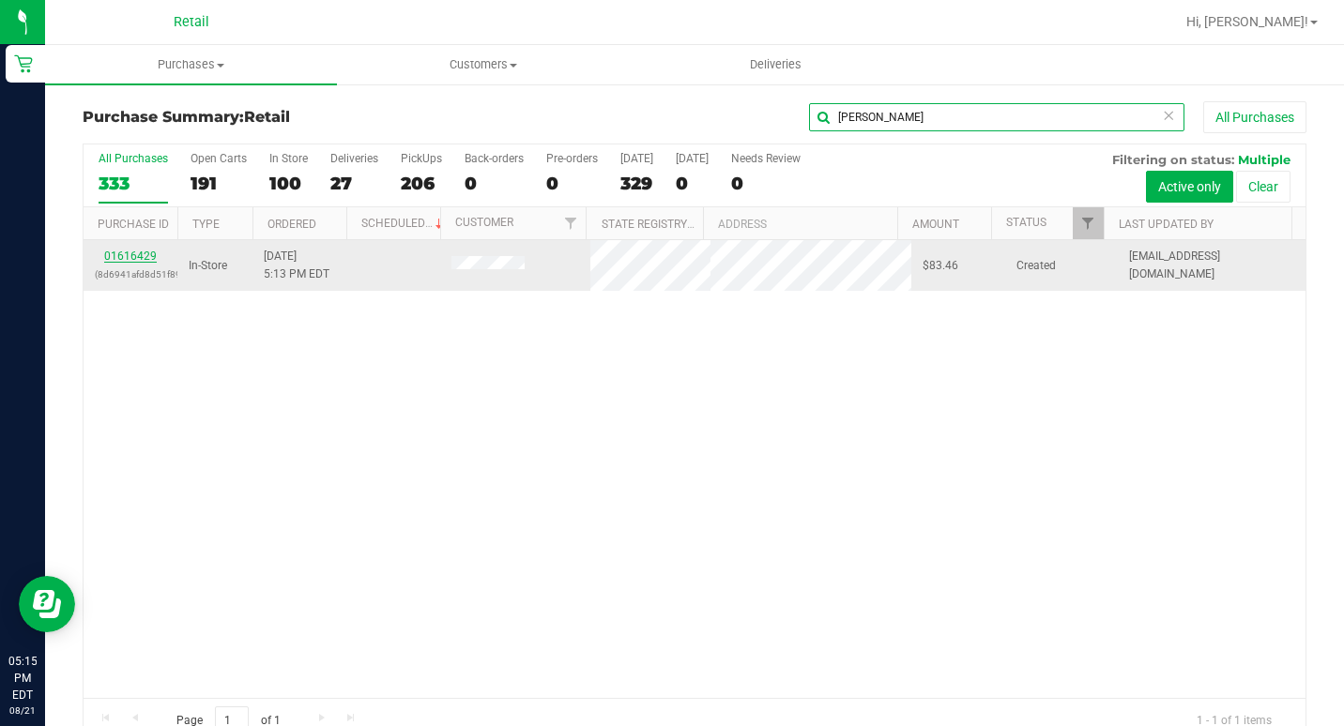
type input "mancini"
click at [132, 250] on link "01616429" at bounding box center [130, 256] width 53 height 13
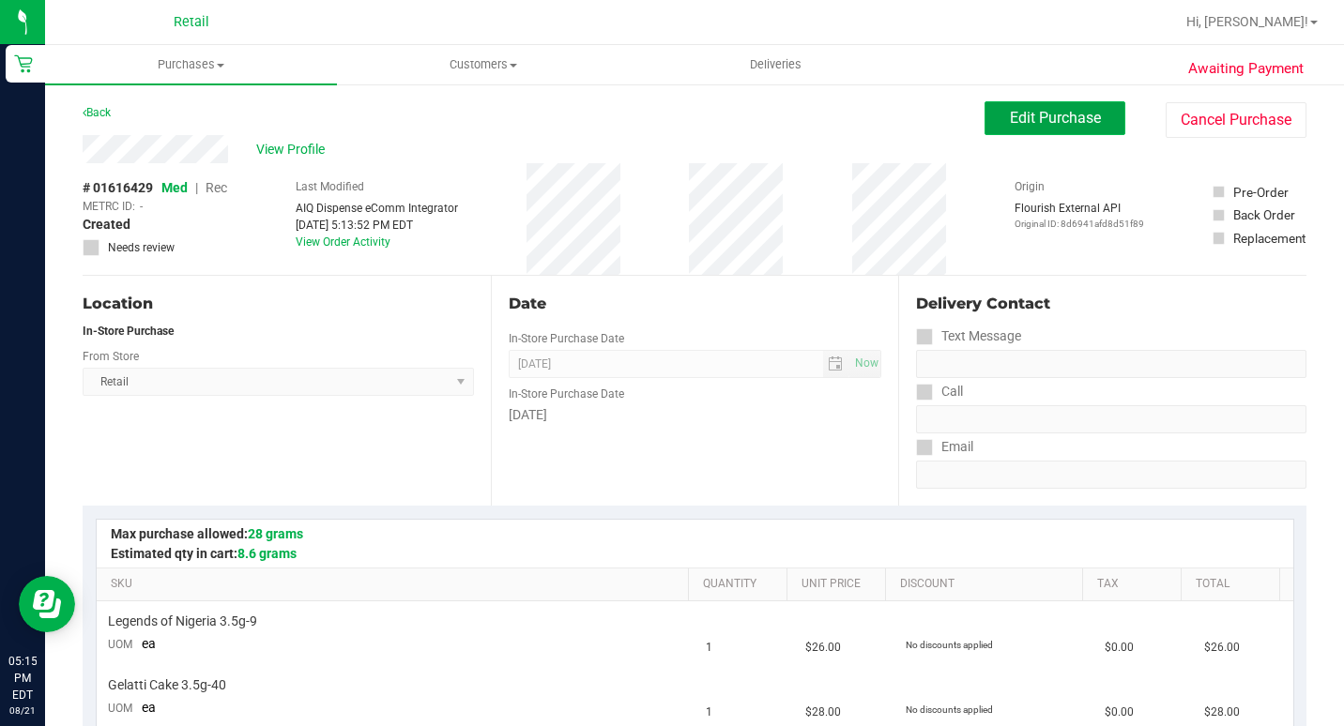
click at [1010, 119] on span "Edit Purchase" at bounding box center [1055, 118] width 91 height 18
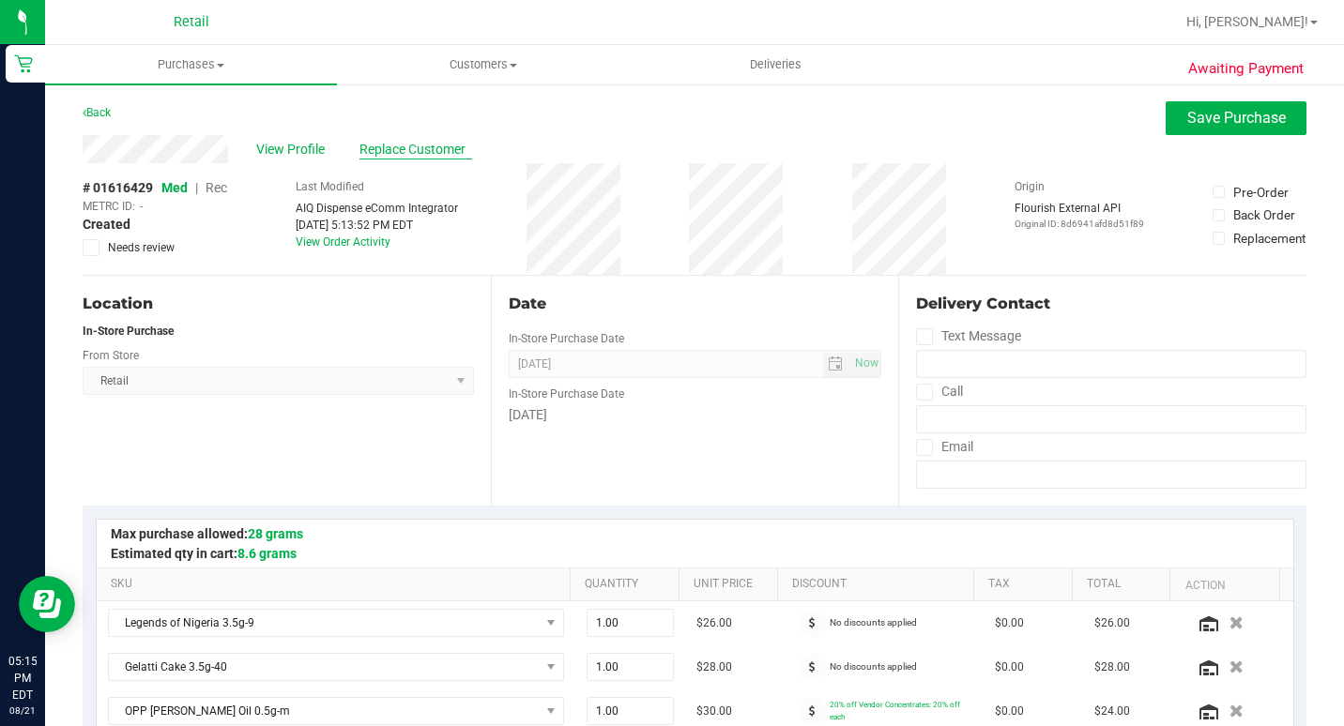
click at [401, 151] on span "Replace Customer" at bounding box center [415, 150] width 113 height 20
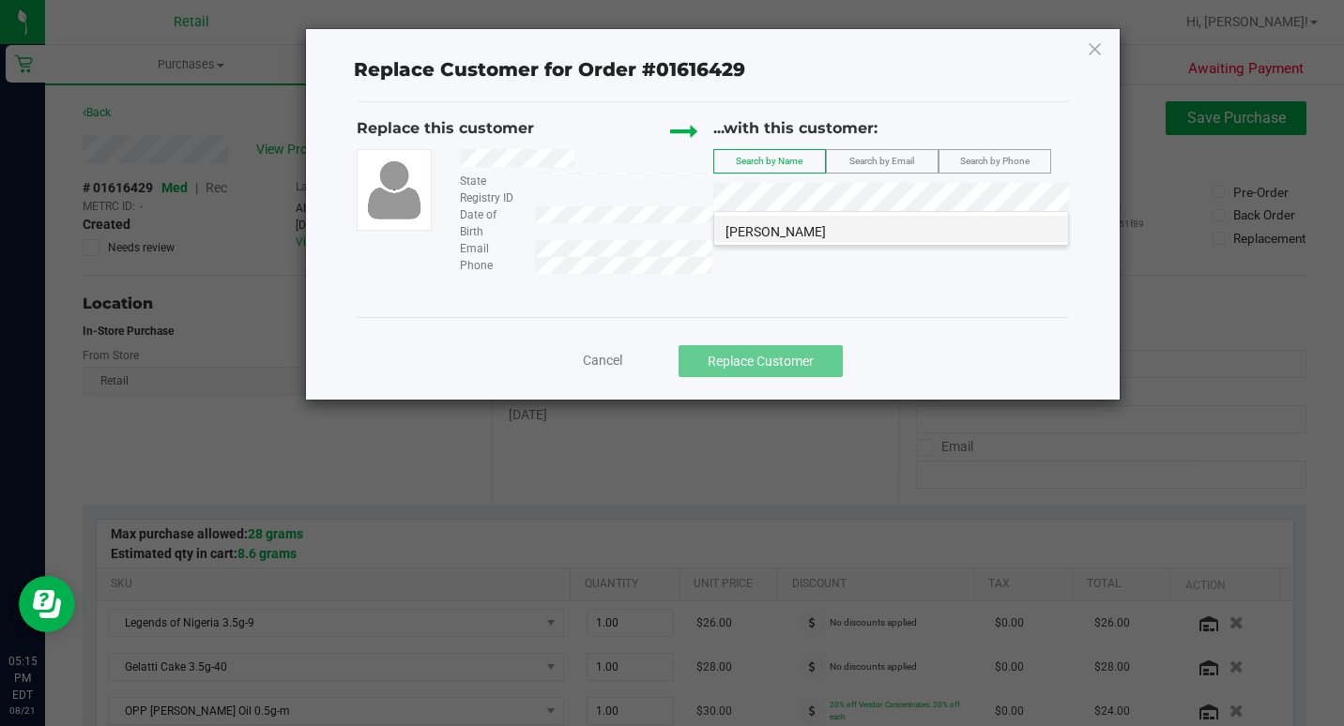
click at [826, 238] on li "Justin Mancini" at bounding box center [891, 229] width 354 height 26
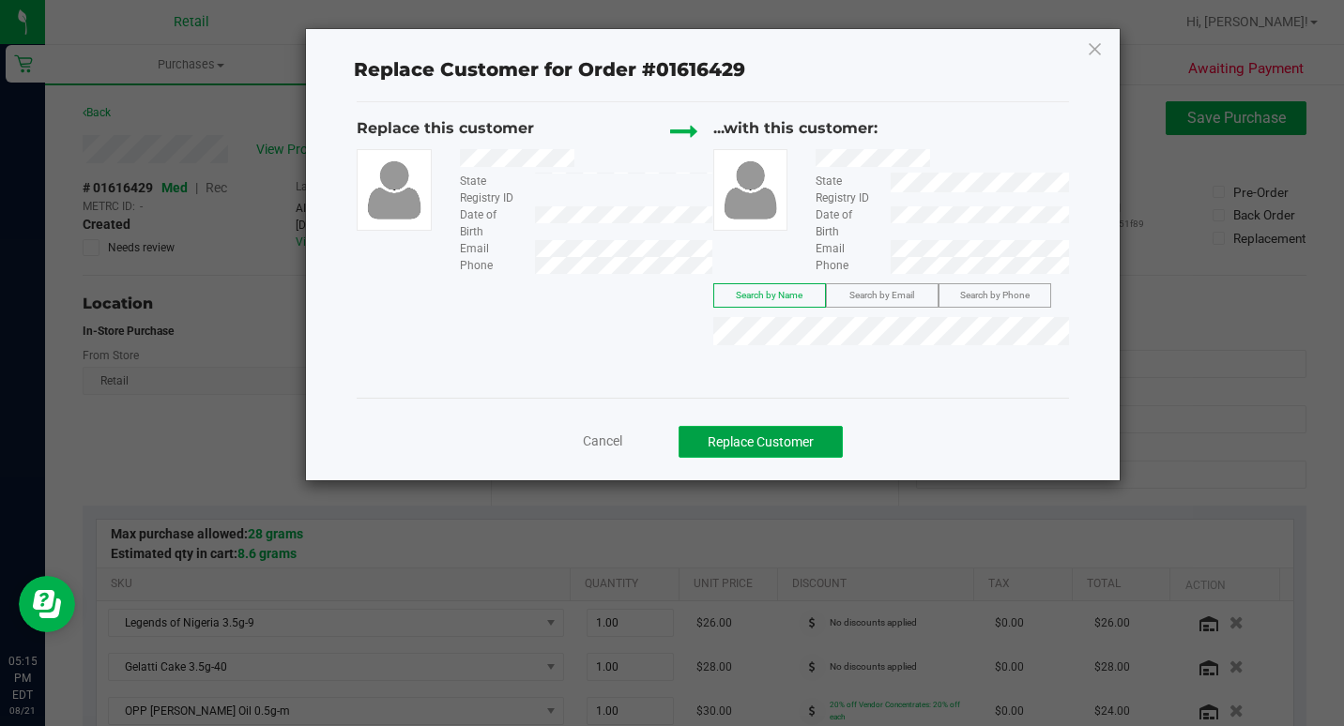
click at [762, 438] on button "Replace Customer" at bounding box center [760, 442] width 164 height 32
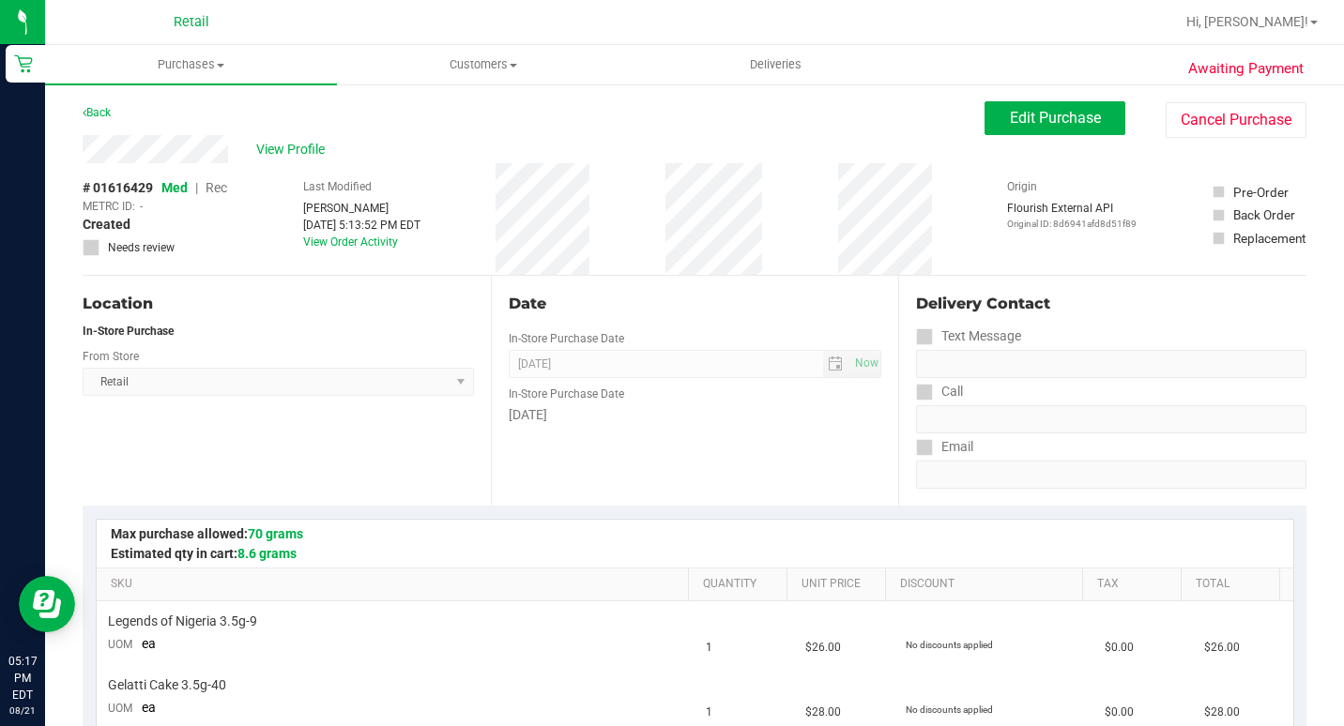
click at [306, 138] on div "View Profile" at bounding box center [534, 149] width 902 height 28
click at [302, 143] on span "View Profile" at bounding box center [293, 150] width 75 height 20
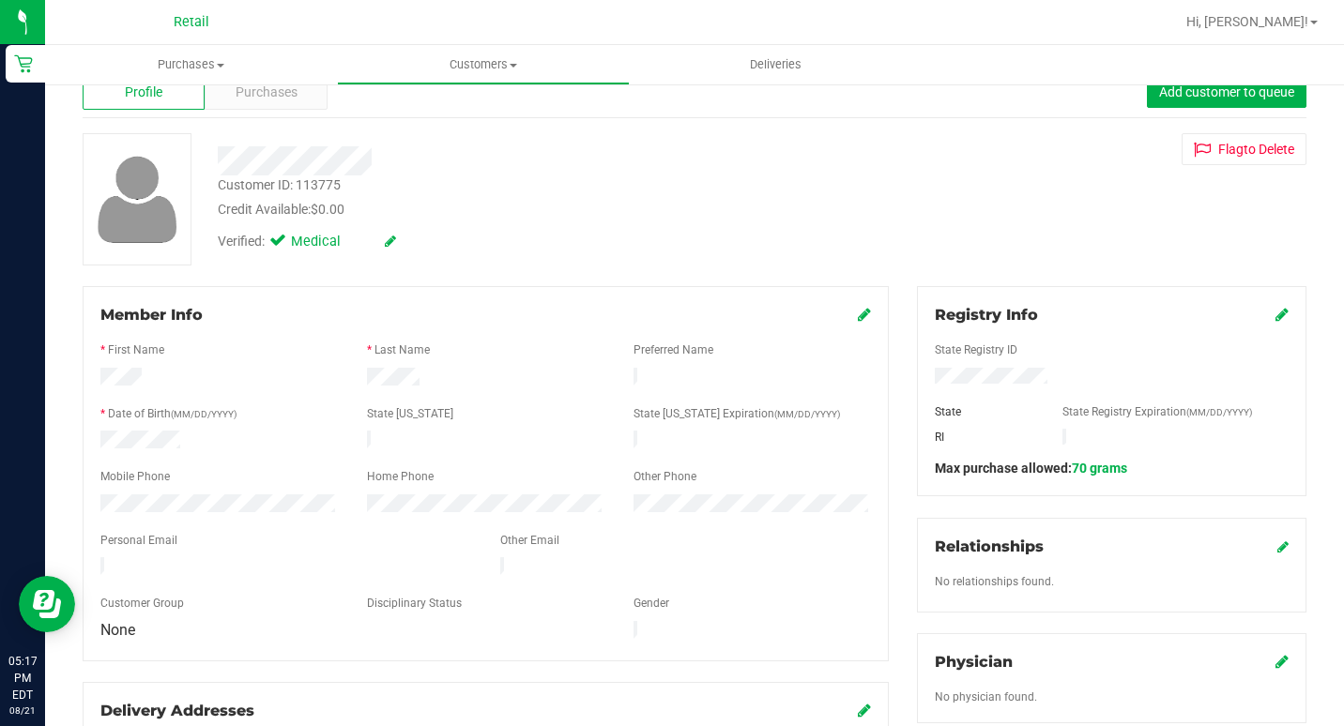
scroll to position [94, 0]
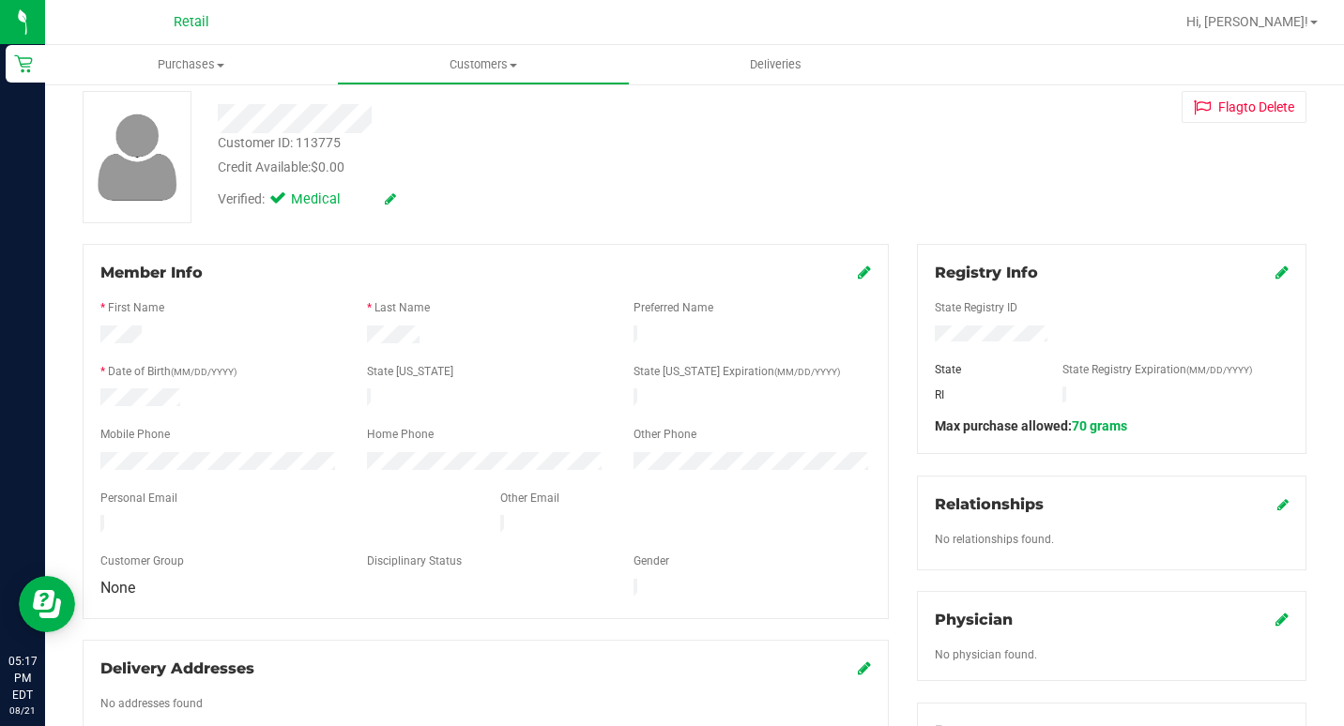
click at [853, 260] on div "Member Info * First Name * Last Name Preferred Name * Date of Birth (MM/DD/YYYY…" at bounding box center [486, 431] width 806 height 375
click at [860, 272] on icon at bounding box center [864, 272] width 13 height 15
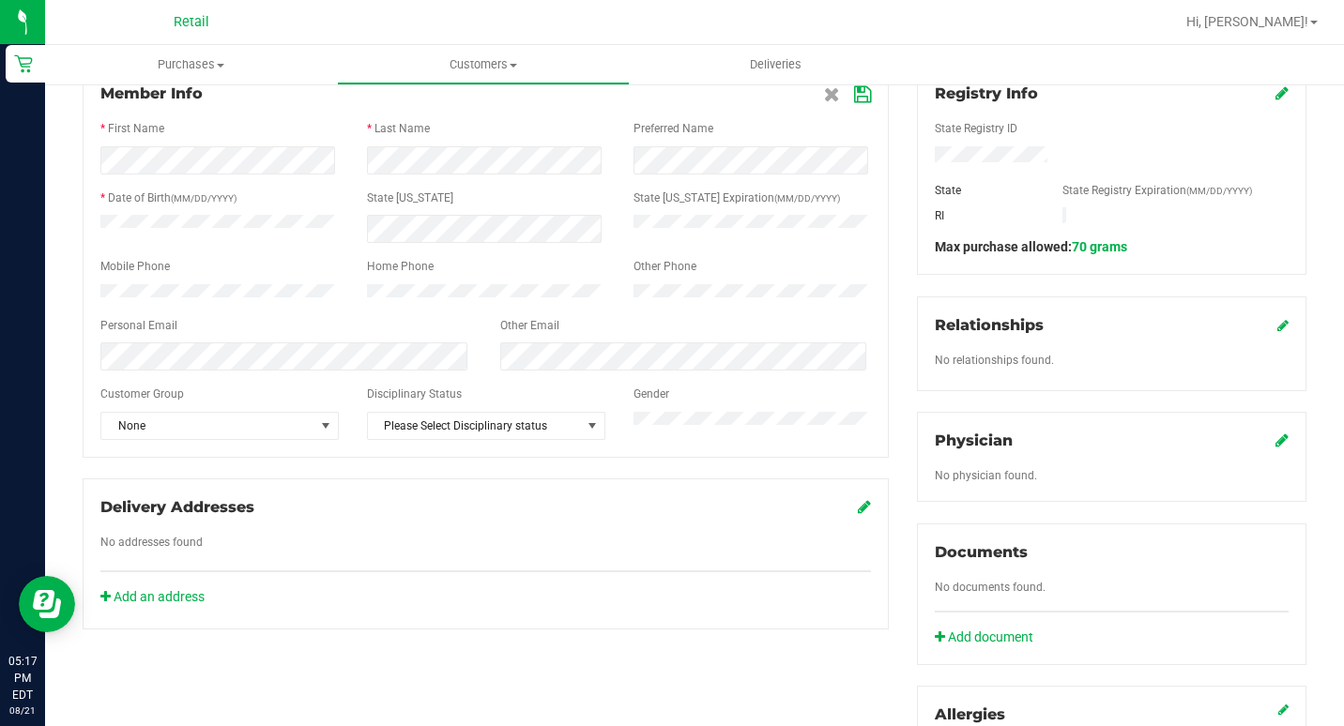
scroll to position [282, 0]
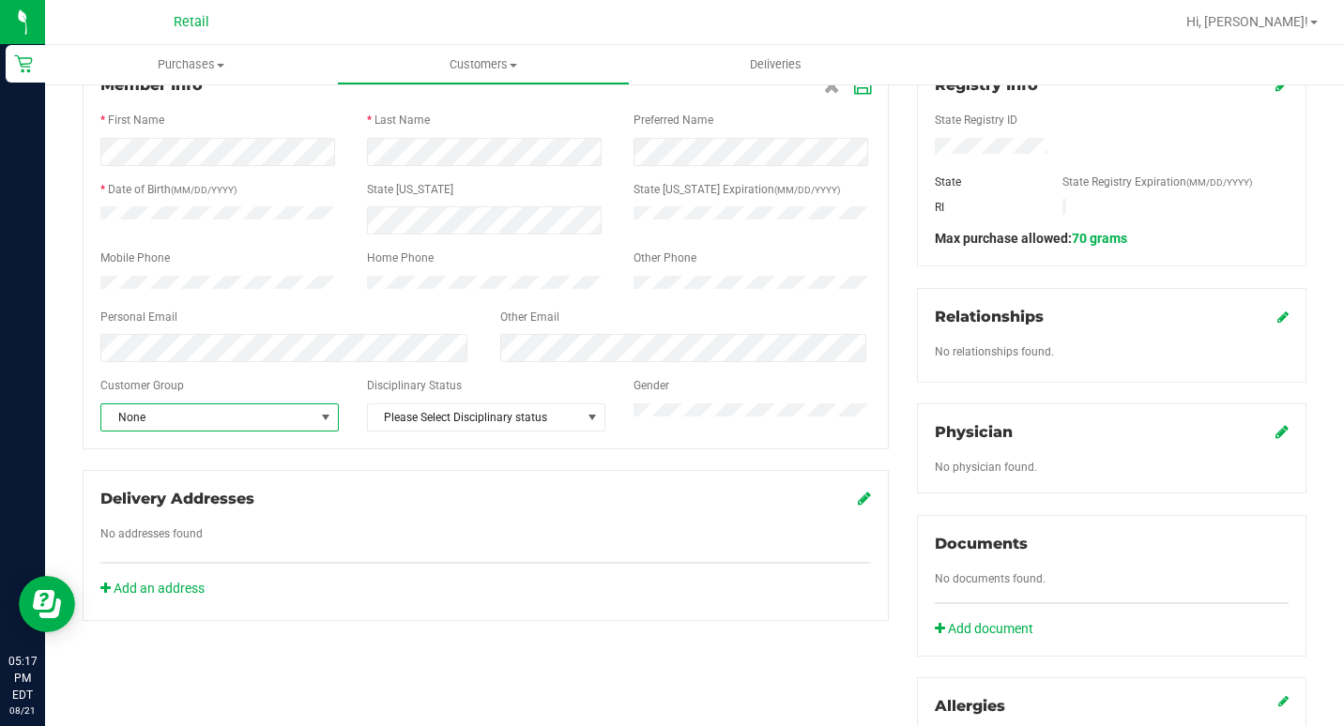
click at [283, 431] on span "None" at bounding box center [207, 417] width 213 height 26
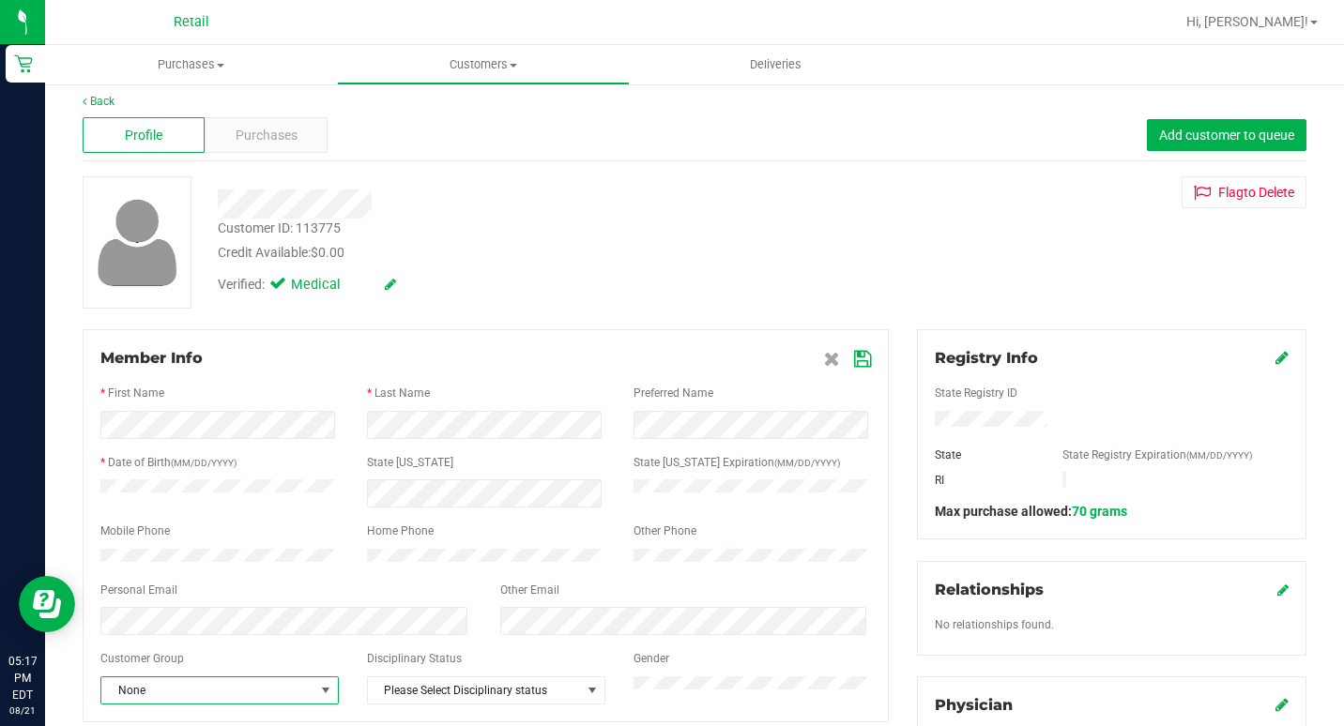
scroll to position [0, 0]
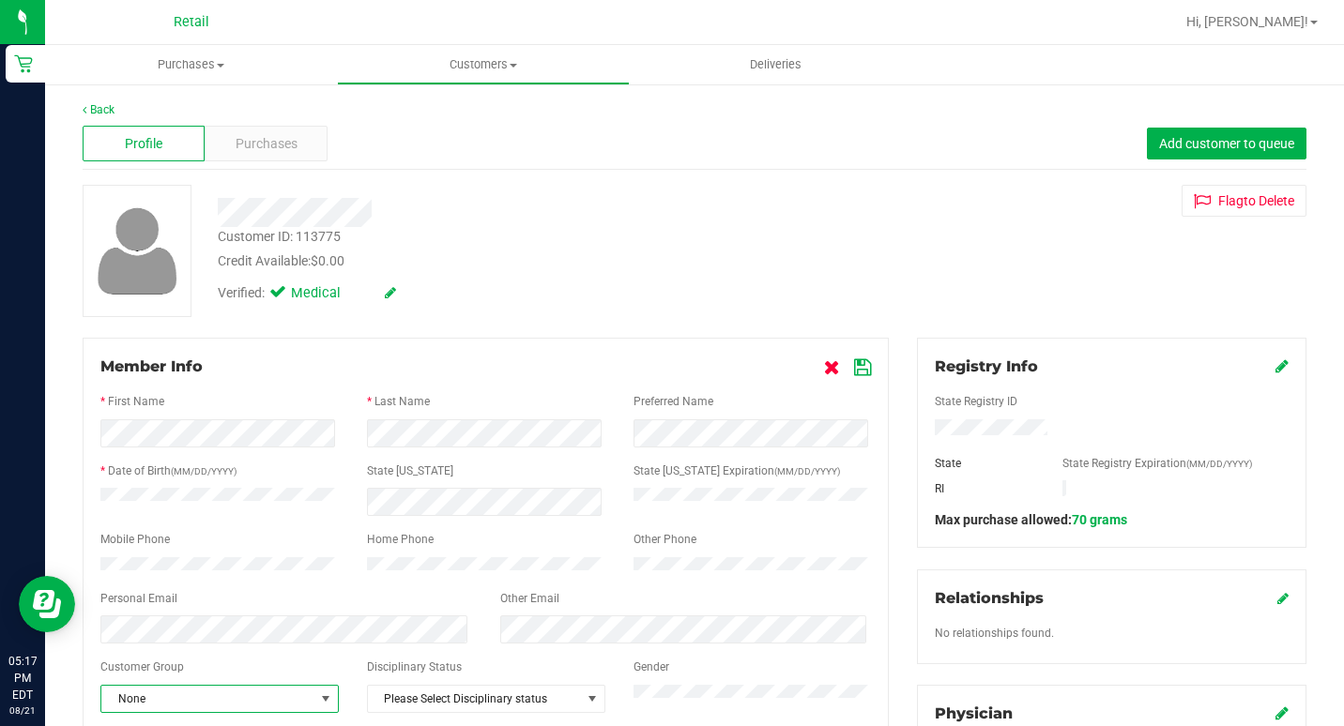
click at [824, 370] on icon at bounding box center [832, 367] width 16 height 15
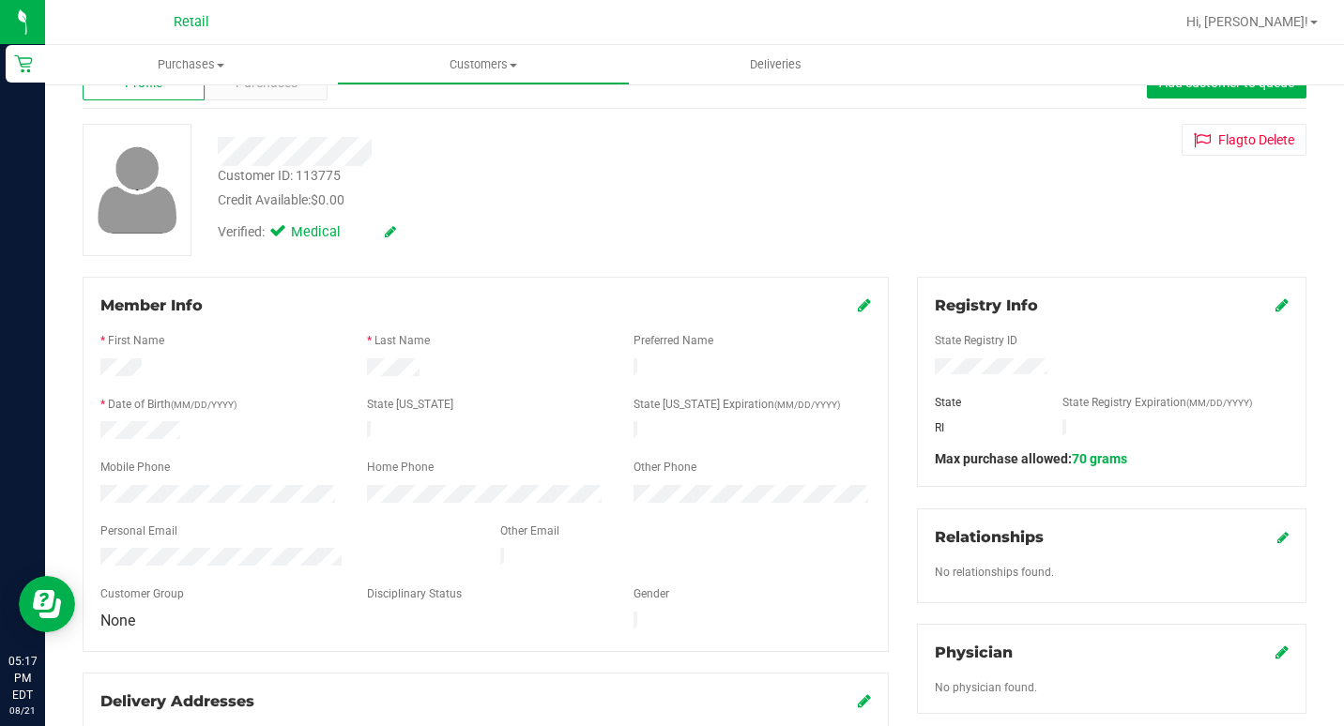
scroll to position [94, 0]
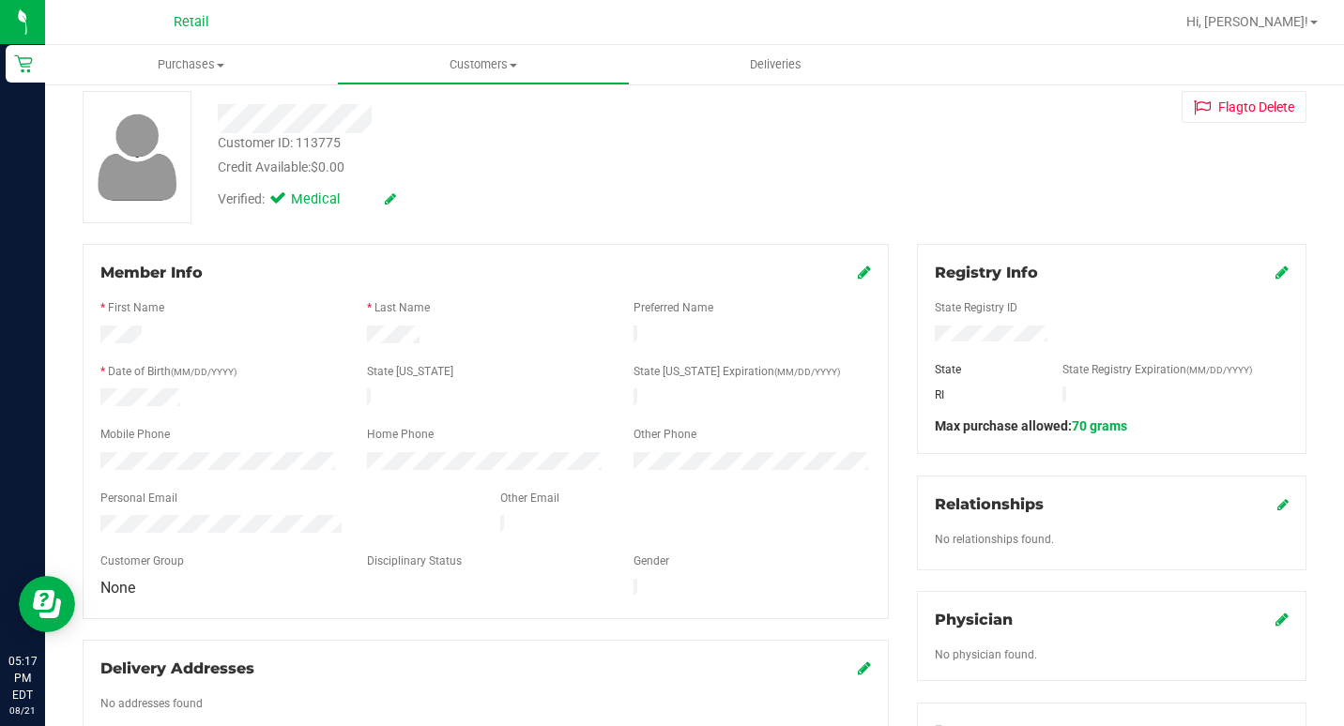
click at [856, 285] on div at bounding box center [485, 291] width 770 height 15
click at [858, 273] on icon at bounding box center [864, 272] width 13 height 15
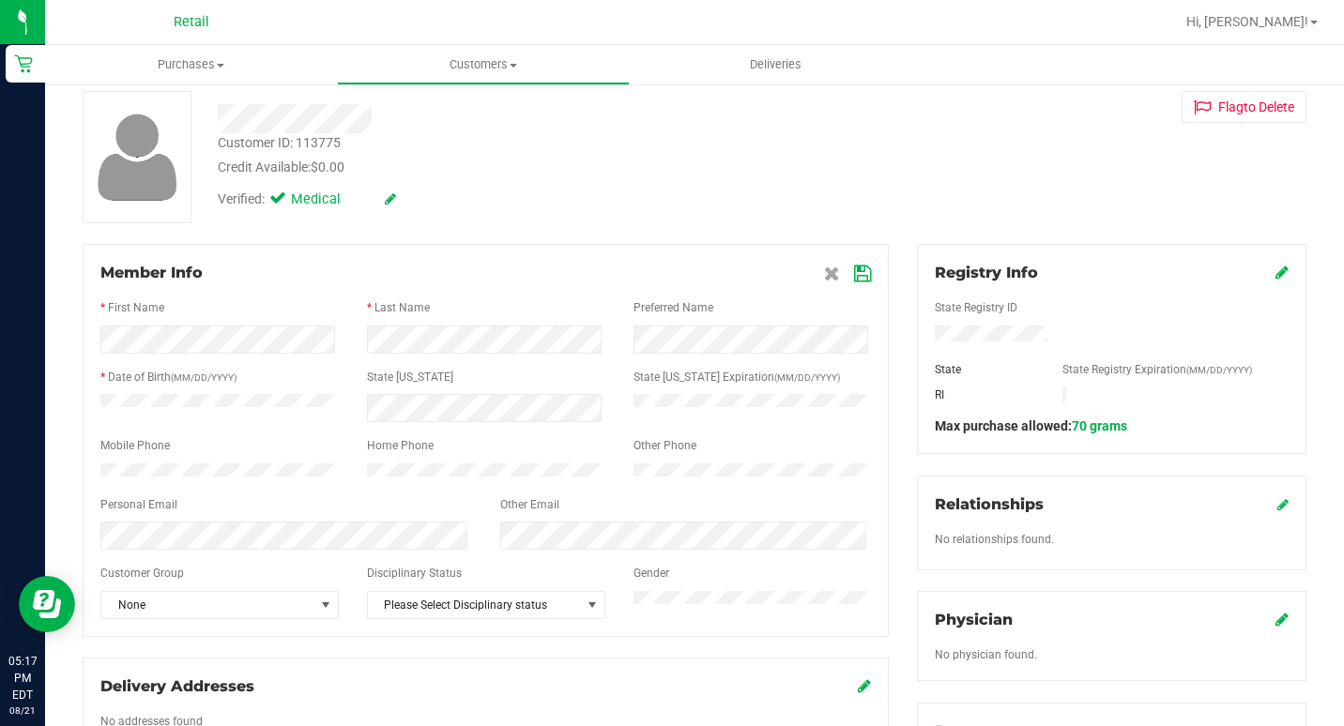
click at [854, 278] on icon at bounding box center [862, 274] width 17 height 15
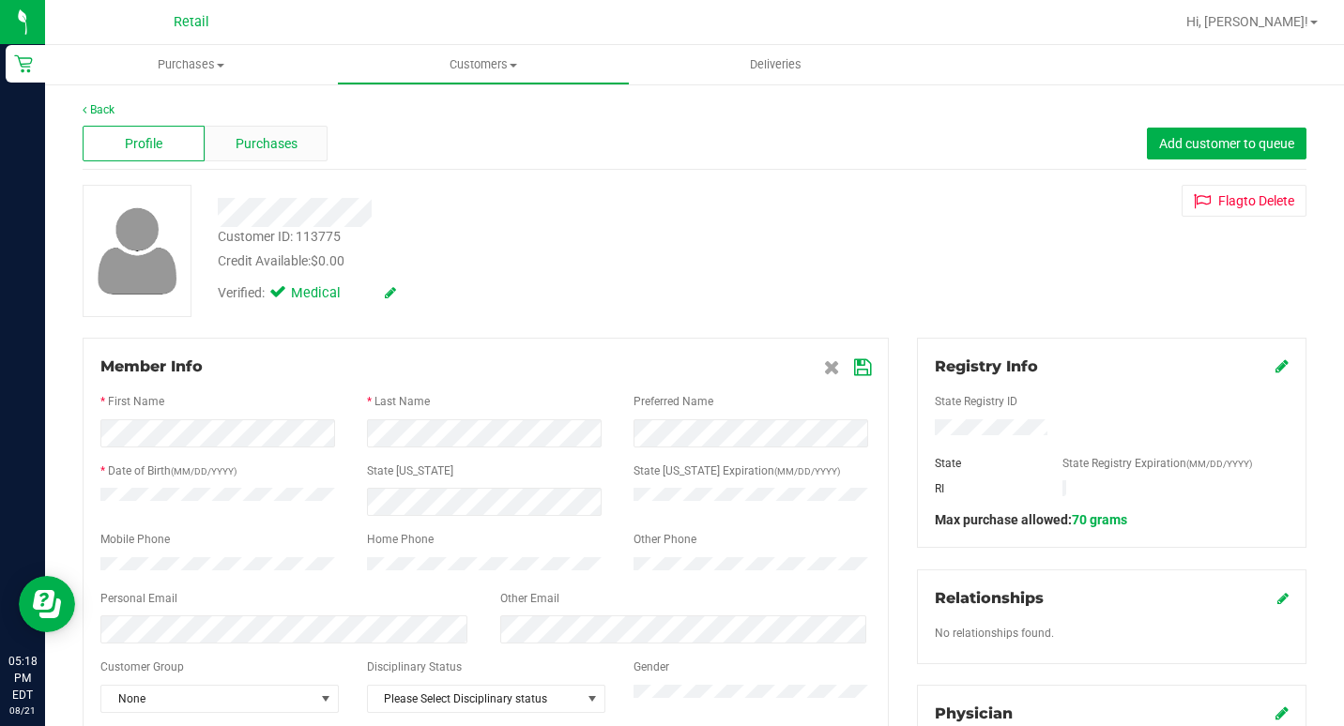
click at [293, 138] on span "Purchases" at bounding box center [267, 144] width 62 height 20
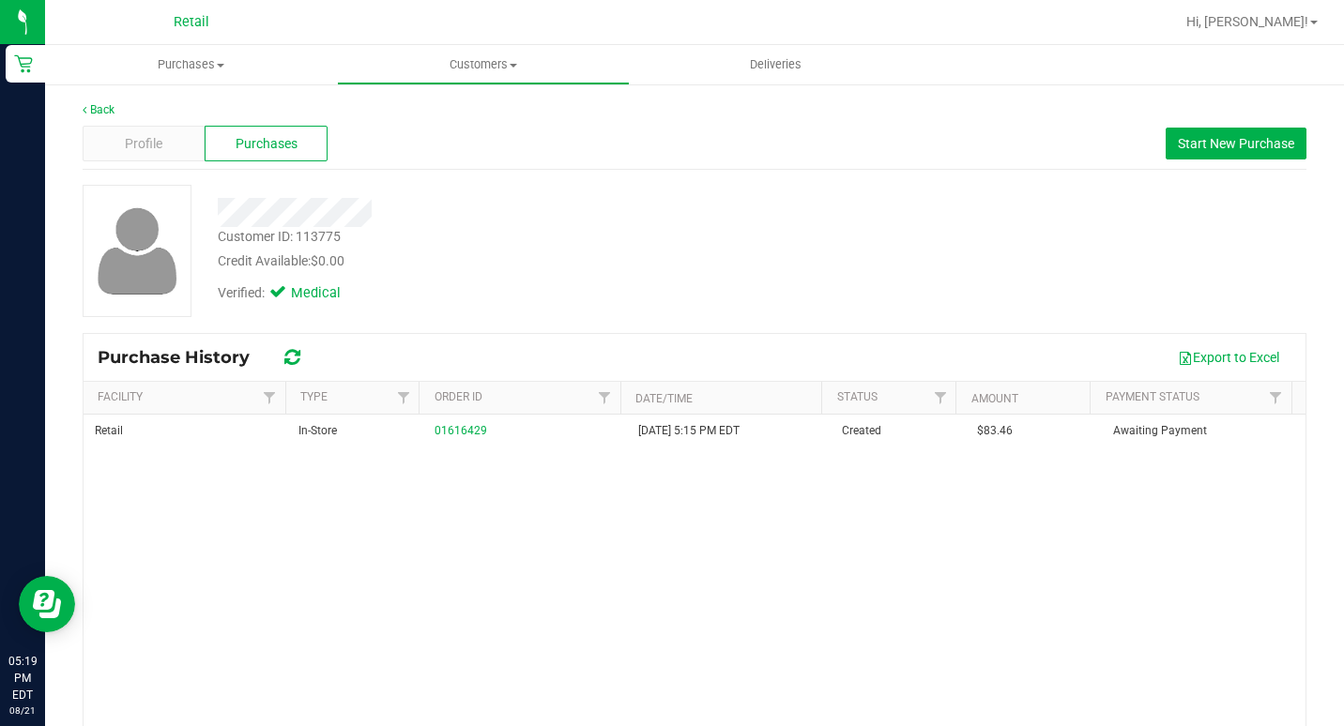
click at [137, 114] on div "Back" at bounding box center [695, 109] width 1224 height 17
click at [142, 130] on div "Profile" at bounding box center [144, 144] width 122 height 36
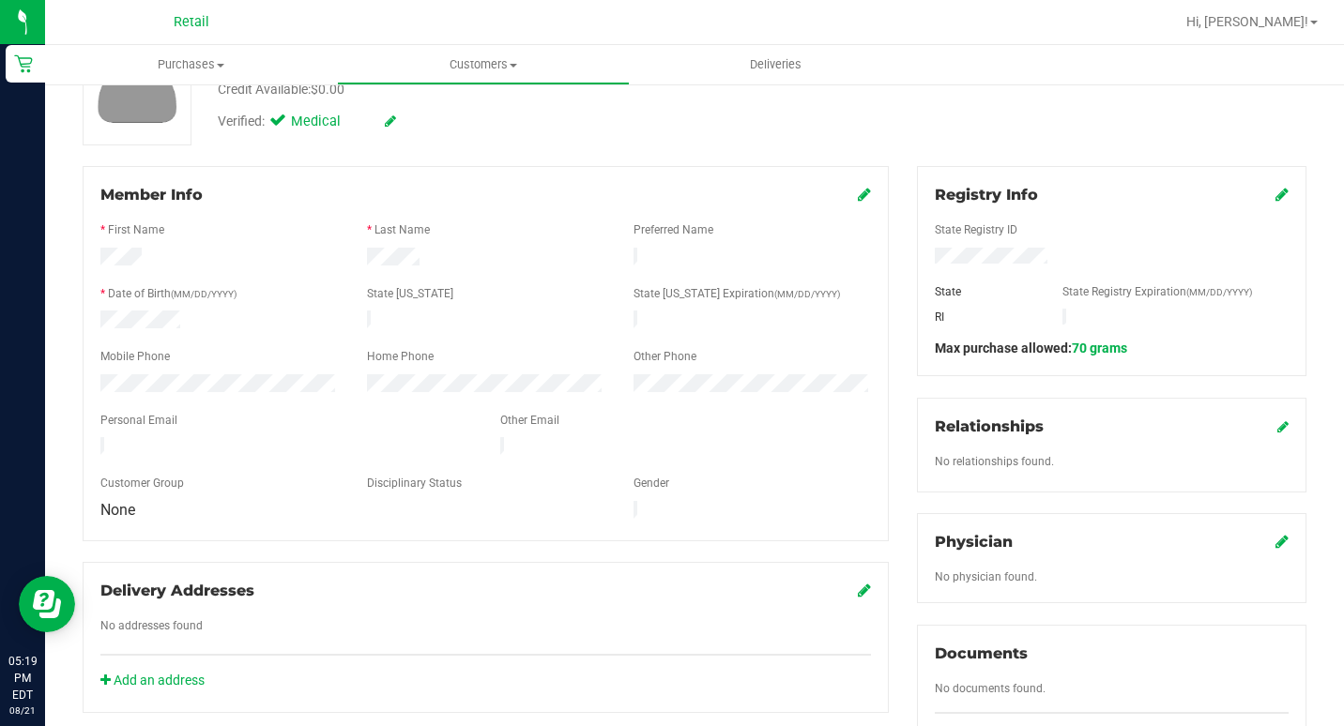
scroll to position [188, 0]
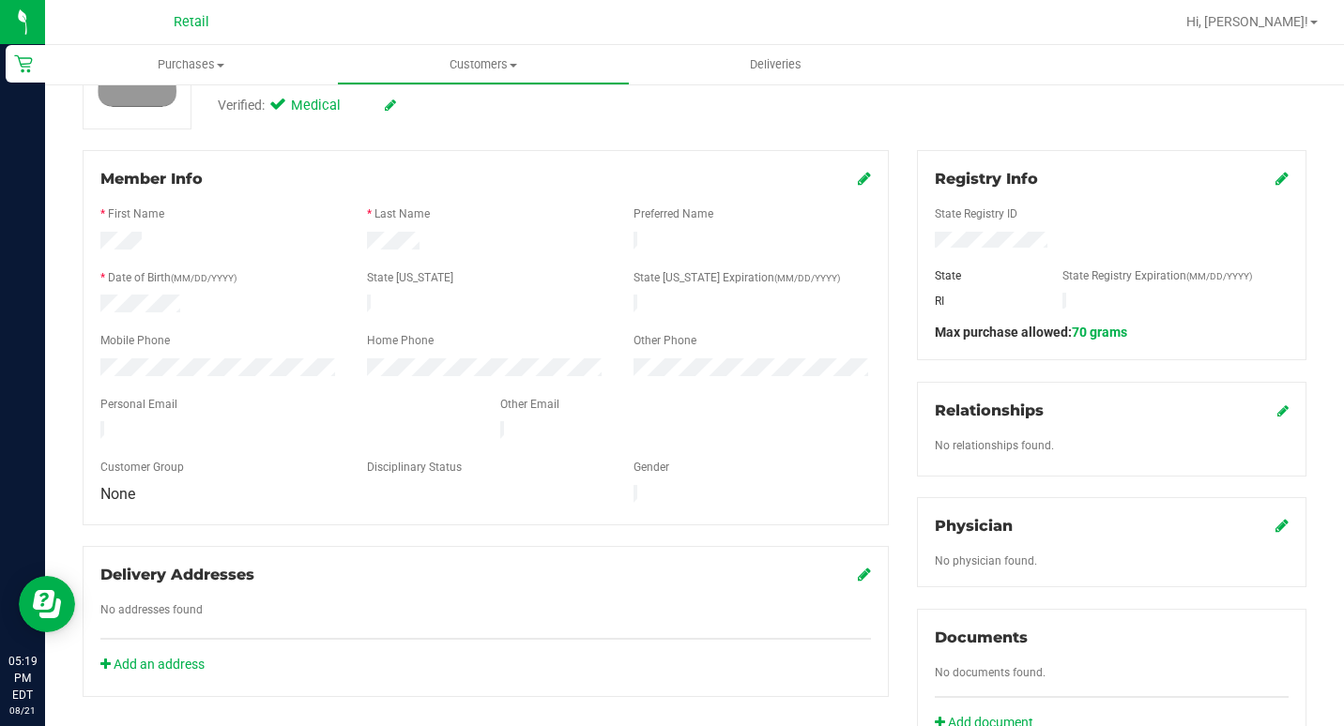
click at [870, 166] on div "Member Info * First Name * Last Name Preferred Name * Date of Birth (MM/DD/YYYY…" at bounding box center [486, 337] width 806 height 375
click at [846, 182] on div "Member Info" at bounding box center [485, 179] width 770 height 23
click at [858, 182] on icon at bounding box center [864, 178] width 13 height 15
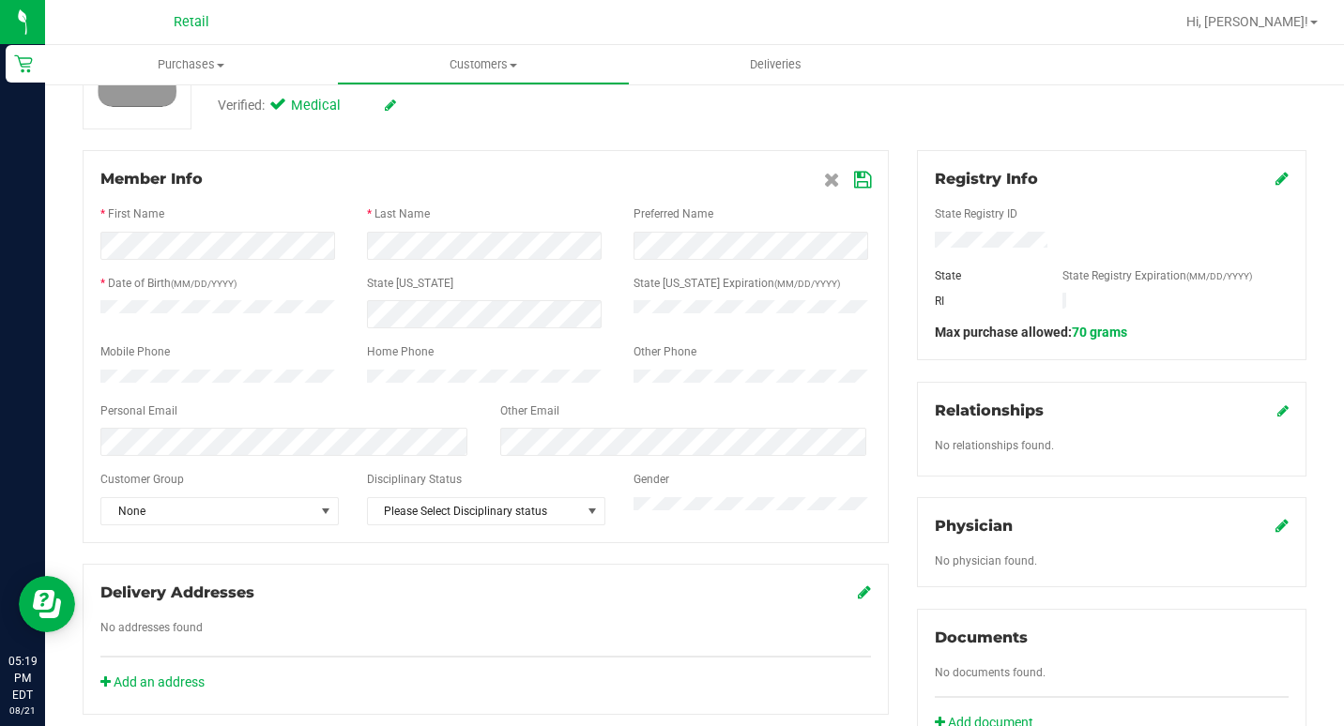
click at [624, 252] on div at bounding box center [752, 246] width 267 height 28
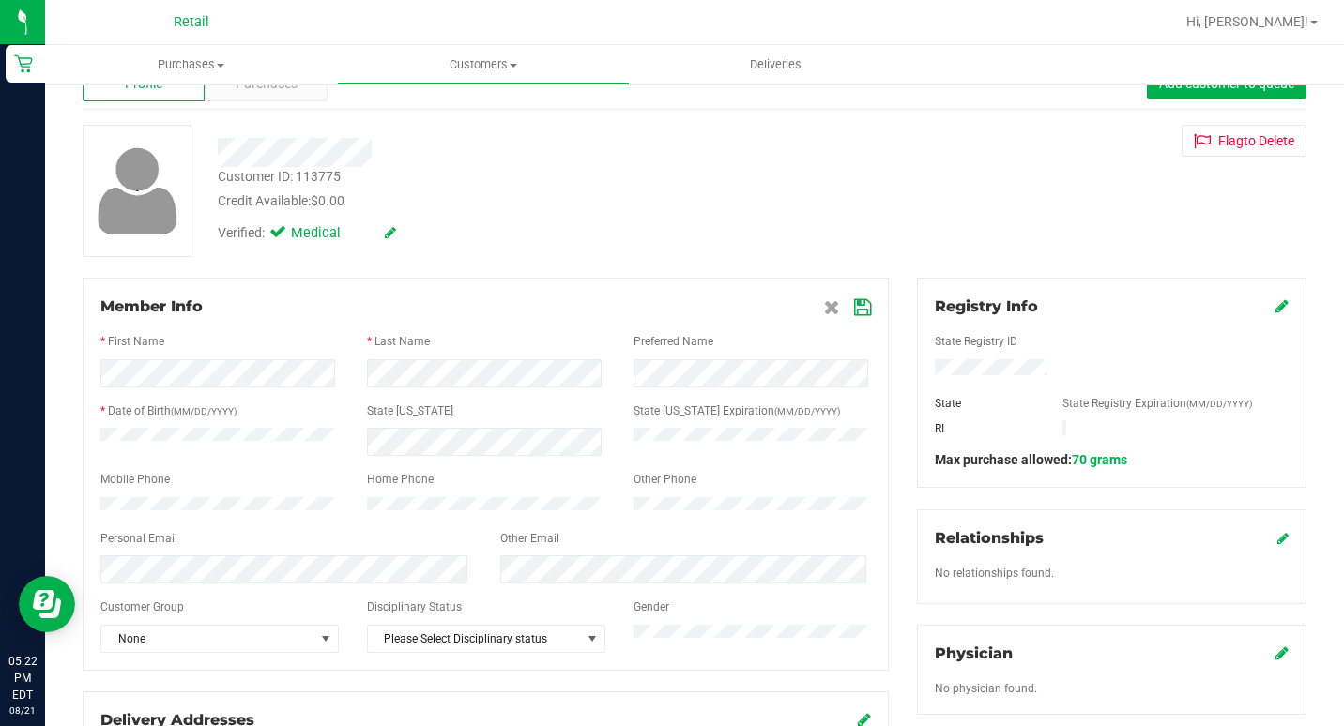
scroll to position [94, 0]
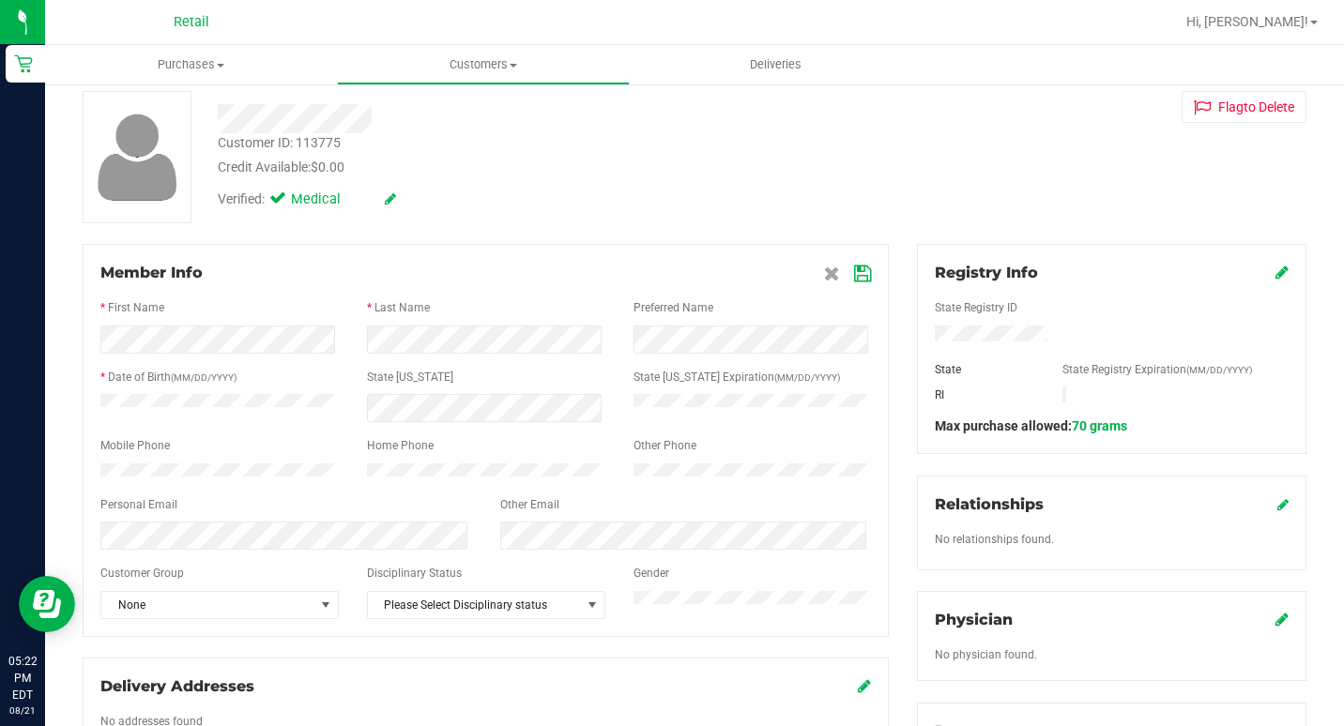
click at [326, 518] on div "Personal Email" at bounding box center [286, 507] width 400 height 22
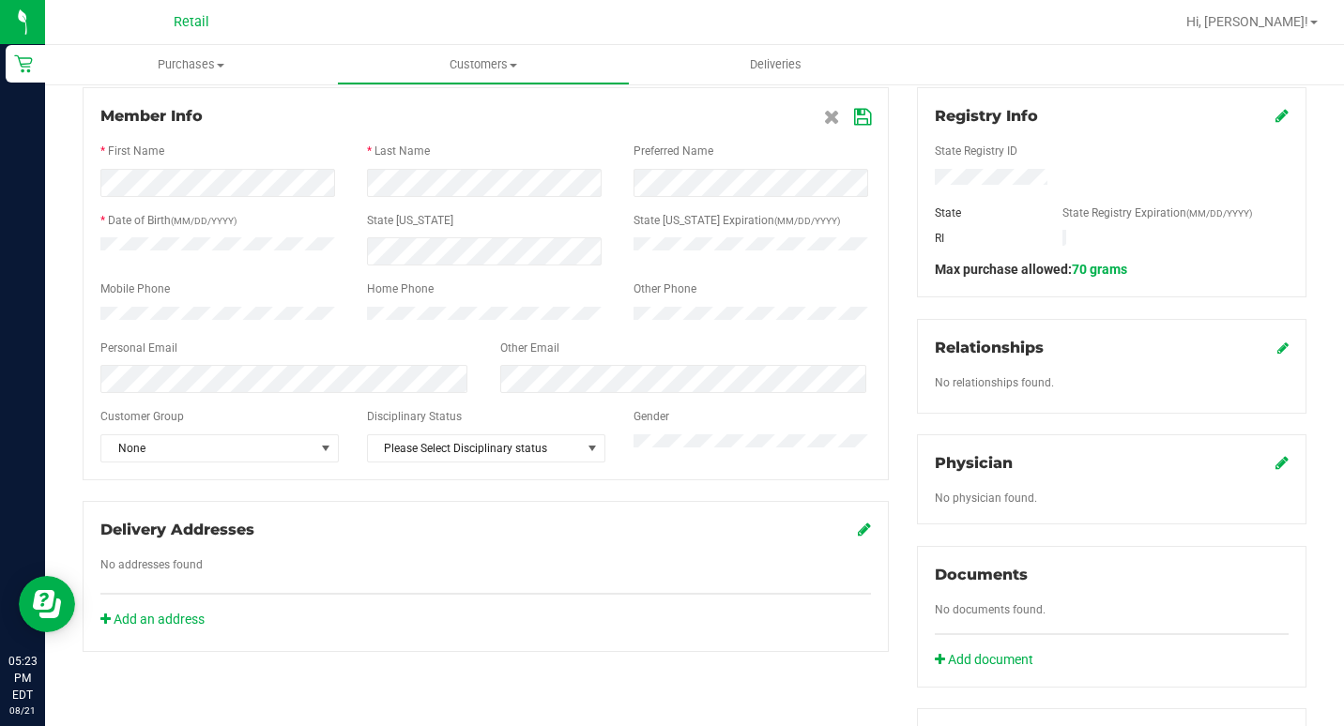
scroll to position [282, 0]
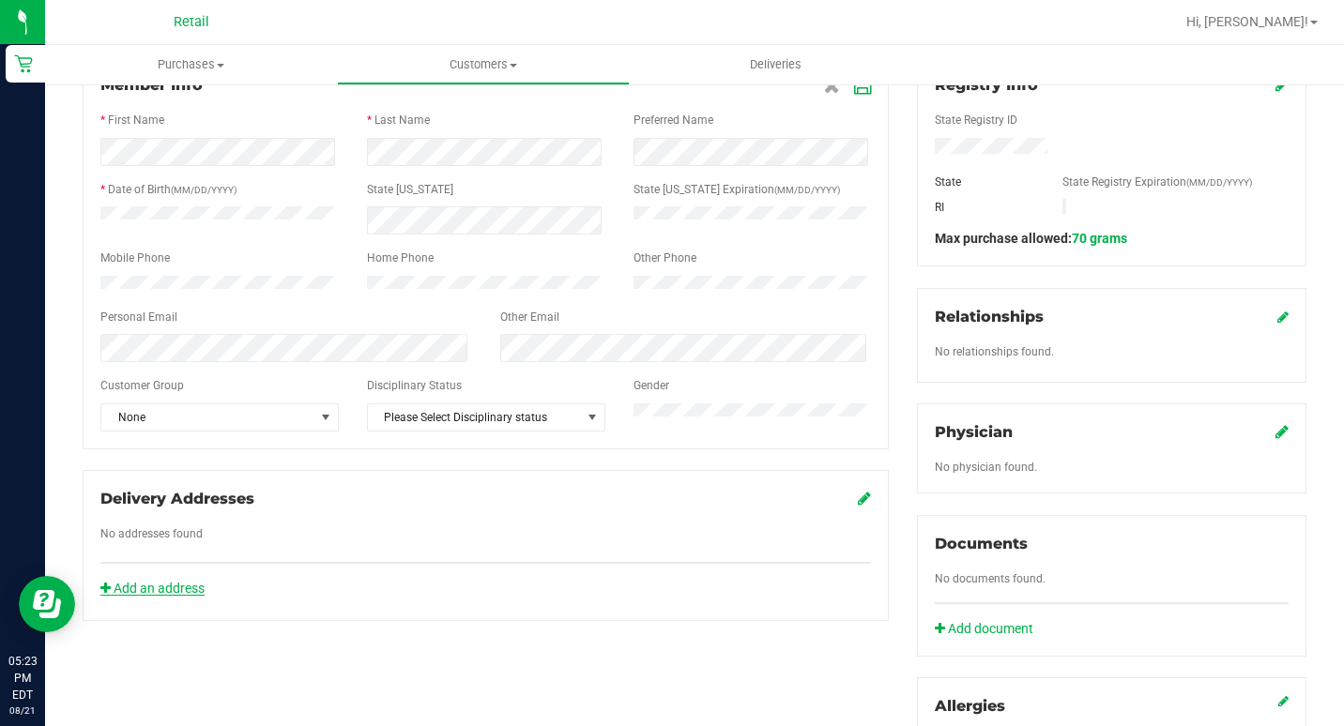
click at [175, 596] on link "Add an address" at bounding box center [152, 588] width 104 height 15
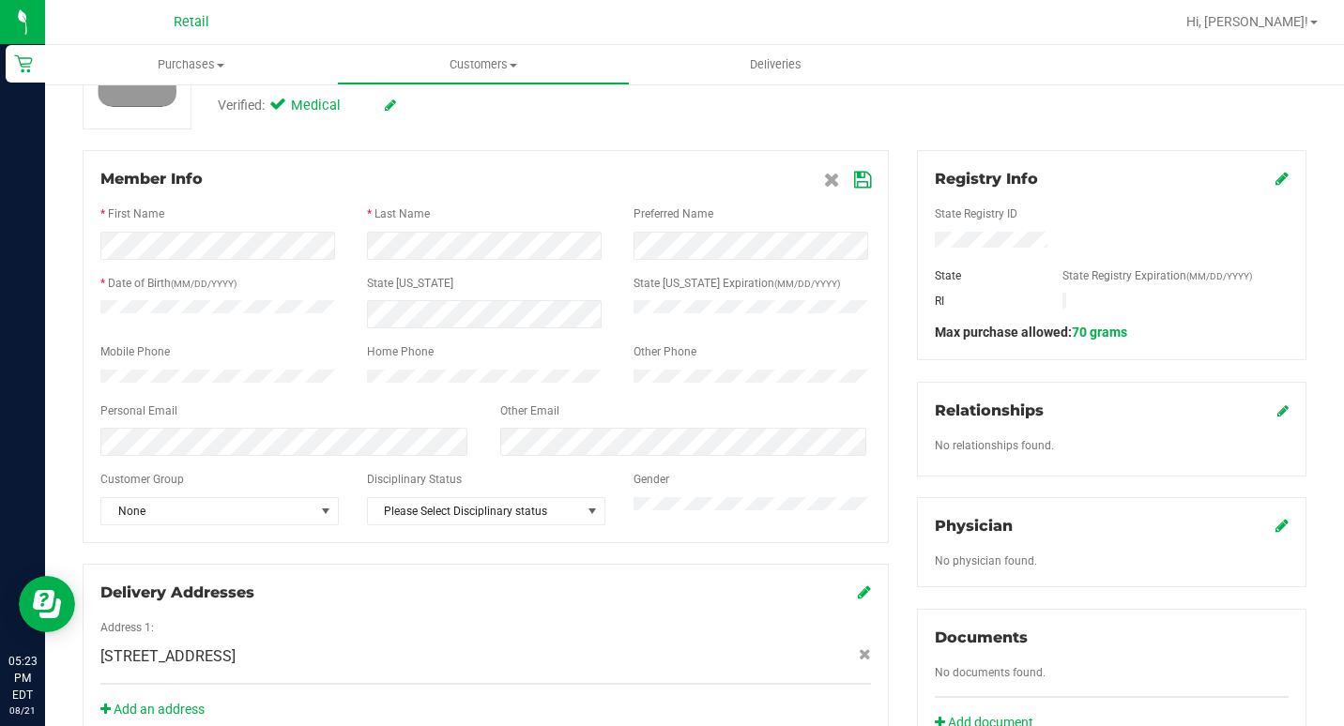
scroll to position [375, 0]
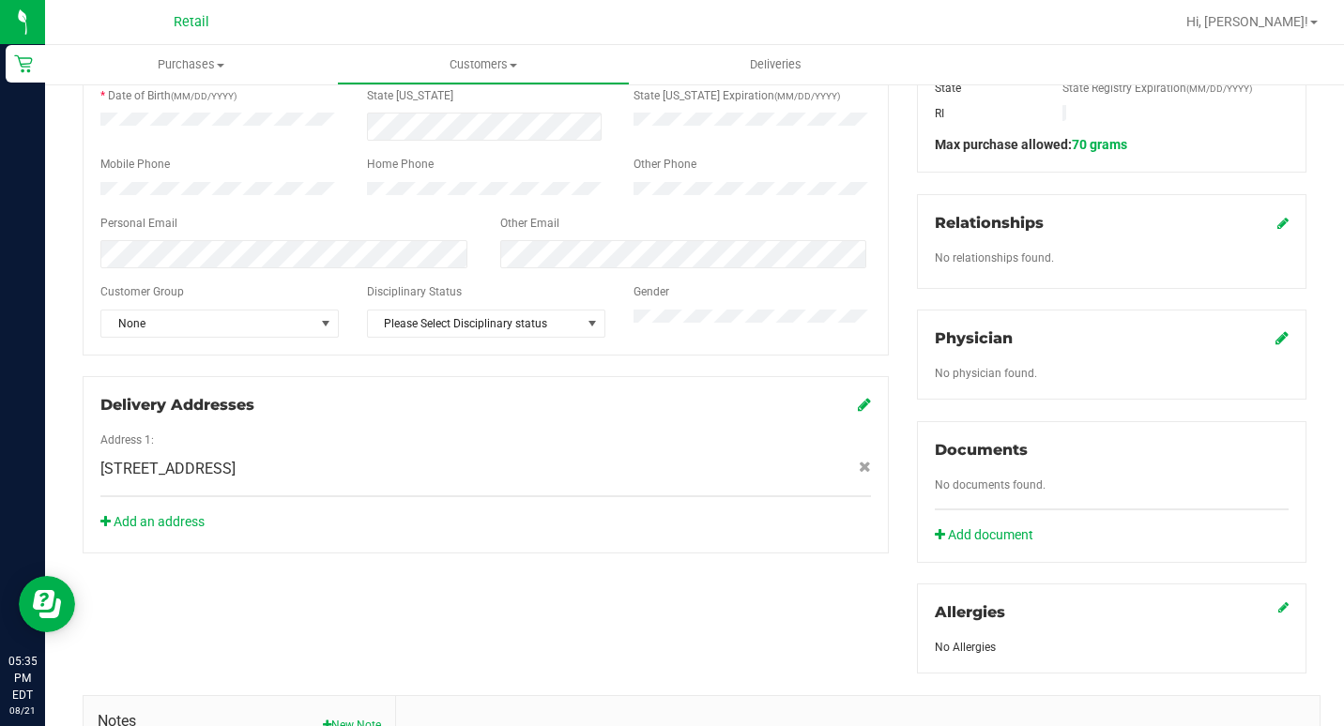
click at [701, 16] on div at bounding box center [755, 22] width 838 height 37
click at [992, 532] on link "Add document" at bounding box center [989, 536] width 108 height 20
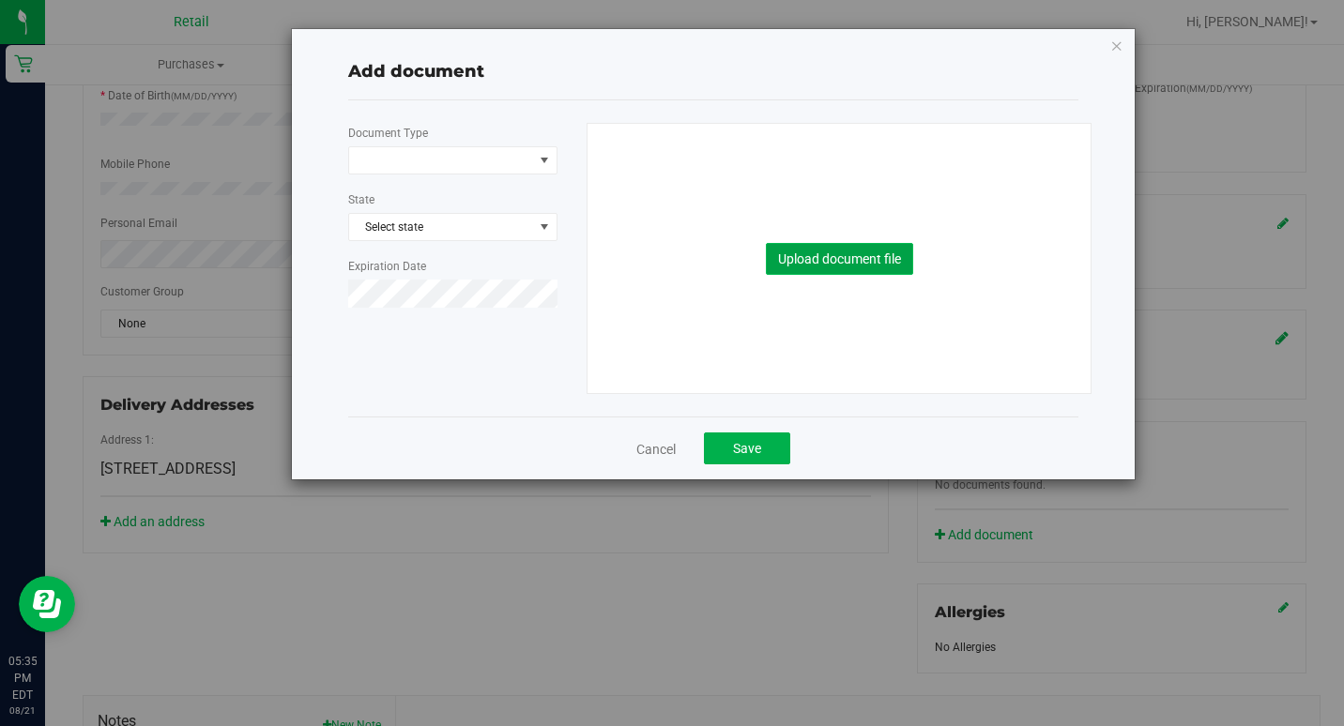
click at [815, 264] on button "Upload document file" at bounding box center [839, 259] width 147 height 32
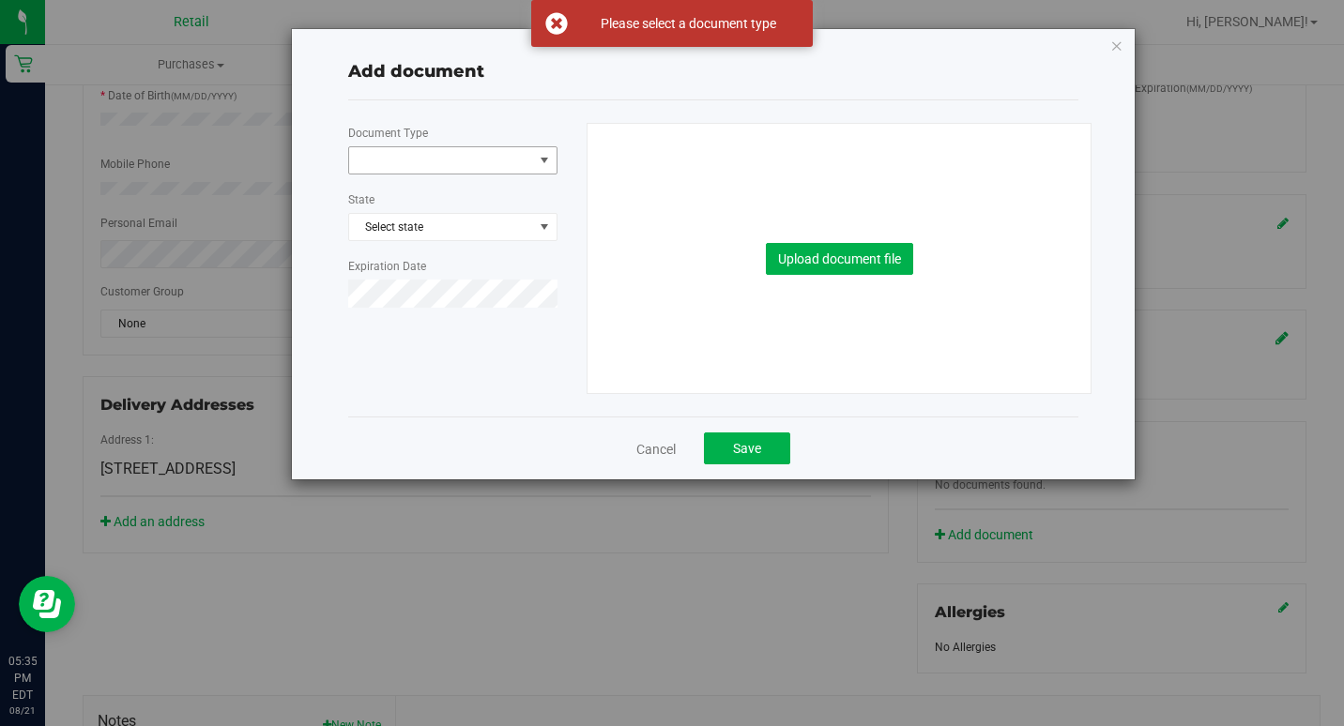
click at [542, 160] on span "select" at bounding box center [544, 160] width 15 height 15
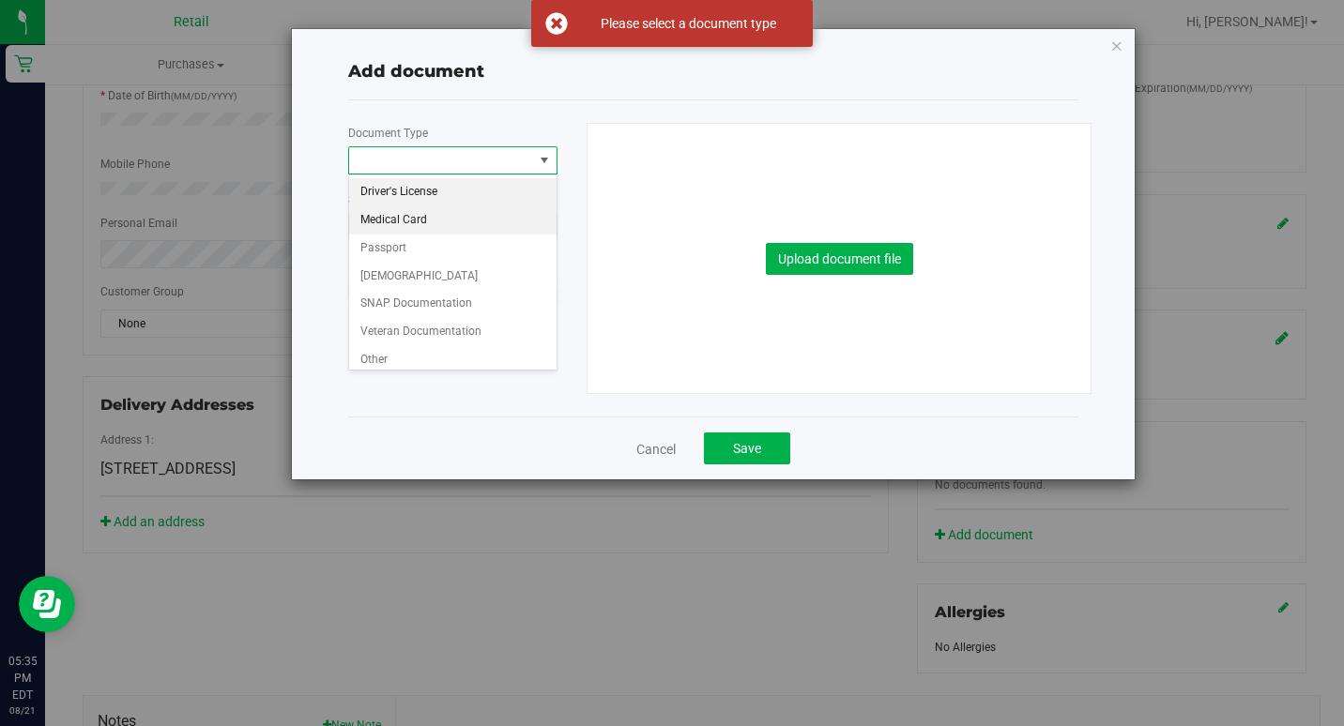
click at [450, 228] on li "Medical Card" at bounding box center [452, 220] width 207 height 28
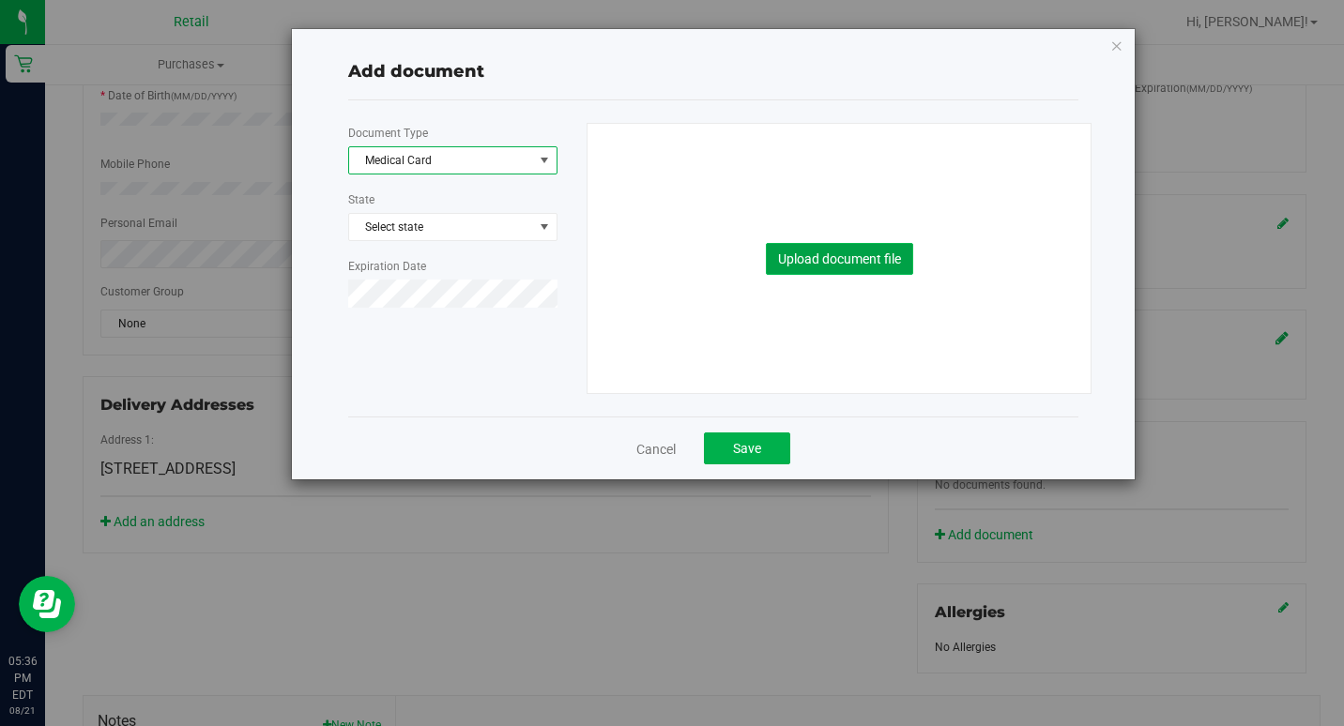
click at [797, 255] on button "Upload document file" at bounding box center [839, 259] width 147 height 32
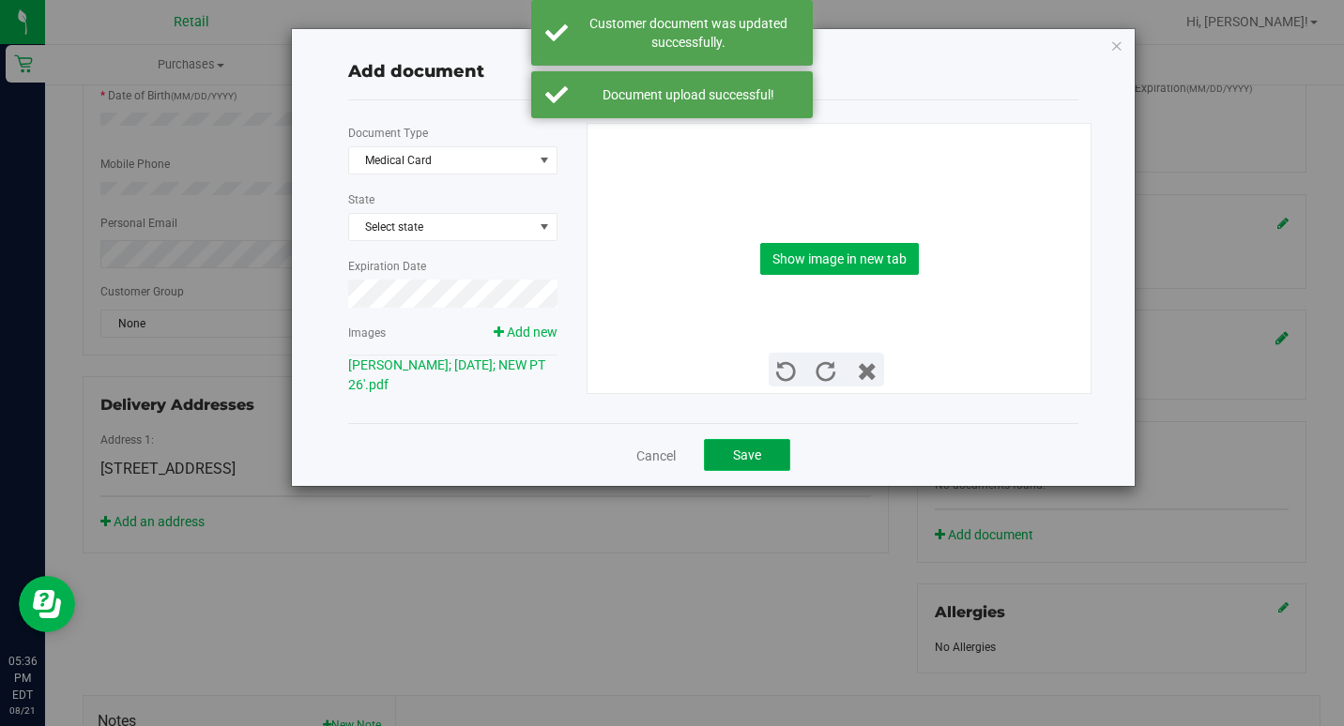
click at [743, 448] on span "Save" at bounding box center [747, 455] width 28 height 15
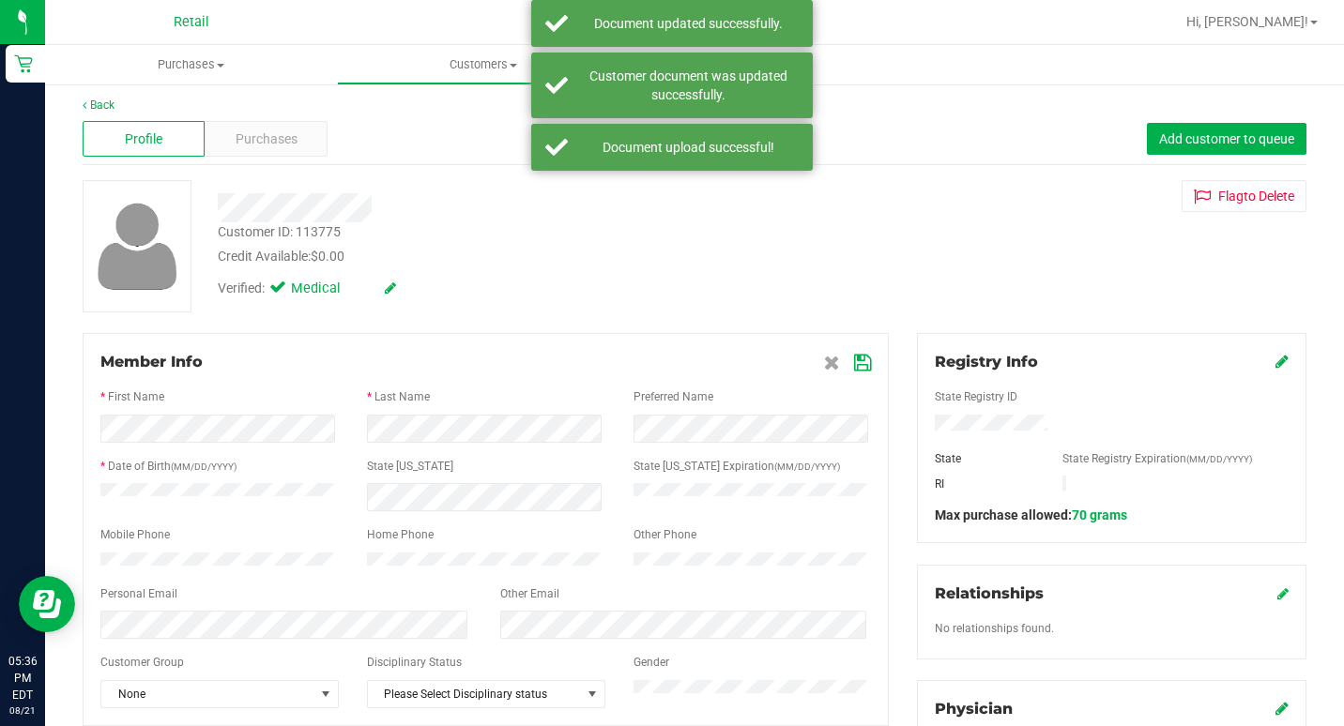
scroll to position [0, 0]
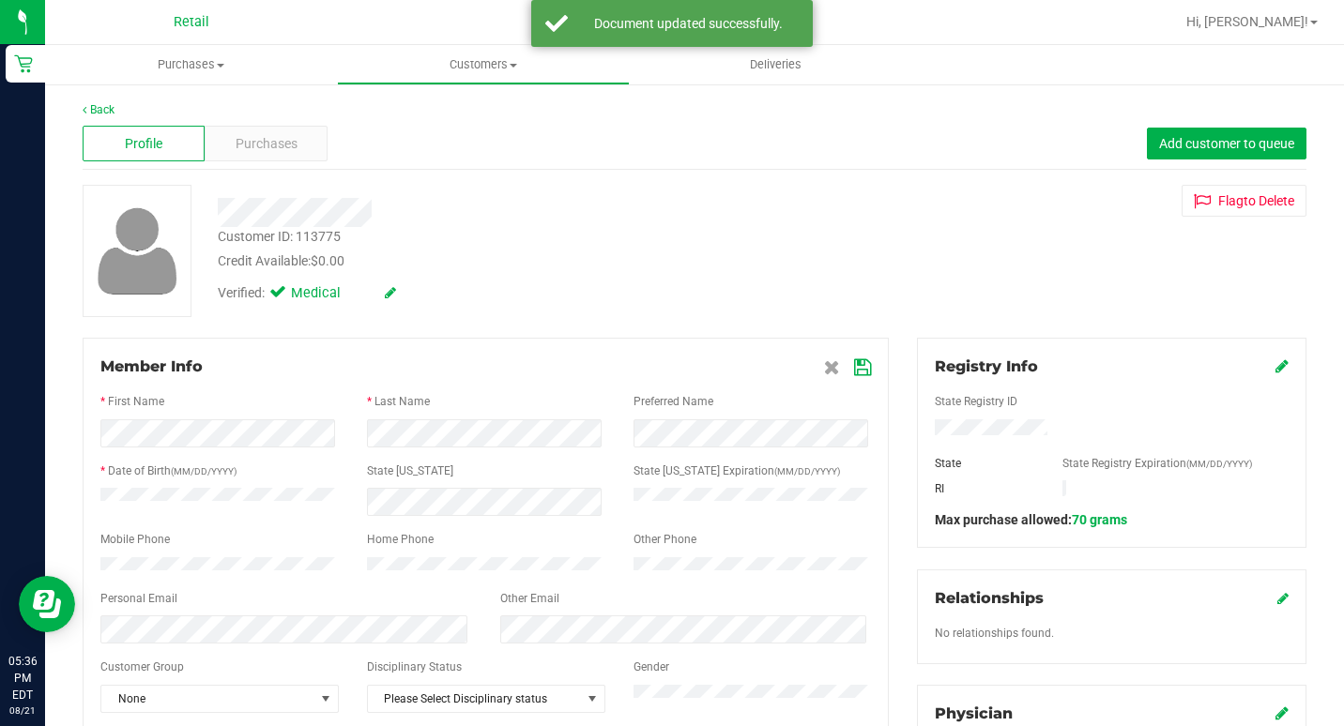
click at [116, 106] on div "Back" at bounding box center [695, 109] width 1224 height 17
click at [109, 107] on link "Back" at bounding box center [99, 109] width 32 height 13
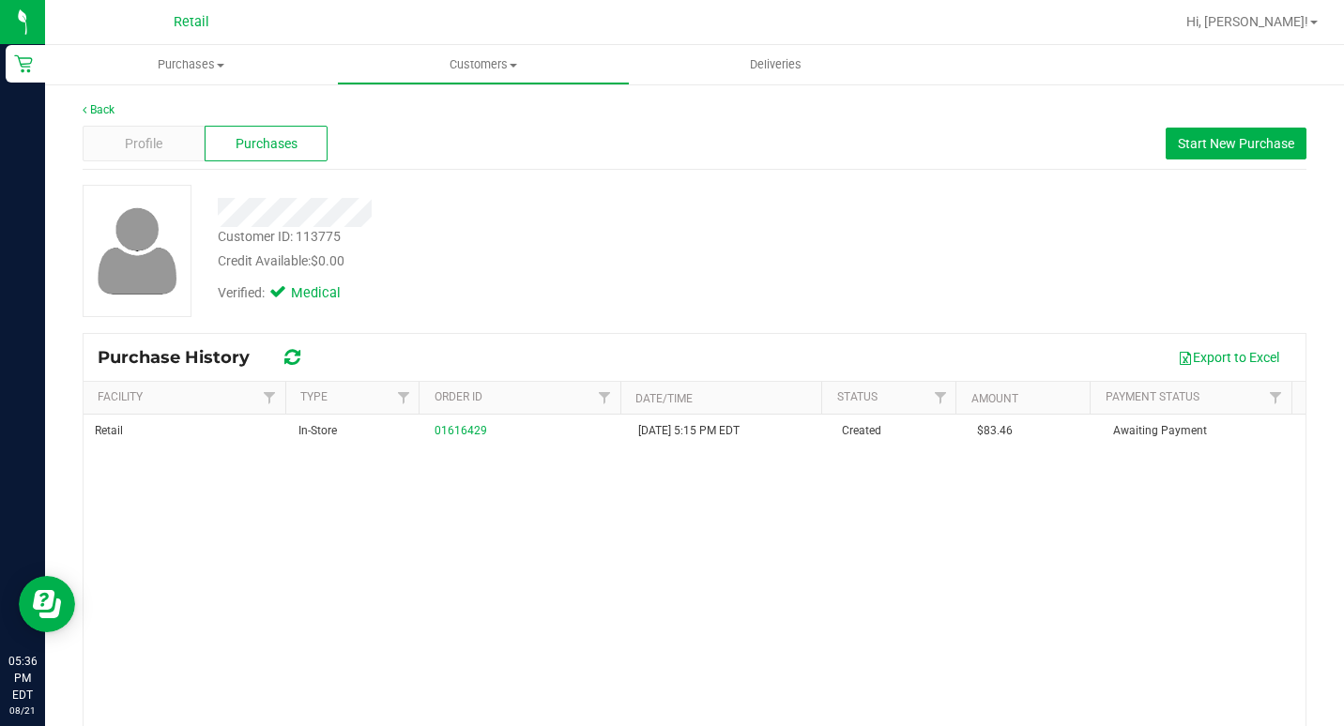
click at [601, 202] on div at bounding box center [517, 212] width 626 height 29
click at [83, 115] on link "Back" at bounding box center [99, 109] width 32 height 13
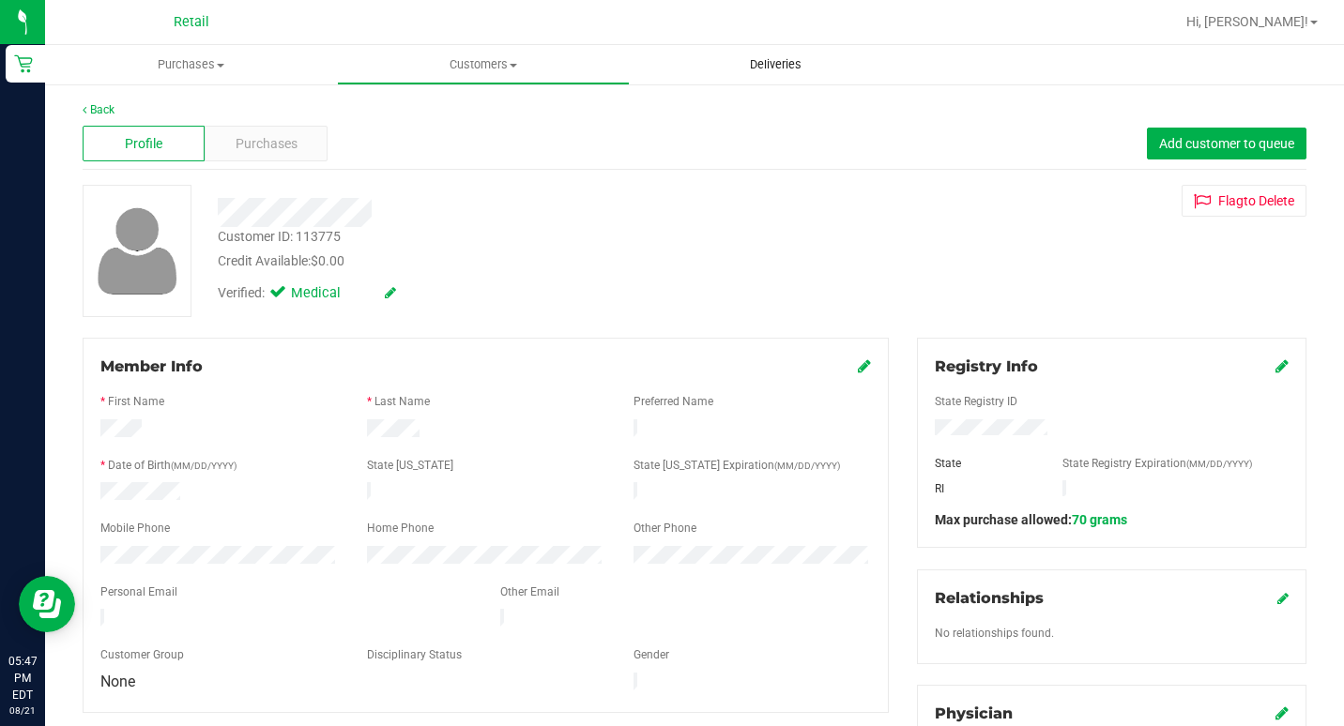
click at [771, 62] on span "Deliveries" at bounding box center [775, 64] width 102 height 17
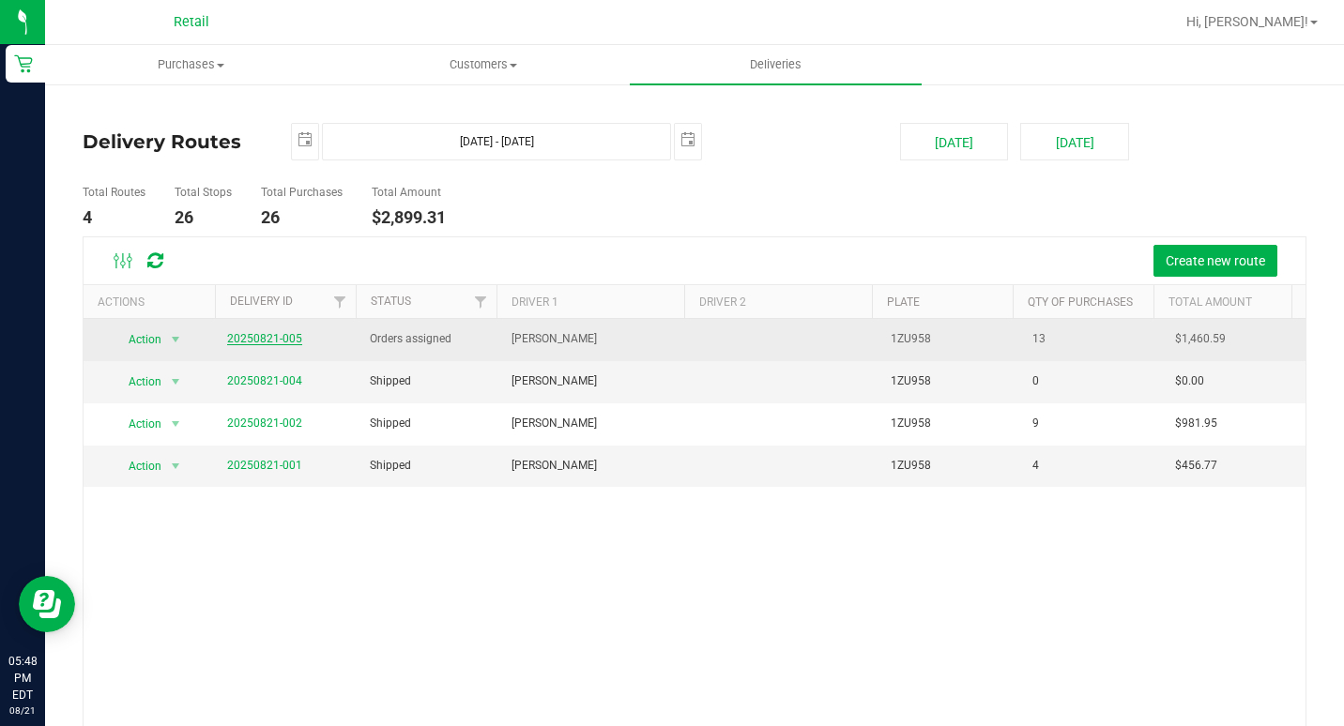
click at [246, 332] on link "20250821-005" at bounding box center [264, 338] width 75 height 13
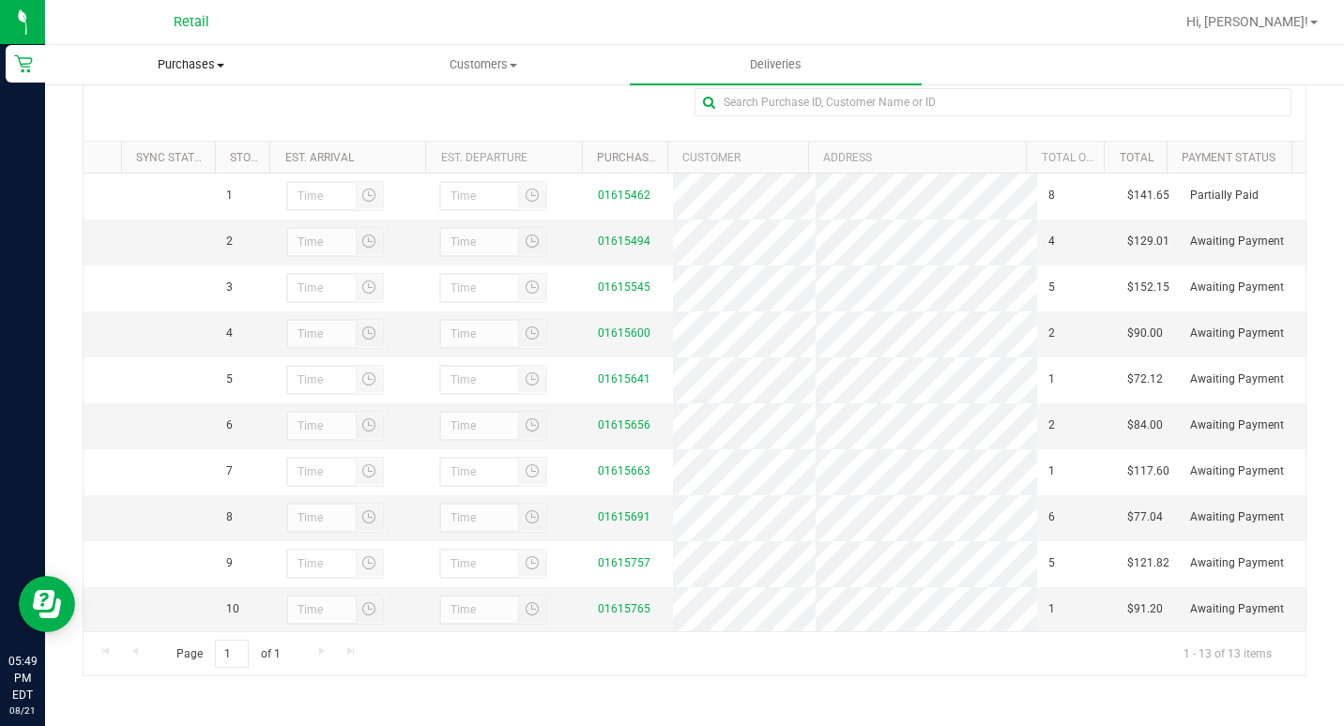
click at [189, 56] on span "Purchases" at bounding box center [191, 64] width 290 height 17
click at [172, 115] on span "Summary of purchases" at bounding box center [141, 113] width 192 height 16
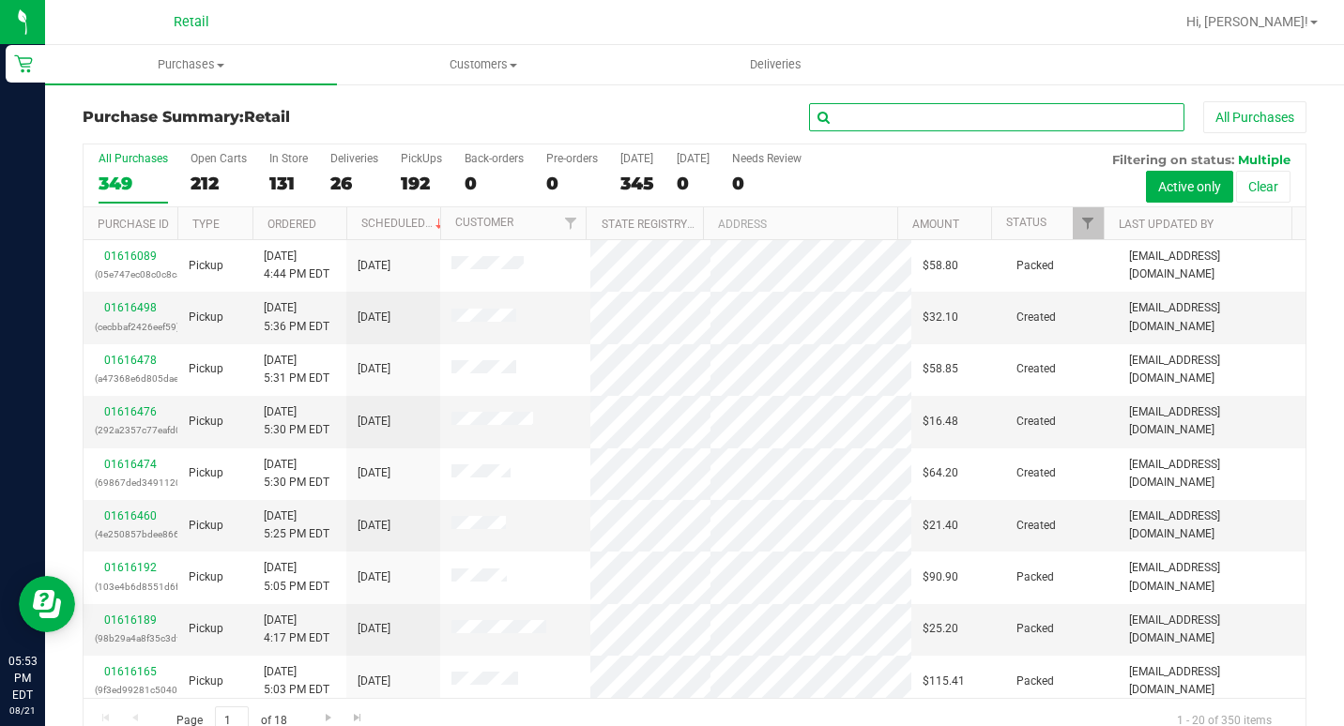
click at [994, 121] on input "text" at bounding box center [996, 117] width 375 height 28
type input "aixa"
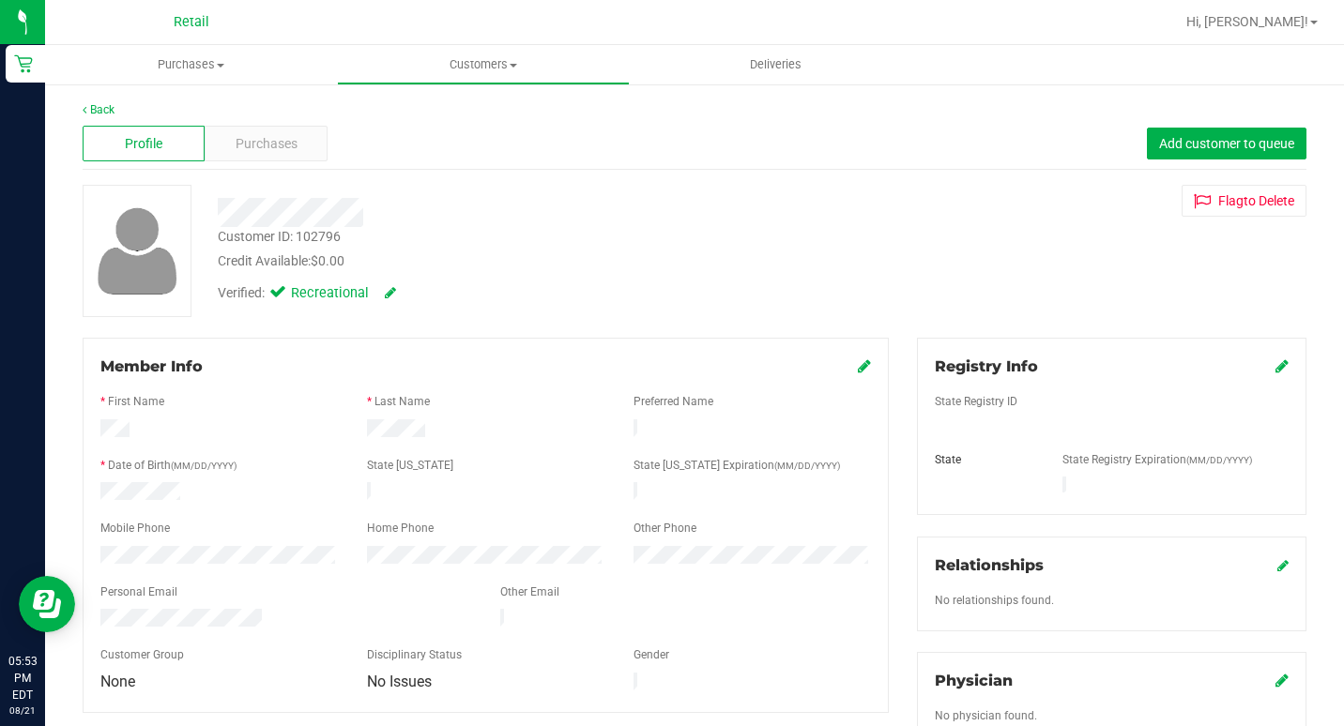
click at [245, 125] on div "Profile Purchases Add customer to queue" at bounding box center [695, 144] width 1224 height 52
click at [248, 134] on span "Purchases" at bounding box center [267, 144] width 62 height 20
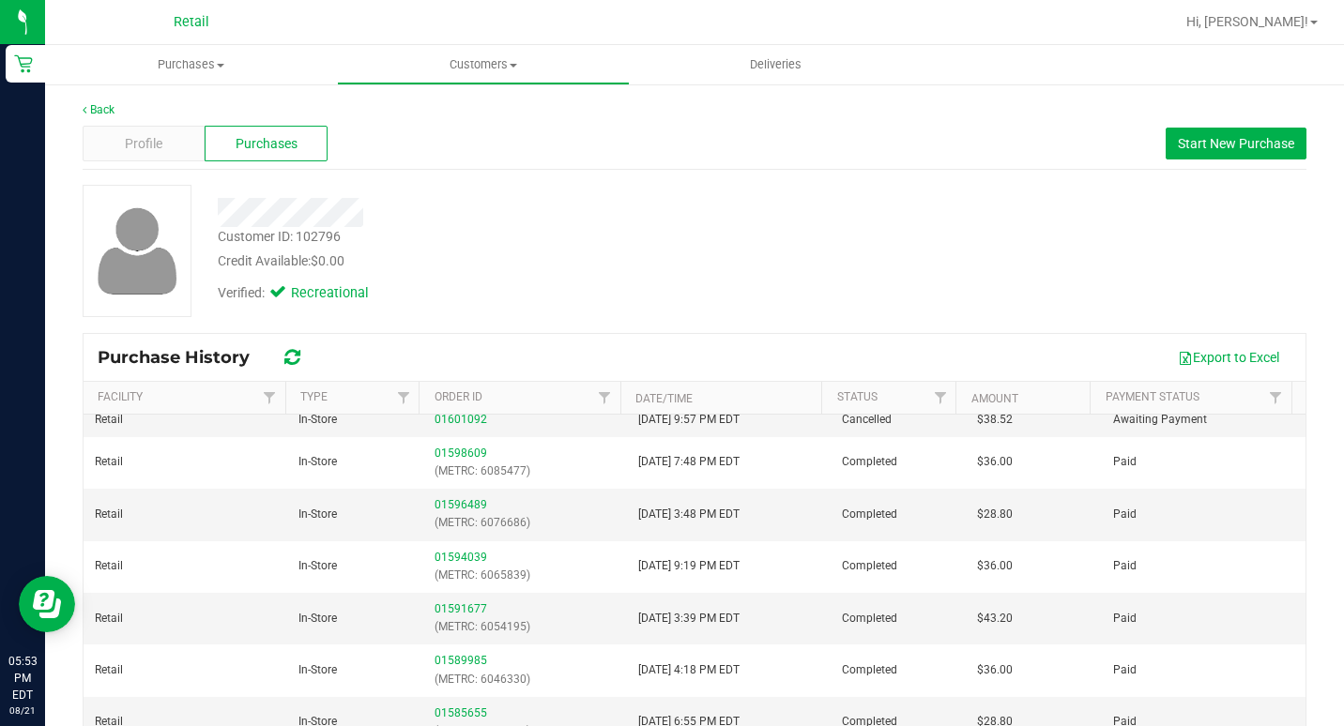
scroll to position [235, 0]
click at [211, 222] on div at bounding box center [517, 212] width 626 height 29
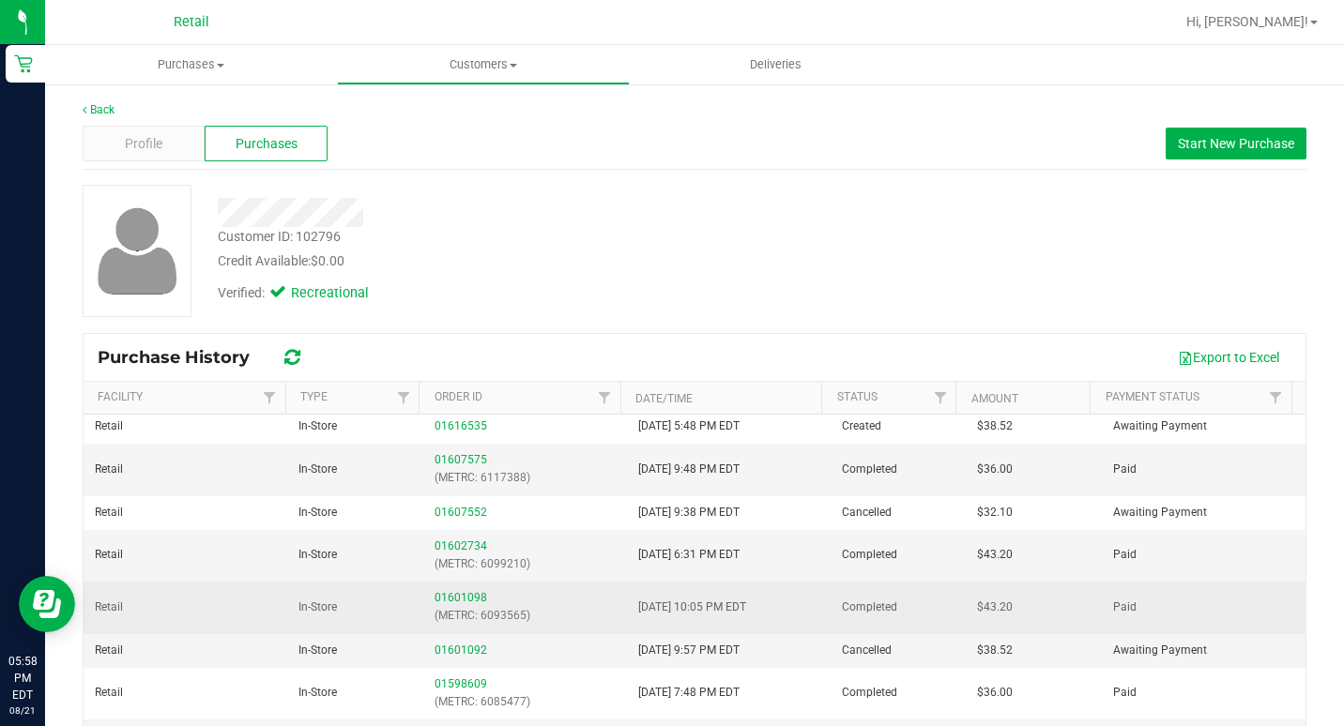
scroll to position [0, 0]
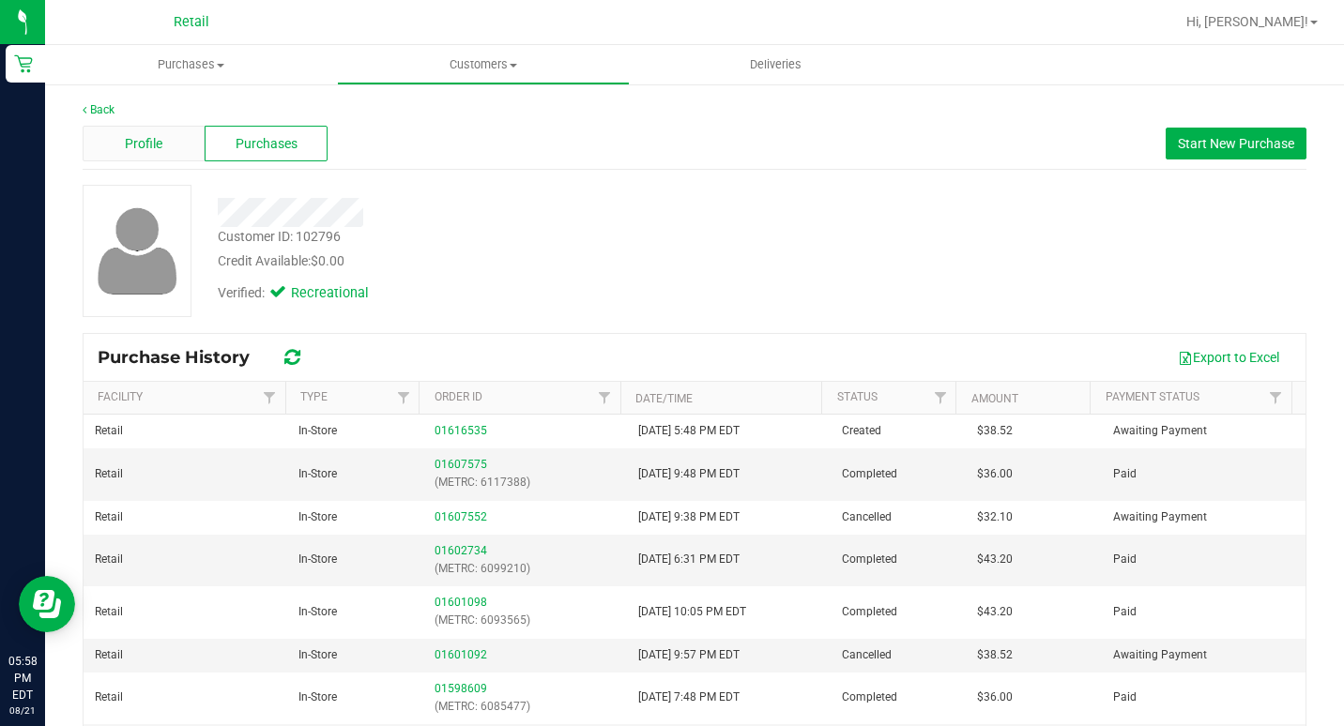
click at [152, 139] on span "Profile" at bounding box center [144, 144] width 38 height 20
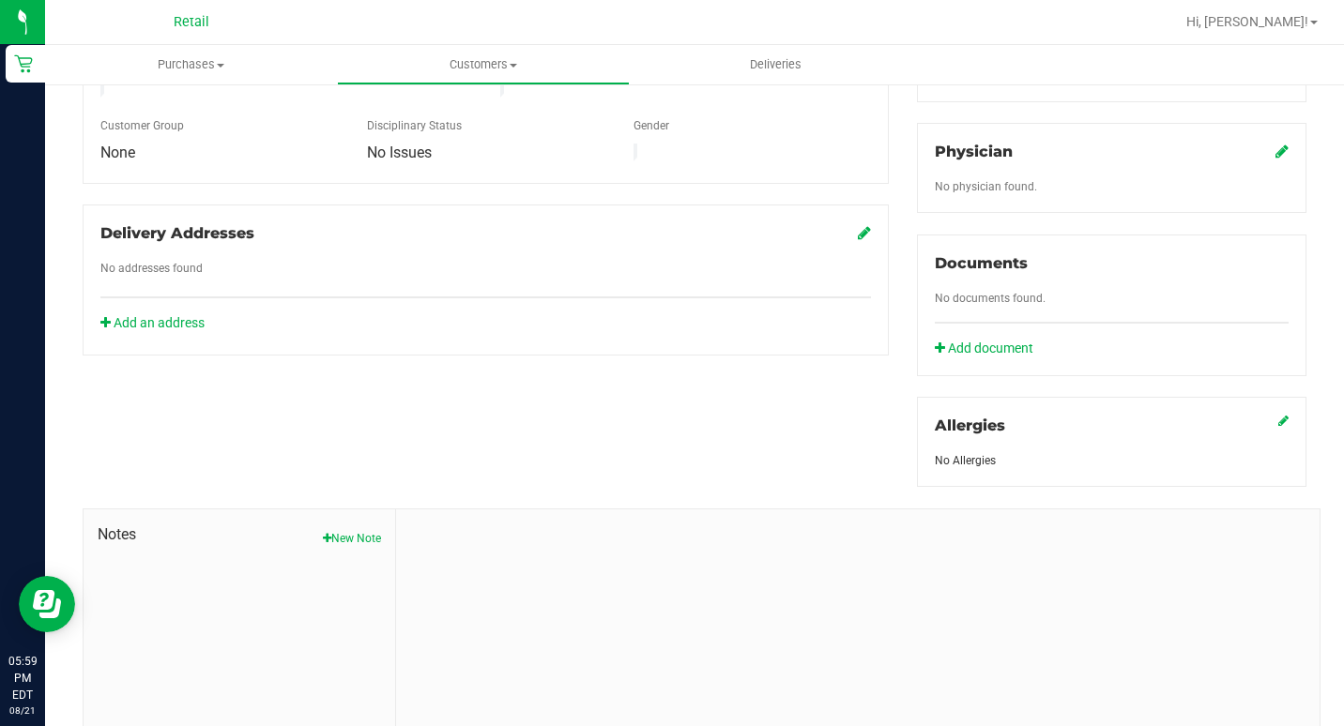
scroll to position [563, 0]
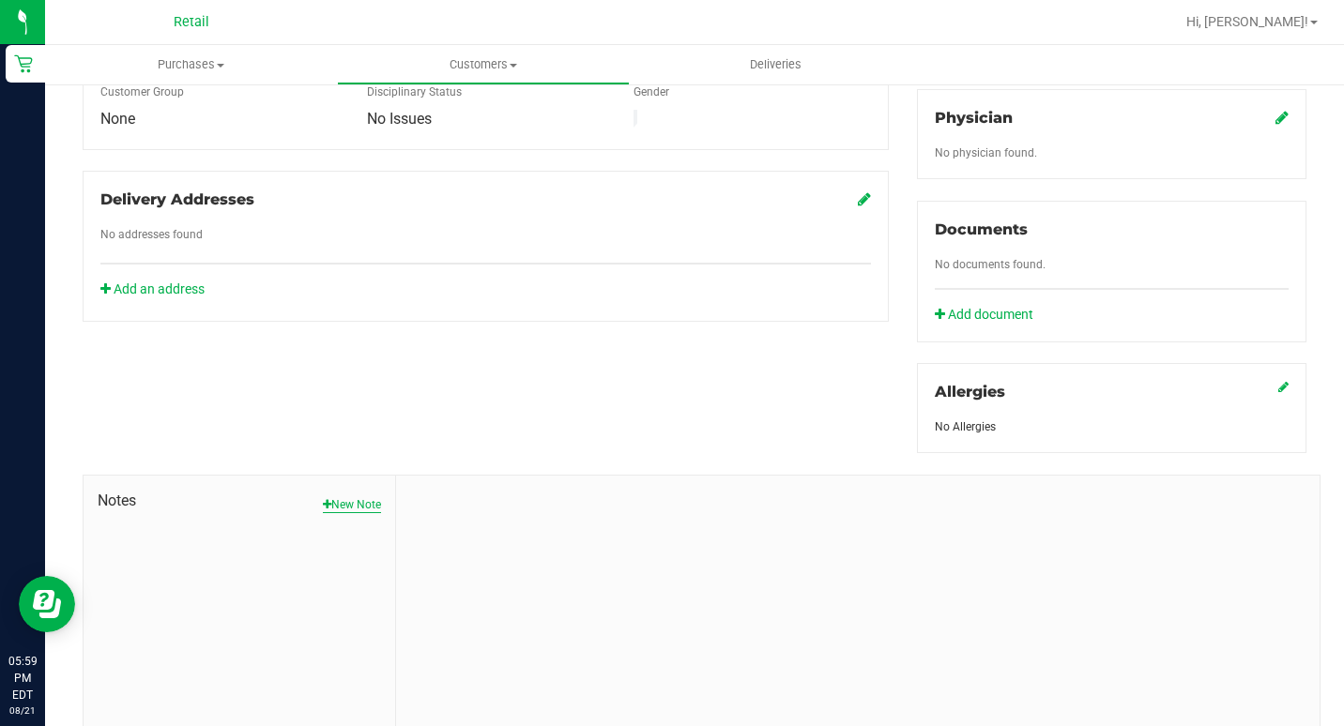
click at [338, 496] on button "New Note" at bounding box center [352, 504] width 58 height 17
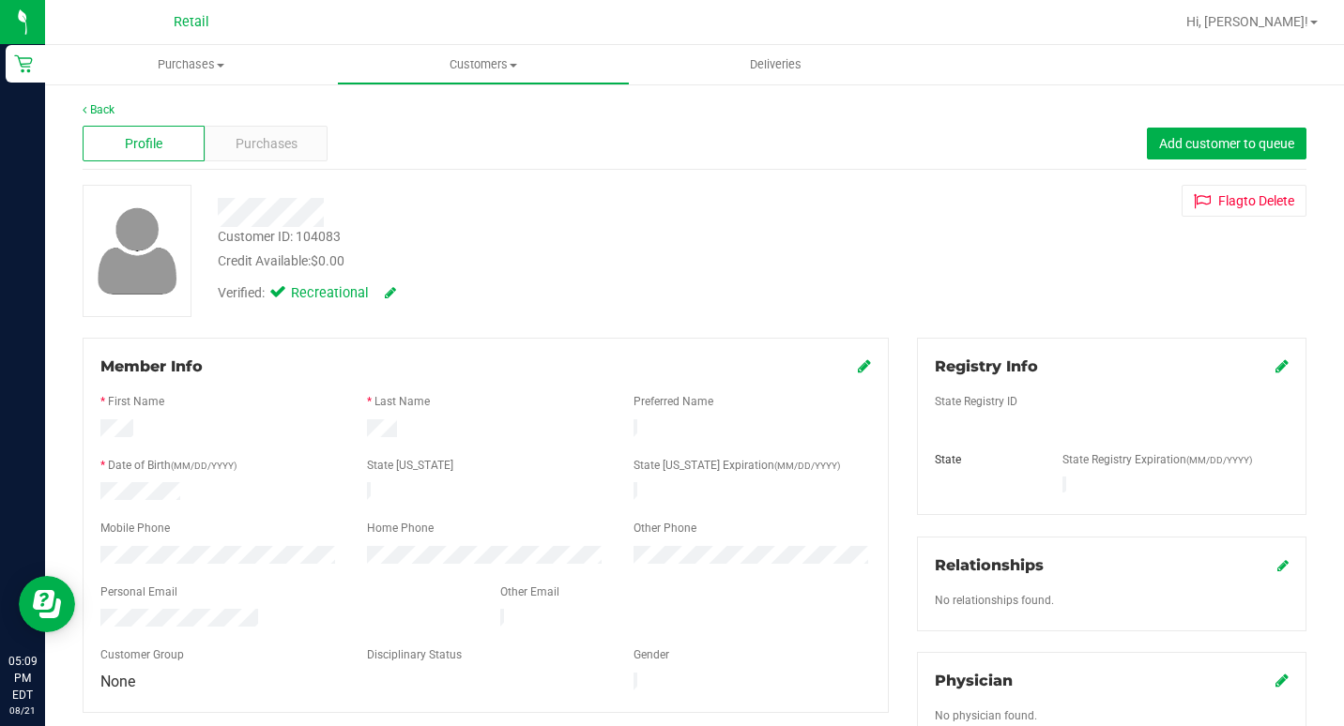
click at [120, 114] on div "Back" at bounding box center [695, 109] width 1224 height 17
click at [108, 115] on link "Back" at bounding box center [99, 109] width 32 height 13
click at [269, 128] on div "Purchases" at bounding box center [266, 144] width 122 height 36
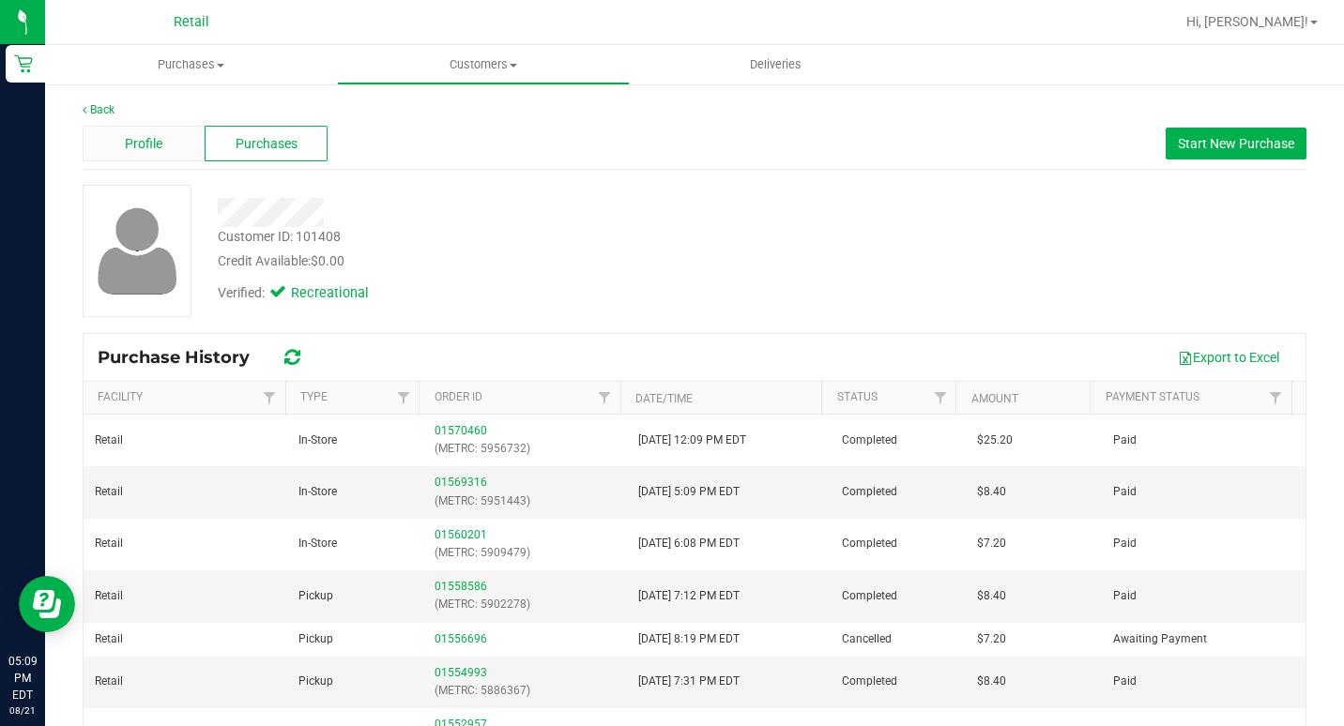
click at [175, 145] on div "Profile" at bounding box center [144, 144] width 122 height 36
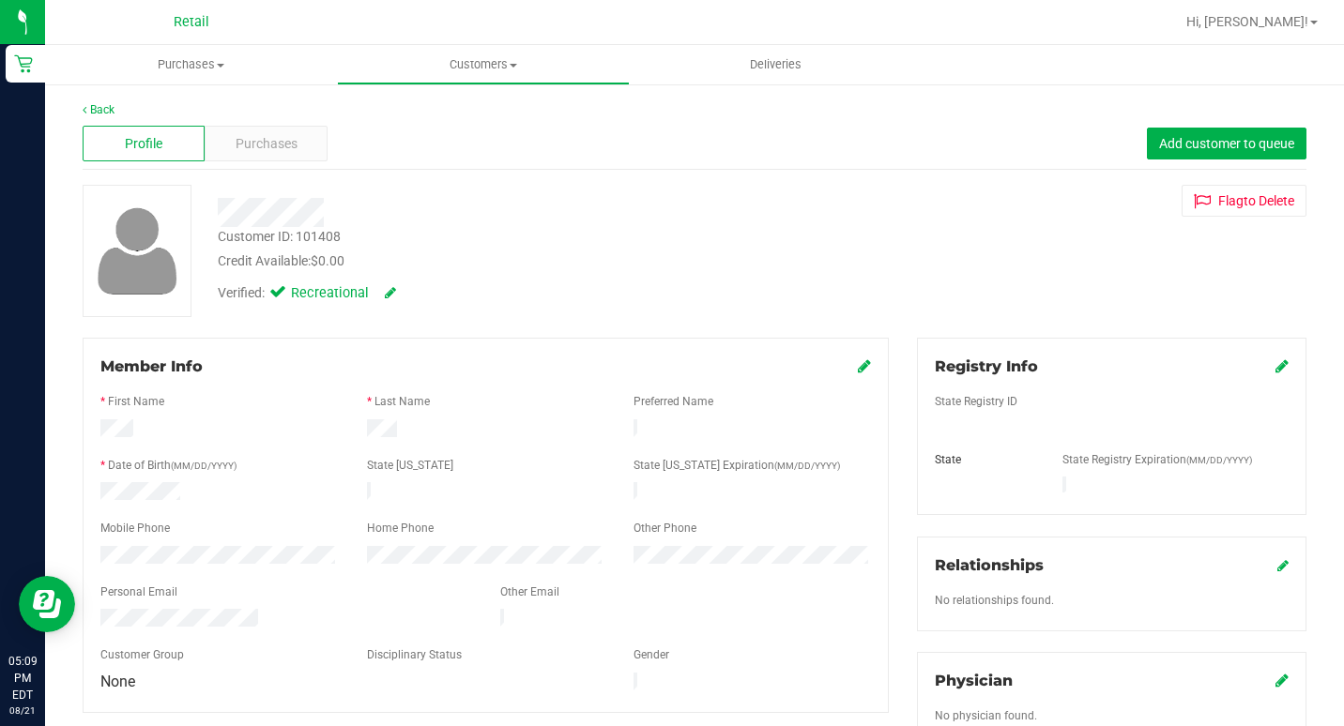
click at [847, 370] on div "Member Info" at bounding box center [485, 367] width 770 height 23
click at [858, 368] on icon at bounding box center [864, 365] width 13 height 15
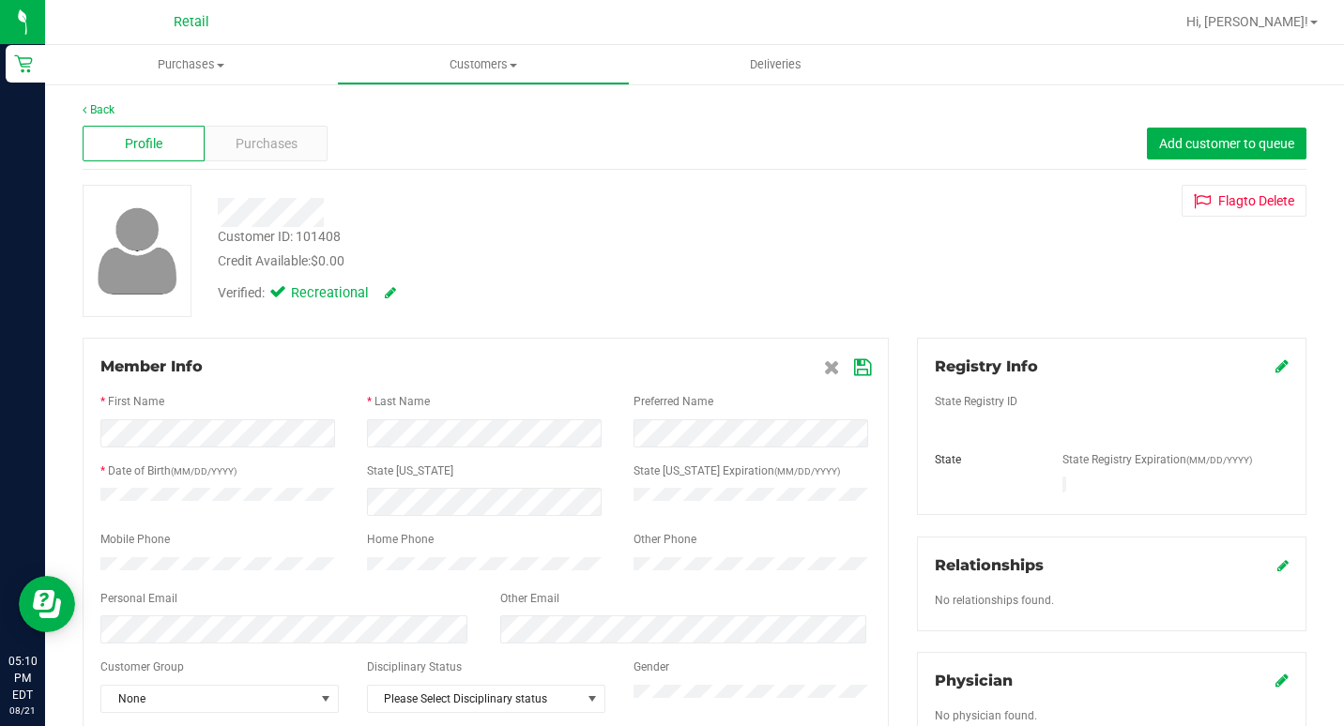
click at [854, 377] on span at bounding box center [847, 367] width 47 height 23
click at [854, 370] on icon at bounding box center [862, 367] width 17 height 15
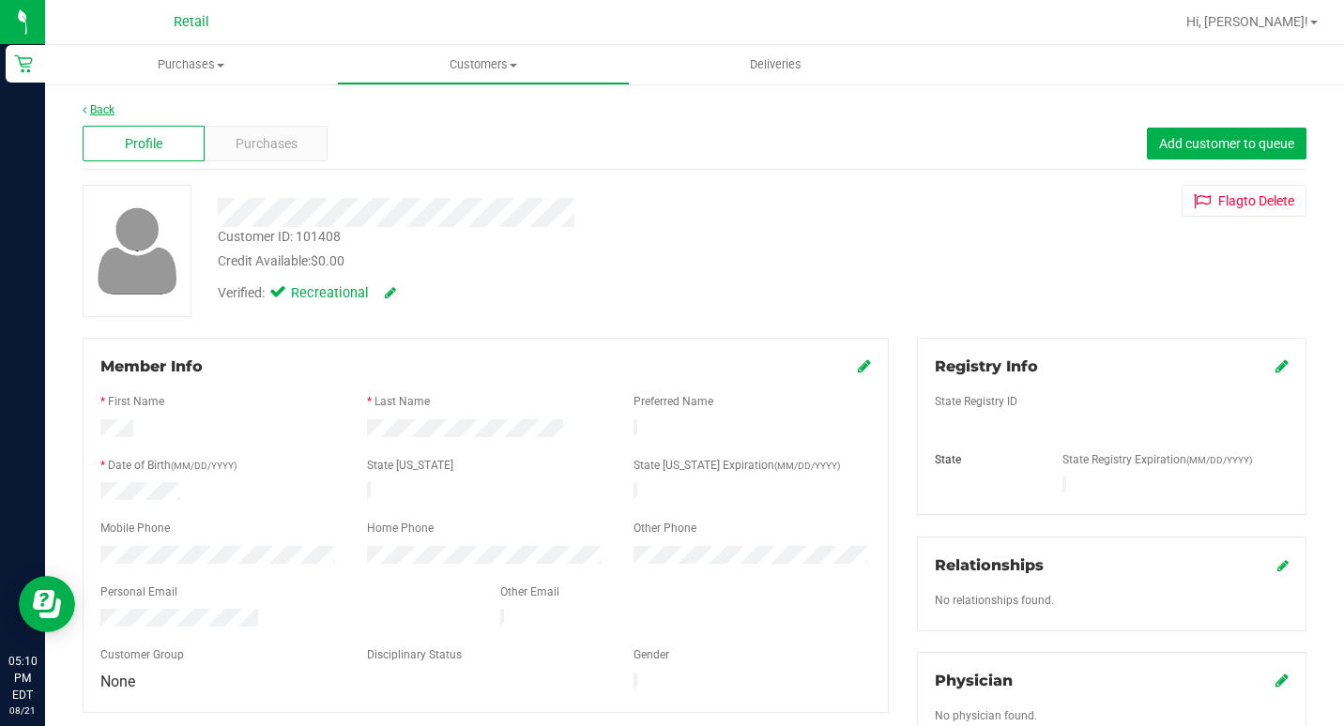
click at [106, 106] on link "Back" at bounding box center [99, 109] width 32 height 13
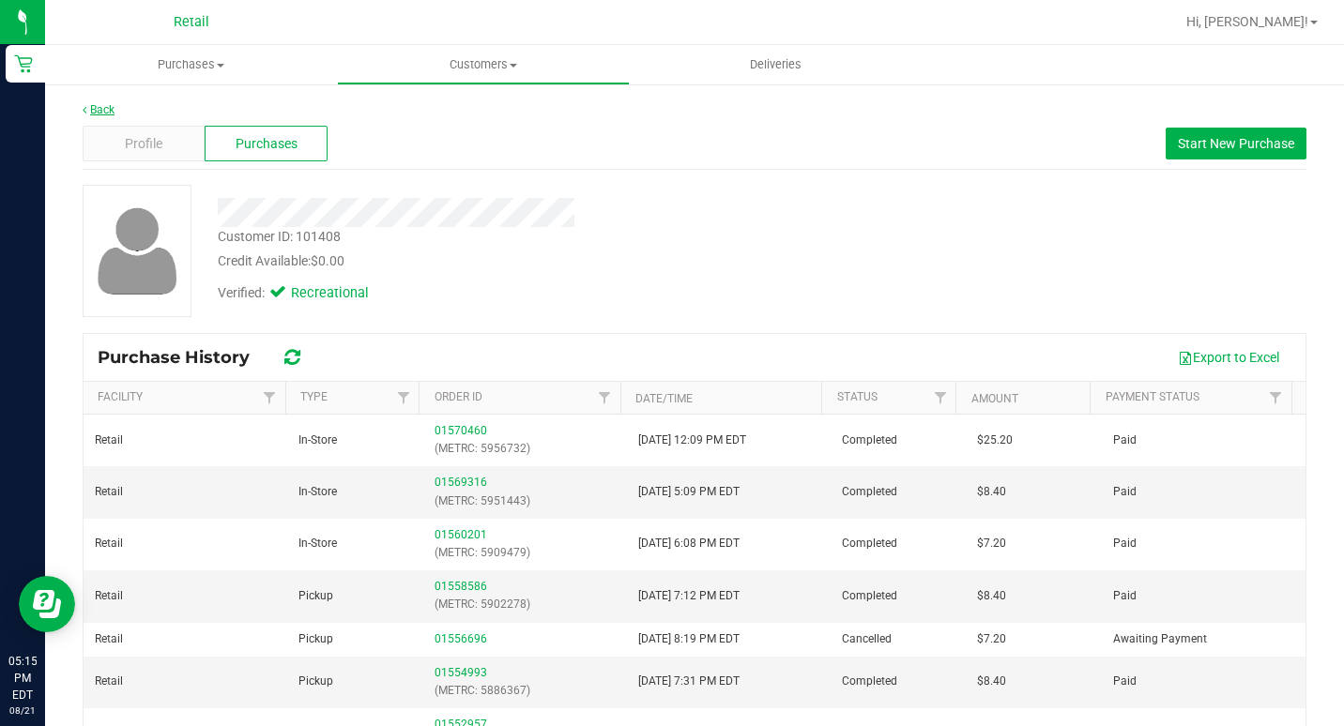
click at [100, 107] on link "Back" at bounding box center [99, 109] width 32 height 13
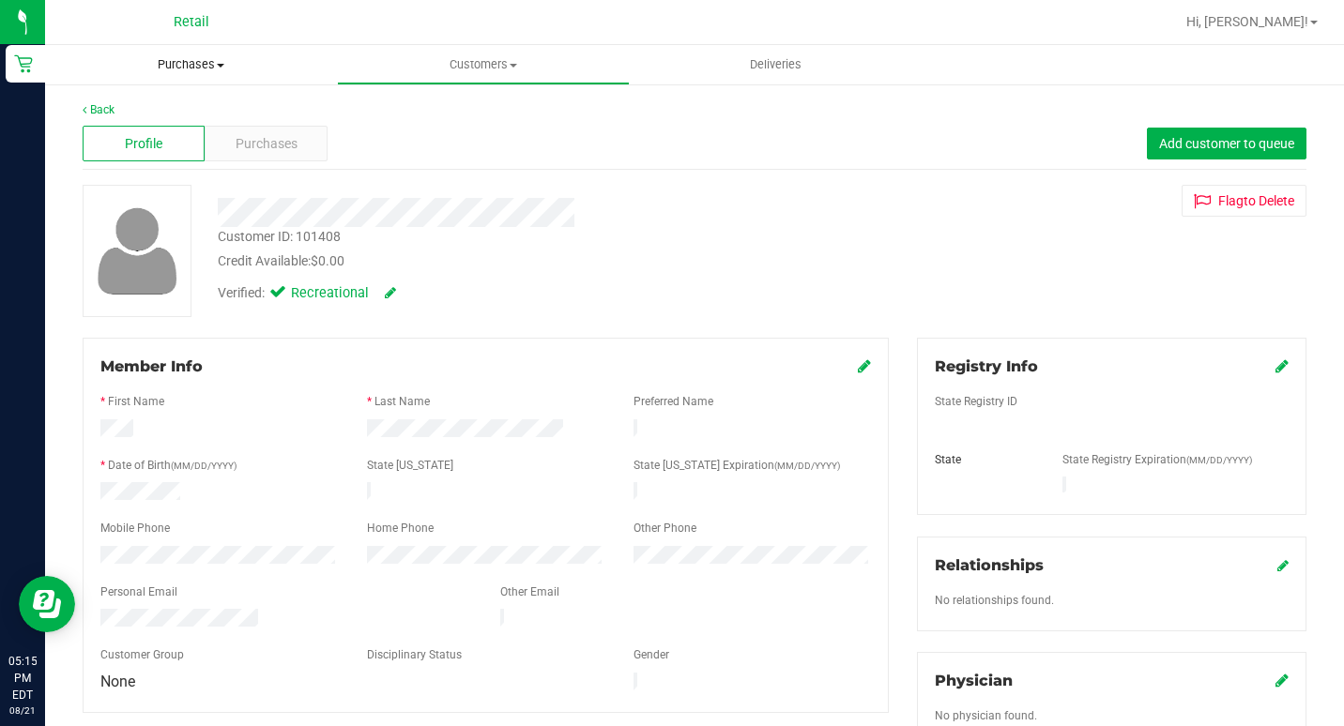
click at [238, 68] on span "Purchases" at bounding box center [191, 64] width 292 height 17
click at [501, 59] on span "Customers" at bounding box center [483, 64] width 290 height 17
click at [369, 112] on span "All customers" at bounding box center [404, 113] width 135 height 16
click at [257, 141] on span "Purchases" at bounding box center [267, 144] width 62 height 20
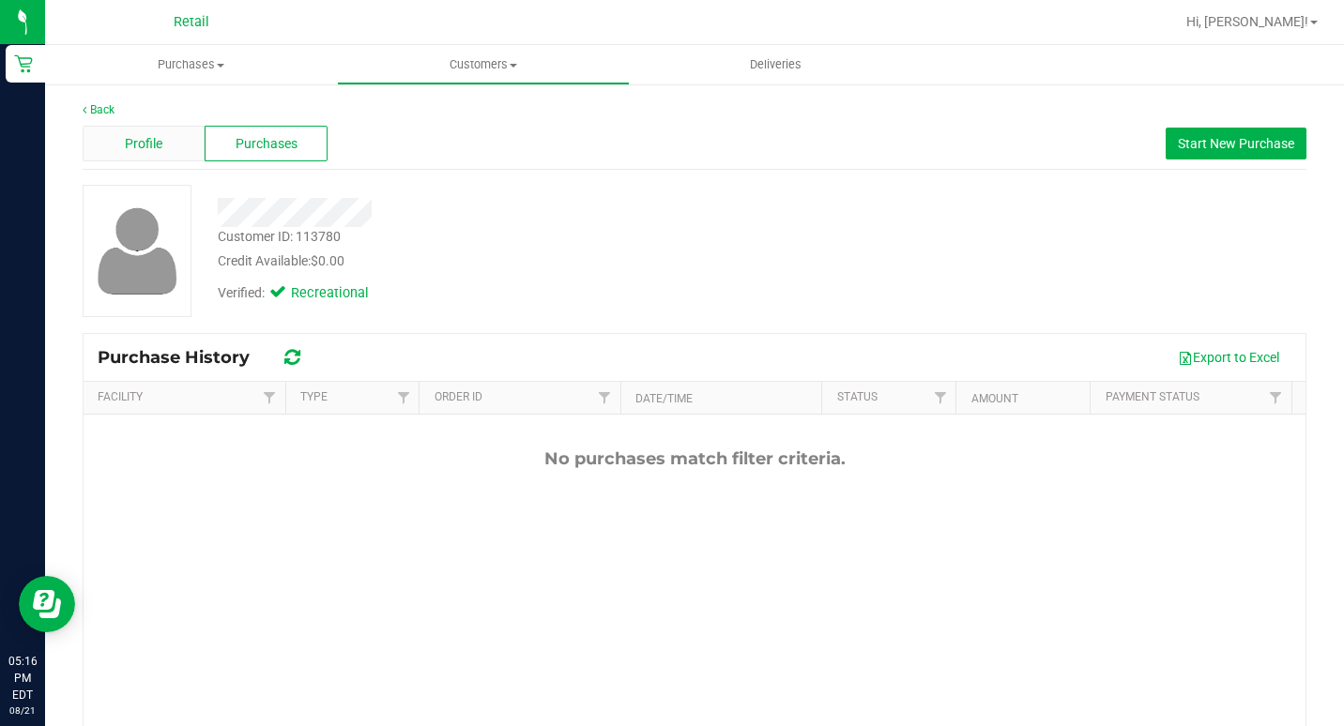
click at [114, 145] on div "Profile" at bounding box center [144, 144] width 122 height 36
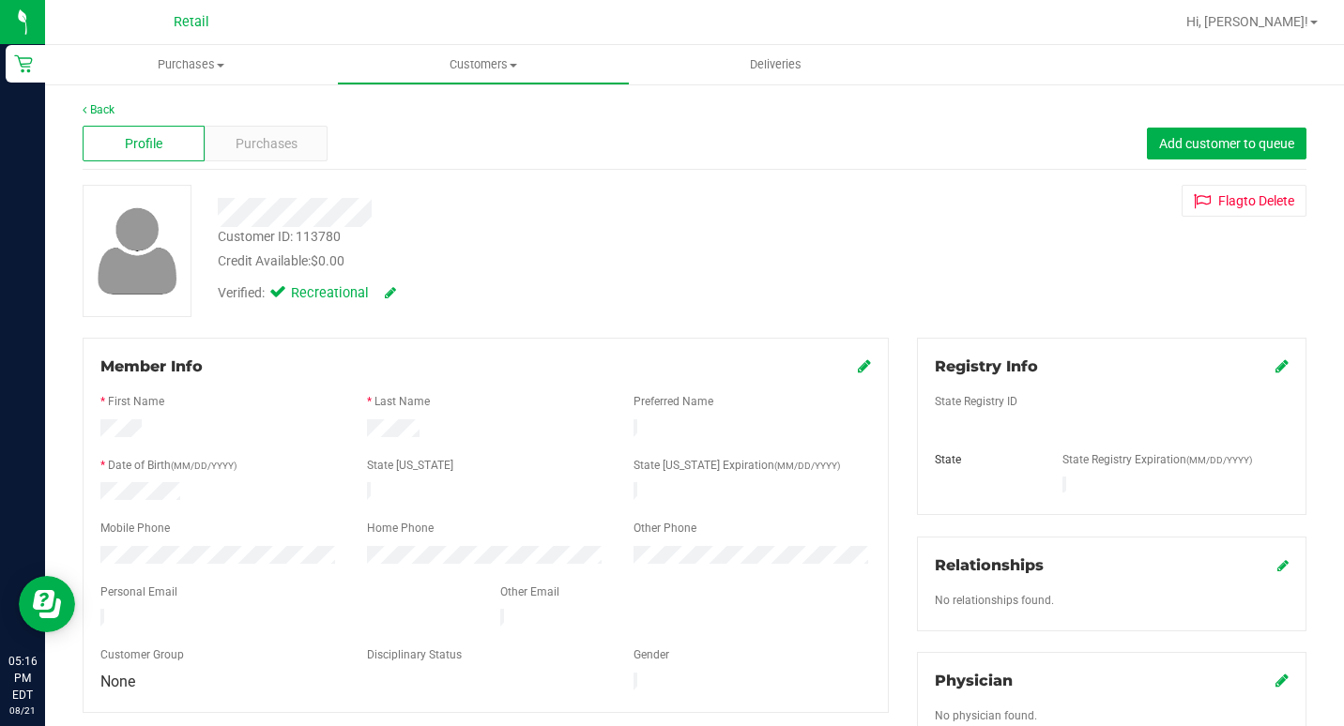
click at [858, 368] on icon at bounding box center [864, 365] width 13 height 15
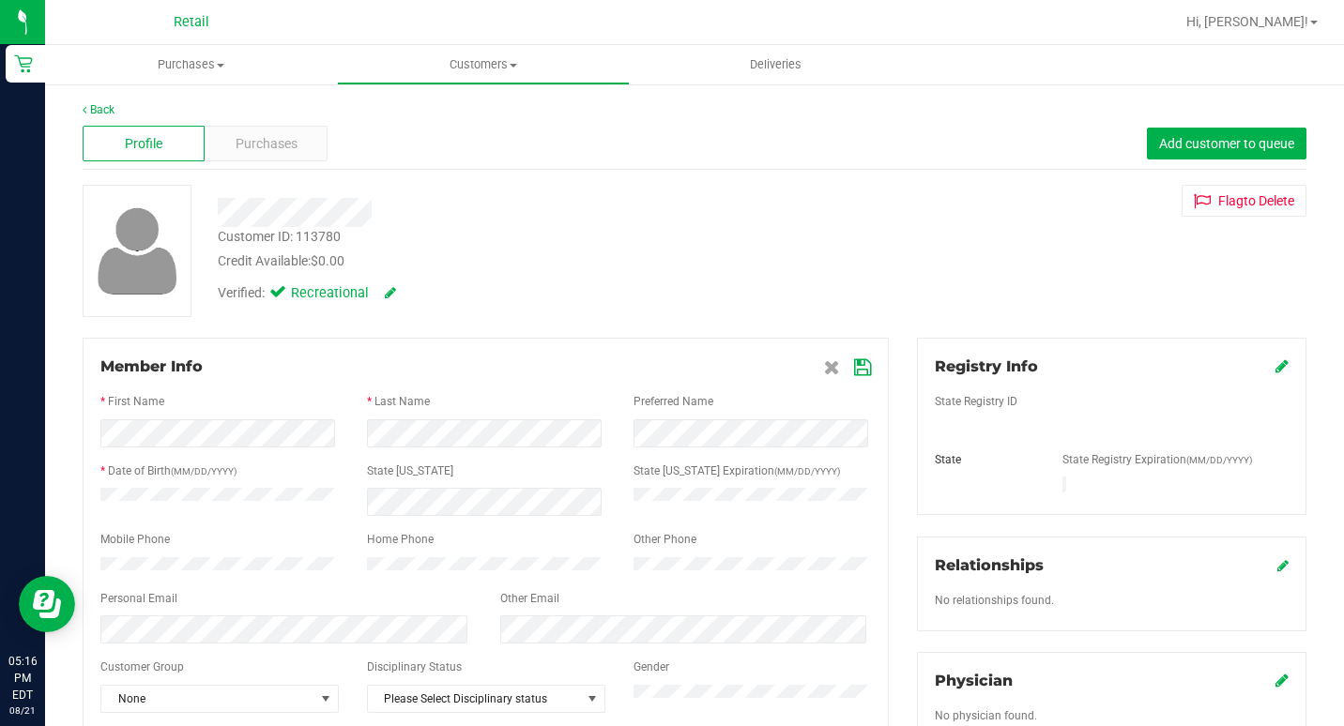
click at [854, 367] on icon at bounding box center [862, 367] width 17 height 15
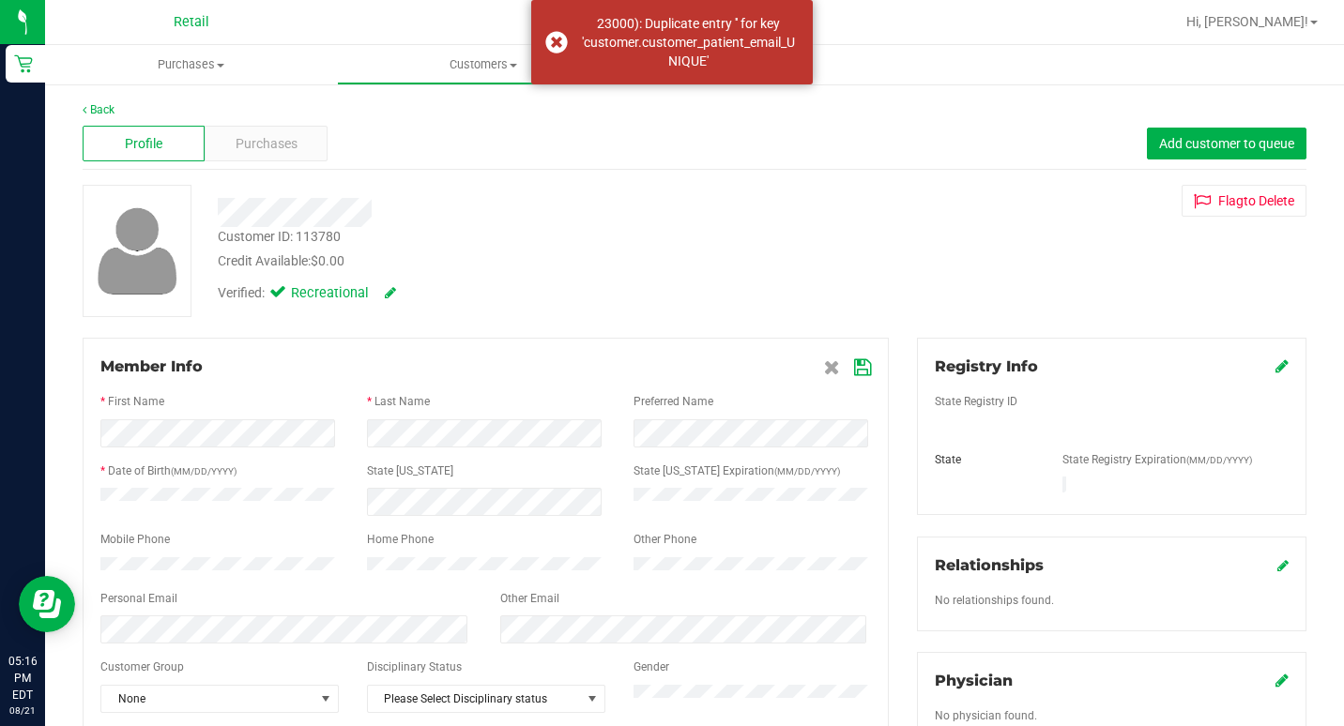
click at [201, 612] on div "Personal Email" at bounding box center [286, 601] width 400 height 22
click at [736, 282] on div "Verified: Recreational" at bounding box center [517, 291] width 626 height 41
click at [862, 368] on div "Member Info * First Name * Last Name Preferred Name * Date of Birth (MM/DD/YYYY…" at bounding box center [486, 534] width 806 height 393
click at [854, 371] on icon at bounding box center [862, 367] width 17 height 15
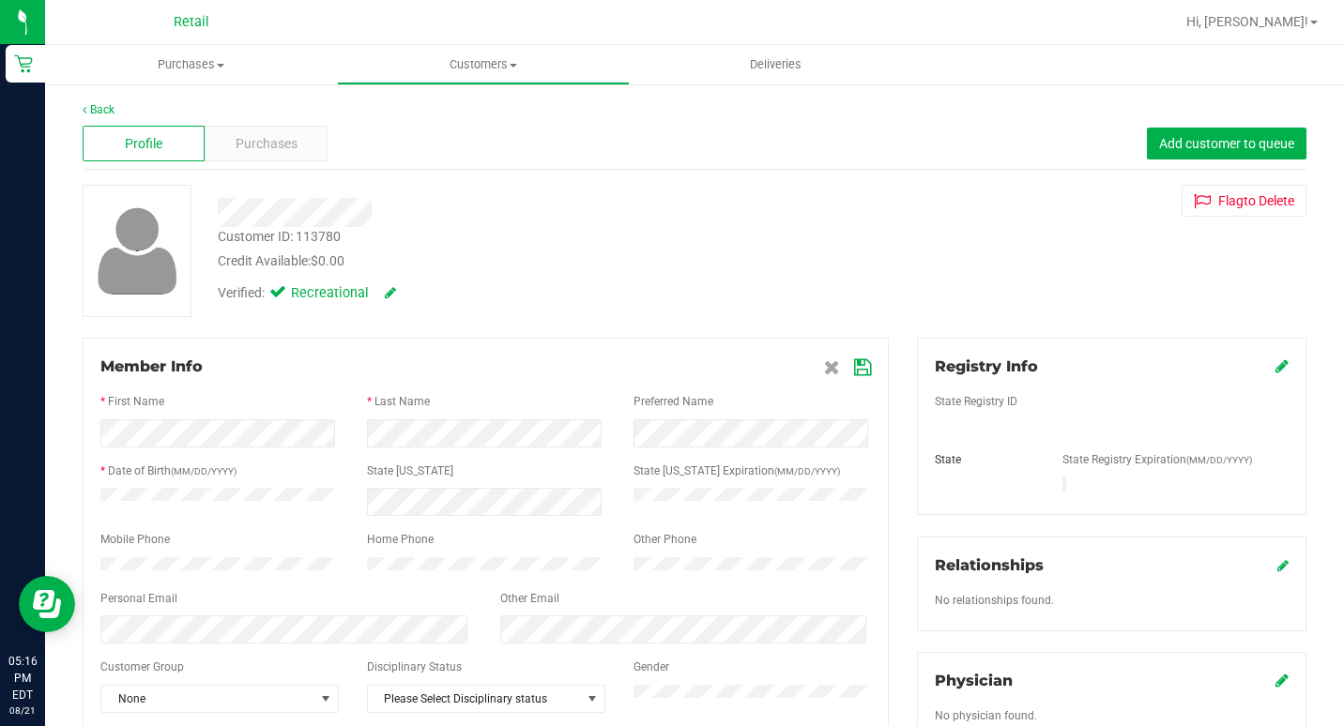
click at [854, 365] on icon at bounding box center [862, 367] width 17 height 15
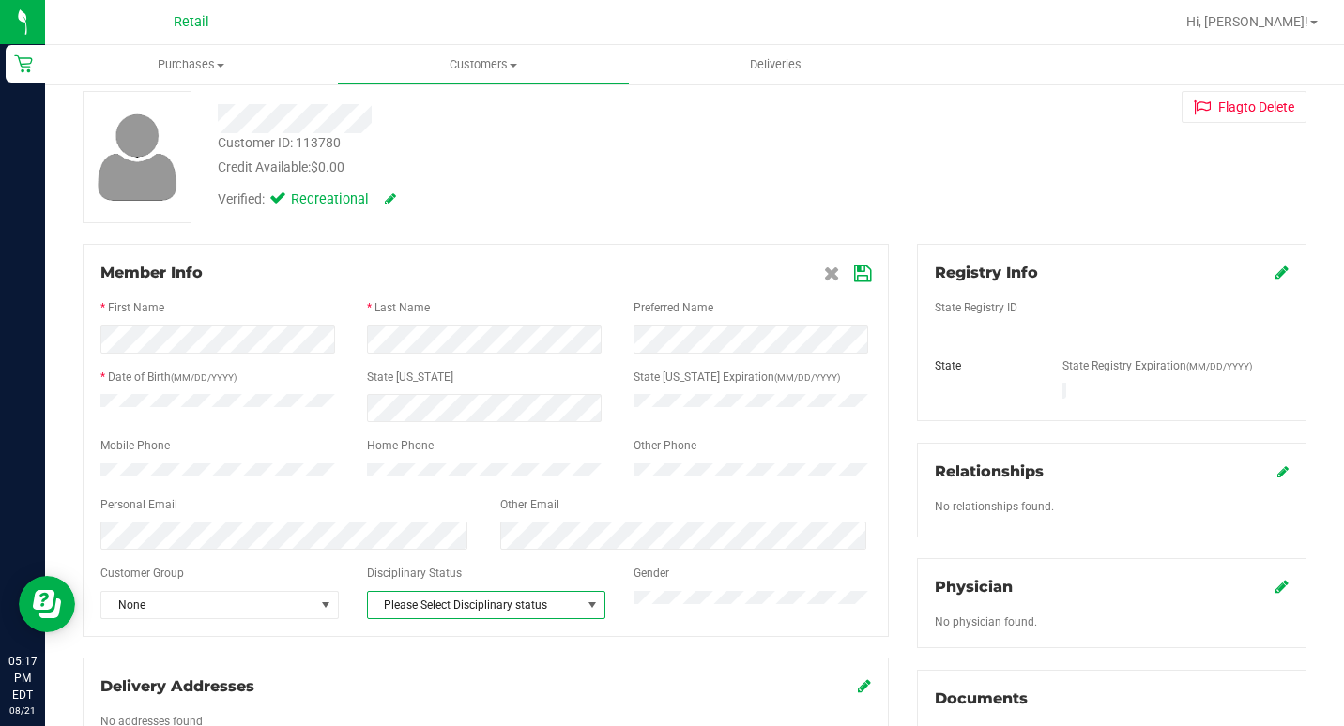
click at [297, 563] on div at bounding box center [485, 557] width 770 height 15
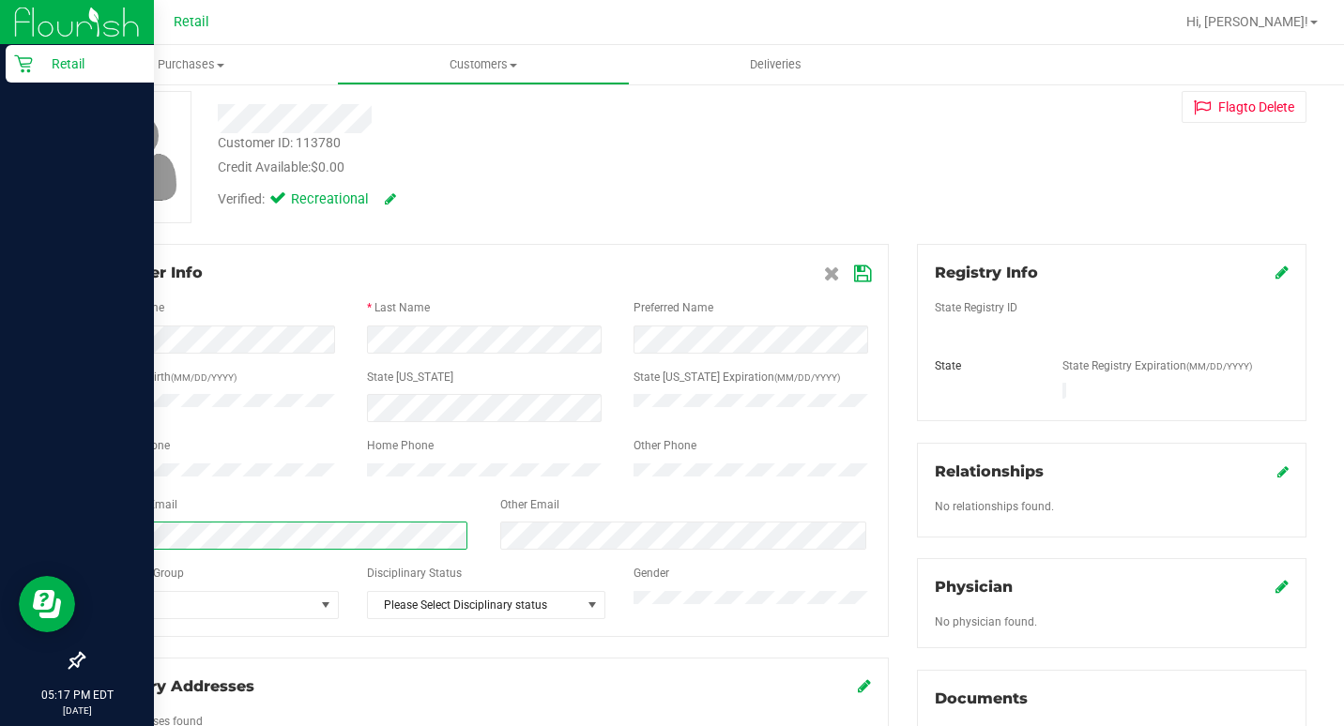
click at [30, 549] on div "Retail 05:17 PM EDT [DATE] 08/21 Retail Hi, [PERSON_NAME]! Purchases Summary of…" at bounding box center [672, 363] width 1344 height 726
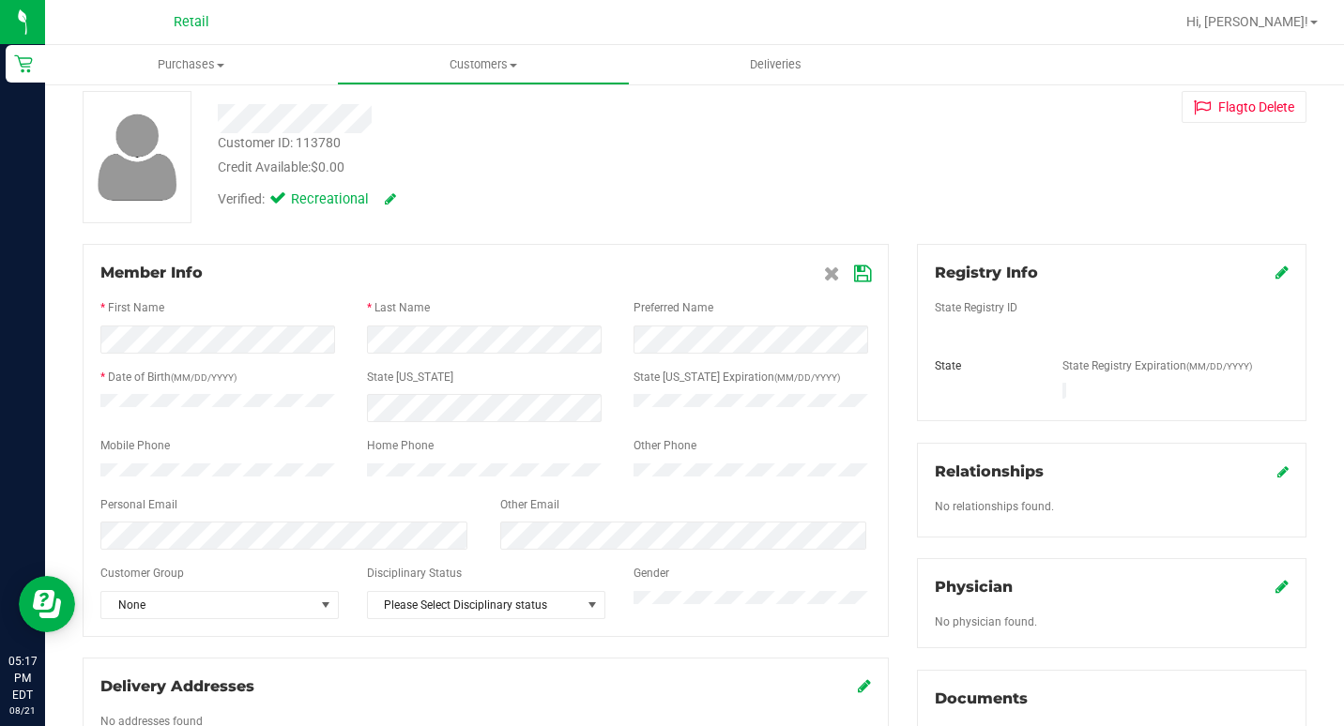
click at [881, 271] on div "Member Info * First Name * Last Name Preferred Name * Date of Birth (MM/DD/YYYY…" at bounding box center [486, 526] width 834 height 565
click at [1277, 99] on button "Flag to [GEOGRAPHIC_DATA]" at bounding box center [1243, 107] width 125 height 32
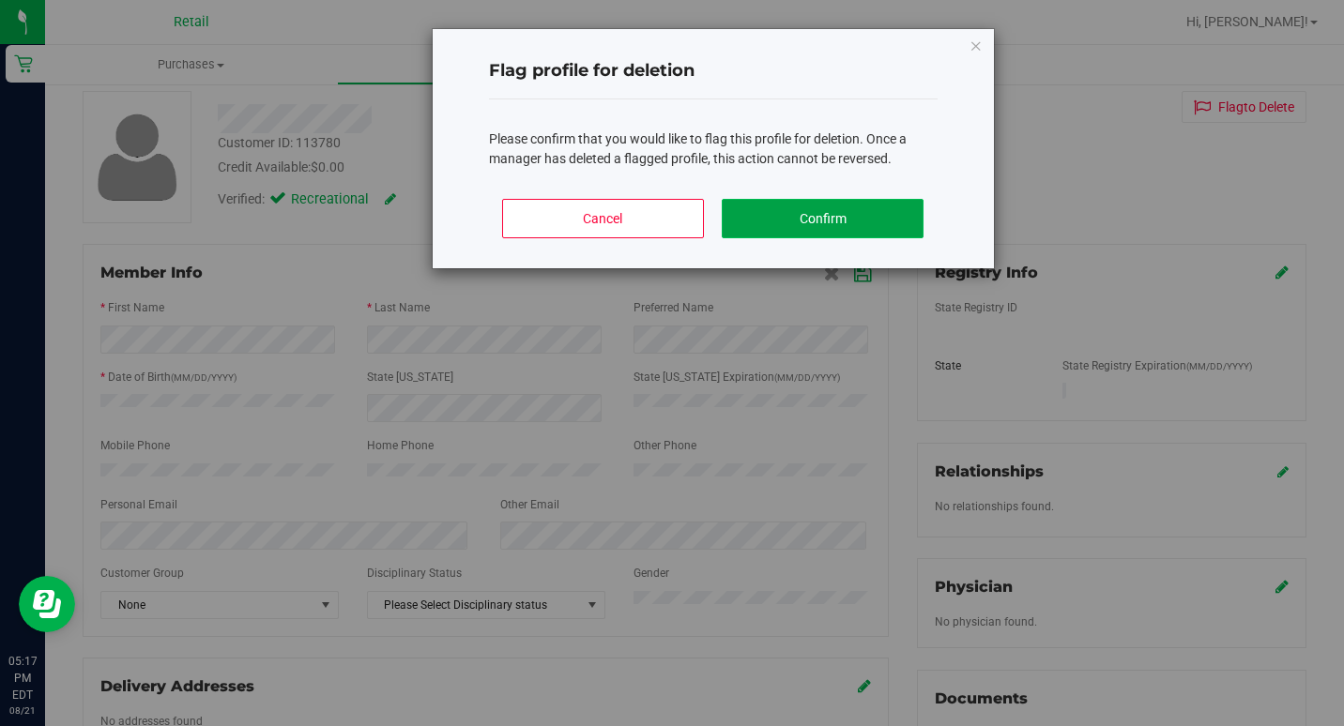
click at [788, 221] on button "Confirm" at bounding box center [823, 218] width 202 height 39
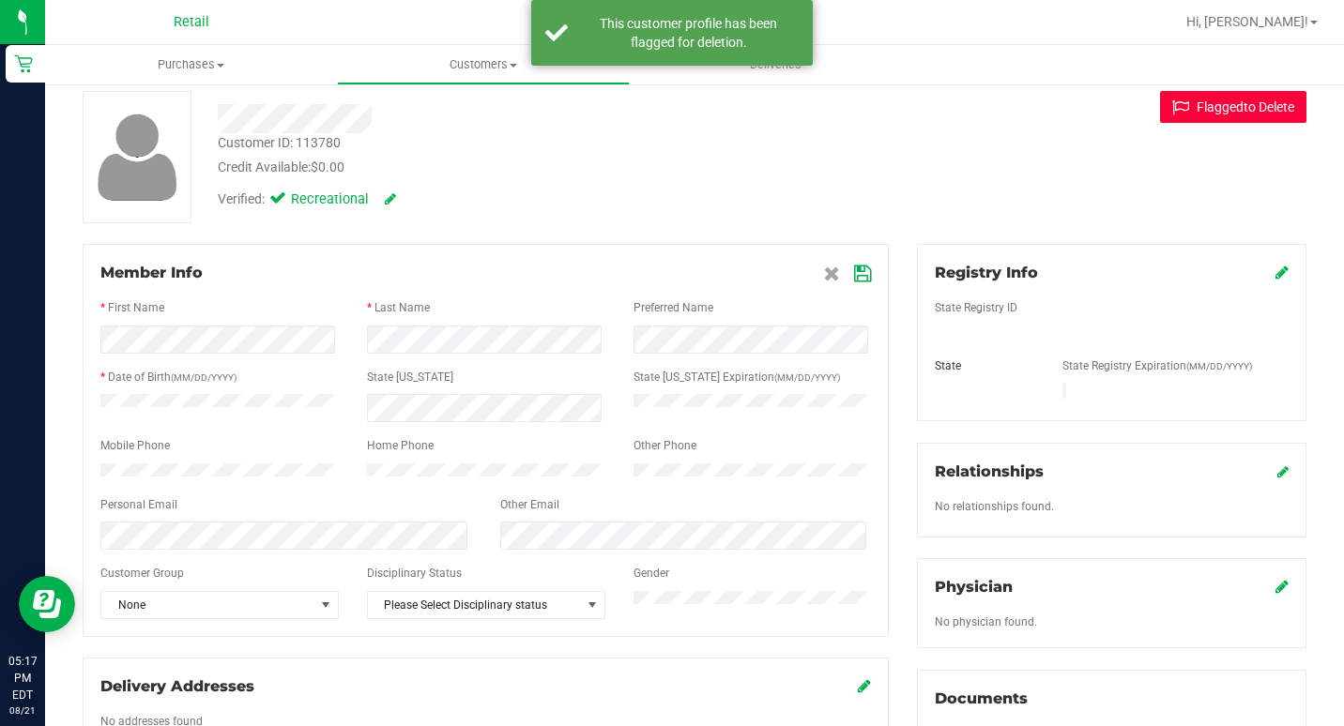
click at [1222, 101] on span "ged" at bounding box center [1233, 106] width 22 height 15
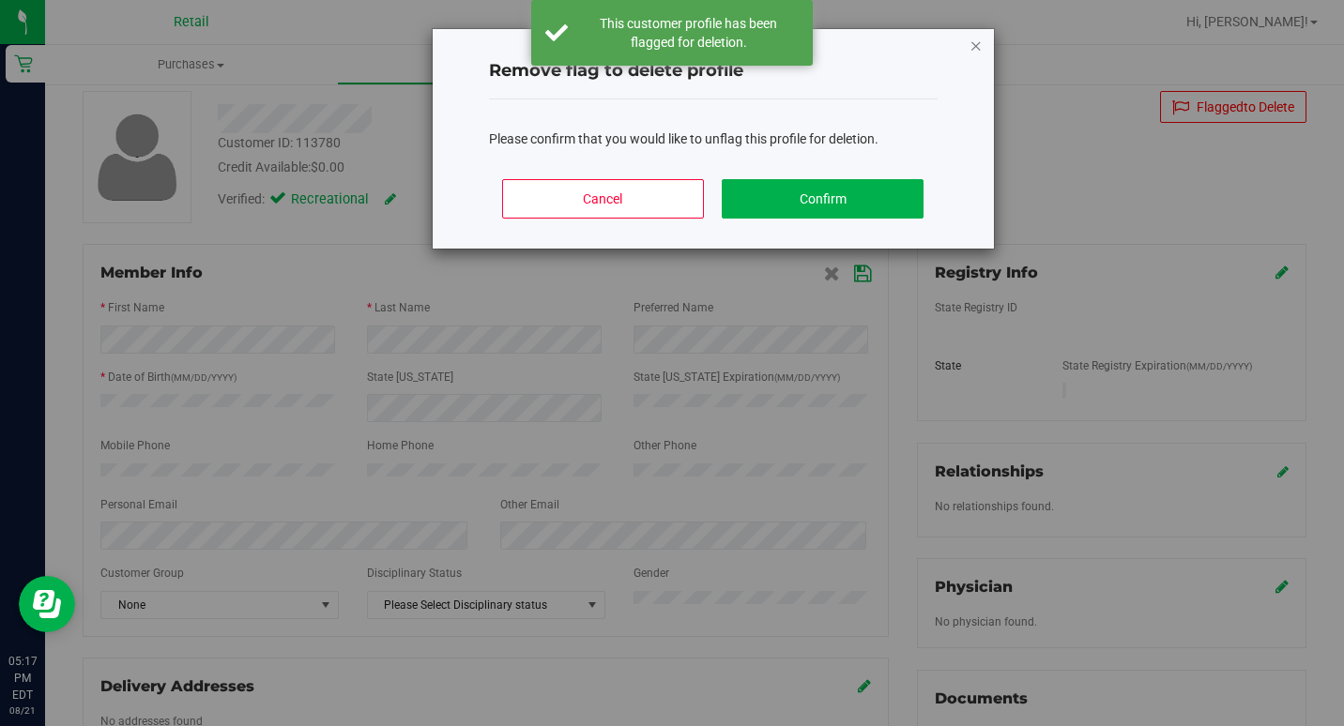
click at [969, 39] on icon "Close modal" at bounding box center [975, 45] width 13 height 23
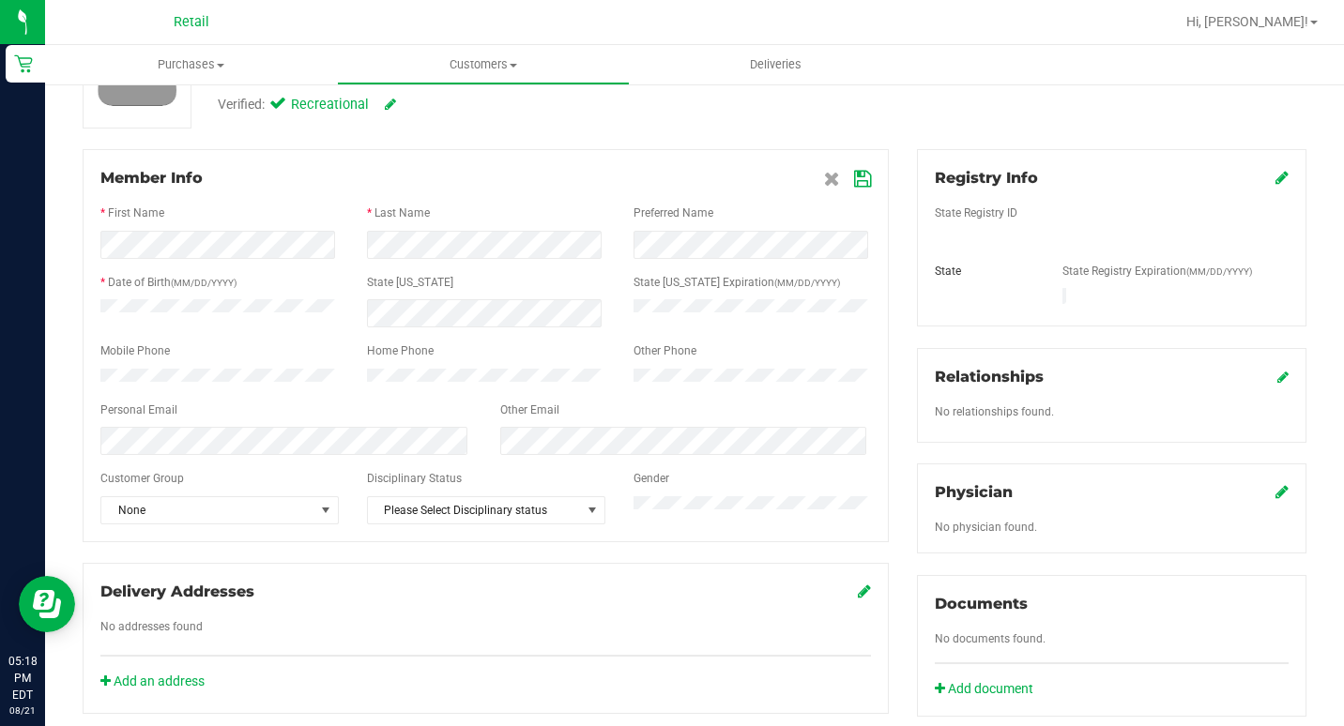
scroll to position [0, 0]
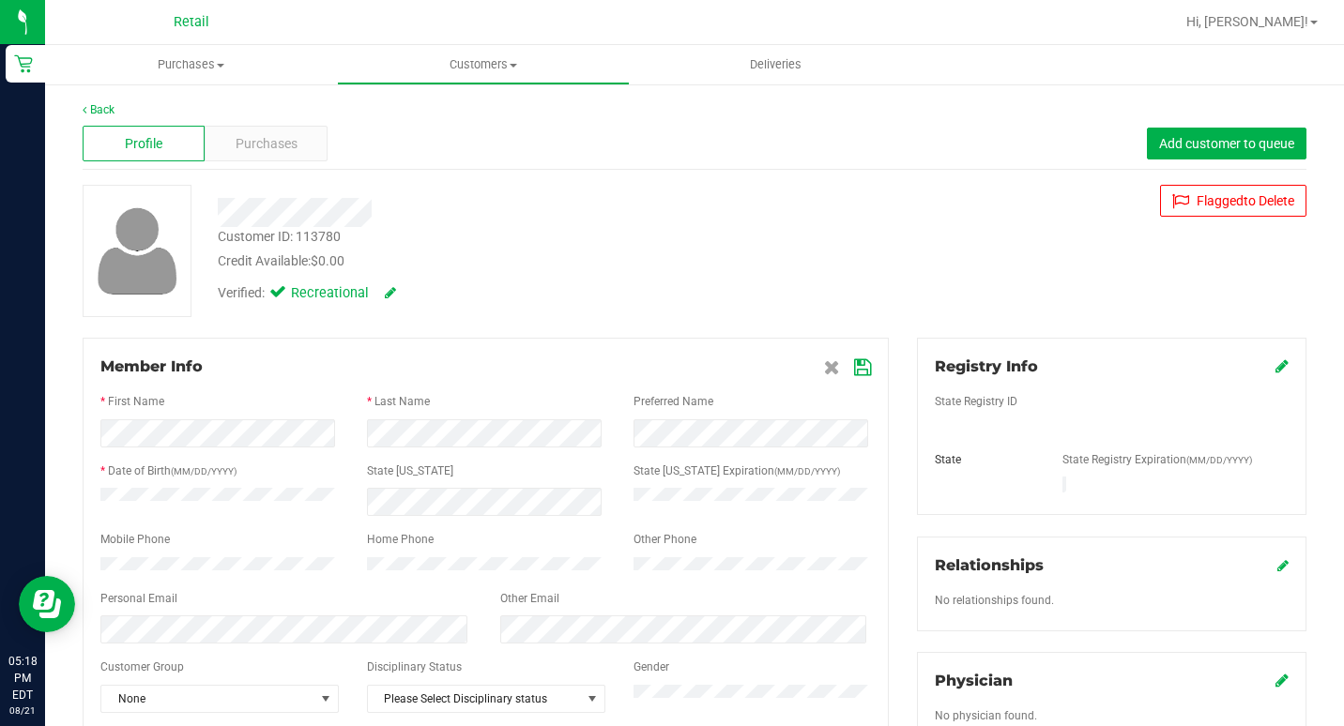
click at [854, 370] on icon at bounding box center [862, 367] width 17 height 15
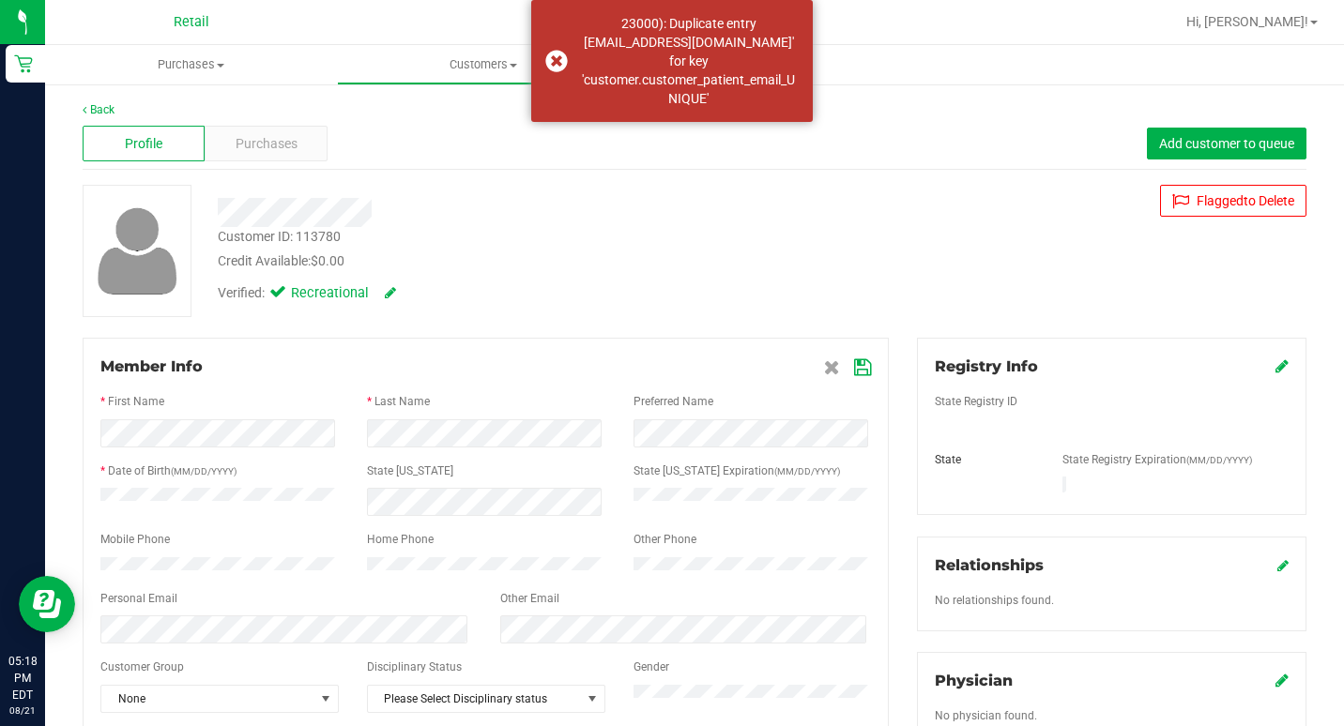
click at [530, 337] on div "Back Profile Purchases Add customer to queue Customer ID: 113780 Credit Availab…" at bounding box center [695, 696] width 1224 height 1190
click at [824, 364] on icon at bounding box center [832, 367] width 16 height 15
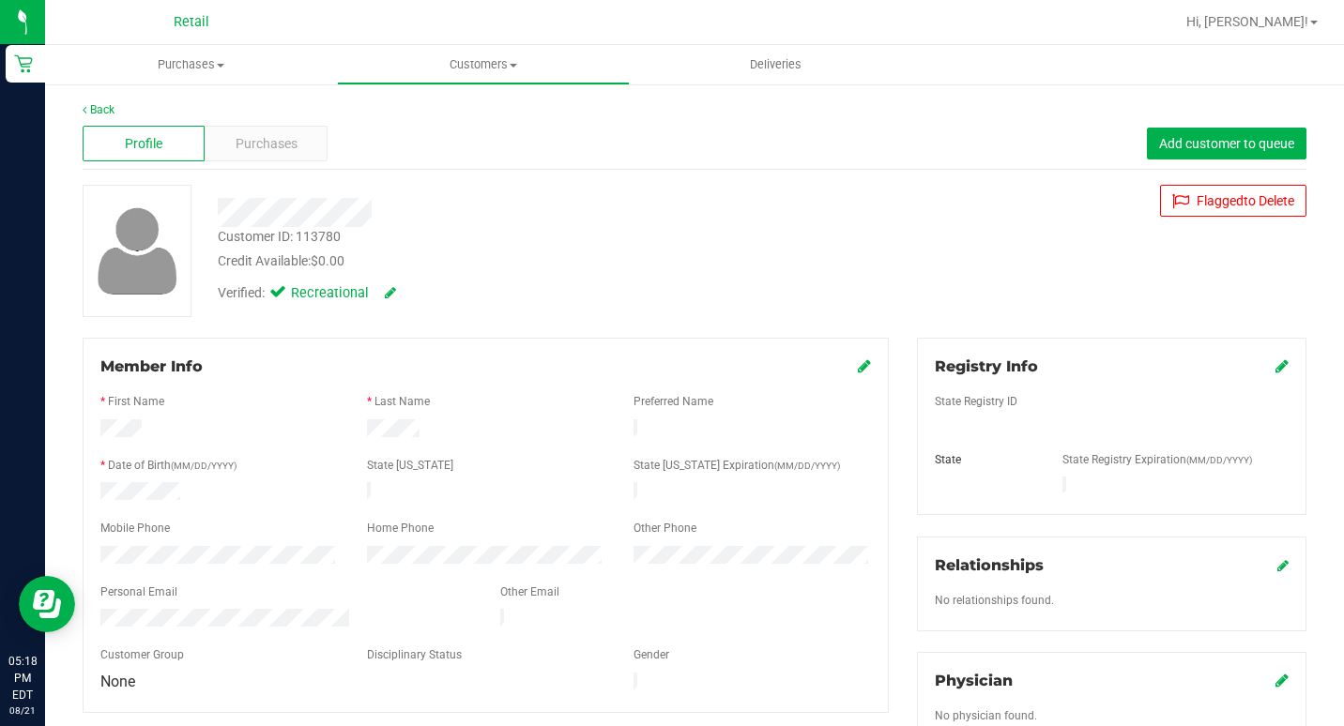
click at [861, 366] on icon at bounding box center [864, 365] width 13 height 15
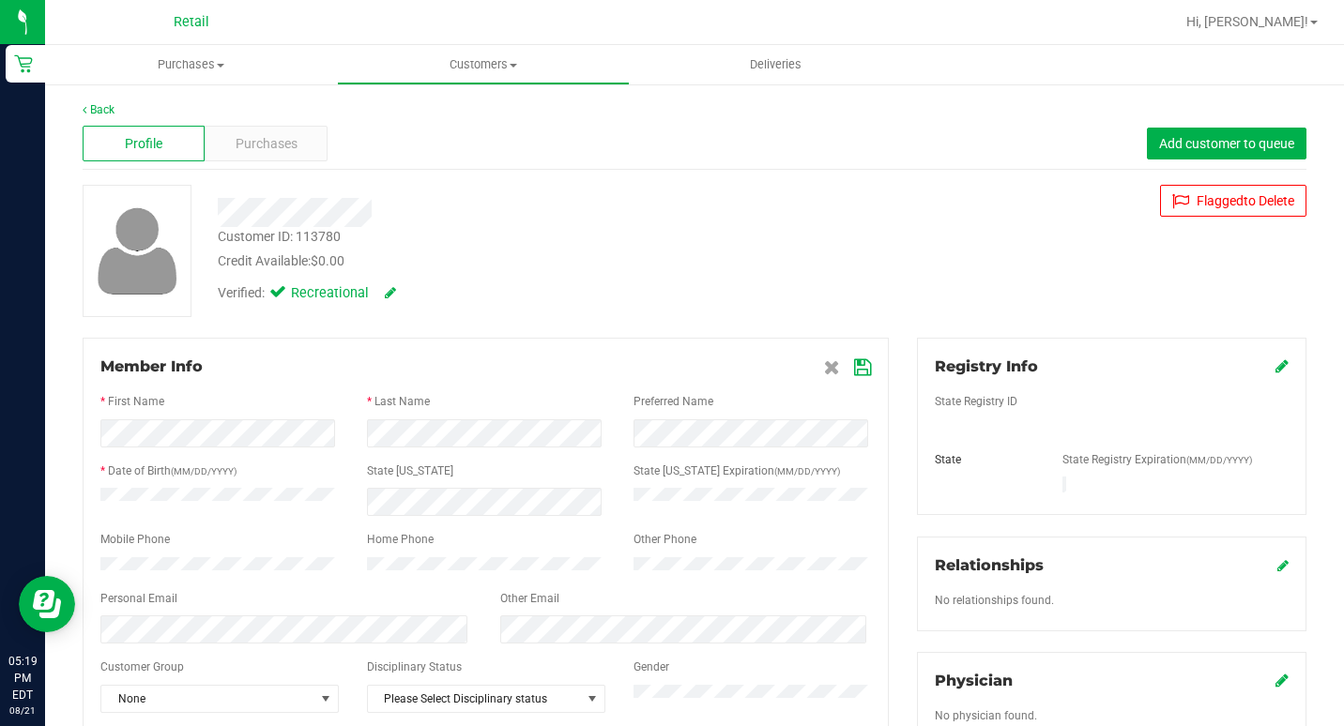
click at [855, 390] on div at bounding box center [485, 385] width 770 height 15
click at [854, 360] on icon at bounding box center [862, 367] width 17 height 15
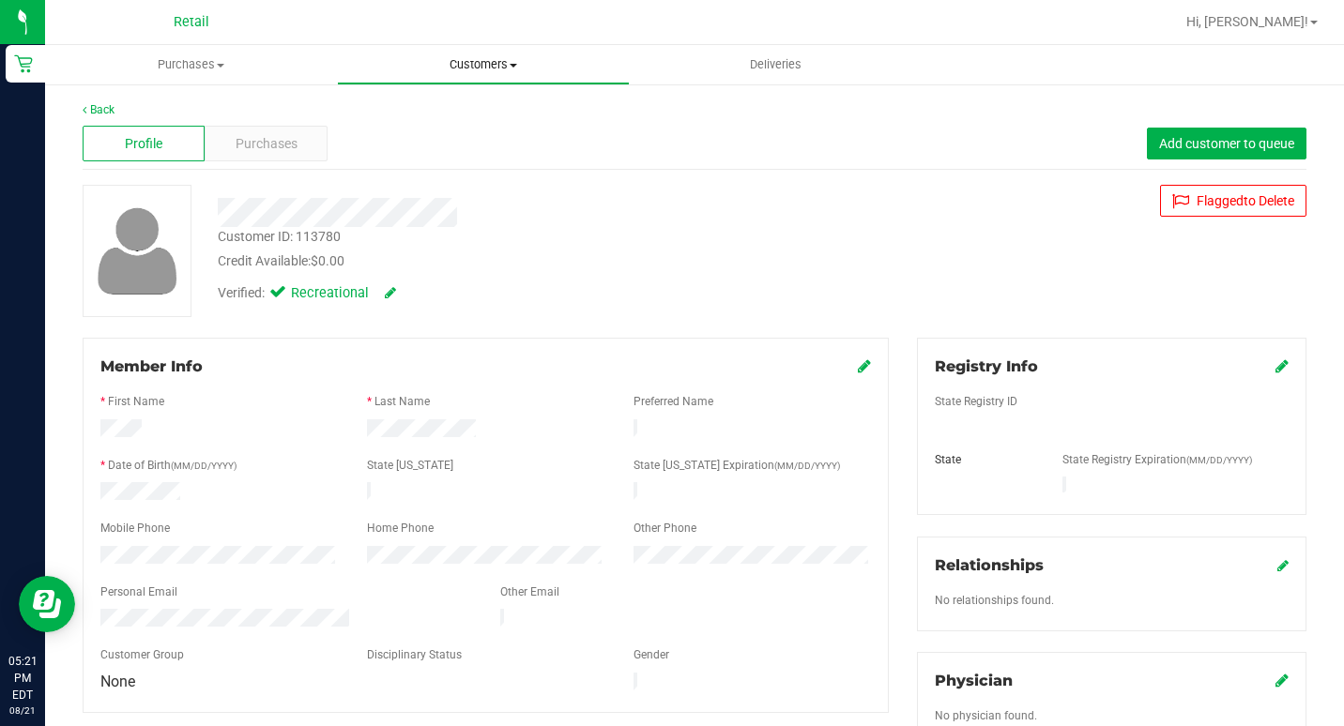
click at [454, 69] on span "Customers" at bounding box center [483, 64] width 290 height 17
click at [417, 105] on span "All customers" at bounding box center [404, 113] width 135 height 16
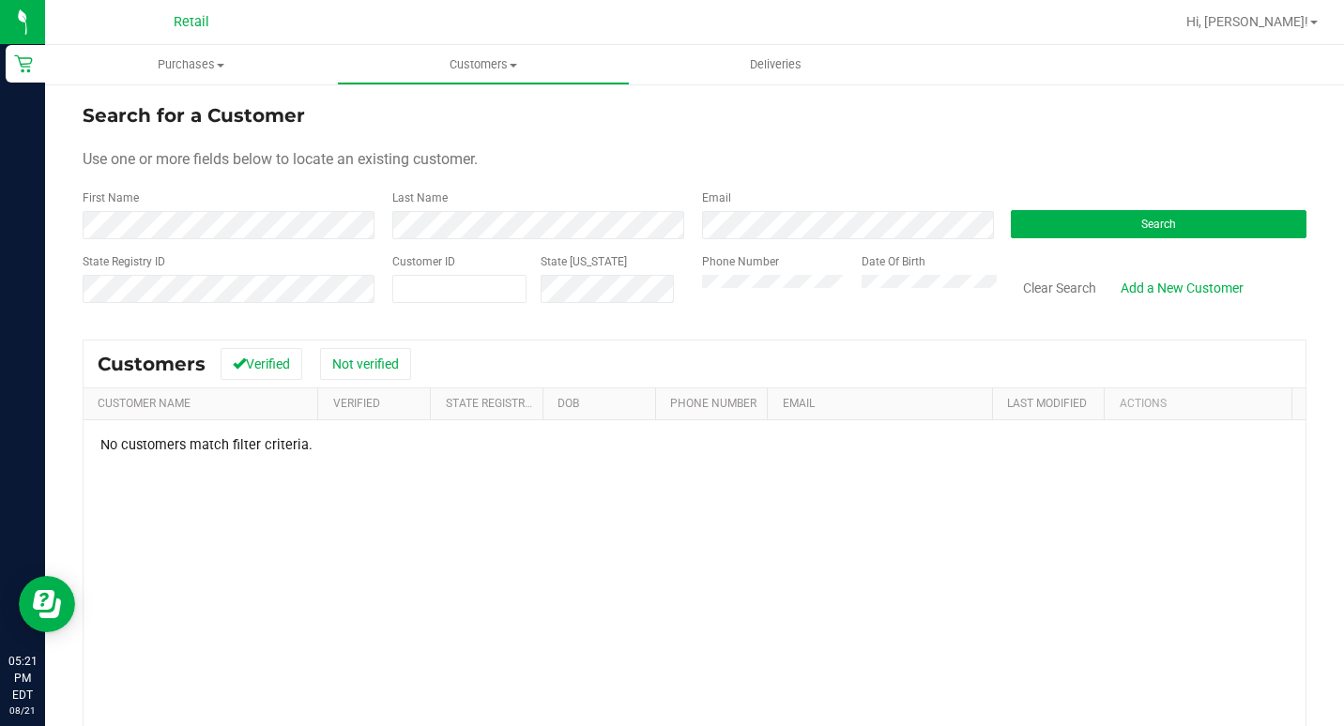
click at [348, 304] on div "State Registry ID Customer ID State [US_STATE] Phone Number Date Of Birth Clear…" at bounding box center [695, 286] width 1224 height 67
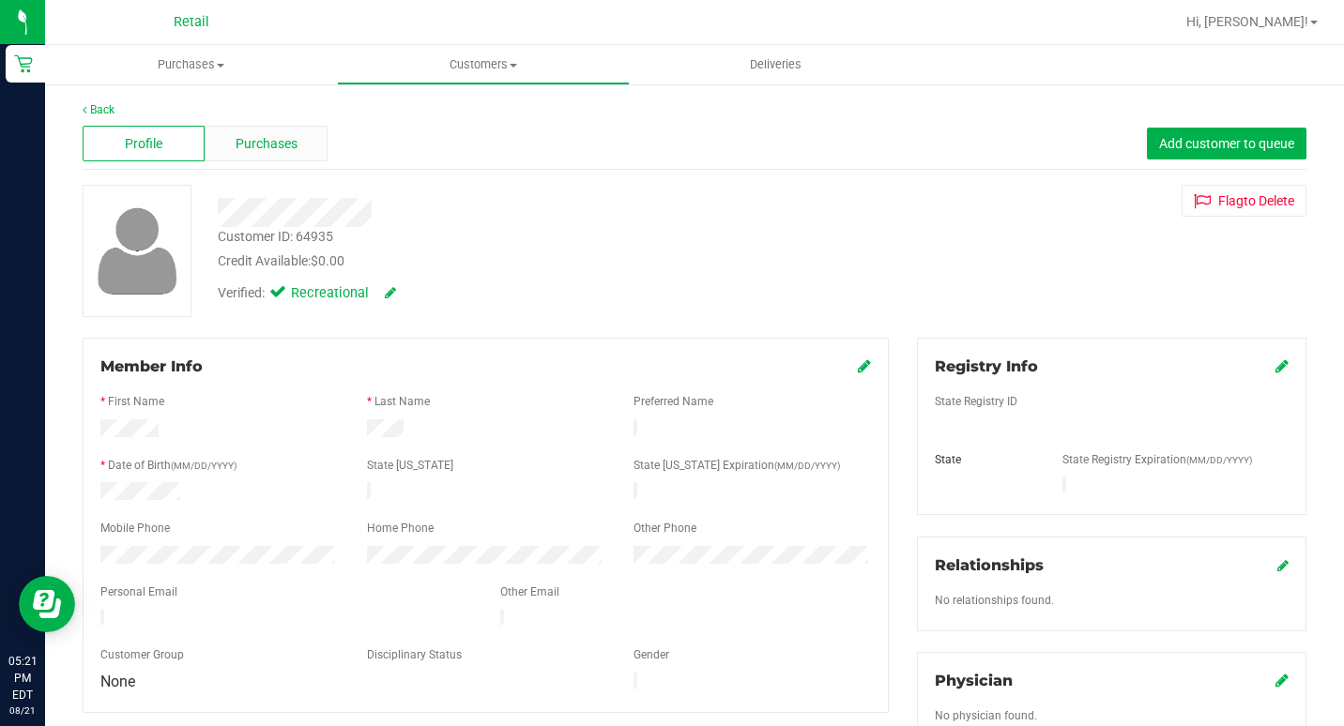
click at [231, 154] on div "Purchases" at bounding box center [266, 144] width 122 height 36
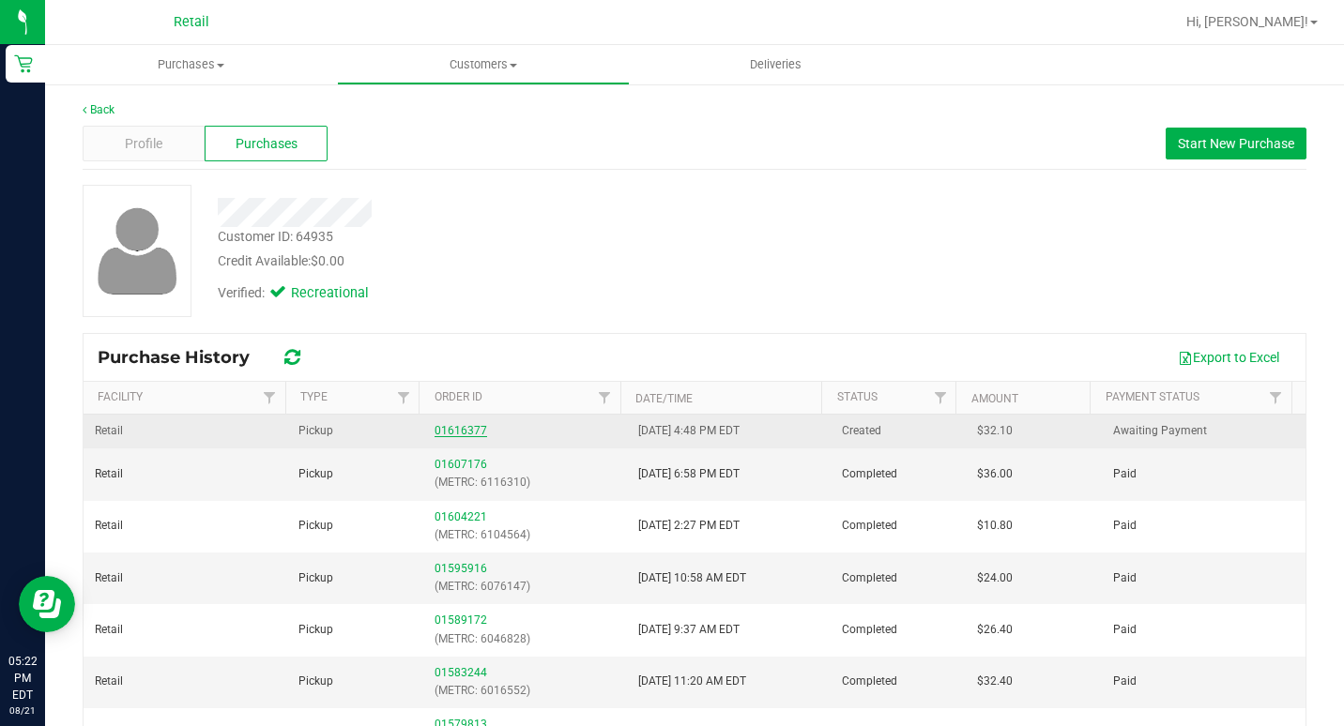
drag, startPoint x: 441, startPoint y: 433, endPoint x: 429, endPoint y: 429, distance: 12.8
click at [423, 424] on td "01616377" at bounding box center [525, 432] width 204 height 34
click at [434, 429] on link "01616377" at bounding box center [460, 430] width 53 height 13
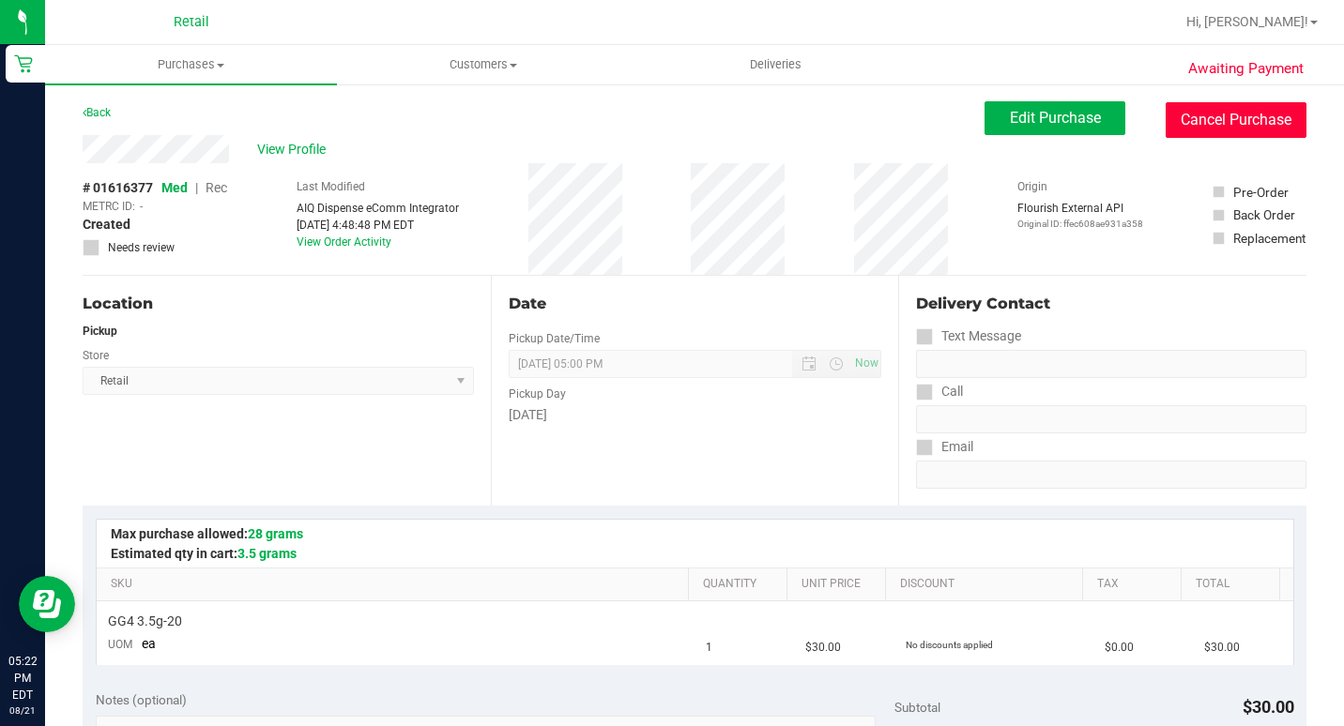
click at [1202, 110] on button "Cancel Purchase" at bounding box center [1236, 120] width 141 height 36
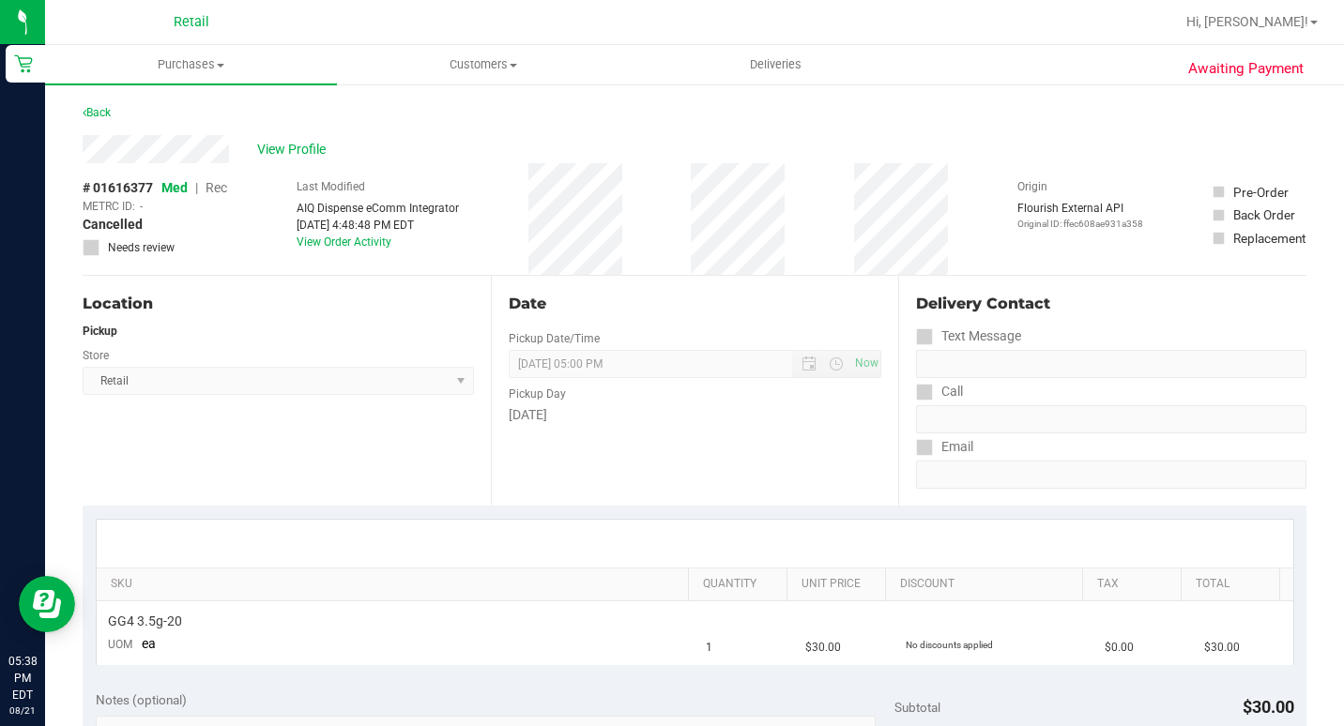
drag, startPoint x: 865, startPoint y: 99, endPoint x: 855, endPoint y: 95, distance: 11.3
click at [693, 38] on div at bounding box center [755, 22] width 838 height 37
click at [740, 52] on uib-tab-heading "Deliveries" at bounding box center [776, 65] width 290 height 38
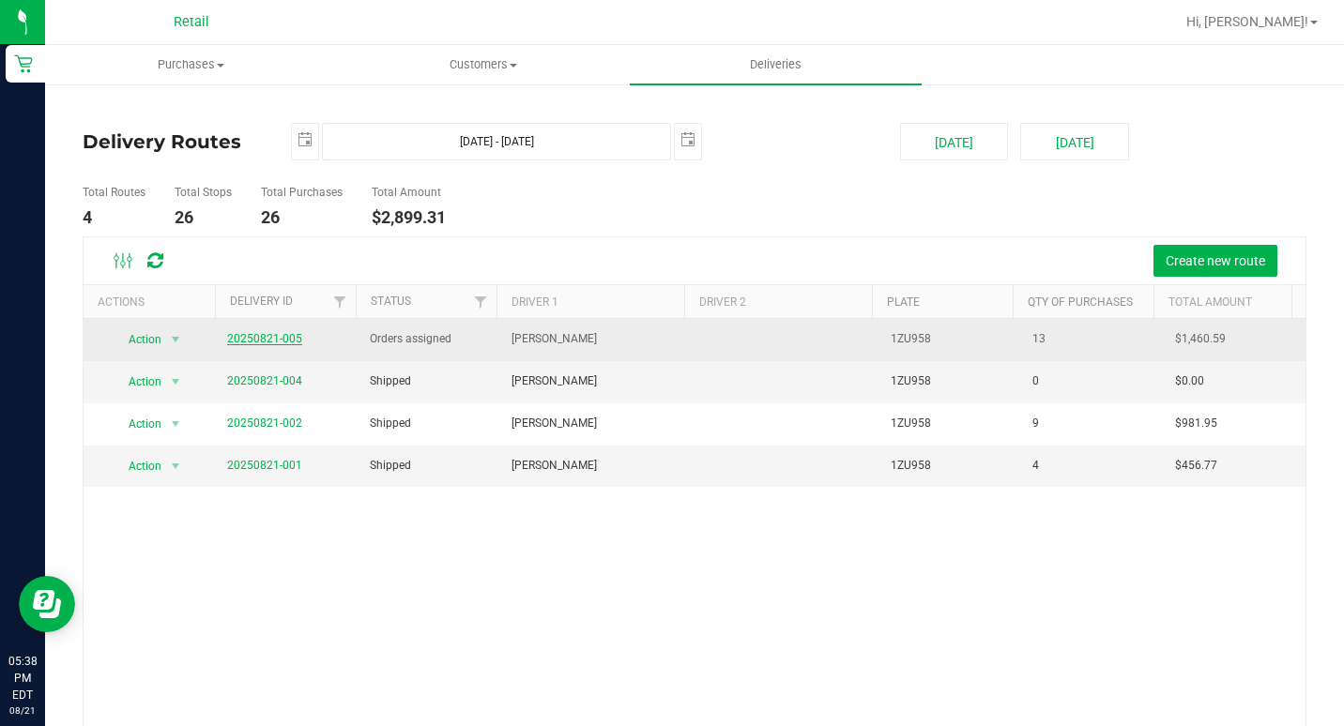
click at [251, 338] on link "20250821-005" at bounding box center [264, 338] width 75 height 13
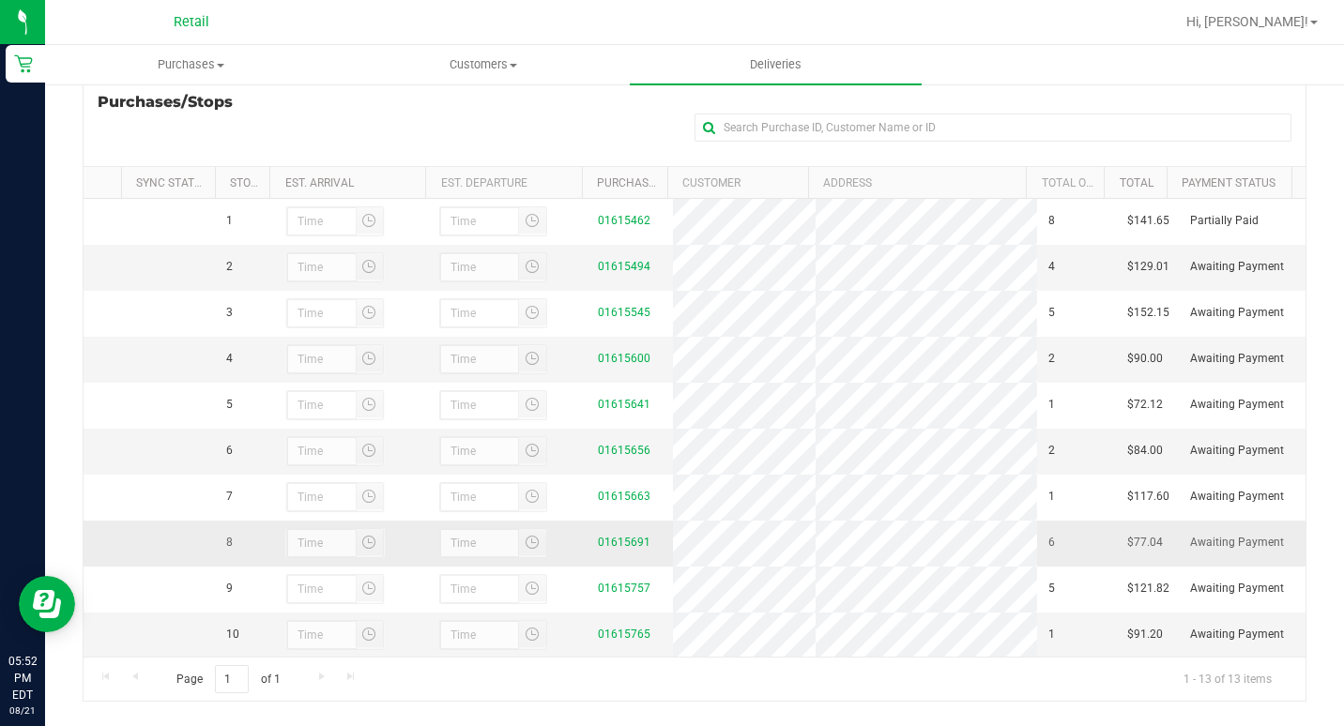
scroll to position [282, 0]
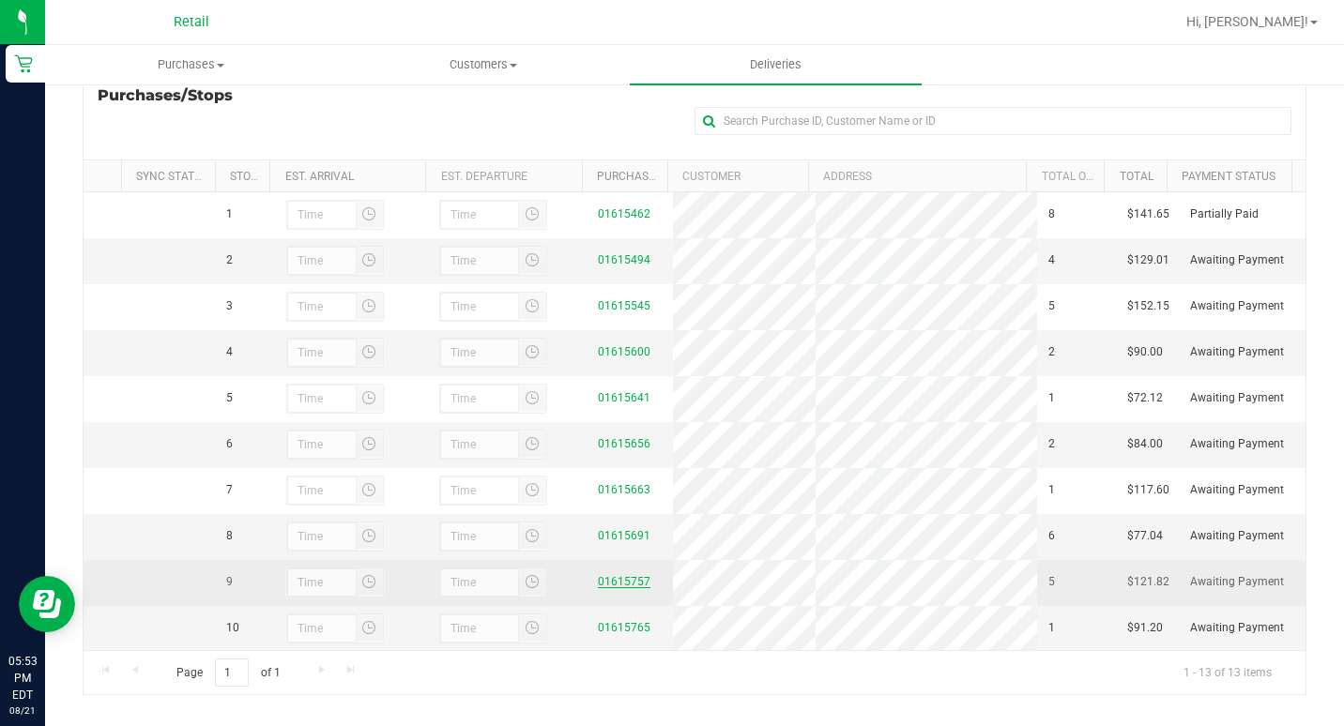
click at [610, 588] on link "01615757" at bounding box center [624, 581] width 53 height 13
